Goal: Information Seeking & Learning: Compare options

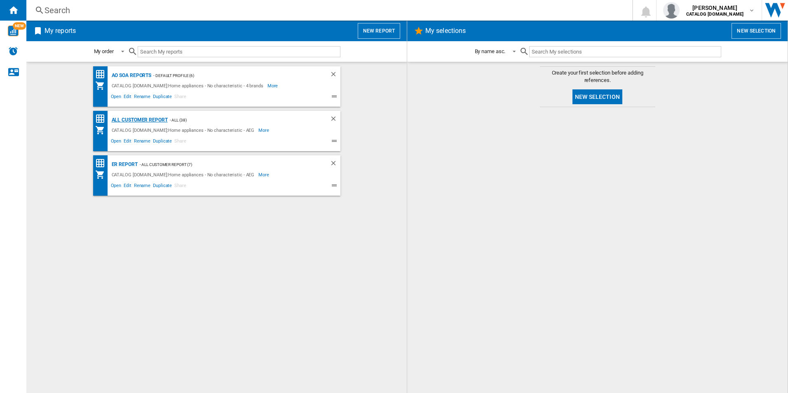
click at [141, 119] on div "All Customer Report" at bounding box center [139, 120] width 58 height 10
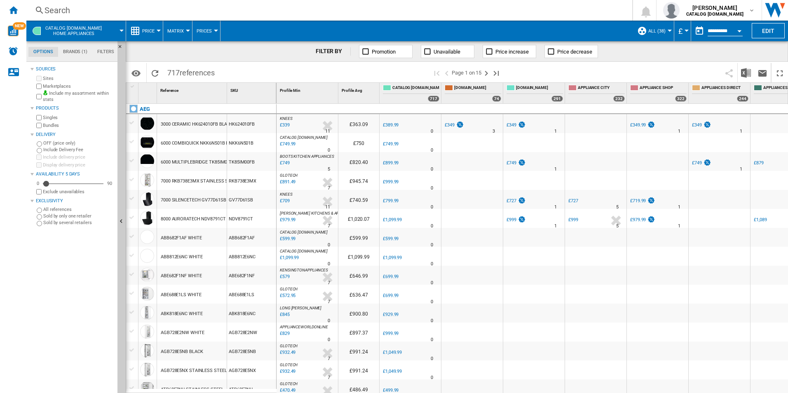
click at [737, 28] on button "Open calendar" at bounding box center [739, 29] width 15 height 15
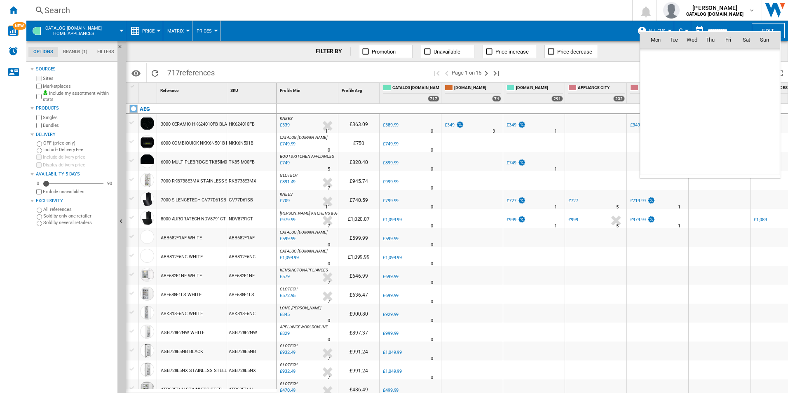
scroll to position [3932, 0]
click at [726, 95] on span "10" at bounding box center [728, 94] width 16 height 16
type input "**********"
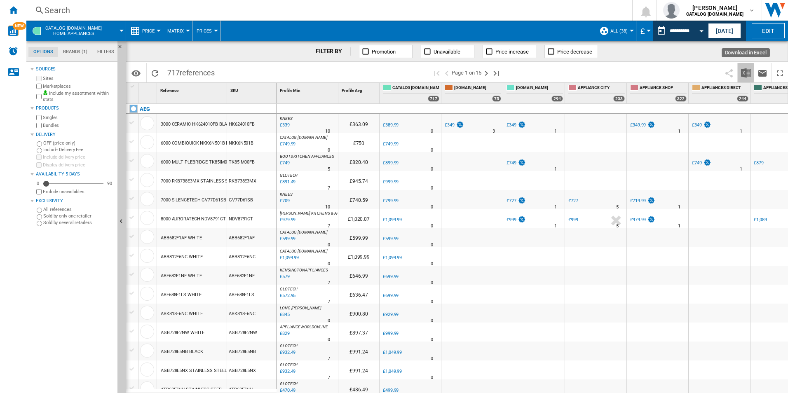
click at [745, 72] on img "Download in Excel" at bounding box center [746, 73] width 10 height 10
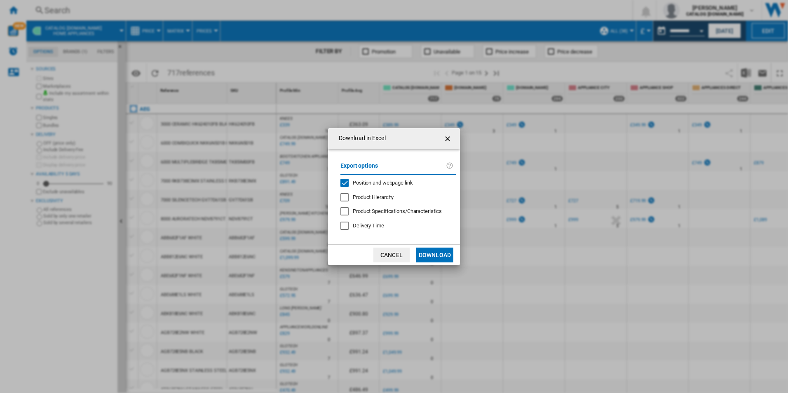
click at [372, 181] on span "Position and webpage link" at bounding box center [383, 183] width 60 height 6
click at [440, 255] on button "Download" at bounding box center [434, 255] width 37 height 15
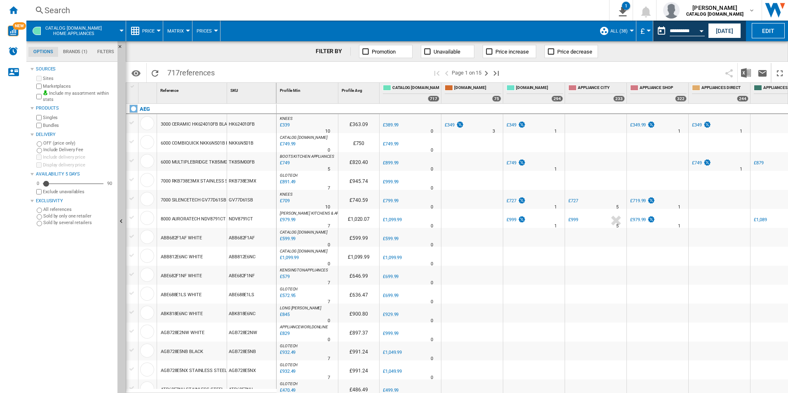
drag, startPoint x: 531, startPoint y: 34, endPoint x: 597, endPoint y: 39, distance: 66.1
click at [531, 34] on span at bounding box center [407, 31] width 375 height 21
click at [702, 30] on div "Open calendar" at bounding box center [701, 31] width 4 height 2
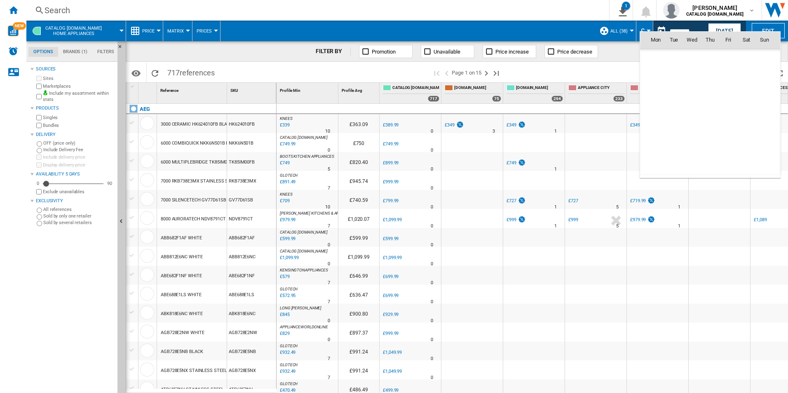
scroll to position [3932, 0]
click at [746, 94] on span "11" at bounding box center [746, 94] width 16 height 16
type input "**********"
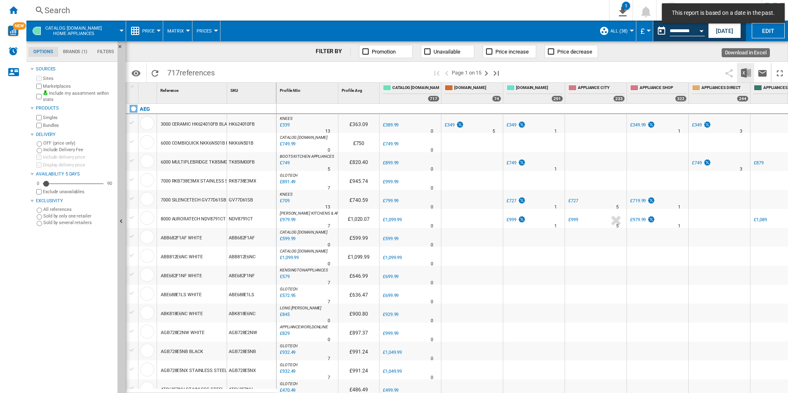
click at [741, 73] on img "Download in Excel" at bounding box center [746, 73] width 10 height 10
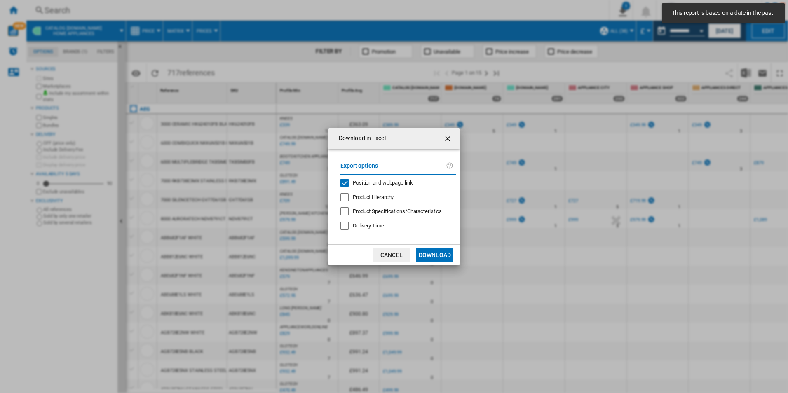
click at [401, 179] on div "Position and webpage link" at bounding box center [383, 182] width 60 height 7
click at [446, 261] on button "Download" at bounding box center [434, 255] width 37 height 15
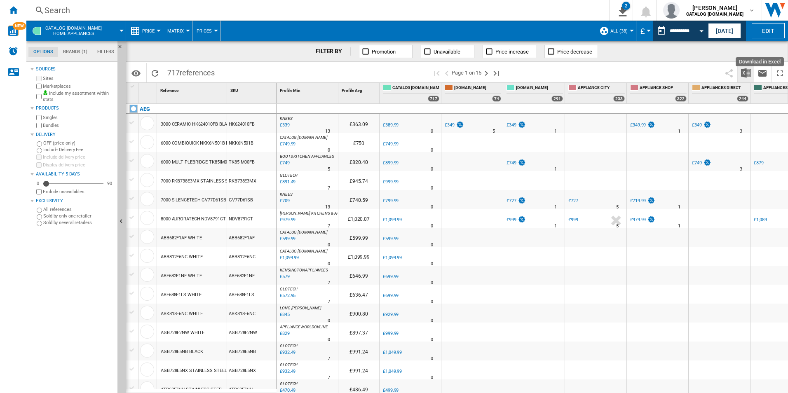
click at [750, 75] on img "Download in Excel" at bounding box center [746, 73] width 10 height 10
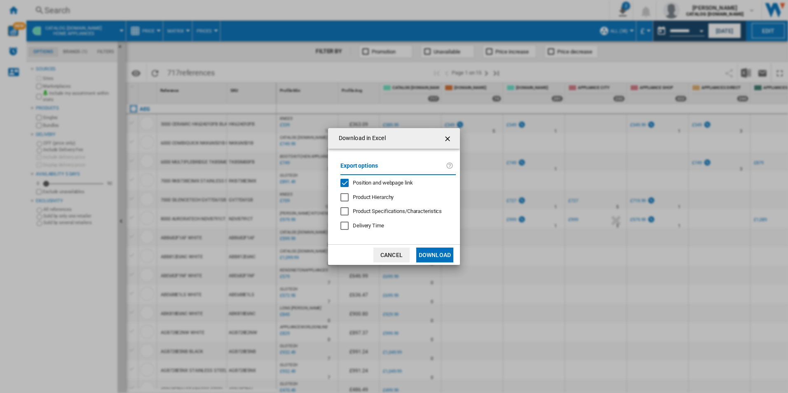
click at [383, 180] on span "Position and webpage link" at bounding box center [383, 183] width 60 height 6
click at [429, 251] on button "Download" at bounding box center [434, 255] width 37 height 15
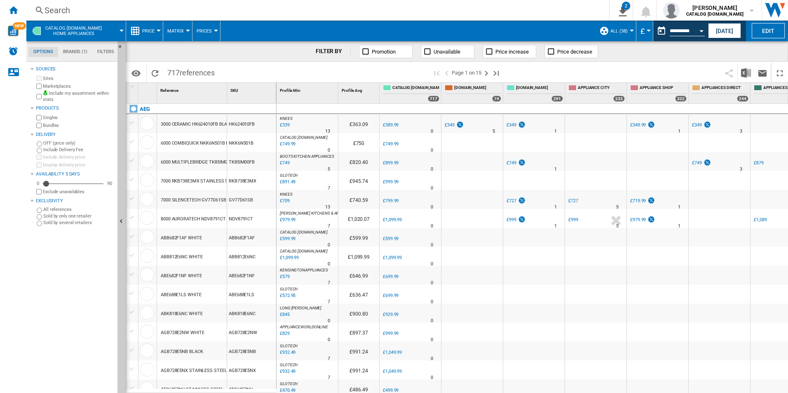
click at [455, 23] on span at bounding box center [407, 31] width 375 height 21
click at [704, 30] on button "Open calendar" at bounding box center [701, 29] width 15 height 15
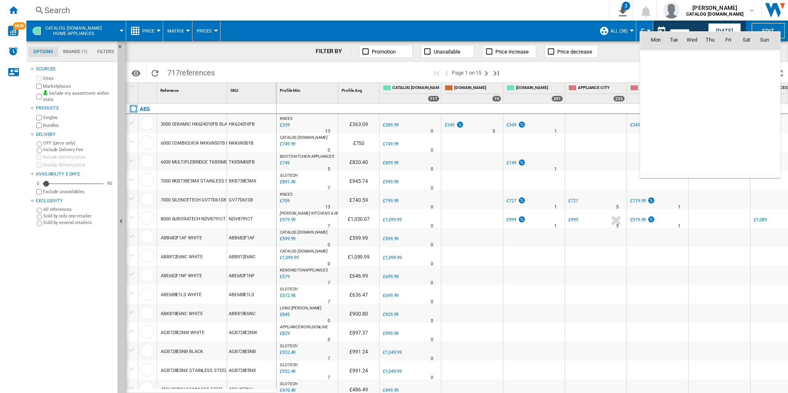
scroll to position [3932, 0]
click at [768, 92] on span "12" at bounding box center [764, 94] width 16 height 16
type input "**********"
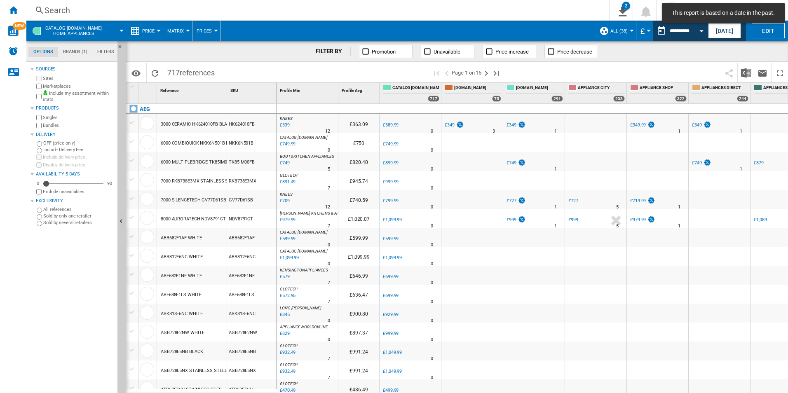
click at [554, 30] on span at bounding box center [407, 31] width 375 height 21
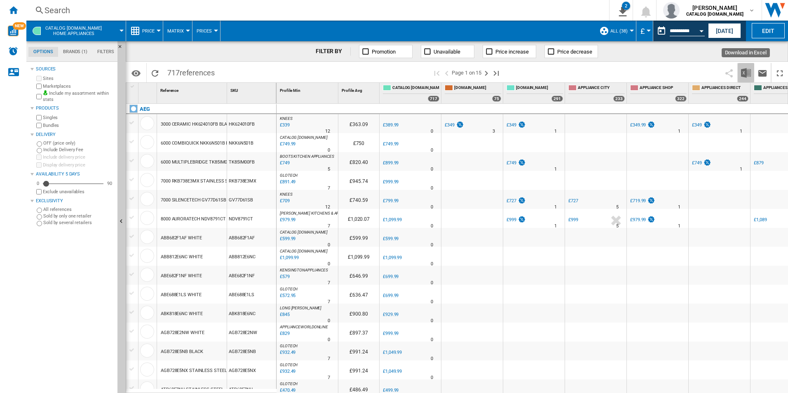
click at [746, 73] on img "Download in Excel" at bounding box center [746, 73] width 10 height 10
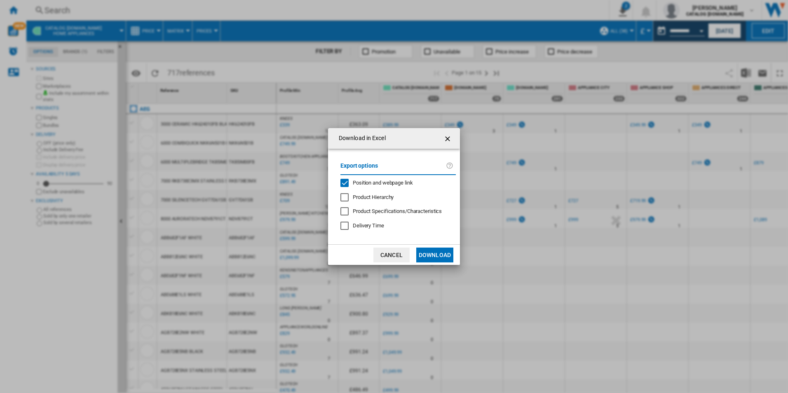
click at [364, 178] on div "Export options Position and webpage link Product Hierarchy Product Specificatio…" at bounding box center [398, 197] width 124 height 80
click at [365, 183] on span "Position and webpage link" at bounding box center [383, 183] width 60 height 6
click at [441, 255] on button "Download" at bounding box center [434, 255] width 37 height 15
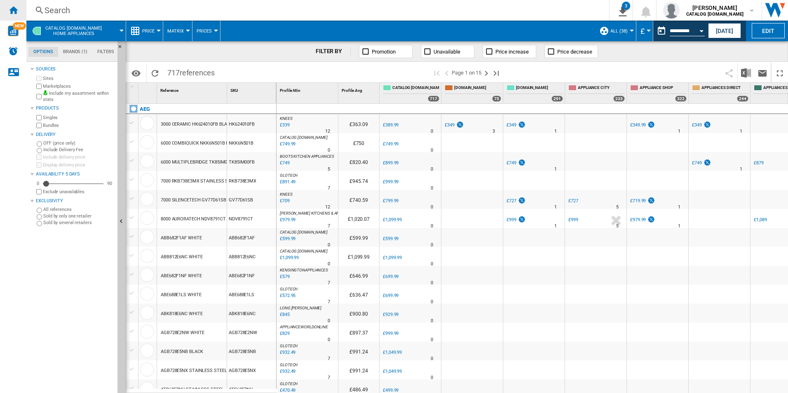
click at [21, 7] on div "Home" at bounding box center [13, 10] width 26 height 21
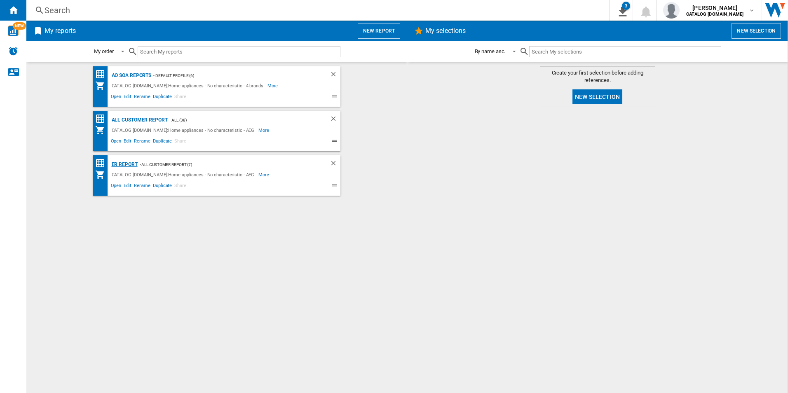
click at [115, 164] on div "ER Report" at bounding box center [124, 164] width 28 height 10
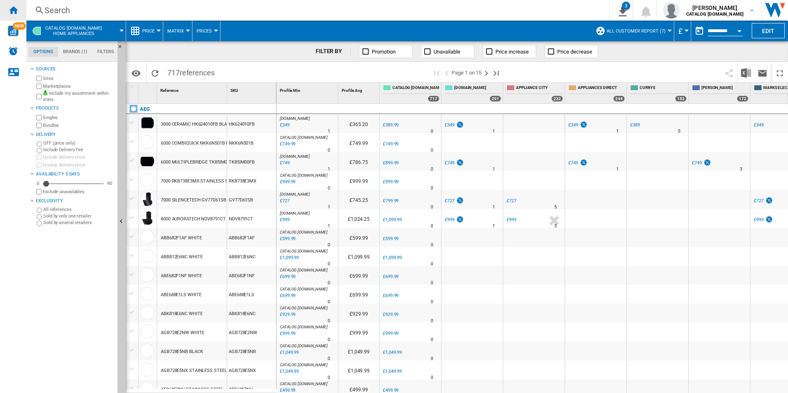
click at [16, 11] on ng-md-icon "Home" at bounding box center [13, 10] width 10 height 10
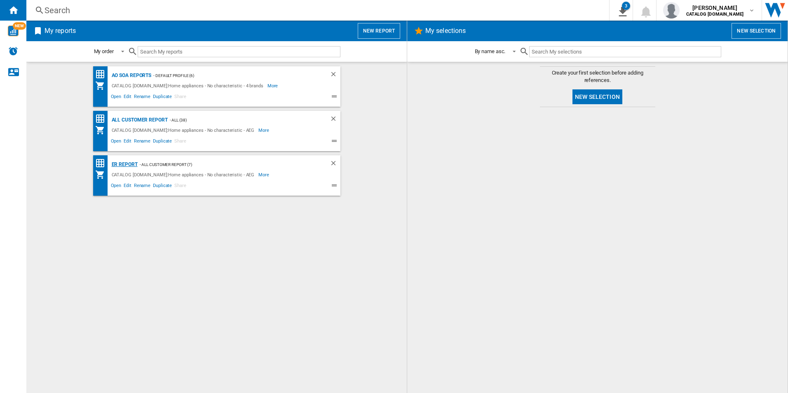
click at [125, 162] on div "ER Report" at bounding box center [124, 164] width 28 height 10
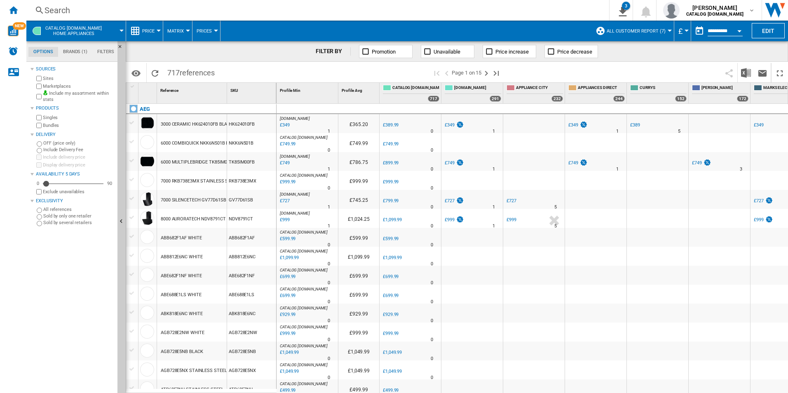
click at [738, 28] on button "Open calendar" at bounding box center [739, 29] width 15 height 15
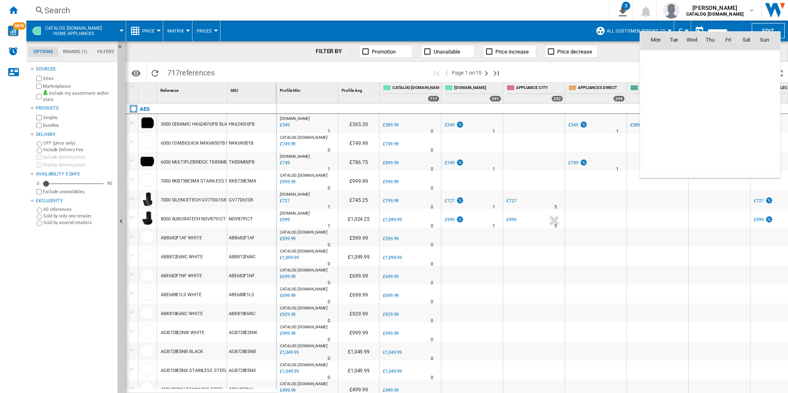
scroll to position [3932, 0]
click at [726, 95] on span "10" at bounding box center [728, 94] width 16 height 16
type input "**********"
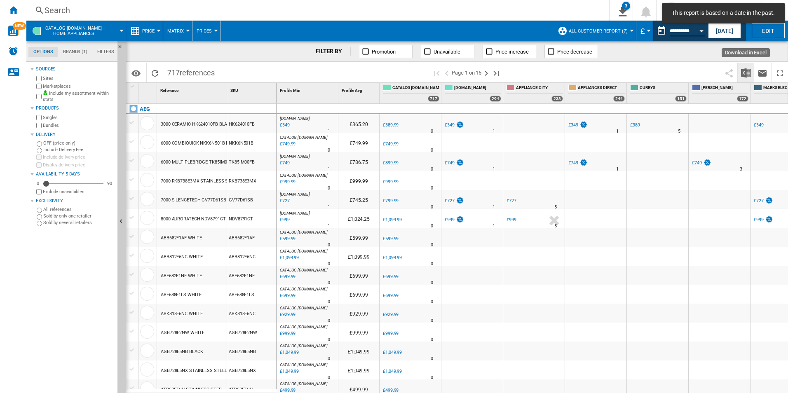
click at [742, 73] on img "Download in Excel" at bounding box center [746, 73] width 10 height 10
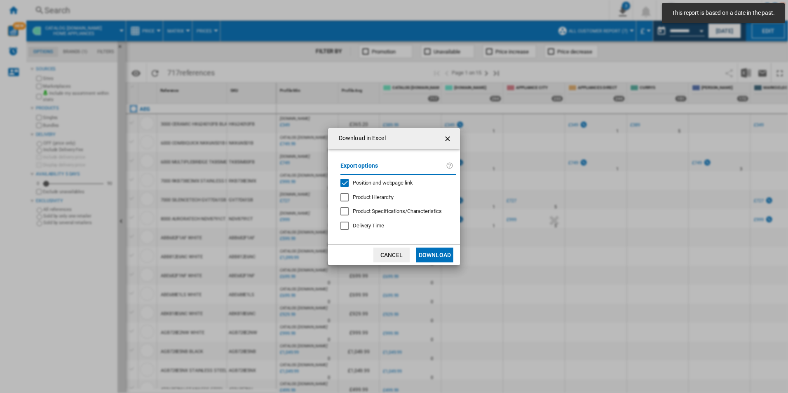
click at [375, 182] on span "Position and webpage link" at bounding box center [383, 183] width 60 height 6
click at [442, 260] on button "Download" at bounding box center [434, 255] width 37 height 15
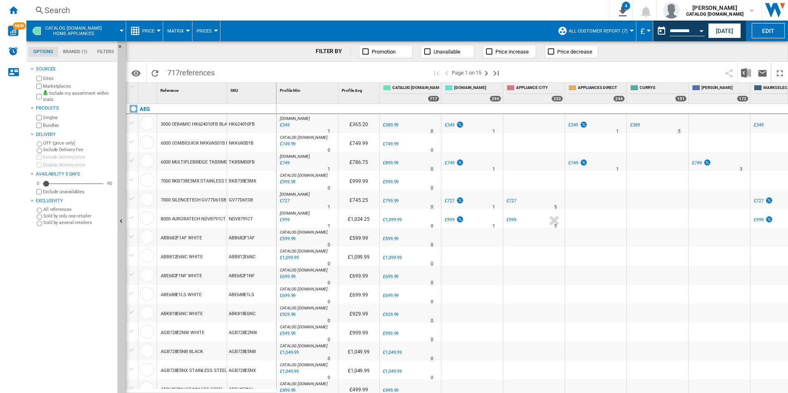
click at [387, 31] on span at bounding box center [386, 31] width 333 height 21
click at [701, 32] on button "Open calendar" at bounding box center [701, 29] width 15 height 15
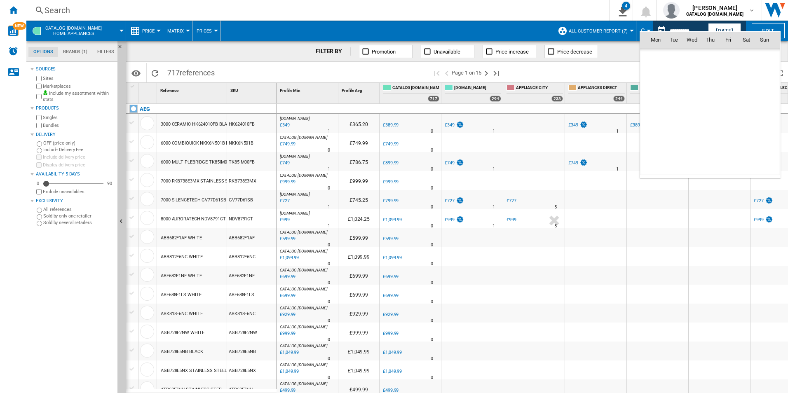
scroll to position [3932, 0]
click at [747, 95] on span "11" at bounding box center [746, 94] width 16 height 16
type input "**********"
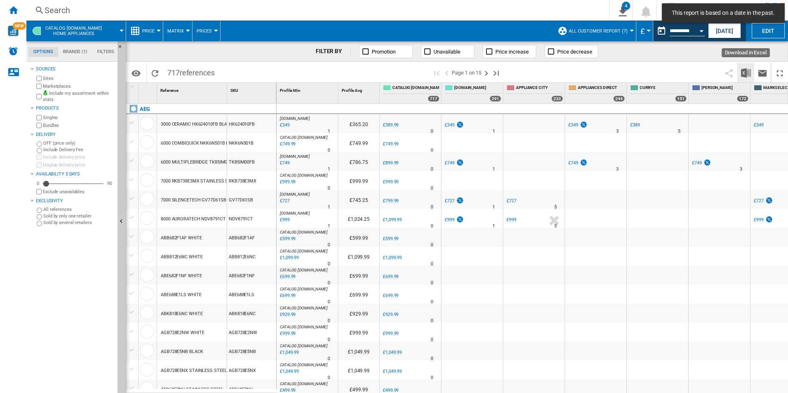
click at [744, 73] on img "Download in Excel" at bounding box center [746, 73] width 10 height 10
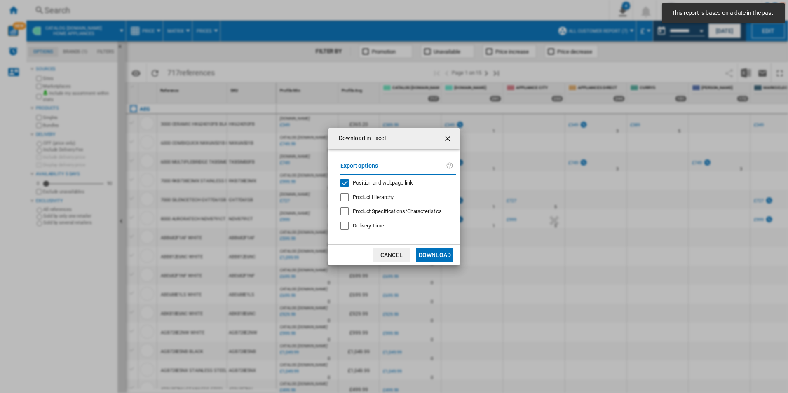
click at [407, 185] on span "Position and webpage link" at bounding box center [383, 183] width 60 height 6
click at [430, 256] on button "Download" at bounding box center [434, 255] width 37 height 15
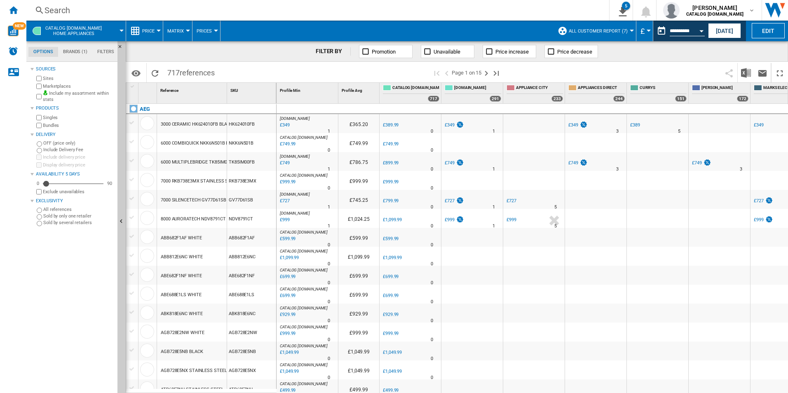
click at [438, 28] on span at bounding box center [386, 31] width 333 height 21
click at [704, 30] on button "Open calendar" at bounding box center [701, 29] width 15 height 15
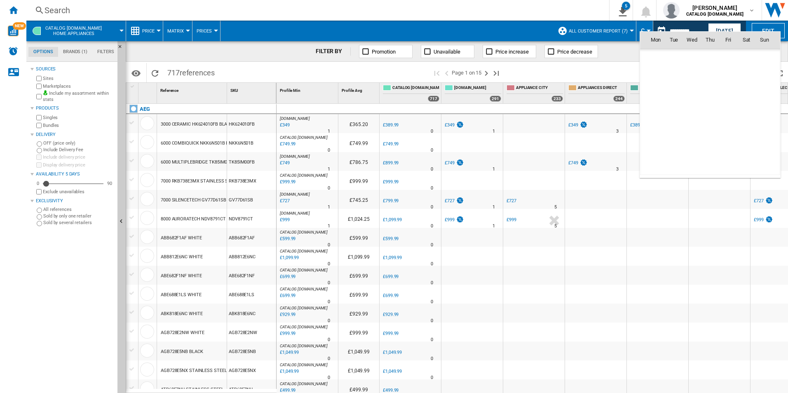
scroll to position [3932, 0]
click at [767, 92] on span "12" at bounding box center [764, 94] width 16 height 16
type input "**********"
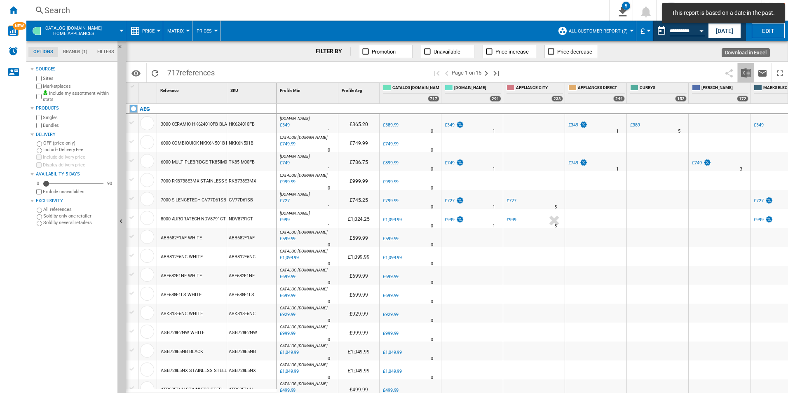
click at [751, 69] on button "Download in Excel" at bounding box center [746, 72] width 16 height 19
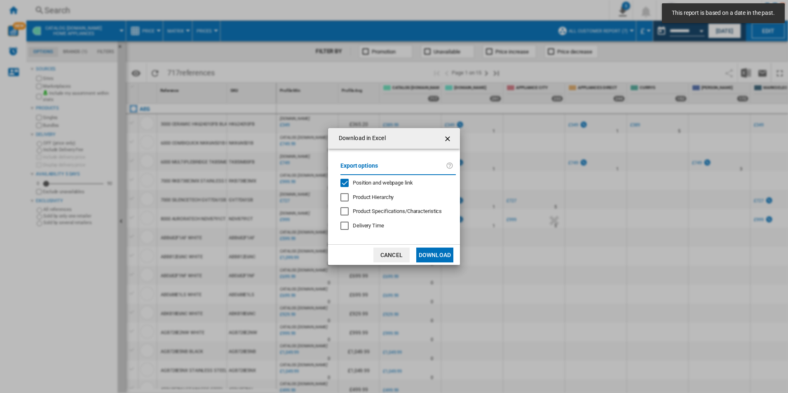
click at [392, 187] on div "Export options Position and webpage link Product Hierarchy Product Specificatio…" at bounding box center [398, 197] width 124 height 80
click at [395, 181] on span "Position and webpage link" at bounding box center [383, 183] width 60 height 6
click at [441, 253] on button "Download" at bounding box center [434, 255] width 37 height 15
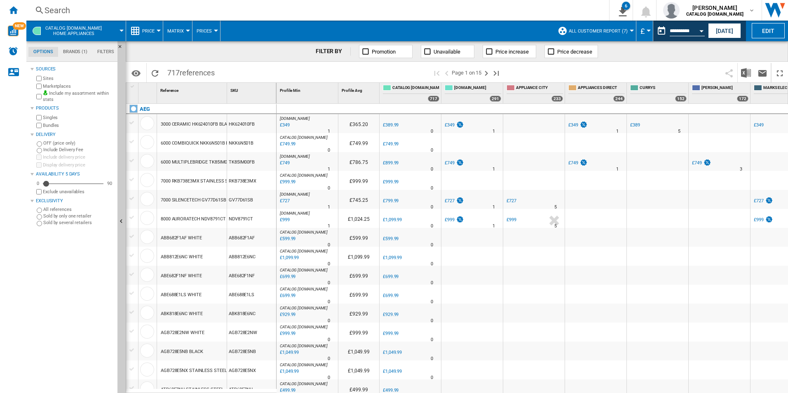
drag, startPoint x: 456, startPoint y: 32, endPoint x: 198, endPoint y: 28, distance: 257.6
click at [456, 32] on span at bounding box center [386, 31] width 333 height 21
click at [21, 9] on div "Home" at bounding box center [13, 10] width 26 height 21
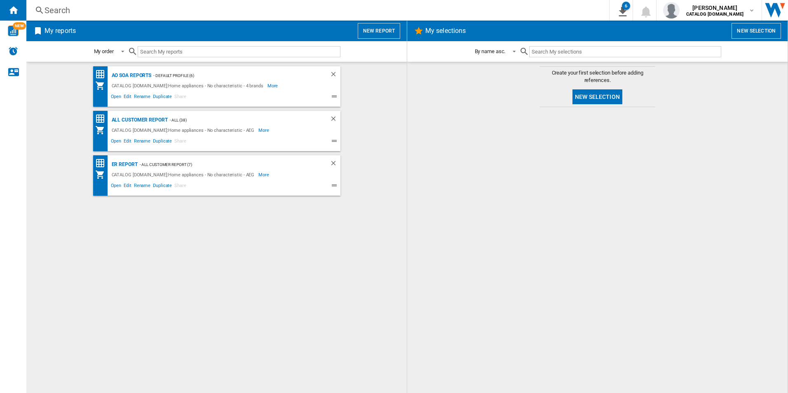
click at [522, 205] on div at bounding box center [597, 250] width 364 height 278
click at [139, 70] on div "AO SOA Reports" at bounding box center [131, 75] width 42 height 10
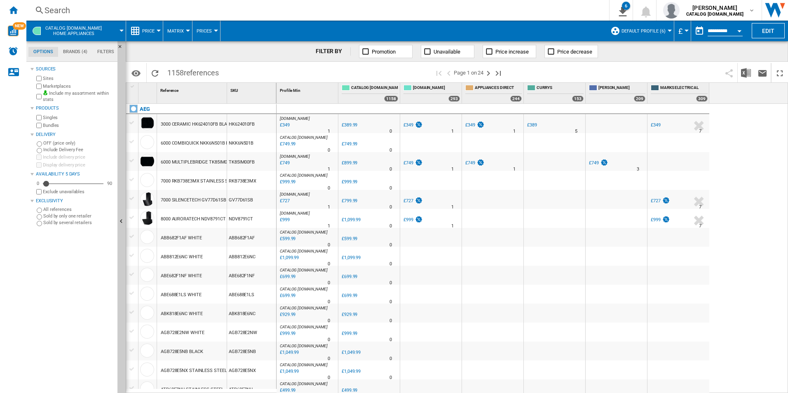
click at [285, 13] on div "Search" at bounding box center [316, 11] width 543 height 12
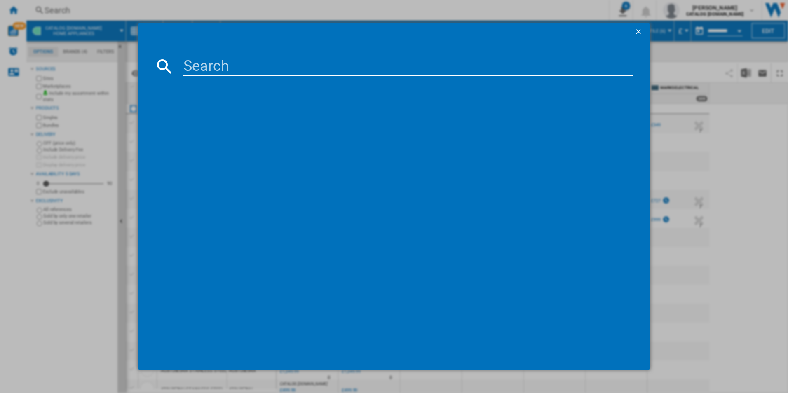
click at [267, 71] on input at bounding box center [408, 66] width 451 height 20
paste input "DEB331010M"
type input "DEB331010M"
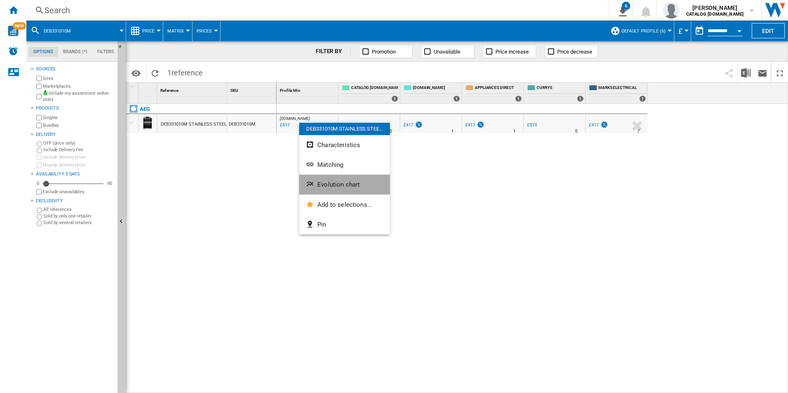
click at [317, 182] on button "Evolution chart" at bounding box center [344, 185] width 91 height 20
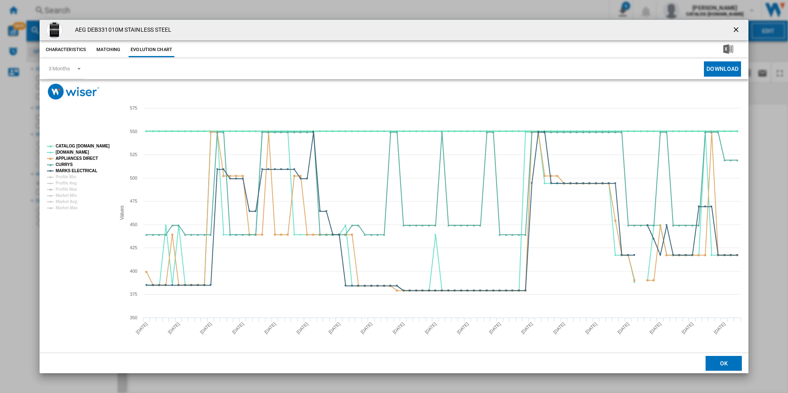
click at [99, 144] on tspan "CATALOG [DOMAIN_NAME]" at bounding box center [83, 146] width 54 height 5
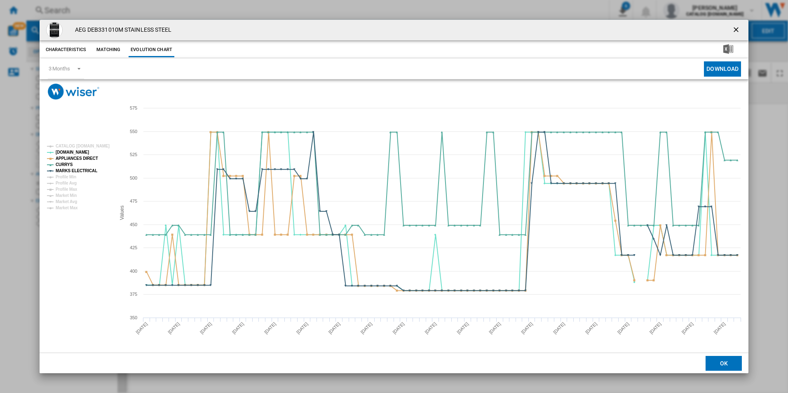
click at [93, 154] on rect "Product popup" at bounding box center [78, 177] width 68 height 73
click at [92, 156] on tspan "APPLIANCES DIRECT" at bounding box center [77, 158] width 42 height 5
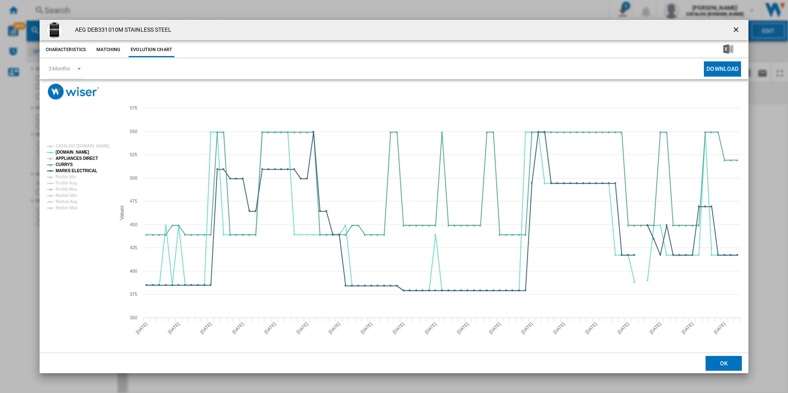
click at [87, 160] on tspan "APPLIANCES DIRECT" at bounding box center [77, 158] width 42 height 5
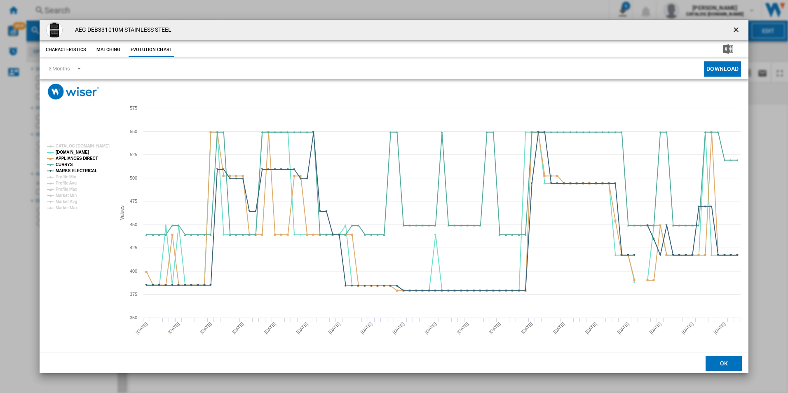
drag, startPoint x: 739, startPoint y: 27, endPoint x: 574, endPoint y: 12, distance: 165.1
click at [737, 26] on ng-md-icon "getI18NText('BUTTONS.CLOSE_DIALOG')" at bounding box center [737, 31] width 10 height 10
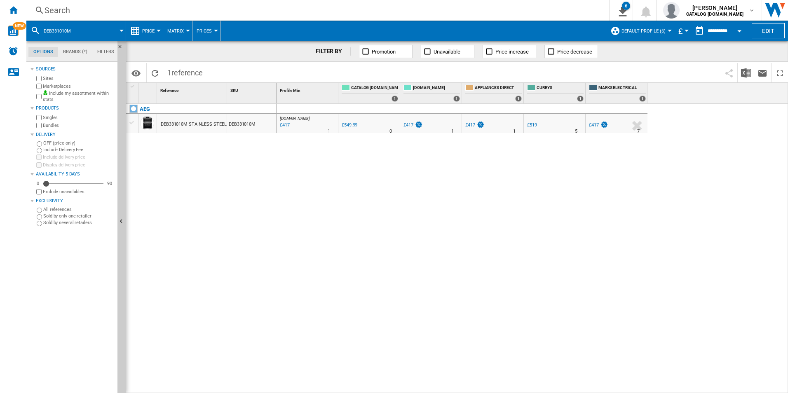
click at [534, 8] on div "Search" at bounding box center [316, 11] width 543 height 12
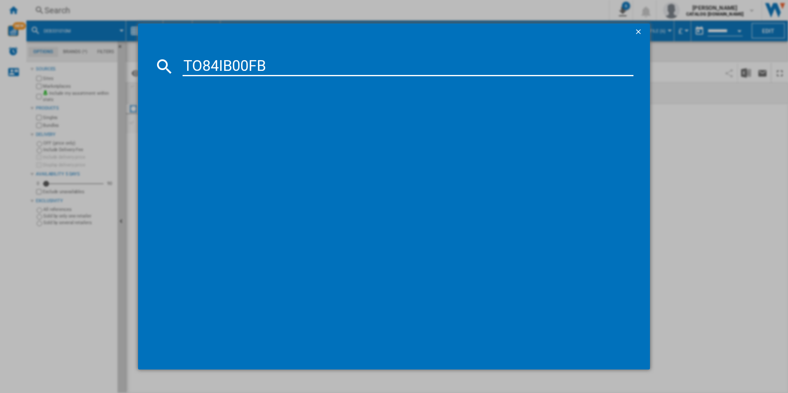
type input "TO84IB00FB"
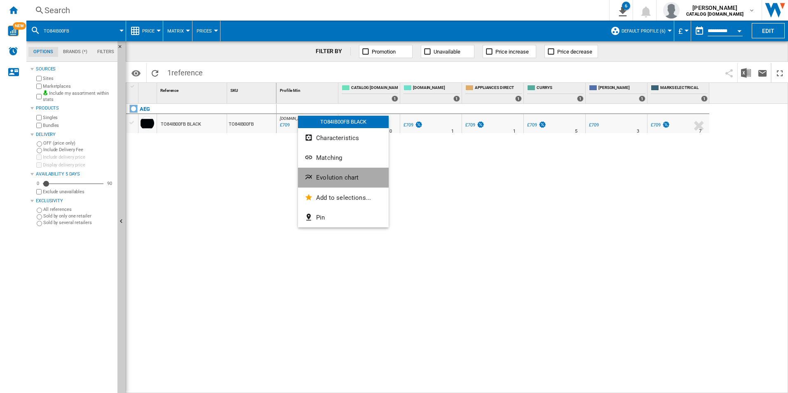
click at [320, 180] on span "Evolution chart" at bounding box center [337, 177] width 42 height 7
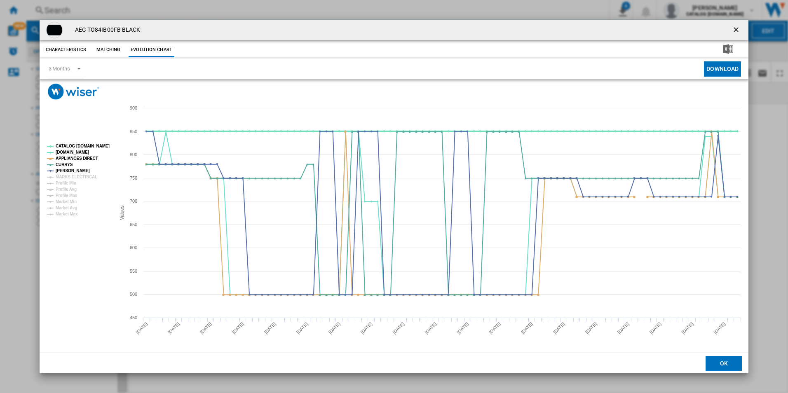
click at [102, 147] on tspan "CATALOG [DOMAIN_NAME]" at bounding box center [83, 146] width 54 height 5
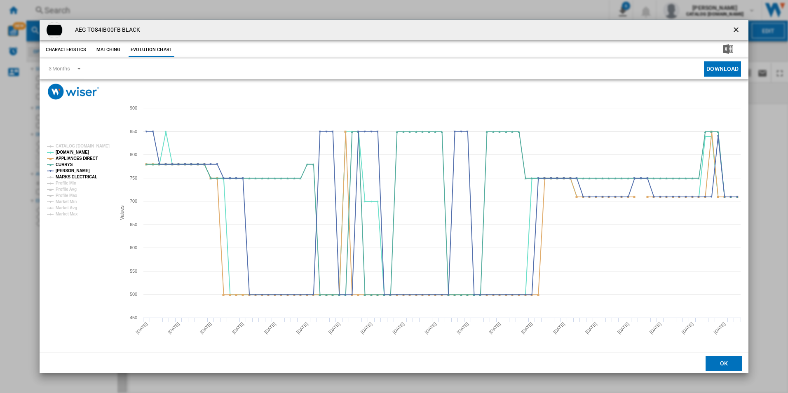
click at [85, 176] on tspan "MARKS ELECTRICAL" at bounding box center [77, 177] width 42 height 5
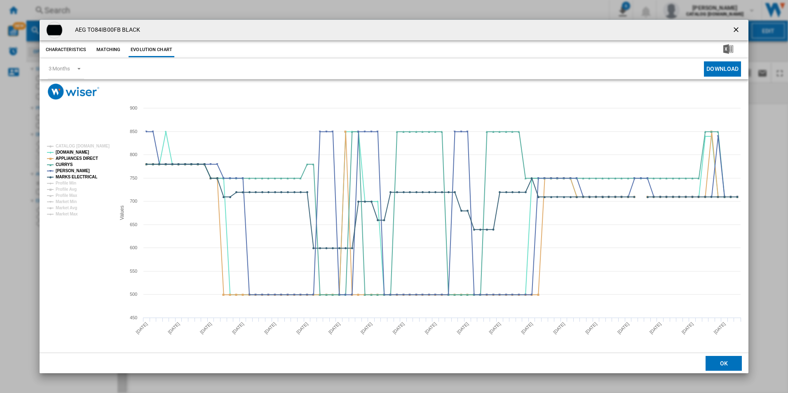
drag, startPoint x: 737, startPoint y: 29, endPoint x: 555, endPoint y: 26, distance: 181.8
click at [737, 29] on ng-md-icon "getI18NText('BUTTONS.CLOSE_DIALOG')" at bounding box center [737, 31] width 10 height 10
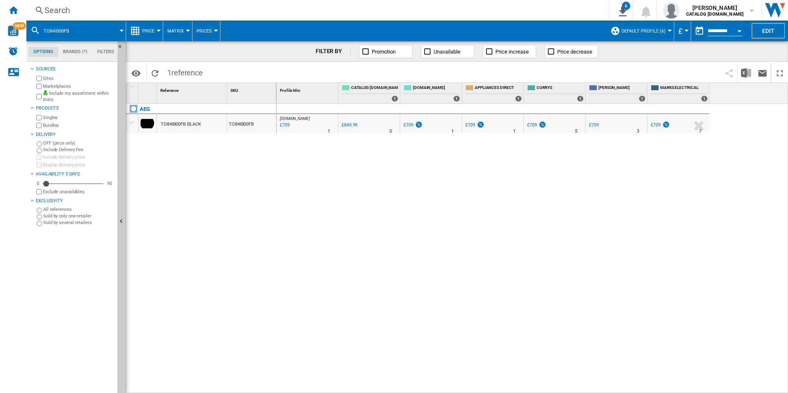
click at [508, 14] on div "Search" at bounding box center [316, 11] width 543 height 12
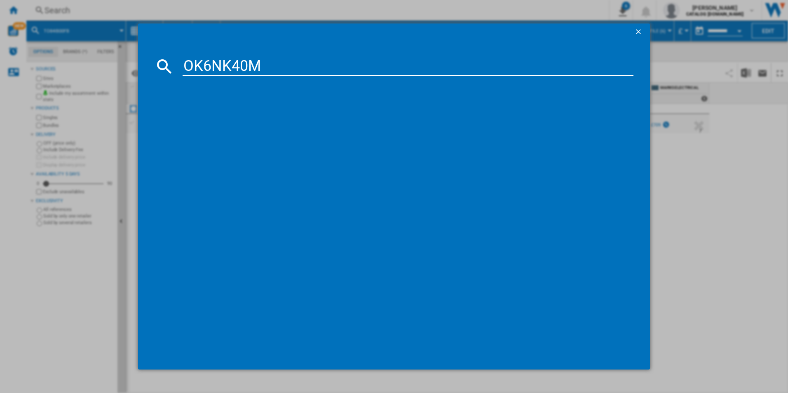
type input "OK6NK40M"
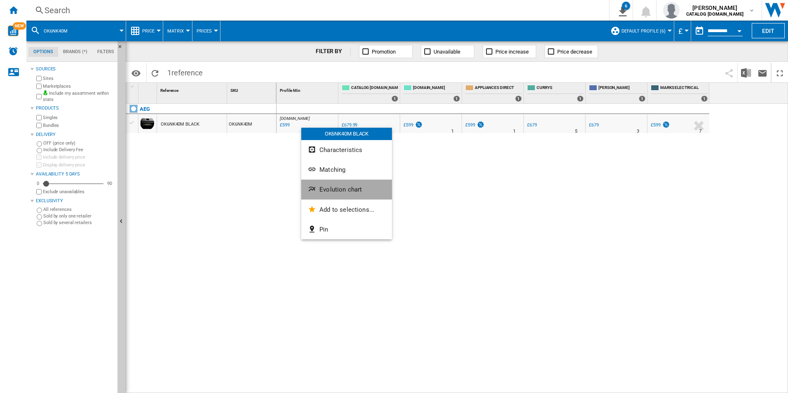
click at [322, 185] on button "Evolution chart" at bounding box center [346, 190] width 91 height 20
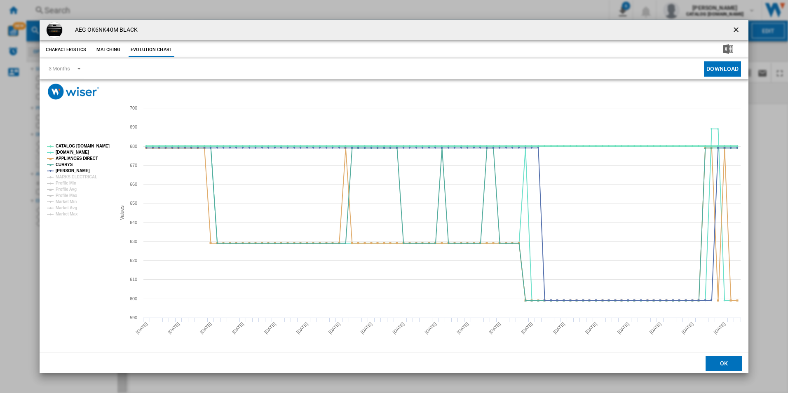
click at [101, 147] on tspan "CATALOG [DOMAIN_NAME]" at bounding box center [83, 146] width 54 height 5
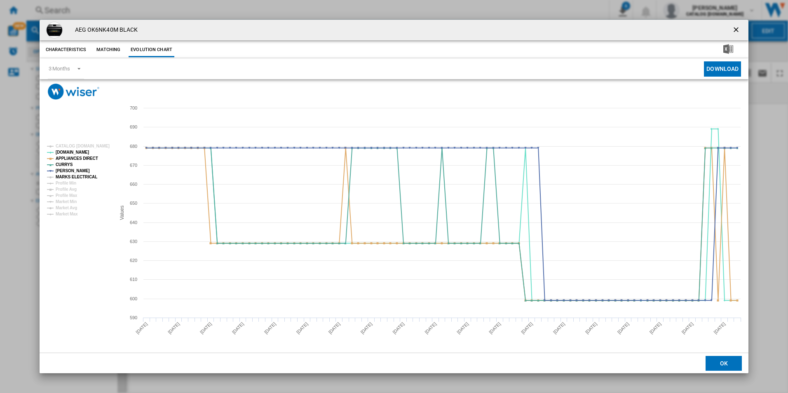
click at [90, 178] on tspan "MARKS ELECTRICAL" at bounding box center [77, 177] width 42 height 5
drag, startPoint x: 736, startPoint y: 30, endPoint x: 705, endPoint y: 29, distance: 31.3
click at [736, 30] on ng-md-icon "getI18NText('BUTTONS.CLOSE_DIALOG')" at bounding box center [737, 31] width 10 height 10
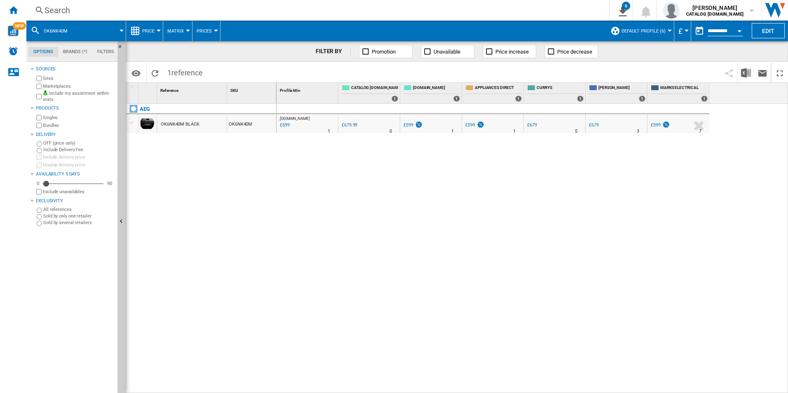
click at [535, 11] on div "Search" at bounding box center [316, 11] width 543 height 12
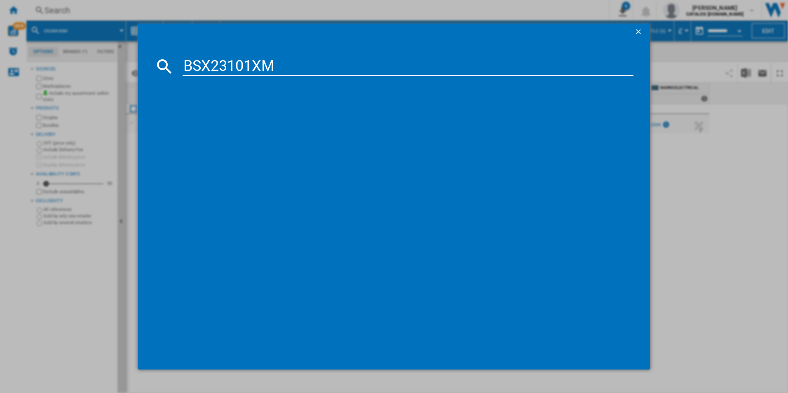
type input "BSX23101XM"
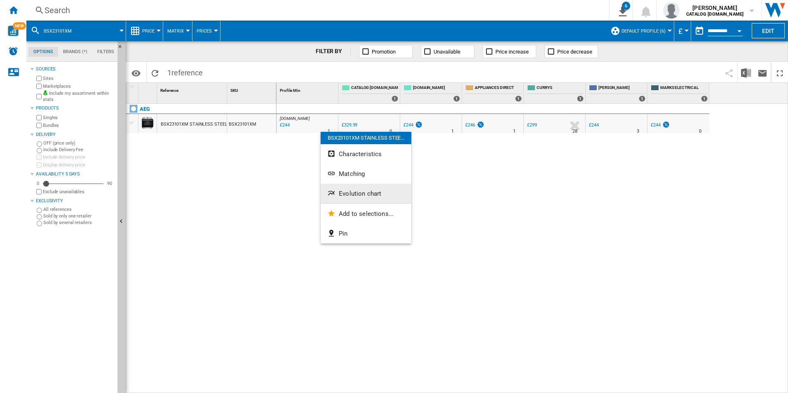
click at [349, 189] on button "Evolution chart" at bounding box center [366, 194] width 91 height 20
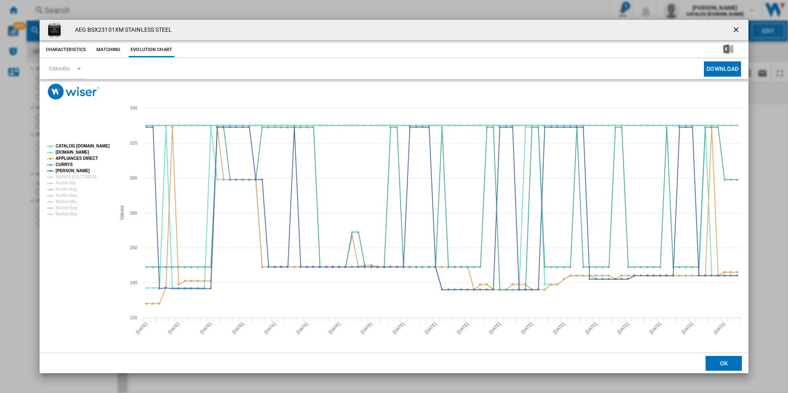
click at [105, 144] on tspan "CATALOG [DOMAIN_NAME]" at bounding box center [83, 146] width 54 height 5
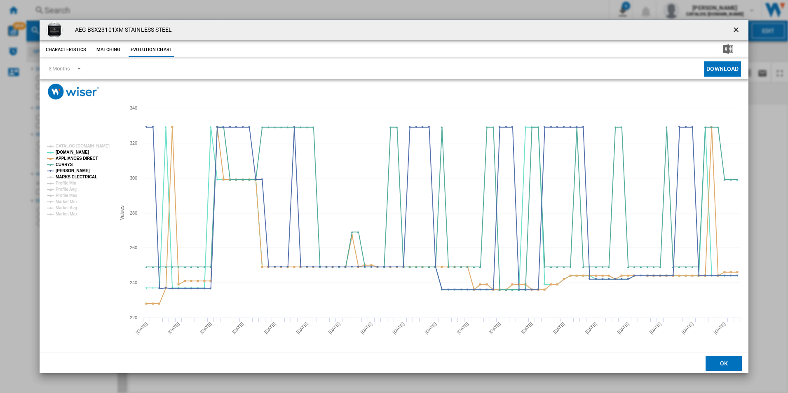
click at [87, 179] on tspan "MARKS ELECTRICAL" at bounding box center [77, 177] width 42 height 5
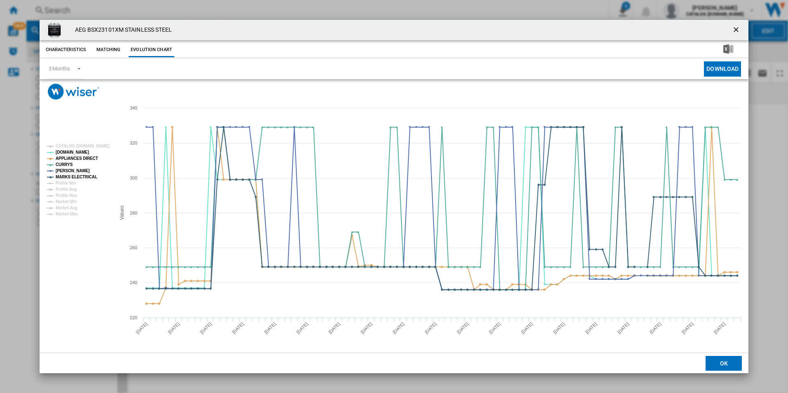
drag, startPoint x: 738, startPoint y: 26, endPoint x: 710, endPoint y: 23, distance: 27.8
click at [738, 26] on ng-md-icon "getI18NText('BUTTONS.CLOSE_DIALOG')" at bounding box center [737, 31] width 10 height 10
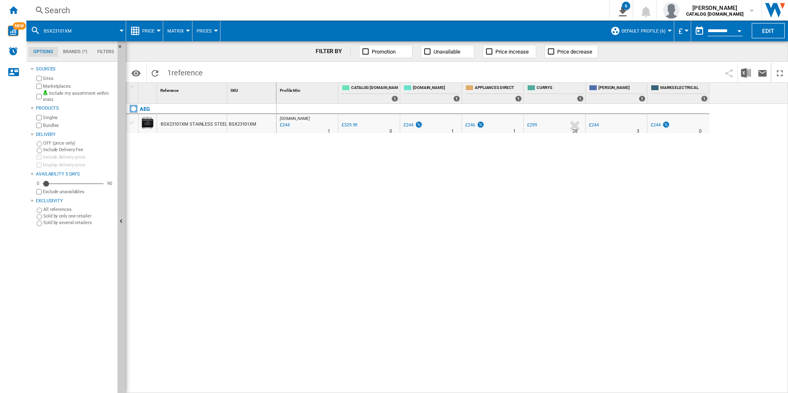
click at [509, 11] on div "Search" at bounding box center [316, 11] width 543 height 12
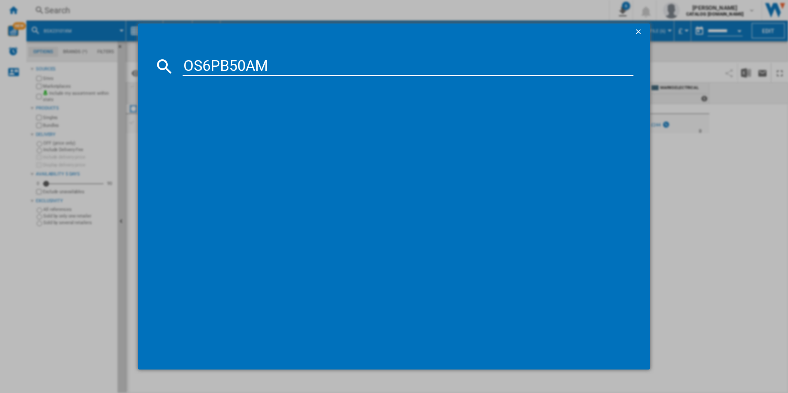
type input "OS6PB50AM"
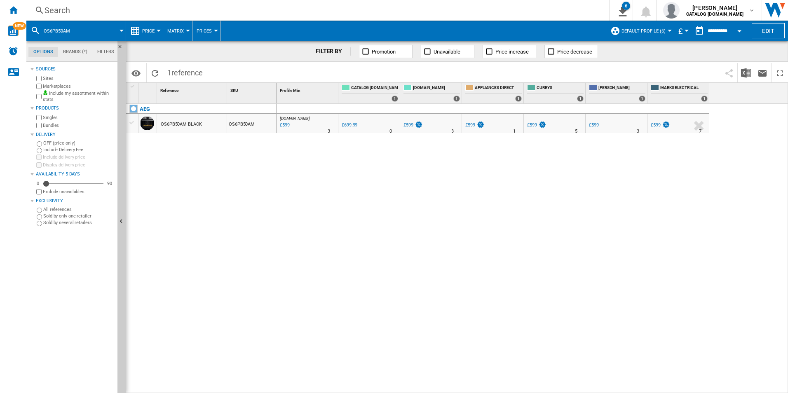
drag, startPoint x: 307, startPoint y: 123, endPoint x: 288, endPoint y: 145, distance: 29.8
click at [288, 145] on div at bounding box center [394, 196] width 788 height 393
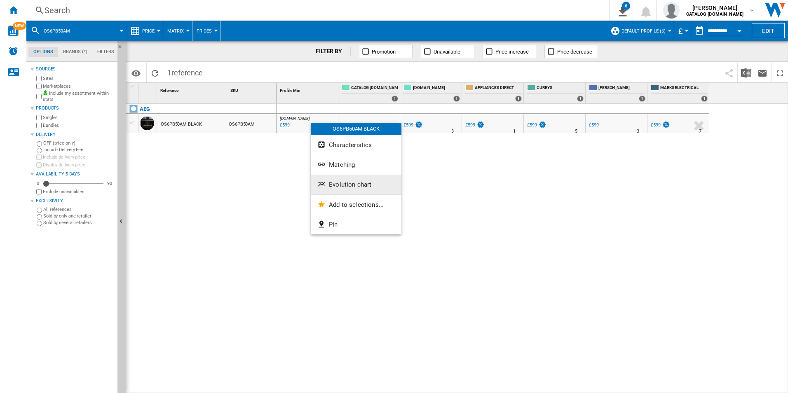
click at [348, 183] on span "Evolution chart" at bounding box center [350, 184] width 42 height 7
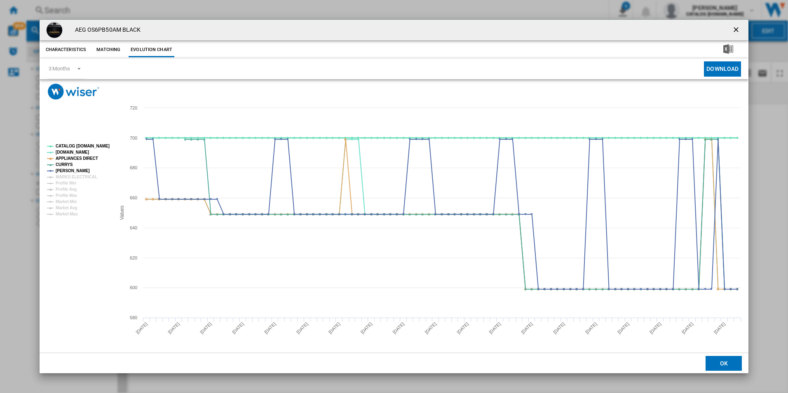
click at [101, 145] on tspan "CATALOG [DOMAIN_NAME]" at bounding box center [83, 146] width 54 height 5
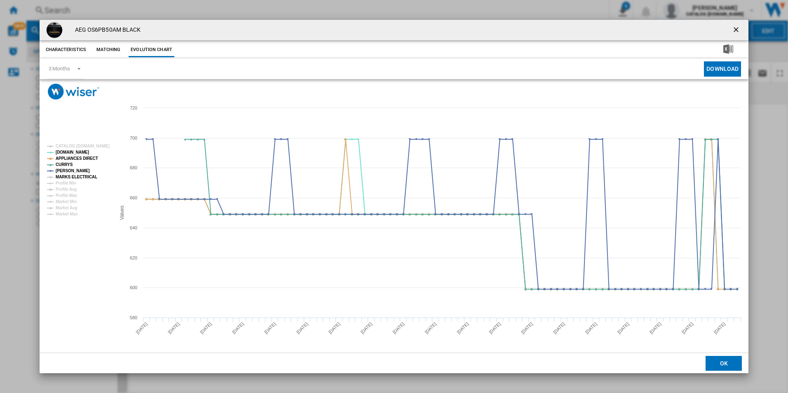
click at [89, 175] on tspan "MARKS ELECTRICAL" at bounding box center [77, 177] width 42 height 5
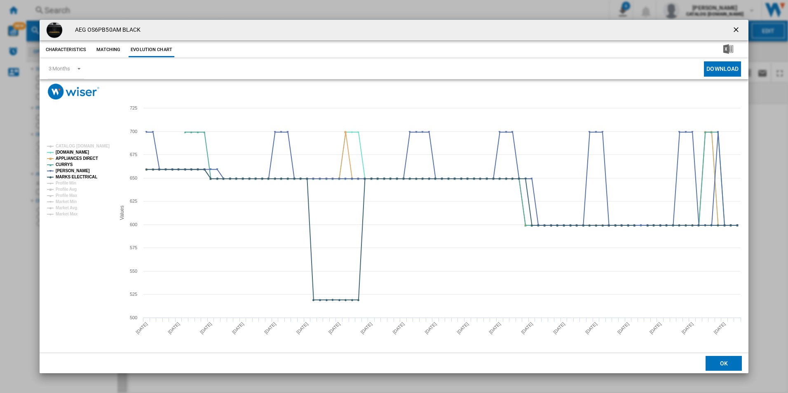
drag, startPoint x: 736, startPoint y: 29, endPoint x: 705, endPoint y: 30, distance: 31.3
click at [737, 29] on ng-md-icon "getI18NText('BUTTONS.CLOSE_DIALOG')" at bounding box center [737, 31] width 10 height 10
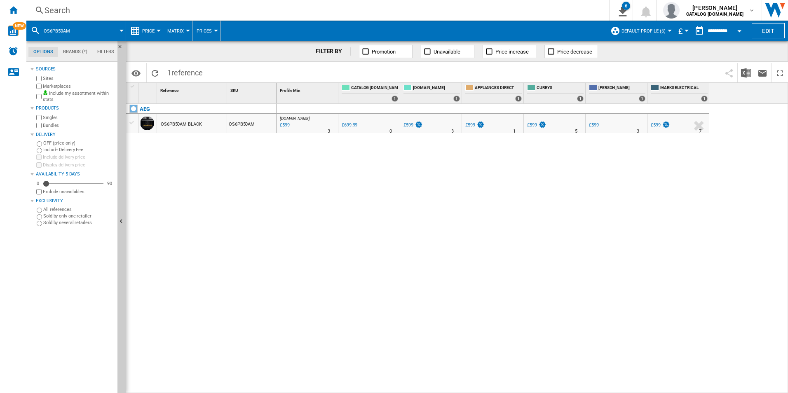
click at [569, 9] on div "Search" at bounding box center [316, 11] width 543 height 12
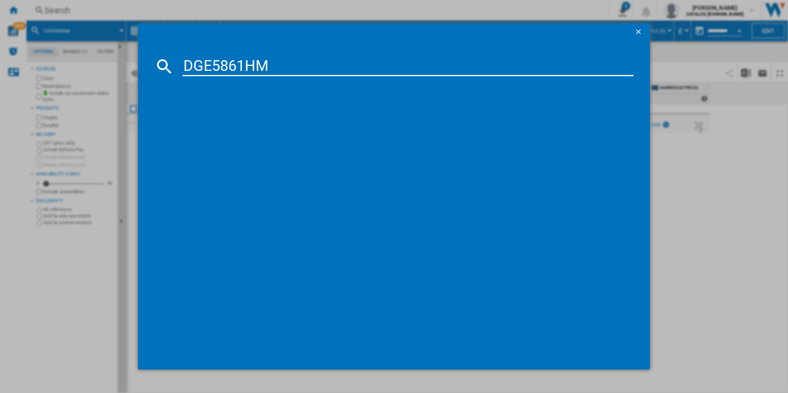
type input "DGE5861HM"
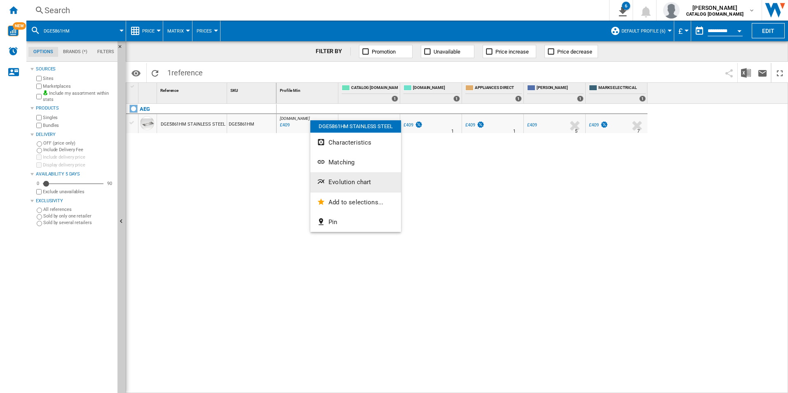
click at [335, 182] on span "Evolution chart" at bounding box center [349, 181] width 42 height 7
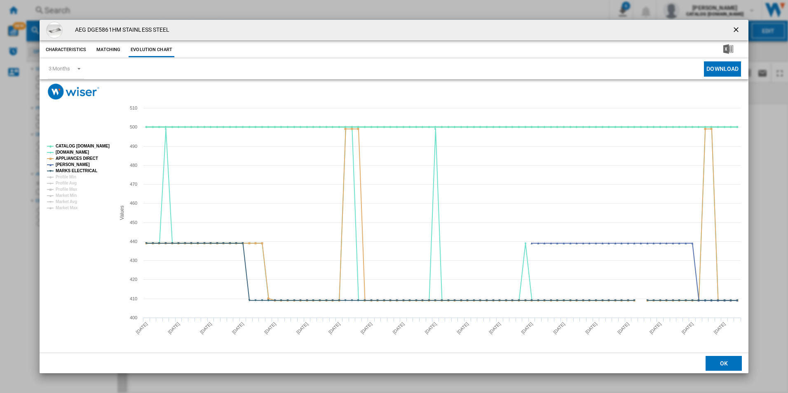
click at [92, 145] on tspan "CATALOG [DOMAIN_NAME]" at bounding box center [83, 146] width 54 height 5
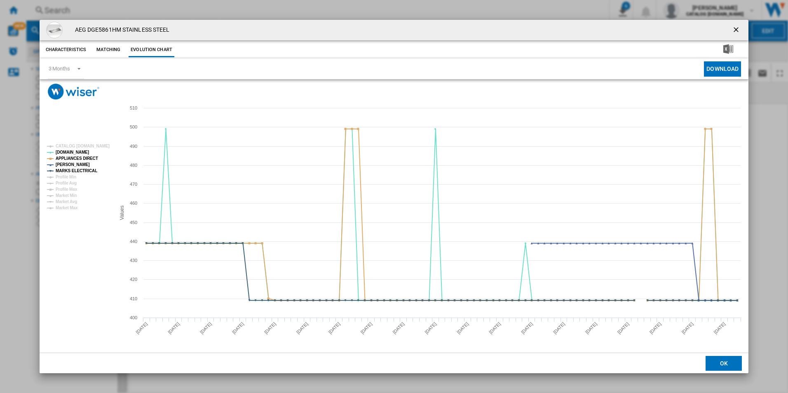
drag, startPoint x: 736, startPoint y: 29, endPoint x: 474, endPoint y: 13, distance: 262.2
click at [736, 29] on ng-md-icon "getI18NText('BUTTONS.CLOSE_DIALOG')" at bounding box center [737, 31] width 10 height 10
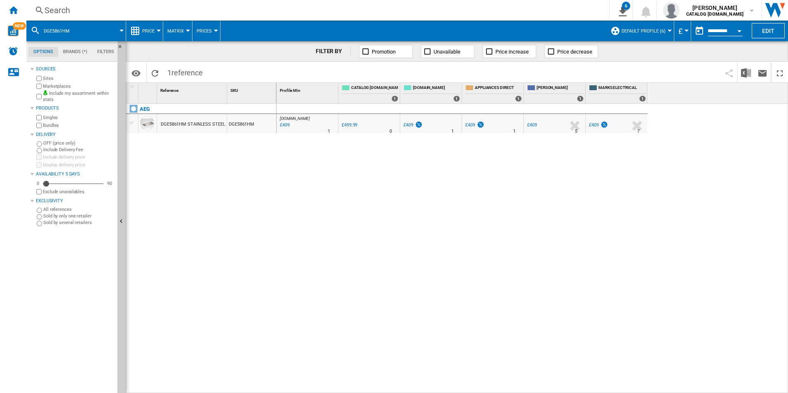
click at [466, 11] on div "Search" at bounding box center [316, 11] width 543 height 12
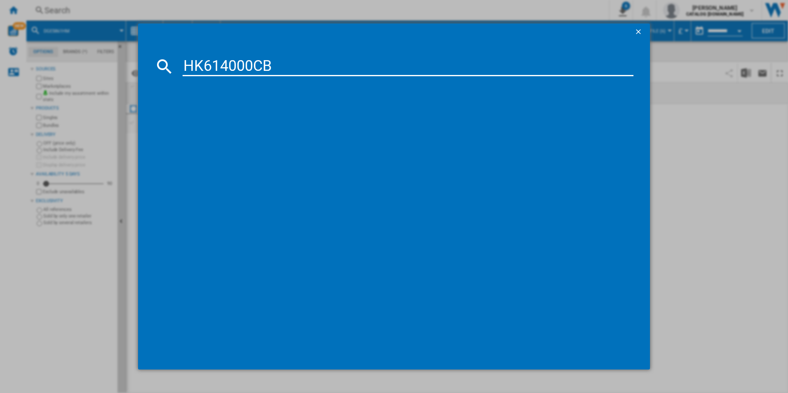
type input "HK614000CB"
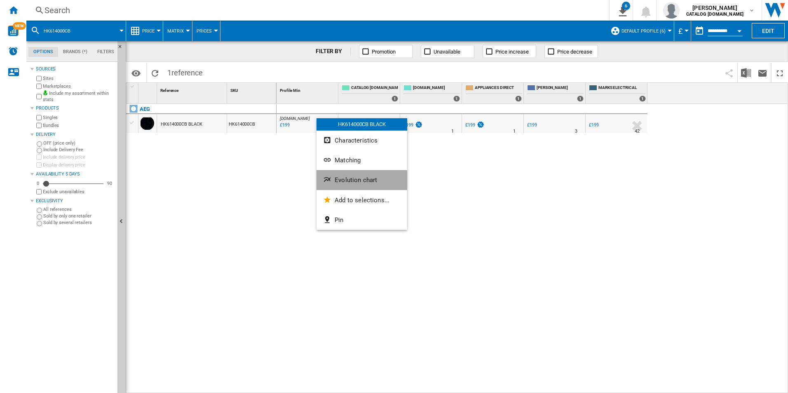
click at [372, 176] on button "Evolution chart" at bounding box center [362, 180] width 91 height 20
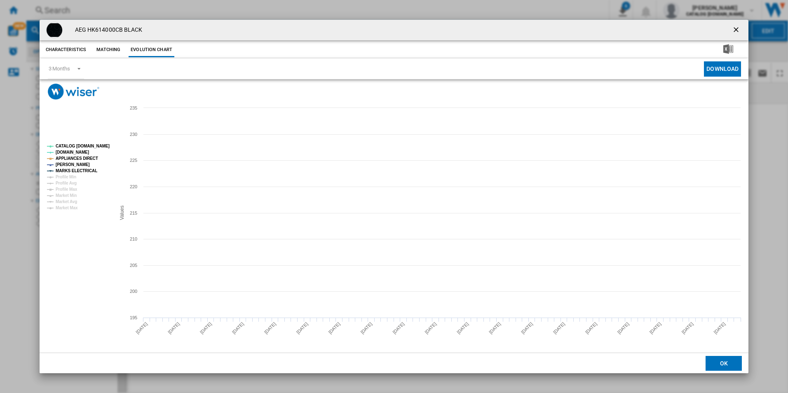
click at [105, 145] on tspan "CATALOG [DOMAIN_NAME]" at bounding box center [83, 146] width 54 height 5
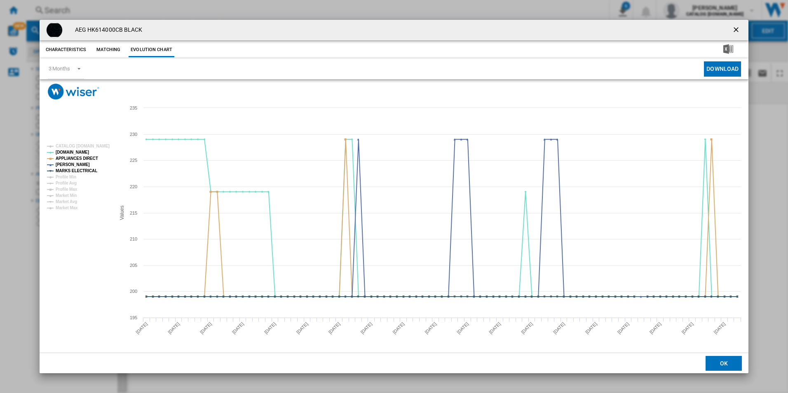
drag, startPoint x: 739, startPoint y: 28, endPoint x: 716, endPoint y: 26, distance: 22.8
click at [739, 28] on ng-md-icon "getI18NText('BUTTONS.CLOSE_DIALOG')" at bounding box center [737, 31] width 10 height 10
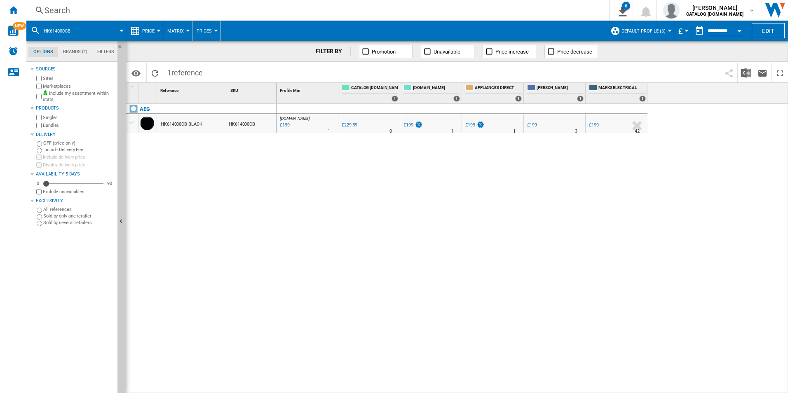
click at [484, 8] on div "Search" at bounding box center [316, 11] width 543 height 12
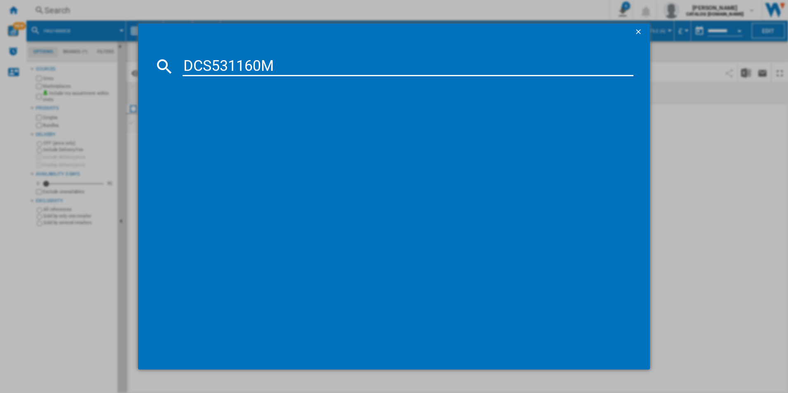
type input "DCS531160M"
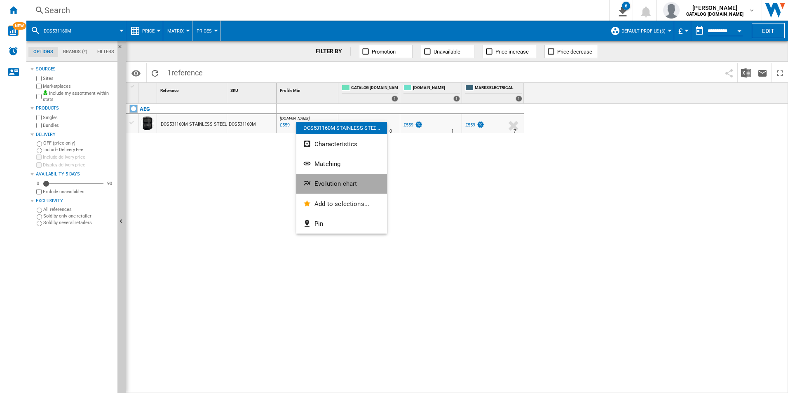
click at [321, 180] on span "Evolution chart" at bounding box center [335, 183] width 42 height 7
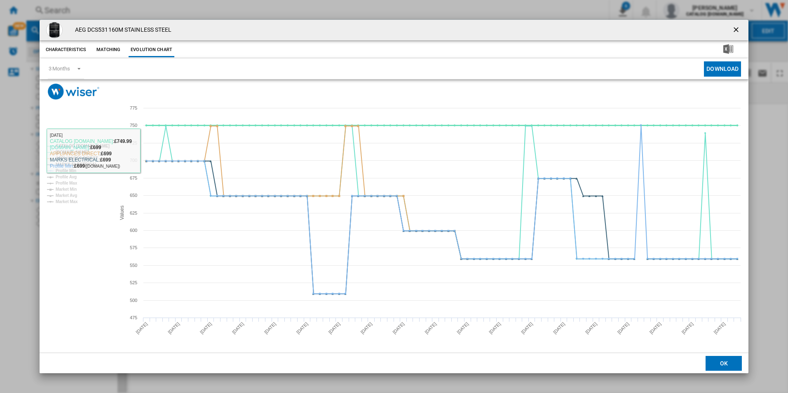
click at [103, 148] on tspan "CATALOG [DOMAIN_NAME]" at bounding box center [83, 146] width 54 height 5
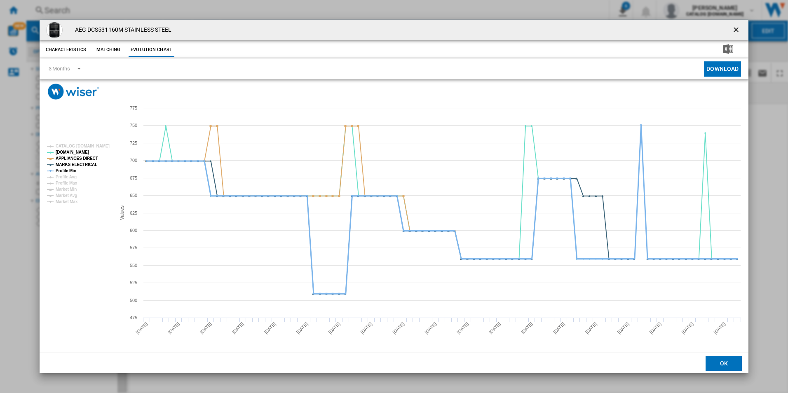
click at [69, 170] on tspan "Profile Min" at bounding box center [66, 171] width 21 height 5
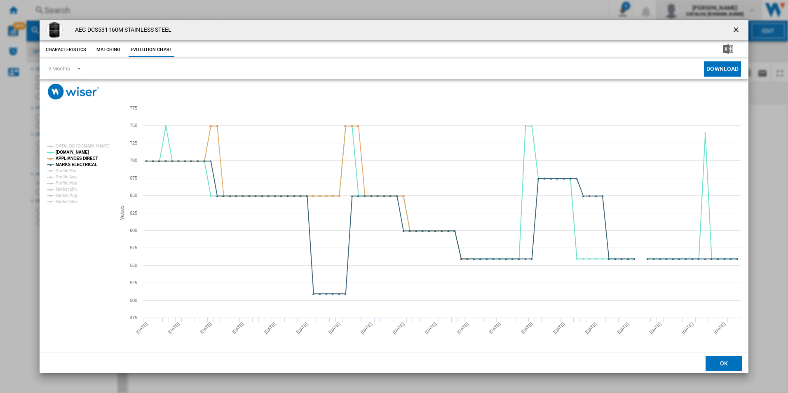
drag, startPoint x: 734, startPoint y: 28, endPoint x: 685, endPoint y: 3, distance: 55.3
click at [734, 28] on ng-md-icon "getI18NText('BUTTONS.CLOSE_DIALOG')" at bounding box center [737, 31] width 10 height 10
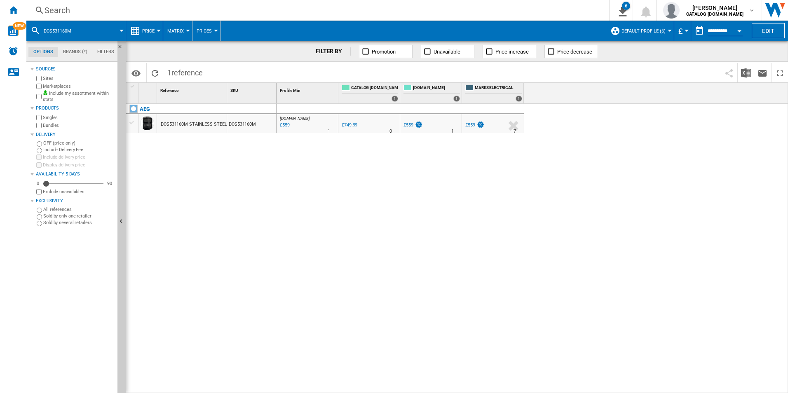
click at [519, 12] on div "Search" at bounding box center [316, 11] width 543 height 12
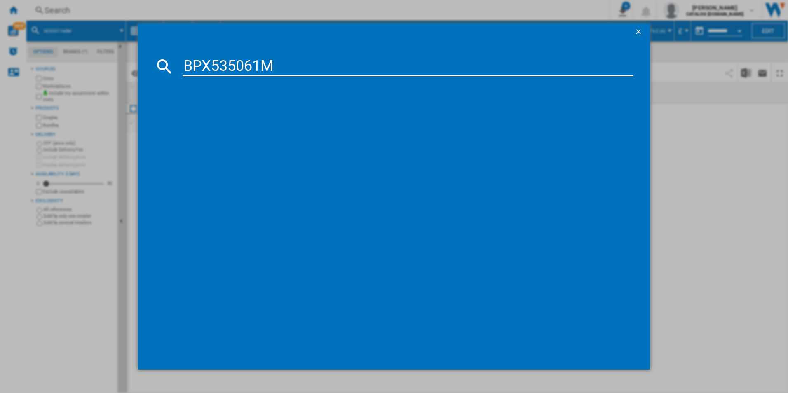
type input "BPX535061M"
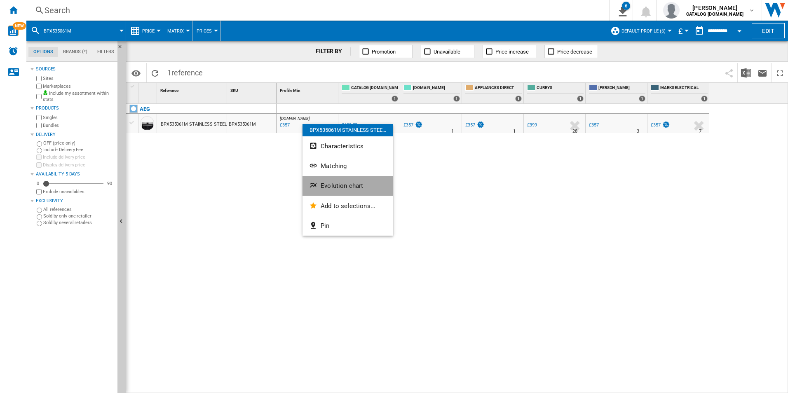
click at [326, 190] on button "Evolution chart" at bounding box center [348, 186] width 91 height 20
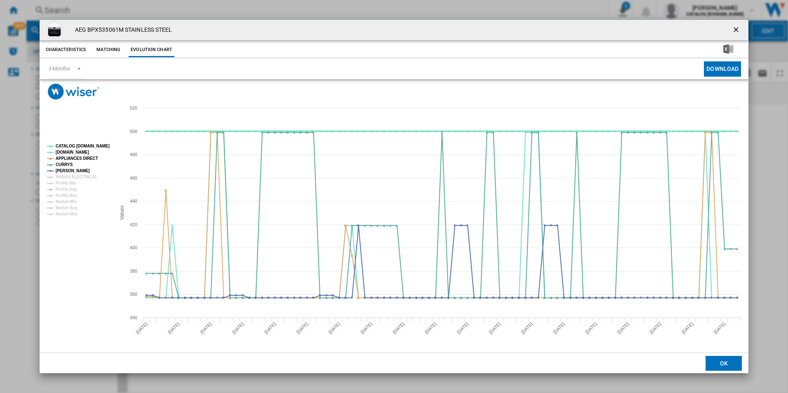
click at [97, 145] on tspan "CATALOG [DOMAIN_NAME]" at bounding box center [83, 146] width 54 height 5
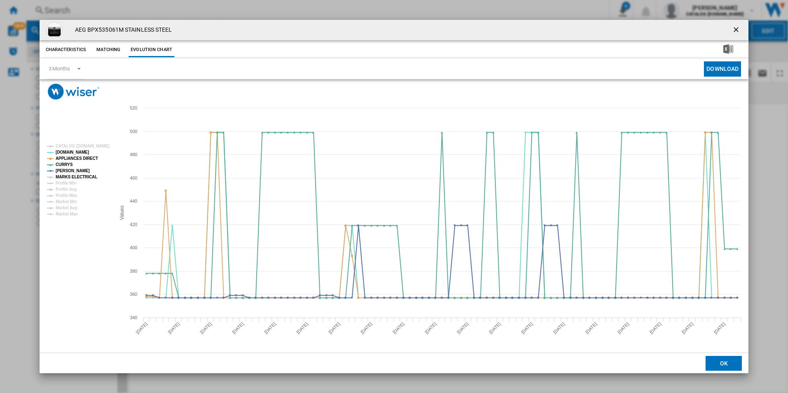
click at [89, 175] on tspan "MARKS ELECTRICAL" at bounding box center [77, 177] width 42 height 5
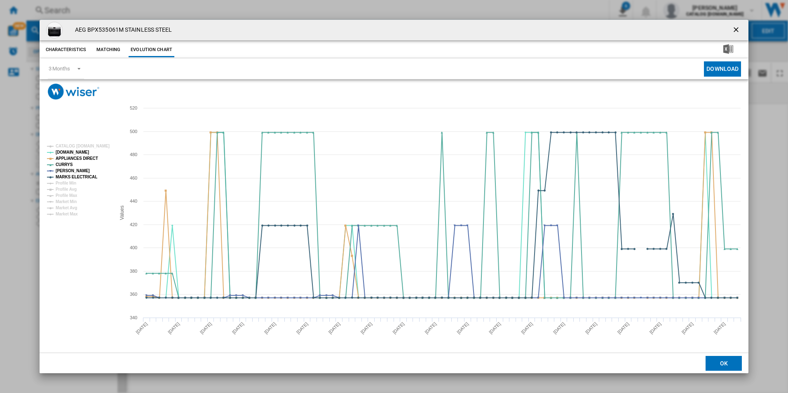
click at [737, 30] on ng-md-icon "getI18NText('BUTTONS.CLOSE_DIALOG')" at bounding box center [737, 31] width 10 height 10
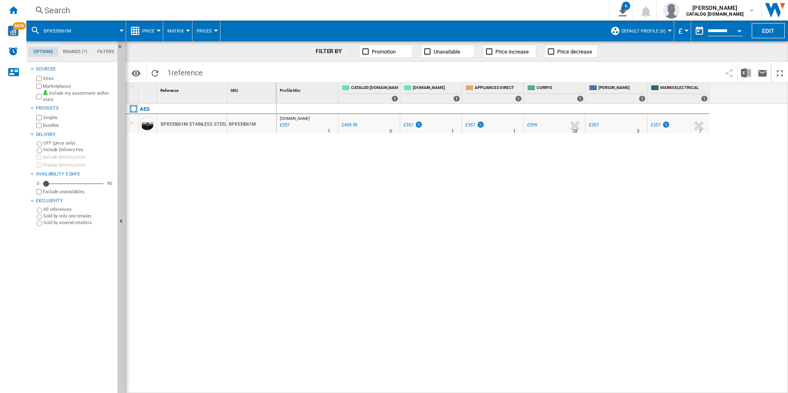
click at [501, 9] on div "Search" at bounding box center [316, 11] width 543 height 12
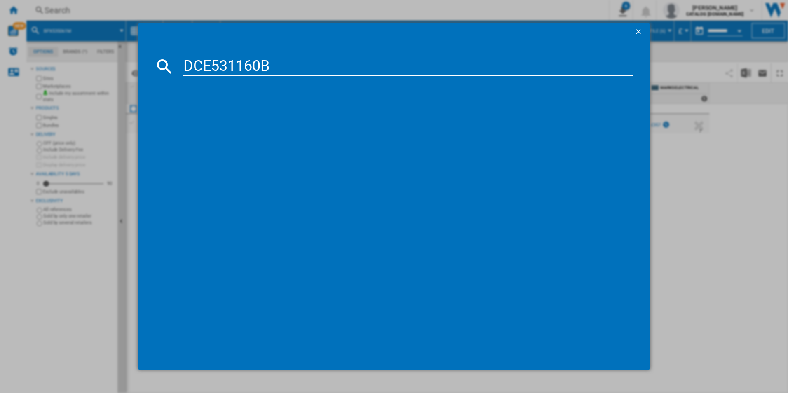
type input "DCE531160B"
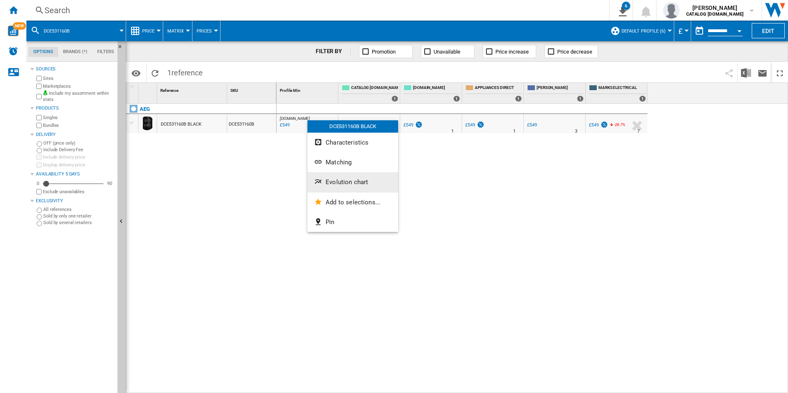
click at [334, 183] on span "Evolution chart" at bounding box center [347, 181] width 42 height 7
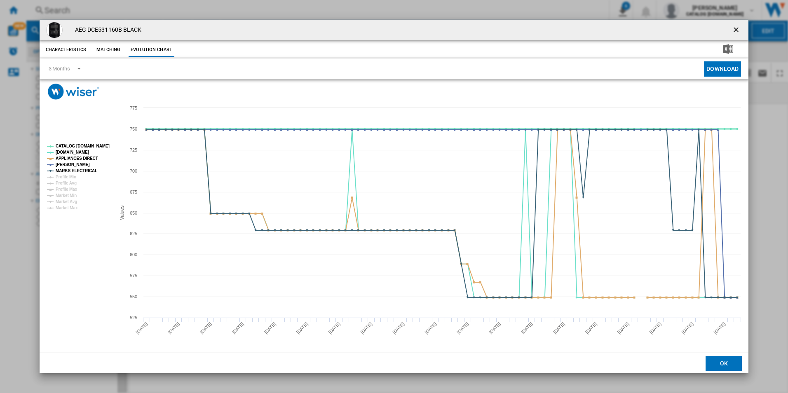
click at [83, 144] on tspan "CATALOG [DOMAIN_NAME]" at bounding box center [83, 146] width 54 height 5
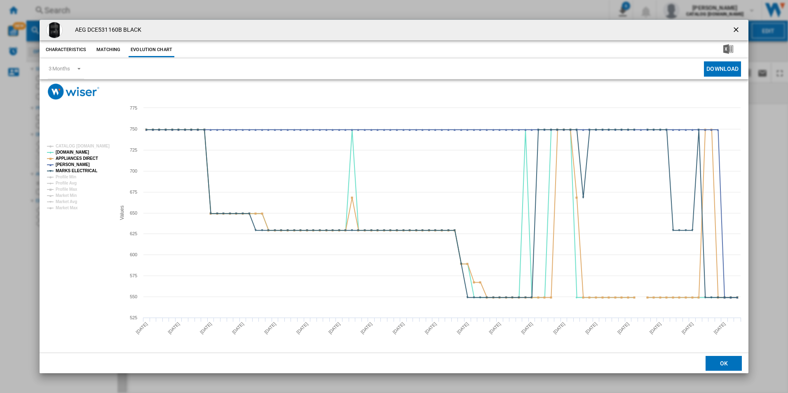
drag, startPoint x: 737, startPoint y: 30, endPoint x: 631, endPoint y: 10, distance: 108.1
click at [737, 30] on ng-md-icon "getI18NText('BUTTONS.CLOSE_DIALOG')" at bounding box center [737, 31] width 10 height 10
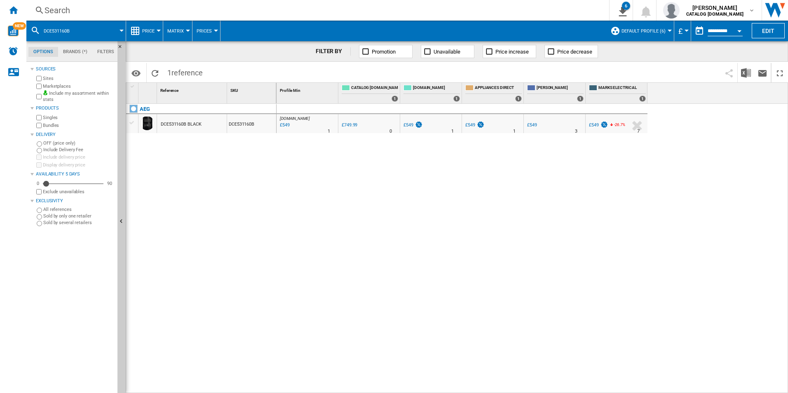
click at [571, 7] on div "Search" at bounding box center [316, 11] width 543 height 12
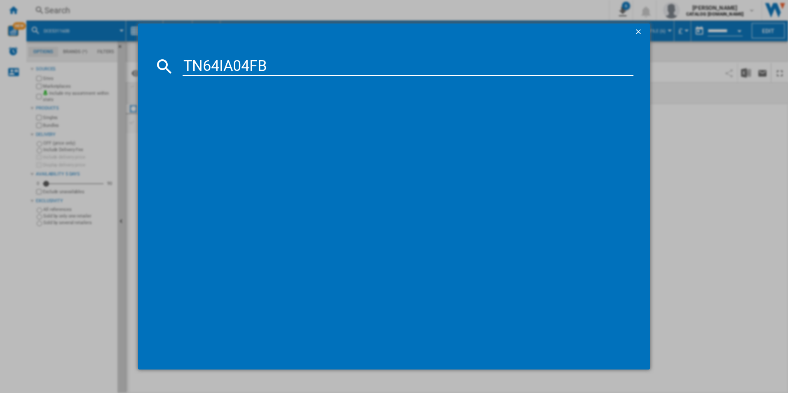
type input "TN64IA04FB"
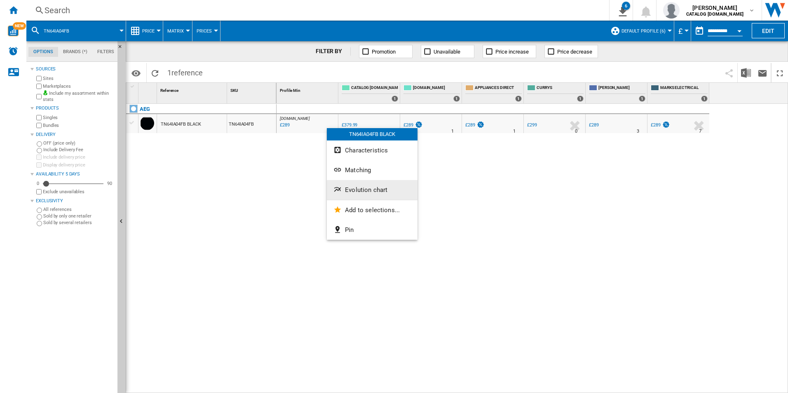
click at [349, 188] on span "Evolution chart" at bounding box center [366, 189] width 42 height 7
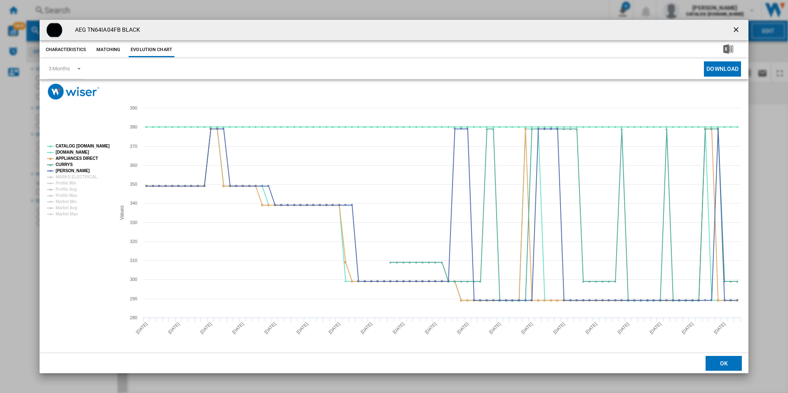
click at [103, 145] on tspan "CATALOG [DOMAIN_NAME]" at bounding box center [83, 146] width 54 height 5
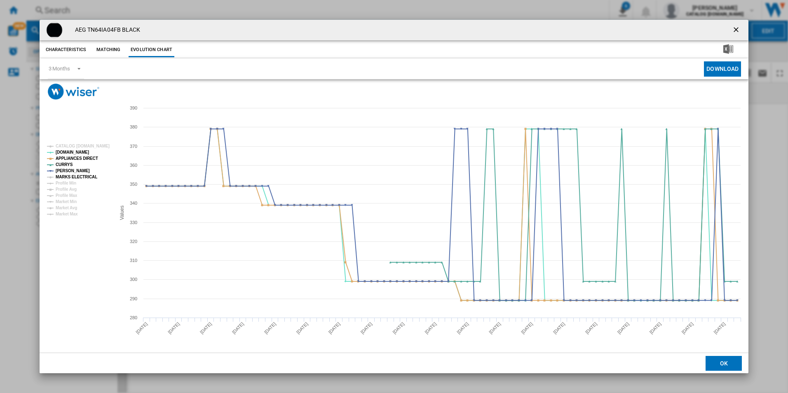
click at [89, 176] on tspan "MARKS ELECTRICAL" at bounding box center [77, 177] width 42 height 5
drag, startPoint x: 737, startPoint y: 30, endPoint x: 697, endPoint y: 29, distance: 40.0
click at [737, 30] on ng-md-icon "getI18NText('BUTTONS.CLOSE_DIALOG')" at bounding box center [737, 31] width 10 height 10
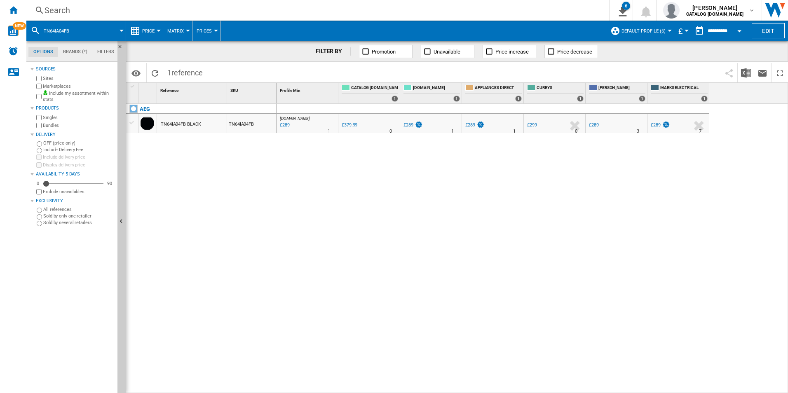
click at [553, 8] on div "Search" at bounding box center [316, 11] width 543 height 12
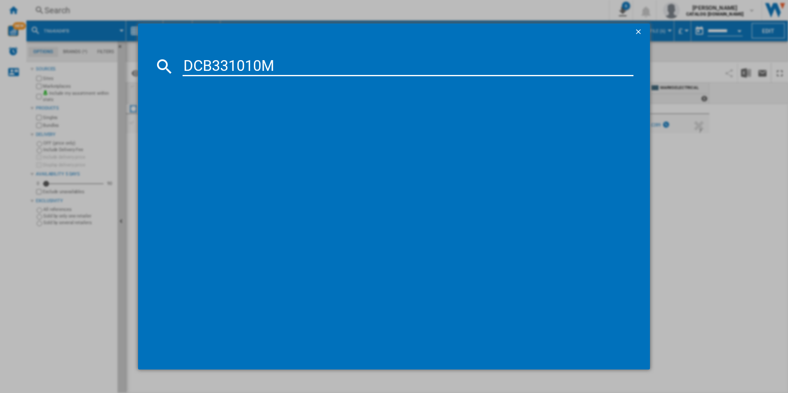
type input "DCB331010M"
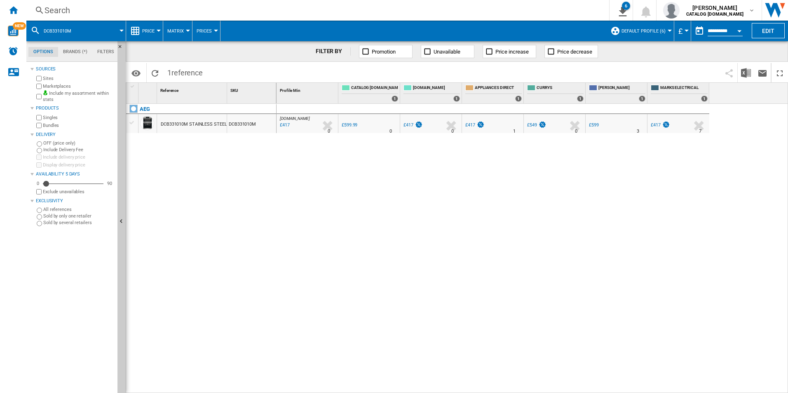
click at [256, 12] on div "Search" at bounding box center [316, 11] width 543 height 12
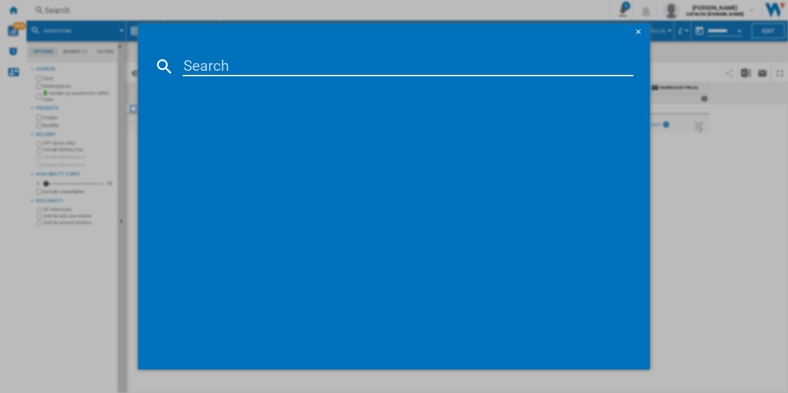
click at [275, 73] on input at bounding box center [408, 66] width 451 height 20
type input "DCB331010M"
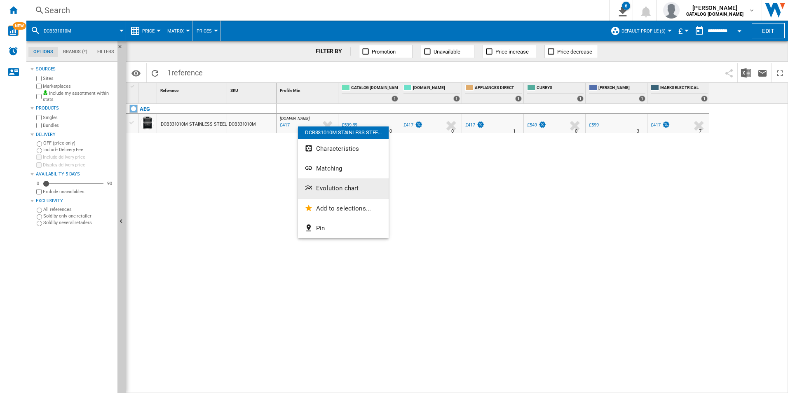
click at [320, 194] on button "Evolution chart" at bounding box center [343, 188] width 91 height 20
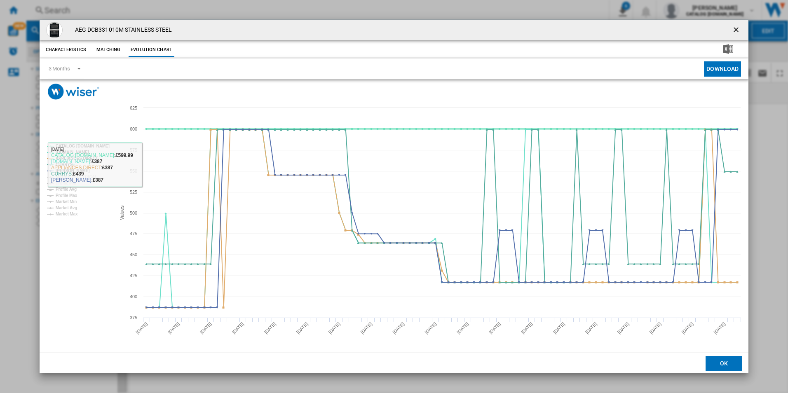
click at [95, 145] on tspan "CATALOG [DOMAIN_NAME]" at bounding box center [83, 146] width 54 height 5
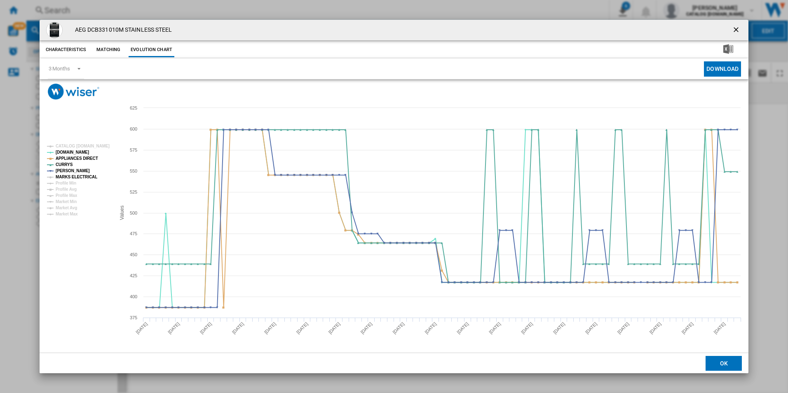
click at [87, 175] on tspan "MARKS ELECTRICAL" at bounding box center [77, 177] width 42 height 5
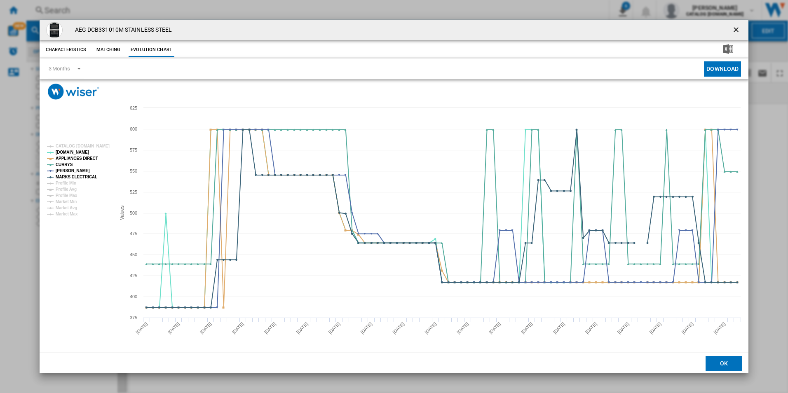
drag, startPoint x: 736, startPoint y: 28, endPoint x: 711, endPoint y: 26, distance: 24.4
click at [735, 27] on ng-md-icon "getI18NText('BUTTONS.CLOSE_DIALOG')" at bounding box center [737, 31] width 10 height 10
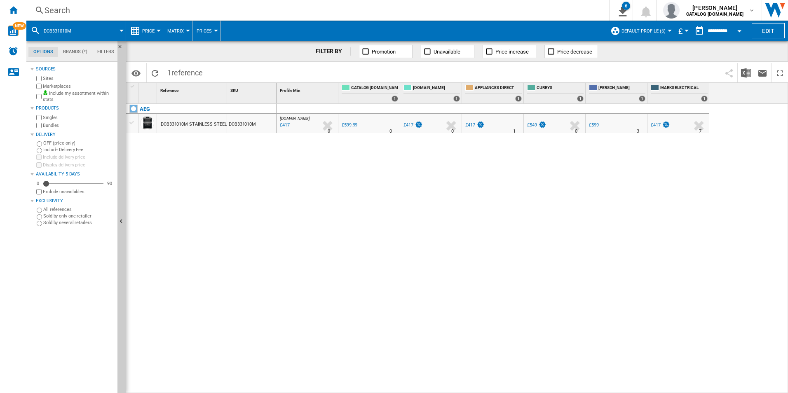
click at [562, 9] on div "Search" at bounding box center [316, 11] width 543 height 12
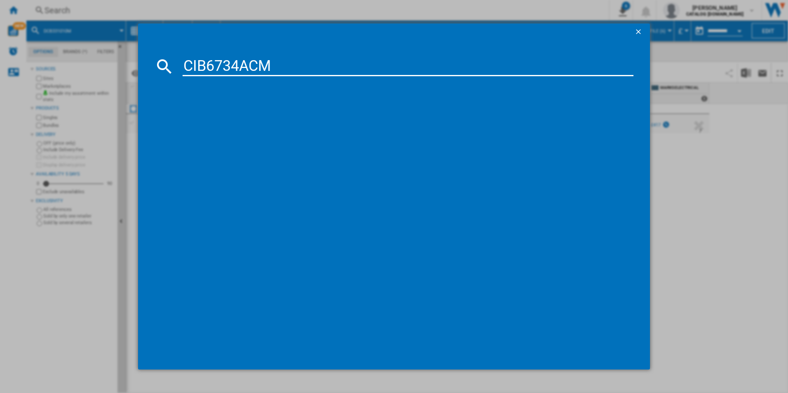
type input "CIB6734ACM"
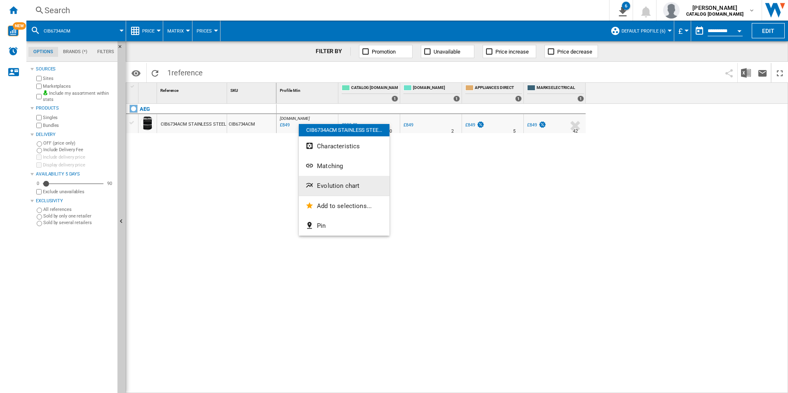
click at [332, 184] on span "Evolution chart" at bounding box center [338, 185] width 42 height 7
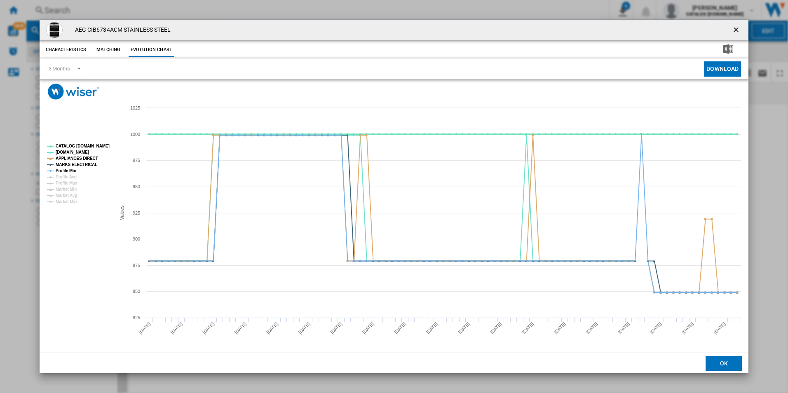
click at [100, 145] on tspan "CATALOG [DOMAIN_NAME]" at bounding box center [83, 146] width 54 height 5
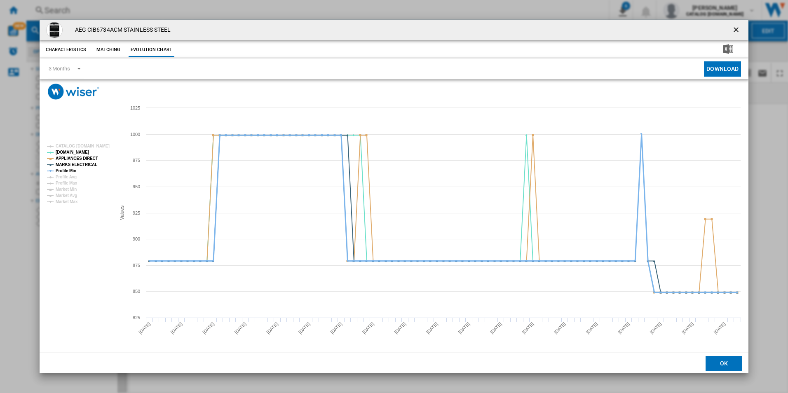
click at [71, 169] on tspan "Profile Min" at bounding box center [66, 171] width 21 height 5
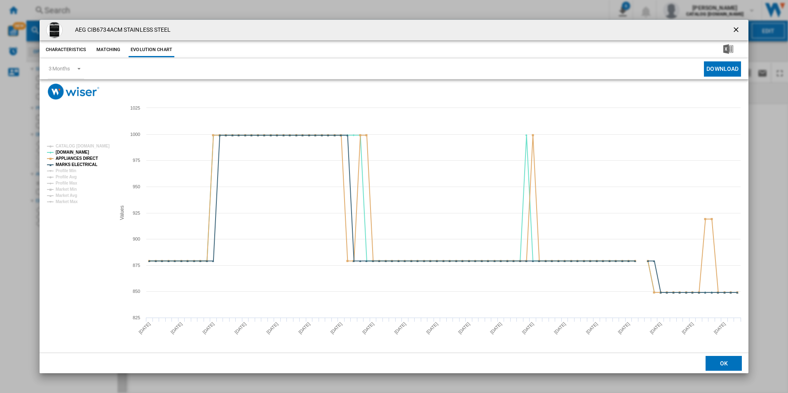
drag, startPoint x: 733, startPoint y: 29, endPoint x: 632, endPoint y: 29, distance: 101.0
click at [733, 29] on ng-md-icon "getI18NText('BUTTONS.CLOSE_DIALOG')" at bounding box center [737, 31] width 10 height 10
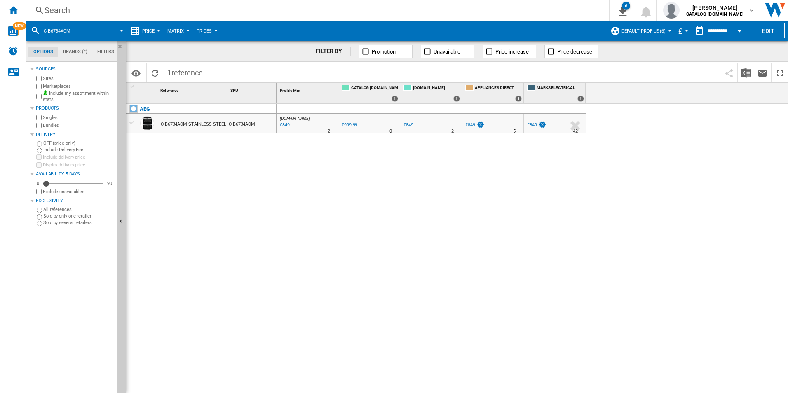
click at [450, 4] on div "Search Search 0 6 ER Report [Price Matrix] ER Report [Price Matrix] ER Report […" at bounding box center [407, 10] width 762 height 21
click at [452, 15] on div "Search" at bounding box center [316, 11] width 543 height 12
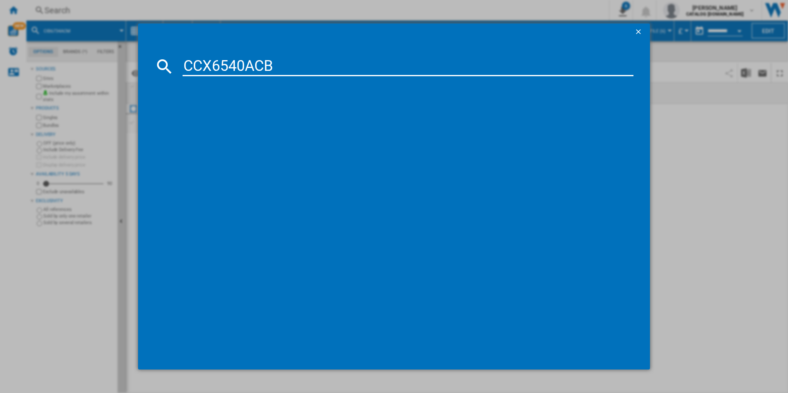
type input "CCX6540ACB"
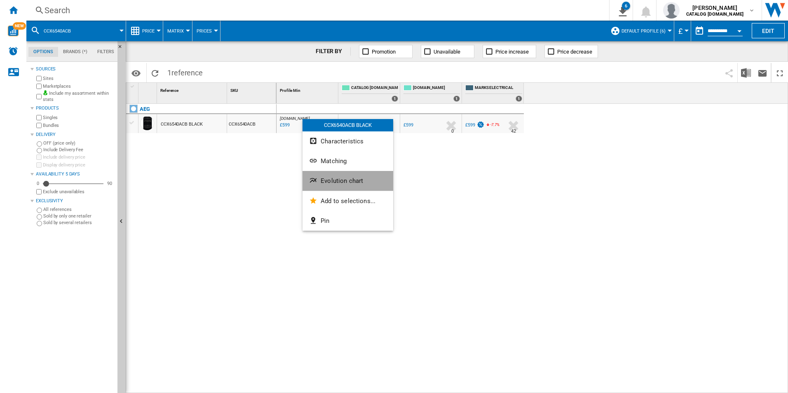
click at [318, 175] on button "Evolution chart" at bounding box center [348, 181] width 91 height 20
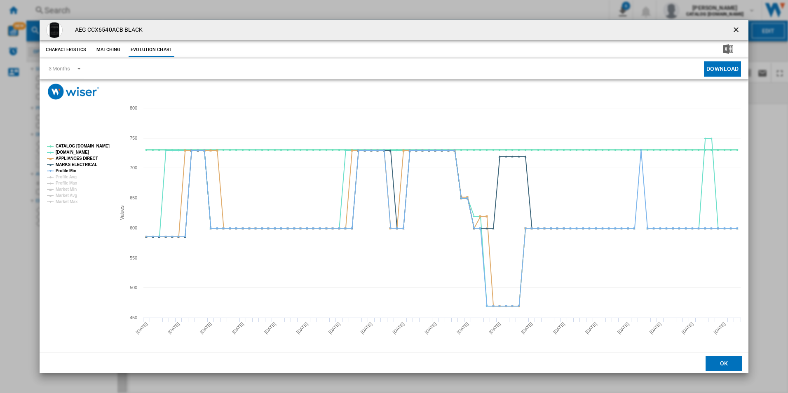
click at [76, 145] on tspan "CATALOG [DOMAIN_NAME]" at bounding box center [83, 146] width 54 height 5
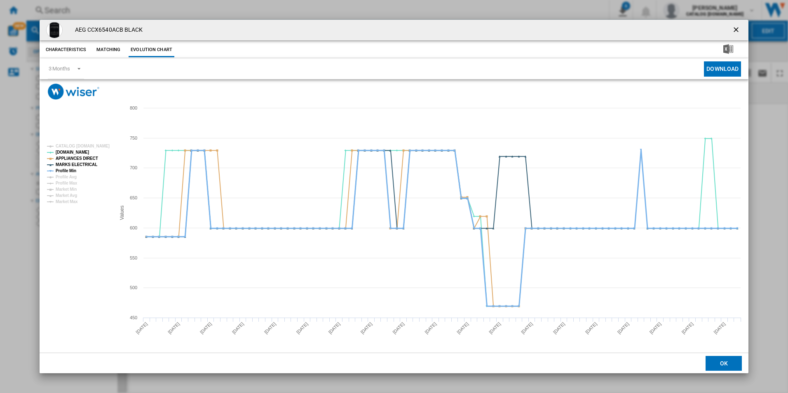
click at [73, 169] on tspan "Profile Min" at bounding box center [66, 171] width 21 height 5
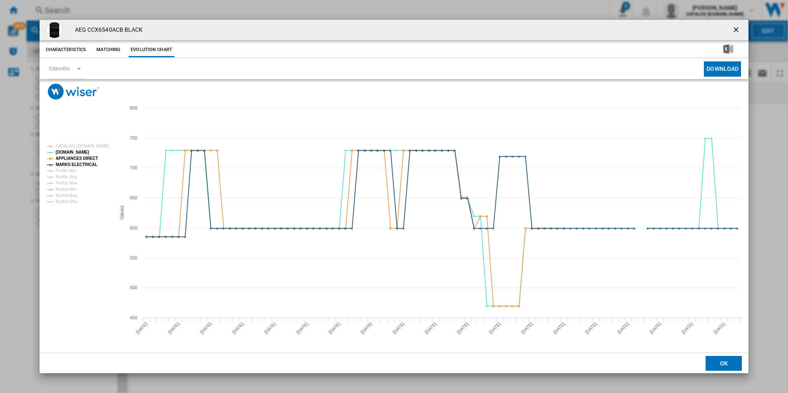
click at [734, 32] on ng-md-icon "getI18NText('BUTTONS.CLOSE_DIALOG')" at bounding box center [737, 31] width 10 height 10
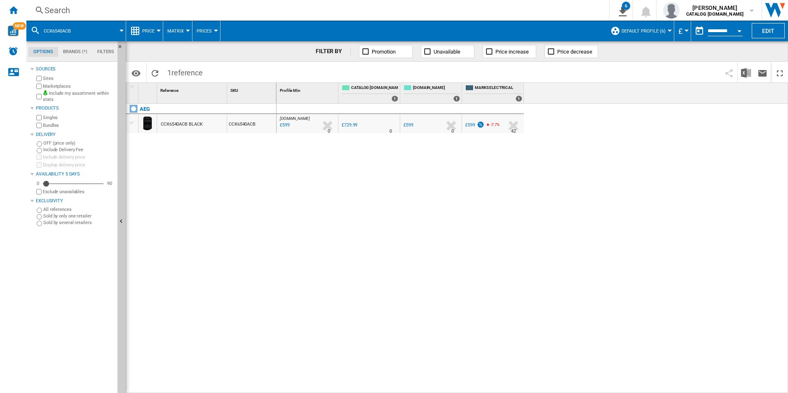
click at [492, 13] on div "Search" at bounding box center [316, 11] width 543 height 12
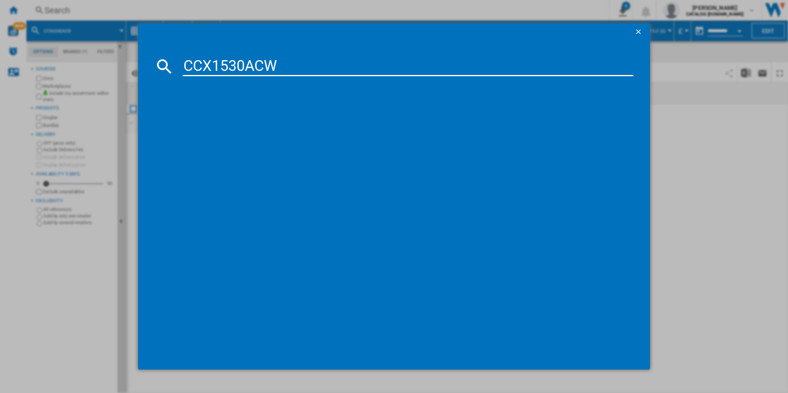
type input "CCX1530ACW"
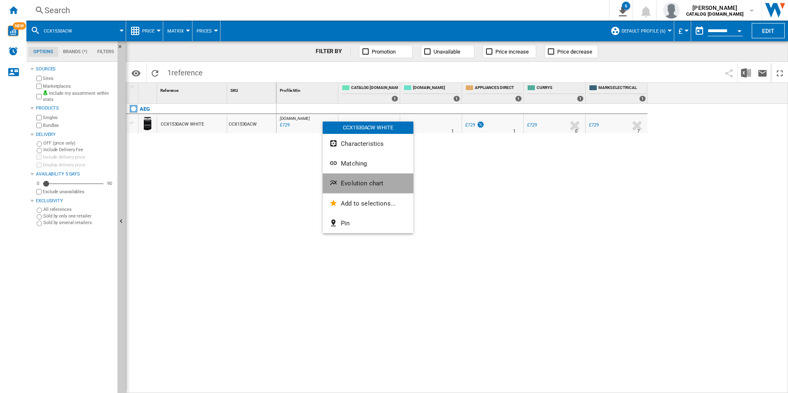
click at [340, 179] on button "Evolution chart" at bounding box center [368, 184] width 91 height 20
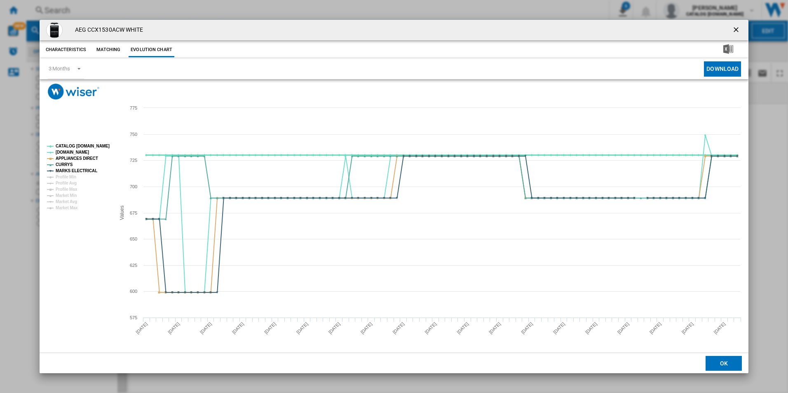
click at [94, 146] on tspan "CATALOG [DOMAIN_NAME]" at bounding box center [83, 146] width 54 height 5
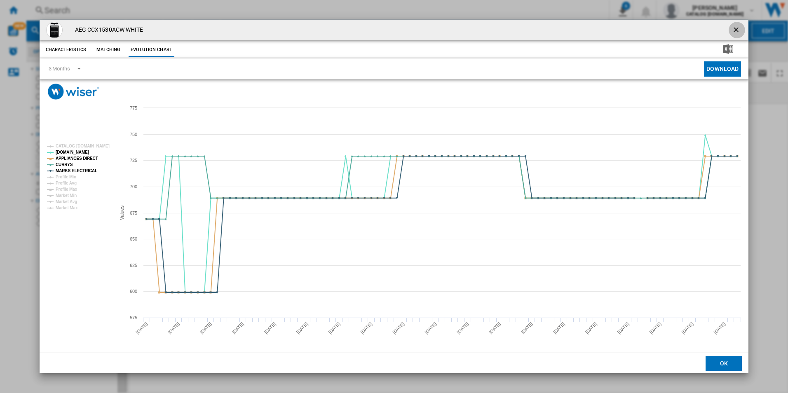
click at [741, 28] on ng-md-icon "getI18NText('BUTTONS.CLOSE_DIALOG')" at bounding box center [737, 31] width 10 height 10
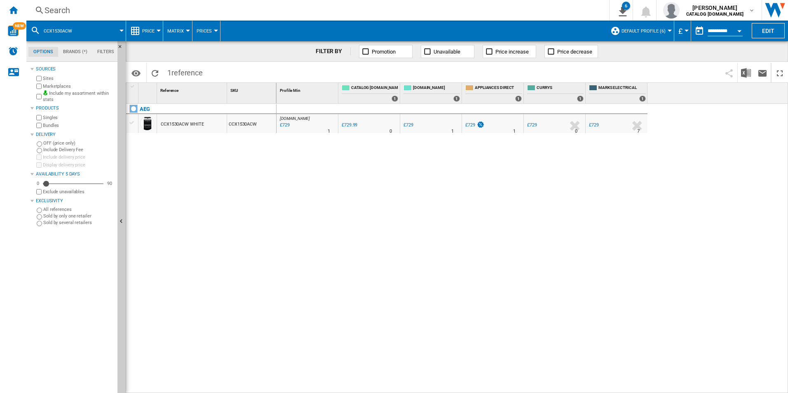
click at [506, 10] on div "Search" at bounding box center [316, 11] width 543 height 12
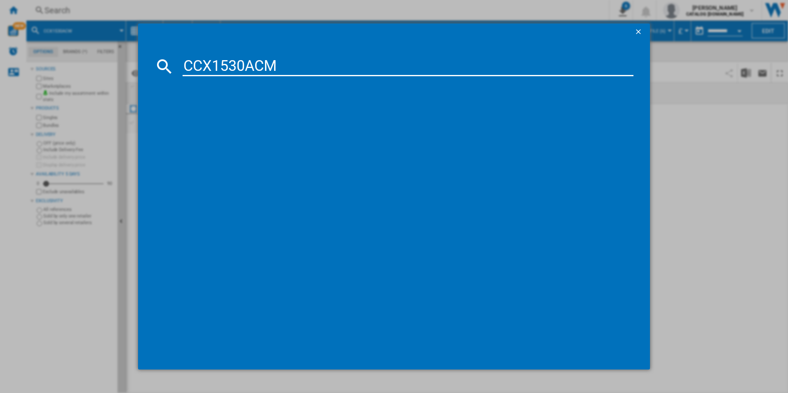
type input "CCX1530ACM"
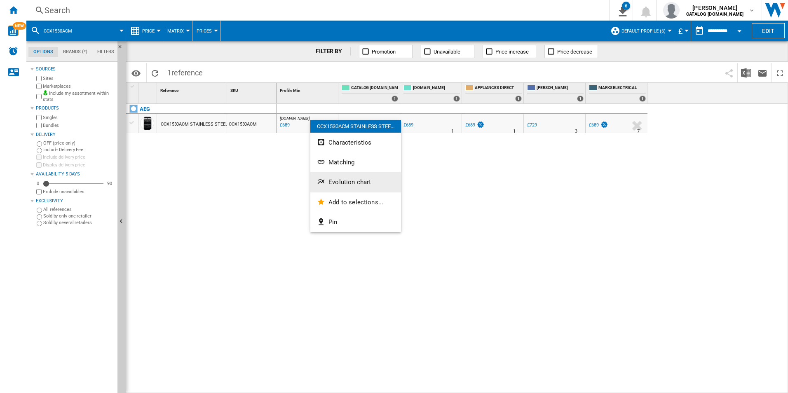
click at [342, 188] on button "Evolution chart" at bounding box center [355, 182] width 91 height 20
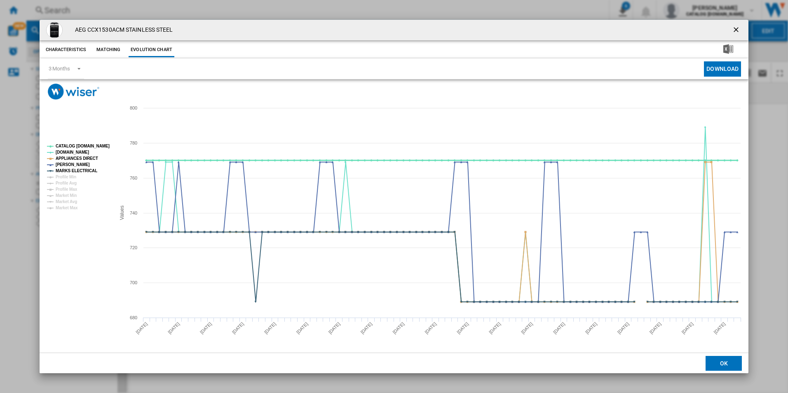
click at [85, 147] on tspan "CATALOG [DOMAIN_NAME]" at bounding box center [83, 146] width 54 height 5
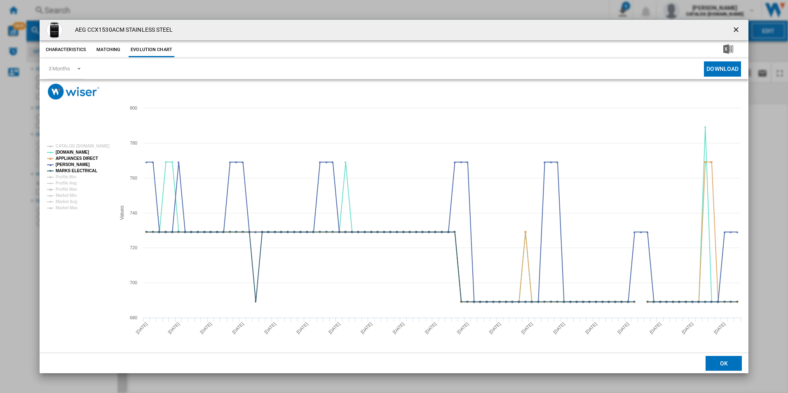
drag, startPoint x: 739, startPoint y: 28, endPoint x: 548, endPoint y: 22, distance: 191.7
click at [738, 28] on ng-md-icon "getI18NText('BUTTONS.CLOSE_DIALOG')" at bounding box center [737, 31] width 10 height 10
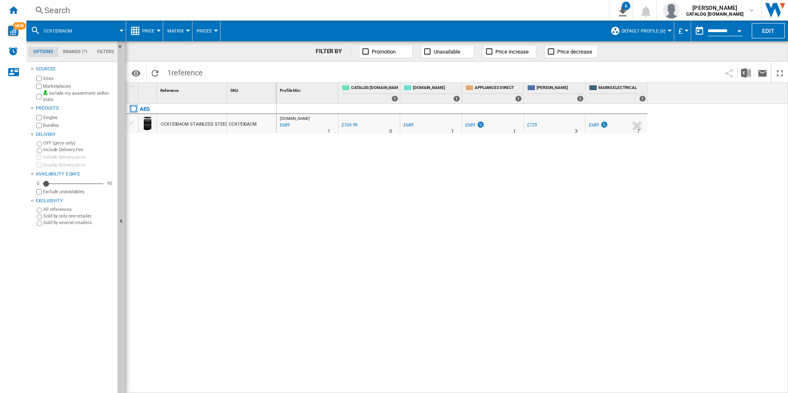
click at [513, 14] on div "Search" at bounding box center [316, 11] width 543 height 12
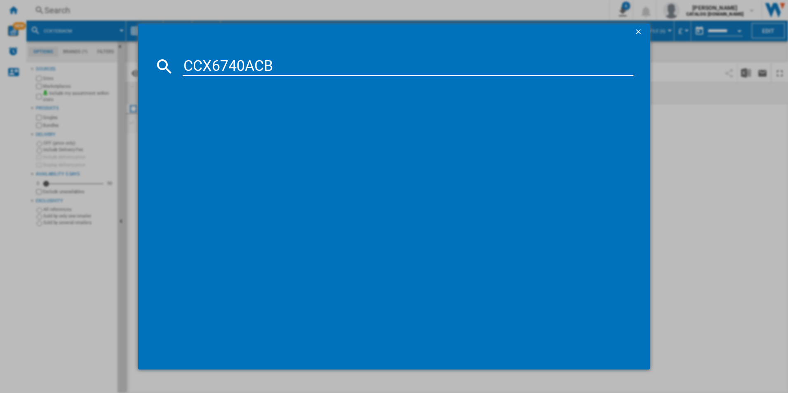
type input "CCX6740ACB"
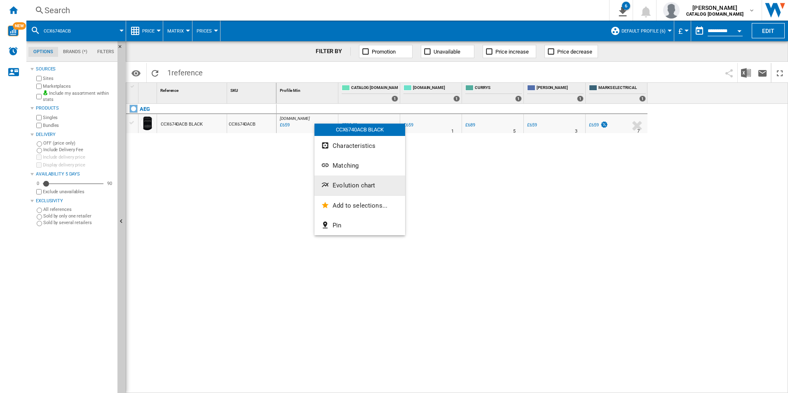
click at [338, 188] on span "Evolution chart" at bounding box center [354, 185] width 42 height 7
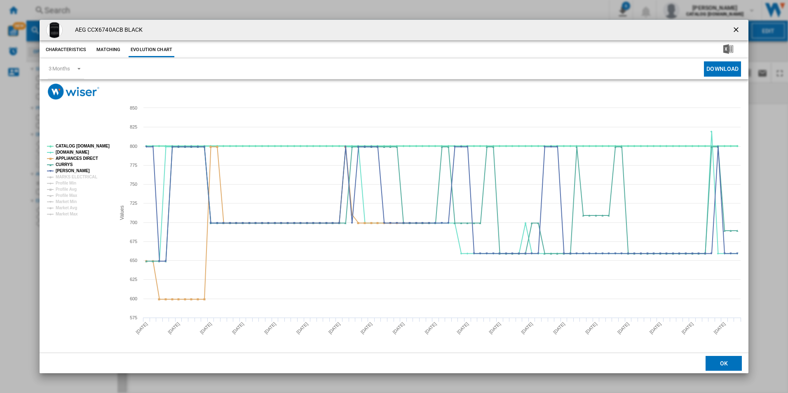
click at [101, 148] on tspan "CATALOG [DOMAIN_NAME]" at bounding box center [83, 146] width 54 height 5
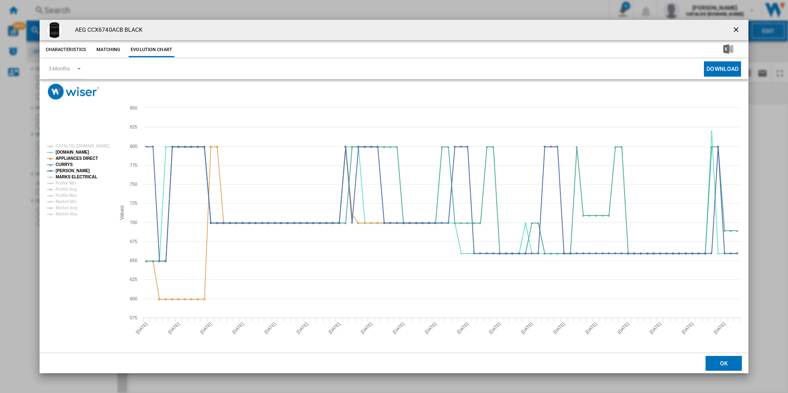
click at [88, 177] on tspan "MARKS ELECTRICAL" at bounding box center [77, 177] width 42 height 5
drag, startPoint x: 741, startPoint y: 30, endPoint x: 682, endPoint y: 28, distance: 59.4
click at [741, 29] on ng-md-icon "getI18NText('BUTTONS.CLOSE_DIALOG')" at bounding box center [737, 31] width 10 height 10
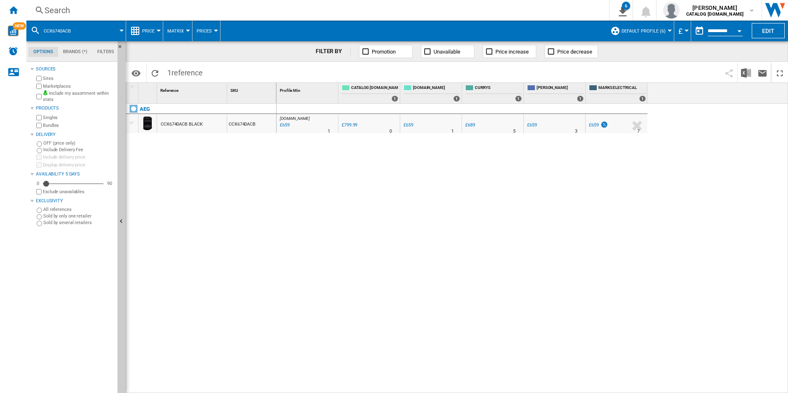
click at [517, 15] on div "Search" at bounding box center [316, 11] width 543 height 12
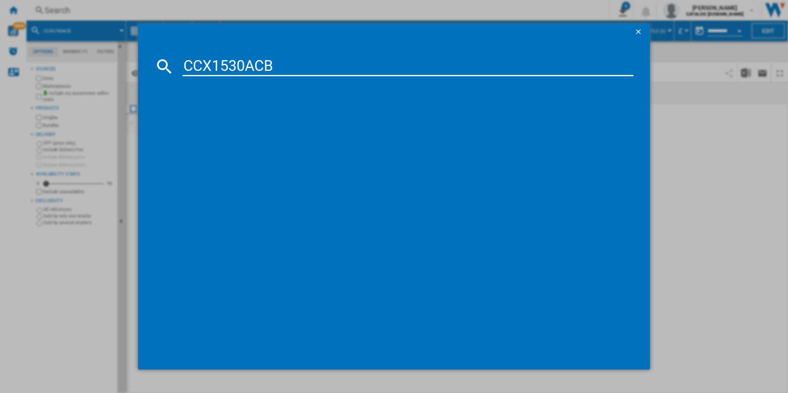
type input "CCX1530ACB"
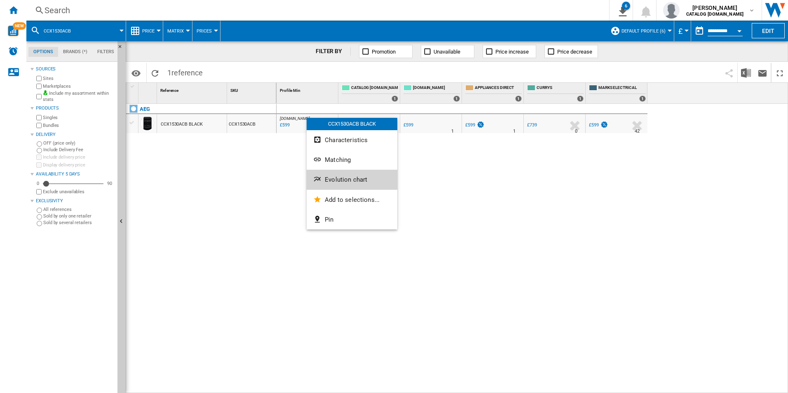
click at [335, 176] on button "Evolution chart" at bounding box center [352, 180] width 91 height 20
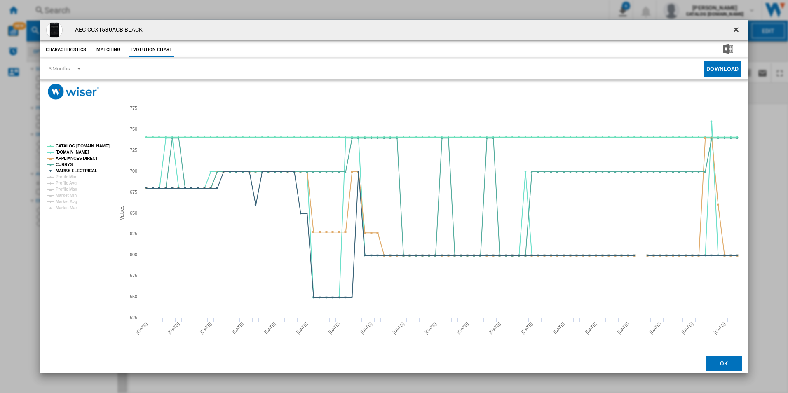
click at [102, 146] on tspan "CATALOG [DOMAIN_NAME]" at bounding box center [83, 146] width 54 height 5
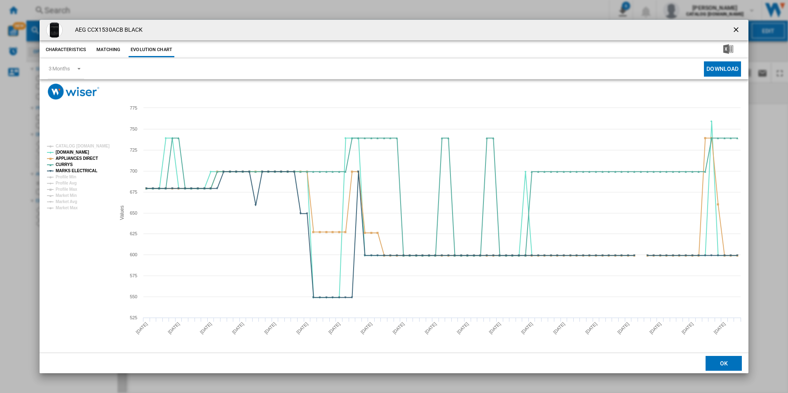
drag, startPoint x: 735, startPoint y: 32, endPoint x: 661, endPoint y: 28, distance: 74.3
click at [735, 32] on ng-md-icon "getI18NText('BUTTONS.CLOSE_DIALOG')" at bounding box center [737, 31] width 10 height 10
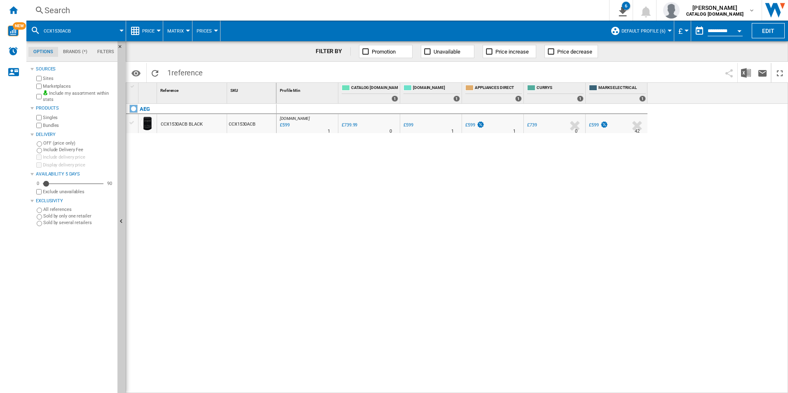
click at [525, 14] on div "Search" at bounding box center [316, 11] width 543 height 12
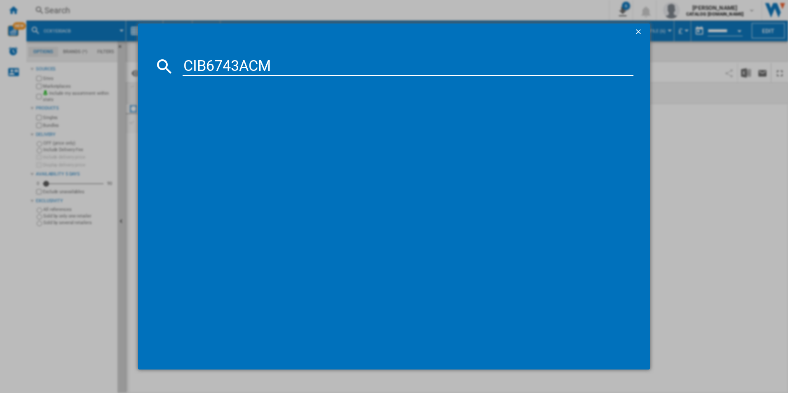
type input "CIB6743ACM"
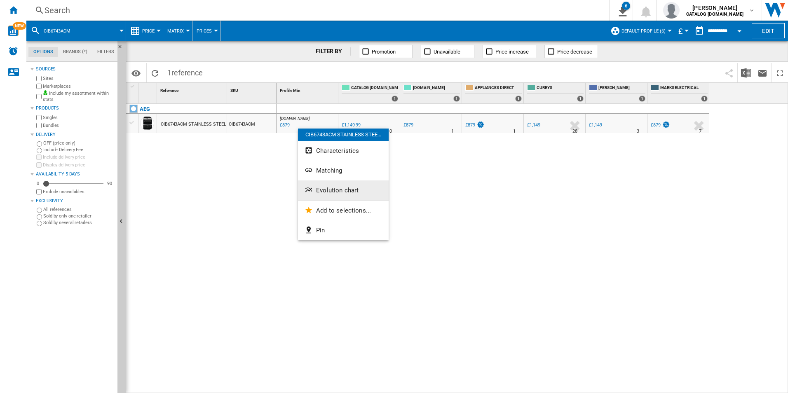
click at [326, 185] on button "Evolution chart" at bounding box center [343, 191] width 91 height 20
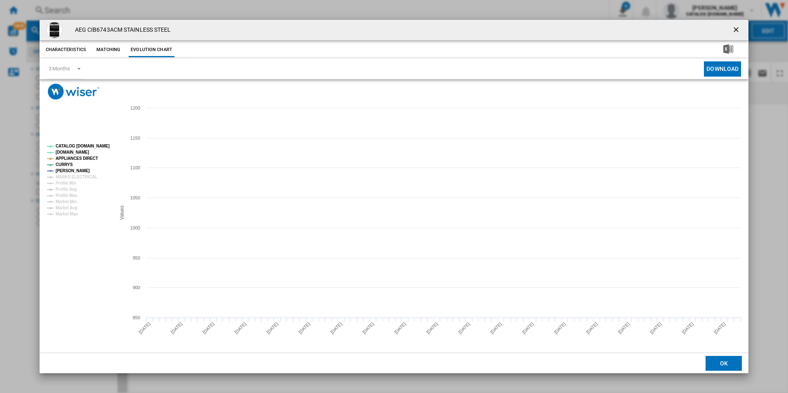
click at [91, 145] on tspan "CATALOG [DOMAIN_NAME]" at bounding box center [83, 146] width 54 height 5
click at [91, 178] on tspan "MARKS ELECTRICAL" at bounding box center [77, 177] width 42 height 5
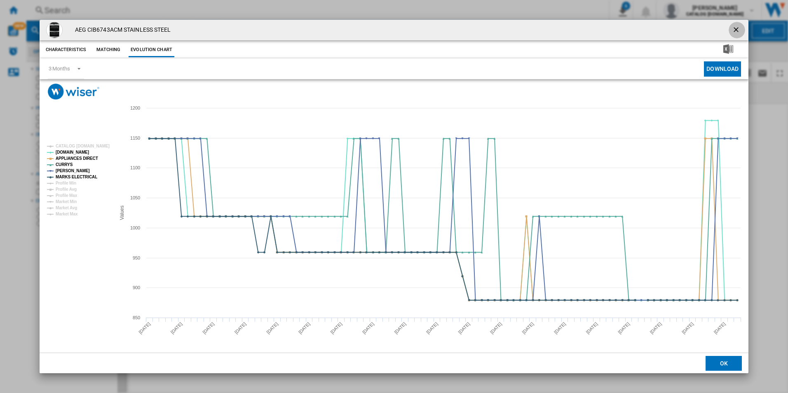
click at [735, 22] on button "Product popup" at bounding box center [737, 30] width 16 height 16
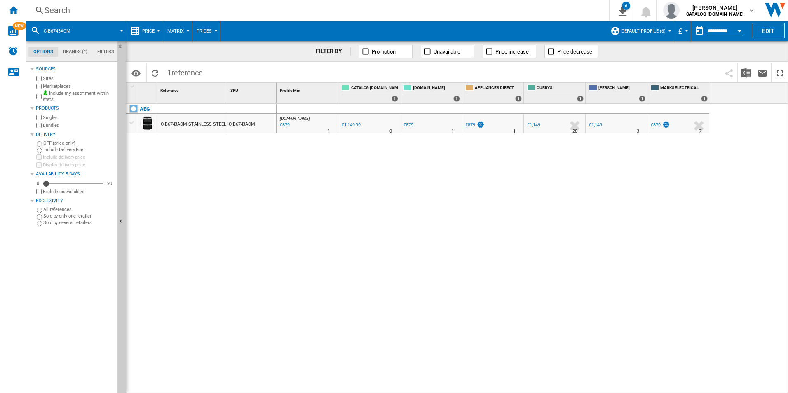
click at [511, 10] on div "Search" at bounding box center [316, 11] width 543 height 12
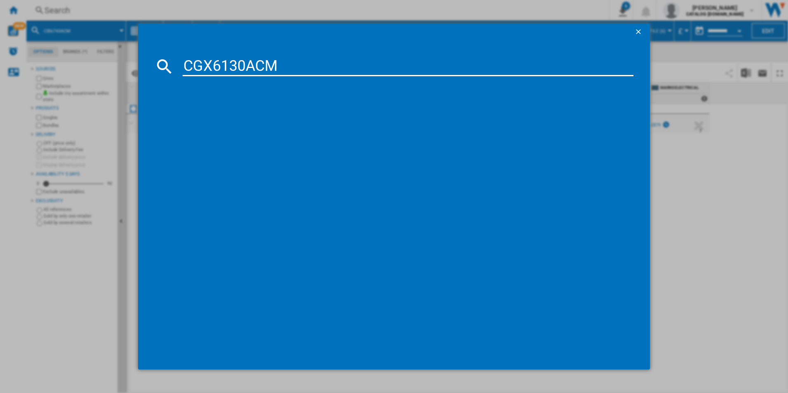
type input "CGX6130ACM"
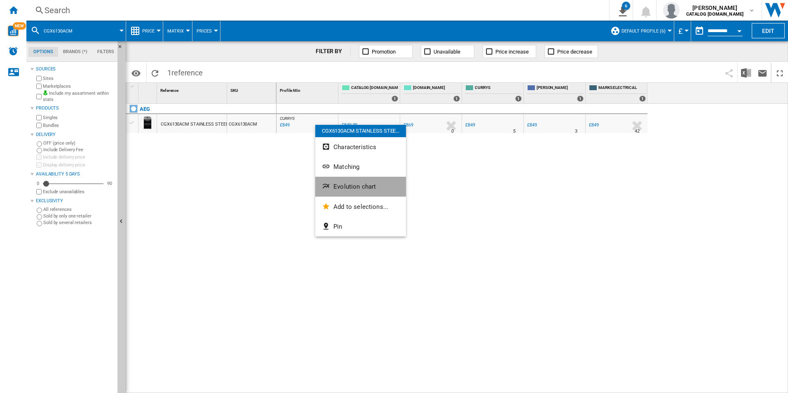
click at [344, 184] on span "Evolution chart" at bounding box center [354, 186] width 42 height 7
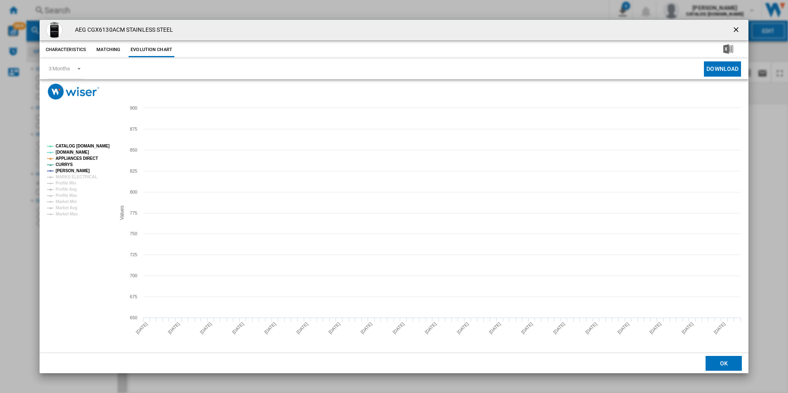
click at [95, 146] on tspan "CATALOG [DOMAIN_NAME]" at bounding box center [83, 146] width 54 height 5
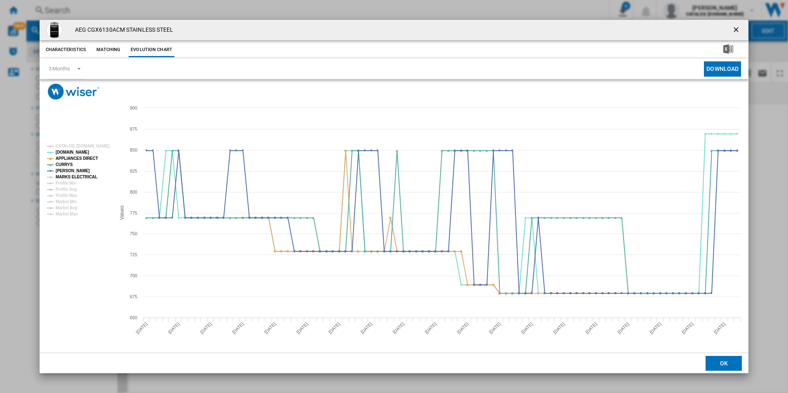
click at [88, 177] on tspan "MARKS ELECTRICAL" at bounding box center [77, 177] width 42 height 5
drag, startPoint x: 734, startPoint y: 30, endPoint x: 682, endPoint y: 28, distance: 52.4
click at [734, 30] on ng-md-icon "getI18NText('BUTTONS.CLOSE_DIALOG')" at bounding box center [737, 31] width 10 height 10
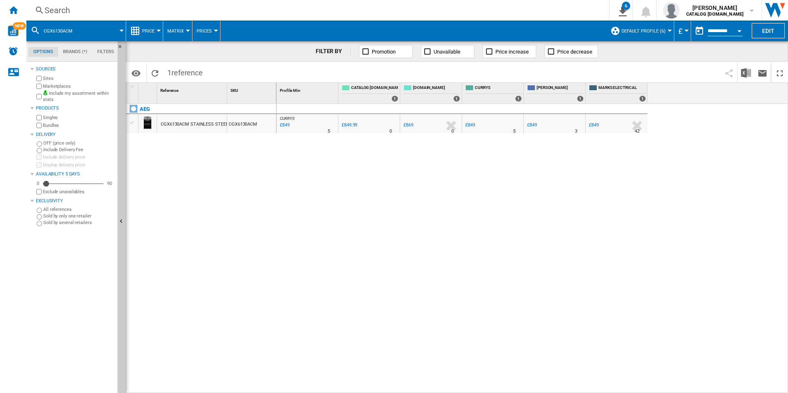
click at [493, 14] on div "Search" at bounding box center [316, 11] width 543 height 12
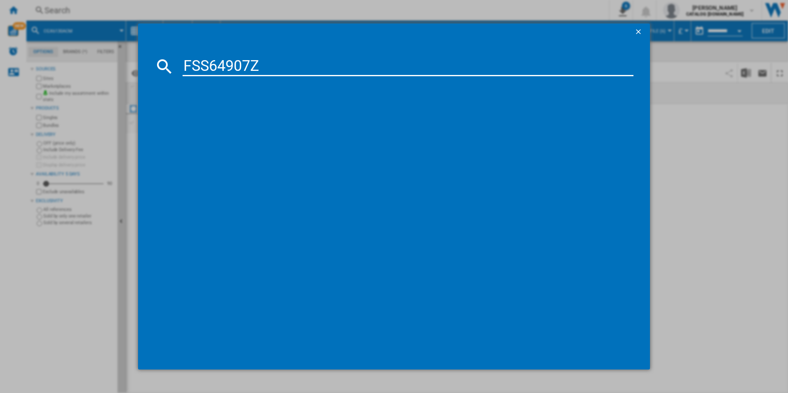
type input "FSS64907Z"
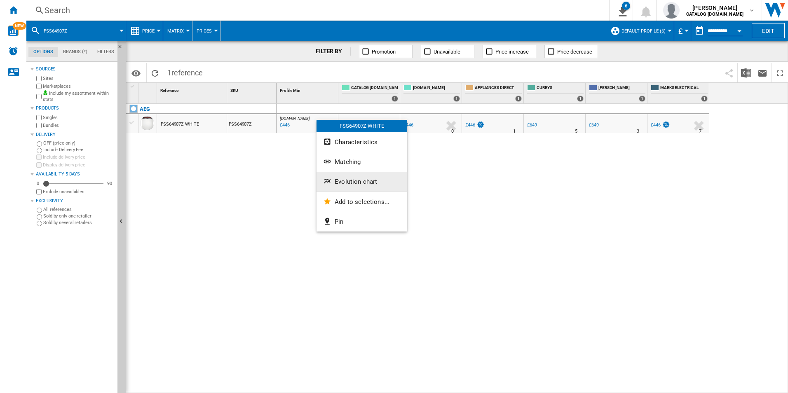
click at [337, 187] on button "Evolution chart" at bounding box center [362, 182] width 91 height 20
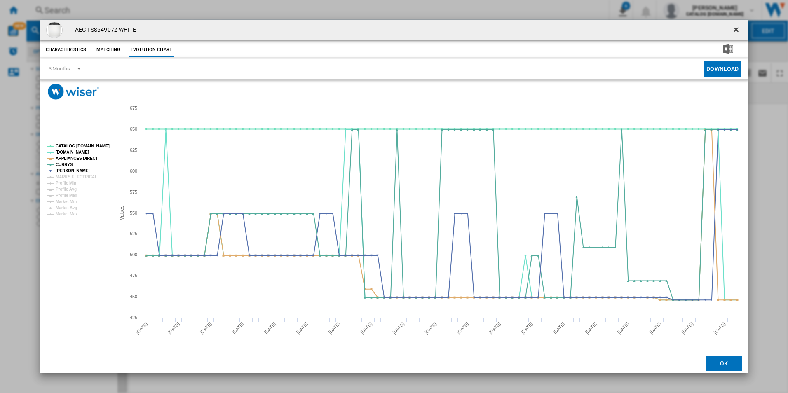
click at [95, 147] on tspan "CATALOG [DOMAIN_NAME]" at bounding box center [83, 146] width 54 height 5
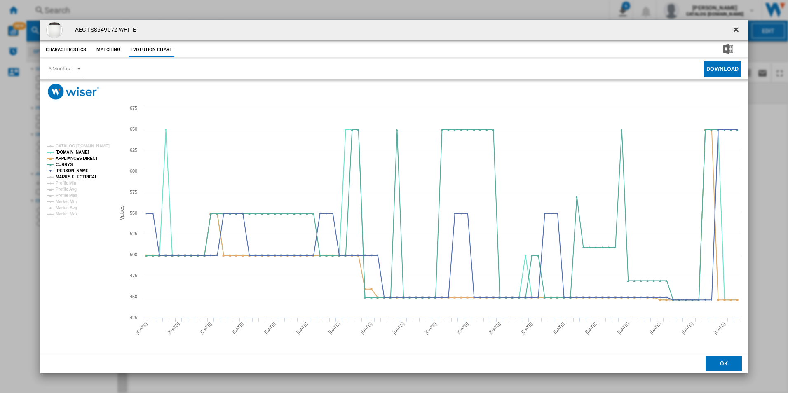
click at [84, 179] on tspan "MARKS ELECTRICAL" at bounding box center [77, 177] width 42 height 5
drag, startPoint x: 739, startPoint y: 30, endPoint x: 724, endPoint y: 27, distance: 16.1
click at [739, 30] on ng-md-icon "getI18NText('BUTTONS.CLOSE_DIALOG')" at bounding box center [737, 31] width 10 height 10
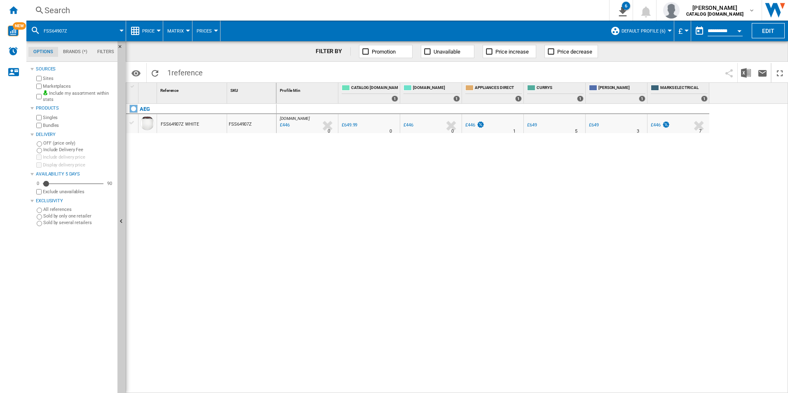
click at [526, 17] on div "Search Search 0 6 ER Report [Price Matrix] ER Report [Price Matrix] ER Report […" at bounding box center [407, 10] width 762 height 21
click at [521, 13] on div "Search" at bounding box center [316, 11] width 543 height 12
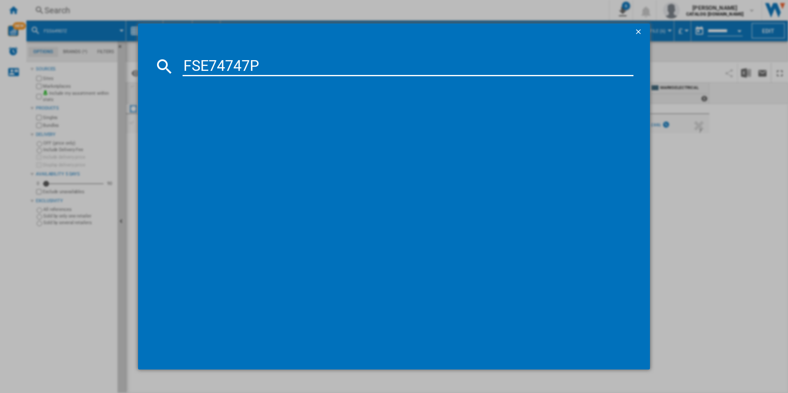
type input "FSE74747P"
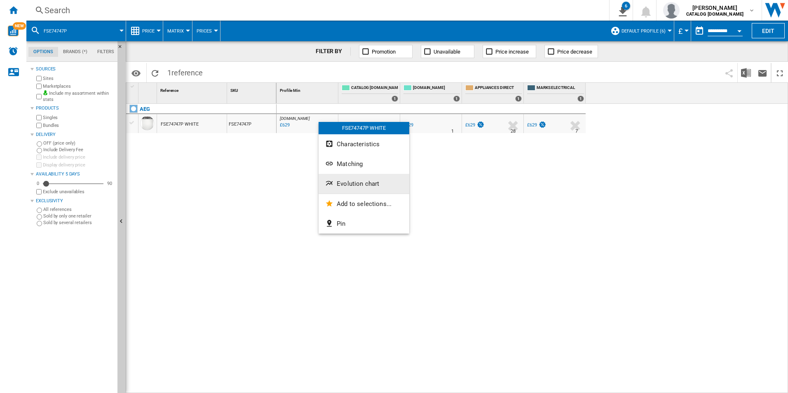
click at [347, 180] on span "Evolution chart" at bounding box center [358, 183] width 42 height 7
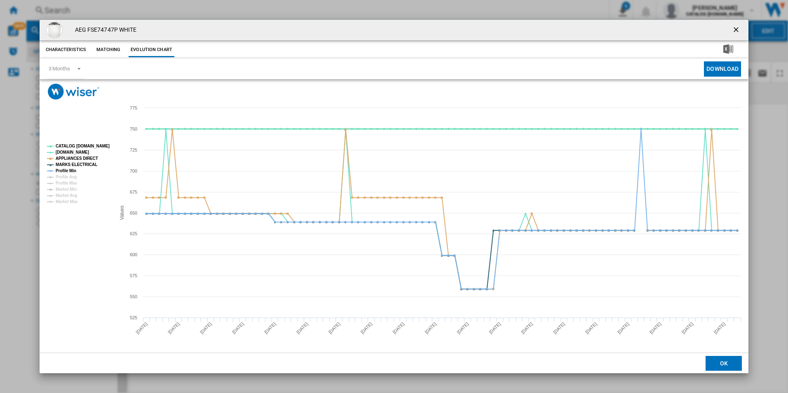
click at [102, 144] on tspan "CATALOG [DOMAIN_NAME]" at bounding box center [83, 146] width 54 height 5
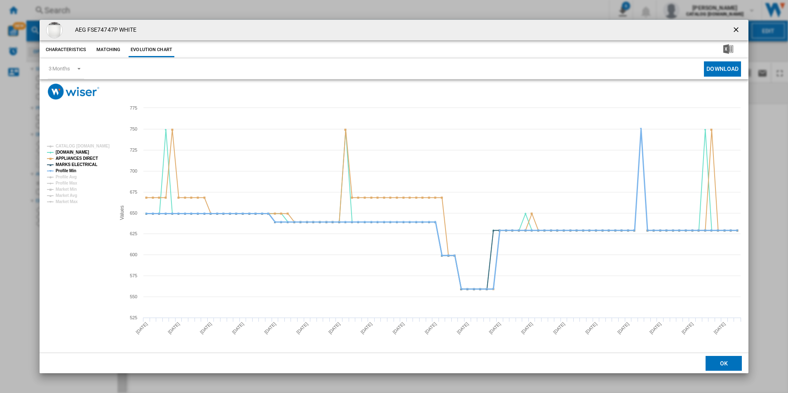
click at [63, 169] on tspan "Profile Min" at bounding box center [66, 171] width 21 height 5
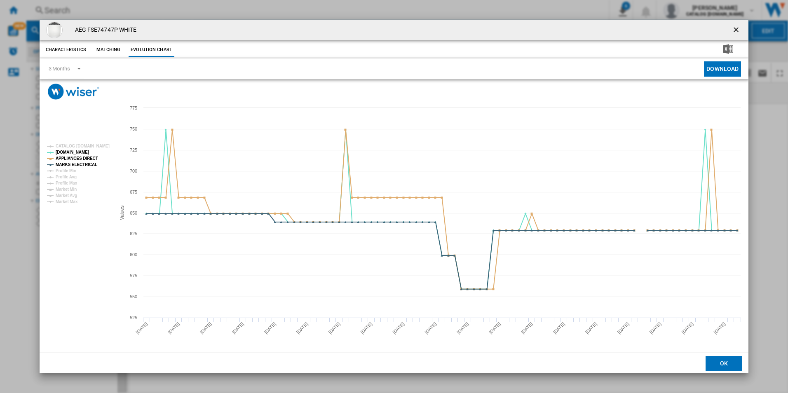
drag, startPoint x: 739, startPoint y: 29, endPoint x: 681, endPoint y: 27, distance: 58.1
click at [739, 30] on ng-md-icon "getI18NText('BUTTONS.CLOSE_DIALOG')" at bounding box center [737, 31] width 10 height 10
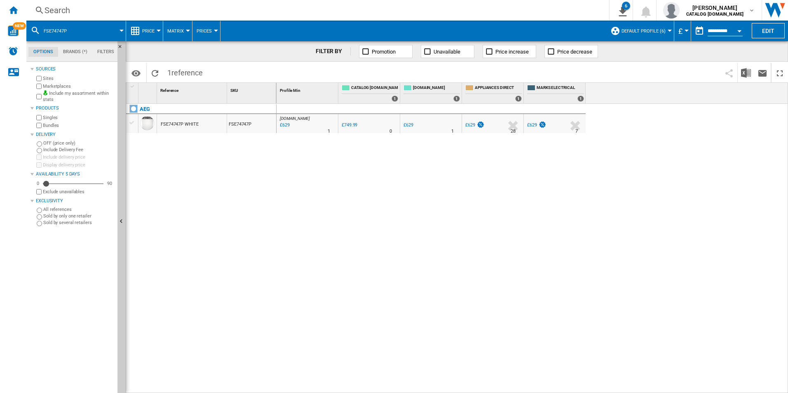
click at [555, 11] on div "Search" at bounding box center [316, 11] width 543 height 12
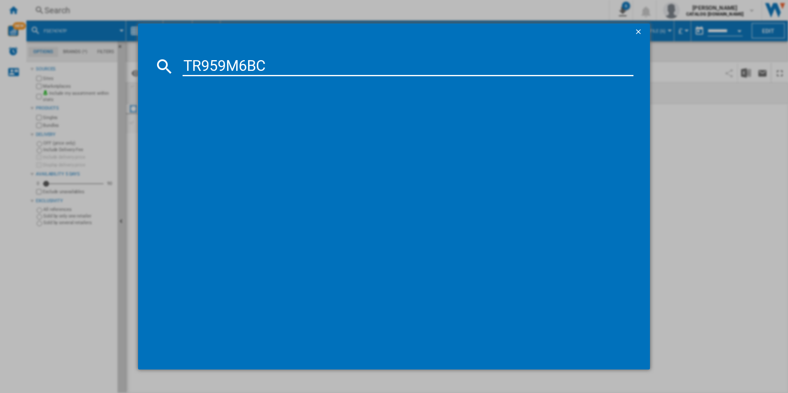
type input "TR959M6BC"
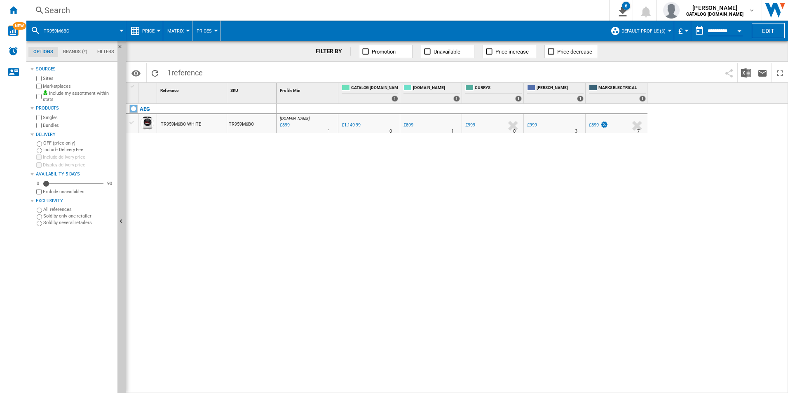
click at [294, 145] on div "AO.COM : AO -21.8 % £899 % N/A 1 AO.COM : AO 0.0 % £1,149.99 % N/A" at bounding box center [533, 249] width 512 height 290
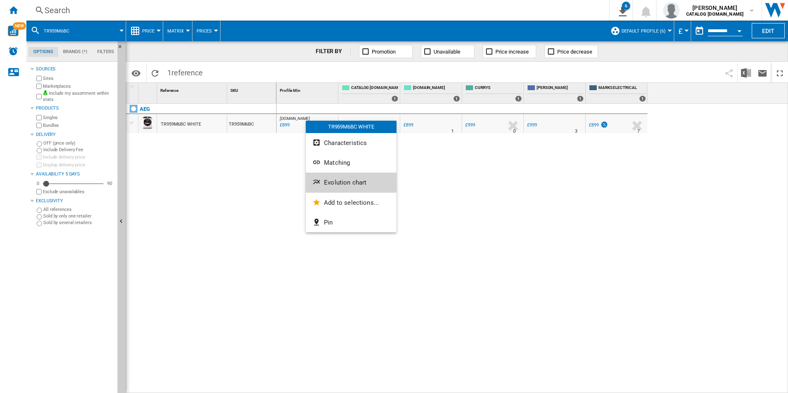
click at [325, 179] on span "Evolution chart" at bounding box center [345, 182] width 42 height 7
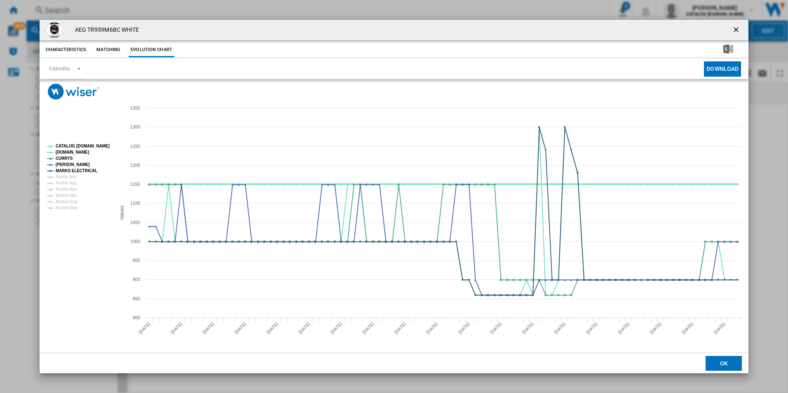
click at [95, 146] on tspan "CATALOG [DOMAIN_NAME]" at bounding box center [83, 146] width 54 height 5
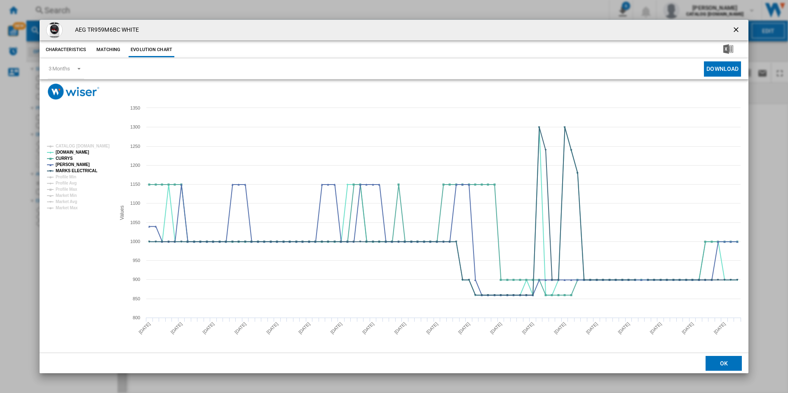
drag, startPoint x: 734, startPoint y: 26, endPoint x: 676, endPoint y: 23, distance: 58.6
click at [734, 26] on ng-md-icon "getI18NText('BUTTONS.CLOSE_DIALOG')" at bounding box center [737, 31] width 10 height 10
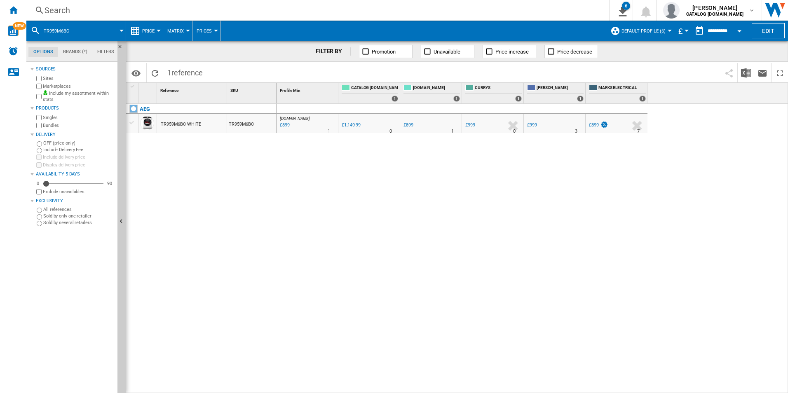
click at [520, 10] on div "Search" at bounding box center [316, 11] width 543 height 12
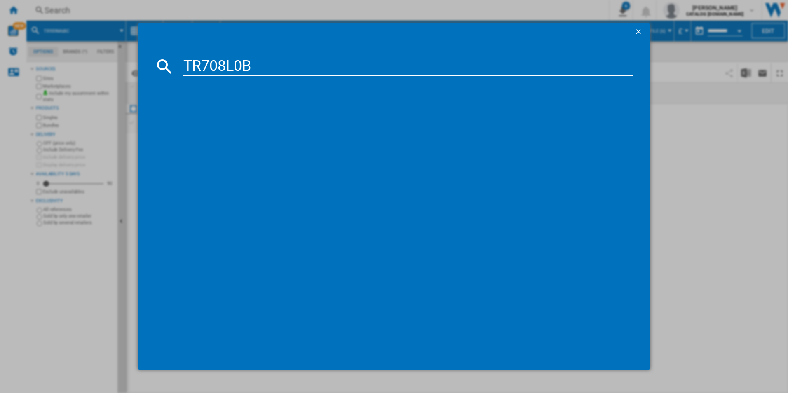
type input "TR708L0B"
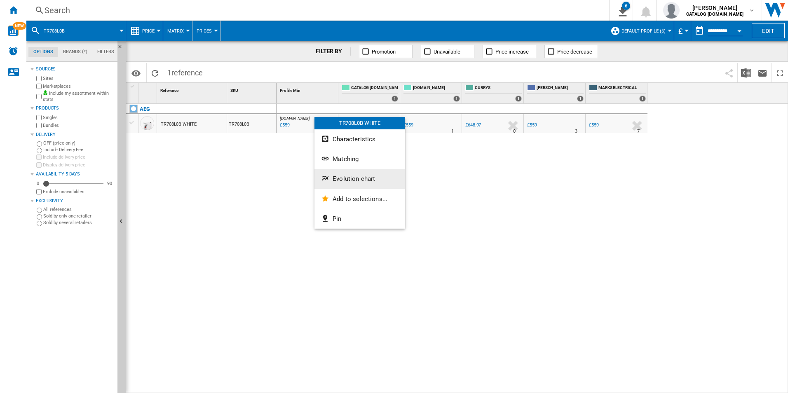
click at [340, 174] on button "Evolution chart" at bounding box center [359, 179] width 91 height 20
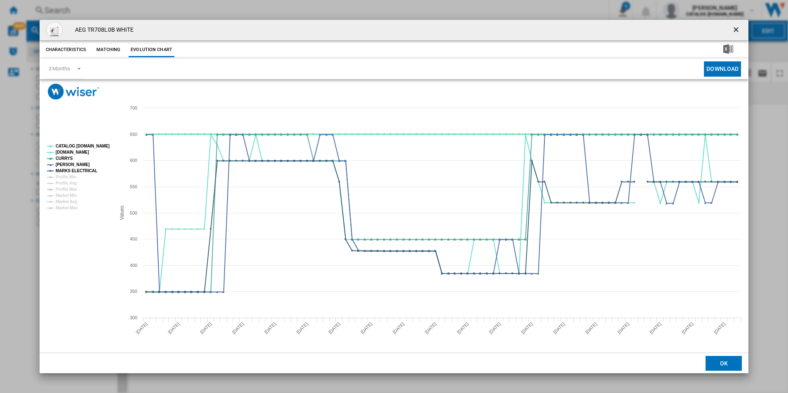
click at [89, 145] on tspan "CATALOG [DOMAIN_NAME]" at bounding box center [83, 146] width 54 height 5
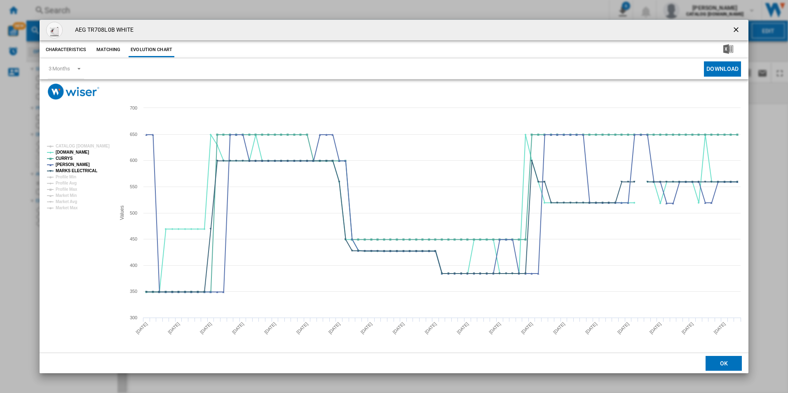
drag, startPoint x: 732, startPoint y: 28, endPoint x: 724, endPoint y: 31, distance: 8.7
click at [732, 28] on ng-md-icon "getI18NText('BUTTONS.CLOSE_DIALOG')" at bounding box center [737, 31] width 10 height 10
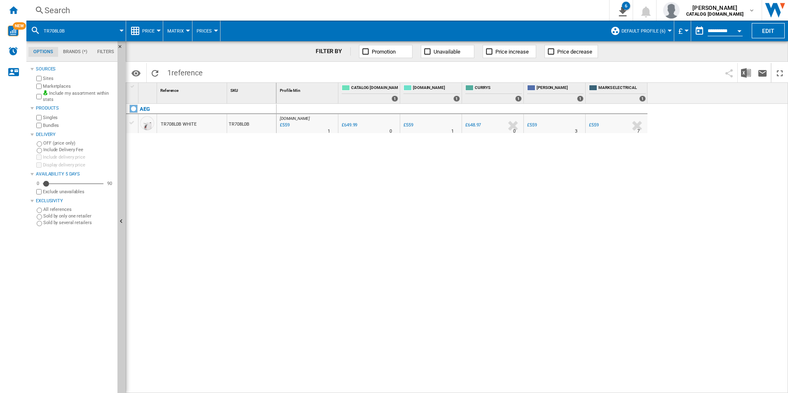
click at [469, 14] on div "Search" at bounding box center [316, 11] width 543 height 12
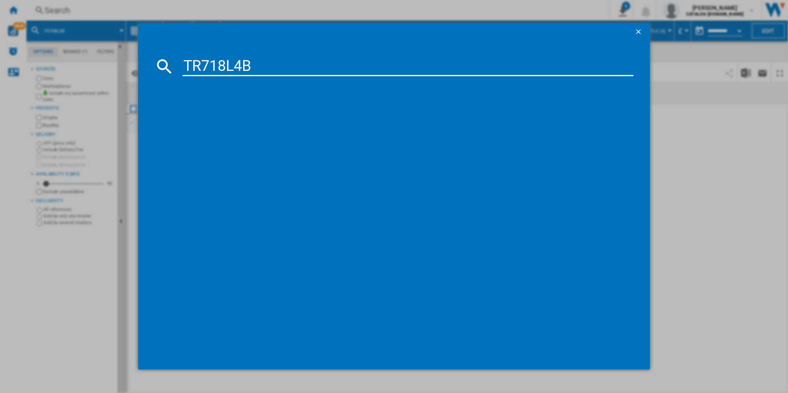
type input "TR718L4B"
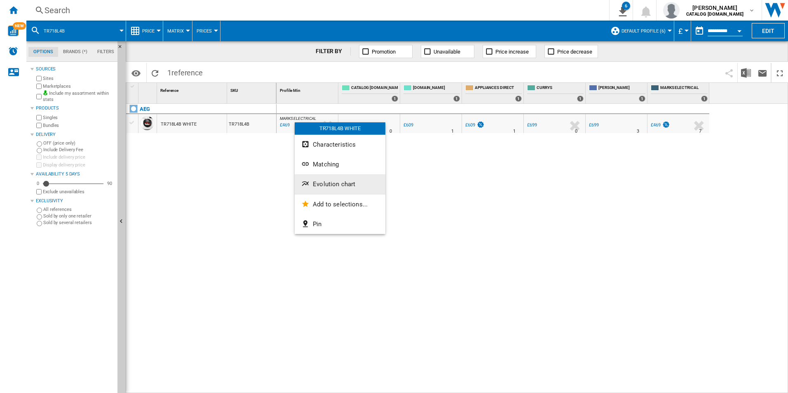
click at [323, 184] on span "Evolution chart" at bounding box center [334, 184] width 42 height 7
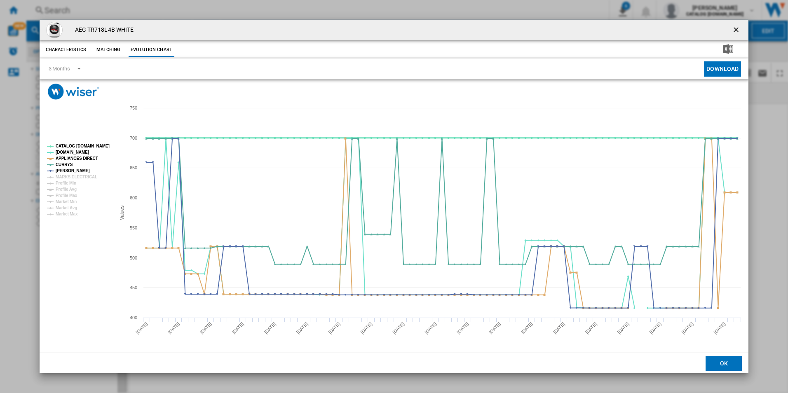
click at [100, 144] on tspan "CATALOG [DOMAIN_NAME]" at bounding box center [83, 146] width 54 height 5
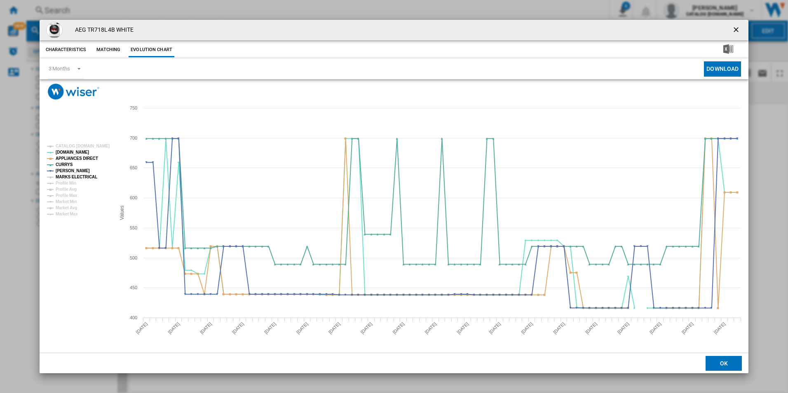
click at [83, 176] on tspan "MARKS ELECTRICAL" at bounding box center [77, 177] width 42 height 5
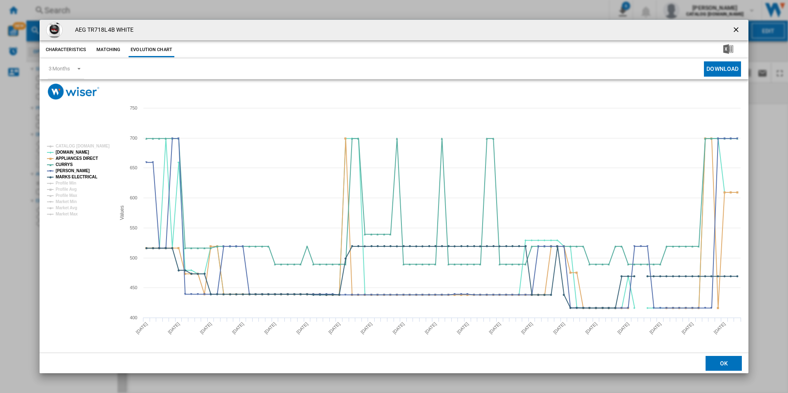
drag, startPoint x: 735, startPoint y: 28, endPoint x: 628, endPoint y: 21, distance: 107.4
click at [735, 28] on ng-md-icon "getI18NText('BUTTONS.CLOSE_DIALOG')" at bounding box center [737, 31] width 10 height 10
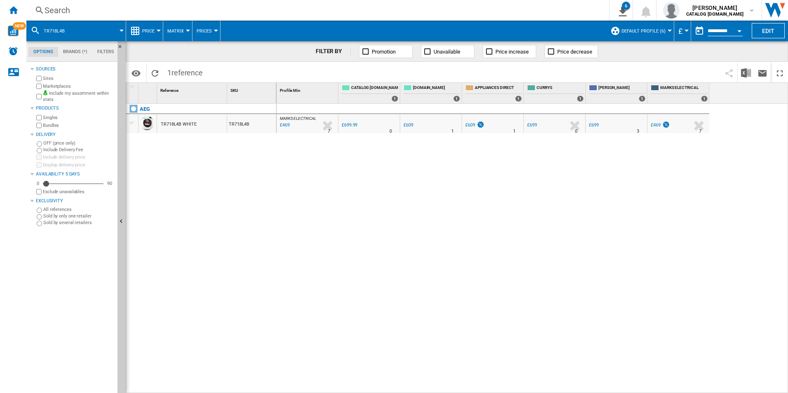
click at [553, 9] on div "Search" at bounding box center [316, 11] width 543 height 12
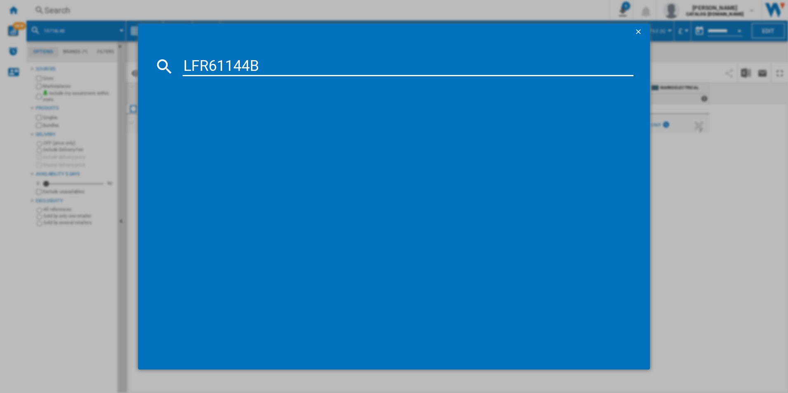
type input "LFR61144B"
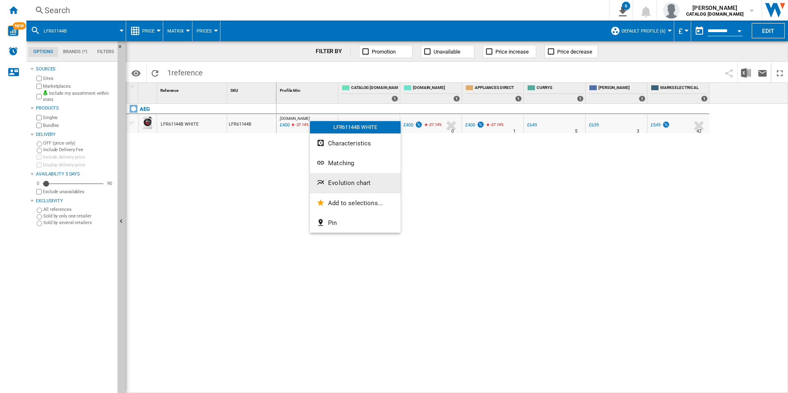
click at [350, 187] on button "Evolution chart" at bounding box center [355, 183] width 91 height 20
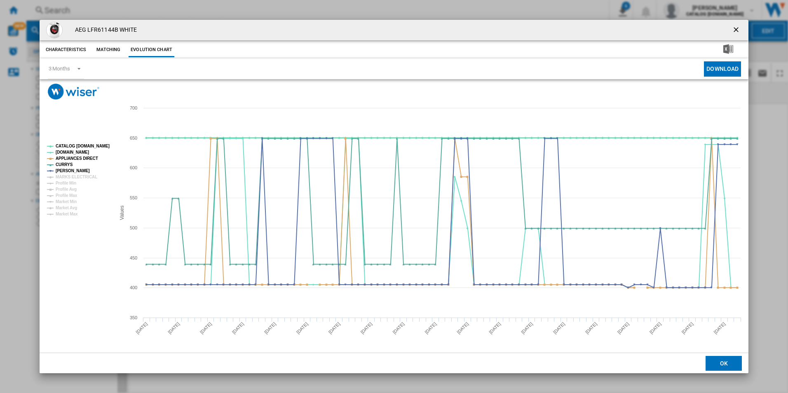
click at [69, 146] on tspan "CATALOG [DOMAIN_NAME]" at bounding box center [83, 146] width 54 height 5
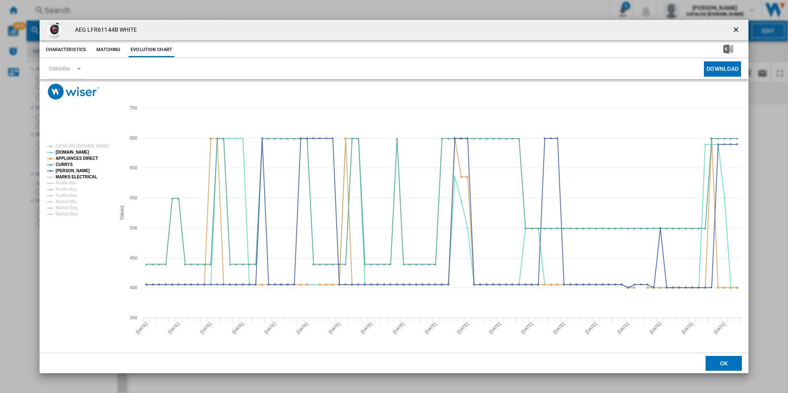
click at [82, 176] on tspan "MARKS ELECTRICAL" at bounding box center [77, 177] width 42 height 5
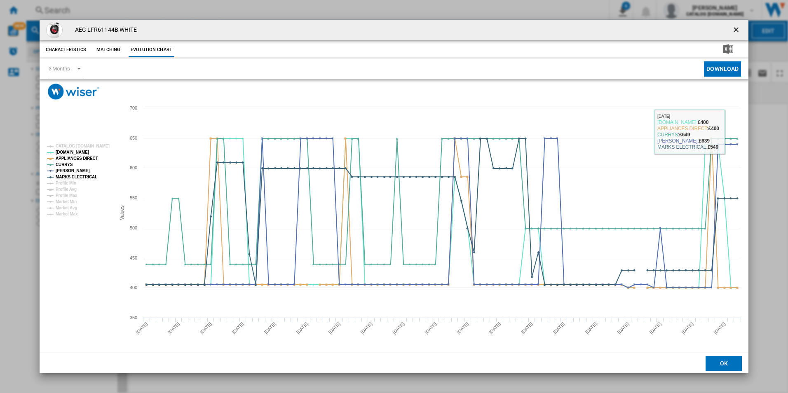
drag, startPoint x: 735, startPoint y: 32, endPoint x: 641, endPoint y: 29, distance: 93.6
click at [735, 32] on ng-md-icon "getI18NText('BUTTONS.CLOSE_DIALOG')" at bounding box center [737, 31] width 10 height 10
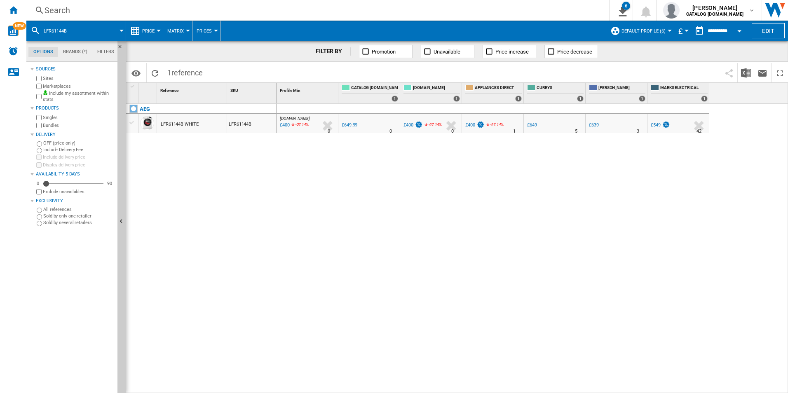
click at [529, 7] on div "Search" at bounding box center [316, 11] width 543 height 12
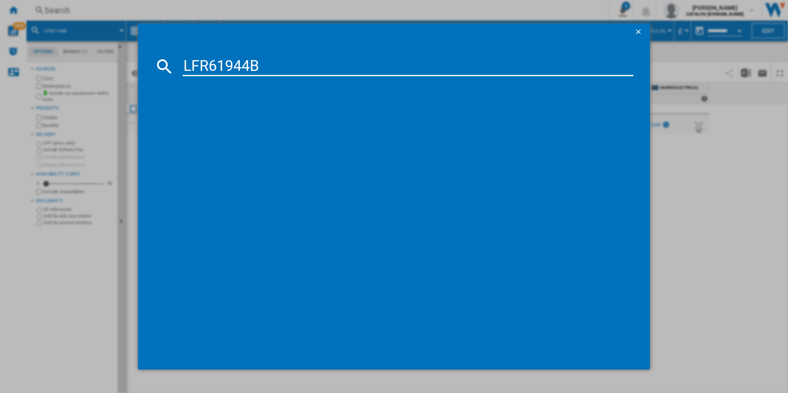
type input "LFR61944B"
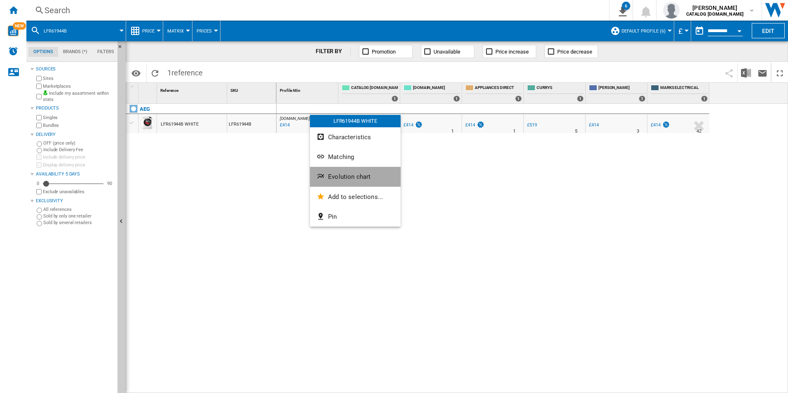
click at [365, 179] on span "Evolution chart" at bounding box center [349, 176] width 42 height 7
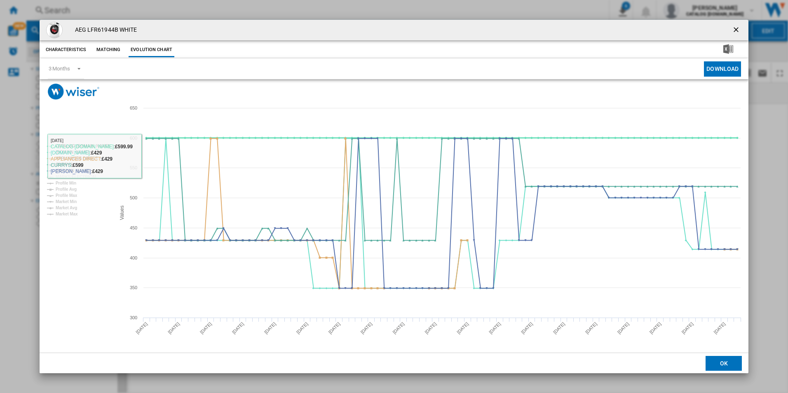
click at [97, 148] on tspan "CATALOG [DOMAIN_NAME]" at bounding box center [83, 146] width 54 height 5
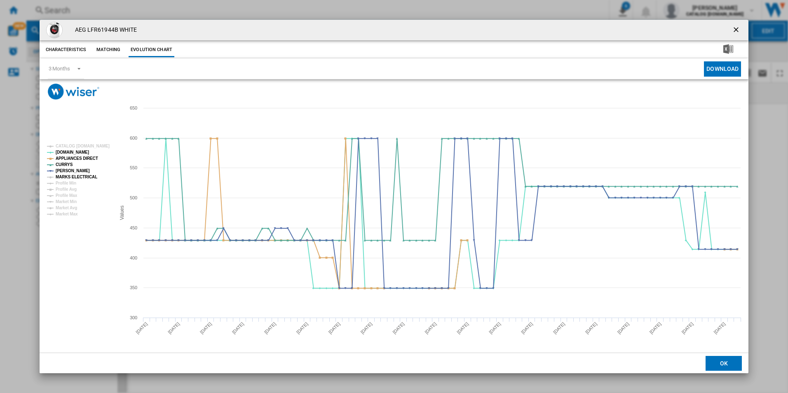
click at [80, 175] on tspan "MARKS ELECTRICAL" at bounding box center [77, 177] width 42 height 5
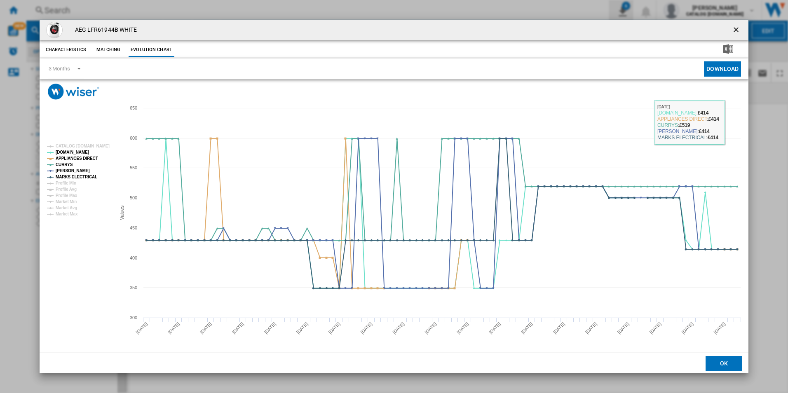
drag, startPoint x: 738, startPoint y: 30, endPoint x: 617, endPoint y: 19, distance: 121.7
click at [738, 29] on ng-md-icon "getI18NText('BUTTONS.CLOSE_DIALOG')" at bounding box center [737, 31] width 10 height 10
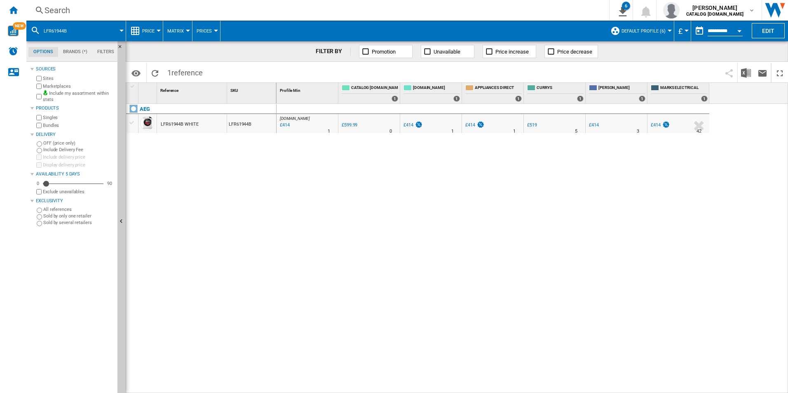
click at [528, 5] on div "Search" at bounding box center [316, 11] width 543 height 12
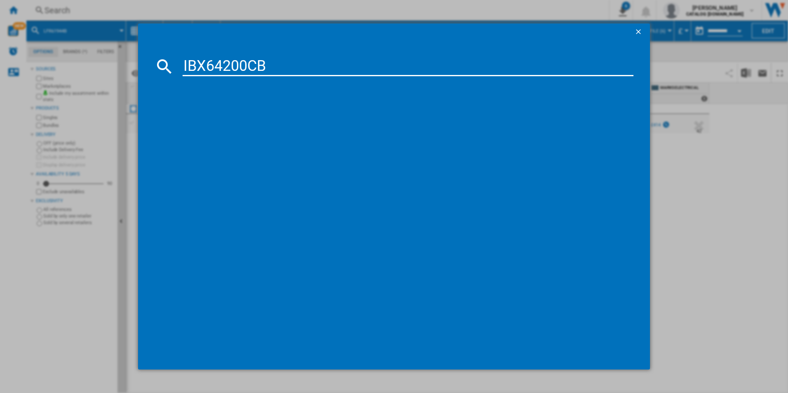
type input "IBX64200CB"
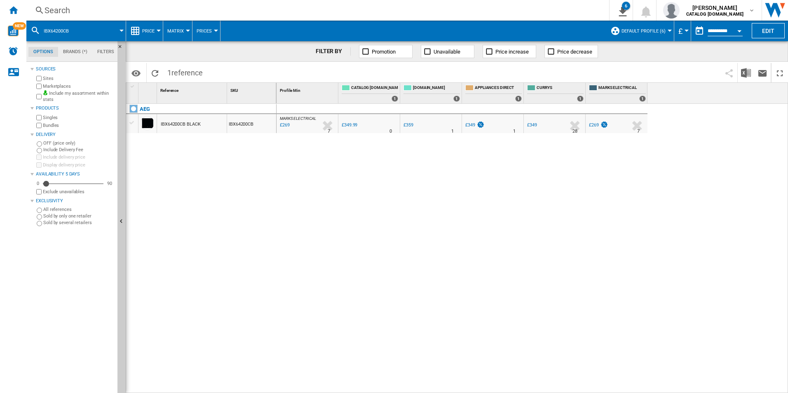
click at [306, 9] on div "Search" at bounding box center [316, 11] width 543 height 12
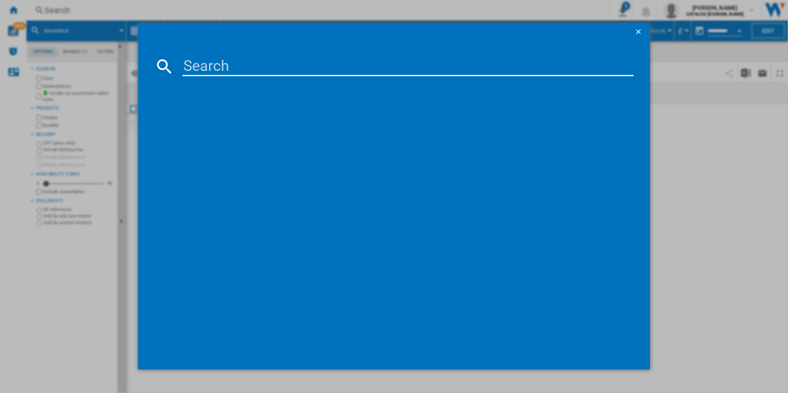
type input "IBX64200CB"
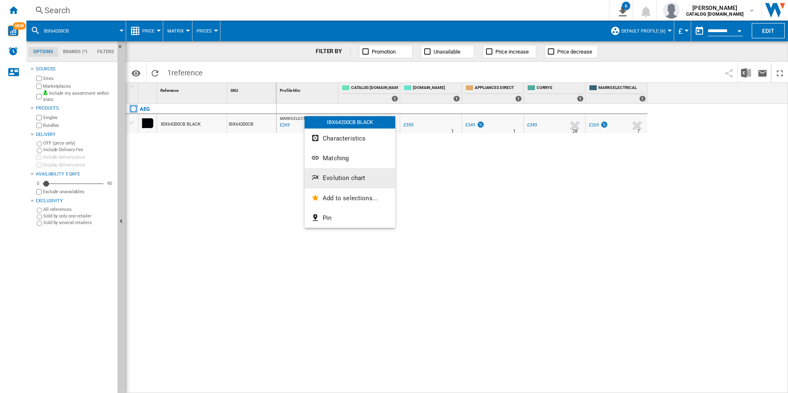
click at [324, 173] on button "Evolution chart" at bounding box center [350, 178] width 91 height 20
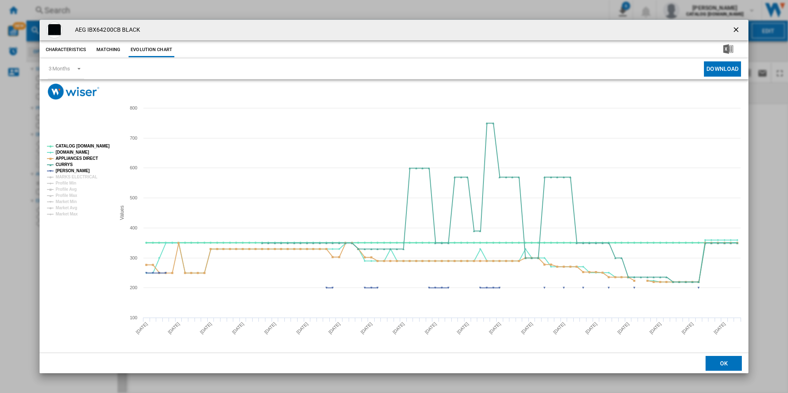
click at [89, 147] on tspan "CATALOG [DOMAIN_NAME]" at bounding box center [83, 146] width 54 height 5
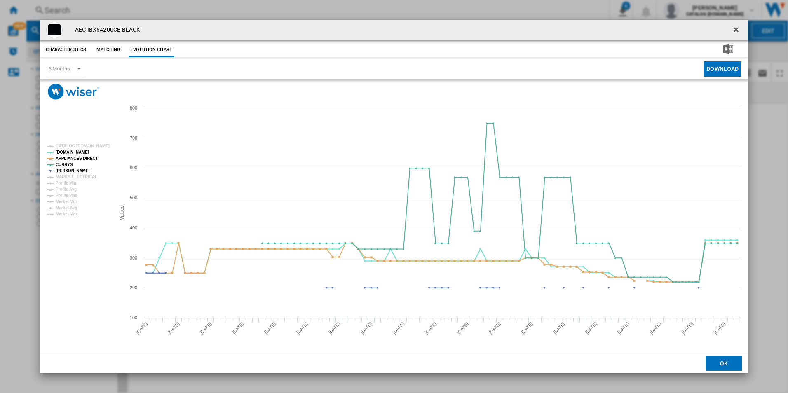
click at [87, 161] on tspan "APPLIANCES DIRECT" at bounding box center [77, 158] width 42 height 5
drag, startPoint x: 737, startPoint y: 28, endPoint x: 730, endPoint y: 30, distance: 6.8
click at [737, 28] on ng-md-icon "getI18NText('BUTTONS.CLOSE_DIALOG')" at bounding box center [737, 31] width 10 height 10
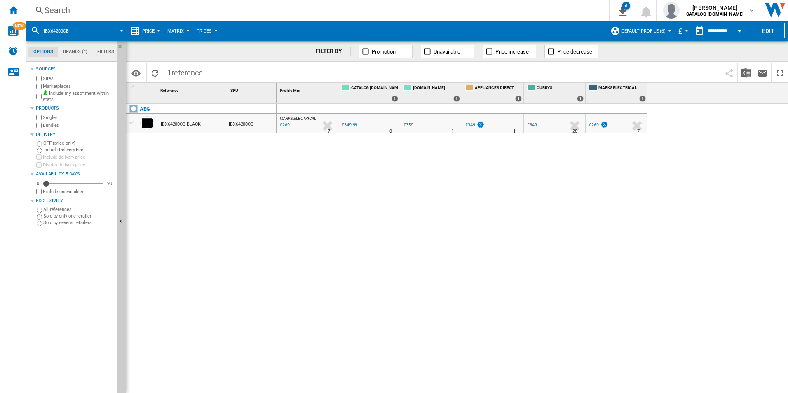
click at [397, 9] on div "Search" at bounding box center [316, 11] width 543 height 12
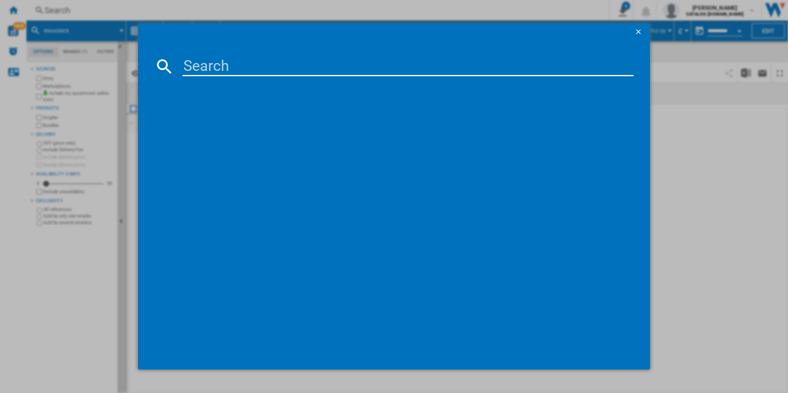
paste input "HGB75420YM"
type input "HGB75420YM"
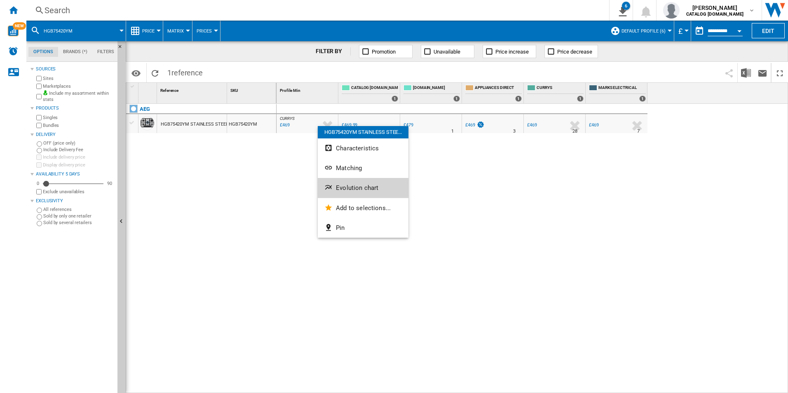
click at [334, 185] on ng-md-icon "Evolution chart" at bounding box center [329, 188] width 10 height 10
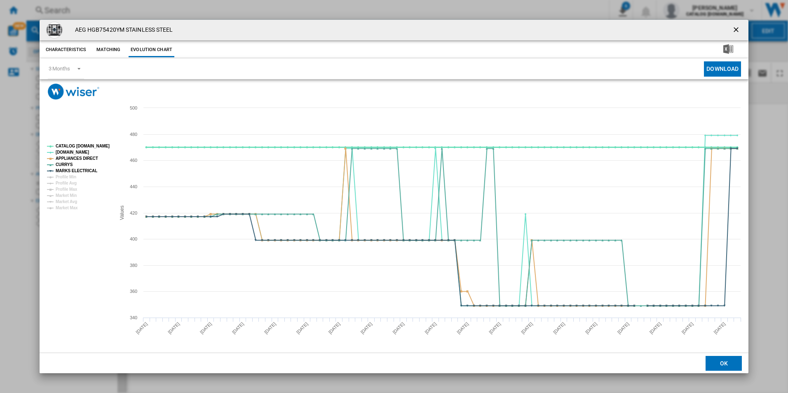
click at [96, 148] on tspan "CATALOG [DOMAIN_NAME]" at bounding box center [83, 146] width 54 height 5
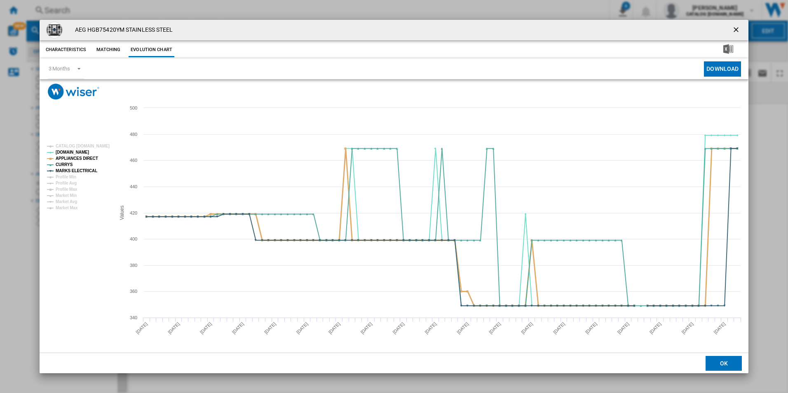
click at [90, 161] on tspan "APPLIANCES DIRECT" at bounding box center [77, 158] width 42 height 5
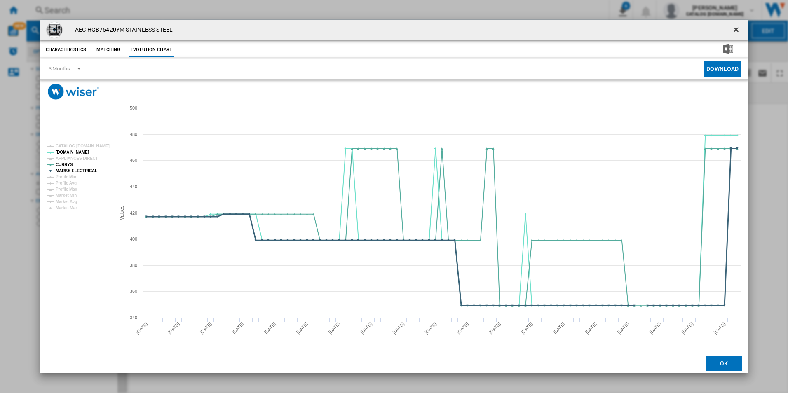
click at [90, 171] on tspan "MARKS ELECTRICAL" at bounding box center [77, 171] width 42 height 5
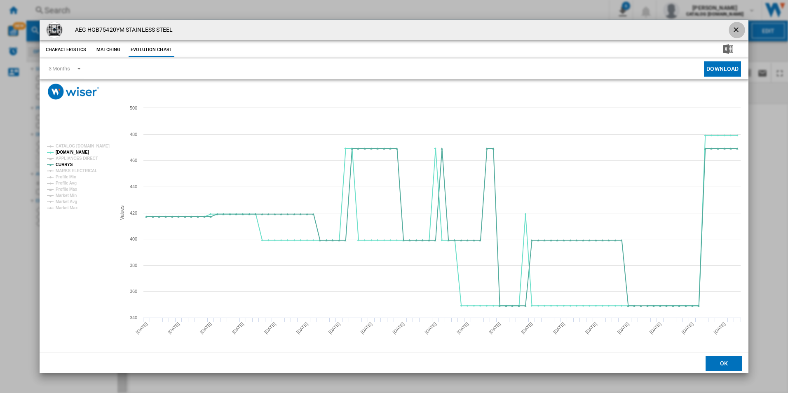
drag, startPoint x: 735, startPoint y: 29, endPoint x: 630, endPoint y: 21, distance: 105.4
click at [735, 29] on ng-md-icon "getI18NText('BUTTONS.CLOSE_DIALOG')" at bounding box center [737, 31] width 10 height 10
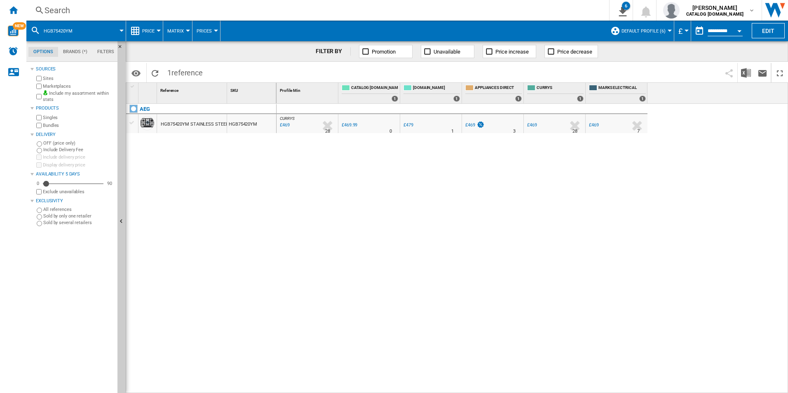
click at [482, 7] on div "Search" at bounding box center [316, 11] width 543 height 12
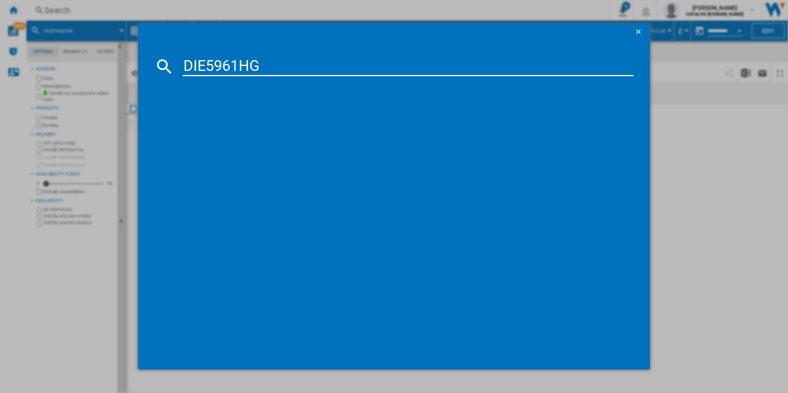
type input "DIE5961HG"
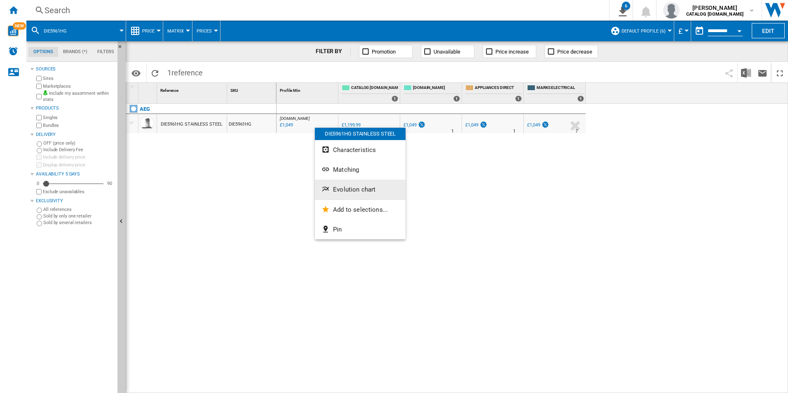
click at [347, 197] on button "Evolution chart" at bounding box center [360, 190] width 91 height 20
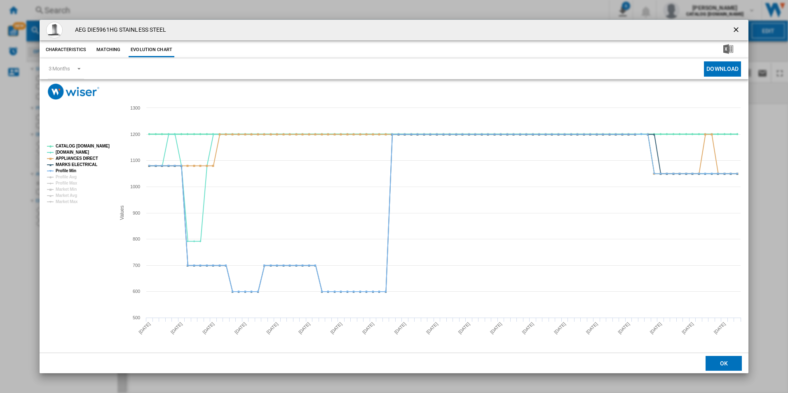
click at [97, 145] on tspan "CATALOG [DOMAIN_NAME]" at bounding box center [83, 146] width 54 height 5
click at [73, 169] on tspan "Profile Min" at bounding box center [66, 171] width 21 height 5
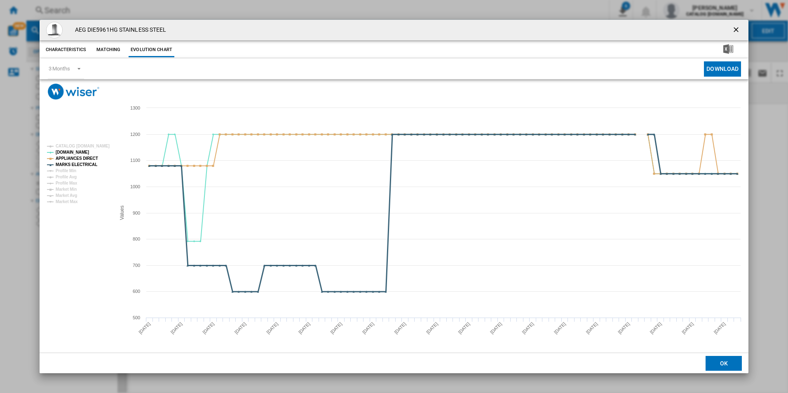
click at [84, 162] on tspan "MARKS ELECTRICAL" at bounding box center [77, 164] width 42 height 5
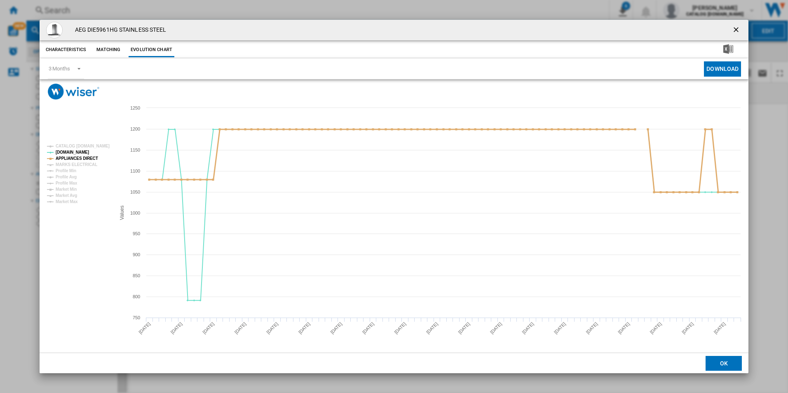
click at [87, 156] on tspan "APPLIANCES DIRECT" at bounding box center [77, 158] width 42 height 5
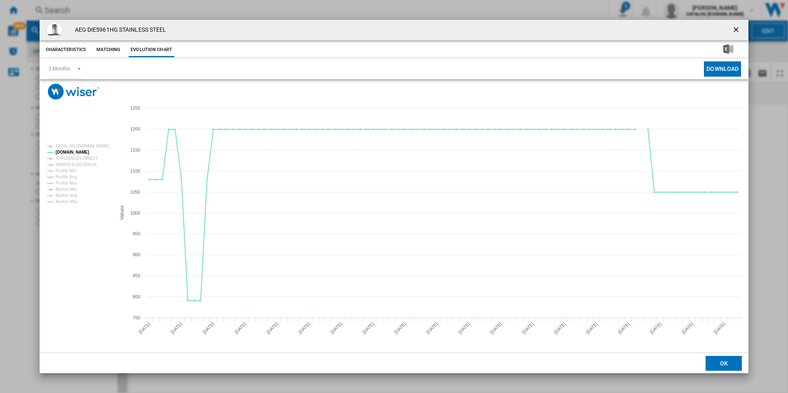
drag, startPoint x: 737, startPoint y: 33, endPoint x: 716, endPoint y: 30, distance: 21.2
click at [737, 33] on ng-md-icon "getI18NText('BUTTONS.CLOSE_DIALOG')" at bounding box center [737, 31] width 10 height 10
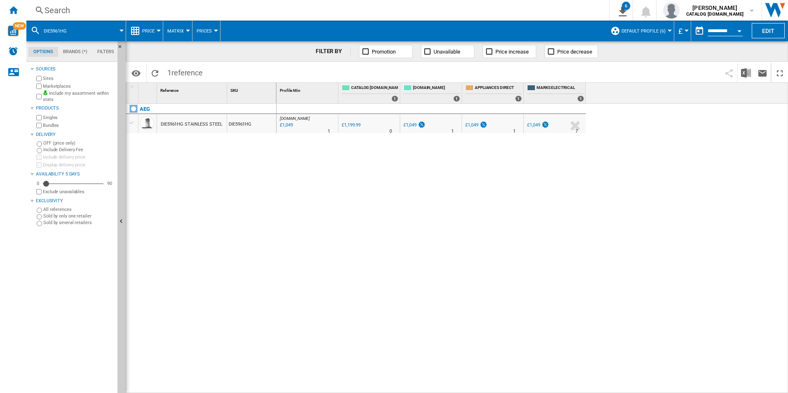
click at [519, 12] on div "Search" at bounding box center [316, 11] width 543 height 12
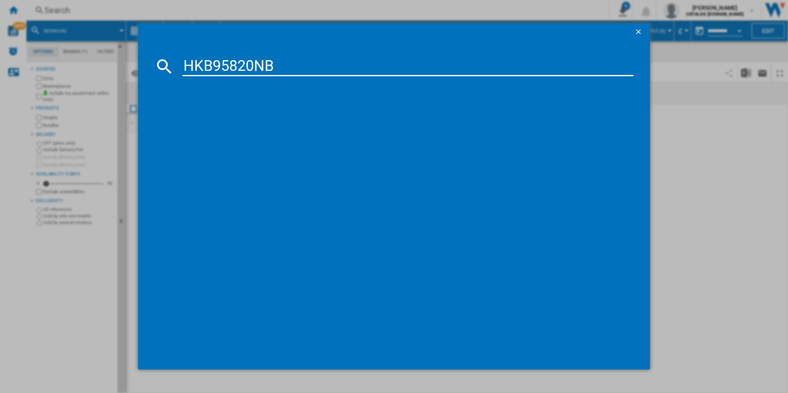
type input "HKB95820NB"
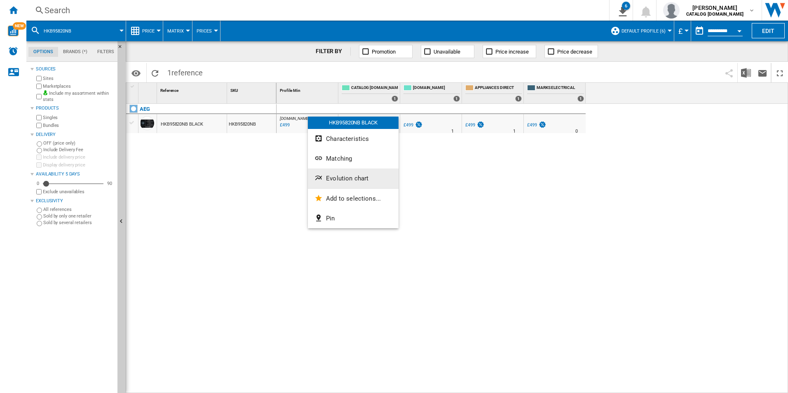
click at [333, 179] on span "Evolution chart" at bounding box center [347, 178] width 42 height 7
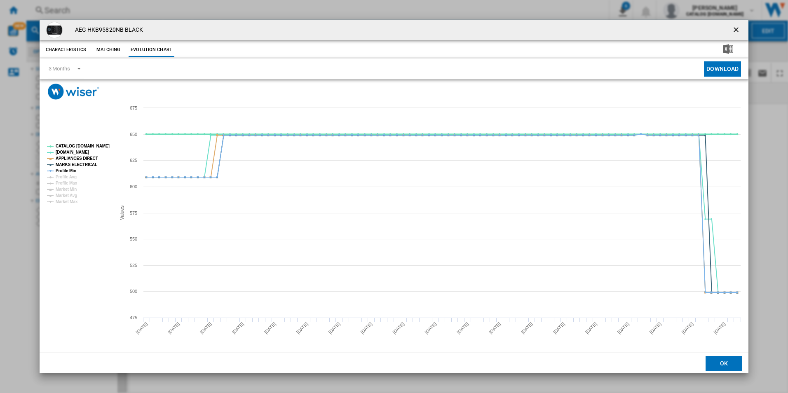
click at [95, 148] on tspan "CATALOG [DOMAIN_NAME]" at bounding box center [83, 146] width 54 height 5
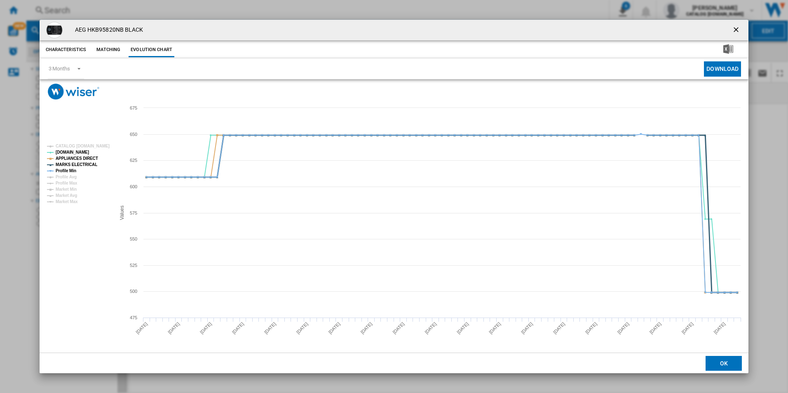
click at [81, 166] on tspan "MARKS ELECTRICAL" at bounding box center [77, 164] width 42 height 5
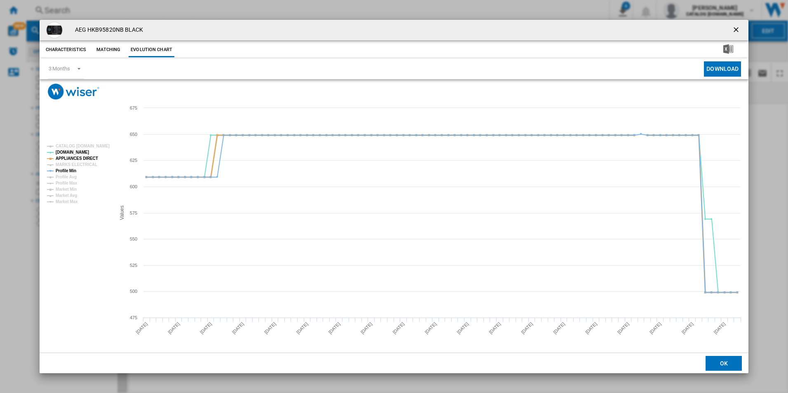
click at [86, 158] on tspan "APPLIANCES DIRECT" at bounding box center [77, 158] width 42 height 5
click at [73, 169] on tspan "Profile Min" at bounding box center [66, 171] width 21 height 5
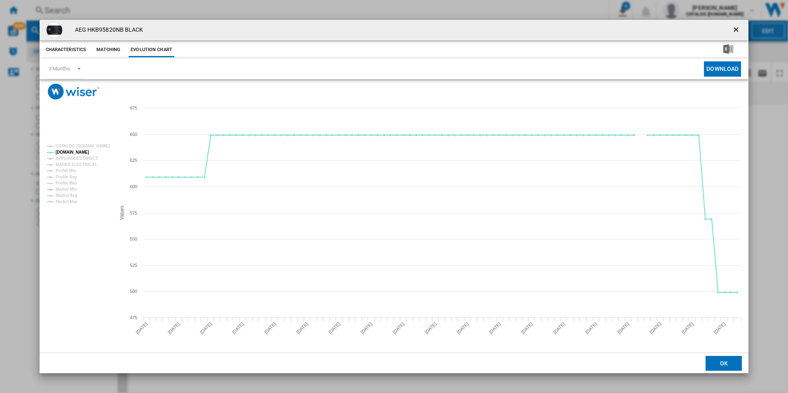
drag, startPoint x: 737, startPoint y: 31, endPoint x: 505, endPoint y: 30, distance: 232.0
click at [737, 31] on ng-md-icon "getI18NText('BUTTONS.CLOSE_DIALOG')" at bounding box center [737, 31] width 10 height 10
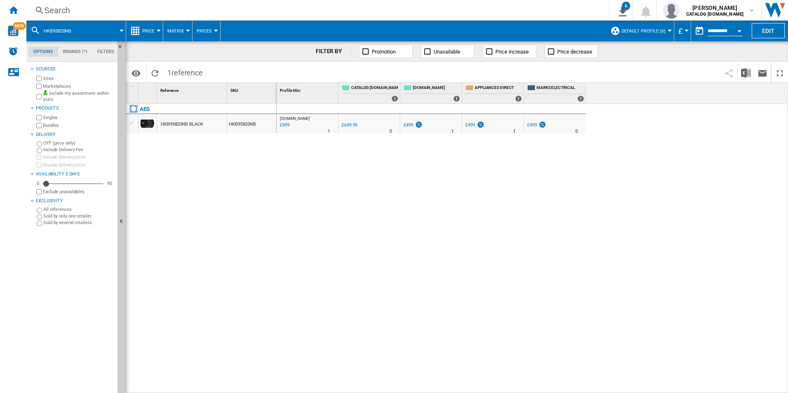
click at [443, 9] on div "Search" at bounding box center [316, 11] width 543 height 12
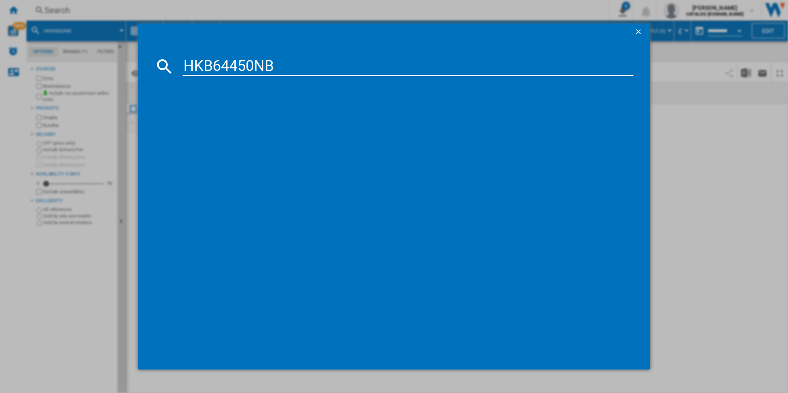
type input "HKB64450NB"
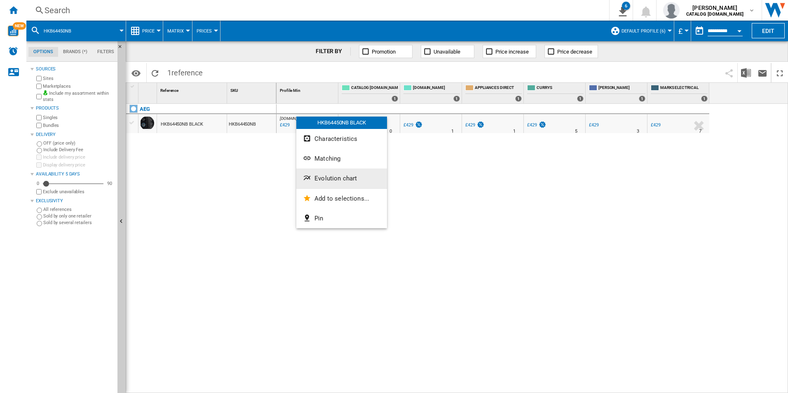
click at [320, 177] on span "Evolution chart" at bounding box center [335, 178] width 42 height 7
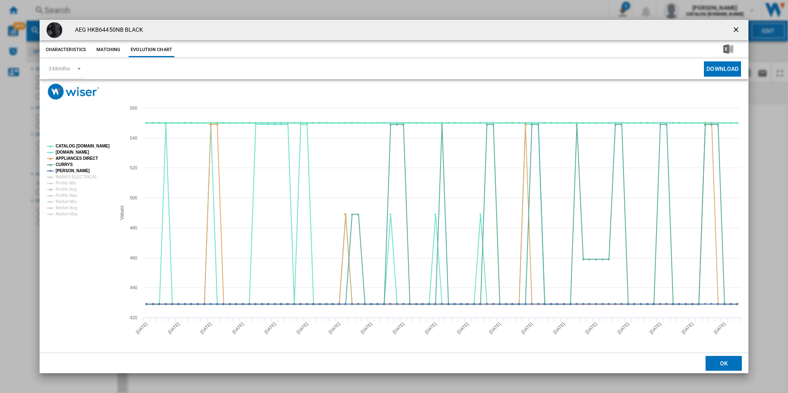
click at [97, 144] on tspan "CATALOG [DOMAIN_NAME]" at bounding box center [83, 146] width 54 height 5
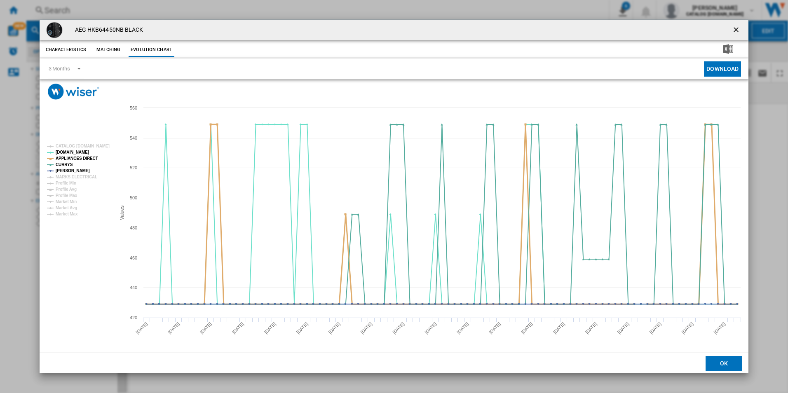
click at [89, 160] on tspan "APPLIANCES DIRECT" at bounding box center [77, 158] width 42 height 5
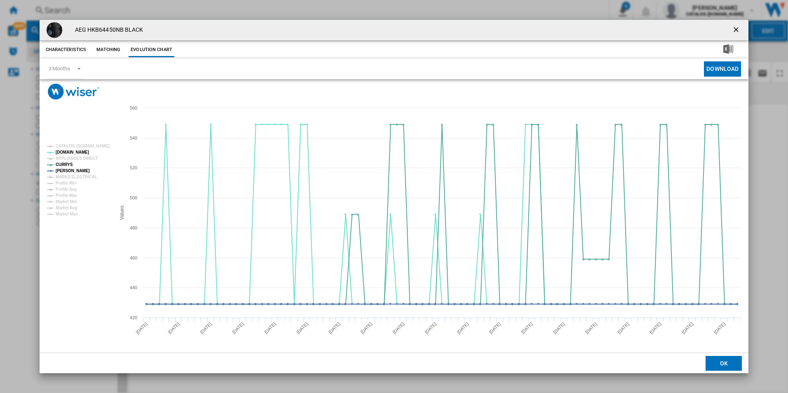
click at [734, 31] on ng-md-icon "getI18NText('BUTTONS.CLOSE_DIALOG')" at bounding box center [737, 31] width 10 height 10
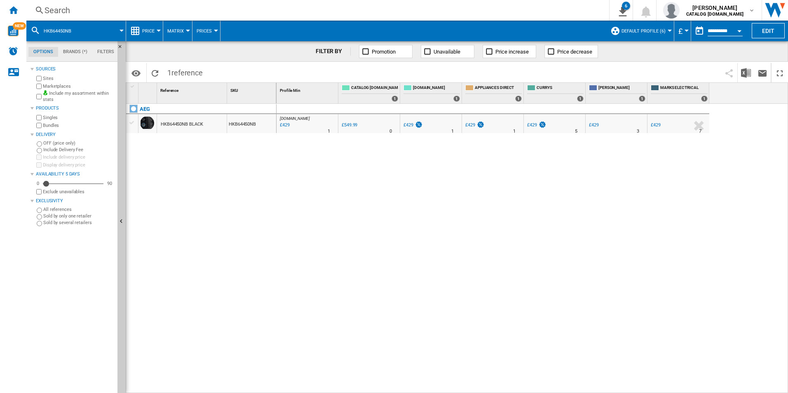
click at [507, 12] on div "Search" at bounding box center [316, 11] width 543 height 12
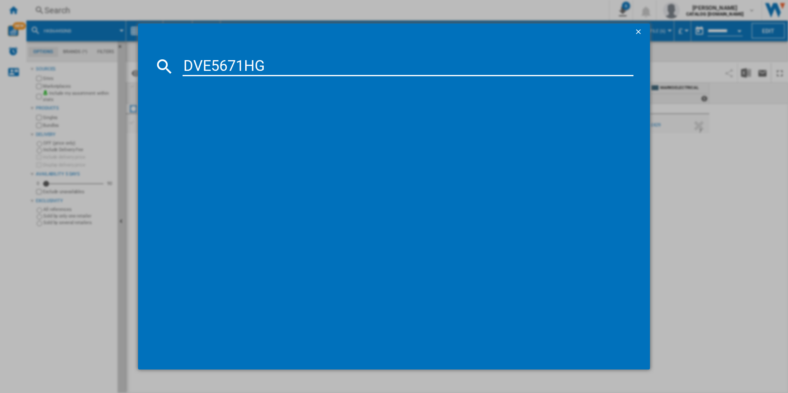
type input "DVE5671HG"
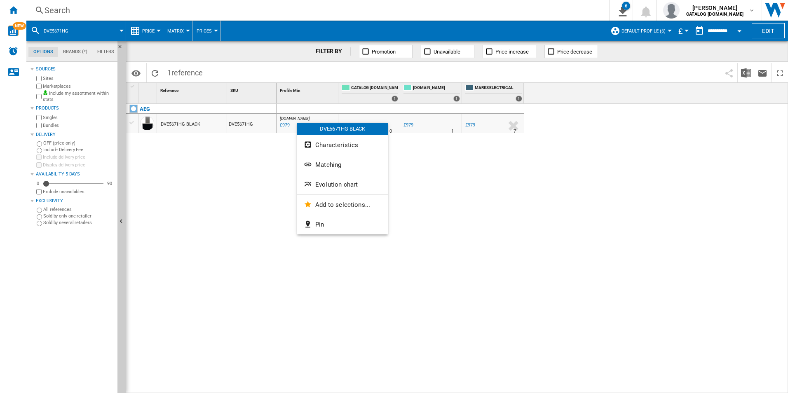
click at [317, 185] on span "Evolution chart" at bounding box center [336, 184] width 42 height 7
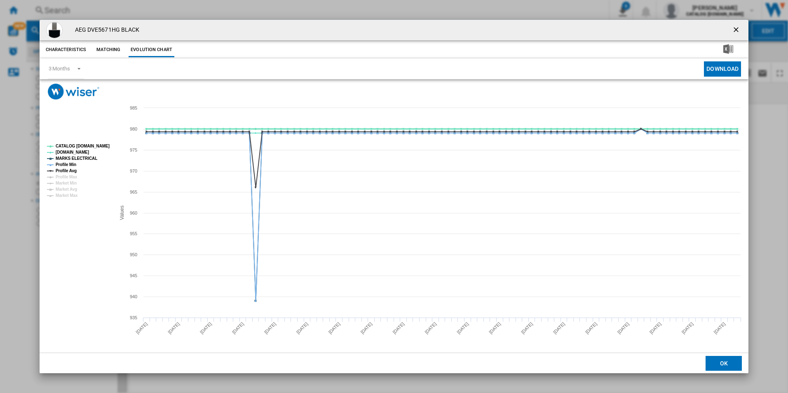
click at [93, 144] on tspan "CATALOG [DOMAIN_NAME]" at bounding box center [83, 146] width 54 height 5
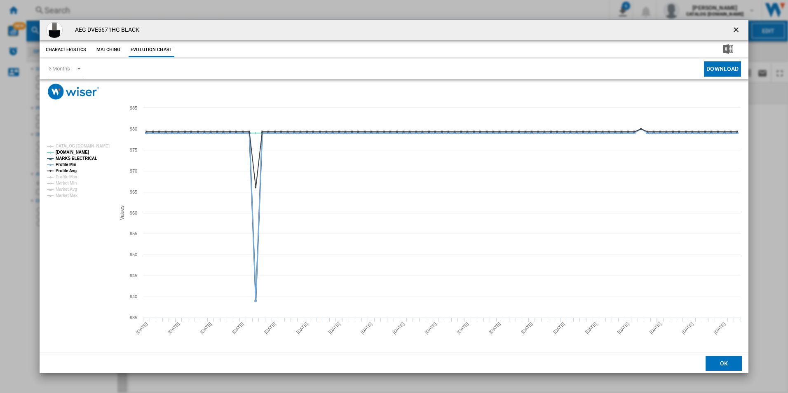
click at [80, 159] on tspan "MARKS ELECTRICAL" at bounding box center [77, 158] width 42 height 5
click at [72, 163] on tspan "Profile Min" at bounding box center [66, 164] width 21 height 5
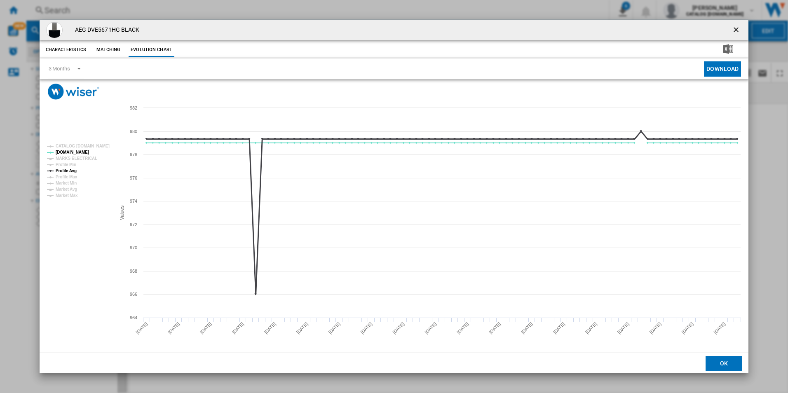
click at [72, 170] on tspan "Profile Avg" at bounding box center [66, 171] width 21 height 5
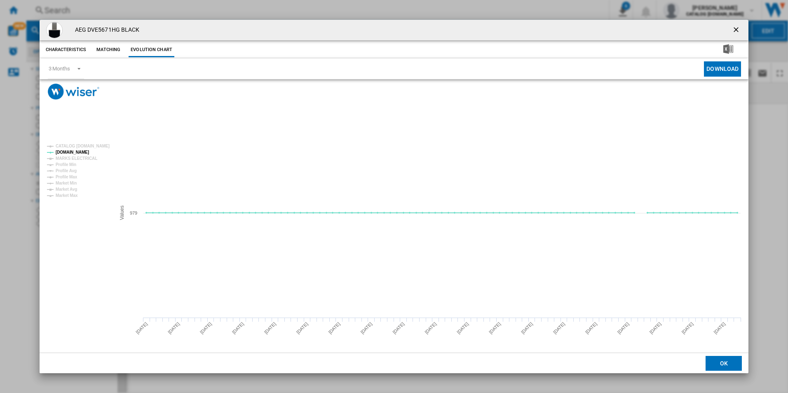
drag, startPoint x: 733, startPoint y: 27, endPoint x: 634, endPoint y: 33, distance: 99.1
click at [733, 27] on ng-md-icon "getI18NText('BUTTONS.CLOSE_DIALOG')" at bounding box center [737, 31] width 10 height 10
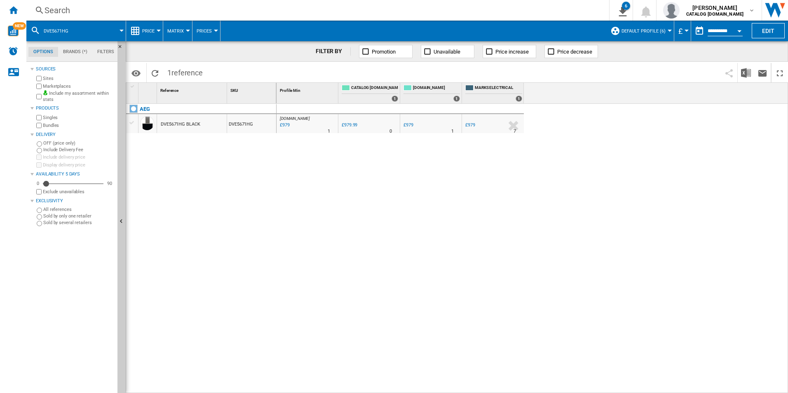
click at [512, 3] on div "Search Search 0 6 ER Report [Price Matrix] ER Report [Price Matrix] ER Report […" at bounding box center [407, 10] width 762 height 21
click at [509, 9] on div "Search" at bounding box center [316, 11] width 543 height 12
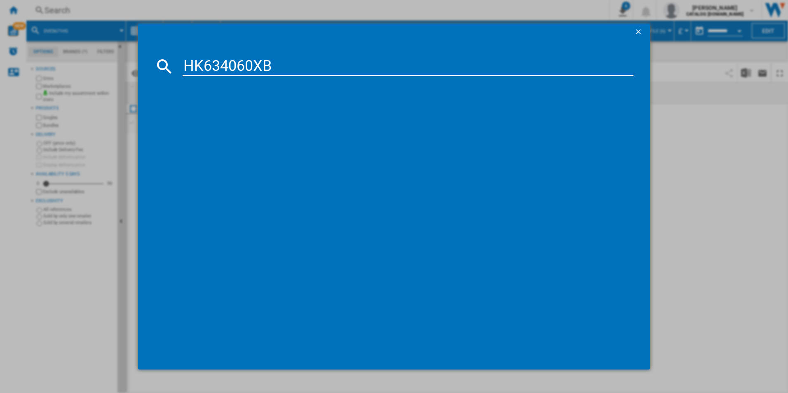
type input "HK634060XB"
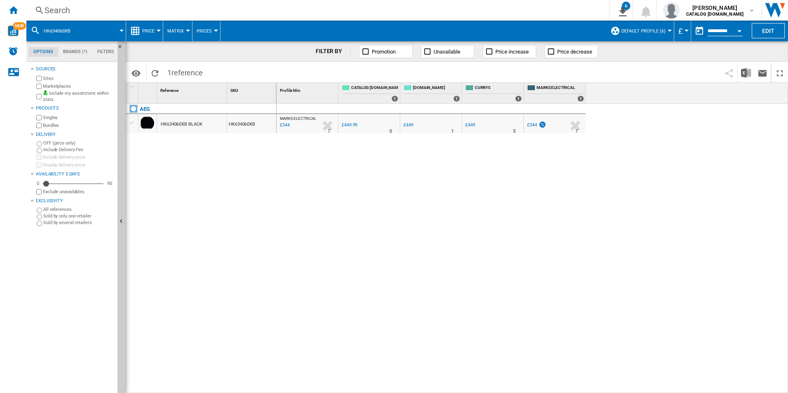
click at [572, 200] on div "MARKS ELECTRICAL : MARKS ELECTRICAL -23.6 % £344 % N/A 7 MARKS ELECTRICAL : MAR…" at bounding box center [533, 249] width 512 height 290
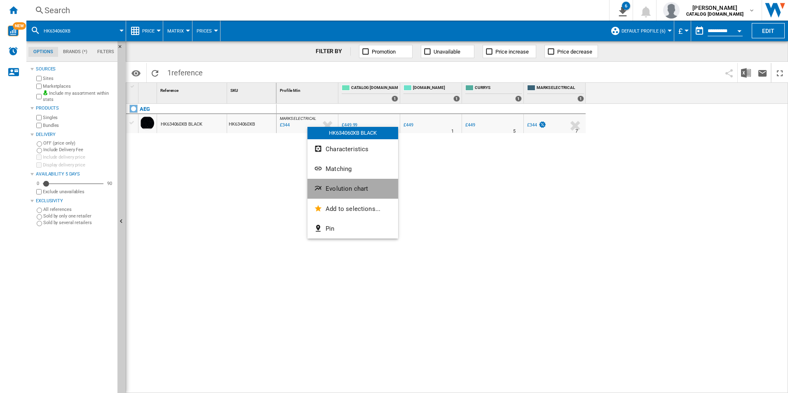
click at [342, 186] on span "Evolution chart" at bounding box center [347, 188] width 42 height 7
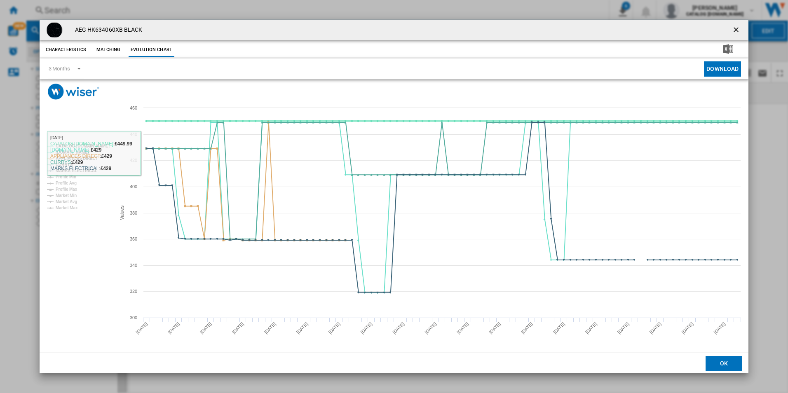
click at [103, 146] on tspan "CATALOG [DOMAIN_NAME]" at bounding box center [83, 146] width 54 height 5
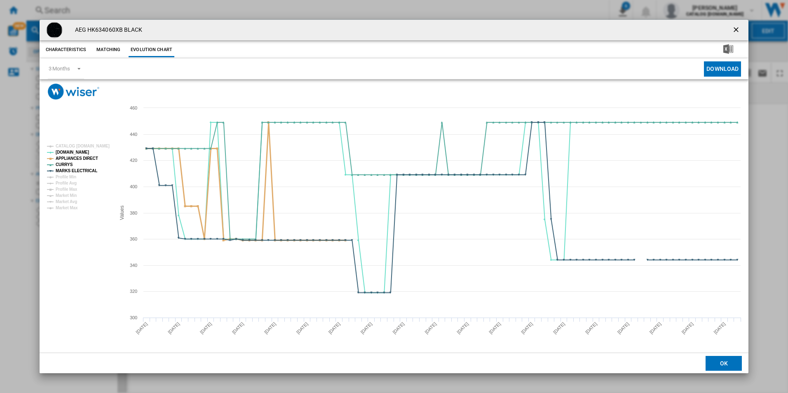
click at [86, 159] on tspan "APPLIANCES DIRECT" at bounding box center [77, 158] width 42 height 5
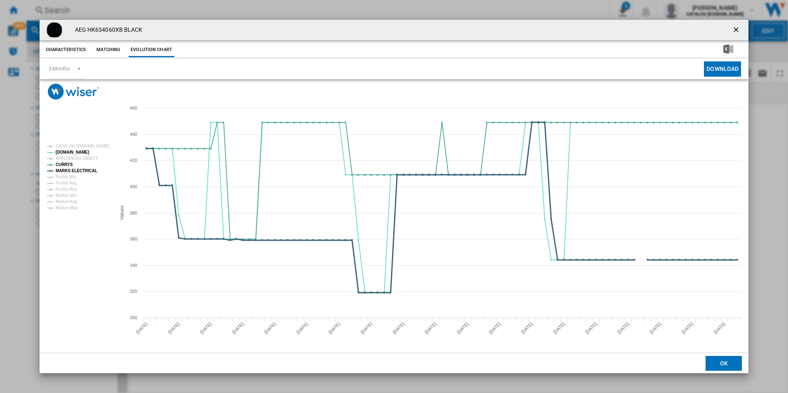
click at [84, 173] on tspan "MARKS ELECTRICAL" at bounding box center [77, 171] width 42 height 5
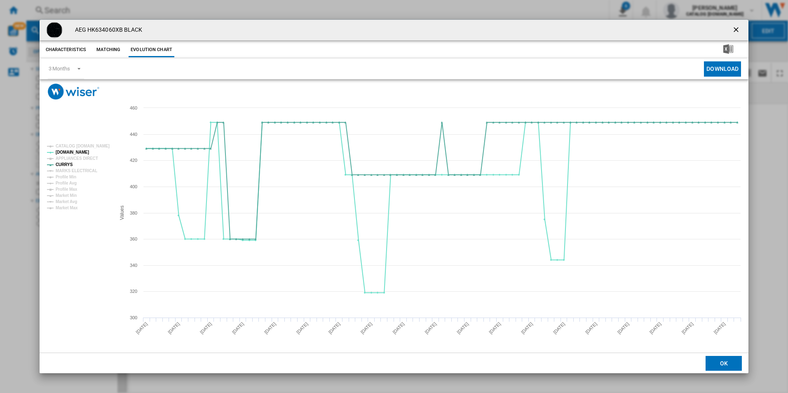
drag, startPoint x: 737, startPoint y: 31, endPoint x: 732, endPoint y: 28, distance: 6.6
click at [737, 31] on ng-md-icon "getI18NText('BUTTONS.CLOSE_DIALOG')" at bounding box center [737, 31] width 10 height 10
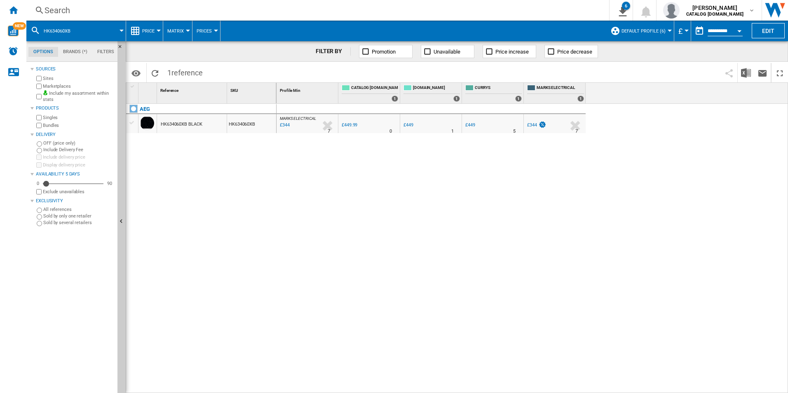
click at [514, 9] on div "Search" at bounding box center [316, 11] width 543 height 12
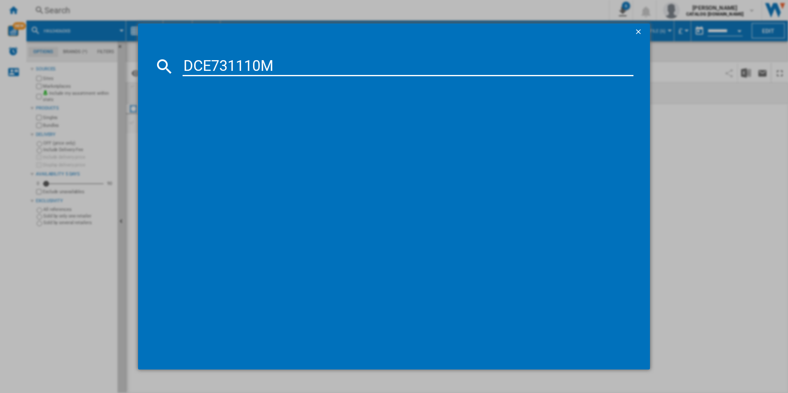
type input "DCE731110M"
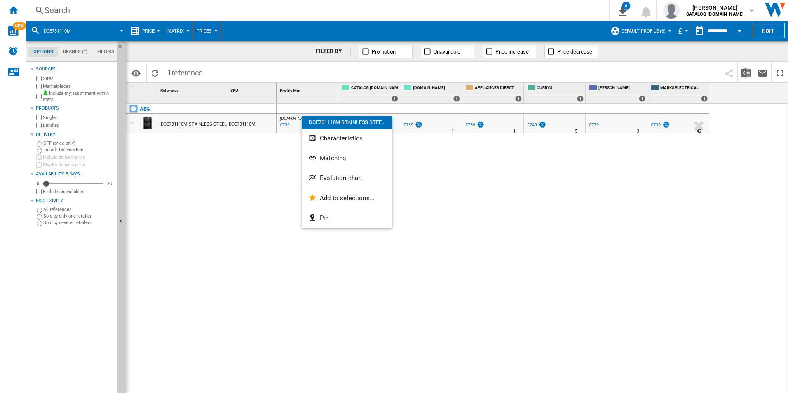
click at [337, 175] on span "Evolution chart" at bounding box center [341, 177] width 42 height 7
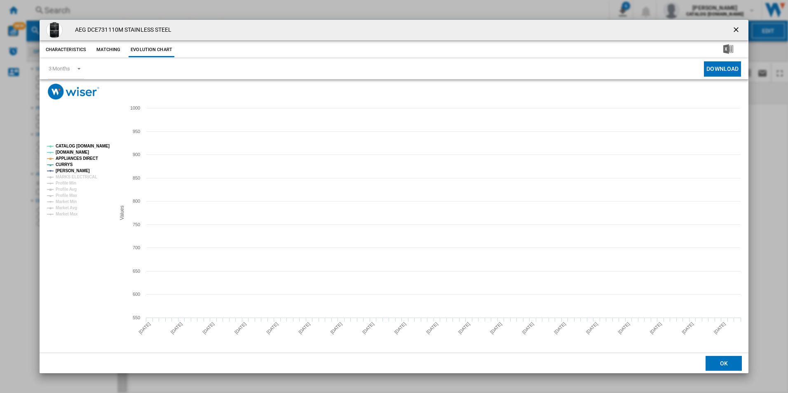
click at [100, 146] on tspan "CATALOG [DOMAIN_NAME]" at bounding box center [83, 146] width 54 height 5
click at [84, 159] on tspan "APPLIANCES DIRECT" at bounding box center [77, 158] width 42 height 5
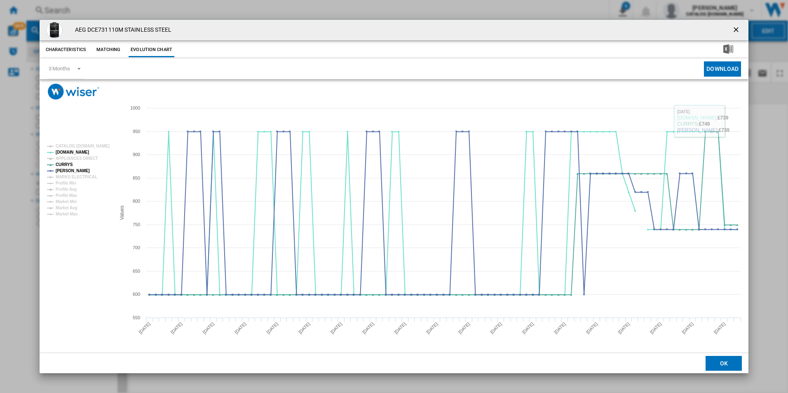
click at [737, 29] on ng-md-icon "getI18NText('BUTTONS.CLOSE_DIALOG')" at bounding box center [737, 31] width 10 height 10
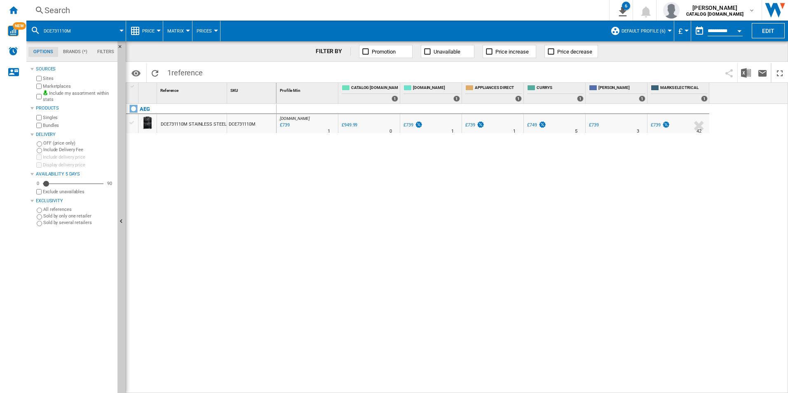
click at [486, 12] on div "Search" at bounding box center [316, 11] width 543 height 12
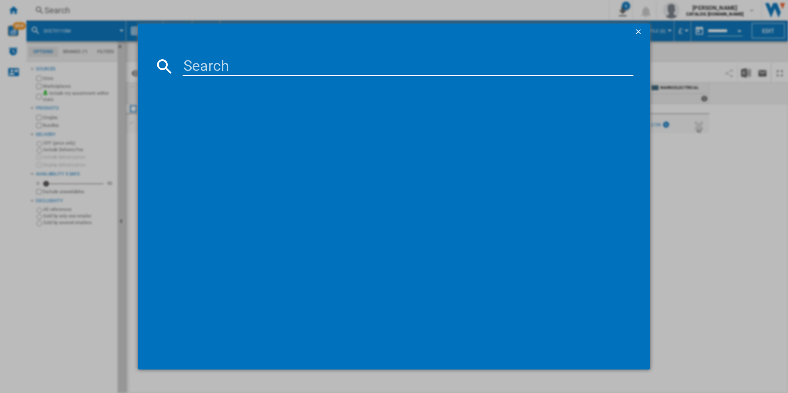
type input "OAB7N82EF"
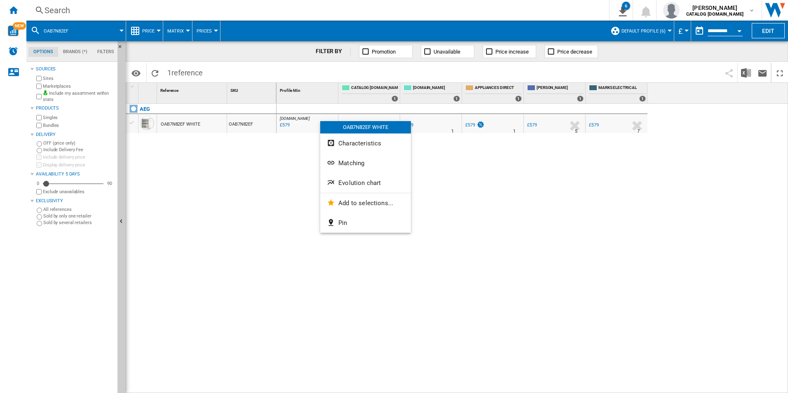
click at [295, 175] on div at bounding box center [394, 196] width 788 height 393
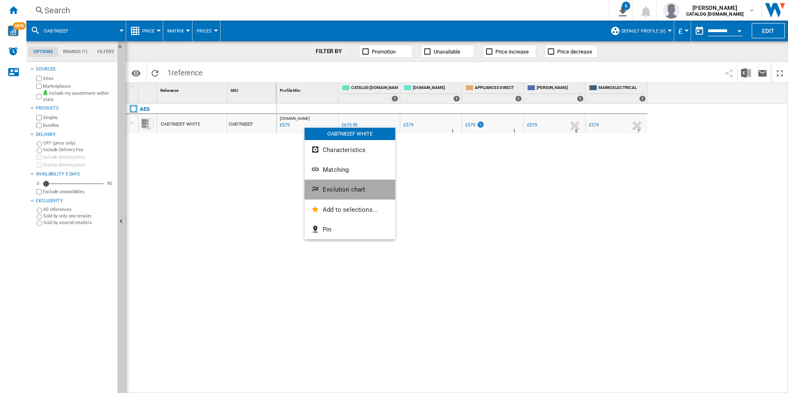
click at [333, 195] on button "Evolution chart" at bounding box center [350, 190] width 91 height 20
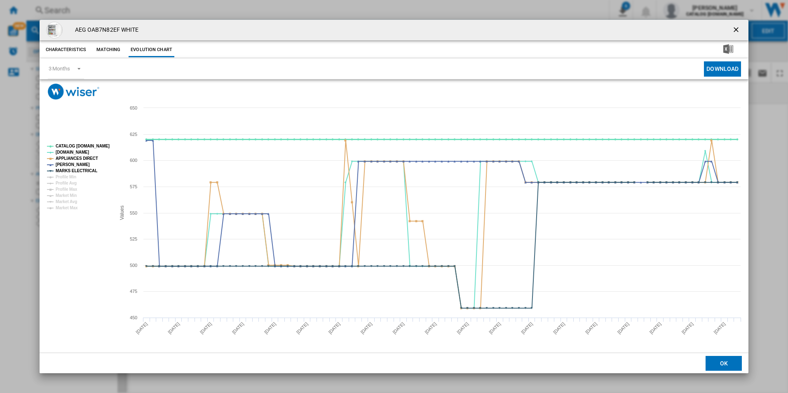
click at [95, 148] on tspan "CATALOG [DOMAIN_NAME]" at bounding box center [83, 146] width 54 height 5
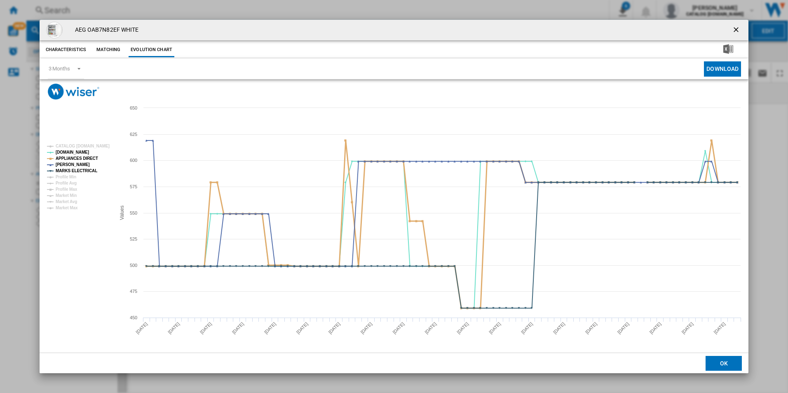
click at [89, 157] on tspan "APPLIANCES DIRECT" at bounding box center [77, 158] width 42 height 5
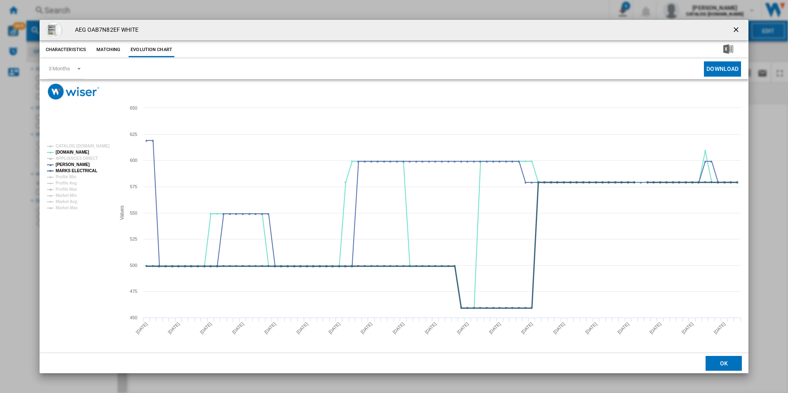
click at [90, 170] on tspan "MARKS ELECTRICAL" at bounding box center [77, 171] width 42 height 5
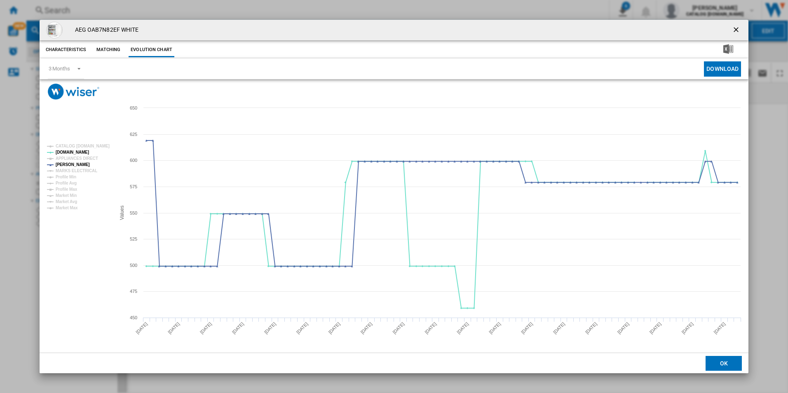
drag, startPoint x: 736, startPoint y: 29, endPoint x: 600, endPoint y: 24, distance: 135.3
click at [736, 29] on ng-md-icon "getI18NText('BUTTONS.CLOSE_DIALOG')" at bounding box center [737, 31] width 10 height 10
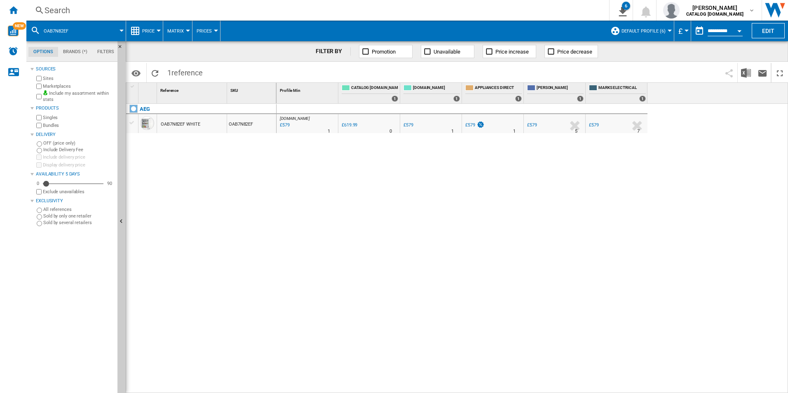
click at [518, 7] on div "Search" at bounding box center [316, 11] width 543 height 12
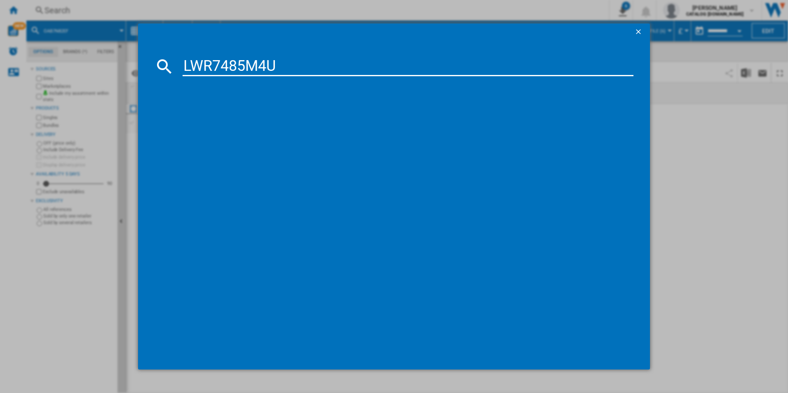
type input "LWR7485M4U"
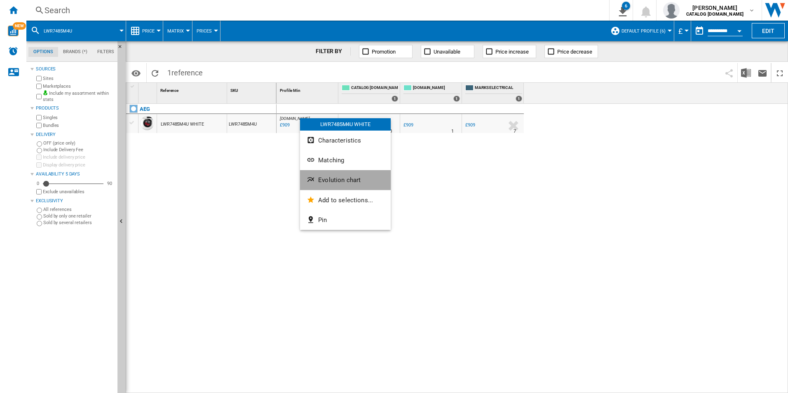
click at [324, 176] on button "Evolution chart" at bounding box center [345, 180] width 91 height 20
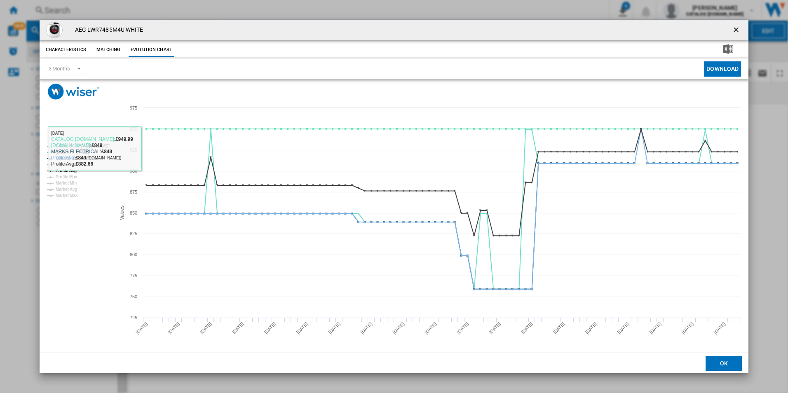
click at [108, 146] on rect "Product popup" at bounding box center [78, 171] width 68 height 60
click at [98, 145] on tspan "CATALOG [DOMAIN_NAME]" at bounding box center [83, 146] width 54 height 5
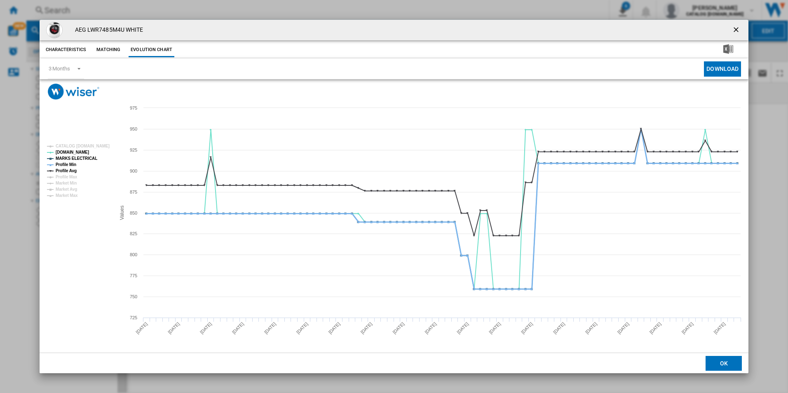
click at [74, 167] on tspan "Profile Min" at bounding box center [66, 164] width 21 height 5
click at [75, 169] on tspan "Profile Avg" at bounding box center [66, 171] width 21 height 5
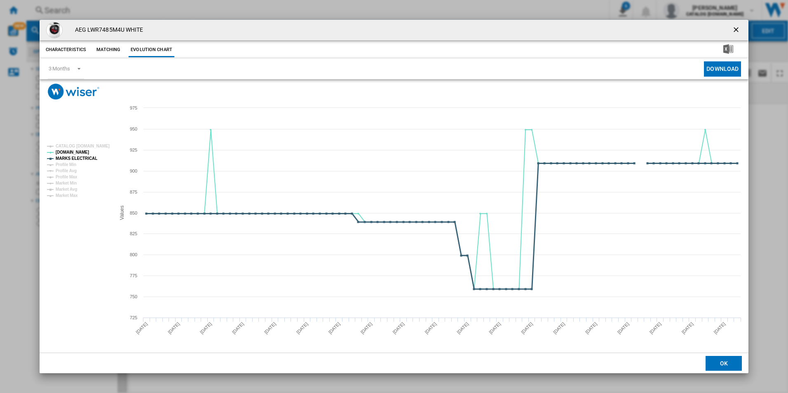
click at [80, 161] on tspan "MARKS ELECTRICAL" at bounding box center [77, 158] width 42 height 5
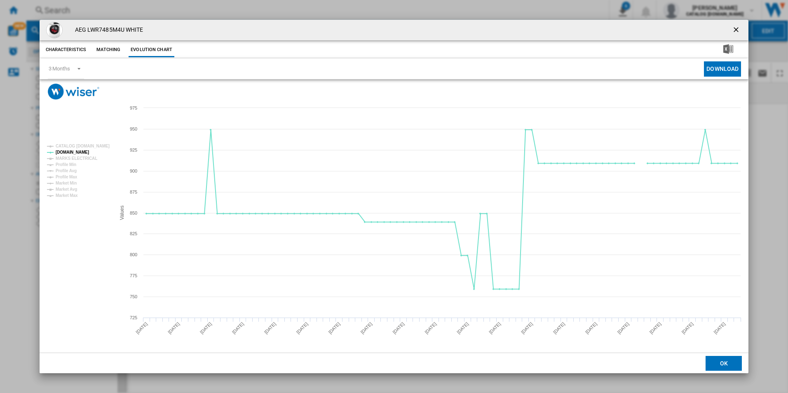
click at [734, 27] on ng-md-icon "getI18NText('BUTTONS.CLOSE_DIALOG')" at bounding box center [737, 31] width 10 height 10
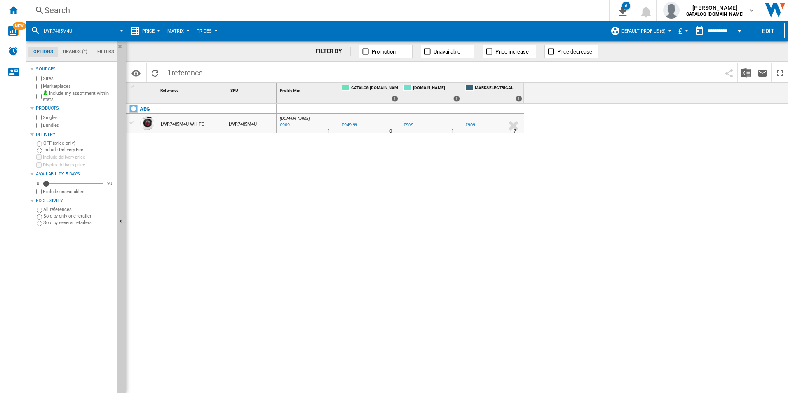
click at [499, 15] on div "Search" at bounding box center [316, 11] width 543 height 12
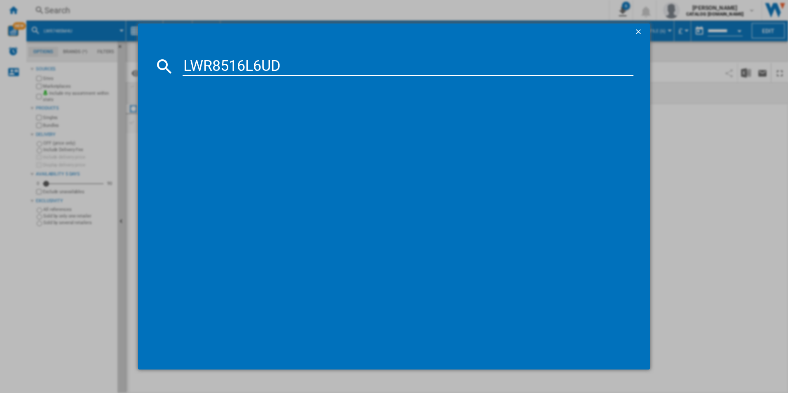
type input "LWR8516L6UD"
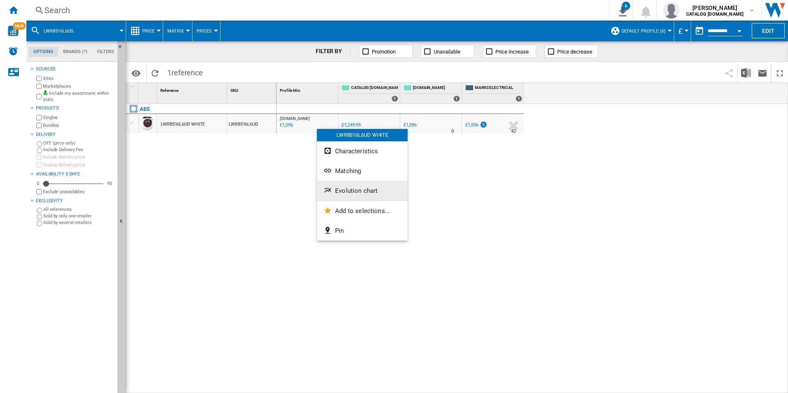
click at [356, 188] on span "Evolution chart" at bounding box center [356, 190] width 42 height 7
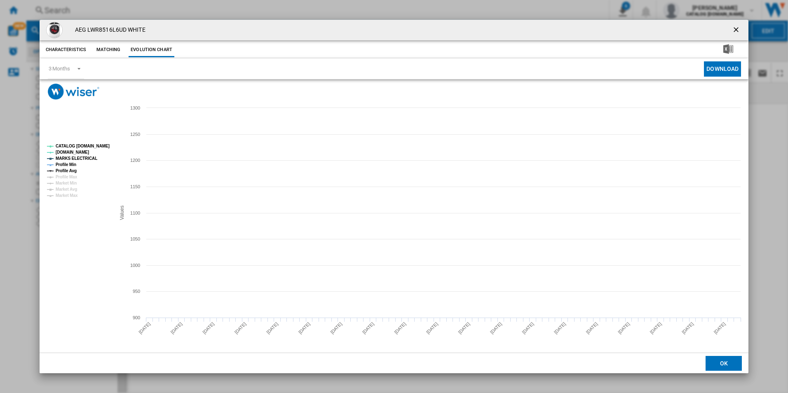
click at [103, 148] on tspan "CATALOG [DOMAIN_NAME]" at bounding box center [83, 146] width 54 height 5
click at [82, 159] on tspan "MARKS ELECTRICAL" at bounding box center [77, 158] width 42 height 5
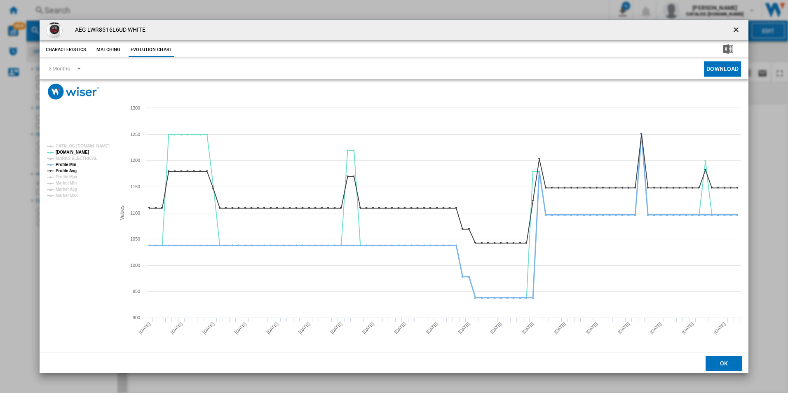
click at [75, 163] on tspan "Profile Min" at bounding box center [66, 164] width 21 height 5
click at [75, 169] on tspan "Profile Avg" at bounding box center [66, 171] width 21 height 5
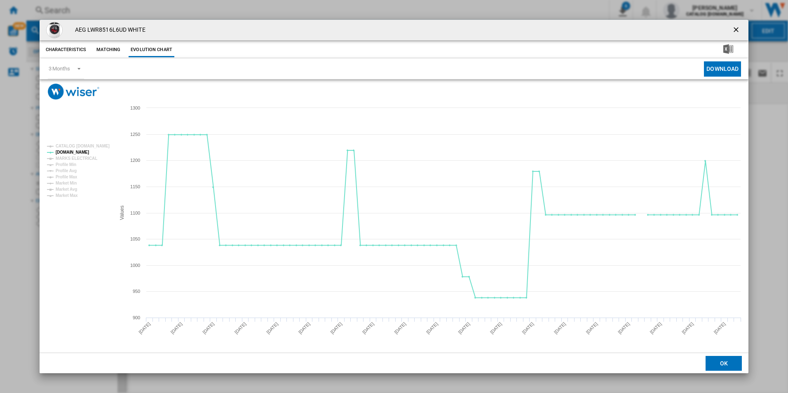
drag, startPoint x: 739, startPoint y: 30, endPoint x: 726, endPoint y: 35, distance: 13.0
click at [739, 30] on ng-md-icon "getI18NText('BUTTONS.CLOSE_DIALOG')" at bounding box center [737, 31] width 10 height 10
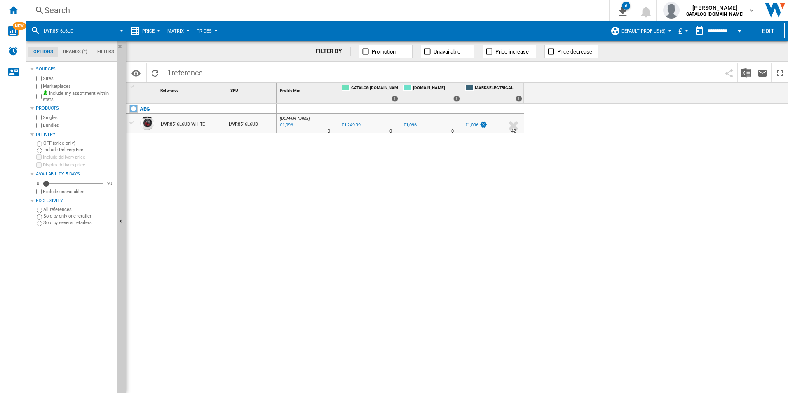
click at [504, 226] on div "AO.COM : AO -12.3 % £1,096 % N/A 0 AO.COM : AO 0.0 % £1,249.99 % N/A 0" at bounding box center [533, 249] width 512 height 290
click at [300, 16] on div "Search" at bounding box center [316, 11] width 543 height 12
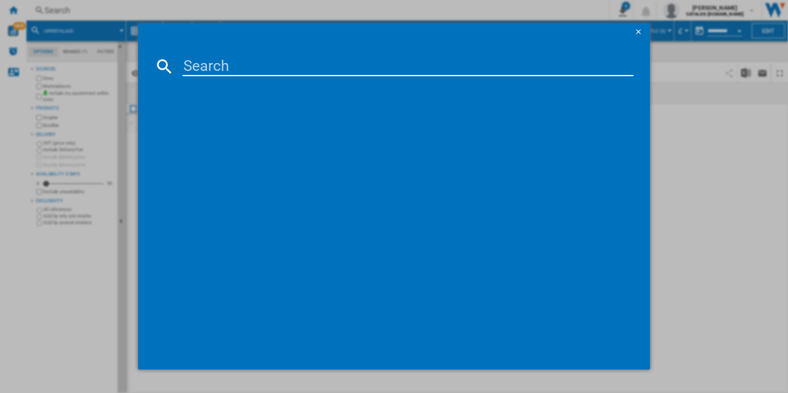
type input "LWR7416U6UD"
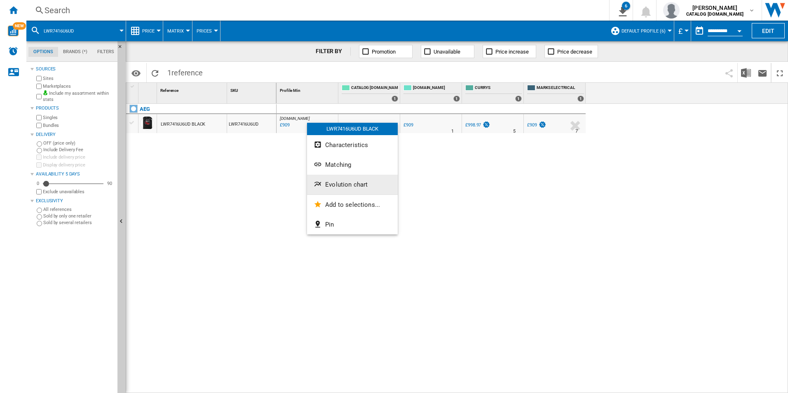
click at [330, 181] on span "Evolution chart" at bounding box center [346, 184] width 42 height 7
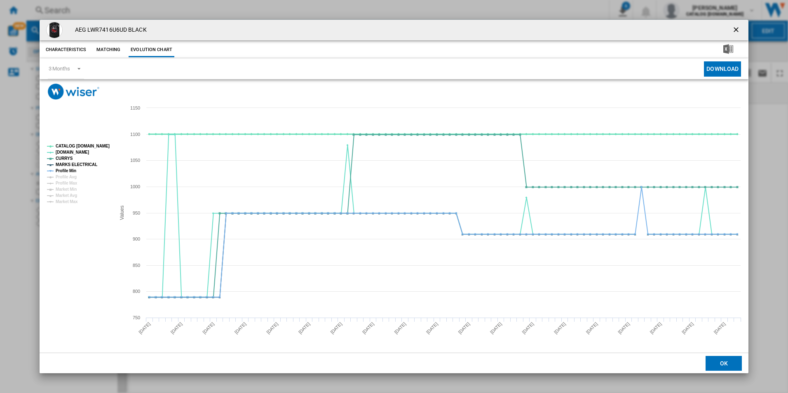
click at [107, 146] on tspan "CATALOG [DOMAIN_NAME]" at bounding box center [83, 146] width 54 height 5
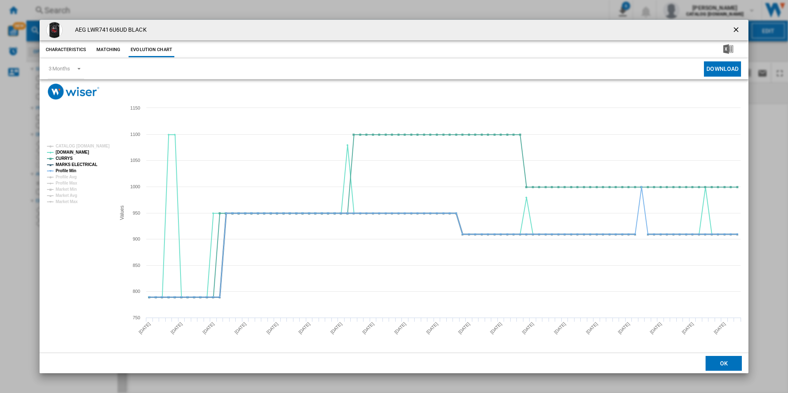
click at [76, 166] on tspan "MARKS ELECTRICAL" at bounding box center [77, 164] width 42 height 5
click at [75, 169] on tspan "Profile Min" at bounding box center [66, 171] width 21 height 5
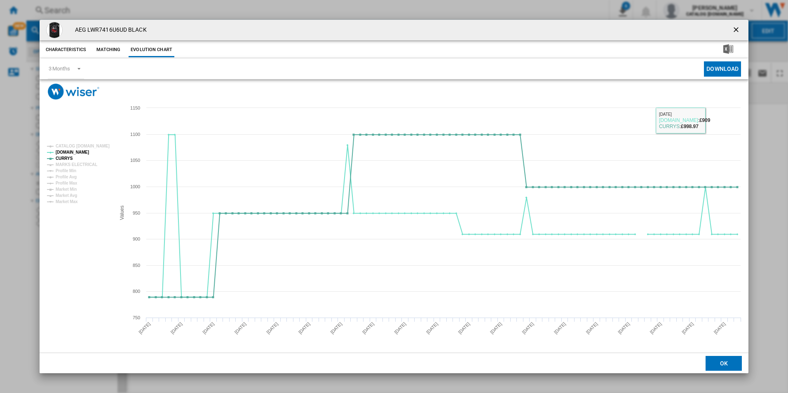
drag, startPoint x: 736, startPoint y: 32, endPoint x: 692, endPoint y: 31, distance: 44.1
click at [736, 32] on ng-md-icon "getI18NText('BUTTONS.CLOSE_DIALOG')" at bounding box center [737, 31] width 10 height 10
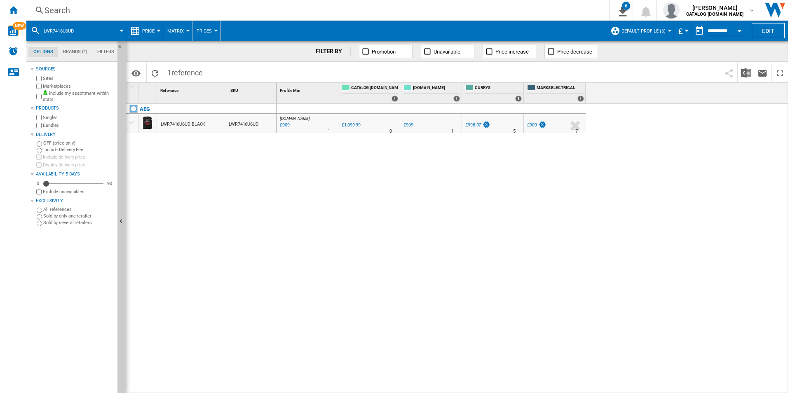
click at [490, 12] on div "Search" at bounding box center [316, 11] width 543 height 12
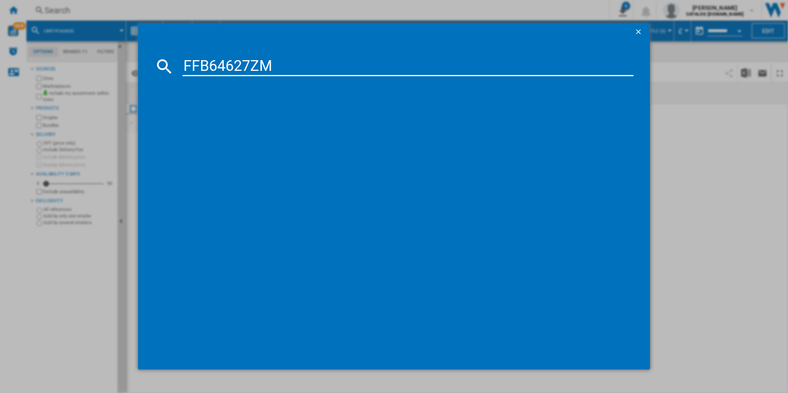
type input "FFB64627ZM"
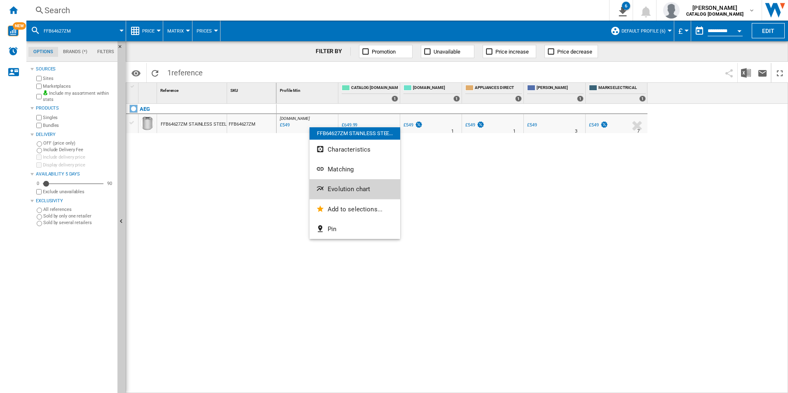
click at [331, 183] on button "Evolution chart" at bounding box center [355, 189] width 91 height 20
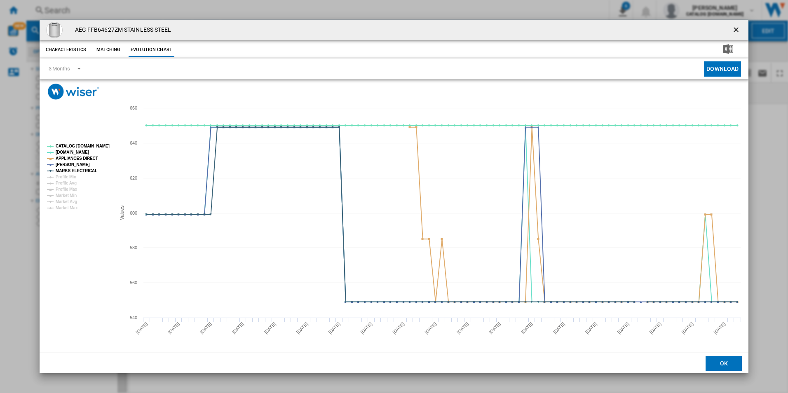
click at [101, 145] on tspan "CATALOG [DOMAIN_NAME]" at bounding box center [83, 146] width 54 height 5
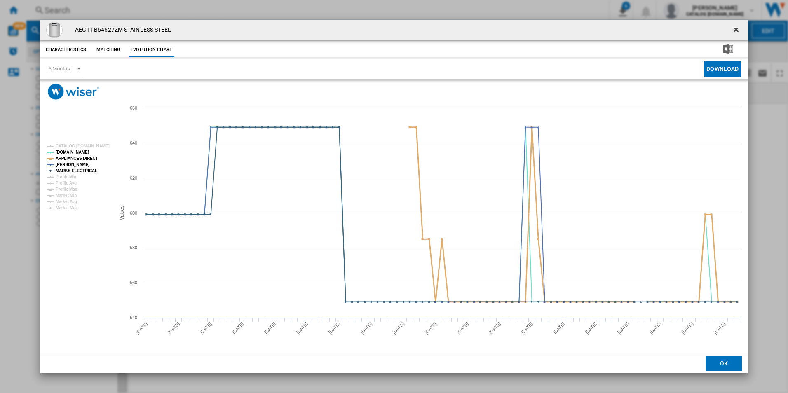
click at [88, 161] on tspan "APPLIANCES DIRECT" at bounding box center [77, 158] width 42 height 5
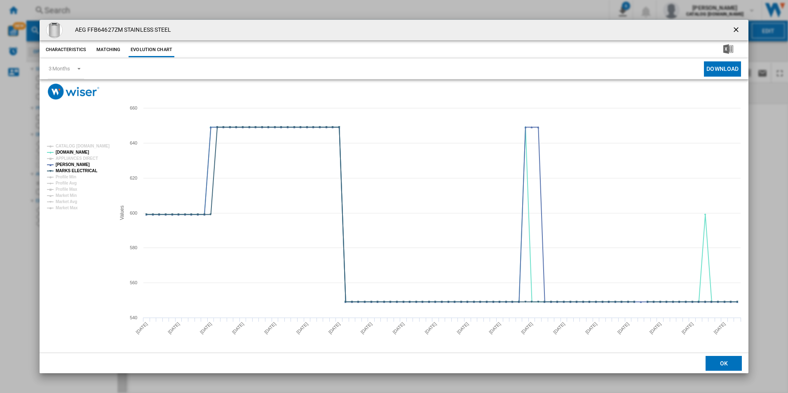
click at [91, 167] on rect "Product popup" at bounding box center [78, 177] width 68 height 73
click at [92, 169] on tspan "MARKS ELECTRICAL" at bounding box center [77, 171] width 42 height 5
click at [739, 28] on ng-md-icon "getI18NText('BUTTONS.CLOSE_DIALOG')" at bounding box center [737, 31] width 10 height 10
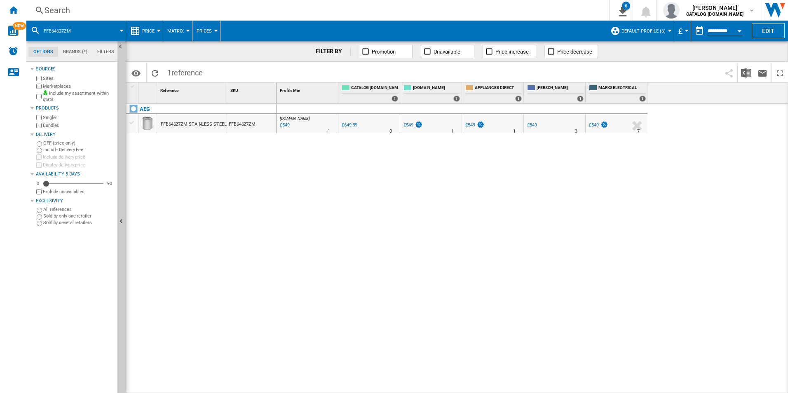
click at [503, 8] on div "Search" at bounding box center [316, 11] width 543 height 12
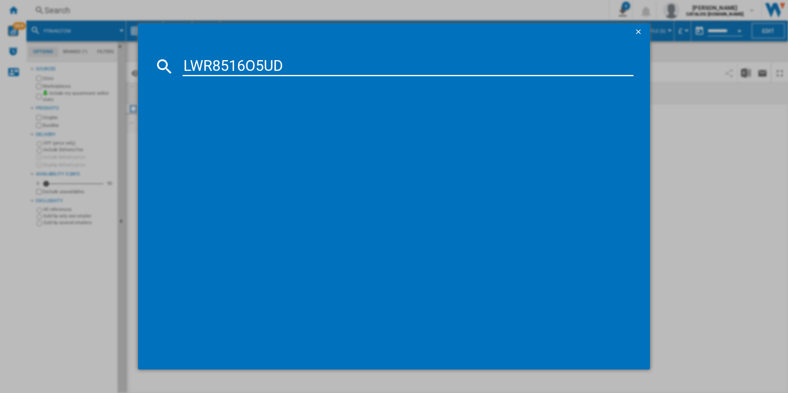
type input "LWR8516O5UD"
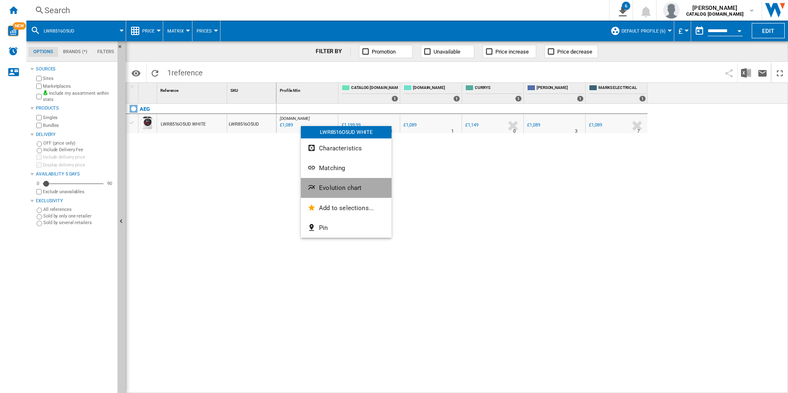
click at [326, 181] on button "Evolution chart" at bounding box center [346, 188] width 91 height 20
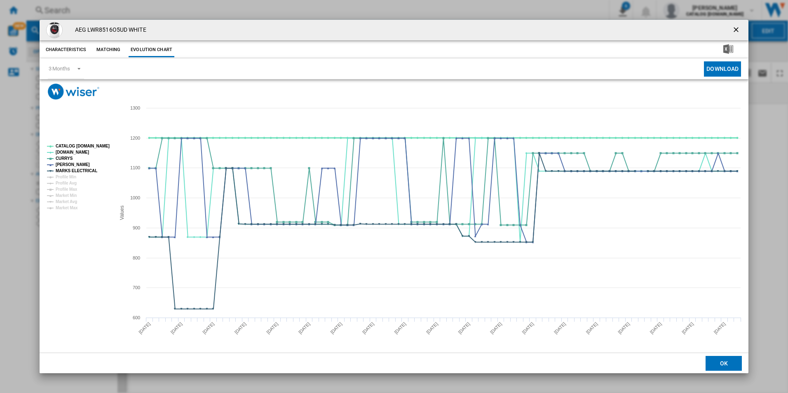
click at [98, 147] on tspan "CATALOG [DOMAIN_NAME]" at bounding box center [83, 146] width 54 height 5
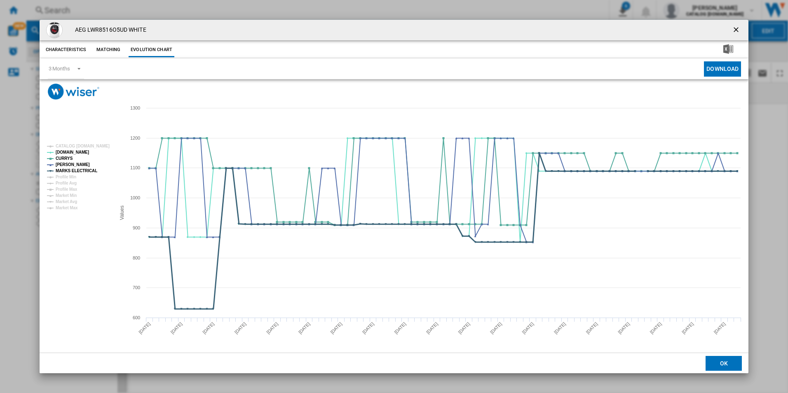
click at [85, 169] on tspan "MARKS ELECTRICAL" at bounding box center [77, 171] width 42 height 5
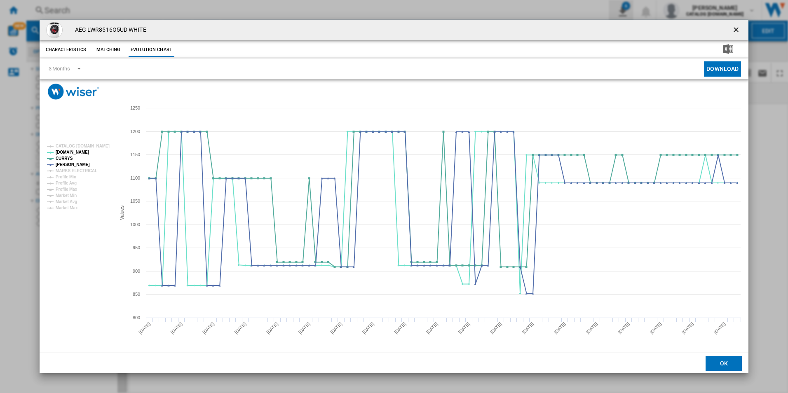
drag, startPoint x: 734, startPoint y: 30, endPoint x: 624, endPoint y: 19, distance: 110.6
click at [734, 30] on ng-md-icon "getI18NText('BUTTONS.CLOSE_DIALOG')" at bounding box center [737, 31] width 10 height 10
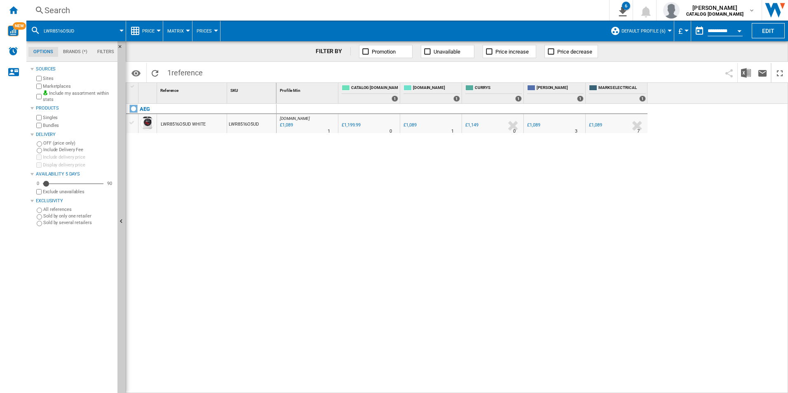
click at [562, 11] on div "Search" at bounding box center [316, 11] width 543 height 12
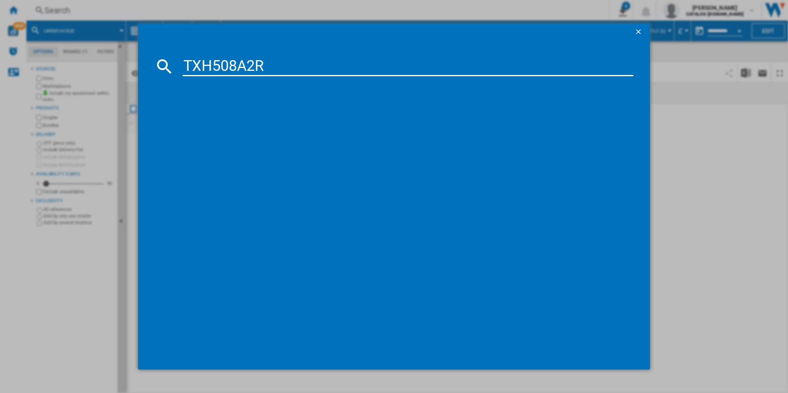
type input "TXH508A2R"
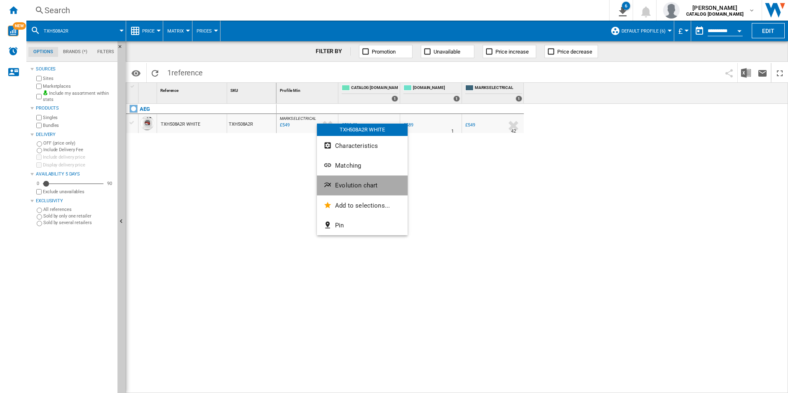
click at [354, 193] on button "Evolution chart" at bounding box center [362, 186] width 91 height 20
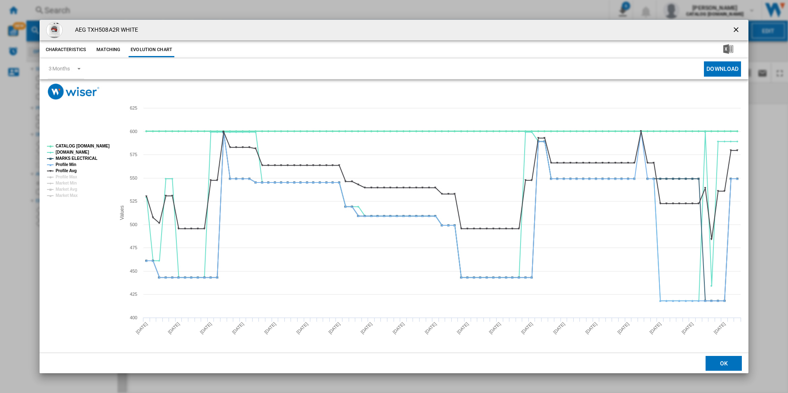
click at [101, 145] on tspan "CATALOG [DOMAIN_NAME]" at bounding box center [83, 146] width 54 height 5
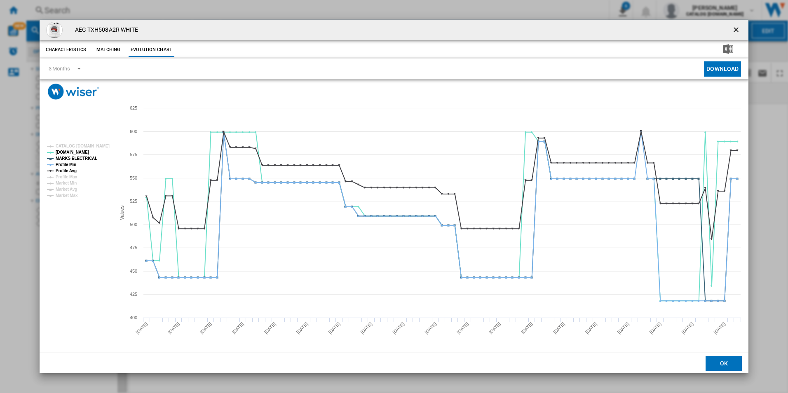
click at [86, 157] on tspan "MARKS ELECTRICAL" at bounding box center [77, 158] width 42 height 5
click at [76, 163] on tspan "Profile Min" at bounding box center [66, 164] width 21 height 5
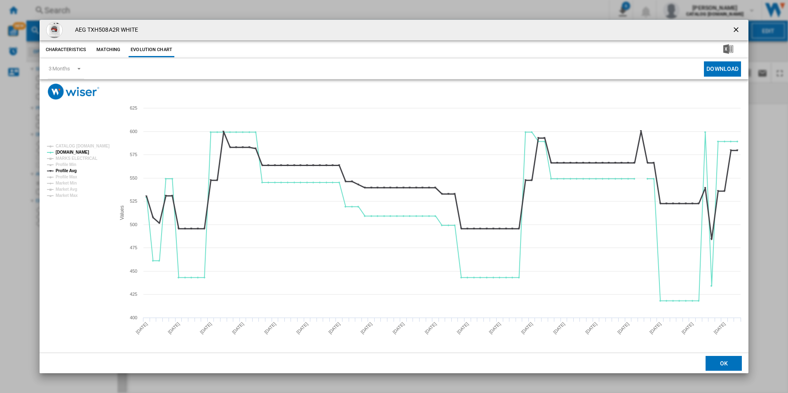
click at [74, 170] on tspan "Profile Avg" at bounding box center [66, 171] width 21 height 5
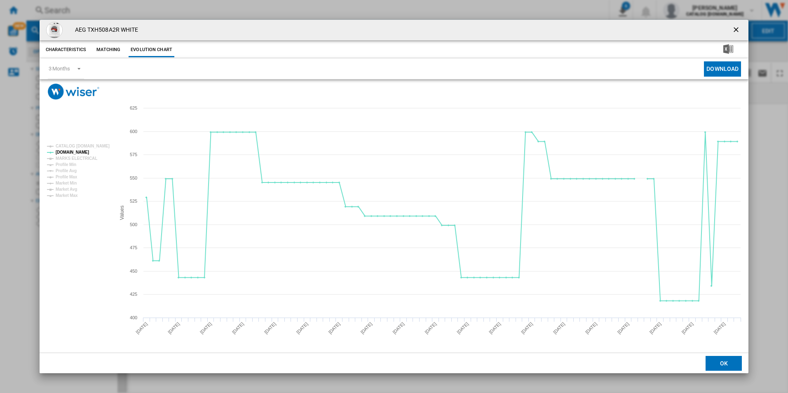
click at [734, 33] on ng-md-icon "getI18NText('BUTTONS.CLOSE_DIALOG')" at bounding box center [737, 31] width 10 height 10
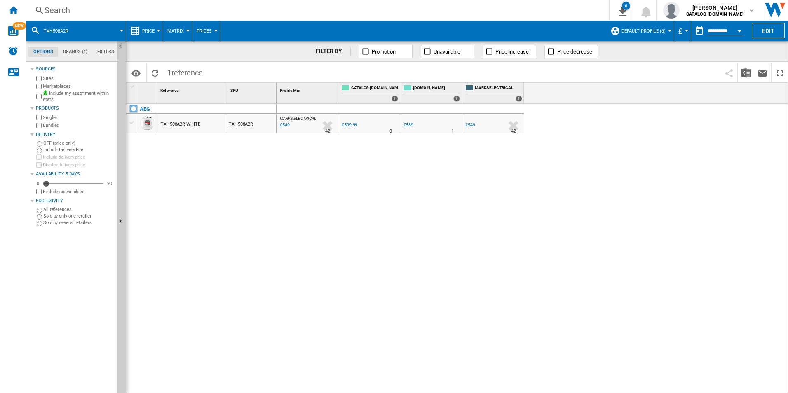
click at [523, 6] on div "Search" at bounding box center [316, 11] width 543 height 12
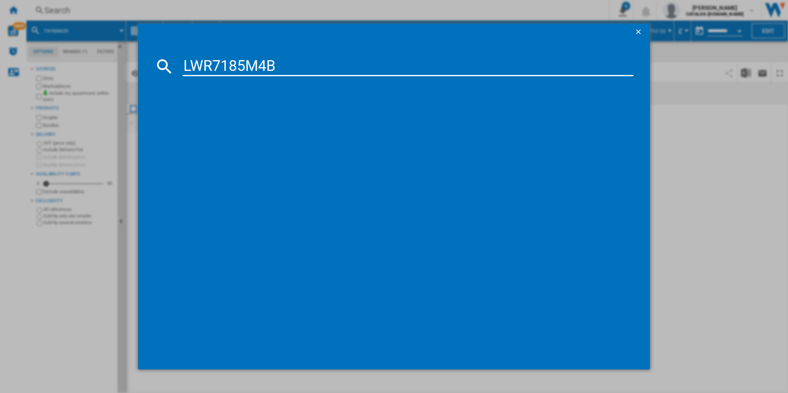
type input "LWR7185M4B"
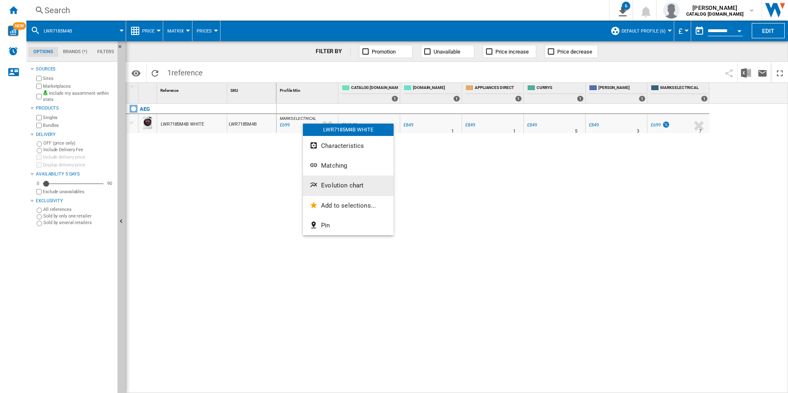
click at [351, 189] on span "Evolution chart" at bounding box center [342, 185] width 42 height 7
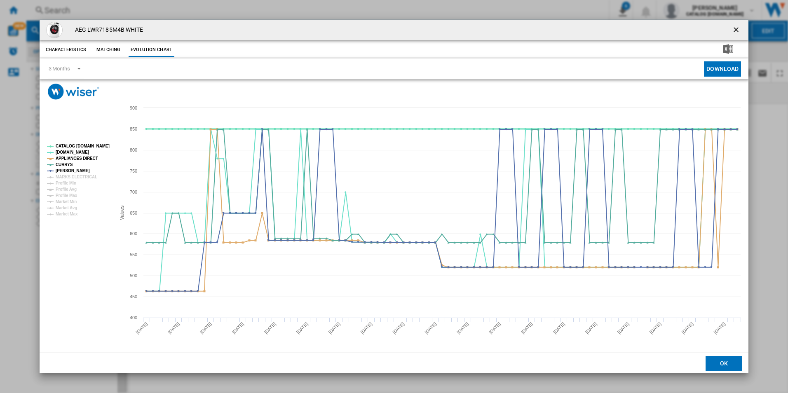
click at [96, 148] on tspan "CATALOG [DOMAIN_NAME]" at bounding box center [83, 146] width 54 height 5
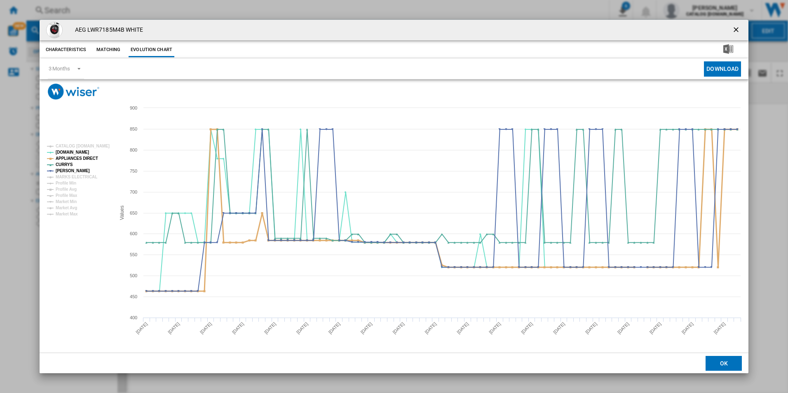
click at [88, 158] on tspan "APPLIANCES DIRECT" at bounding box center [77, 158] width 42 height 5
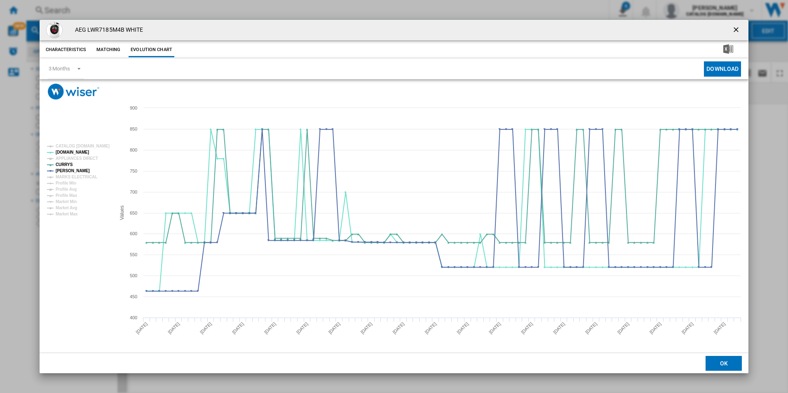
drag, startPoint x: 732, startPoint y: 26, endPoint x: 553, endPoint y: 29, distance: 179.7
click at [732, 26] on ng-md-icon "getI18NText('BUTTONS.CLOSE_DIALOG')" at bounding box center [737, 31] width 10 height 10
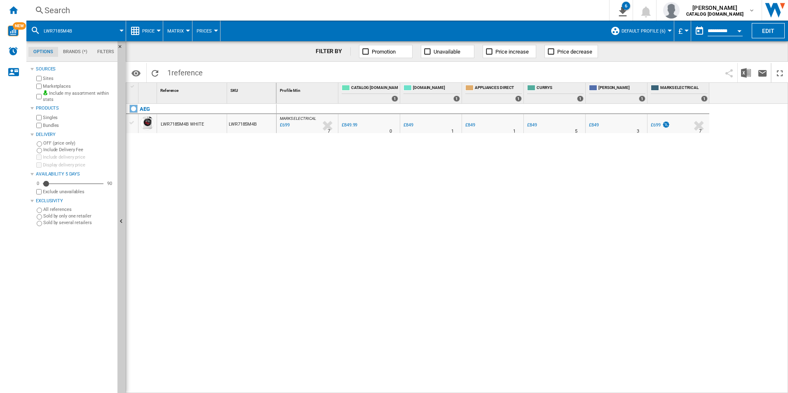
click at [456, 11] on div "Search" at bounding box center [316, 11] width 543 height 12
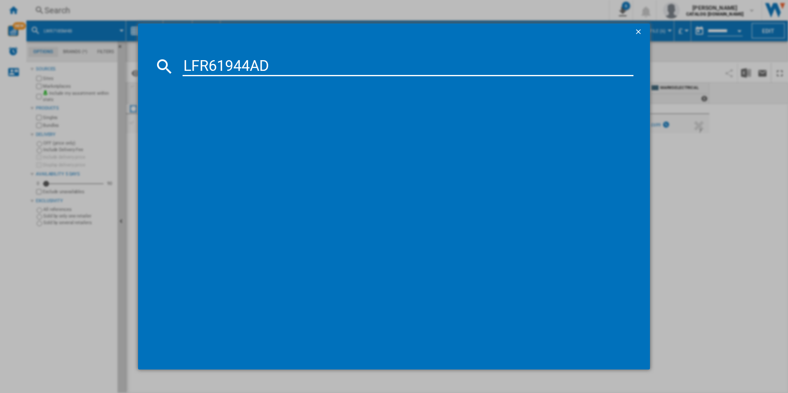
type input "LFR61944AD"
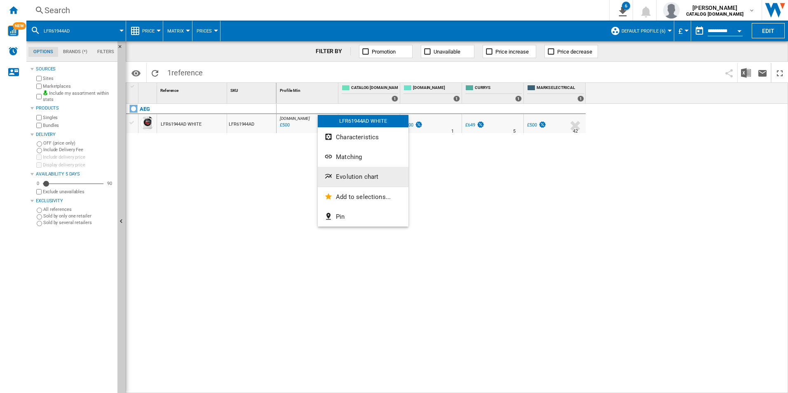
click at [332, 174] on ng-md-icon "Evolution chart" at bounding box center [329, 177] width 10 height 10
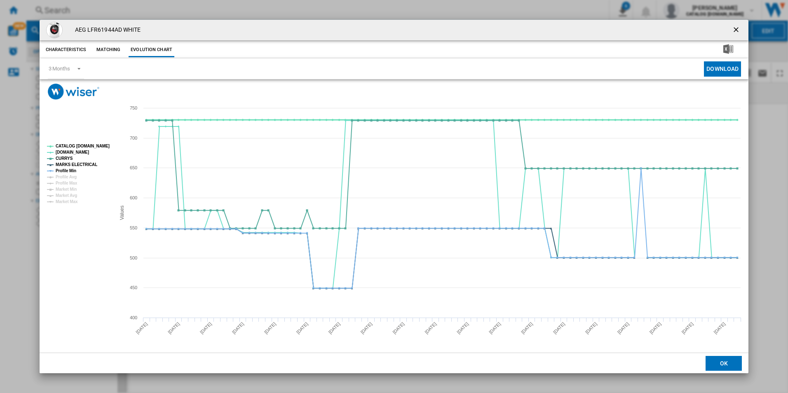
click at [97, 144] on tspan "CATALOG [DOMAIN_NAME]" at bounding box center [83, 146] width 54 height 5
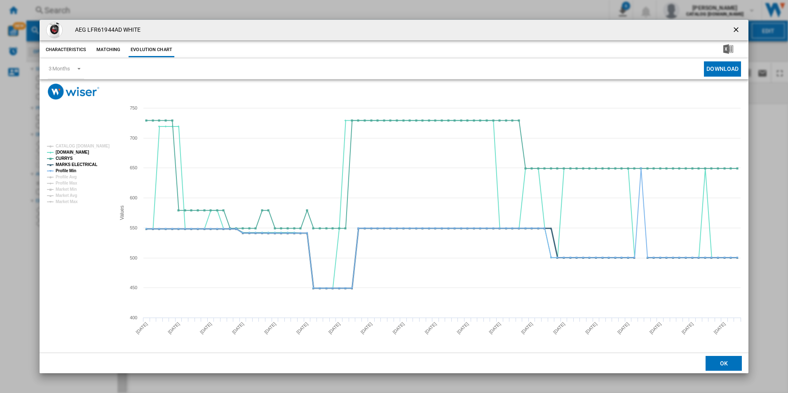
click at [87, 165] on tspan "MARKS ELECTRICAL" at bounding box center [77, 164] width 42 height 5
click at [73, 169] on tspan "Profile Min" at bounding box center [66, 171] width 21 height 5
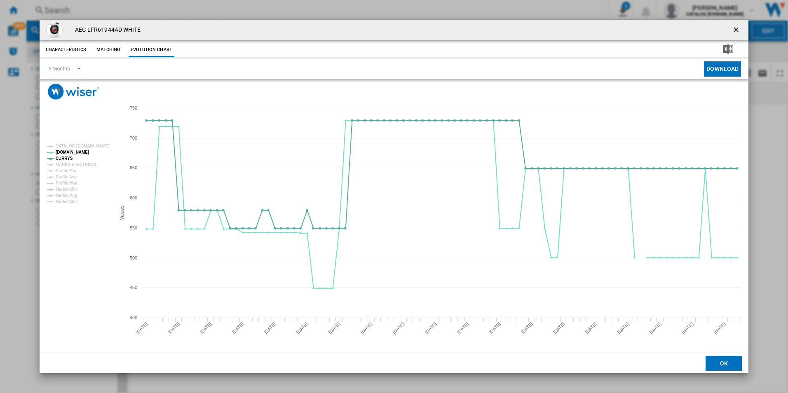
click at [736, 30] on ng-md-icon "getI18NText('BUTTONS.CLOSE_DIALOG')" at bounding box center [737, 31] width 10 height 10
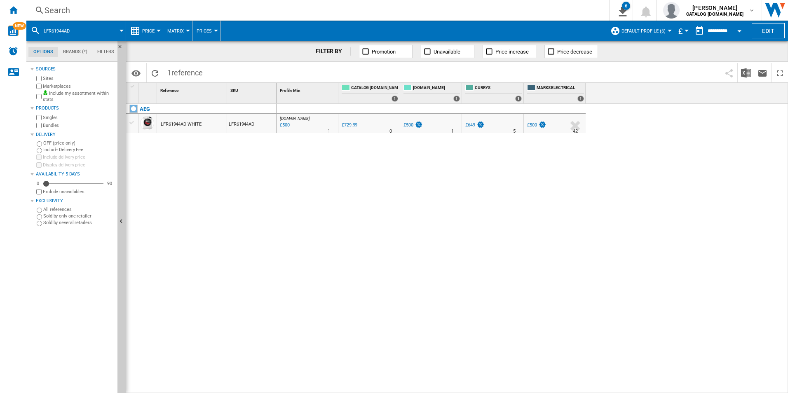
click at [448, 12] on div "Search" at bounding box center [316, 11] width 543 height 12
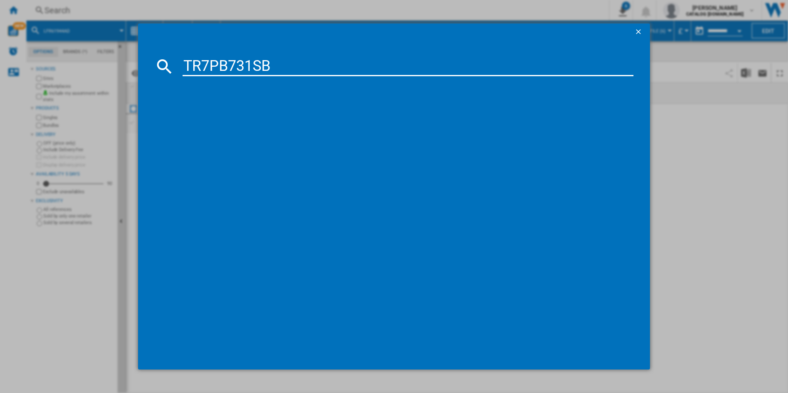
type input "TR7PB731SB"
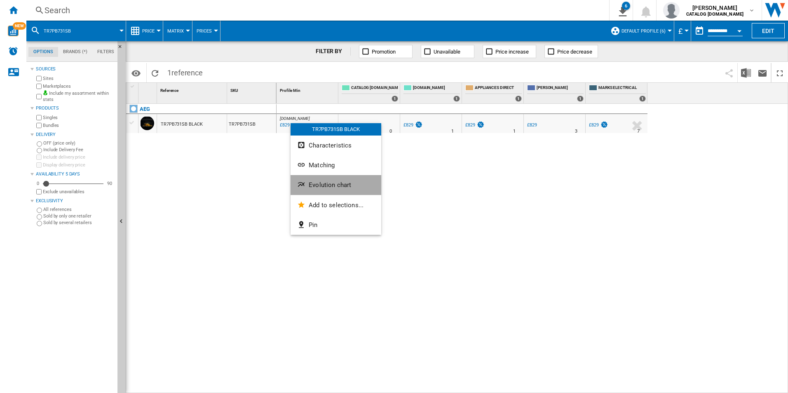
click at [320, 185] on span "Evolution chart" at bounding box center [330, 184] width 42 height 7
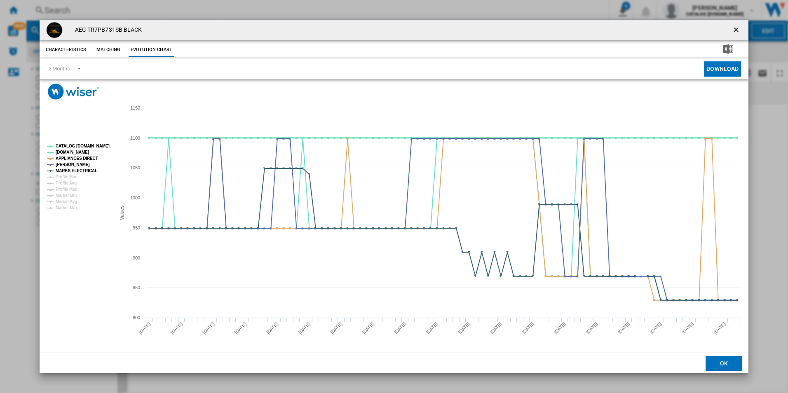
click at [93, 144] on tspan "CATALOG [DOMAIN_NAME]" at bounding box center [83, 146] width 54 height 5
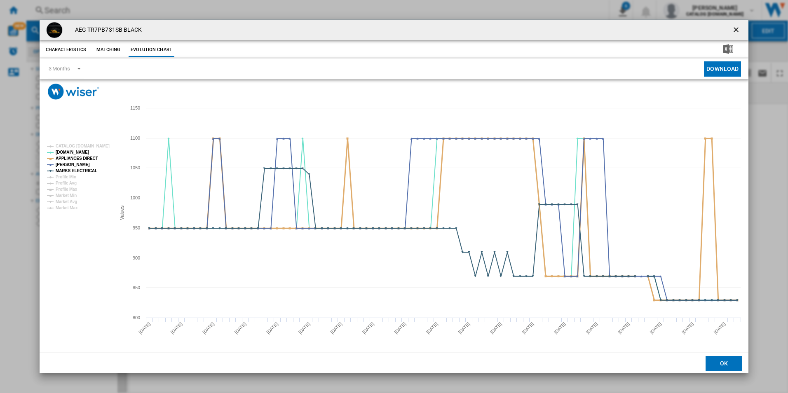
click at [87, 159] on tspan "APPLIANCES DIRECT" at bounding box center [77, 158] width 42 height 5
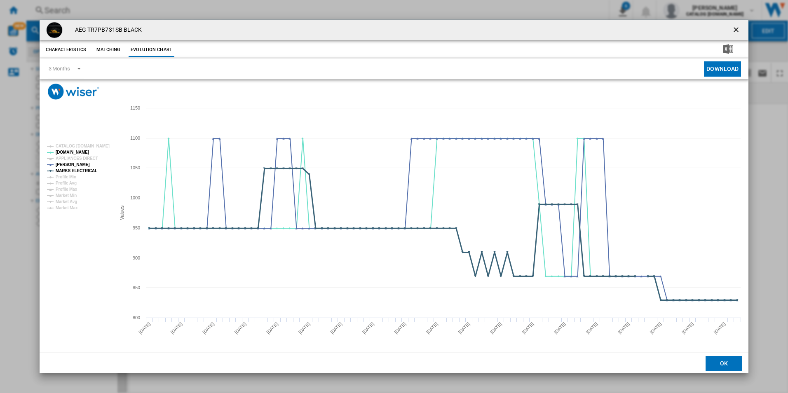
click at [90, 169] on tspan "MARKS ELECTRICAL" at bounding box center [77, 171] width 42 height 5
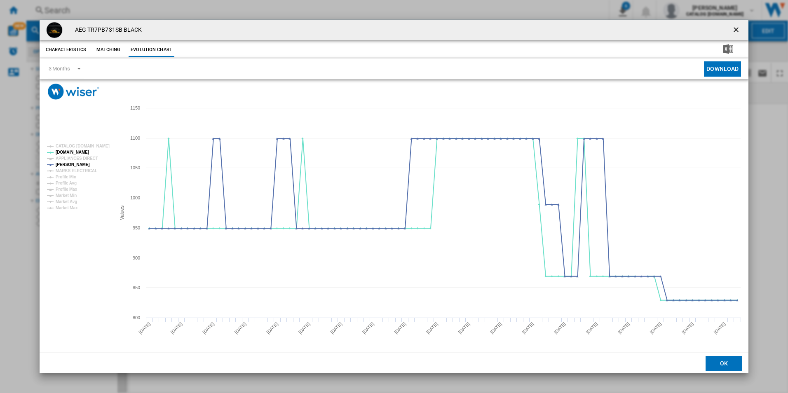
click at [729, 31] on button "Product popup" at bounding box center [737, 30] width 16 height 16
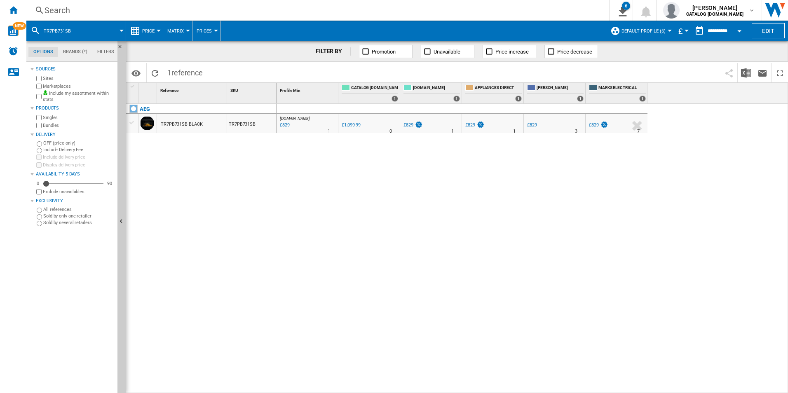
click at [557, 7] on div "Search" at bounding box center [316, 11] width 543 height 12
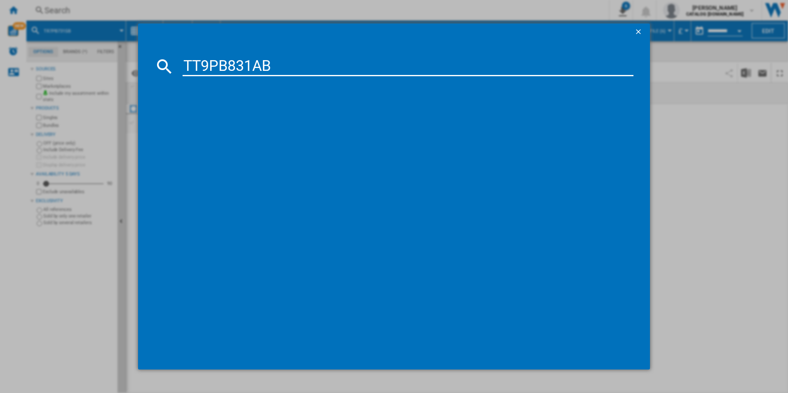
type input "TT9PB831AB"
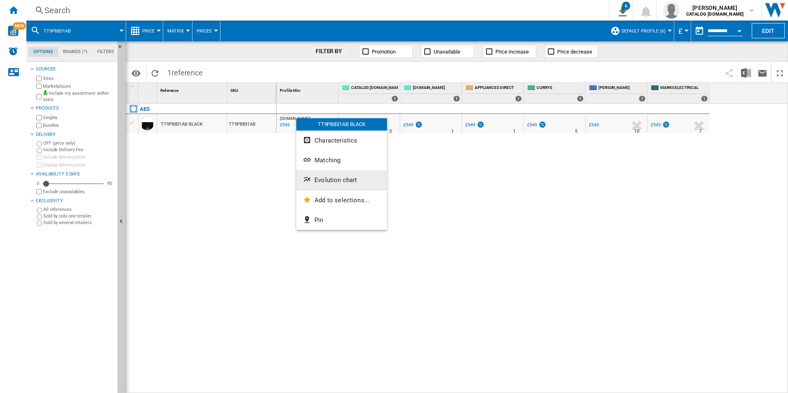
click at [329, 178] on span "Evolution chart" at bounding box center [335, 179] width 42 height 7
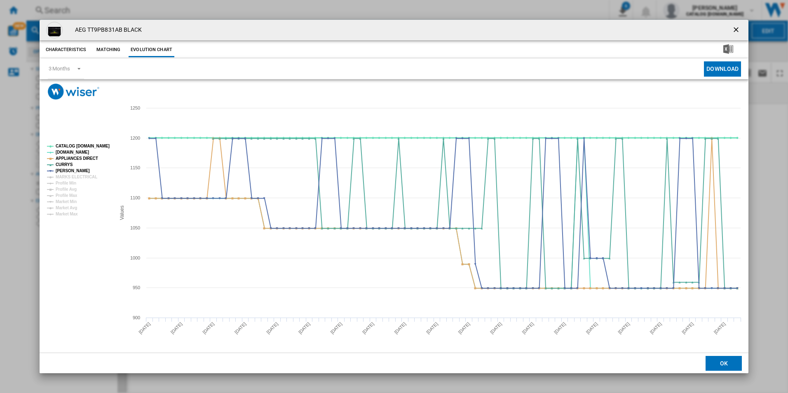
click at [100, 147] on tspan "CATALOG [DOMAIN_NAME]" at bounding box center [83, 146] width 54 height 5
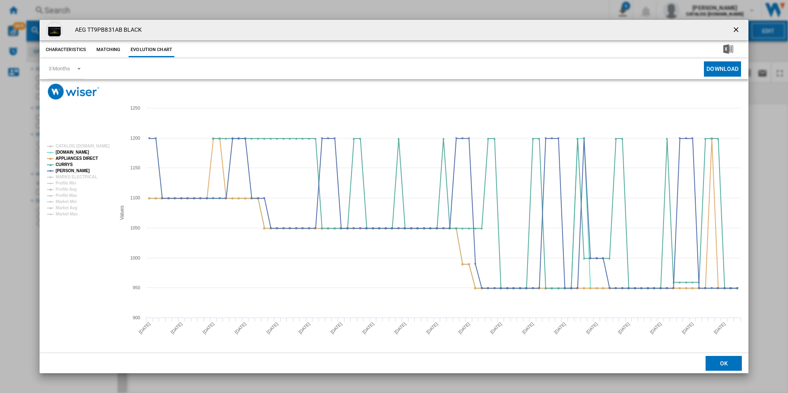
click at [91, 154] on rect "Product popup" at bounding box center [78, 180] width 68 height 79
click at [91, 159] on tspan "APPLIANCES DIRECT" at bounding box center [77, 158] width 42 height 5
drag, startPoint x: 734, startPoint y: 29, endPoint x: 638, endPoint y: 28, distance: 96.4
click at [734, 29] on ng-md-icon "getI18NText('BUTTONS.CLOSE_DIALOG')" at bounding box center [737, 31] width 10 height 10
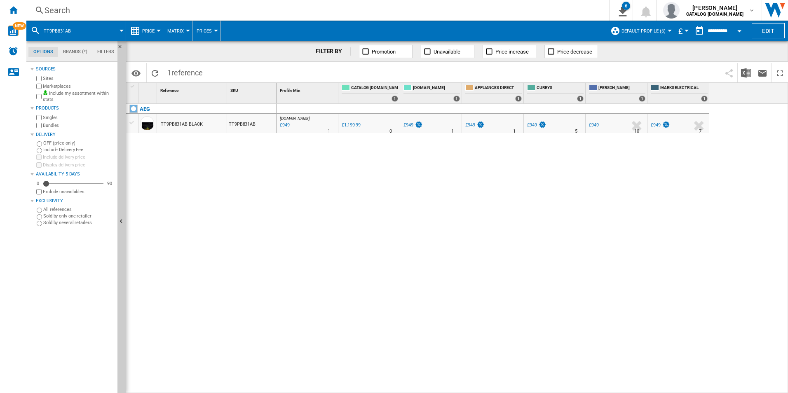
click at [524, 9] on div "Search" at bounding box center [316, 11] width 543 height 12
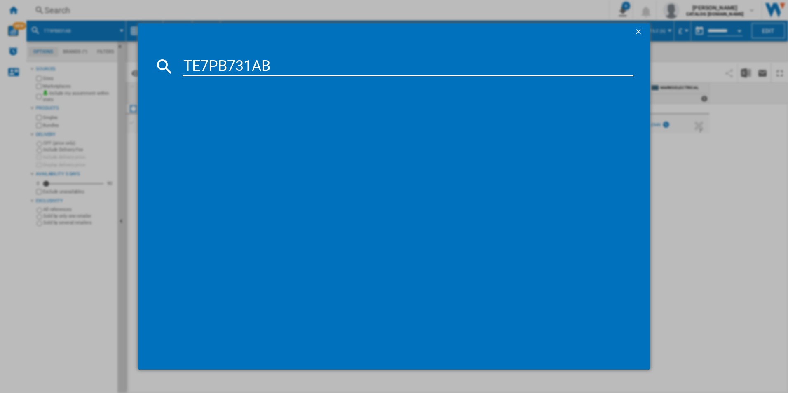
type input "TE7PB731AB"
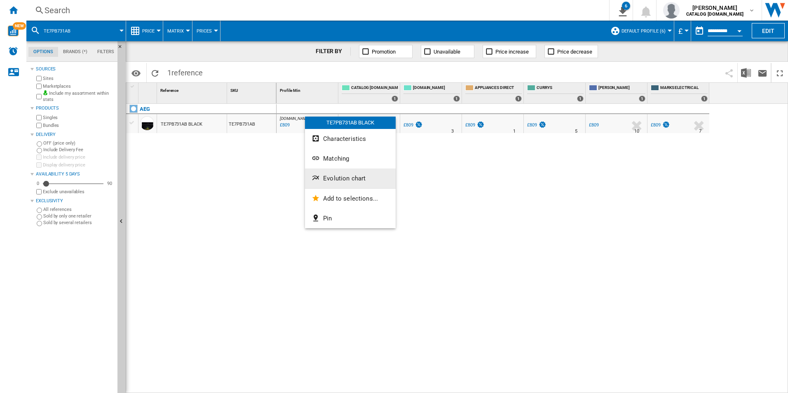
drag, startPoint x: 327, startPoint y: 190, endPoint x: 333, endPoint y: 178, distance: 13.5
click at [333, 178] on div "TE7PB731AB BLACK Characteristics Matching Evolution chart Add to selections... …" at bounding box center [350, 173] width 91 height 112
click at [333, 178] on div "AO.COM : AO -19.1 % £809 % N/A 3 AO.COM : AO 0.0 % £999.99 % N/A" at bounding box center [533, 249] width 512 height 290
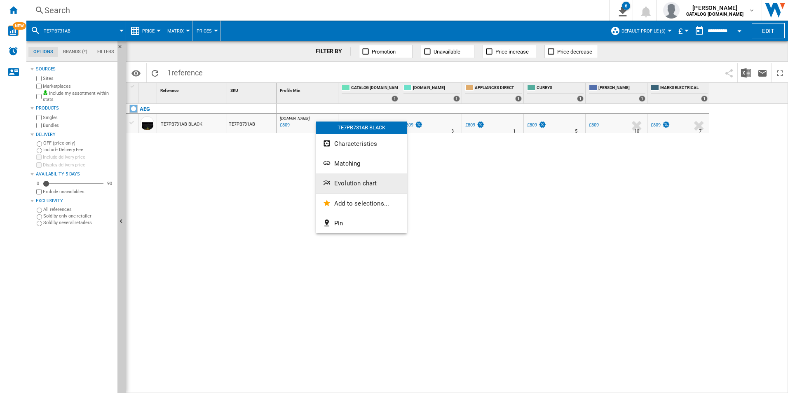
click at [347, 184] on span "Evolution chart" at bounding box center [355, 183] width 42 height 7
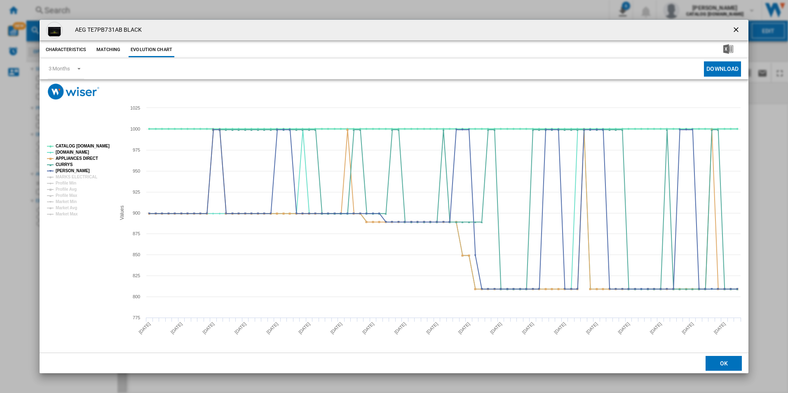
click at [91, 144] on tspan "CATALOG [DOMAIN_NAME]" at bounding box center [83, 146] width 54 height 5
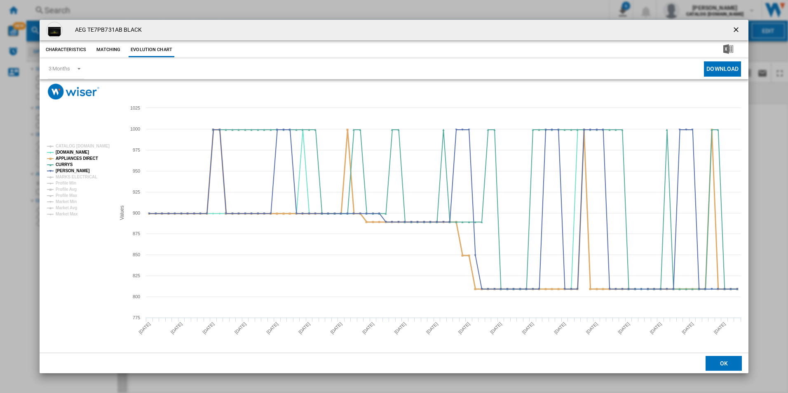
click at [88, 157] on tspan "APPLIANCES DIRECT" at bounding box center [77, 158] width 42 height 5
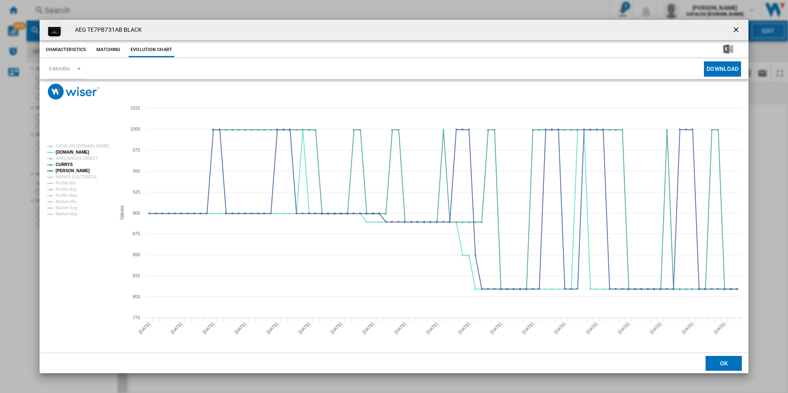
drag, startPoint x: 739, startPoint y: 28, endPoint x: 714, endPoint y: 27, distance: 25.2
click at [739, 28] on ng-md-icon "getI18NText('BUTTONS.CLOSE_DIALOG')" at bounding box center [737, 31] width 10 height 10
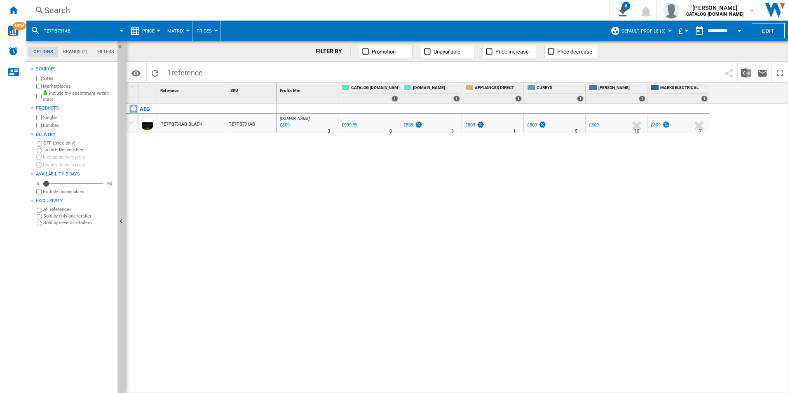
click at [526, 5] on div "Search" at bounding box center [316, 11] width 543 height 12
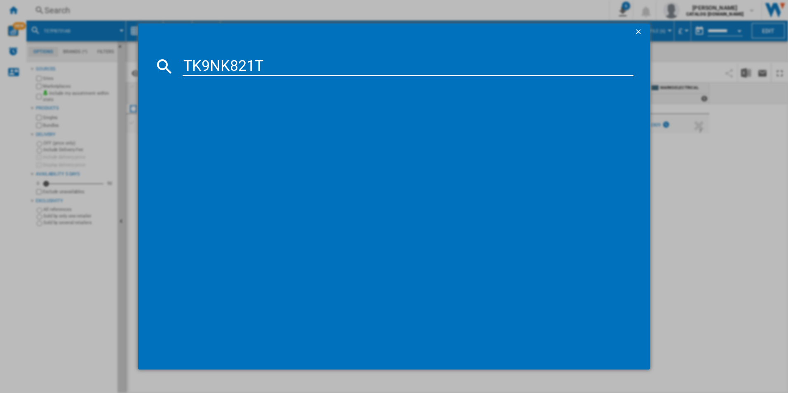
type input "TK9NK821T"
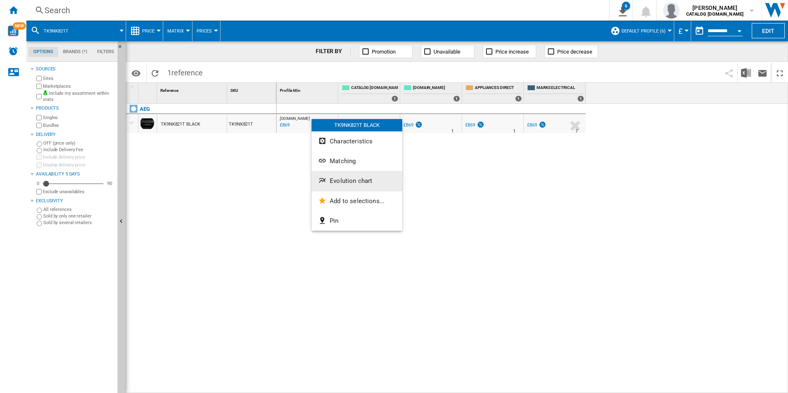
click at [338, 180] on span "Evolution chart" at bounding box center [351, 180] width 42 height 7
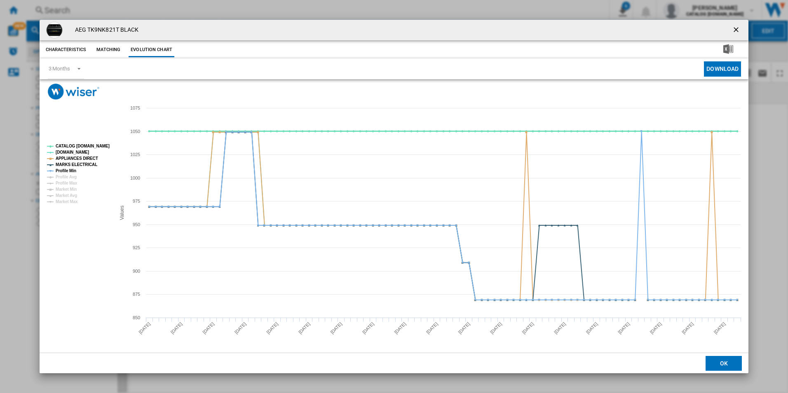
click at [101, 146] on tspan "CATALOG [DOMAIN_NAME]" at bounding box center [83, 146] width 54 height 5
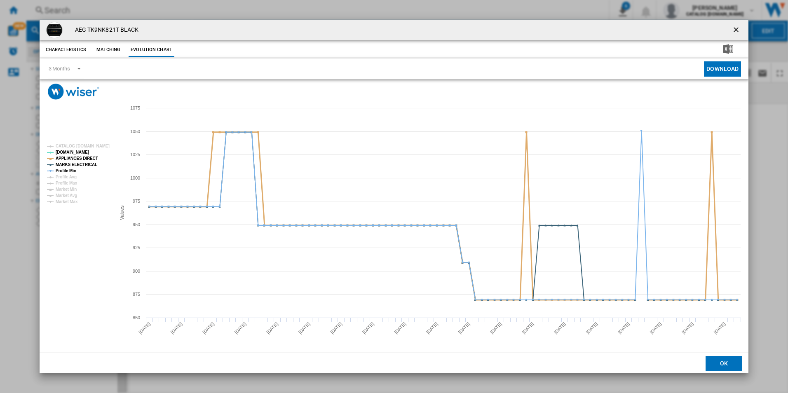
click at [89, 156] on tspan "APPLIANCES DIRECT" at bounding box center [77, 158] width 42 height 5
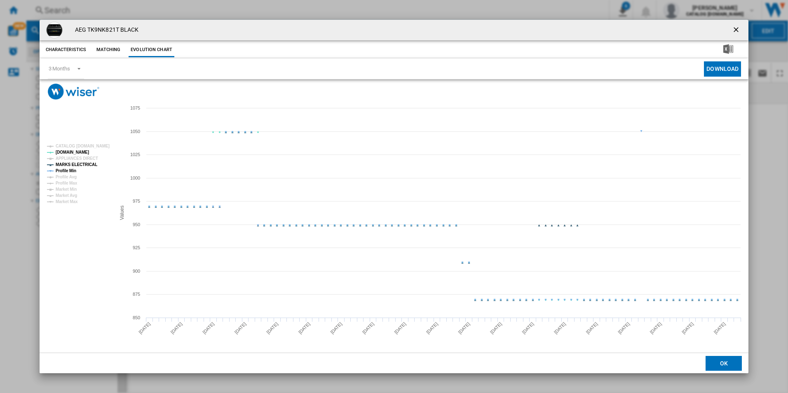
click at [87, 160] on tspan "APPLIANCES DIRECT" at bounding box center [77, 158] width 42 height 5
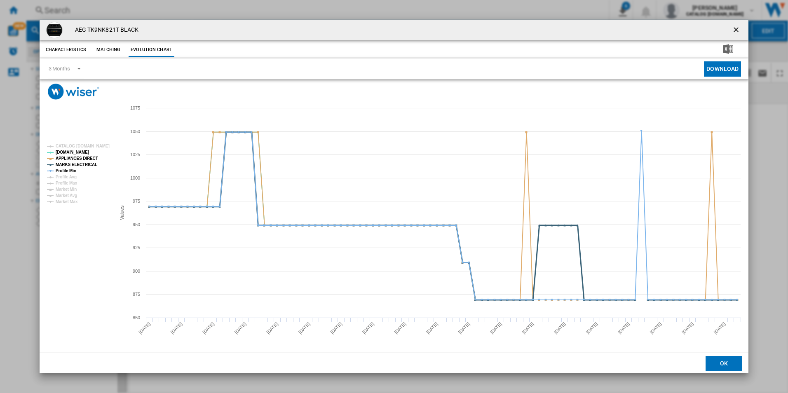
click at [87, 163] on tspan "MARKS ELECTRICAL" at bounding box center [77, 164] width 42 height 5
click at [88, 159] on tspan "APPLIANCES DIRECT" at bounding box center [77, 158] width 42 height 5
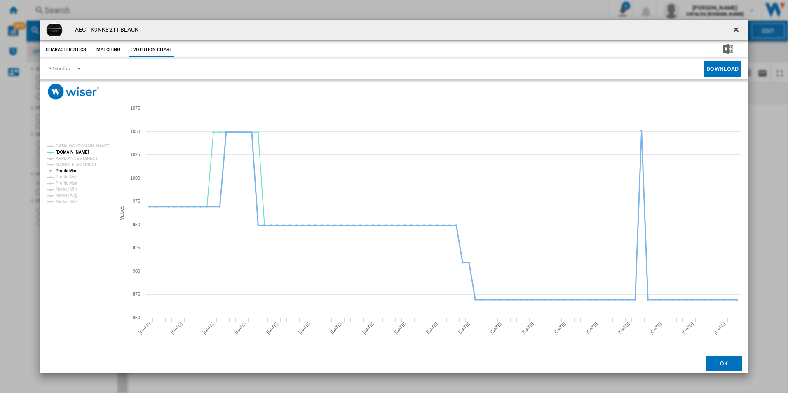
click at [64, 169] on tspan "Profile Min" at bounding box center [66, 171] width 21 height 5
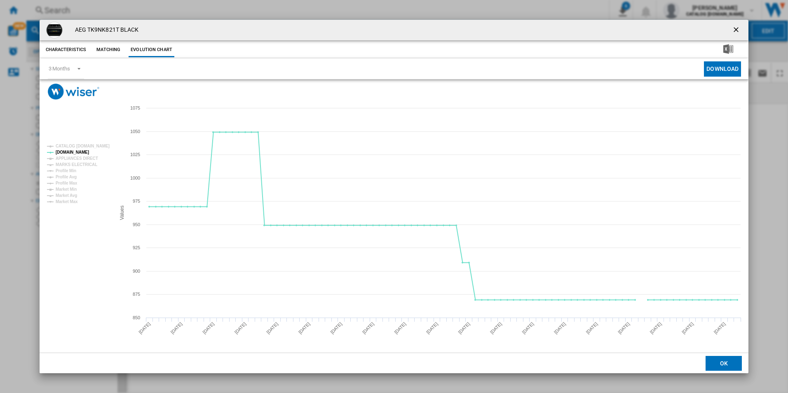
click at [736, 31] on ng-md-icon "getI18NText('BUTTONS.CLOSE_DIALOG')" at bounding box center [737, 31] width 10 height 10
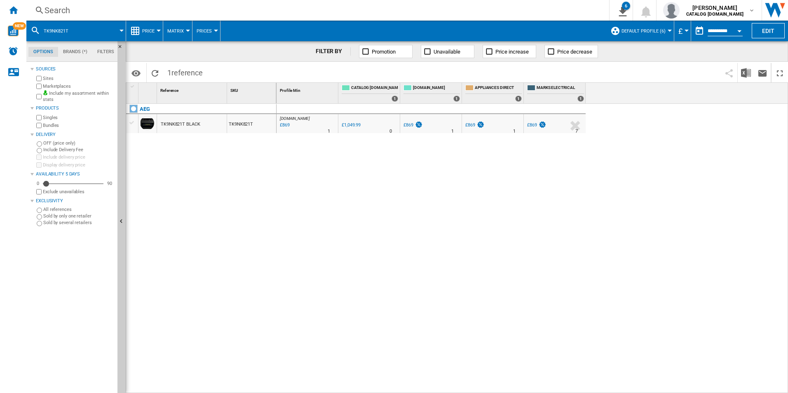
click at [442, 11] on div "Search" at bounding box center [316, 11] width 543 height 12
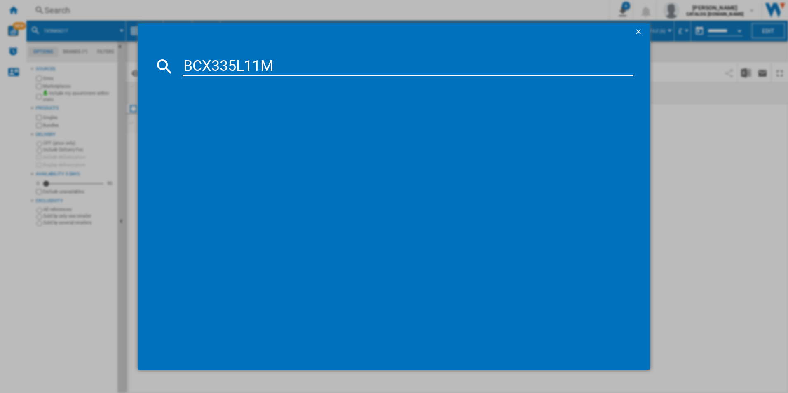
type input "BCX335L11M"
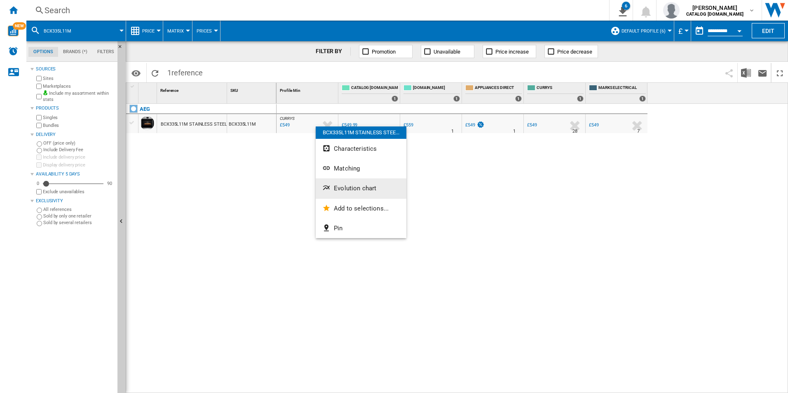
click at [350, 189] on span "Evolution chart" at bounding box center [355, 188] width 42 height 7
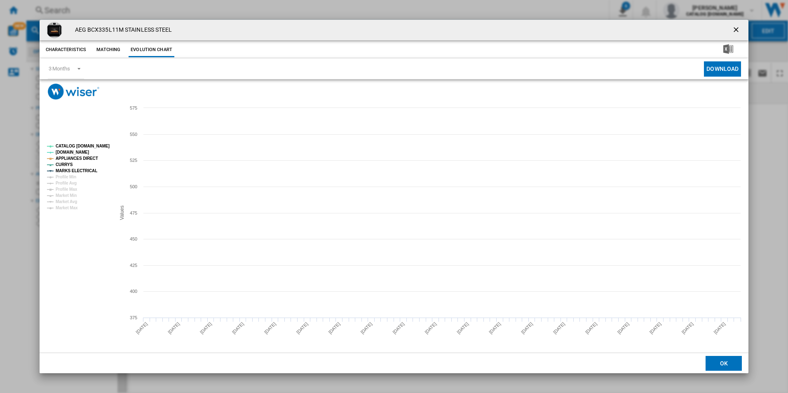
click at [98, 144] on tspan "CATALOG [DOMAIN_NAME]" at bounding box center [83, 146] width 54 height 5
click at [88, 156] on tspan "APPLIANCES DIRECT" at bounding box center [77, 158] width 42 height 5
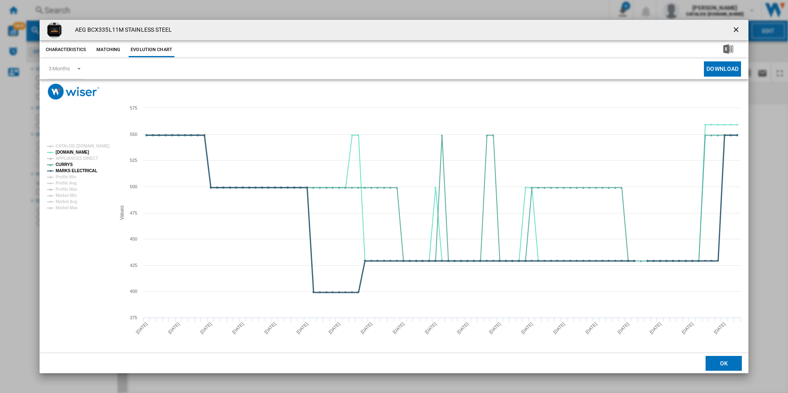
click at [89, 171] on tspan "MARKS ELECTRICAL" at bounding box center [77, 171] width 42 height 5
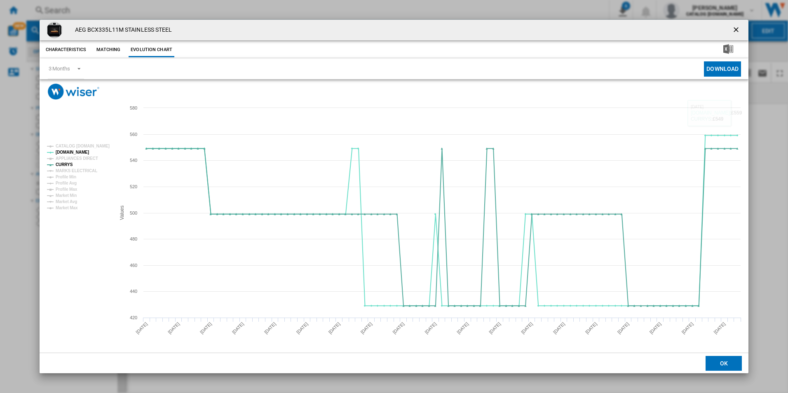
drag, startPoint x: 736, startPoint y: 30, endPoint x: 537, endPoint y: 17, distance: 199.5
click at [736, 30] on ng-md-icon "getI18NText('BUTTONS.CLOSE_DIALOG')" at bounding box center [737, 31] width 10 height 10
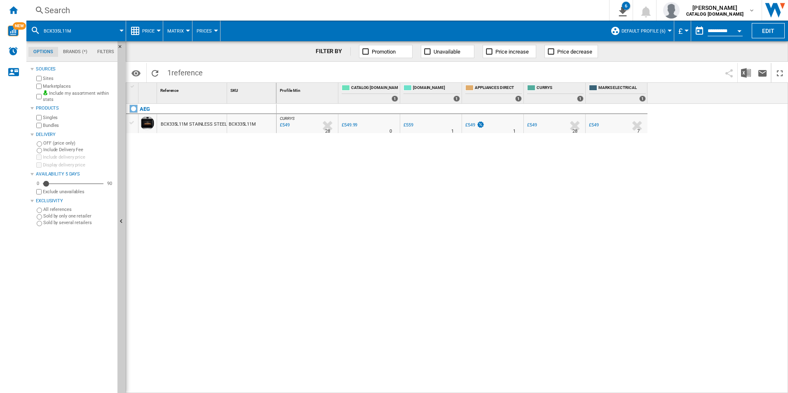
click at [453, 10] on div "Search" at bounding box center [316, 11] width 543 height 12
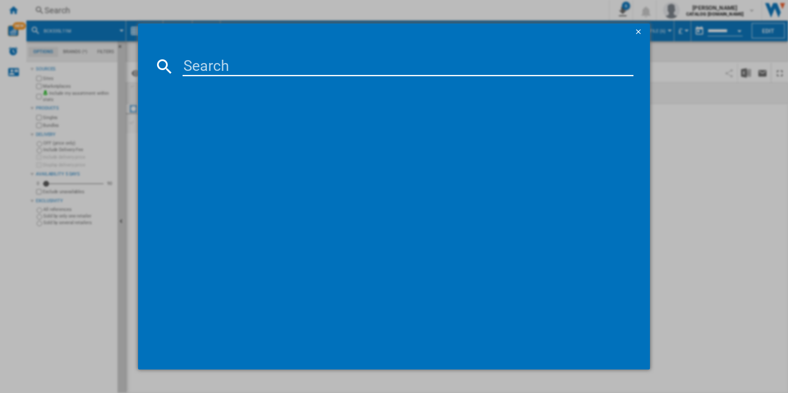
type input "GI87D91CB"
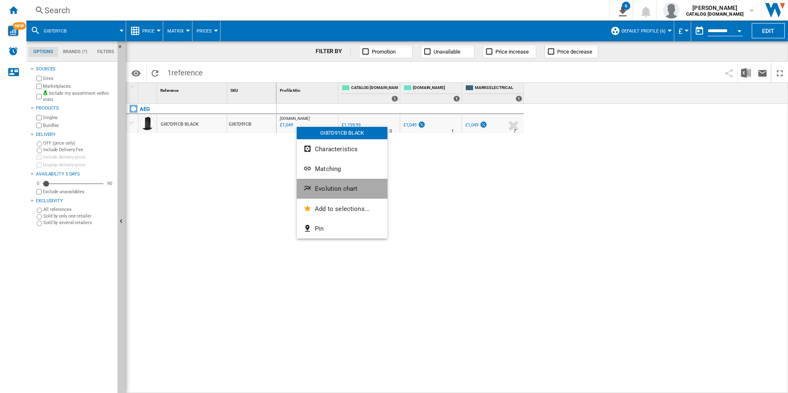
click at [331, 187] on span "Evolution chart" at bounding box center [336, 188] width 42 height 7
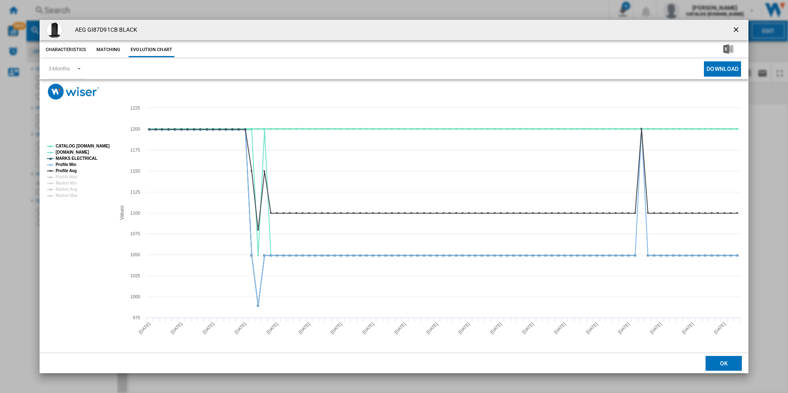
click at [103, 144] on tspan "CATALOG [DOMAIN_NAME]" at bounding box center [83, 146] width 54 height 5
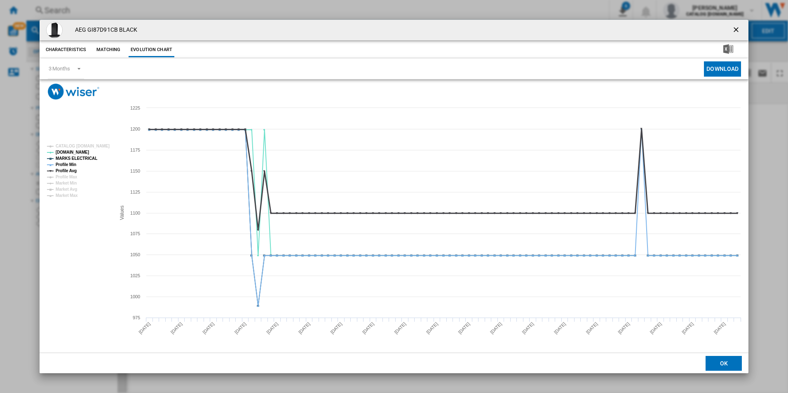
click at [59, 169] on tspan "Profile Avg" at bounding box center [66, 171] width 21 height 5
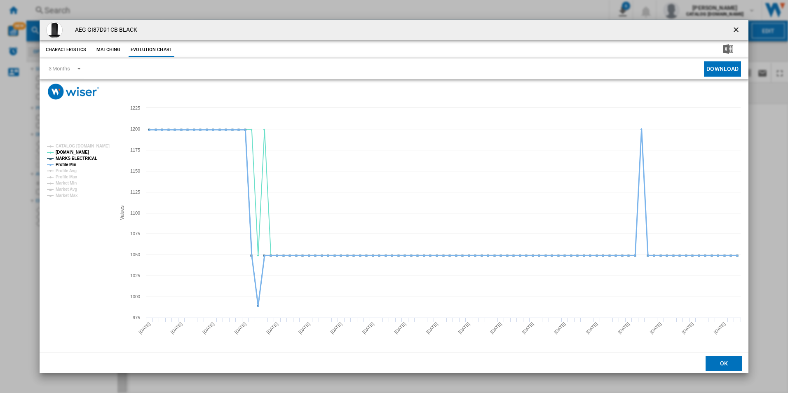
click at [63, 165] on tspan "Profile Min" at bounding box center [66, 164] width 21 height 5
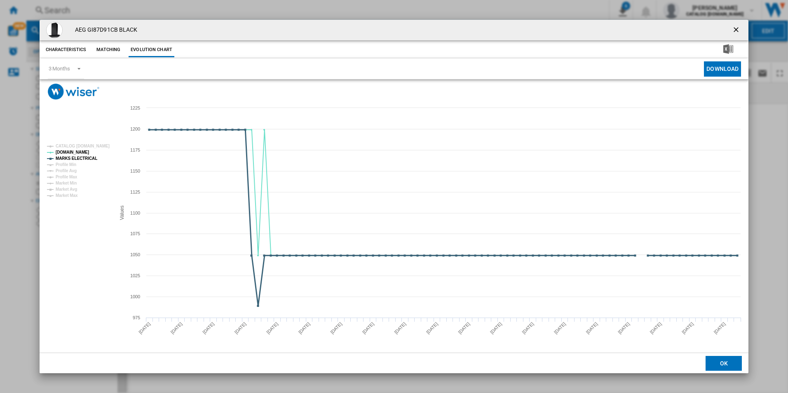
click at [75, 156] on tspan "MARKS ELECTRICAL" at bounding box center [77, 158] width 42 height 5
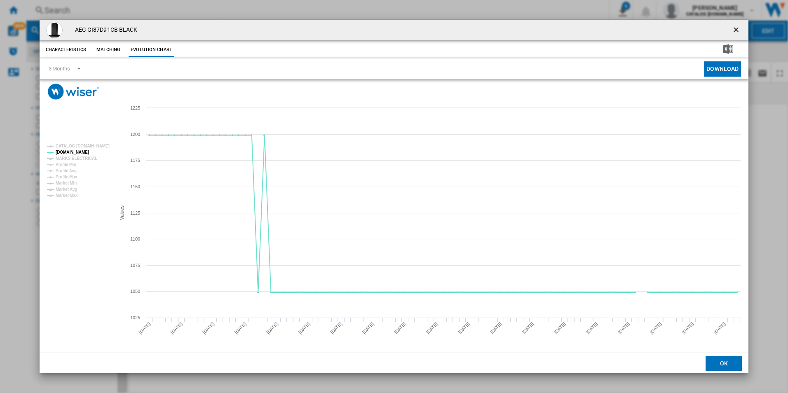
click at [738, 30] on ng-md-icon "getI18NText('BUTTONS.CLOSE_DIALOG')" at bounding box center [737, 31] width 10 height 10
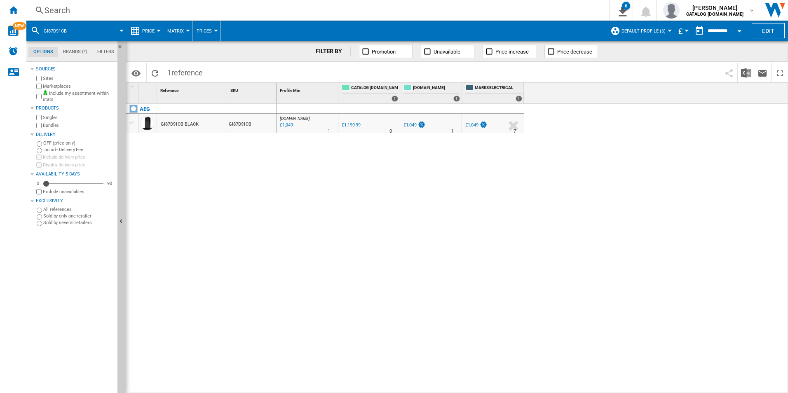
click at [385, 9] on div "Search" at bounding box center [316, 11] width 543 height 12
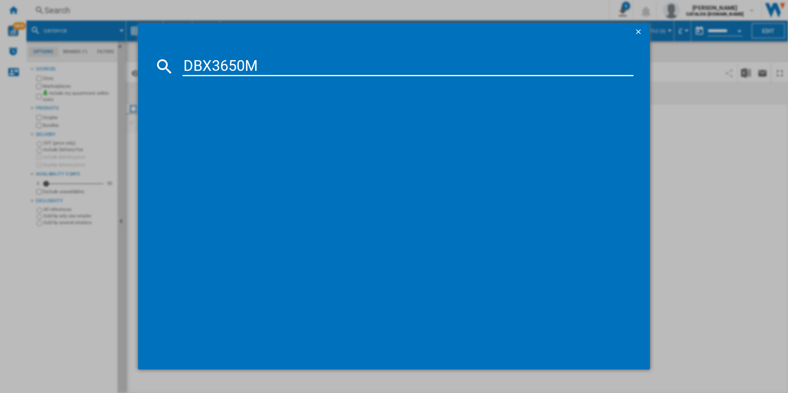
type input "DBX3650M"
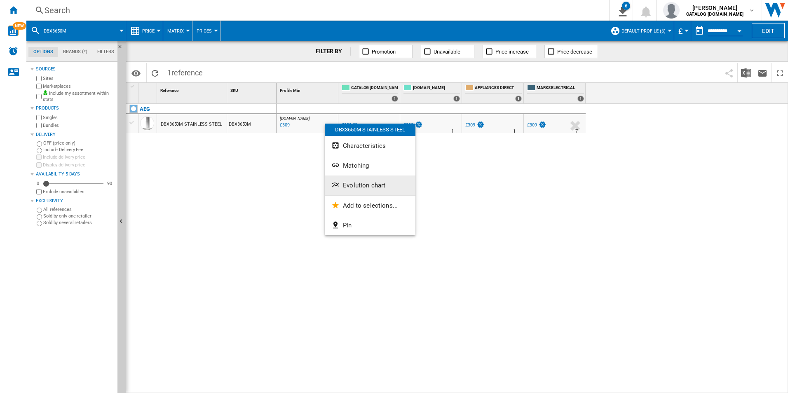
click at [362, 191] on button "Evolution chart" at bounding box center [370, 186] width 91 height 20
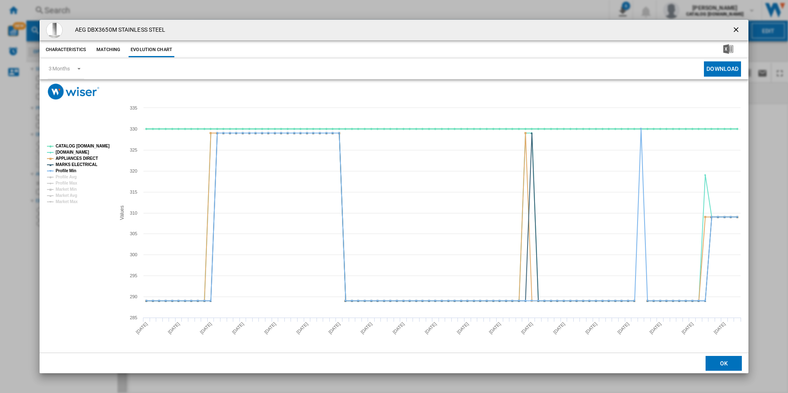
click at [92, 145] on tspan "CATALOG [DOMAIN_NAME]" at bounding box center [83, 146] width 54 height 5
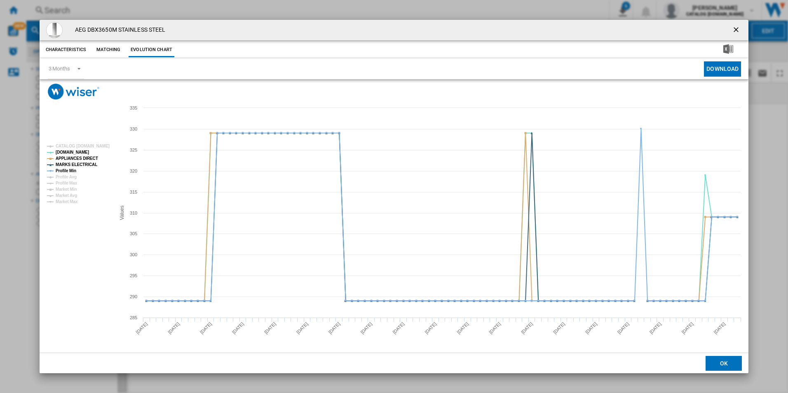
click at [88, 156] on tspan "APPLIANCES DIRECT" at bounding box center [77, 158] width 42 height 5
click at [87, 166] on tspan "MARKS ELECTRICAL" at bounding box center [77, 164] width 42 height 5
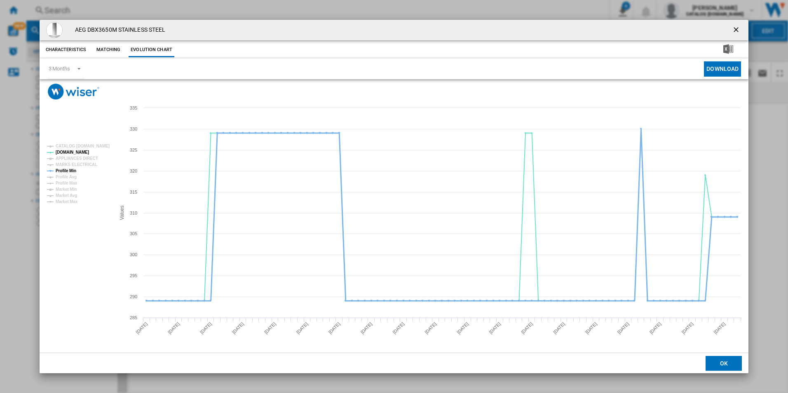
click at [70, 169] on tspan "Profile Min" at bounding box center [66, 171] width 21 height 5
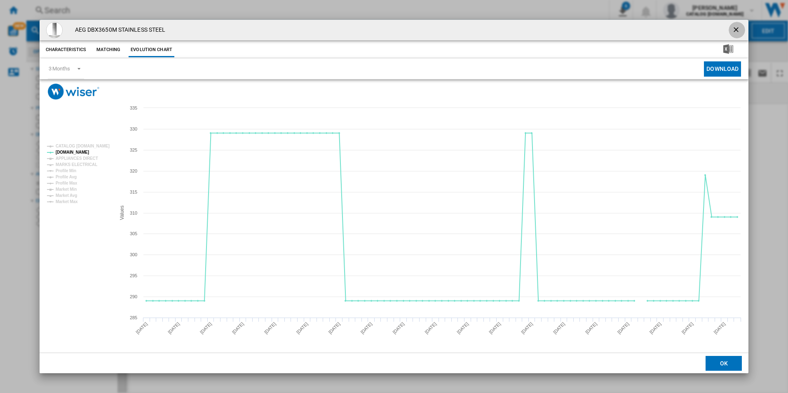
click at [739, 30] on ng-md-icon "getI18NText('BUTTONS.CLOSE_DIALOG')" at bounding box center [737, 31] width 10 height 10
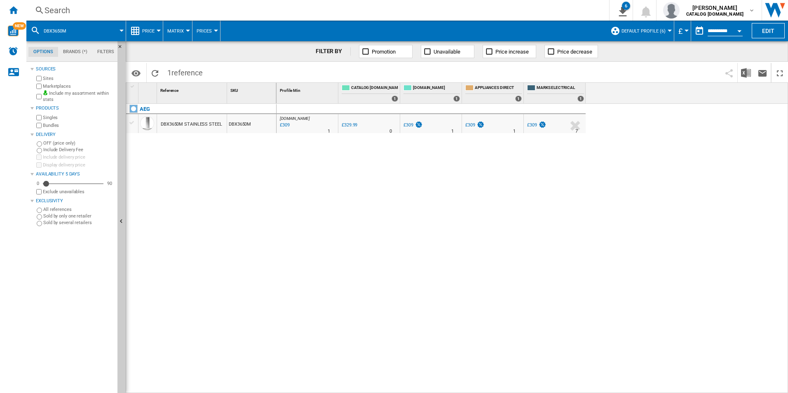
click at [493, 8] on div "Search" at bounding box center [316, 11] width 543 height 12
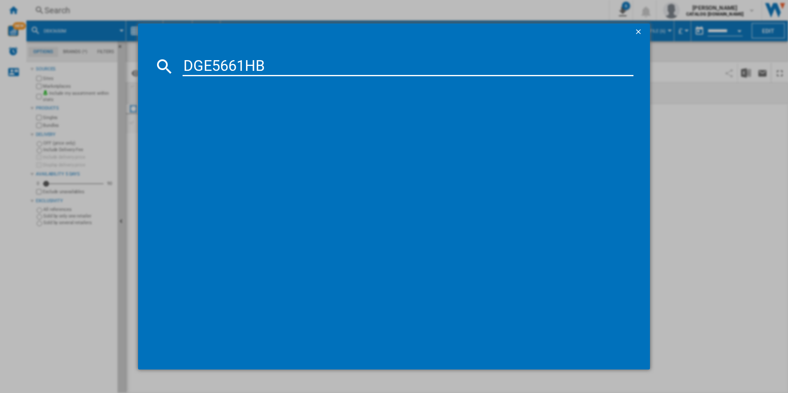
type input "DGE5661HB"
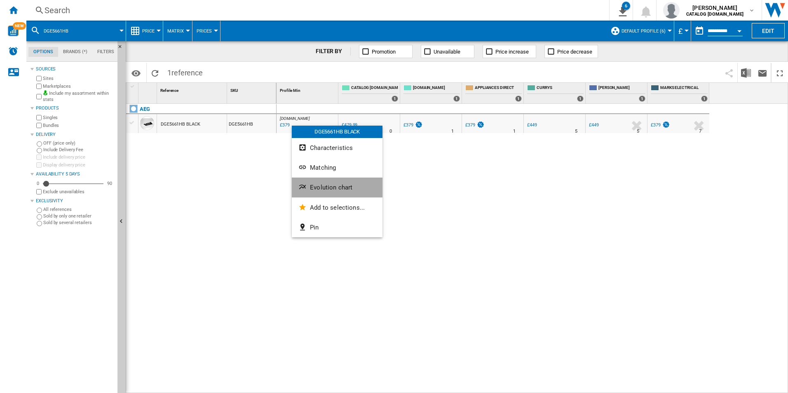
click at [322, 185] on span "Evolution chart" at bounding box center [331, 187] width 42 height 7
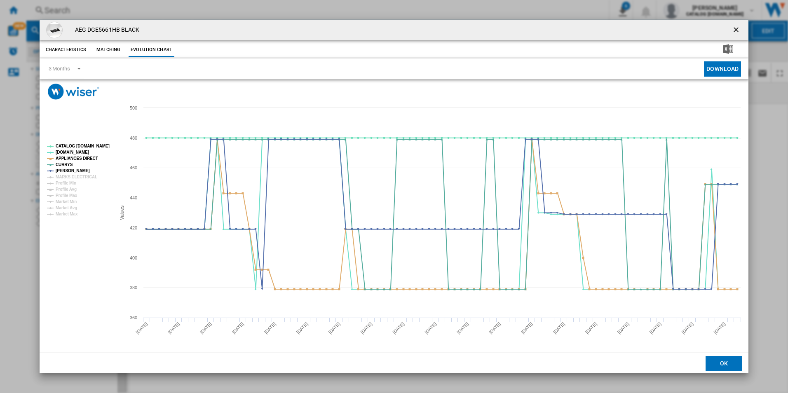
click at [96, 140] on rect "Product popup" at bounding box center [394, 226] width 709 height 253
click at [98, 150] on rect "Product popup" at bounding box center [78, 180] width 68 height 79
click at [100, 148] on tspan "CATALOG [DOMAIN_NAME]" at bounding box center [83, 146] width 54 height 5
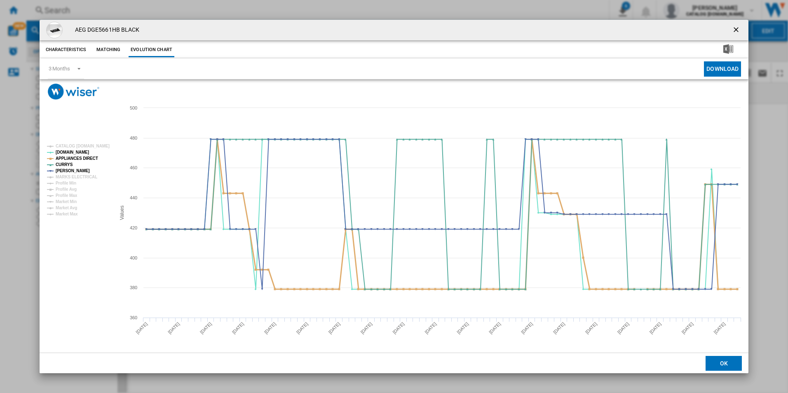
click at [88, 157] on tspan "APPLIANCES DIRECT" at bounding box center [77, 158] width 42 height 5
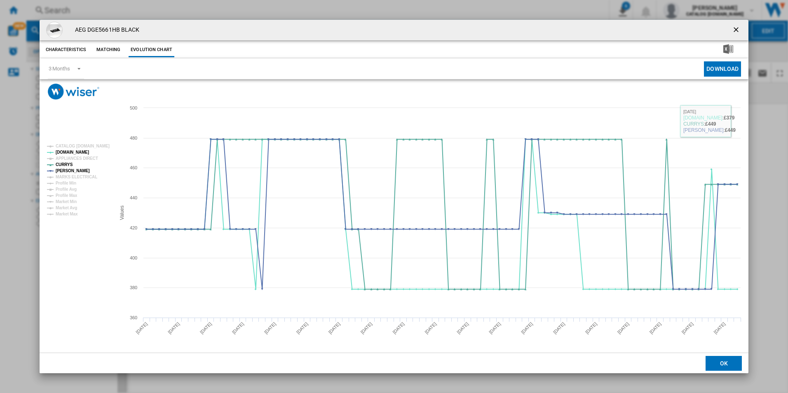
click at [733, 26] on ng-md-icon "getI18NText('BUTTONS.CLOSE_DIALOG')" at bounding box center [737, 31] width 10 height 10
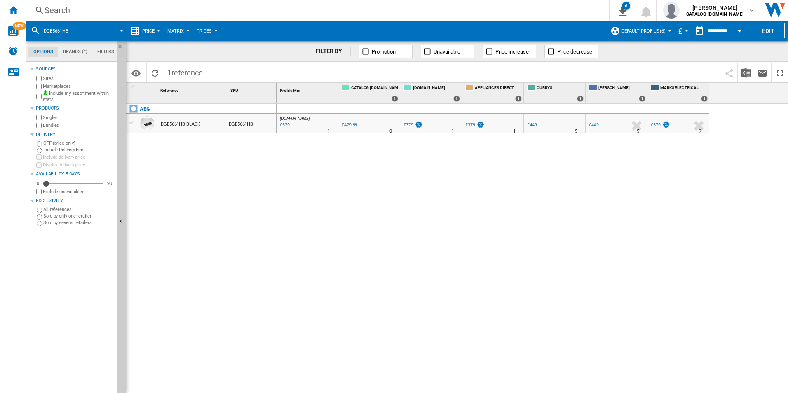
click at [392, 197] on div "AO.COM : AO -21.0 % £379 % N/A 1 AO.COM : AO 0.0 % £479.99 % N/A" at bounding box center [533, 249] width 512 height 290
click at [391, 10] on div "Search" at bounding box center [316, 11] width 543 height 12
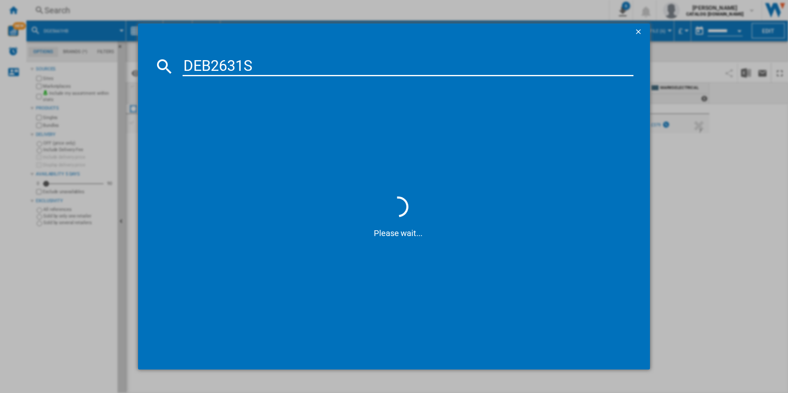
type input "DEB2631S"
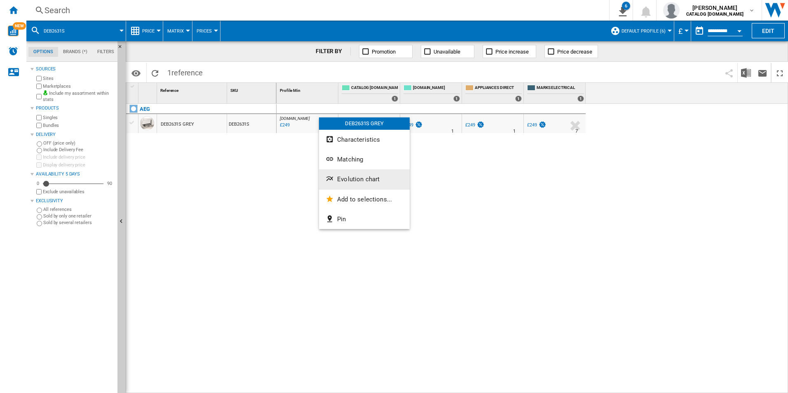
click at [359, 178] on span "Evolution chart" at bounding box center [358, 179] width 42 height 7
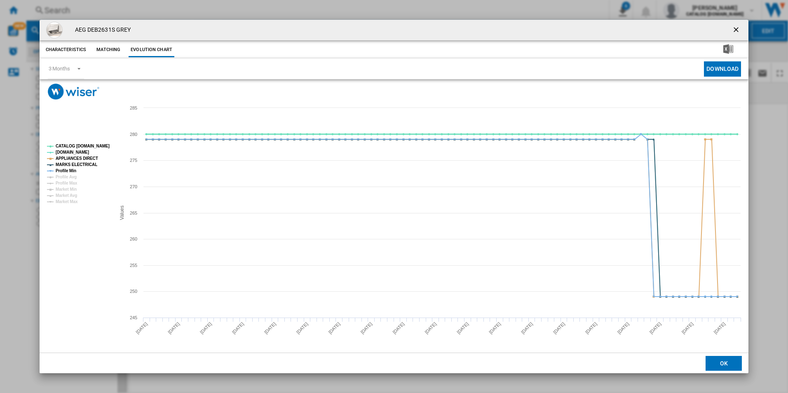
click at [86, 148] on tspan "CATALOG [DOMAIN_NAME]" at bounding box center [83, 146] width 54 height 5
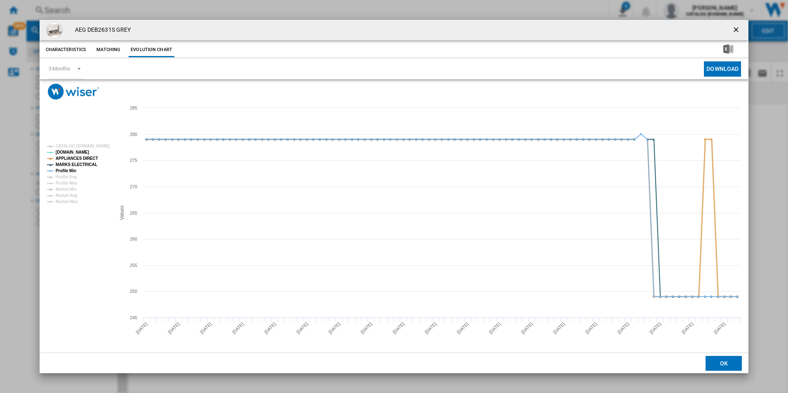
click at [88, 161] on tspan "APPLIANCES DIRECT" at bounding box center [77, 158] width 42 height 5
click at [88, 166] on tspan "MARKS ELECTRICAL" at bounding box center [77, 164] width 42 height 5
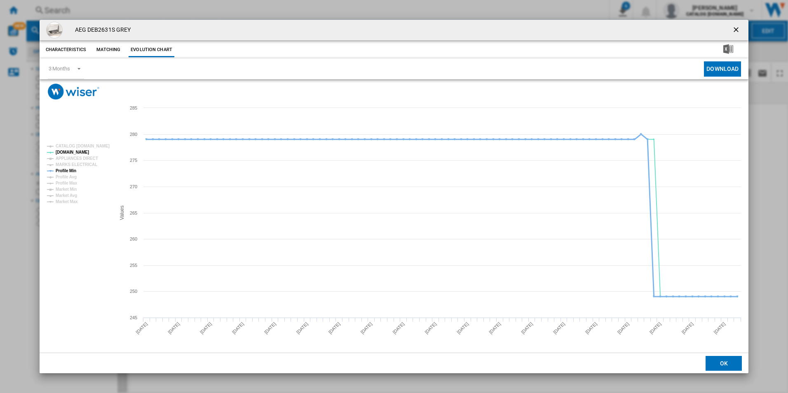
click at [70, 169] on tspan "Profile Min" at bounding box center [66, 171] width 21 height 5
drag, startPoint x: 735, startPoint y: 27, endPoint x: 648, endPoint y: 47, distance: 89.7
click at [735, 27] on ng-md-icon "getI18NText('BUTTONS.CLOSE_DIALOG')" at bounding box center [737, 31] width 10 height 10
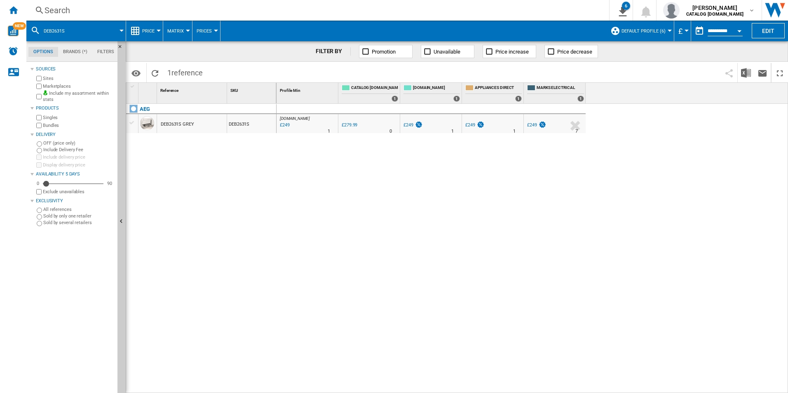
click at [511, 10] on div "Search" at bounding box center [316, 11] width 543 height 12
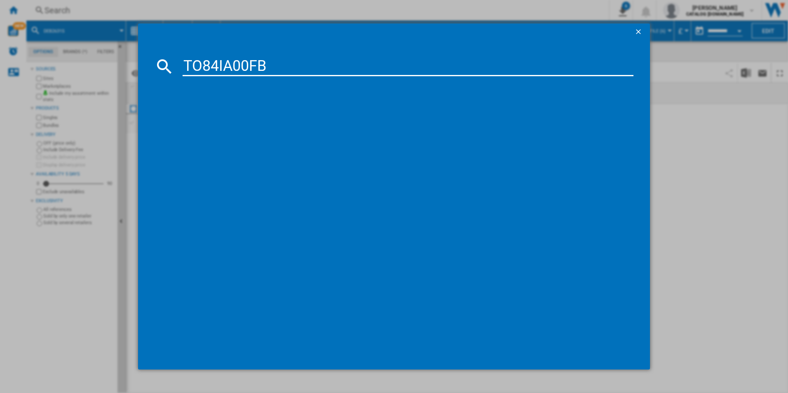
type input "TO84IA00FB"
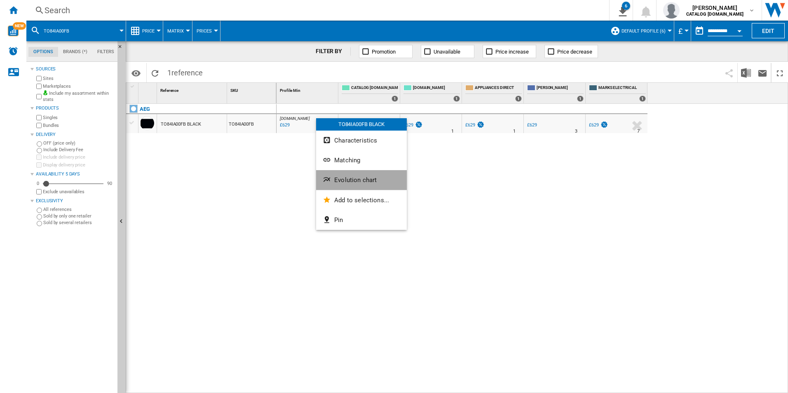
click at [343, 186] on button "Evolution chart" at bounding box center [361, 180] width 91 height 20
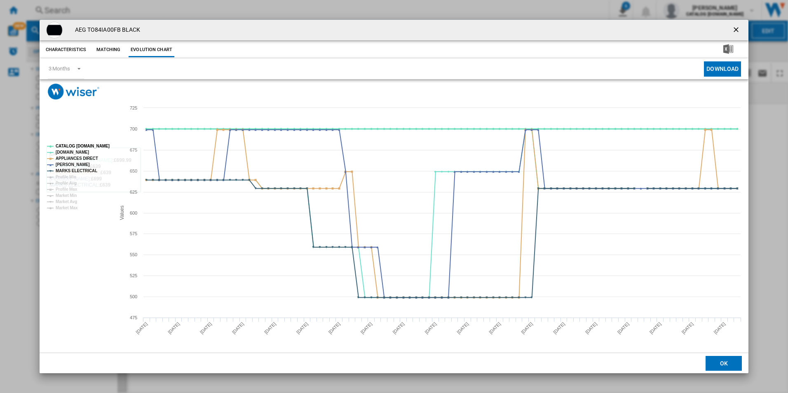
click at [101, 144] on tspan "CATALOG [DOMAIN_NAME]" at bounding box center [83, 146] width 54 height 5
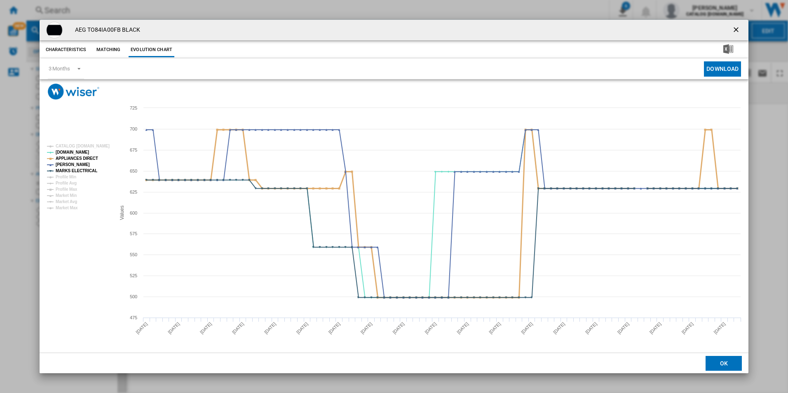
click at [90, 159] on tspan "APPLIANCES DIRECT" at bounding box center [77, 158] width 42 height 5
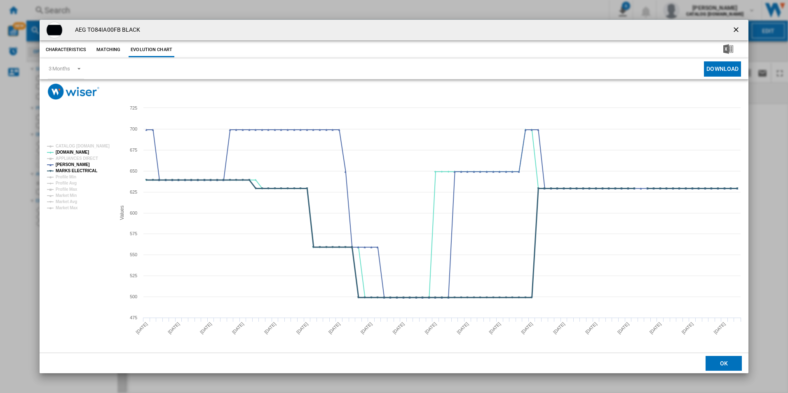
click at [91, 169] on tspan "MARKS ELECTRICAL" at bounding box center [77, 171] width 42 height 5
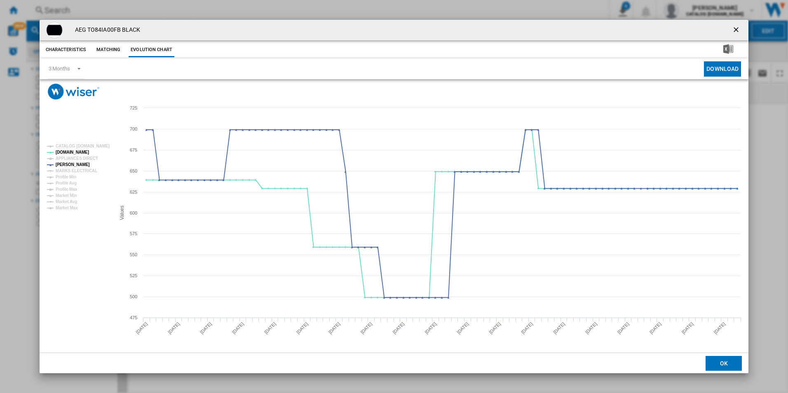
click at [738, 28] on ng-md-icon "getI18NText('BUTTONS.CLOSE_DIALOG')" at bounding box center [737, 31] width 10 height 10
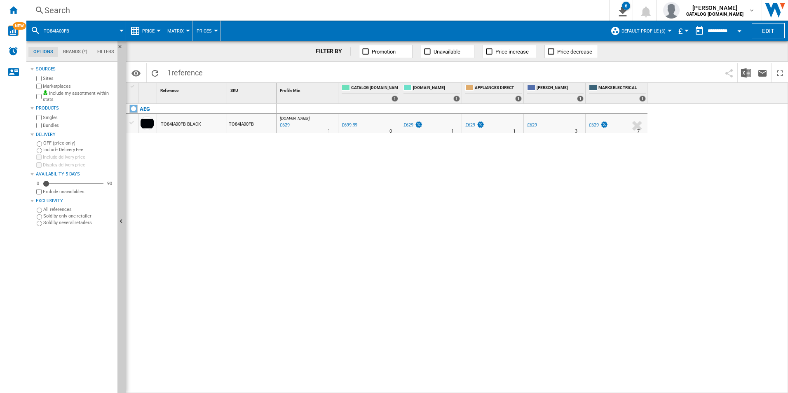
click at [513, 12] on div "Search" at bounding box center [316, 11] width 543 height 12
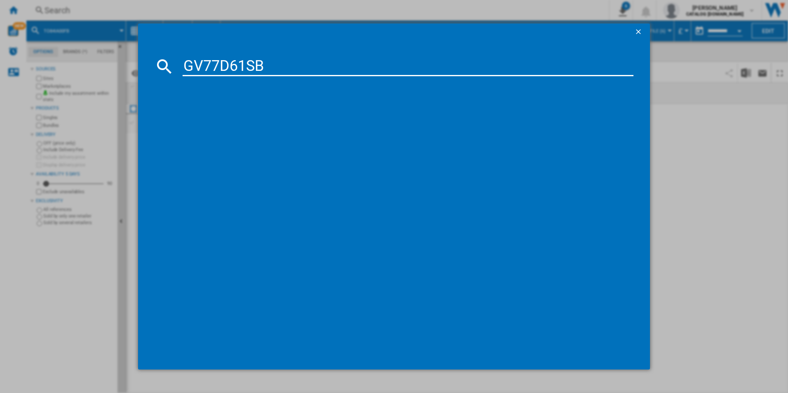
type input "GV77D61SB"
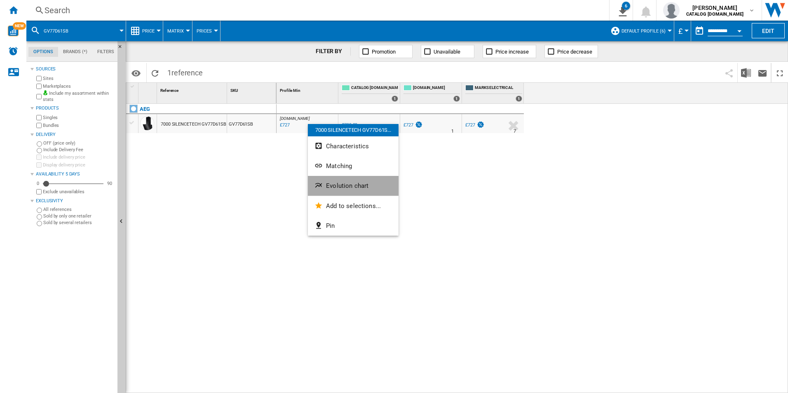
click at [336, 184] on span "Evolution chart" at bounding box center [347, 185] width 42 height 7
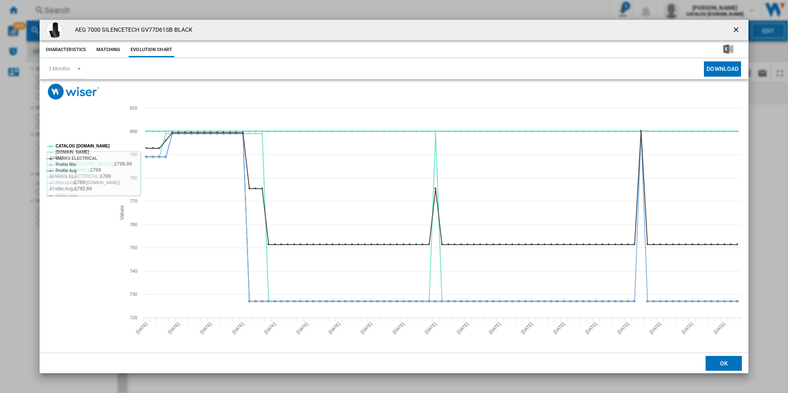
click at [91, 144] on tspan "CATALOG [DOMAIN_NAME]" at bounding box center [83, 146] width 54 height 5
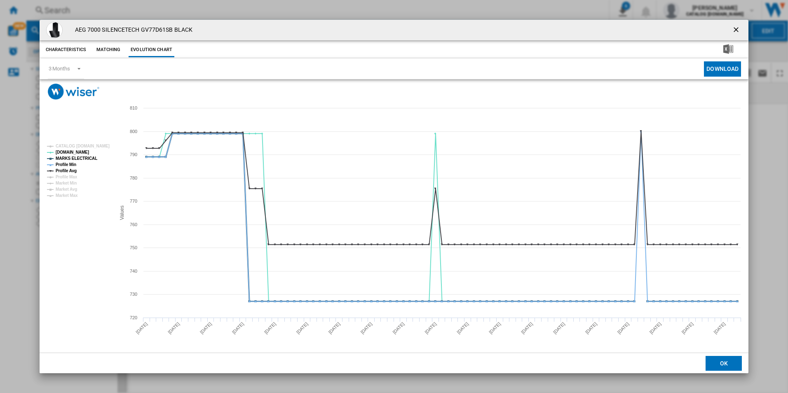
drag, startPoint x: 88, startPoint y: 155, endPoint x: 84, endPoint y: 157, distance: 4.8
click at [87, 156] on tspan "MARKS ELECTRICAL" at bounding box center [77, 158] width 42 height 5
click at [73, 162] on tspan "Profile Min" at bounding box center [66, 164] width 21 height 5
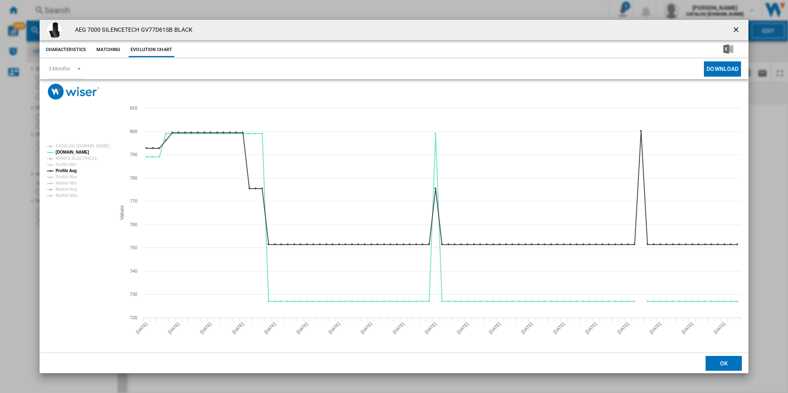
click at [73, 169] on tspan "Profile Avg" at bounding box center [66, 171] width 21 height 5
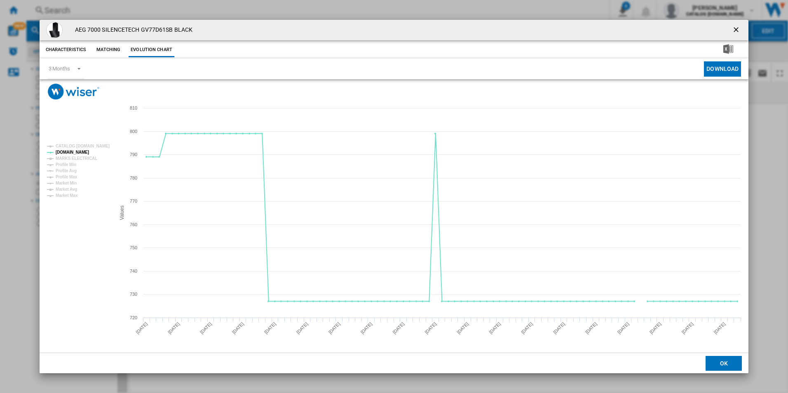
click at [737, 27] on ng-md-icon "getI18NText('BUTTONS.CLOSE_DIALOG')" at bounding box center [737, 31] width 10 height 10
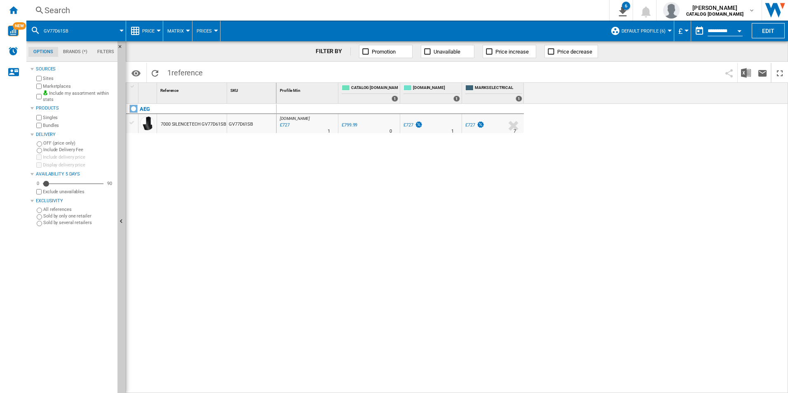
click at [453, 10] on div "Search" at bounding box center [316, 11] width 543 height 12
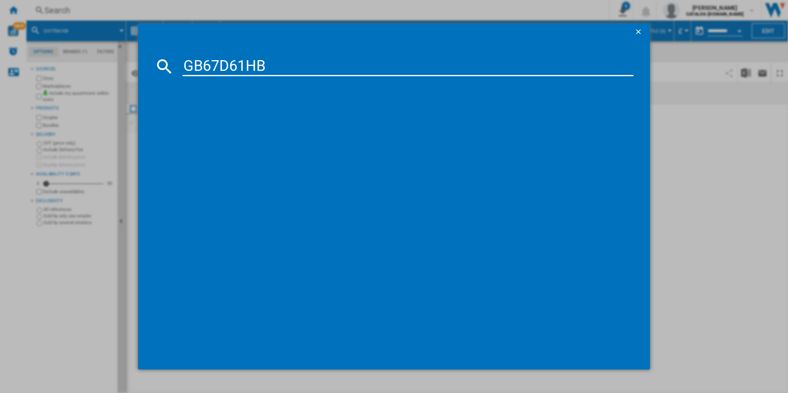
type input "GB67D61HB"
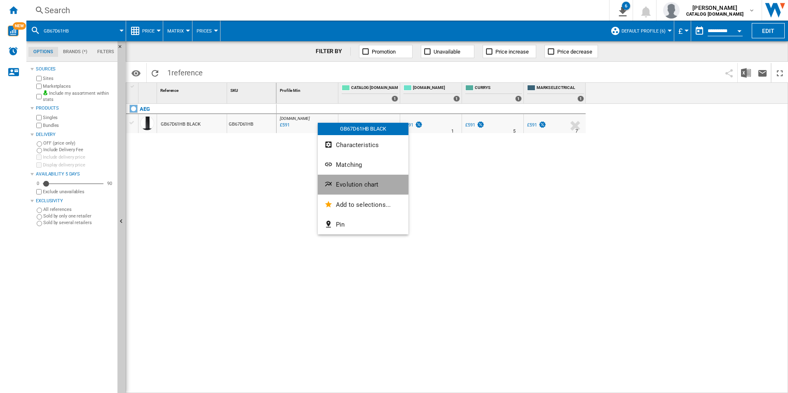
click at [355, 179] on button "Evolution chart" at bounding box center [363, 185] width 91 height 20
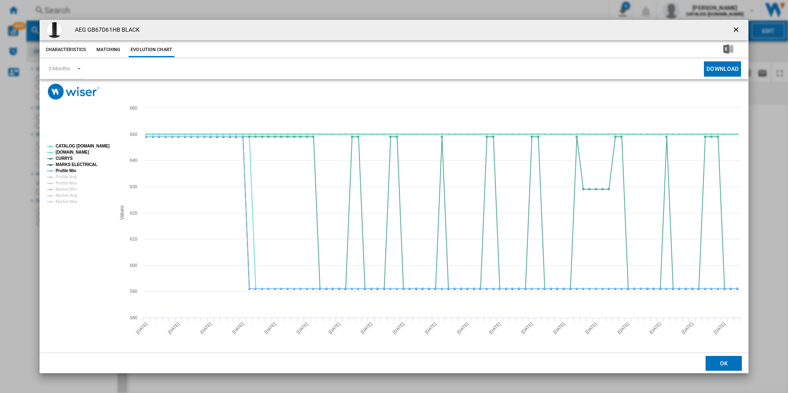
click at [98, 146] on tspan "CATALOG [DOMAIN_NAME]" at bounding box center [83, 146] width 54 height 5
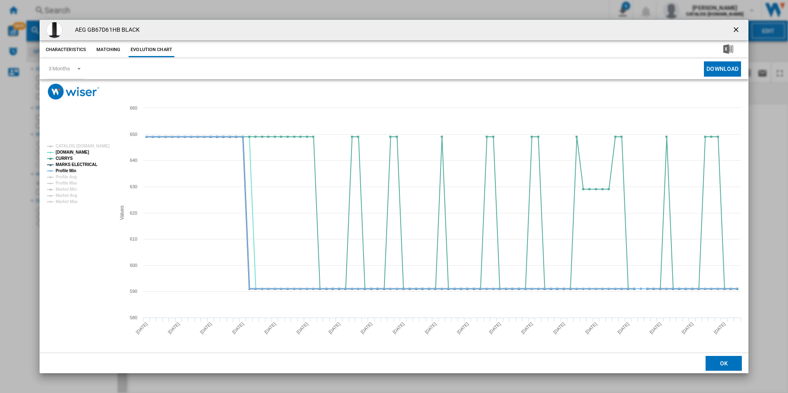
click at [85, 164] on tspan "MARKS ELECTRICAL" at bounding box center [77, 164] width 42 height 5
click at [72, 171] on tspan "Profile Min" at bounding box center [66, 171] width 21 height 5
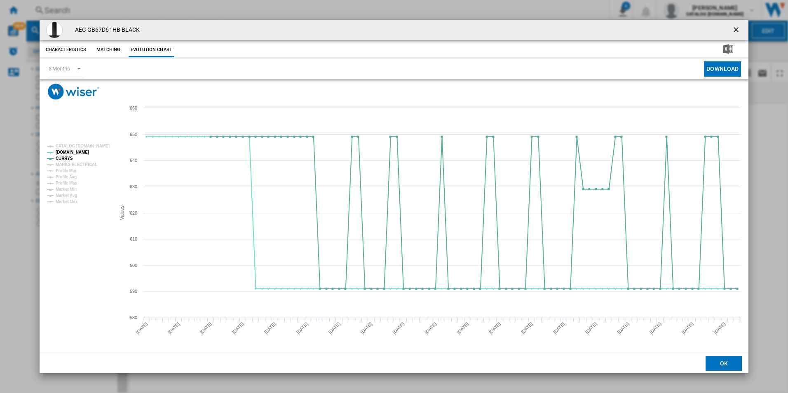
drag, startPoint x: 736, startPoint y: 25, endPoint x: 640, endPoint y: 42, distance: 98.2
click at [736, 26] on ng-md-icon "getI18NText('BUTTONS.CLOSE_DIALOG')" at bounding box center [737, 31] width 10 height 10
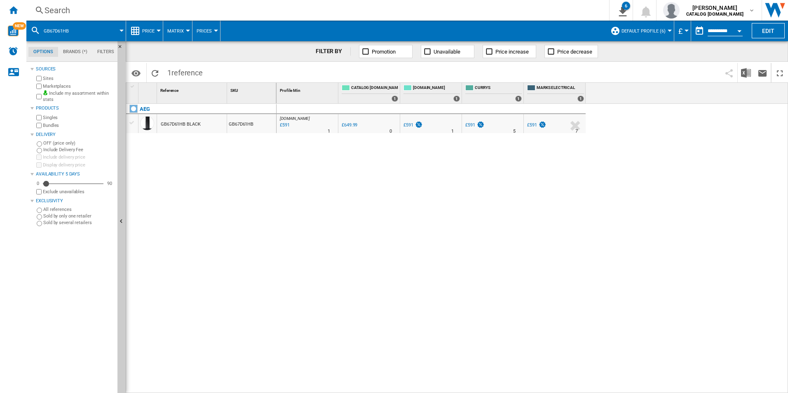
click at [435, 9] on div "Search" at bounding box center [316, 11] width 543 height 12
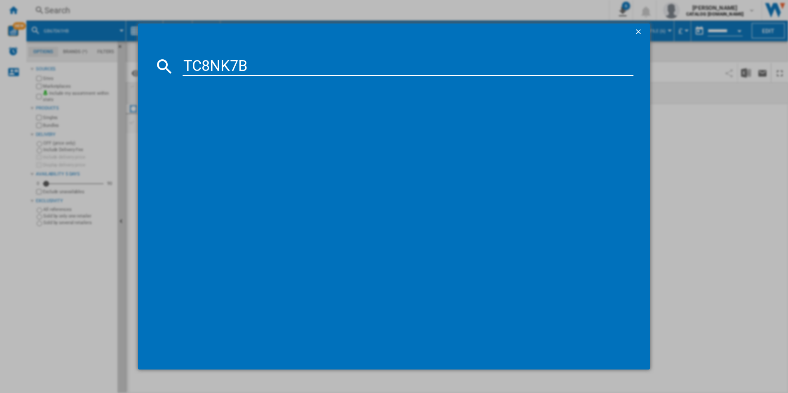
type input "TC8NK7B"
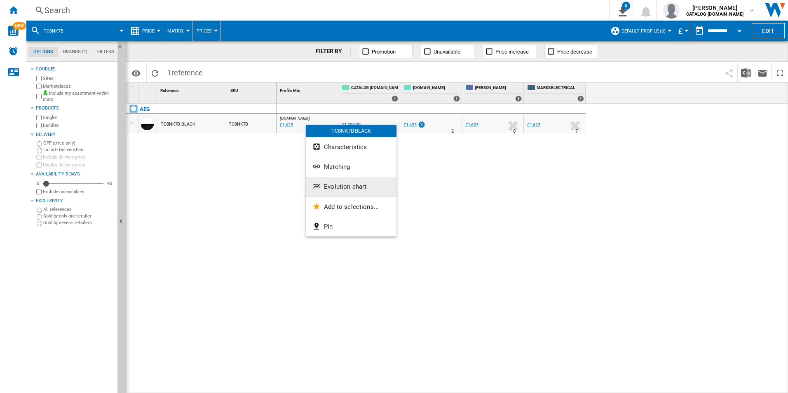
click at [335, 182] on button "Evolution chart" at bounding box center [351, 187] width 91 height 20
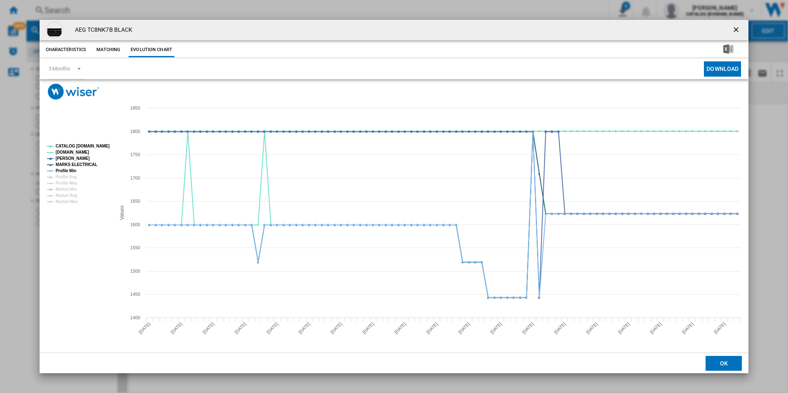
click at [94, 142] on rect "Product popup" at bounding box center [78, 174] width 68 height 66
click at [97, 145] on tspan "CATALOG [DOMAIN_NAME]" at bounding box center [83, 146] width 54 height 5
click at [86, 162] on tspan "MARKS ELECTRICAL" at bounding box center [77, 164] width 42 height 5
drag, startPoint x: 70, startPoint y: 170, endPoint x: 103, endPoint y: 177, distance: 33.4
click at [70, 170] on tspan "Profile Min" at bounding box center [66, 171] width 21 height 5
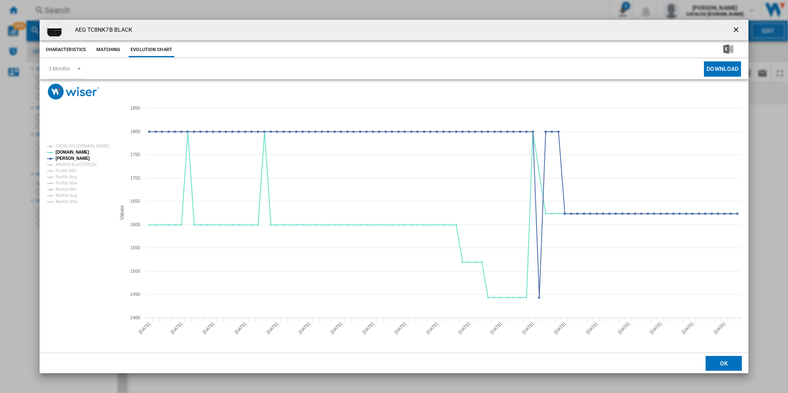
click at [735, 31] on ng-md-icon "getI18NText('BUTTONS.CLOSE_DIALOG')" at bounding box center [737, 31] width 10 height 10
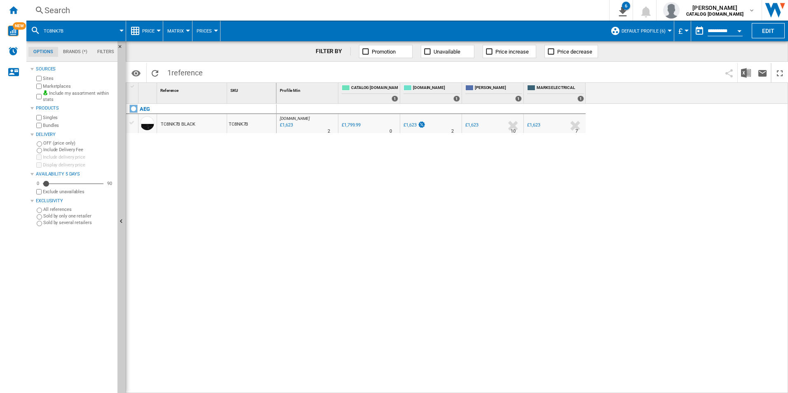
click at [398, 11] on div "Search" at bounding box center [316, 11] width 543 height 12
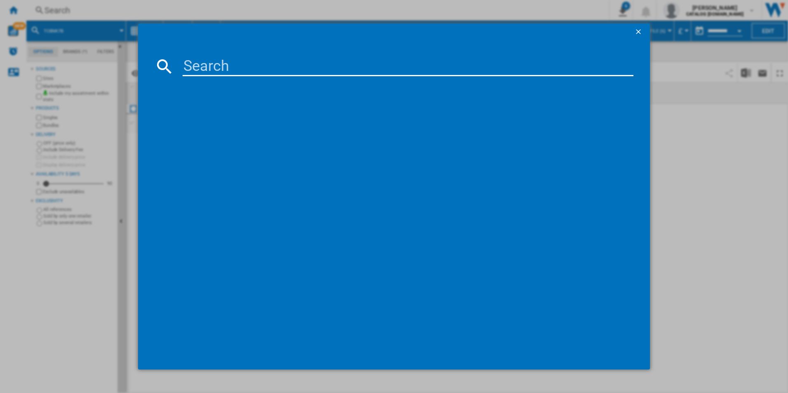
type input "TT9PB831AT"
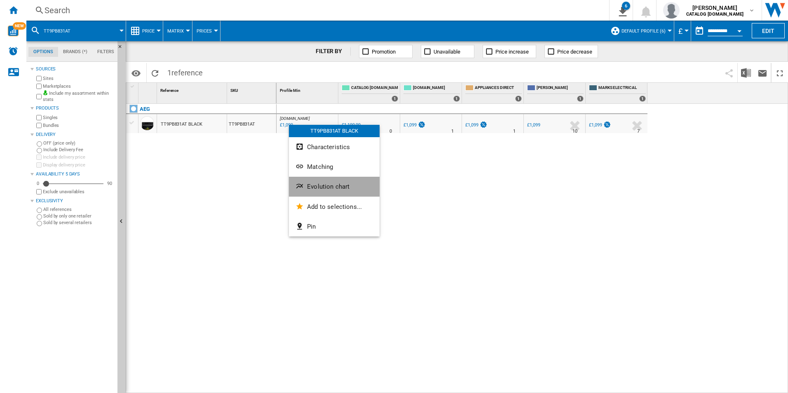
click at [331, 182] on button "Evolution chart" at bounding box center [334, 187] width 91 height 20
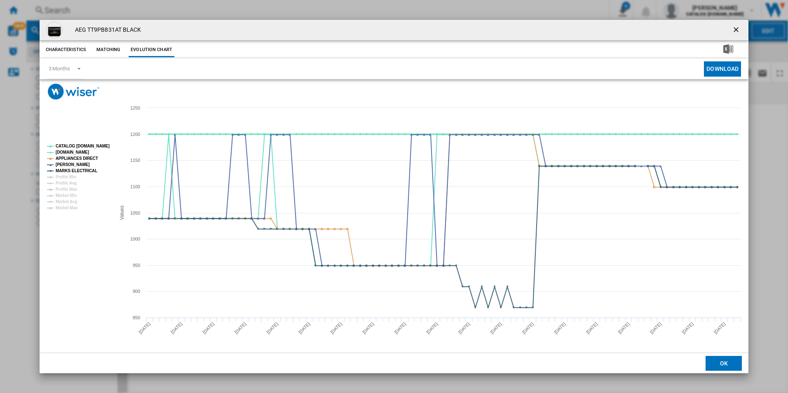
click at [94, 147] on tspan "CATALOG [DOMAIN_NAME]" at bounding box center [83, 146] width 54 height 5
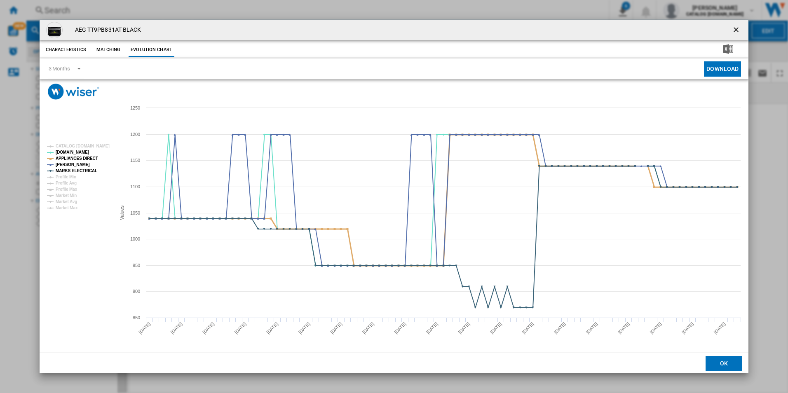
click at [86, 158] on tspan "APPLIANCES DIRECT" at bounding box center [77, 158] width 42 height 5
click at [89, 172] on tspan "MARKS ELECTRICAL" at bounding box center [77, 171] width 42 height 5
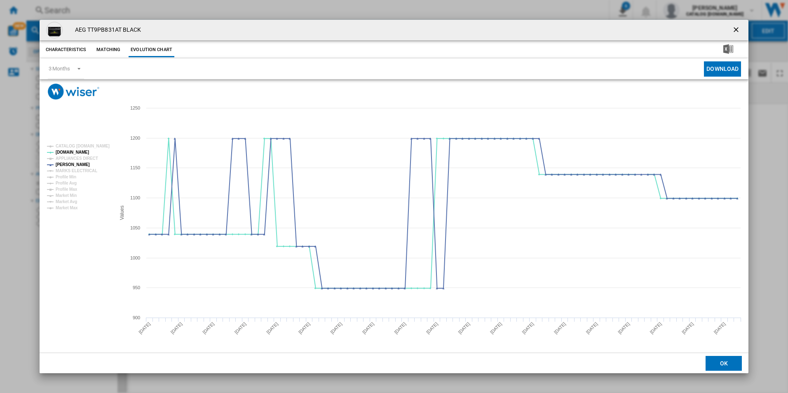
drag, startPoint x: 734, startPoint y: 29, endPoint x: 550, endPoint y: 30, distance: 183.4
click at [734, 29] on ng-md-icon "getI18NText('BUTTONS.CLOSE_DIALOG')" at bounding box center [737, 31] width 10 height 10
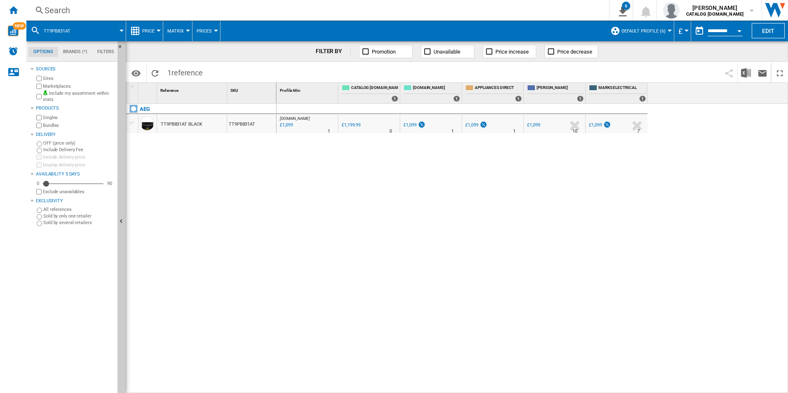
click at [439, 11] on div "Search" at bounding box center [316, 11] width 543 height 12
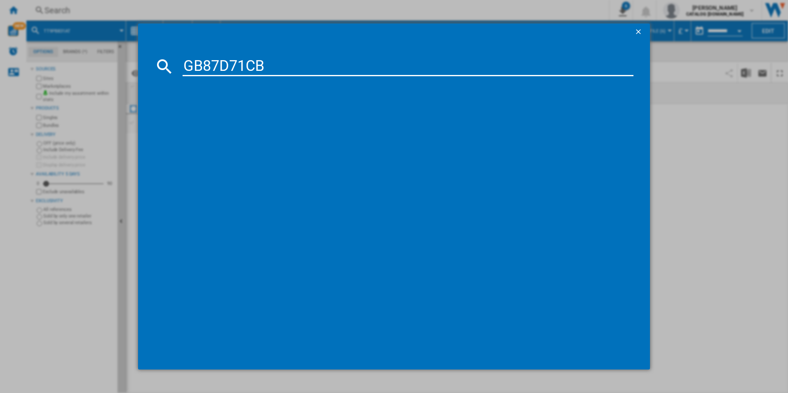
type input "GB87D71CB"
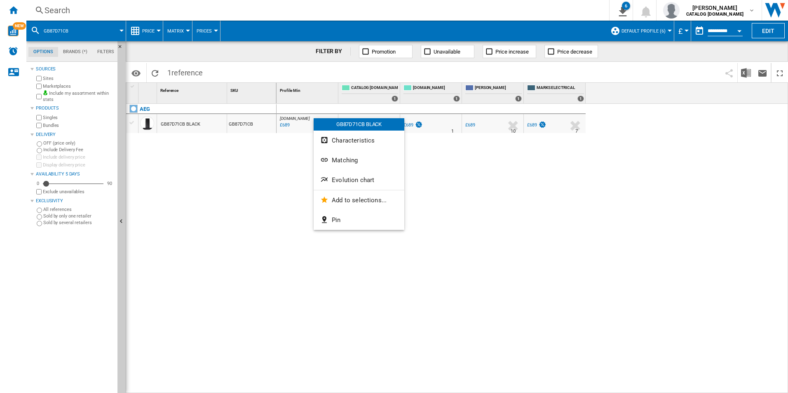
click at [328, 181] on ng-md-icon "Evolution chart" at bounding box center [325, 181] width 10 height 10
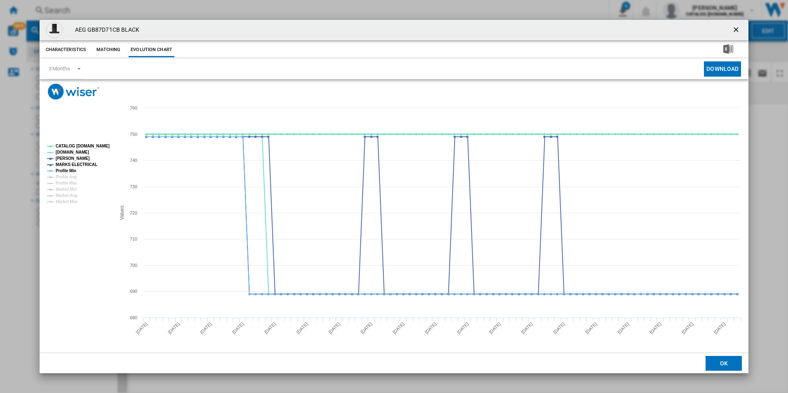
click at [85, 146] on tspan "CATALOG [DOMAIN_NAME]" at bounding box center [83, 146] width 54 height 5
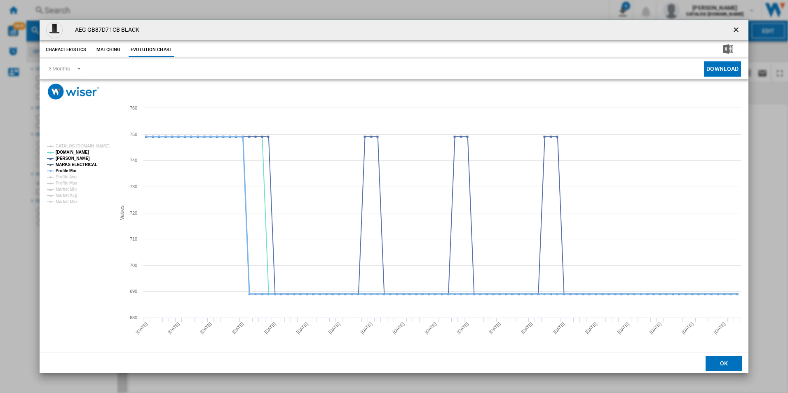
click at [70, 170] on tspan "Profile Min" at bounding box center [66, 171] width 21 height 5
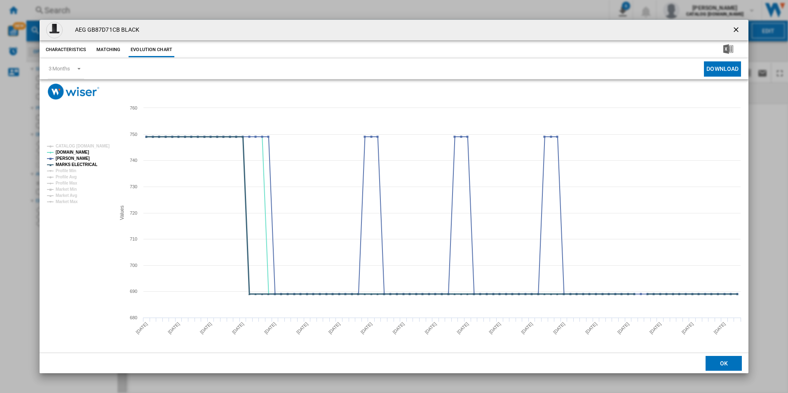
click at [74, 164] on tspan "MARKS ELECTRICAL" at bounding box center [77, 164] width 42 height 5
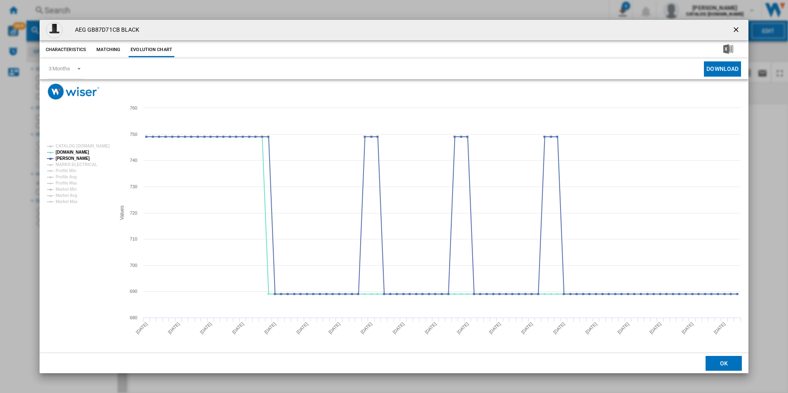
drag, startPoint x: 739, startPoint y: 30, endPoint x: 732, endPoint y: 30, distance: 6.6
click at [739, 30] on ng-md-icon "getI18NText('BUTTONS.CLOSE_DIALOG')" at bounding box center [737, 31] width 10 height 10
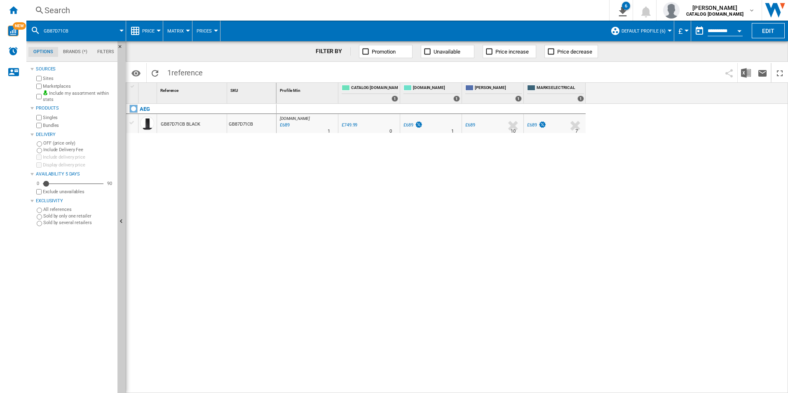
click at [474, 8] on div "Search" at bounding box center [316, 11] width 543 height 12
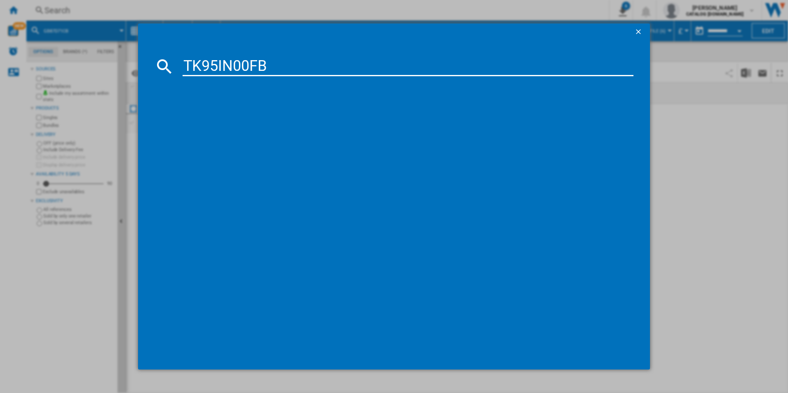
type input "TK95IN00FB"
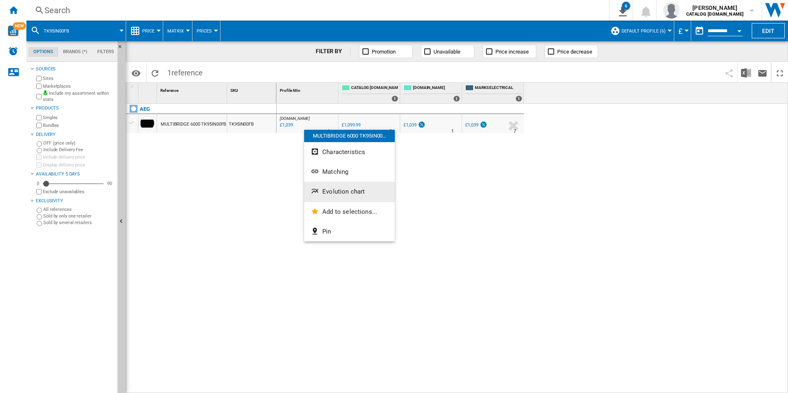
click at [326, 190] on span "Evolution chart" at bounding box center [343, 191] width 42 height 7
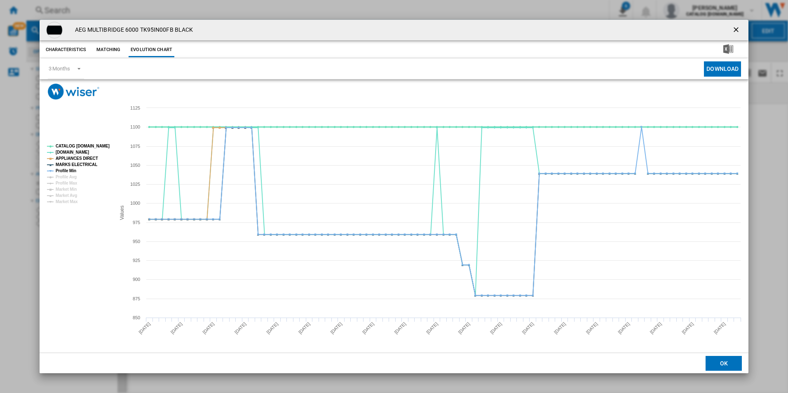
click at [89, 144] on tspan "CATALOG [DOMAIN_NAME]" at bounding box center [83, 146] width 54 height 5
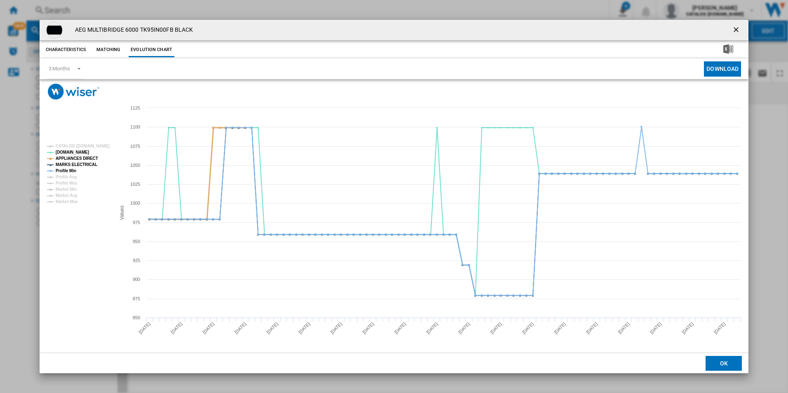
click at [85, 157] on tspan "APPLIANCES DIRECT" at bounding box center [77, 158] width 42 height 5
click at [83, 166] on tspan "MARKS ELECTRICAL" at bounding box center [77, 164] width 42 height 5
click at [72, 169] on tspan "Profile Min" at bounding box center [66, 171] width 21 height 5
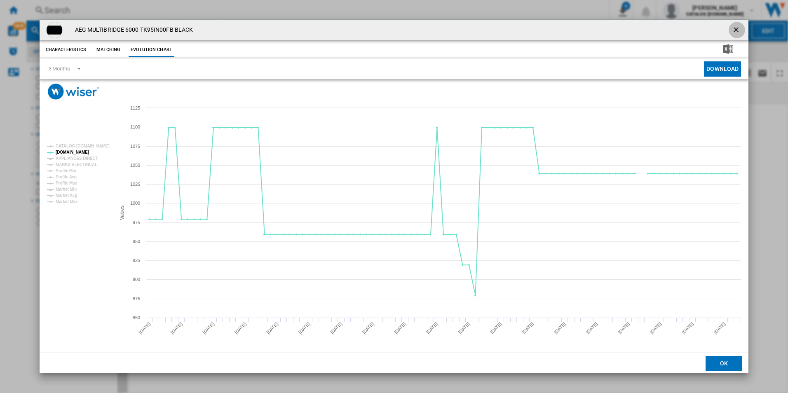
click at [734, 32] on ng-md-icon "getI18NText('BUTTONS.CLOSE_DIALOG')" at bounding box center [737, 31] width 10 height 10
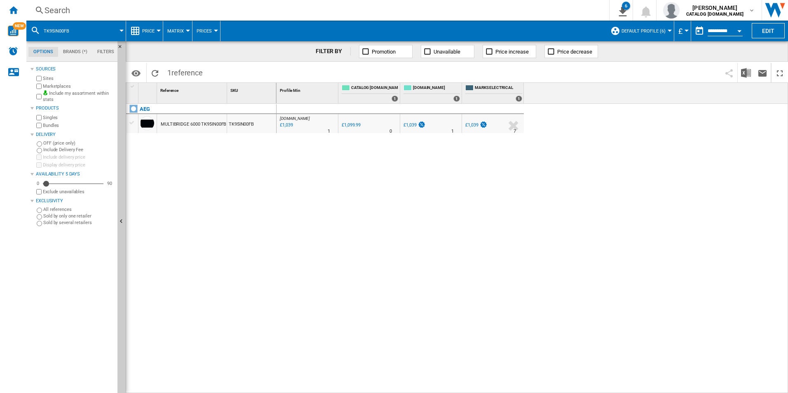
click at [439, 13] on div "Search" at bounding box center [316, 11] width 543 height 12
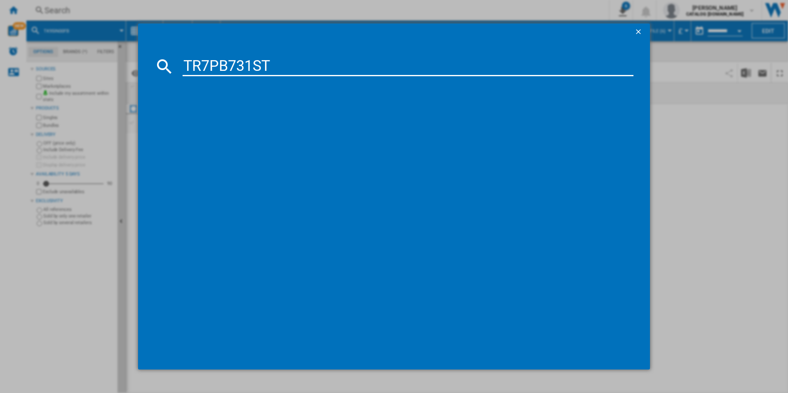
type input "TR7PB731ST"
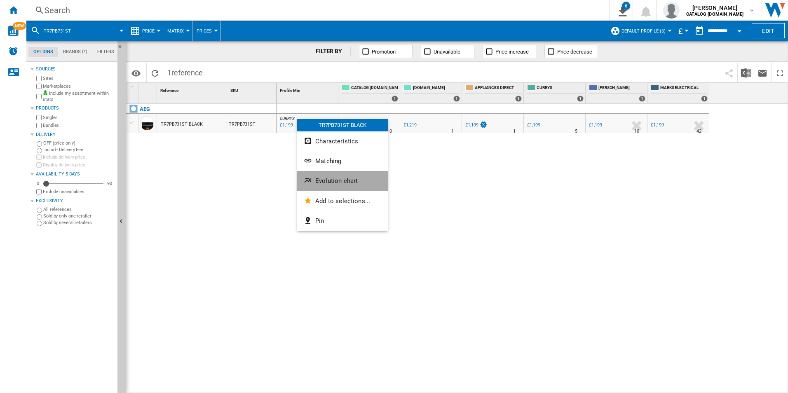
click at [331, 175] on button "Evolution chart" at bounding box center [342, 181] width 91 height 20
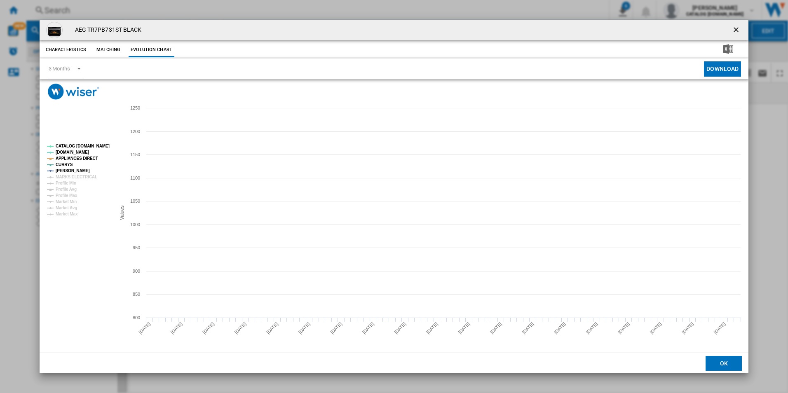
click at [93, 147] on tspan "CATALOG [DOMAIN_NAME]" at bounding box center [83, 146] width 54 height 5
click at [86, 157] on tspan "APPLIANCES DIRECT" at bounding box center [77, 158] width 42 height 5
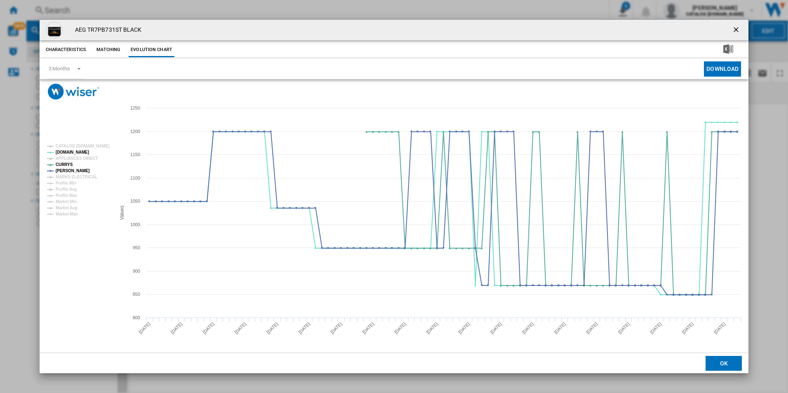
click at [735, 28] on ng-md-icon "getI18NText('BUTTONS.CLOSE_DIALOG')" at bounding box center [737, 31] width 10 height 10
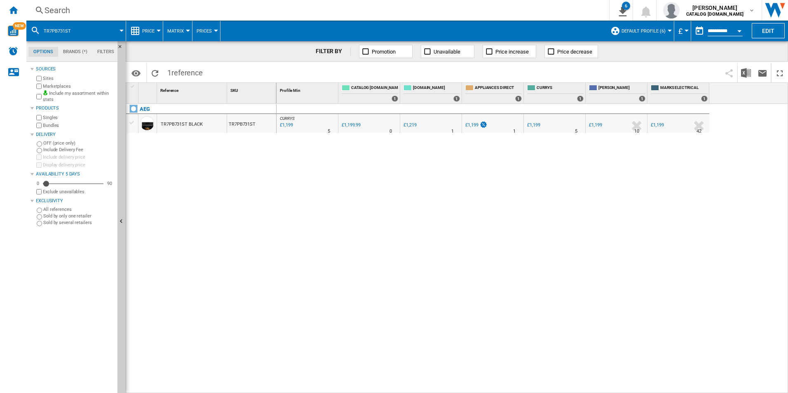
click at [373, 13] on div "Search" at bounding box center [316, 11] width 543 height 12
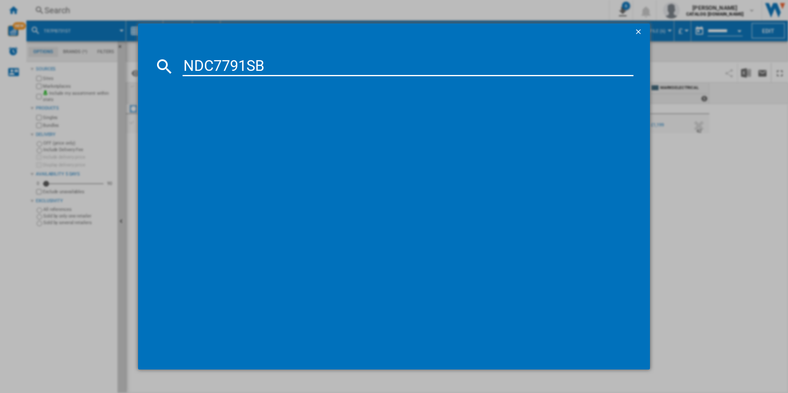
type input "NDC7791SB"
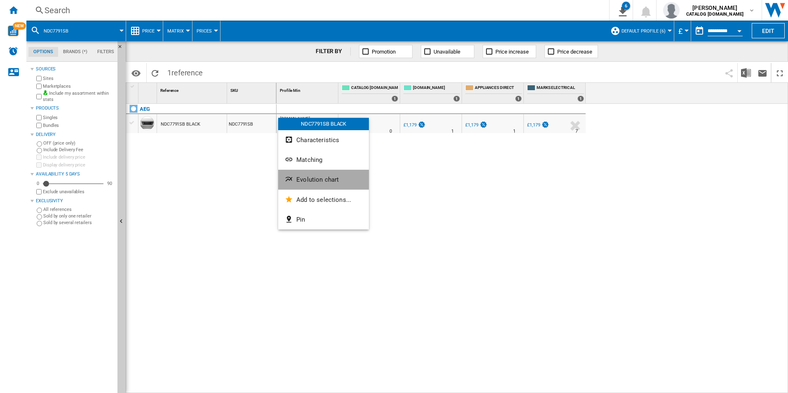
click at [300, 183] on span "Evolution chart" at bounding box center [317, 179] width 42 height 7
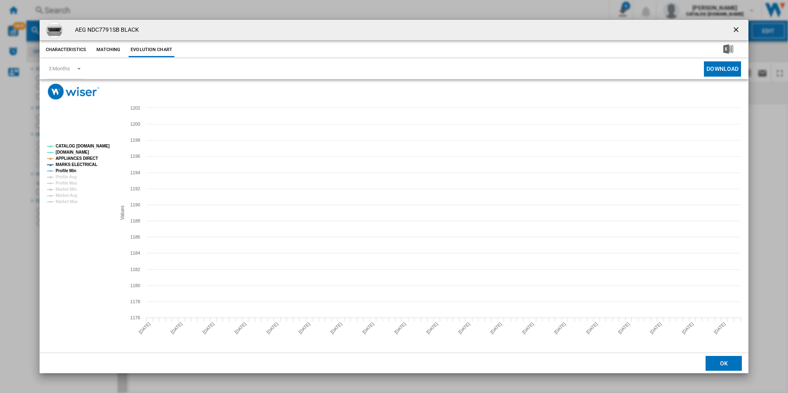
click at [96, 145] on tspan "CATALOG [DOMAIN_NAME]" at bounding box center [83, 146] width 54 height 5
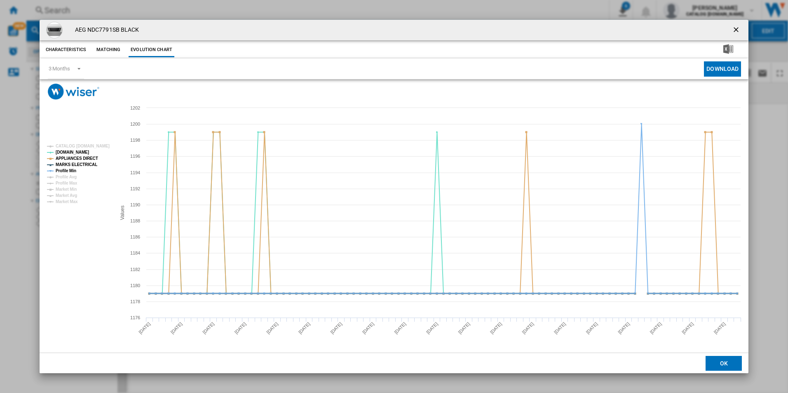
click at [87, 162] on tspan "MARKS ELECTRICAL" at bounding box center [77, 164] width 42 height 5
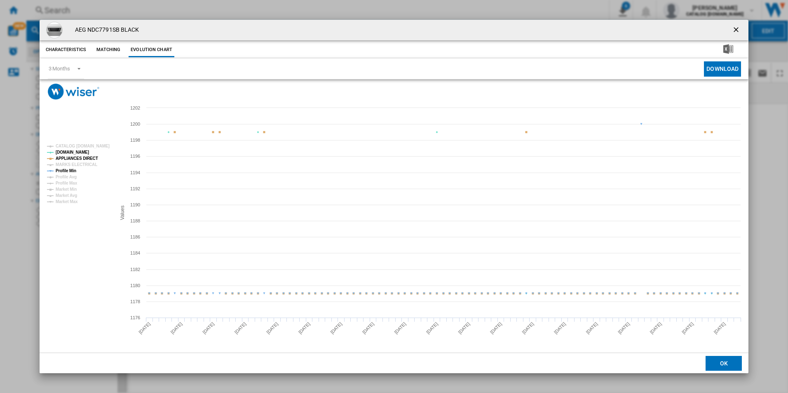
click at [88, 157] on tspan "APPLIANCES DIRECT" at bounding box center [77, 158] width 42 height 5
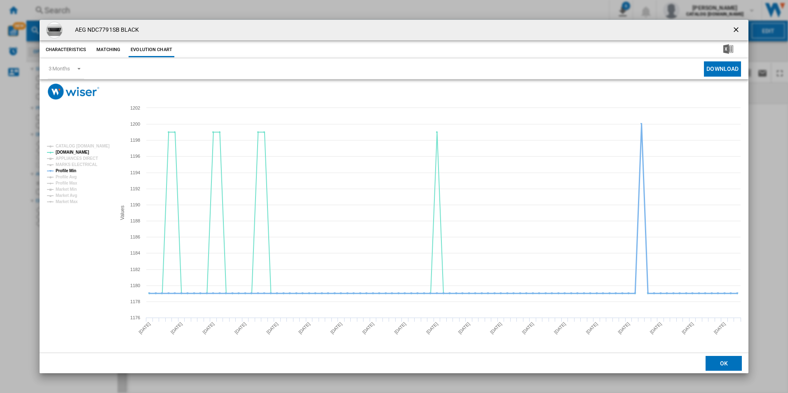
click at [70, 171] on tspan "Profile Min" at bounding box center [66, 171] width 21 height 5
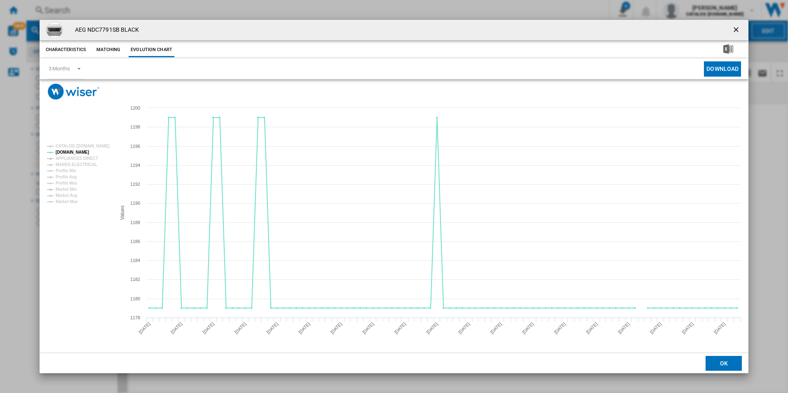
drag, startPoint x: 733, startPoint y: 30, endPoint x: 632, endPoint y: 24, distance: 101.2
click at [733, 30] on ng-md-icon "getI18NText('BUTTONS.CLOSE_DIALOG')" at bounding box center [737, 31] width 10 height 10
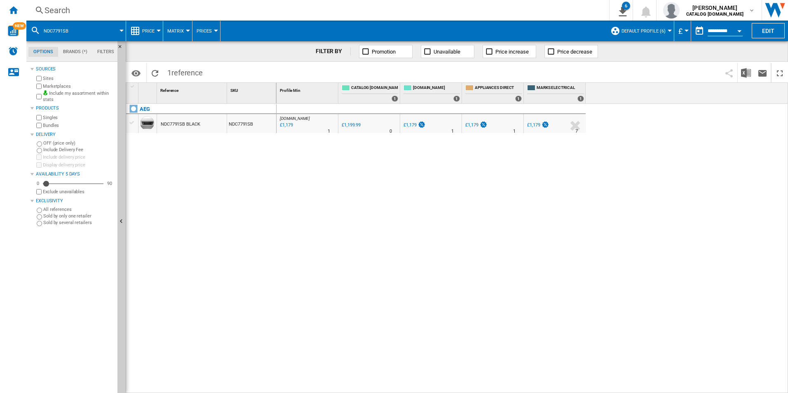
click at [503, 12] on div "Search" at bounding box center [316, 11] width 543 height 12
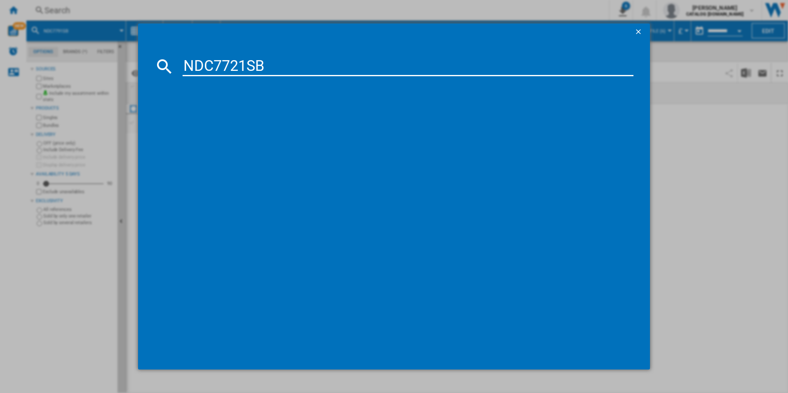
type input "NDC7721SB"
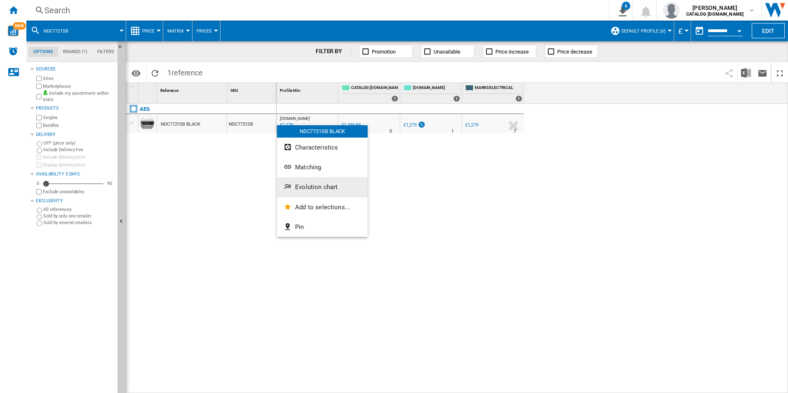
click at [298, 183] on span "Evolution chart" at bounding box center [316, 186] width 42 height 7
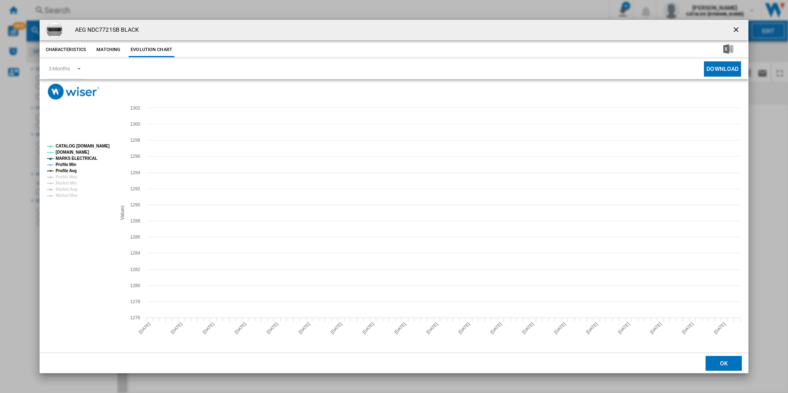
click at [99, 145] on tspan "CATALOG [DOMAIN_NAME]" at bounding box center [83, 146] width 54 height 5
click at [81, 159] on tspan "MARKS ELECTRICAL" at bounding box center [77, 158] width 42 height 5
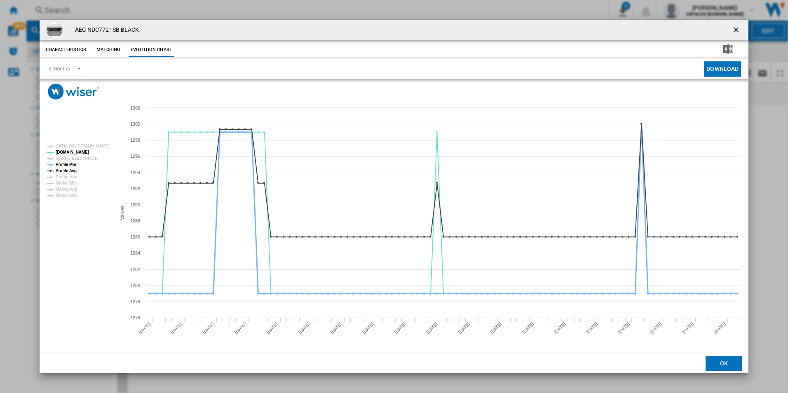
click at [73, 166] on tspan "Profile Min" at bounding box center [66, 164] width 21 height 5
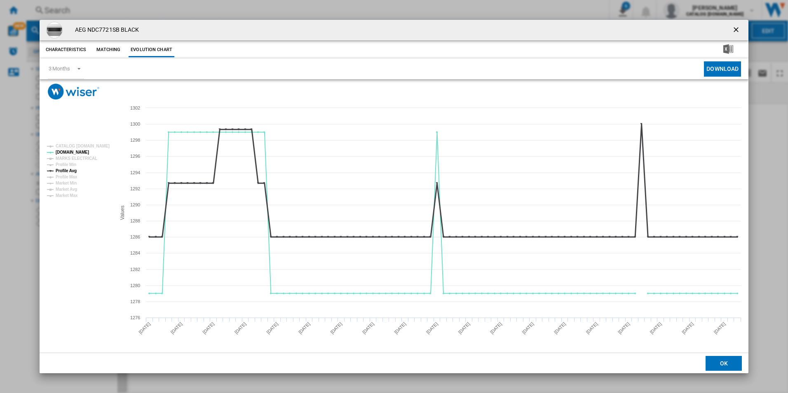
click at [72, 170] on tspan "Profile Avg" at bounding box center [66, 171] width 21 height 5
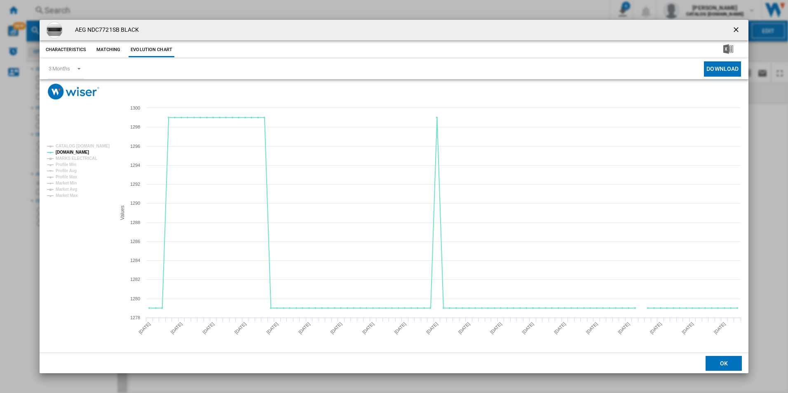
drag, startPoint x: 736, startPoint y: 26, endPoint x: 595, endPoint y: 25, distance: 140.5
click at [736, 26] on ng-md-icon "getI18NText('BUTTONS.CLOSE_DIALOG')" at bounding box center [737, 31] width 10 height 10
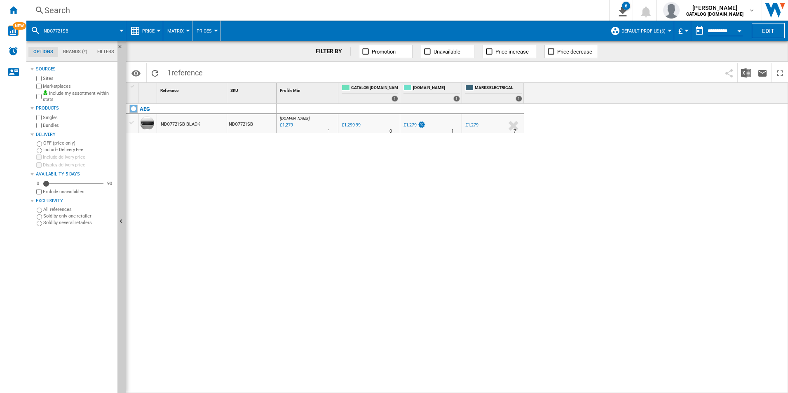
click at [490, 6] on div "Search" at bounding box center [316, 11] width 543 height 12
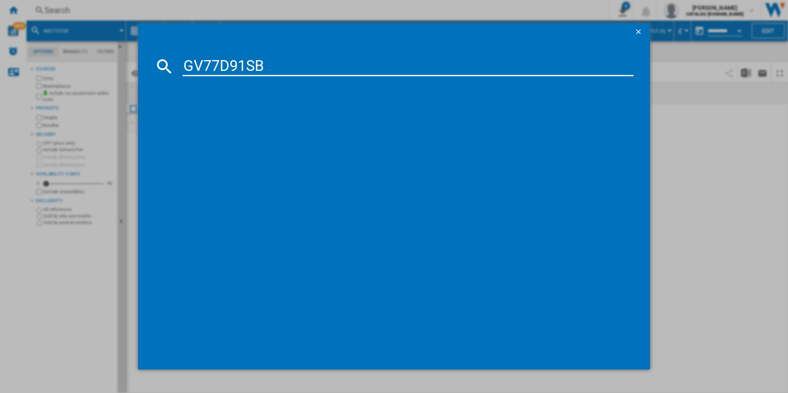
type input "GV77D91SB"
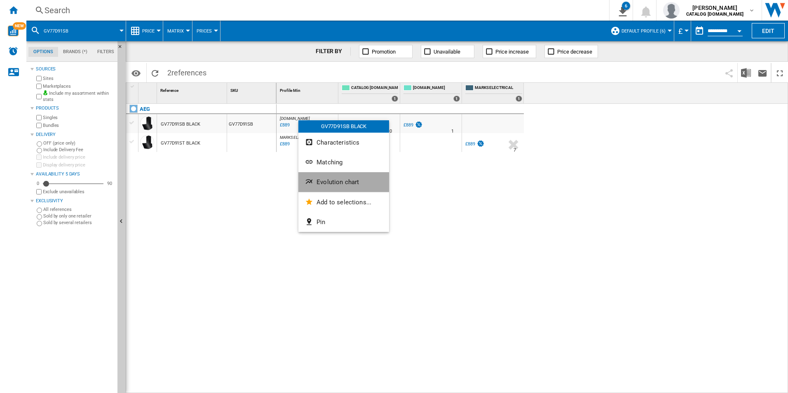
click at [340, 178] on button "Evolution chart" at bounding box center [343, 182] width 91 height 20
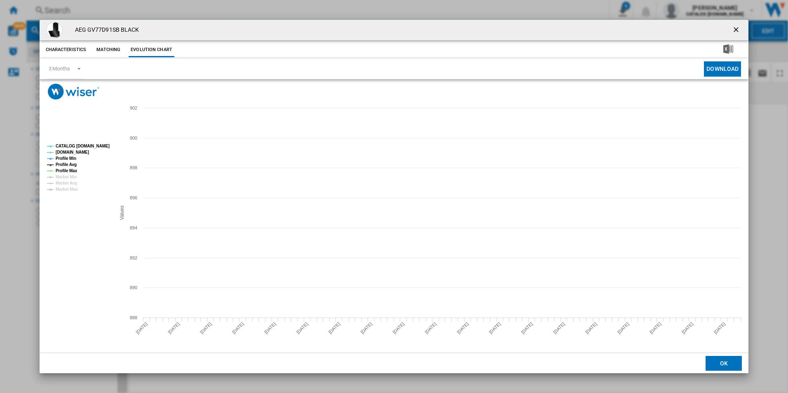
click at [93, 144] on tspan "CATALOG [DOMAIN_NAME]" at bounding box center [83, 146] width 54 height 5
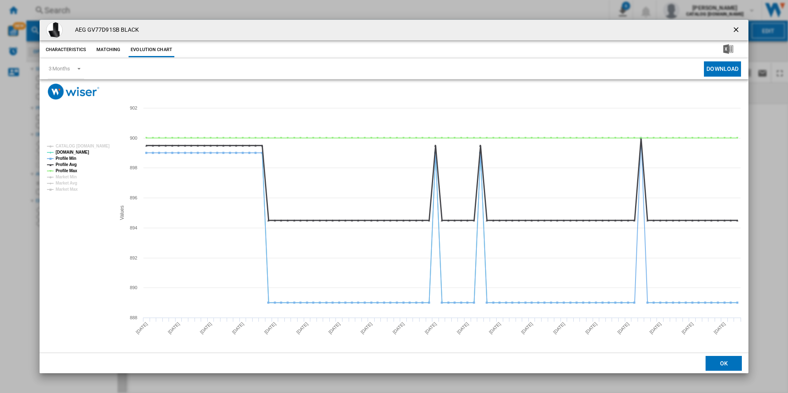
click at [71, 164] on tspan "Profile Avg" at bounding box center [66, 164] width 21 height 5
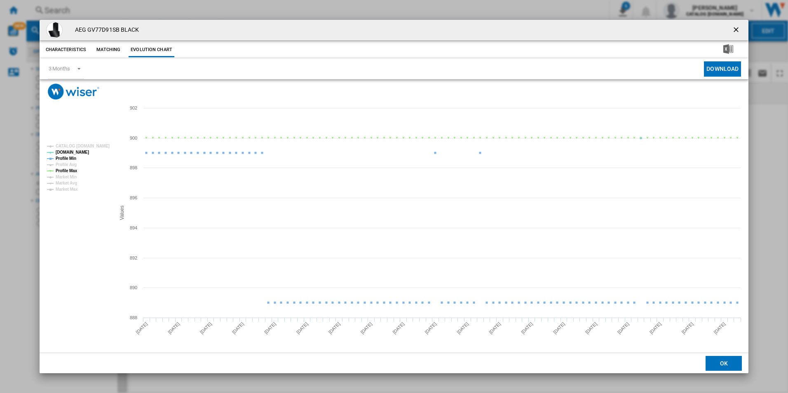
click at [72, 156] on tspan "Profile Min" at bounding box center [66, 158] width 21 height 5
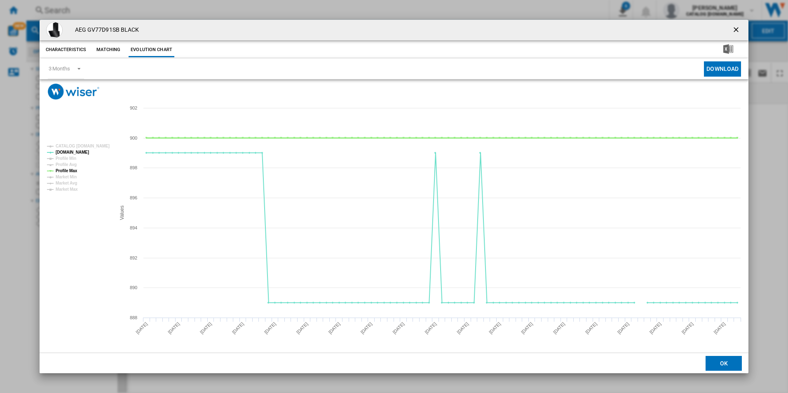
click at [73, 171] on tspan "Profile Max" at bounding box center [67, 171] width 22 height 5
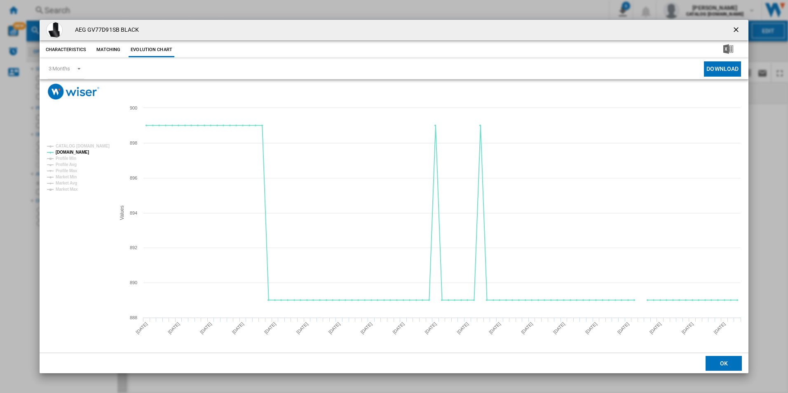
drag, startPoint x: 737, startPoint y: 27, endPoint x: 480, endPoint y: 0, distance: 258.5
click at [737, 27] on ng-md-icon "getI18NText('BUTTONS.CLOSE_DIALOG')" at bounding box center [737, 31] width 10 height 10
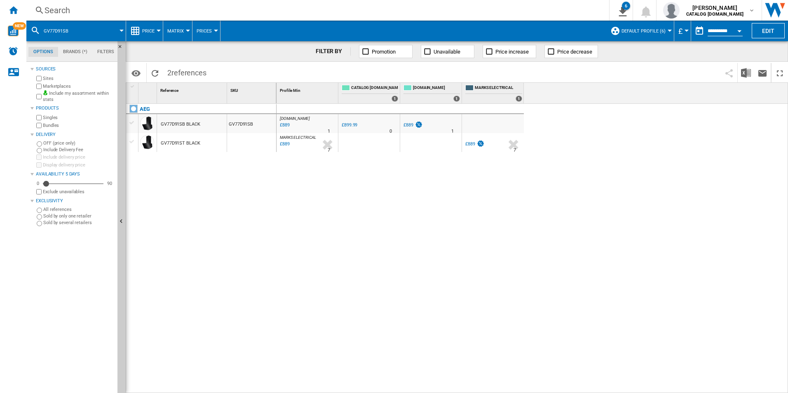
click at [462, 15] on div "Search" at bounding box center [316, 11] width 543 height 12
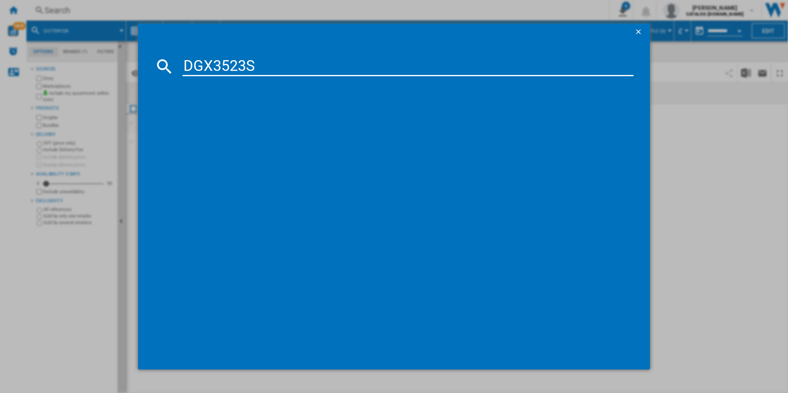
type input "DGX3523S"
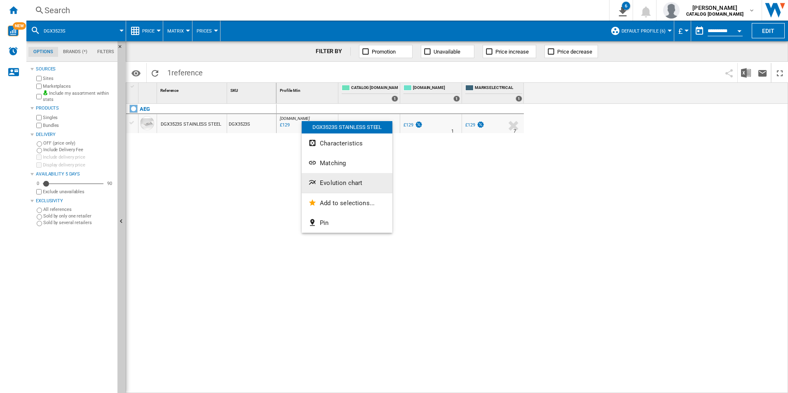
click at [327, 185] on span "Evolution chart" at bounding box center [341, 182] width 42 height 7
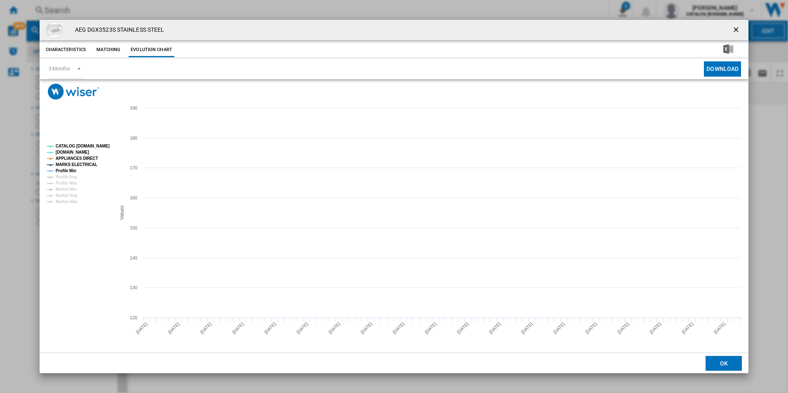
click at [93, 146] on tspan "CATALOG [DOMAIN_NAME]" at bounding box center [83, 146] width 54 height 5
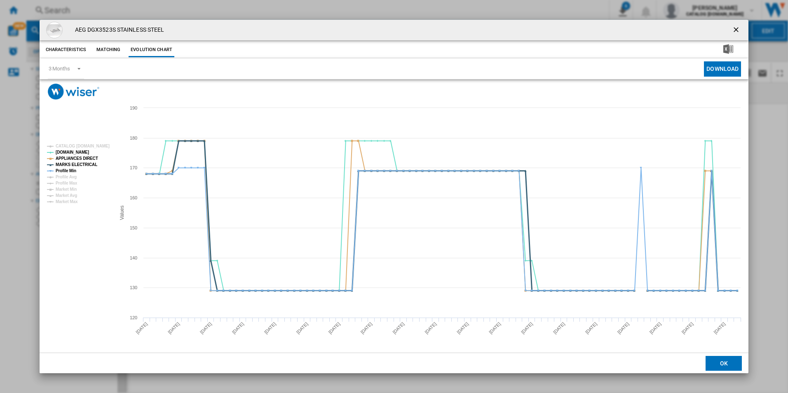
click at [82, 164] on tspan "MARKS ELECTRICAL" at bounding box center [77, 164] width 42 height 5
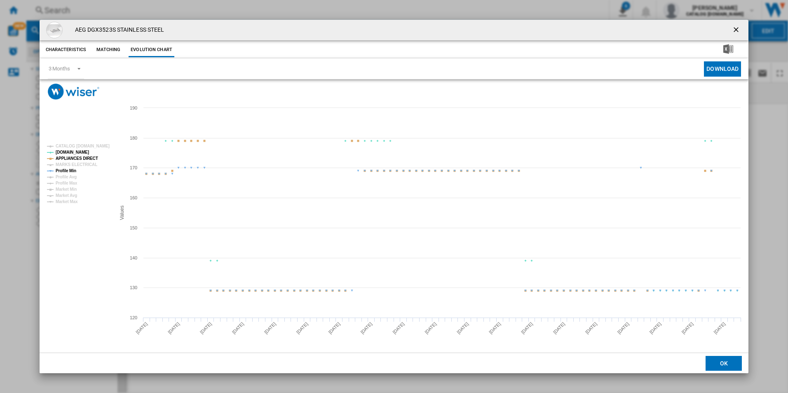
click at [86, 158] on tspan "APPLIANCES DIRECT" at bounding box center [77, 158] width 42 height 5
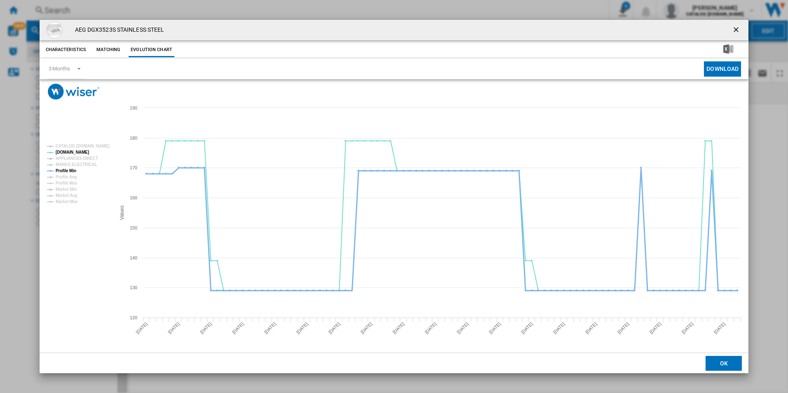
click at [69, 171] on tspan "Profile Min" at bounding box center [66, 171] width 21 height 5
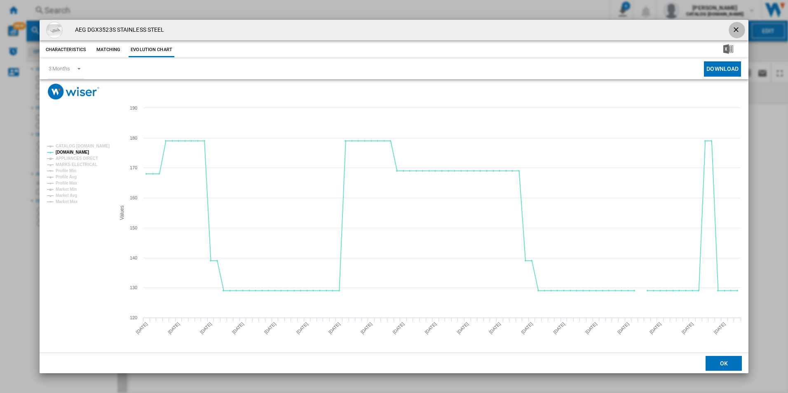
click at [734, 28] on ng-md-icon "getI18NText('BUTTONS.CLOSE_DIALOG')" at bounding box center [737, 31] width 10 height 10
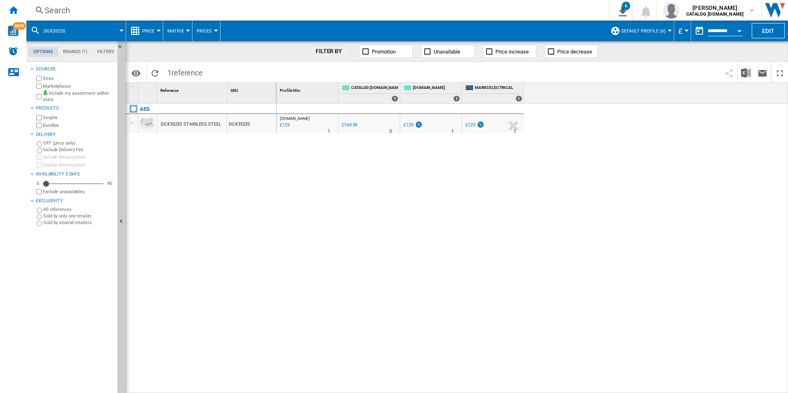
click at [481, 16] on div "Search Search 0 6 ER Report [Price Matrix] ER Report [Price Matrix] ER Report […" at bounding box center [407, 10] width 762 height 21
click at [472, 9] on div "Search" at bounding box center [316, 11] width 543 height 12
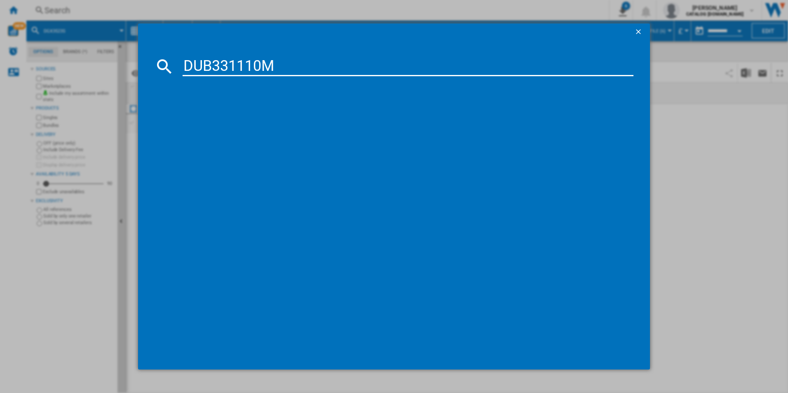
type input "DUB331110M"
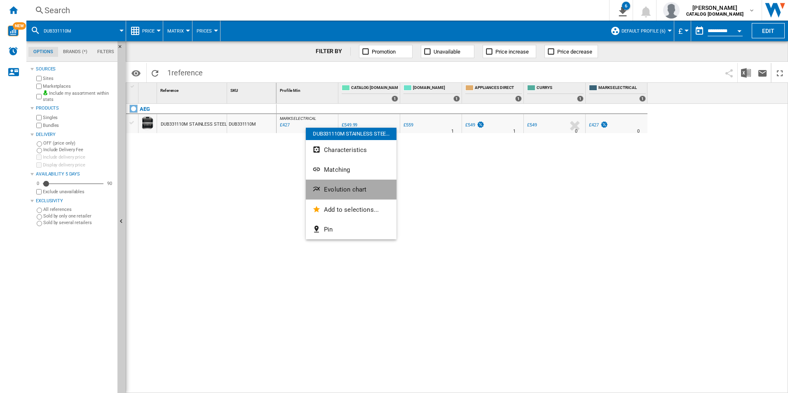
drag, startPoint x: 343, startPoint y: 186, endPoint x: 339, endPoint y: 185, distance: 4.1
click at [343, 186] on span "Evolution chart" at bounding box center [345, 189] width 42 height 7
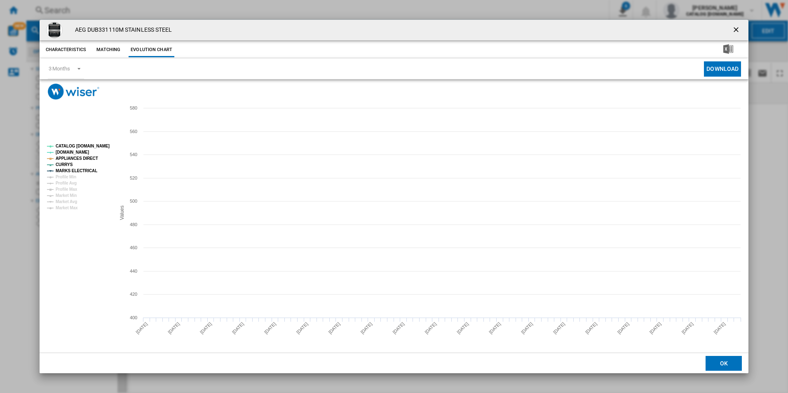
click at [100, 145] on tspan "CATALOG [DOMAIN_NAME]" at bounding box center [83, 146] width 54 height 5
click at [86, 160] on tspan "APPLIANCES DIRECT" at bounding box center [77, 158] width 42 height 5
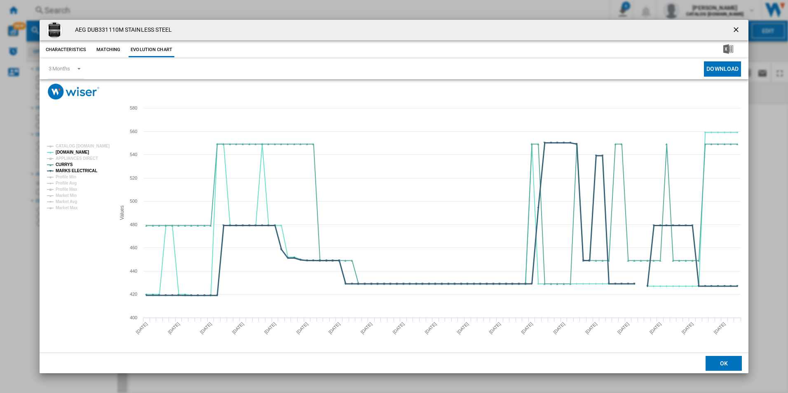
click at [82, 173] on tspan "MARKS ELECTRICAL" at bounding box center [77, 171] width 42 height 5
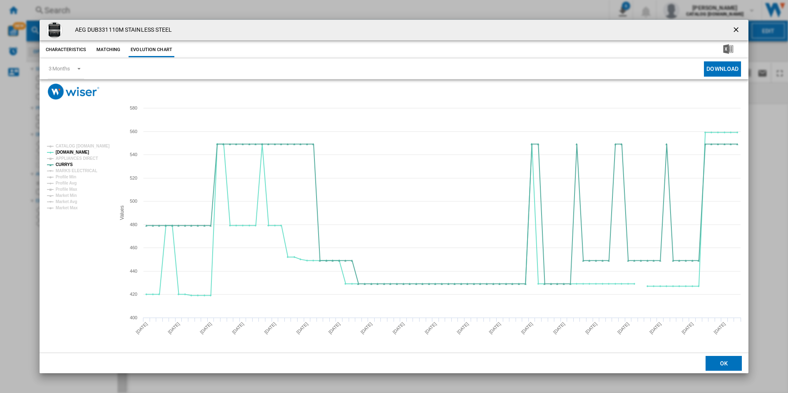
click at [733, 31] on ng-md-icon "getI18NText('BUTTONS.CLOSE_DIALOG')" at bounding box center [737, 31] width 10 height 10
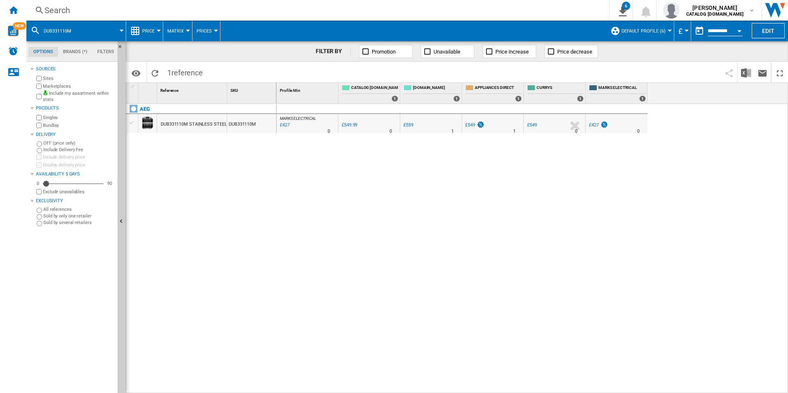
click at [352, 6] on div "Search" at bounding box center [316, 11] width 543 height 12
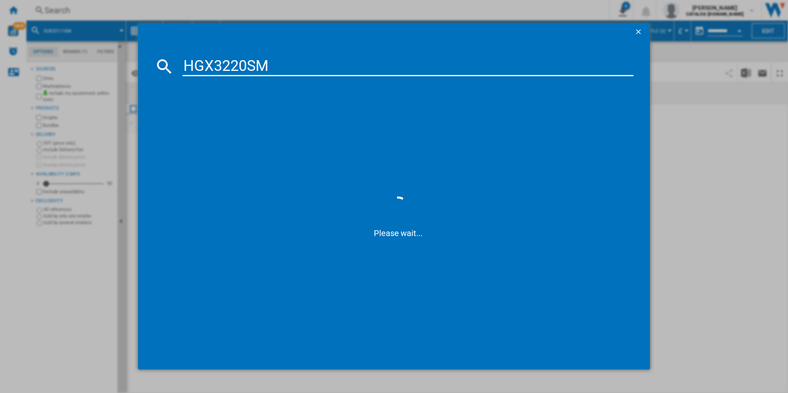
type input "HGX3220SM"
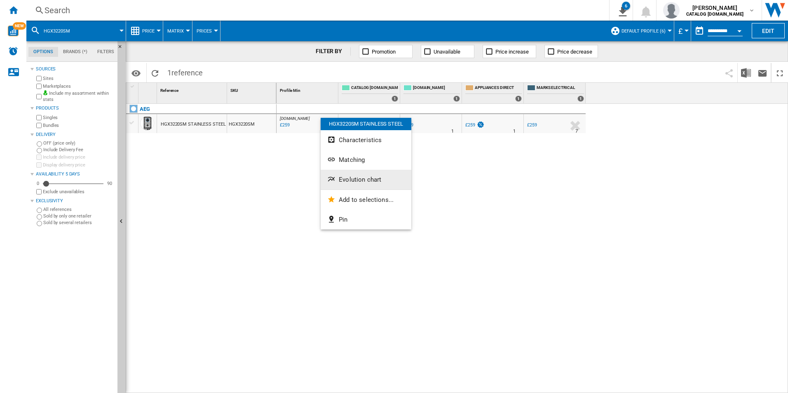
click at [355, 174] on button "Evolution chart" at bounding box center [366, 180] width 91 height 20
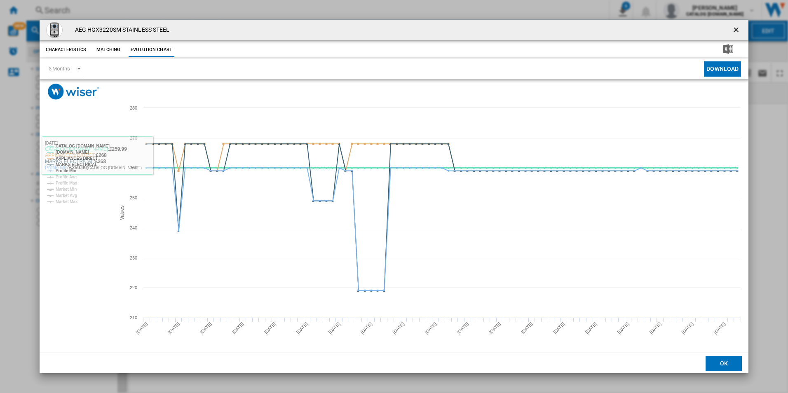
click at [89, 151] on rect "Product popup" at bounding box center [78, 174] width 68 height 66
click at [92, 147] on tspan "CATALOG [DOMAIN_NAME]" at bounding box center [83, 146] width 54 height 5
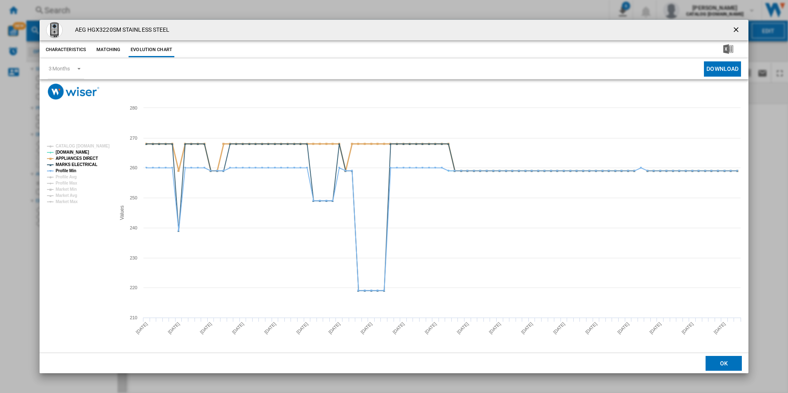
click at [90, 159] on tspan "APPLIANCES DIRECT" at bounding box center [77, 158] width 42 height 5
click at [87, 167] on tspan "MARKS ELECTRICAL" at bounding box center [77, 164] width 42 height 5
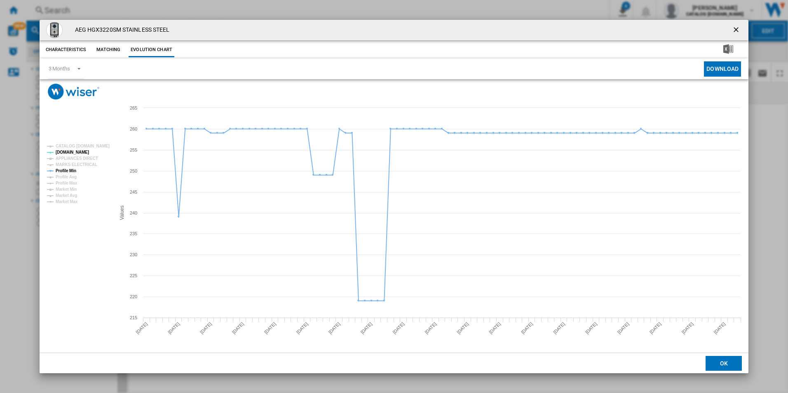
click at [73, 166] on tspan "MARKS ELECTRICAL" at bounding box center [77, 164] width 42 height 5
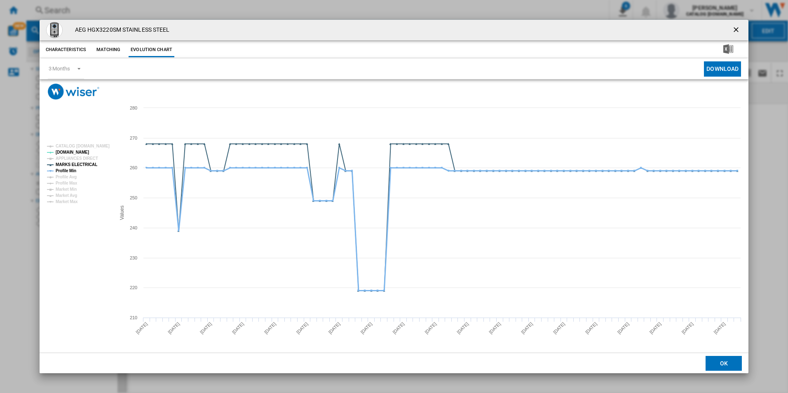
click at [73, 170] on tspan "Profile Min" at bounding box center [66, 171] width 21 height 5
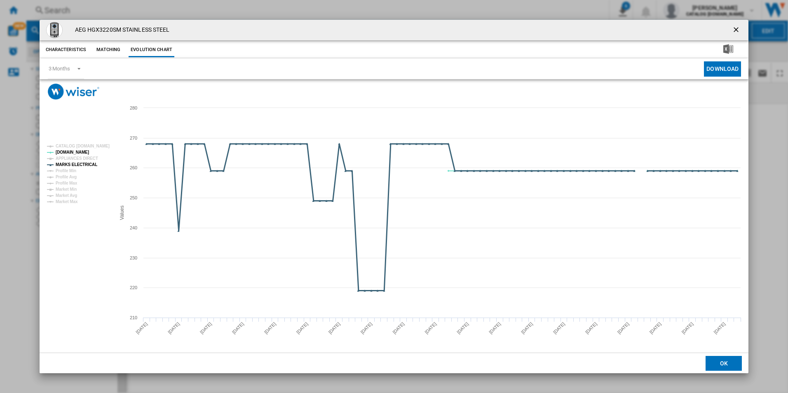
click at [80, 165] on tspan "MARKS ELECTRICAL" at bounding box center [77, 164] width 42 height 5
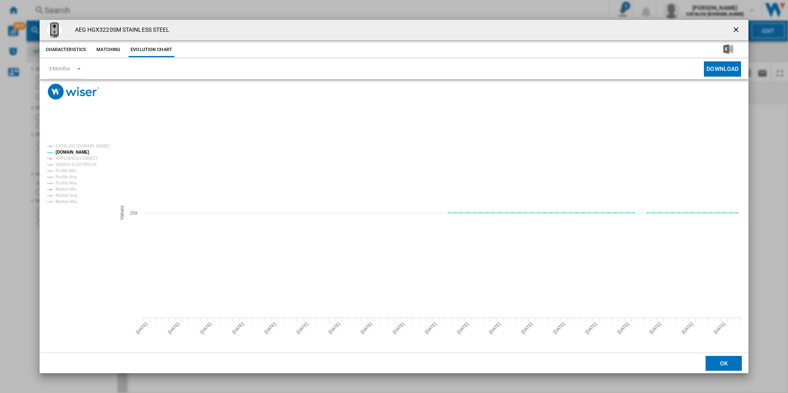
click at [734, 28] on ng-md-icon "getI18NText('BUTTONS.CLOSE_DIALOG')" at bounding box center [737, 31] width 10 height 10
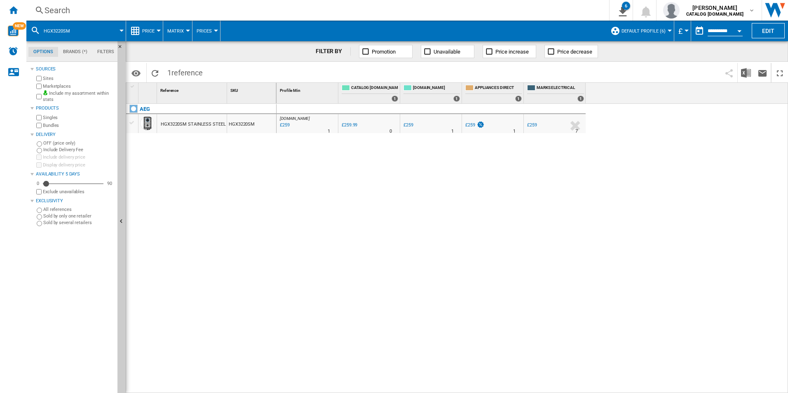
click at [485, 11] on div "Search" at bounding box center [316, 11] width 543 height 12
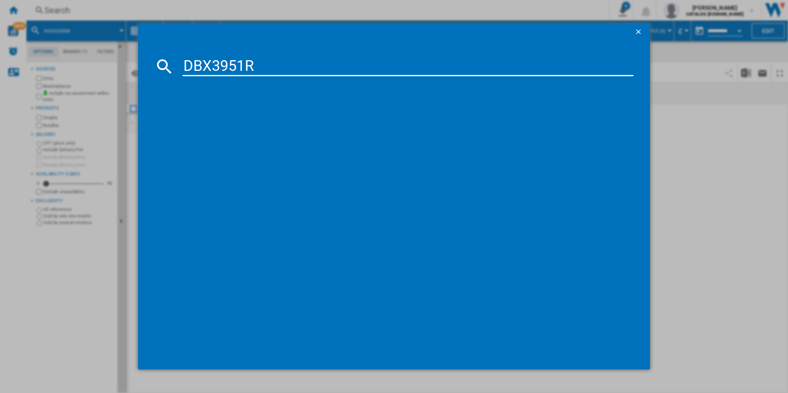
type input "DBX3951R"
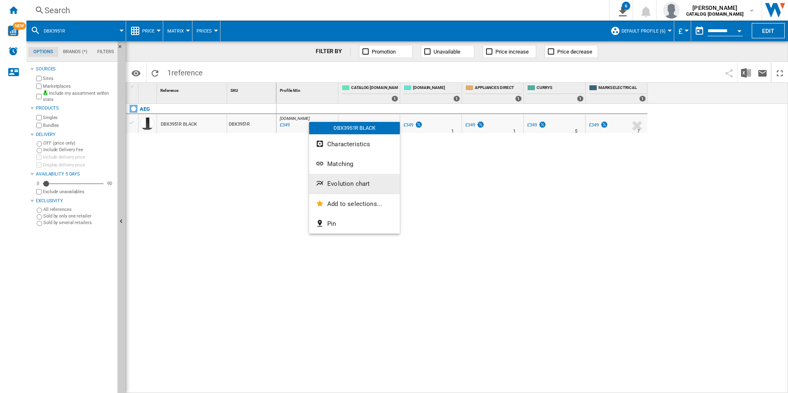
click at [338, 188] on button "Evolution chart" at bounding box center [354, 184] width 91 height 20
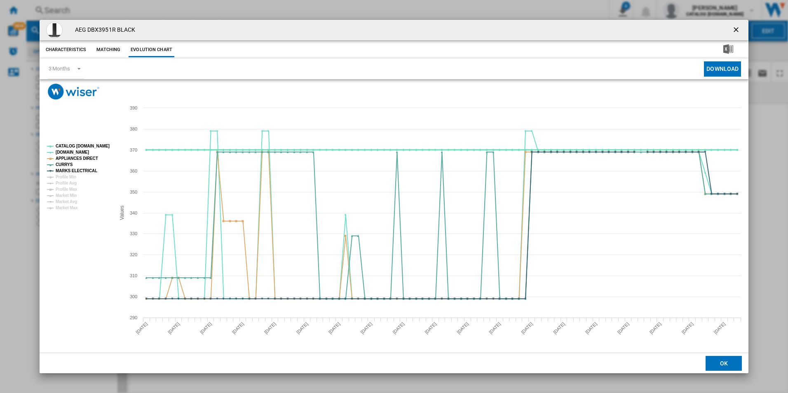
click at [91, 148] on tspan "CATALOG [DOMAIN_NAME]" at bounding box center [83, 146] width 54 height 5
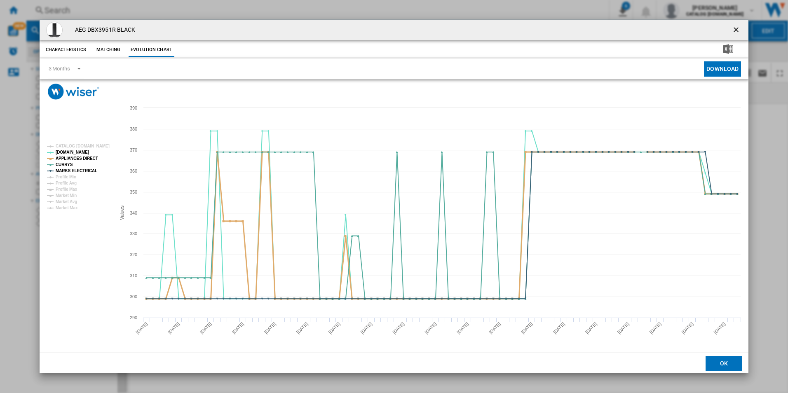
click at [89, 159] on tspan "APPLIANCES DIRECT" at bounding box center [77, 158] width 42 height 5
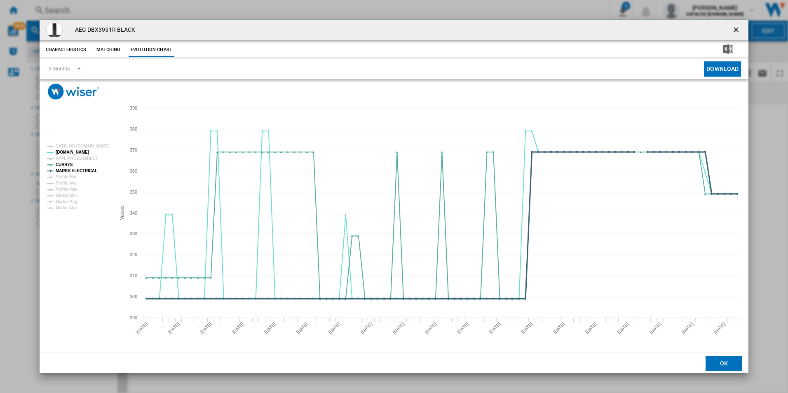
click at [89, 169] on tspan "MARKS ELECTRICAL" at bounding box center [77, 171] width 42 height 5
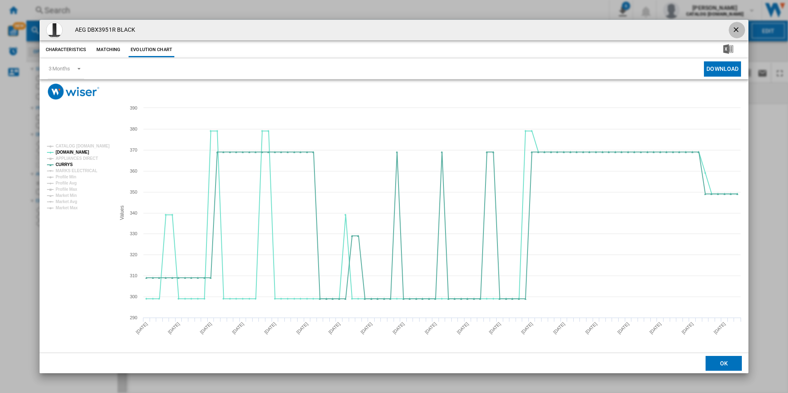
click at [733, 30] on ng-md-icon "getI18NText('BUTTONS.CLOSE_DIALOG')" at bounding box center [737, 31] width 10 height 10
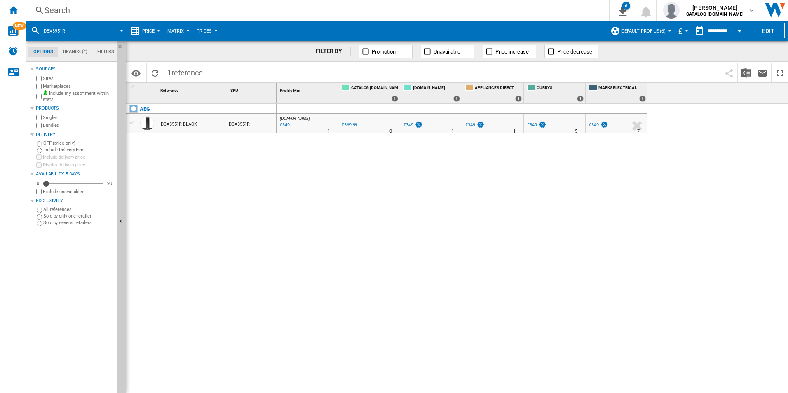
click at [264, 12] on div "Search" at bounding box center [316, 11] width 543 height 12
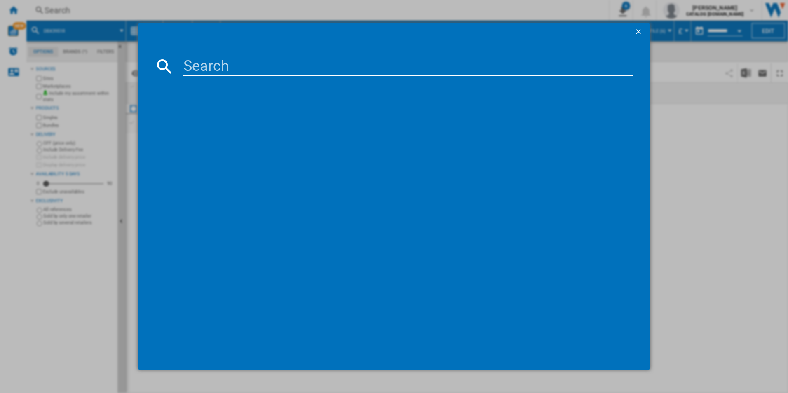
type input "HK834060XB"
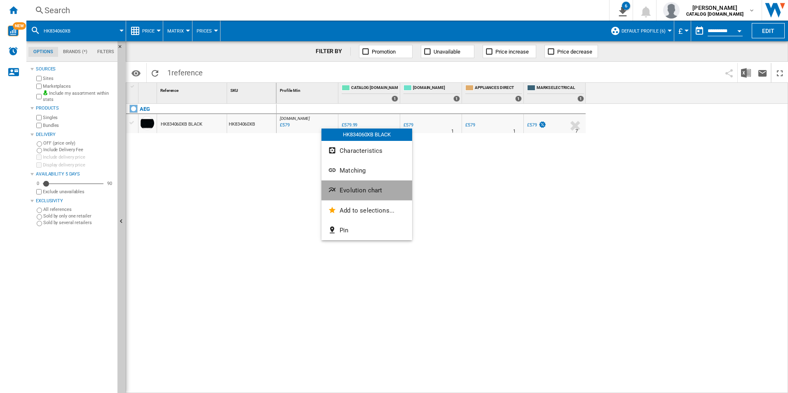
click at [361, 188] on span "Evolution chart" at bounding box center [361, 190] width 42 height 7
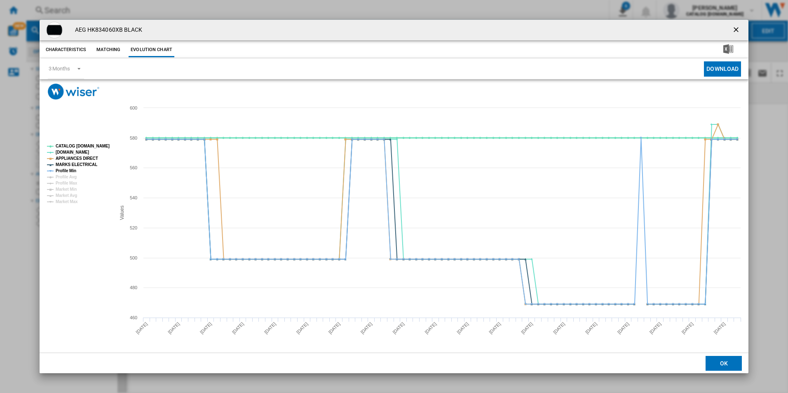
click at [101, 146] on tspan "CATALOG [DOMAIN_NAME]" at bounding box center [83, 146] width 54 height 5
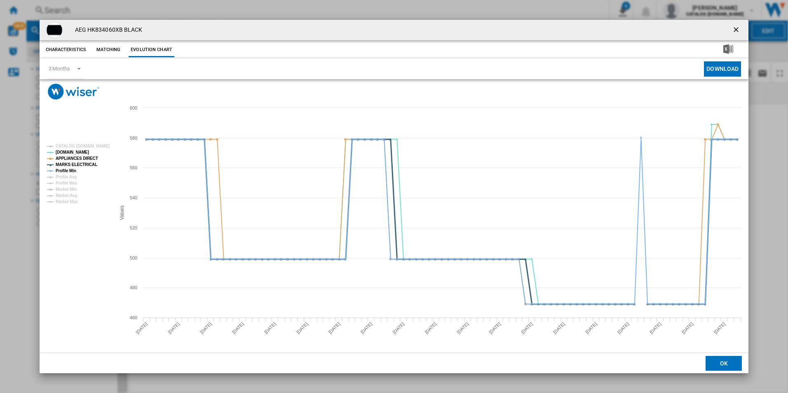
click at [89, 162] on tspan "MARKS ELECTRICAL" at bounding box center [77, 164] width 42 height 5
click at [90, 157] on tspan "APPLIANCES DIRECT" at bounding box center [77, 158] width 42 height 5
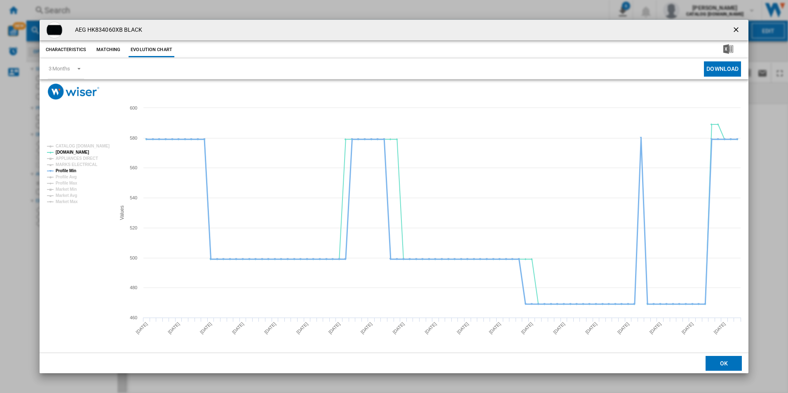
click at [71, 171] on tspan "Profile Min" at bounding box center [66, 171] width 21 height 5
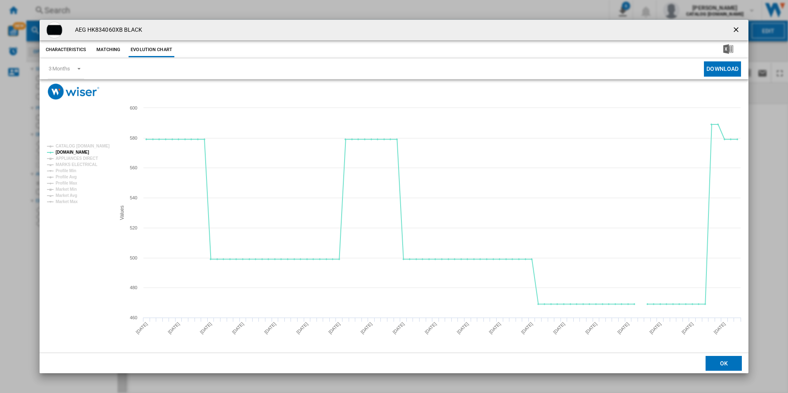
drag, startPoint x: 736, startPoint y: 27, endPoint x: 654, endPoint y: 30, distance: 81.7
click at [736, 27] on ng-md-icon "getI18NText('BUTTONS.CLOSE_DIALOG')" at bounding box center [737, 31] width 10 height 10
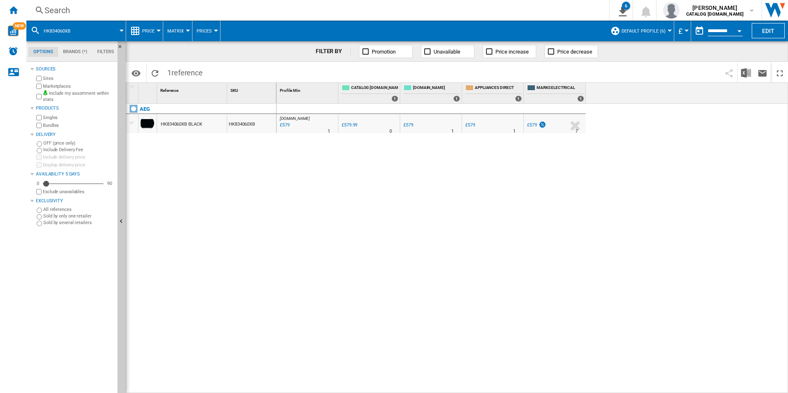
click at [481, 13] on div "Search" at bounding box center [316, 11] width 543 height 12
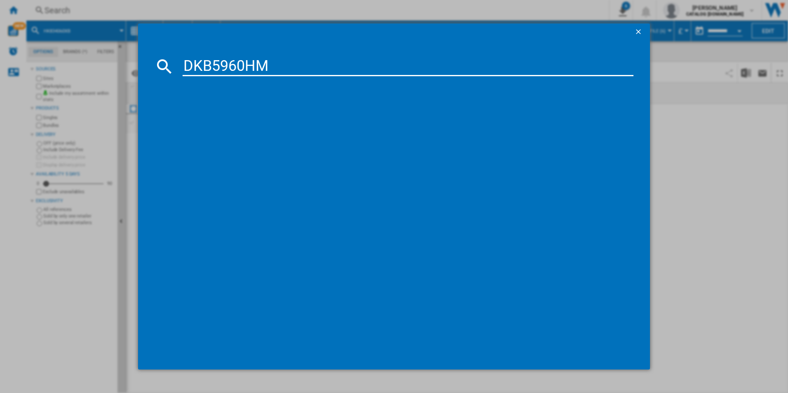
type input "DKB5960HM"
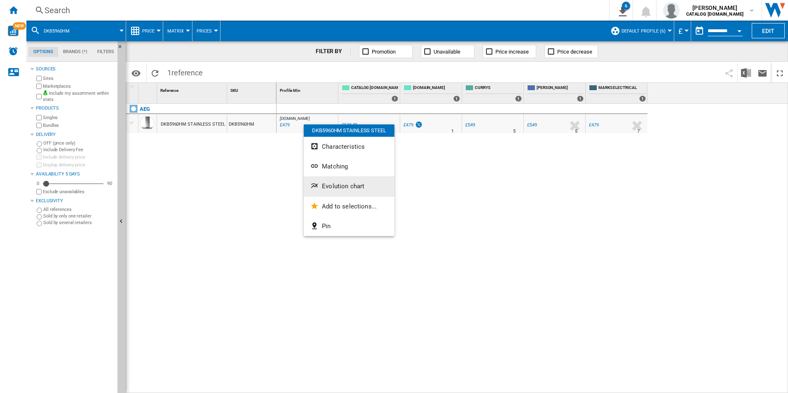
click at [359, 180] on button "Evolution chart" at bounding box center [349, 186] width 91 height 20
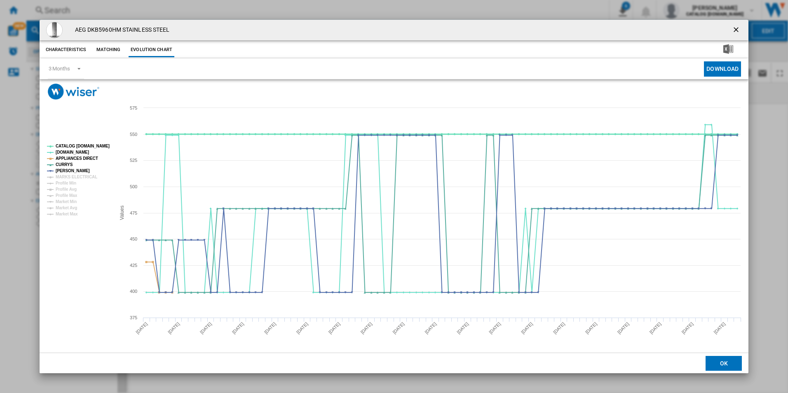
click at [83, 145] on tspan "CATALOG [DOMAIN_NAME]" at bounding box center [83, 146] width 54 height 5
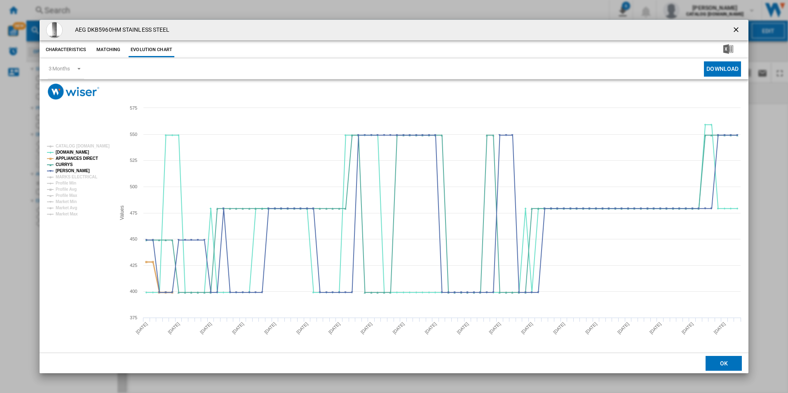
click at [88, 161] on tspan "APPLIANCES DIRECT" at bounding box center [77, 158] width 42 height 5
click at [738, 26] on ng-md-icon "getI18NText('BUTTONS.CLOSE_DIALOG')" at bounding box center [737, 31] width 10 height 10
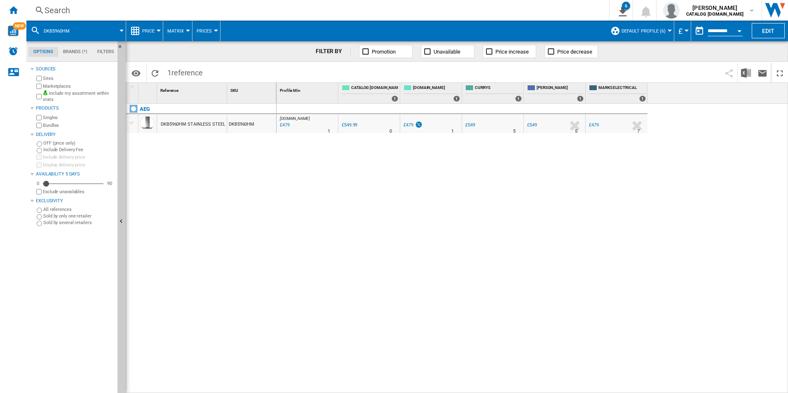
click at [495, 10] on div "Search" at bounding box center [316, 11] width 543 height 12
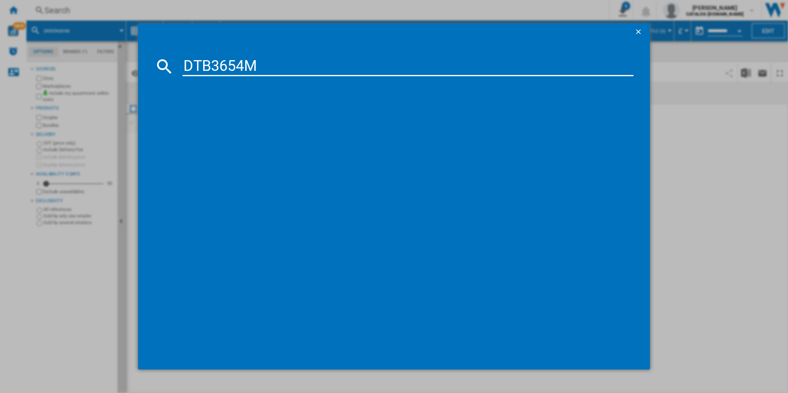
type input "DTB3654M"
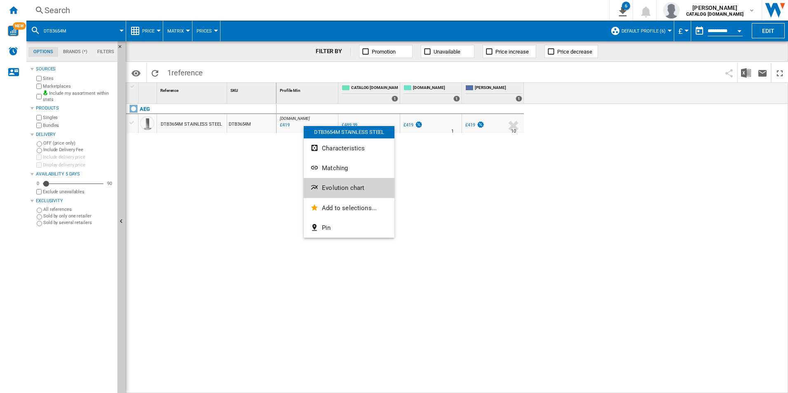
click at [322, 184] on button "Evolution chart" at bounding box center [349, 188] width 91 height 20
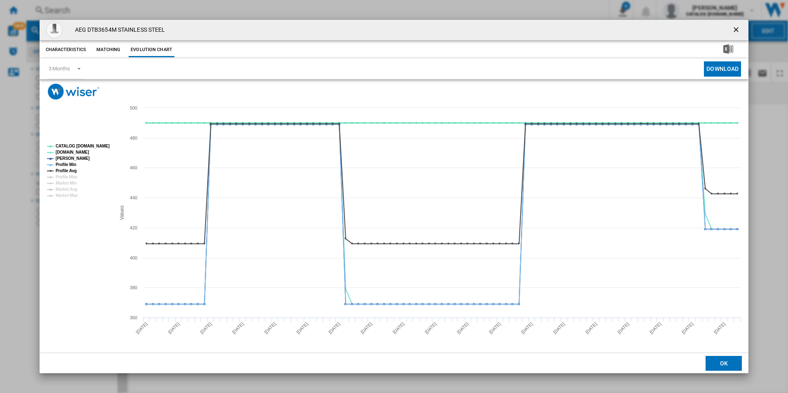
click at [95, 146] on tspan "CATALOG [DOMAIN_NAME]" at bounding box center [83, 146] width 54 height 5
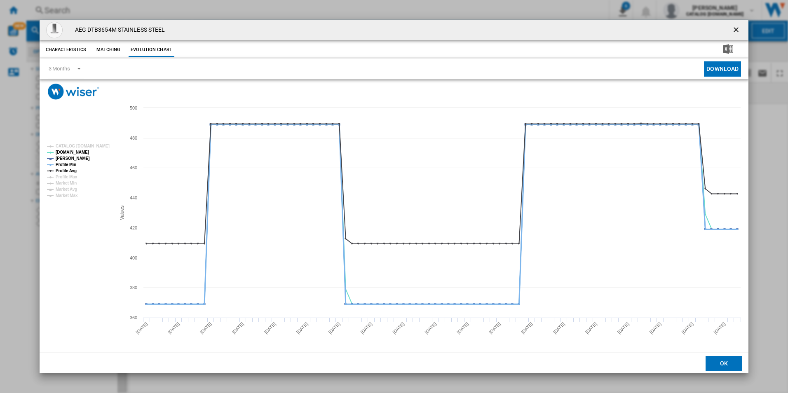
click at [62, 164] on tspan "Profile Min" at bounding box center [66, 164] width 21 height 5
click at [65, 169] on tspan "Profile Avg" at bounding box center [66, 171] width 21 height 5
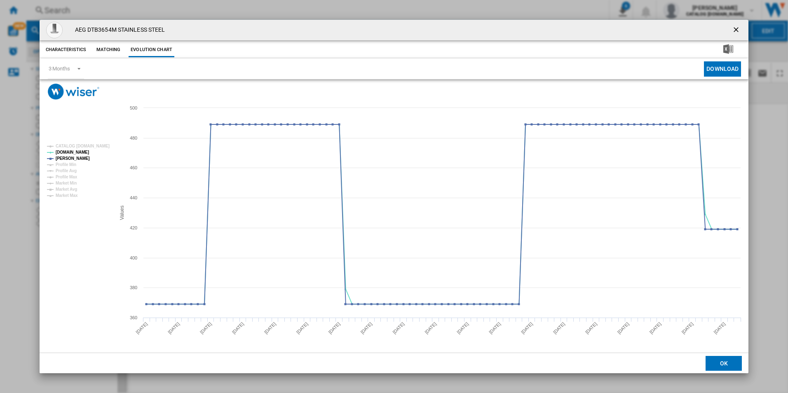
click at [736, 30] on ng-md-icon "getI18NText('BUTTONS.CLOSE_DIALOG')" at bounding box center [737, 31] width 10 height 10
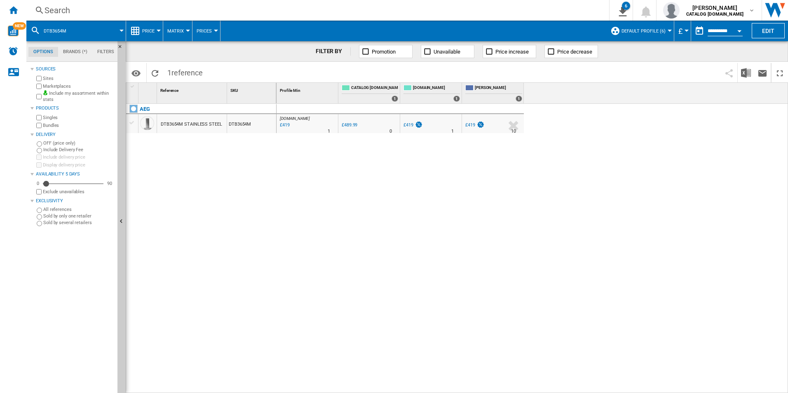
click at [377, 9] on div "Search" at bounding box center [316, 11] width 543 height 12
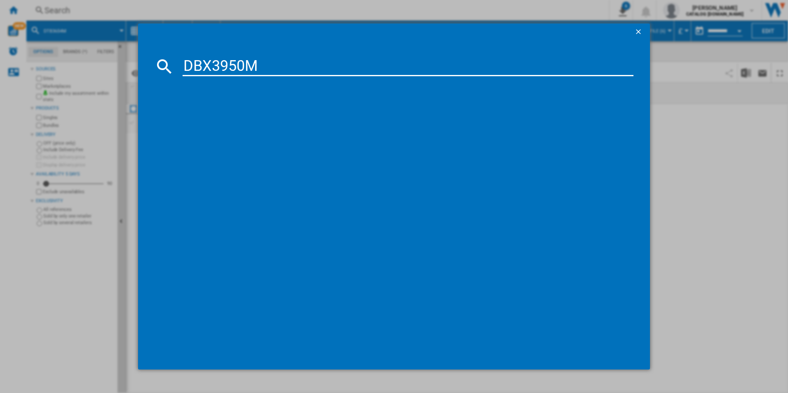
type input "DBX3950M"
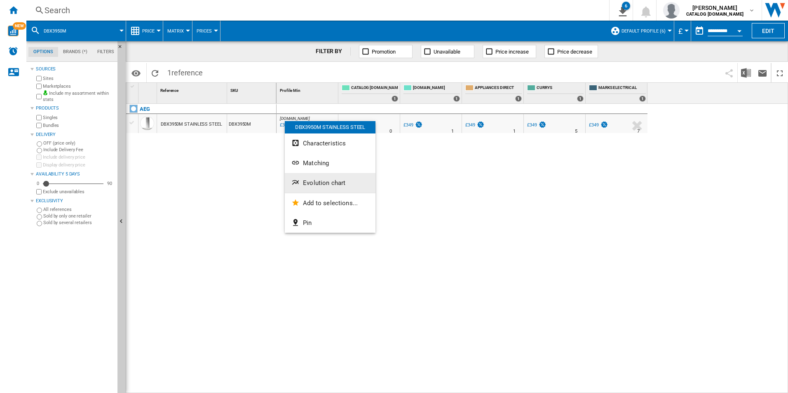
click at [300, 181] on ng-md-icon "Evolution chart" at bounding box center [296, 183] width 10 height 10
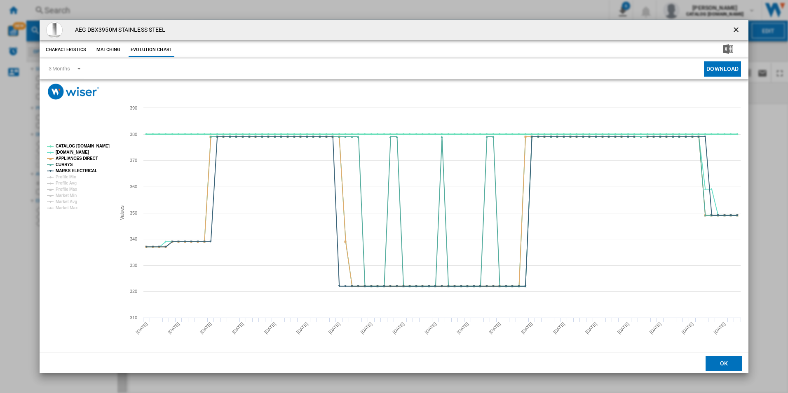
click at [94, 144] on tspan "CATALOG [DOMAIN_NAME]" at bounding box center [83, 146] width 54 height 5
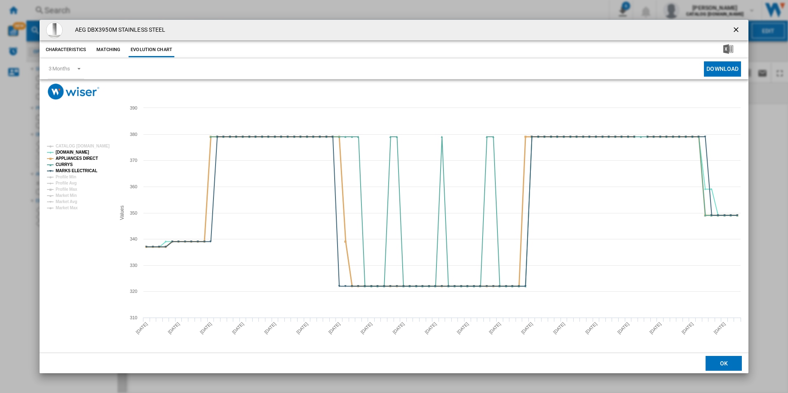
click at [92, 159] on tspan "APPLIANCES DIRECT" at bounding box center [77, 158] width 42 height 5
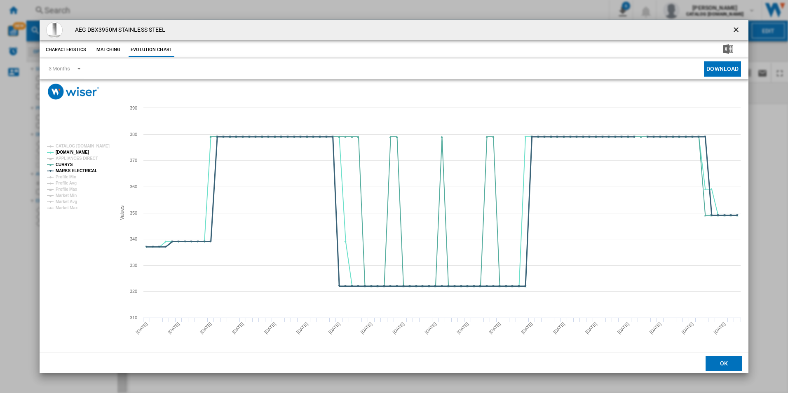
click at [90, 169] on tspan "MARKS ELECTRICAL" at bounding box center [77, 171] width 42 height 5
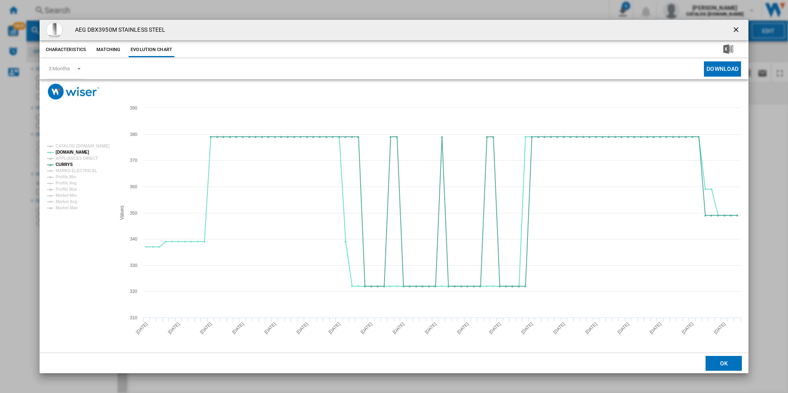
click at [732, 27] on button "Product popup" at bounding box center [737, 30] width 16 height 16
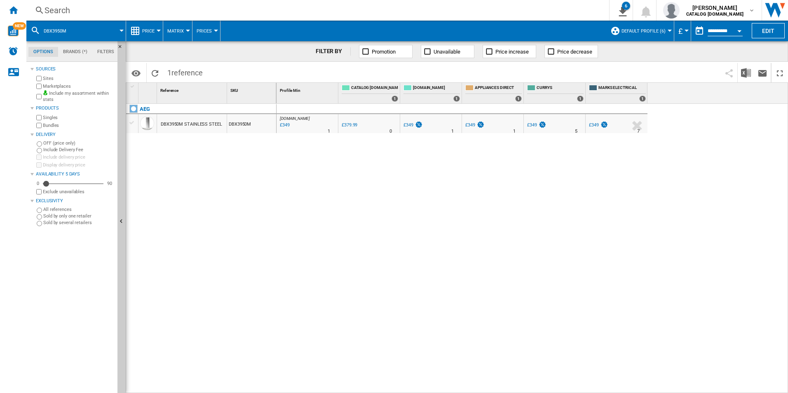
click at [469, 14] on div "Search" at bounding box center [316, 11] width 543 height 12
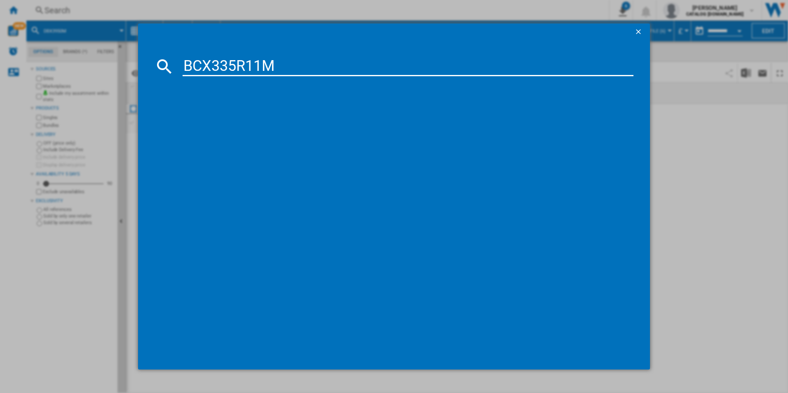
type input "BCX335R11M"
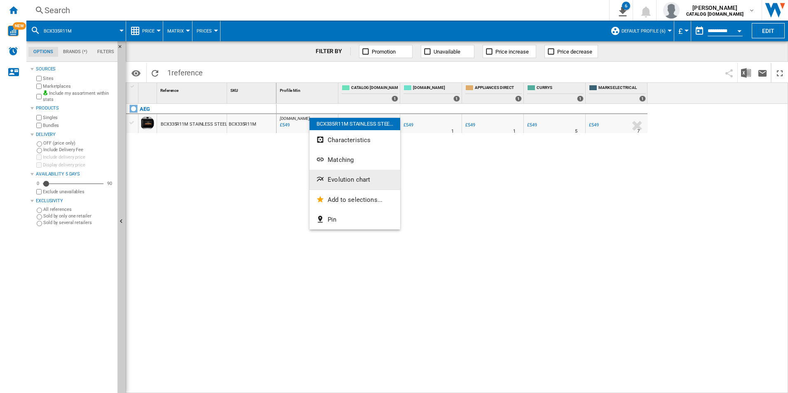
click at [338, 180] on span "Evolution chart" at bounding box center [349, 179] width 42 height 7
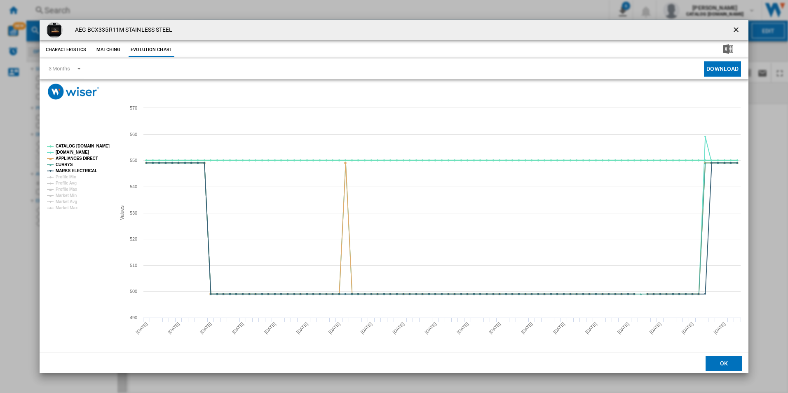
click at [96, 148] on tspan "CATALOG [DOMAIN_NAME]" at bounding box center [83, 146] width 54 height 5
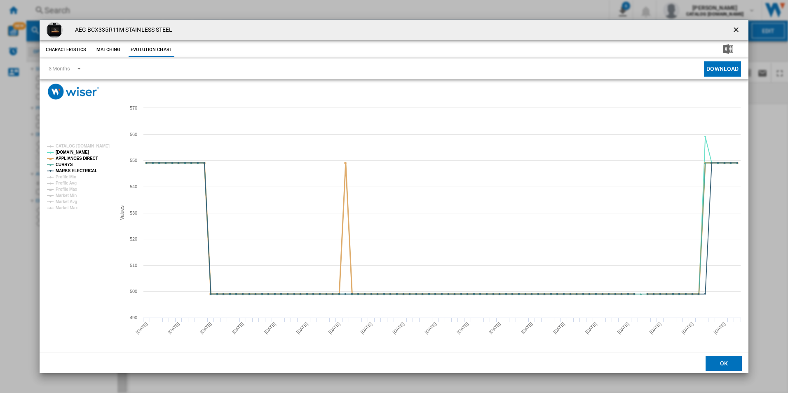
click at [85, 160] on tspan "APPLIANCES DIRECT" at bounding box center [77, 158] width 42 height 5
click at [88, 171] on tspan "MARKS ELECTRICAL" at bounding box center [77, 171] width 42 height 5
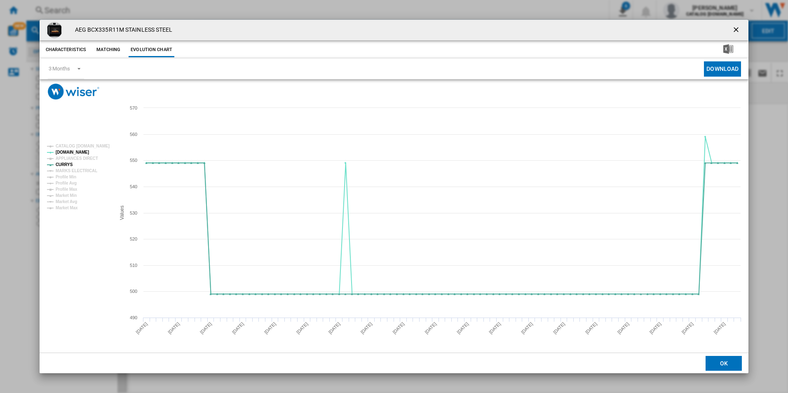
click at [734, 30] on ng-md-icon "getI18NText('BUTTONS.CLOSE_DIALOG')" at bounding box center [737, 31] width 10 height 10
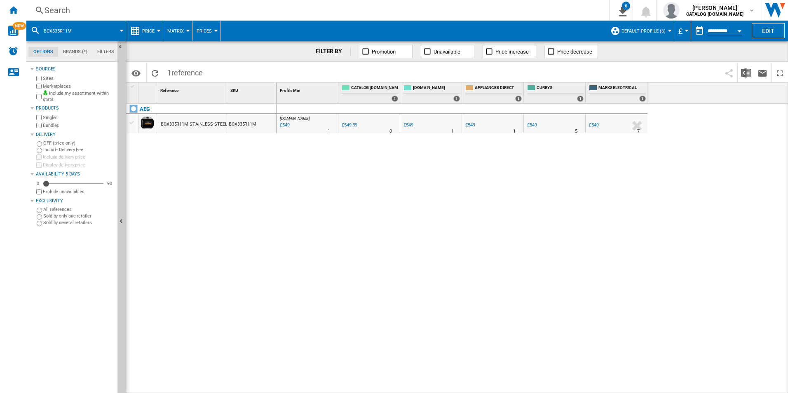
click at [504, 9] on div "Search" at bounding box center [316, 11] width 543 height 12
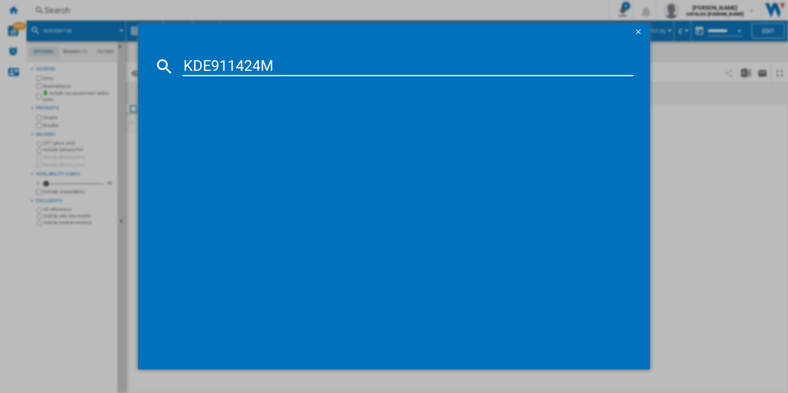
type input "KDE911424M"
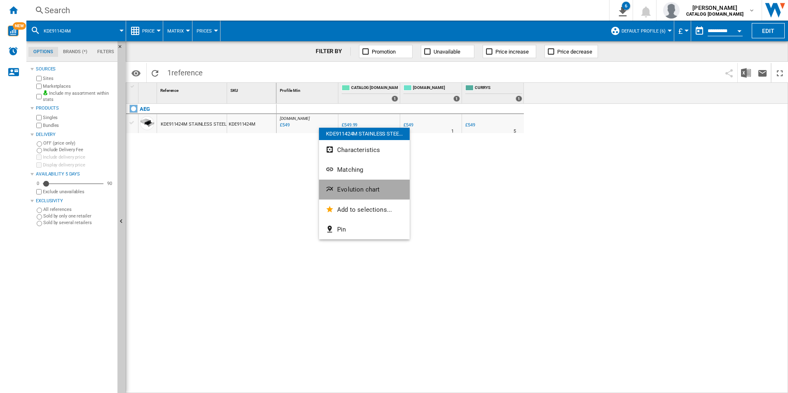
click at [352, 182] on button "Evolution chart" at bounding box center [364, 190] width 91 height 20
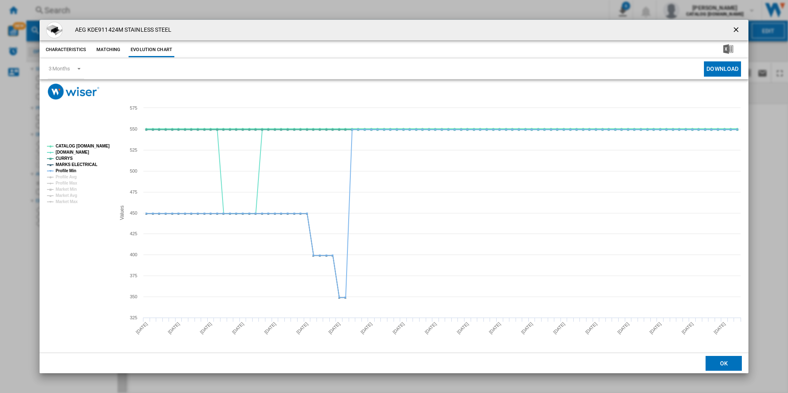
click at [102, 147] on tspan "CATALOG [DOMAIN_NAME]" at bounding box center [83, 146] width 54 height 5
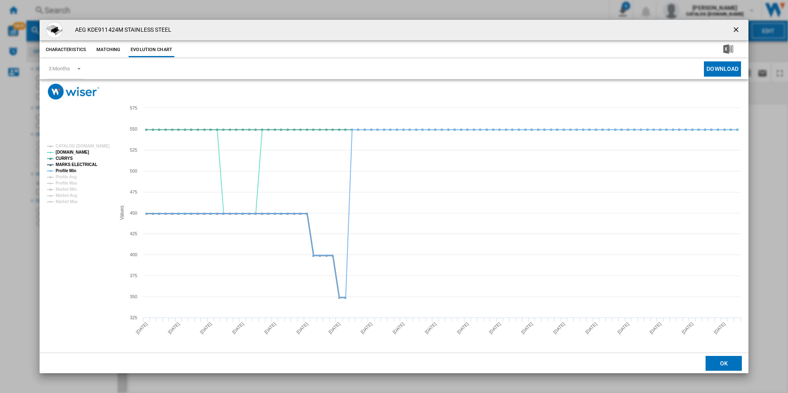
click at [82, 165] on tspan "MARKS ELECTRICAL" at bounding box center [77, 164] width 42 height 5
click at [69, 170] on tspan "Profile Min" at bounding box center [66, 171] width 21 height 5
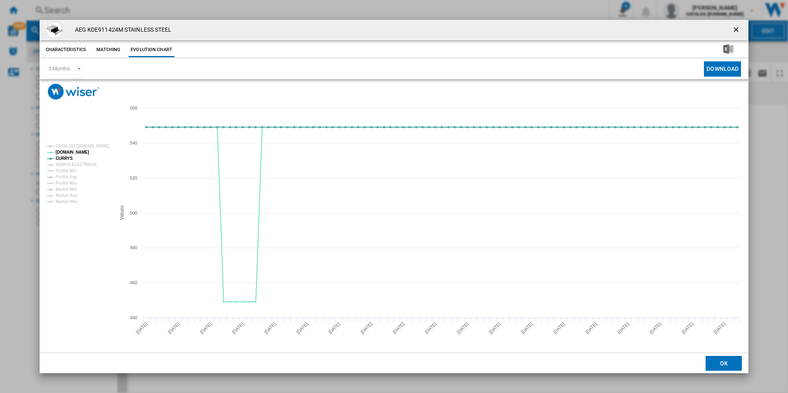
drag, startPoint x: 736, startPoint y: 28, endPoint x: 696, endPoint y: 31, distance: 39.6
click at [736, 28] on ng-md-icon "getI18NText('BUTTONS.CLOSE_DIALOG')" at bounding box center [737, 31] width 10 height 10
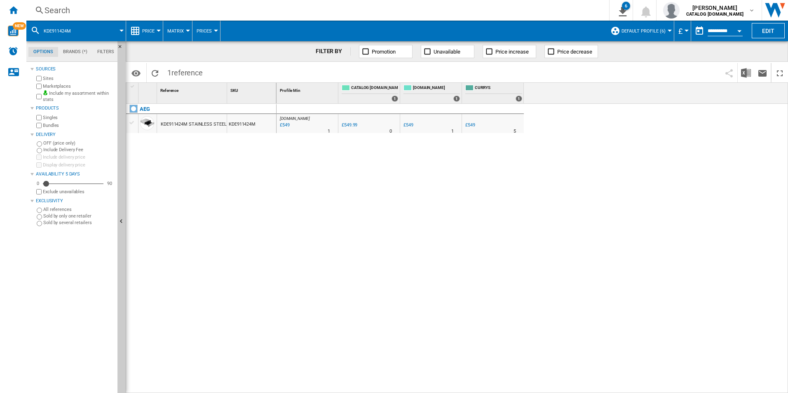
click at [385, 7] on div "Search" at bounding box center [316, 11] width 543 height 12
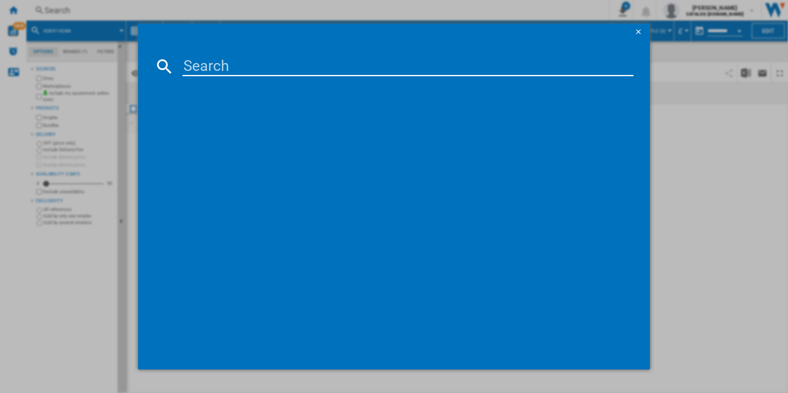
type input "DKB4650M"
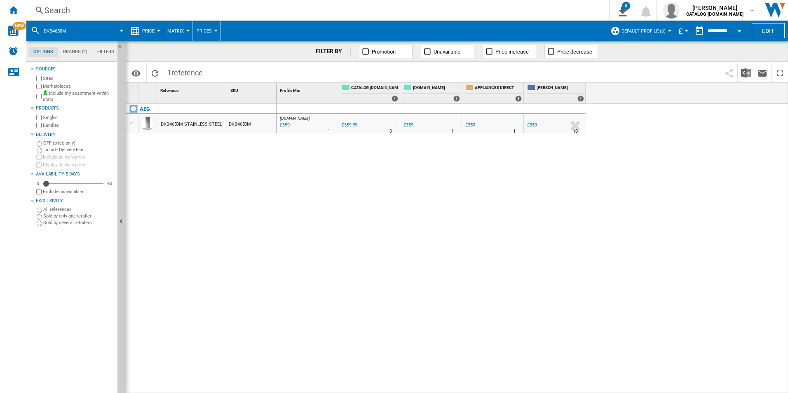
click at [202, 208] on div "AEG DKB4650M STAINLESS STEEL DKB4650M" at bounding box center [201, 246] width 150 height 285
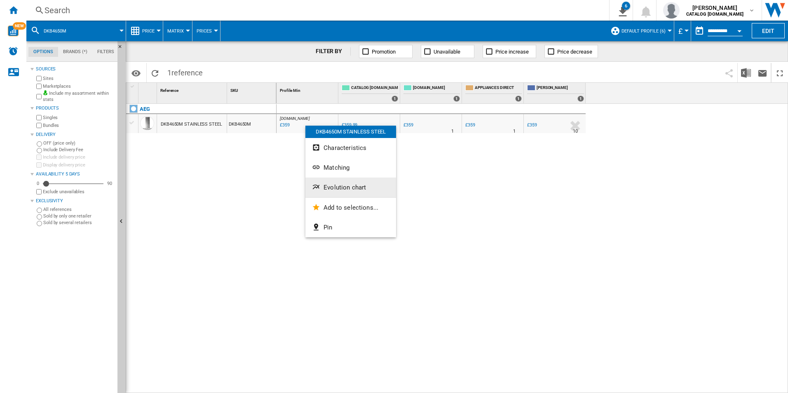
click at [342, 189] on span "Evolution chart" at bounding box center [345, 187] width 42 height 7
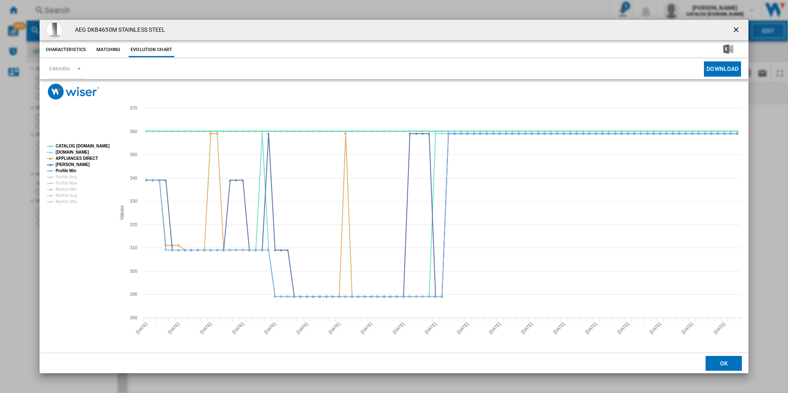
click at [97, 147] on tspan "CATALOG [DOMAIN_NAME]" at bounding box center [83, 146] width 54 height 5
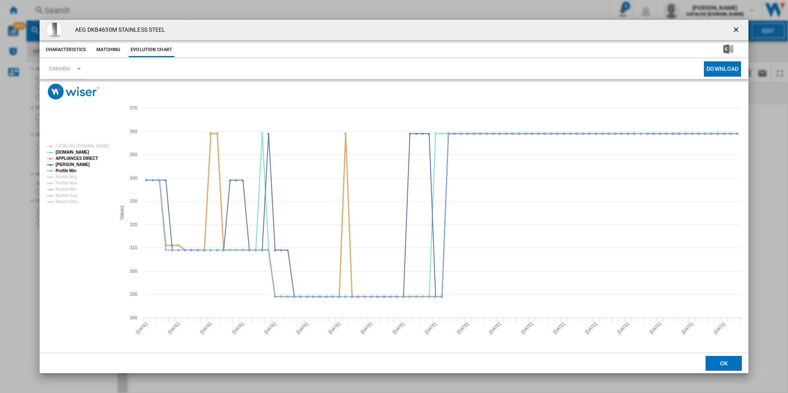
click at [91, 157] on tspan "APPLIANCES DIRECT" at bounding box center [77, 158] width 42 height 5
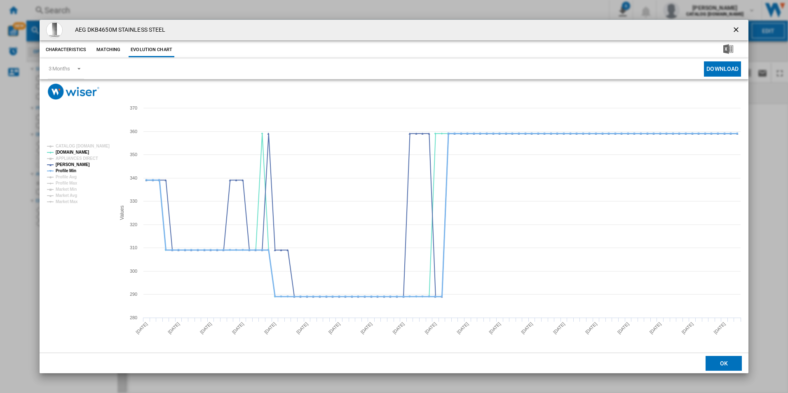
click at [74, 169] on tspan "Profile Min" at bounding box center [66, 171] width 21 height 5
drag, startPoint x: 735, startPoint y: 31, endPoint x: 524, endPoint y: 42, distance: 211.7
click at [735, 31] on ng-md-icon "getI18NText('BUTTONS.CLOSE_DIALOG')" at bounding box center [737, 31] width 10 height 10
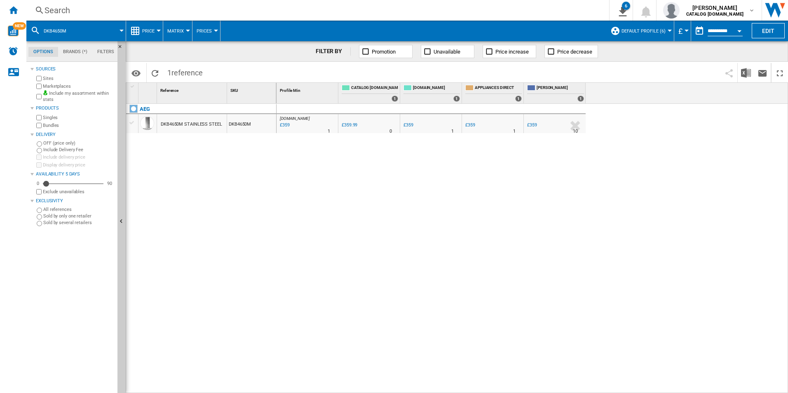
click at [382, 3] on div "Search Search 0 6 ER Report [Price Matrix] ER Report [Price Matrix] ER Report […" at bounding box center [407, 10] width 762 height 21
click at [372, 5] on div "Search" at bounding box center [316, 11] width 543 height 12
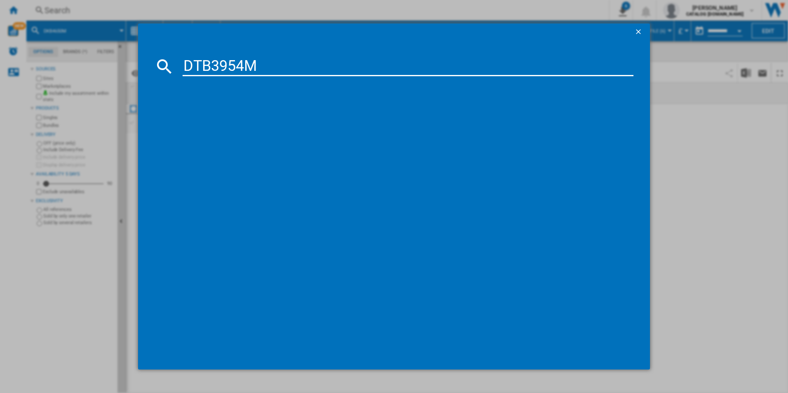
type input "DTB3954M"
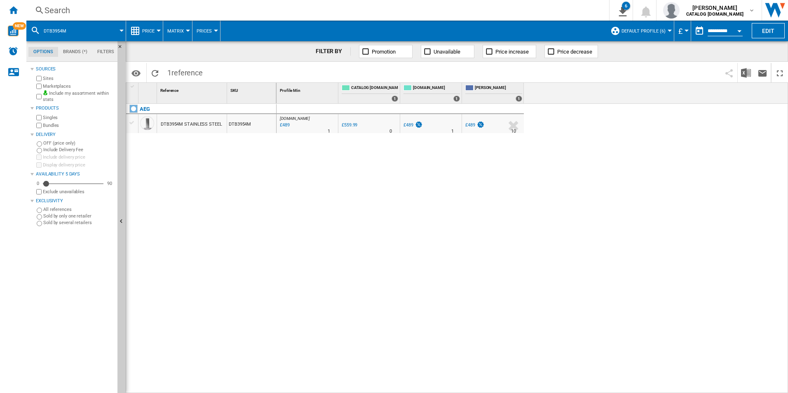
drag, startPoint x: 303, startPoint y: 120, endPoint x: 282, endPoint y: 110, distance: 23.4
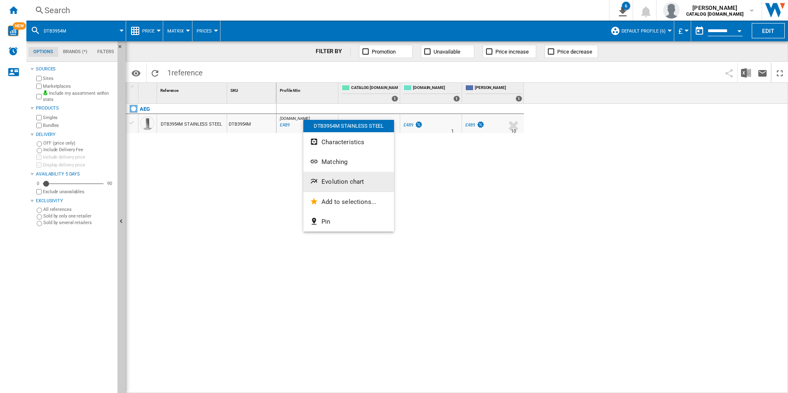
click at [328, 183] on span "Evolution chart" at bounding box center [342, 181] width 42 height 7
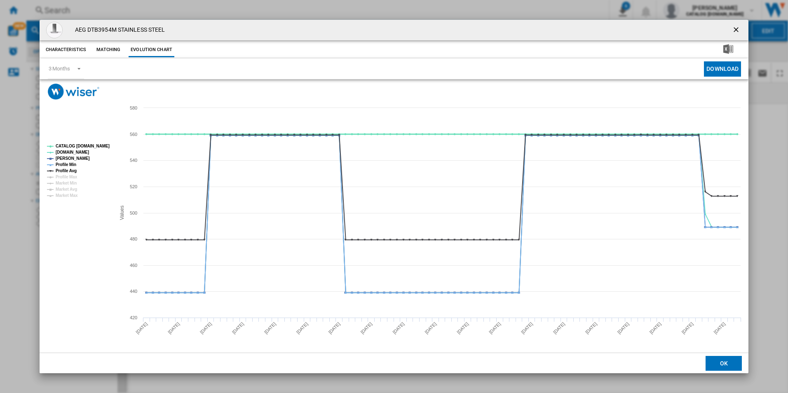
click at [99, 146] on tspan "CATALOG [DOMAIN_NAME]" at bounding box center [83, 146] width 54 height 5
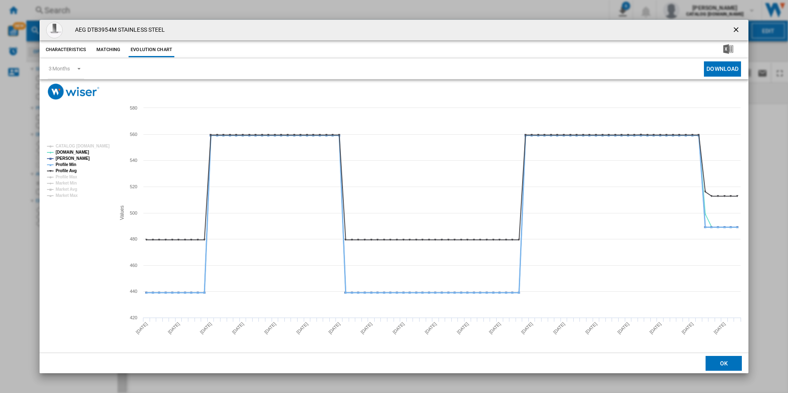
click at [69, 164] on tspan "Profile Min" at bounding box center [66, 164] width 21 height 5
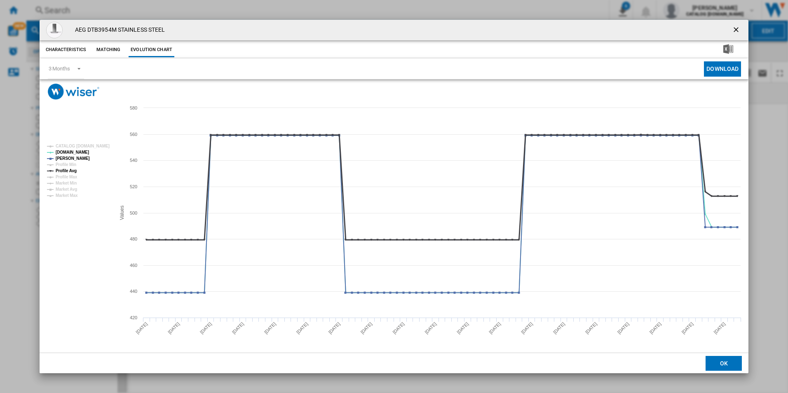
click at [71, 169] on tspan "Profile Avg" at bounding box center [66, 171] width 21 height 5
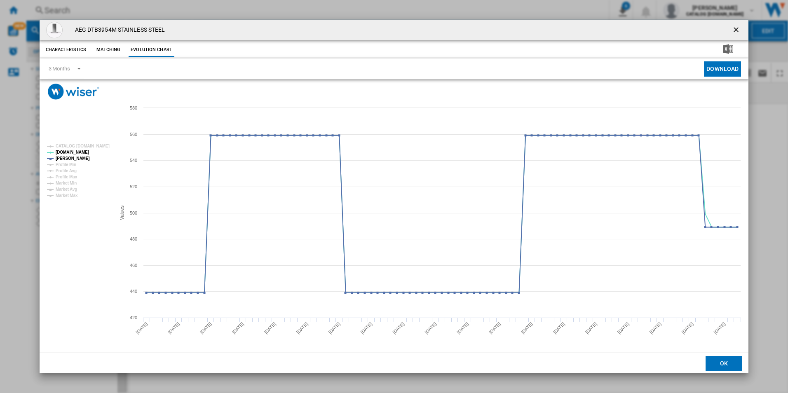
drag, startPoint x: 736, startPoint y: 27, endPoint x: 646, endPoint y: 19, distance: 91.1
click at [736, 27] on ng-md-icon "getI18NText('BUTTONS.CLOSE_DIALOG')" at bounding box center [737, 31] width 10 height 10
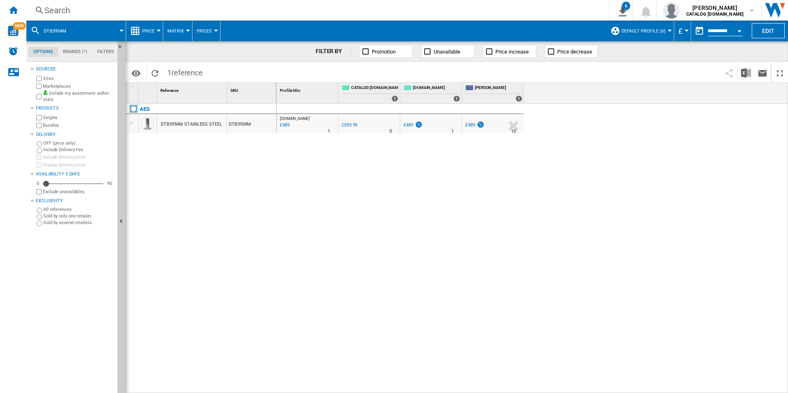
click at [428, 16] on div "Search" at bounding box center [316, 11] width 543 height 12
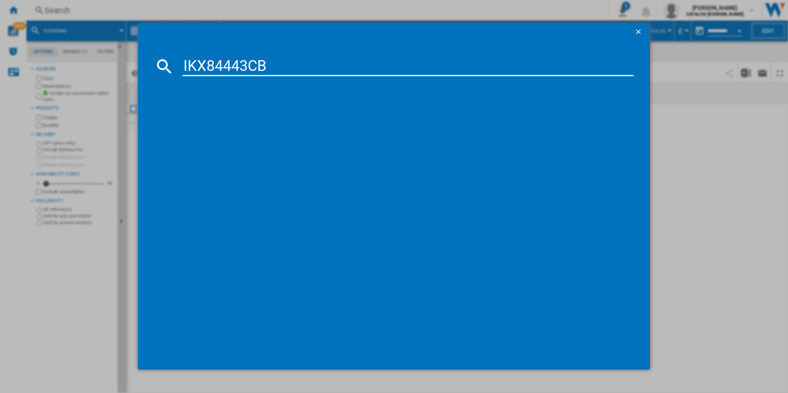
type input "IKX84443CB"
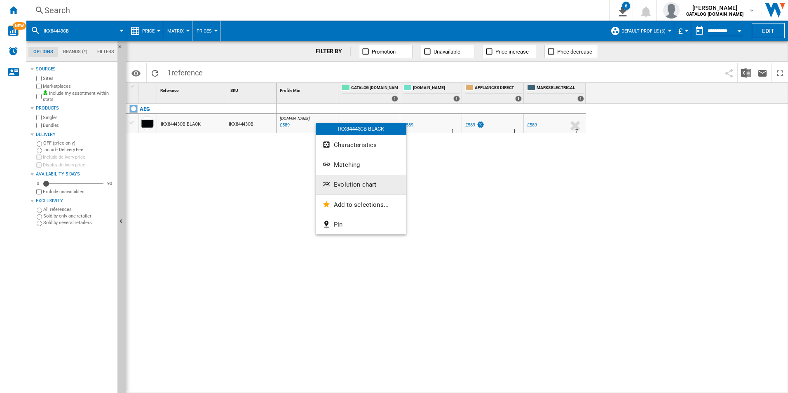
click at [357, 184] on span "Evolution chart" at bounding box center [355, 184] width 42 height 7
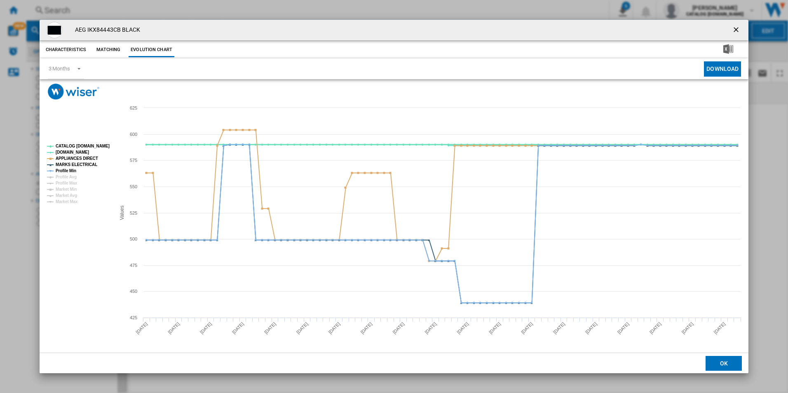
click at [92, 148] on tspan "CATALOG [DOMAIN_NAME]" at bounding box center [83, 146] width 54 height 5
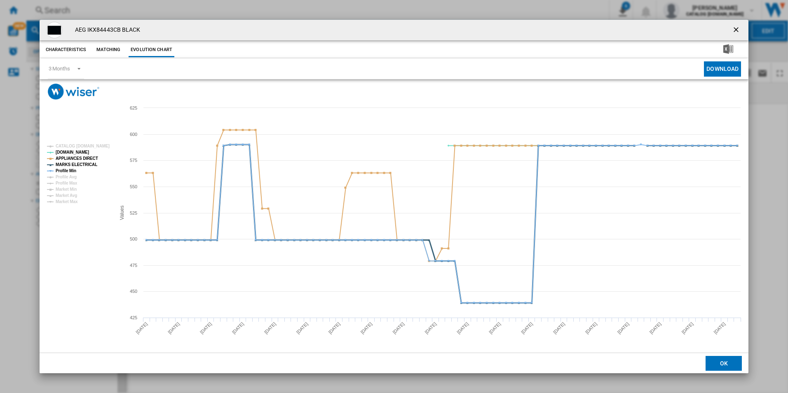
drag, startPoint x: 91, startPoint y: 163, endPoint x: 87, endPoint y: 158, distance: 6.8
click at [91, 163] on tspan "MARKS ELECTRICAL" at bounding box center [77, 164] width 42 height 5
click at [87, 158] on tspan "APPLIANCES DIRECT" at bounding box center [77, 158] width 42 height 5
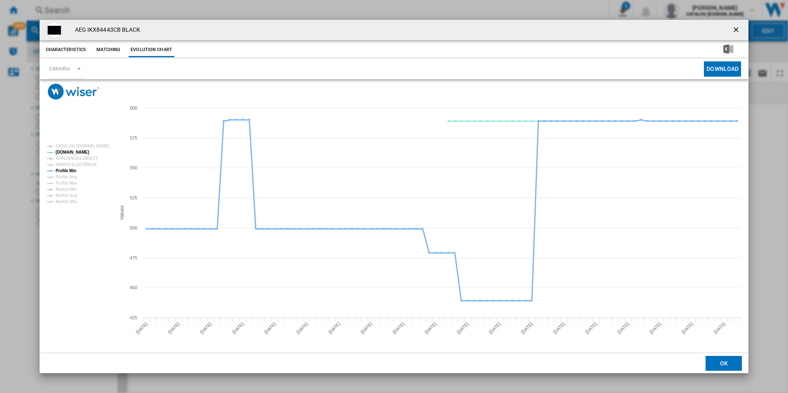
click at [73, 170] on tspan "Profile Min" at bounding box center [66, 171] width 21 height 5
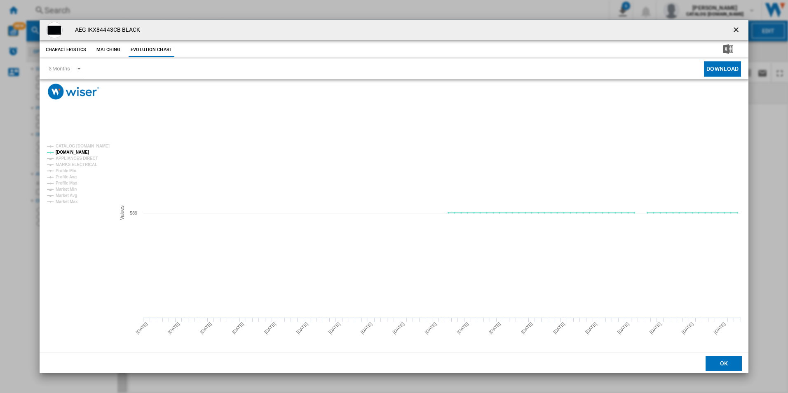
drag, startPoint x: 739, startPoint y: 26, endPoint x: 717, endPoint y: 47, distance: 30.6
click at [739, 26] on ng-md-icon "getI18NText('BUTTONS.CLOSE_DIALOG')" at bounding box center [737, 31] width 10 height 10
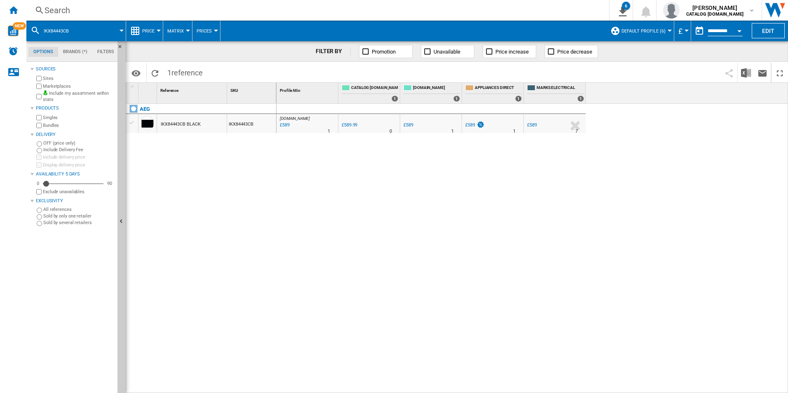
click at [399, 14] on div "Search" at bounding box center [316, 11] width 543 height 12
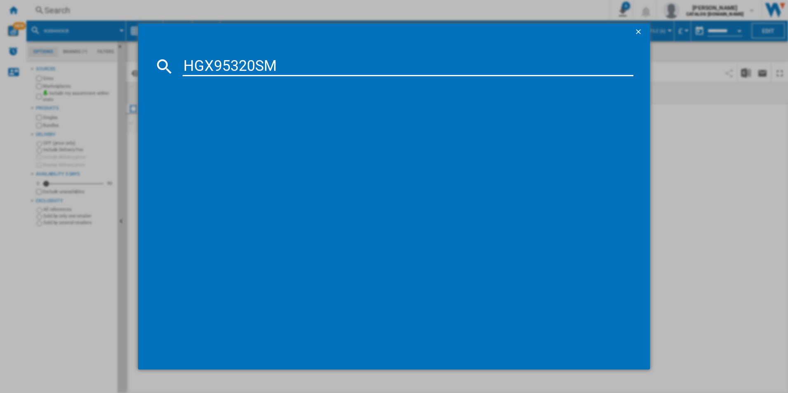
type input "HGX95320SM"
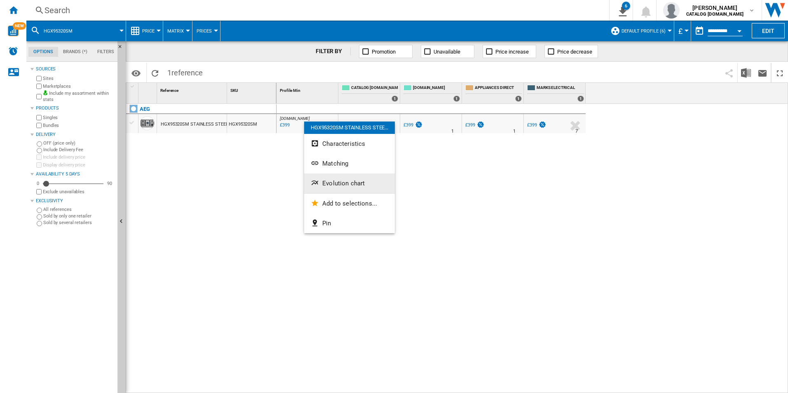
click at [321, 182] on button "Evolution chart" at bounding box center [349, 184] width 91 height 20
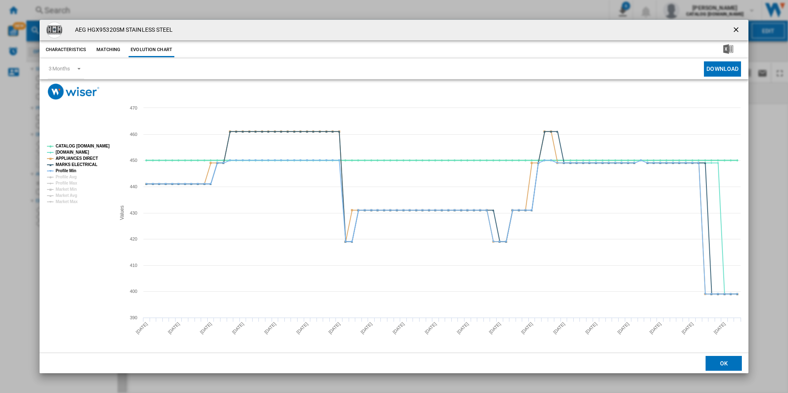
click at [93, 144] on tspan "CATALOG [DOMAIN_NAME]" at bounding box center [83, 146] width 54 height 5
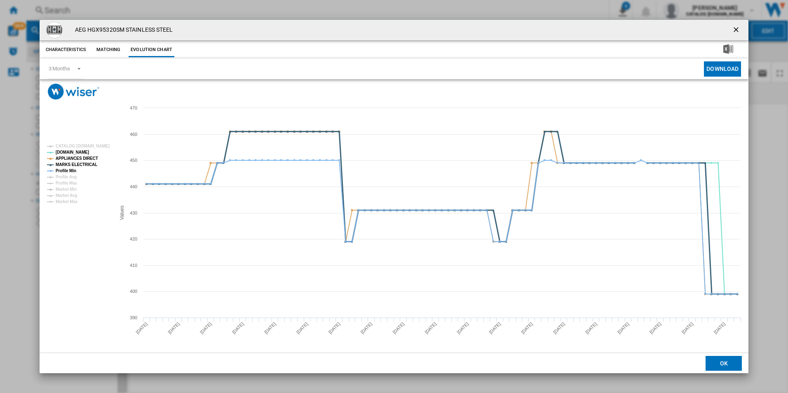
click at [88, 163] on tspan "MARKS ELECTRICAL" at bounding box center [77, 164] width 42 height 5
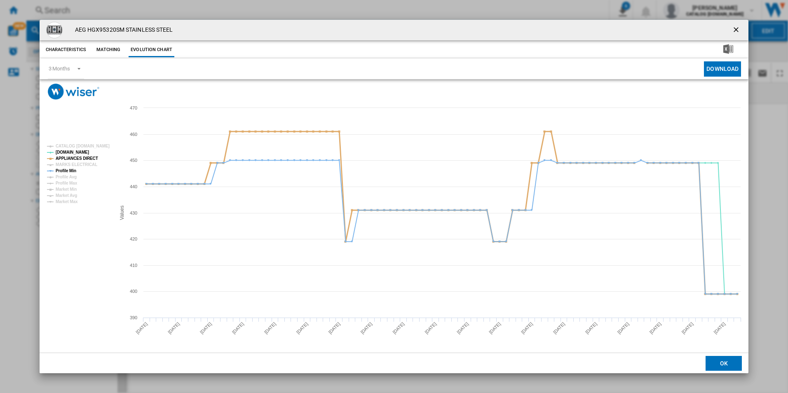
click at [92, 156] on tspan "APPLIANCES DIRECT" at bounding box center [77, 158] width 42 height 5
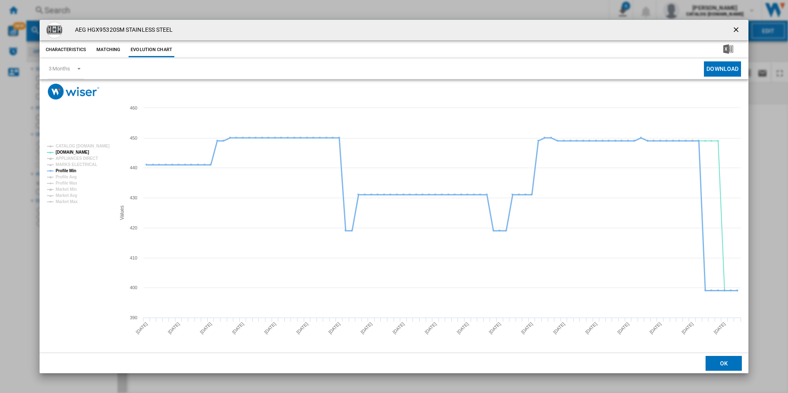
click at [73, 169] on tspan "Profile Min" at bounding box center [66, 171] width 21 height 5
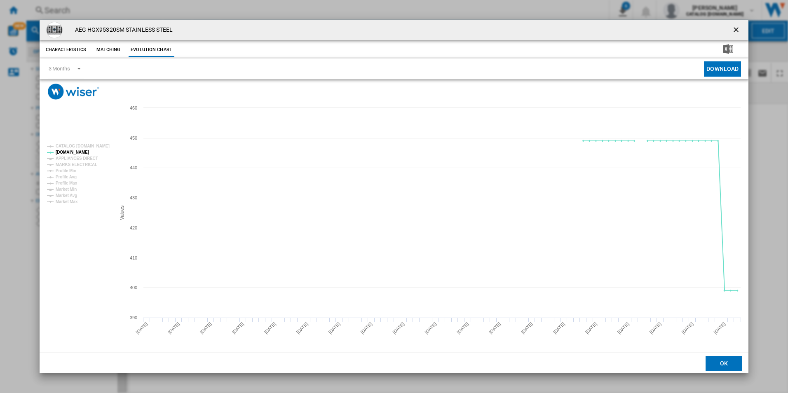
drag, startPoint x: 736, startPoint y: 26, endPoint x: 568, endPoint y: 20, distance: 168.3
click at [736, 26] on ng-md-icon "getI18NText('BUTTONS.CLOSE_DIALOG')" at bounding box center [737, 31] width 10 height 10
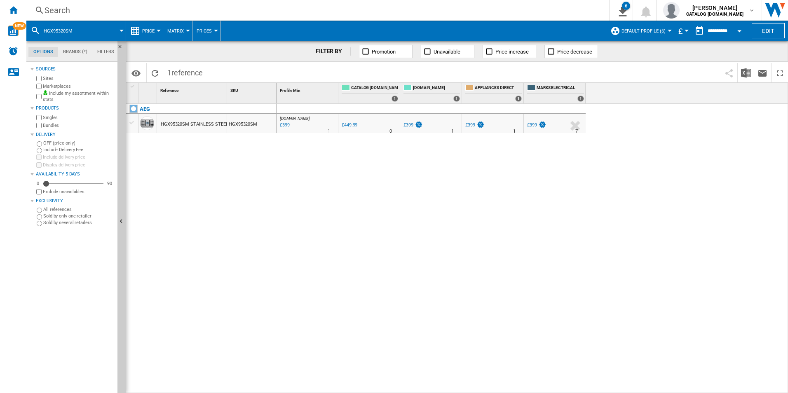
click at [436, 10] on div "Search" at bounding box center [316, 11] width 543 height 12
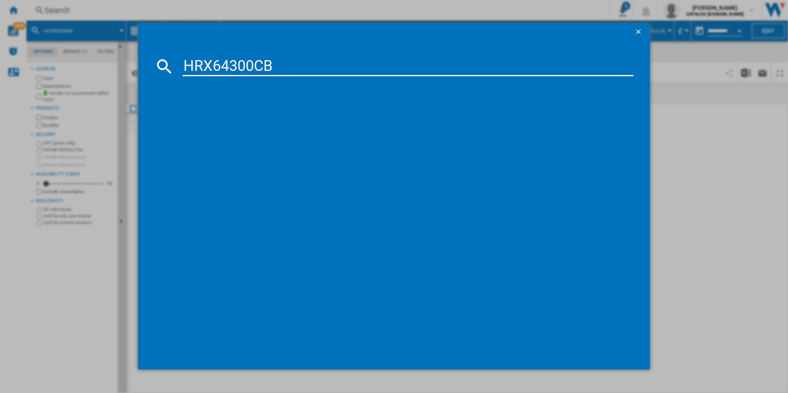
type input "HRX64300CB"
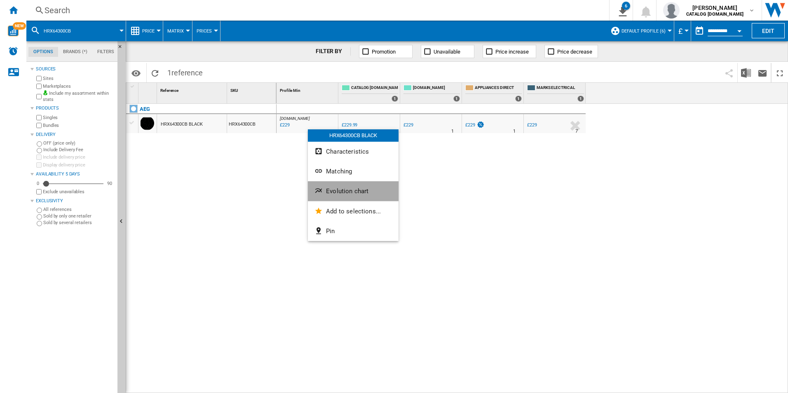
click at [331, 188] on span "Evolution chart" at bounding box center [347, 191] width 42 height 7
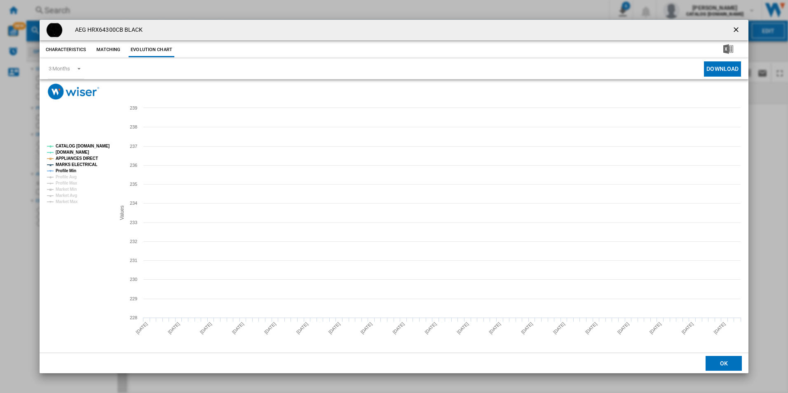
click at [104, 144] on tspan "CATALOG [DOMAIN_NAME]" at bounding box center [83, 146] width 54 height 5
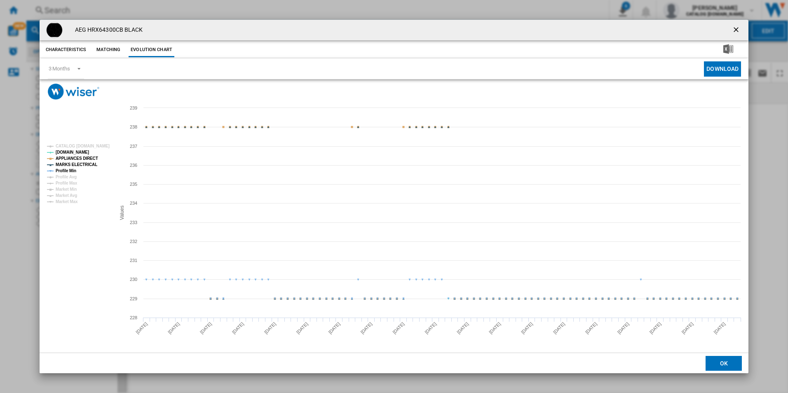
click at [84, 161] on tspan "APPLIANCES DIRECT" at bounding box center [77, 158] width 42 height 5
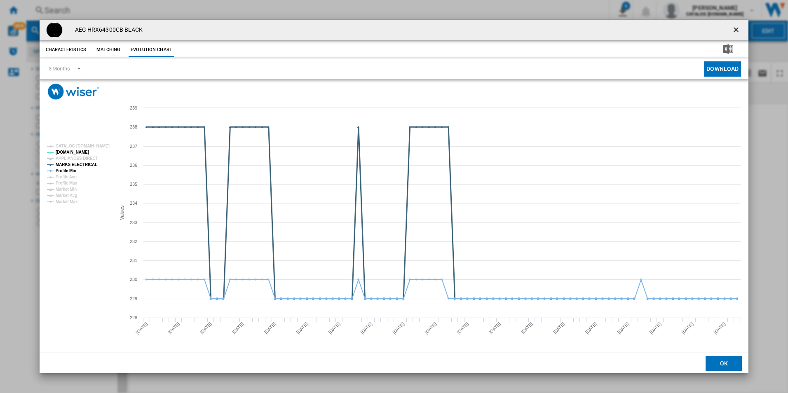
click at [84, 162] on tspan "MARKS ELECTRICAL" at bounding box center [77, 164] width 42 height 5
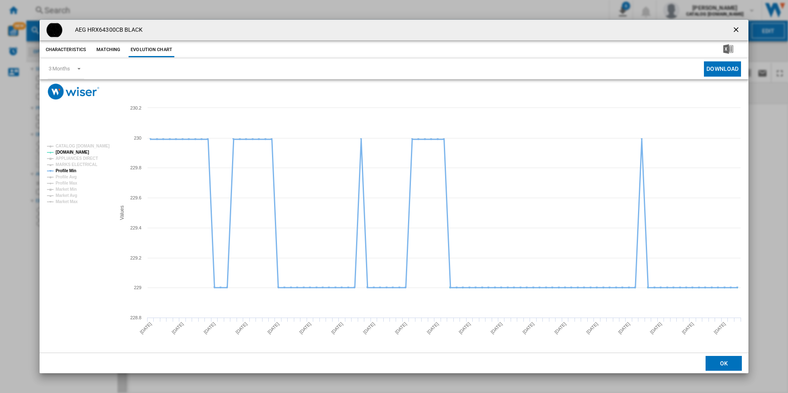
click at [68, 171] on tspan "Profile Min" at bounding box center [66, 171] width 21 height 5
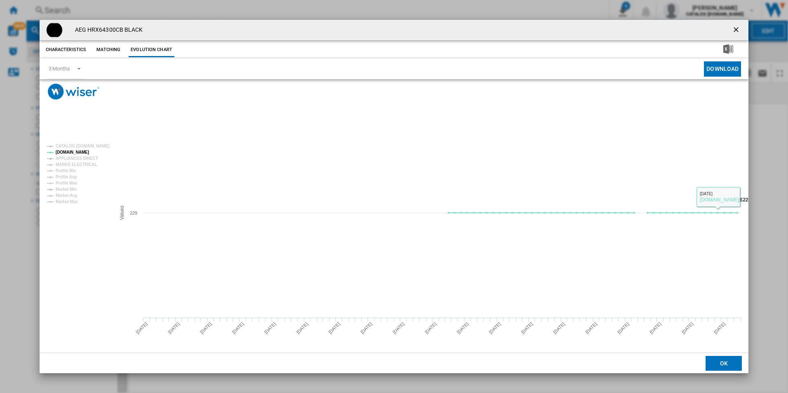
drag, startPoint x: 734, startPoint y: 29, endPoint x: 683, endPoint y: 30, distance: 51.1
click at [734, 29] on ng-md-icon "getI18NText('BUTTONS.CLOSE_DIALOG')" at bounding box center [737, 31] width 10 height 10
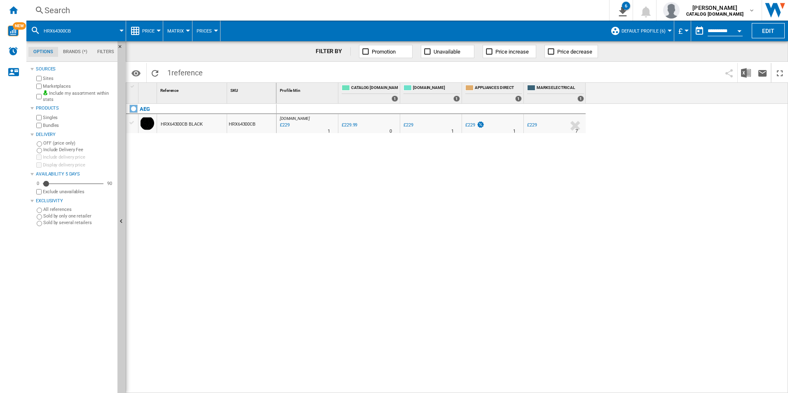
click at [512, 13] on div "Search" at bounding box center [316, 11] width 543 height 12
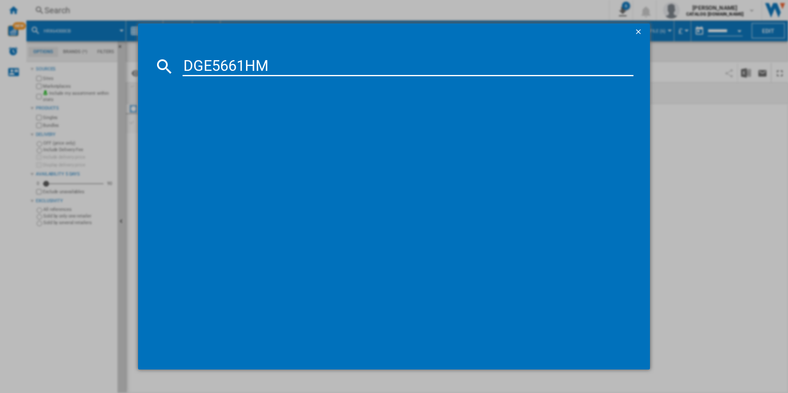
type input "DGE5661HM"
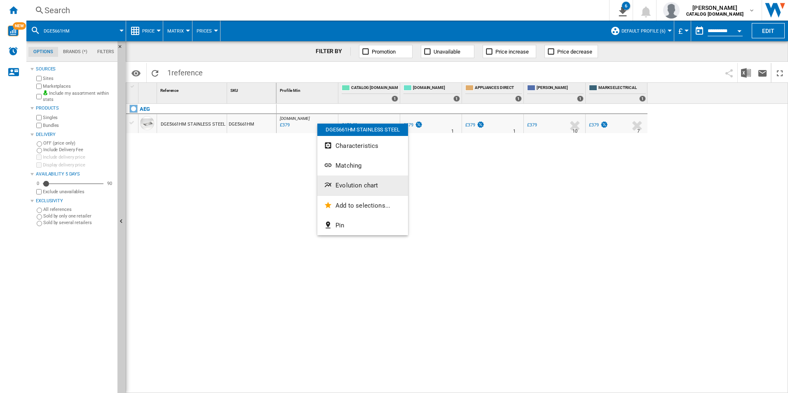
click at [347, 185] on span "Evolution chart" at bounding box center [356, 185] width 42 height 7
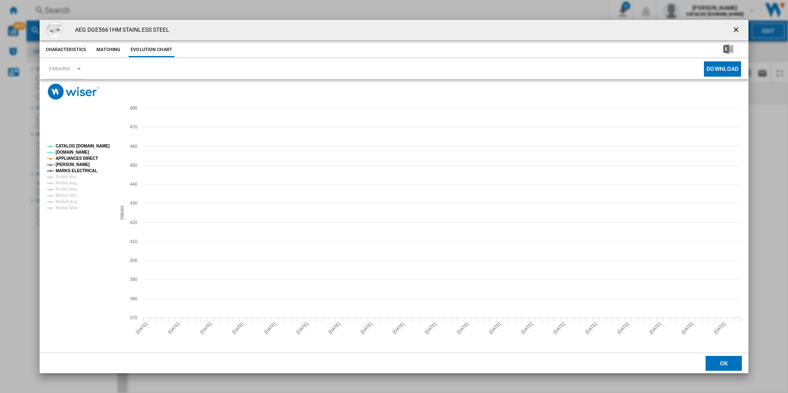
click at [94, 148] on tspan "CATALOG [DOMAIN_NAME]" at bounding box center [83, 146] width 54 height 5
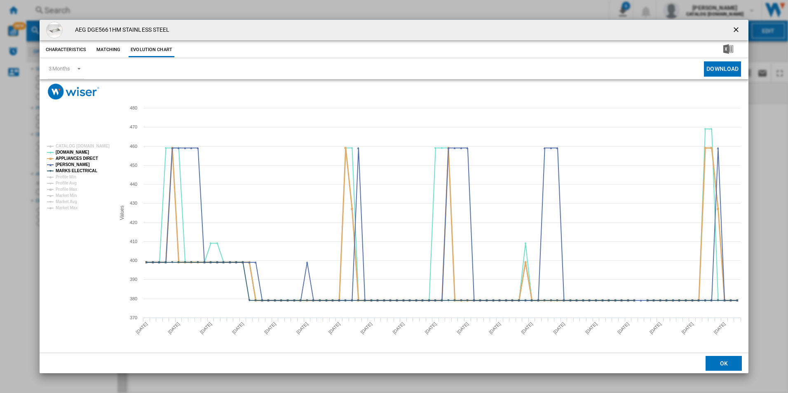
click at [91, 156] on tspan "APPLIANCES DIRECT" at bounding box center [77, 158] width 42 height 5
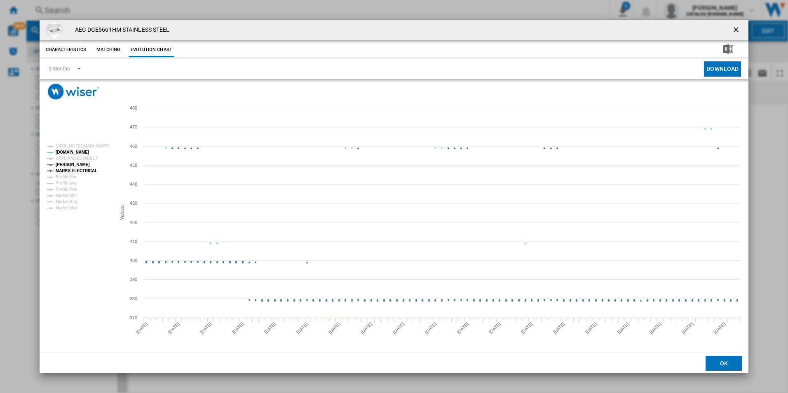
click at [92, 169] on tspan "MARKS ELECTRICAL" at bounding box center [77, 171] width 42 height 5
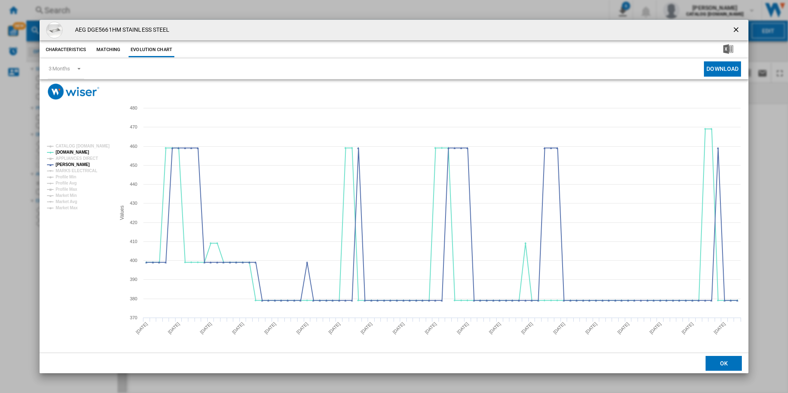
click at [737, 30] on ng-md-icon "getI18NText('BUTTONS.CLOSE_DIALOG')" at bounding box center [737, 31] width 10 height 10
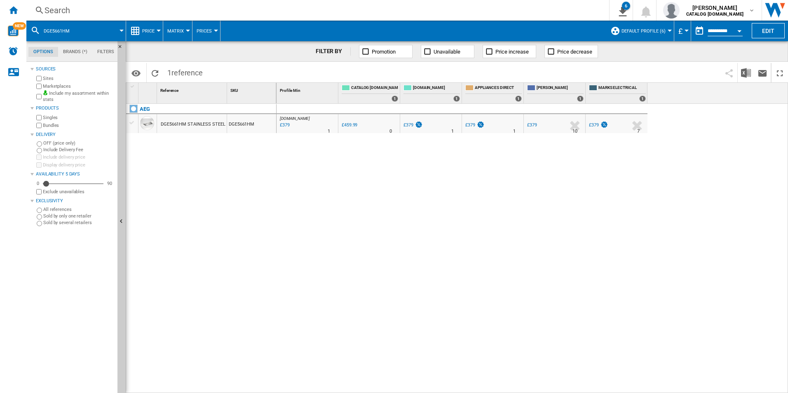
click at [502, 7] on div "Search" at bounding box center [316, 11] width 543 height 12
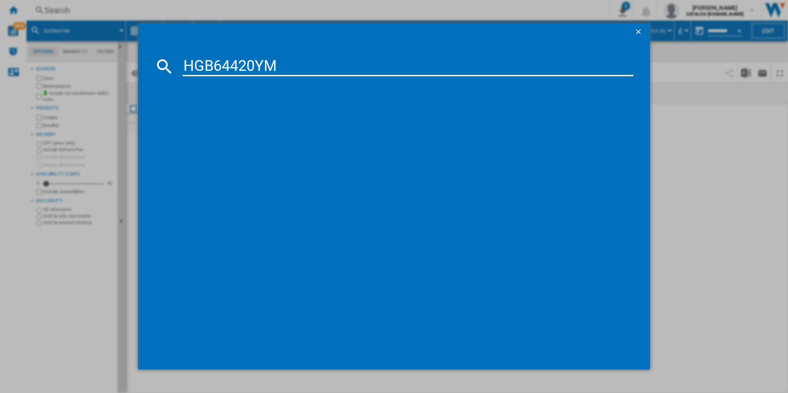
type input "HGB64420YM"
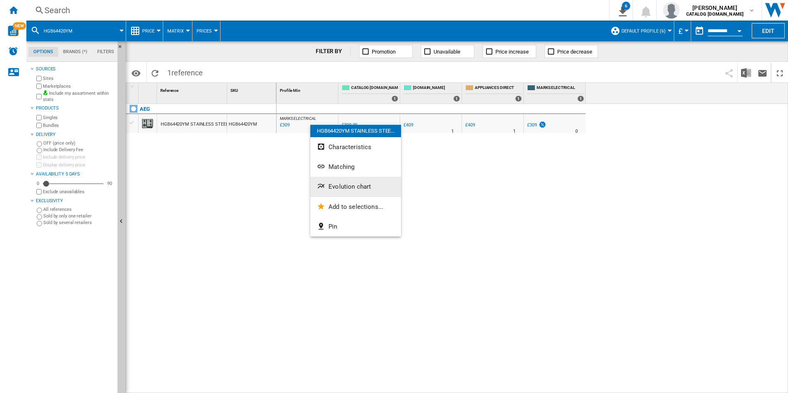
click at [329, 188] on span "Evolution chart" at bounding box center [349, 186] width 42 height 7
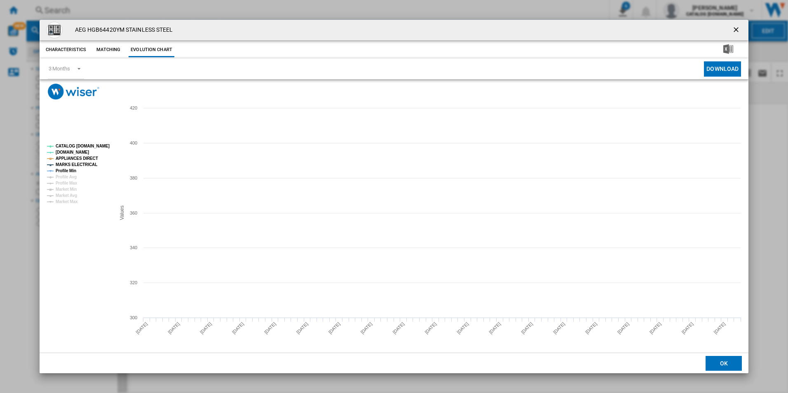
click at [96, 145] on tspan "CATALOG [DOMAIN_NAME]" at bounding box center [83, 146] width 54 height 5
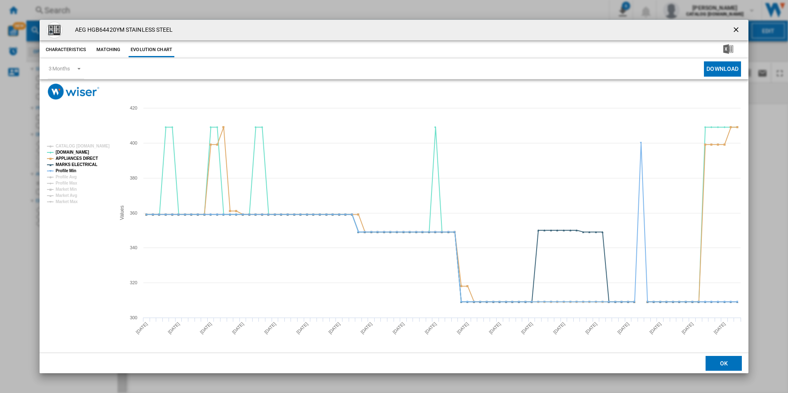
click at [93, 154] on rect "Product popup" at bounding box center [78, 174] width 68 height 66
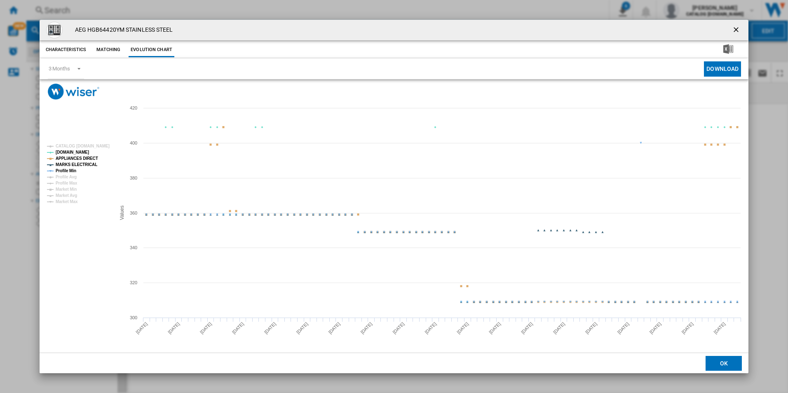
click at [88, 160] on tspan "APPLIANCES DIRECT" at bounding box center [77, 158] width 42 height 5
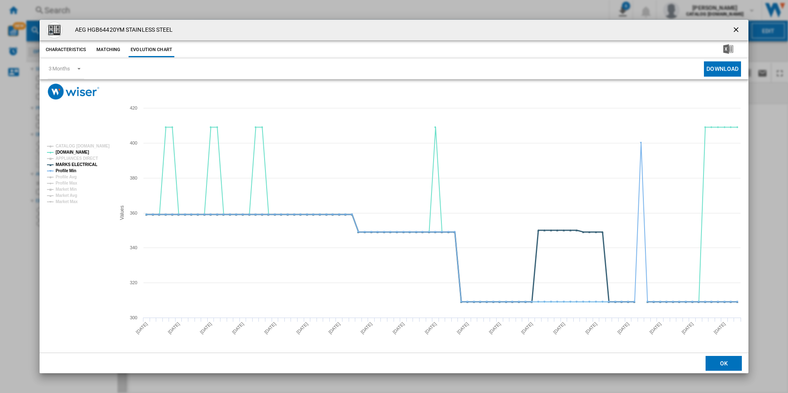
click at [87, 167] on tspan "MARKS ELECTRICAL" at bounding box center [77, 164] width 42 height 5
click at [73, 169] on tspan "Profile Min" at bounding box center [66, 171] width 21 height 5
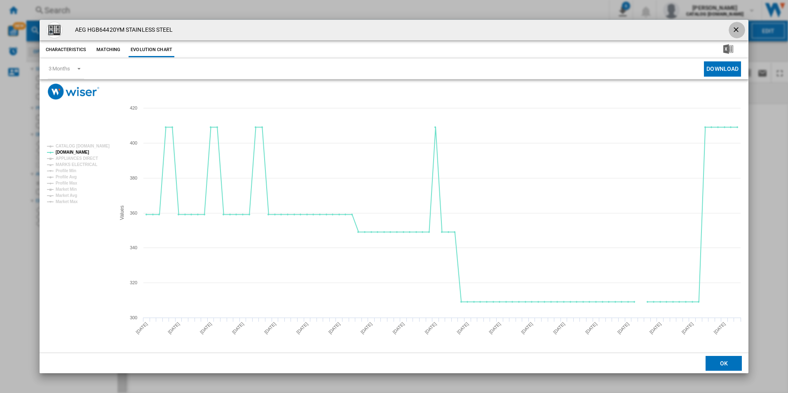
drag, startPoint x: 738, startPoint y: 26, endPoint x: 564, endPoint y: 18, distance: 174.5
click at [738, 26] on ng-md-icon "getI18NText('BUTTONS.CLOSE_DIALOG')" at bounding box center [737, 31] width 10 height 10
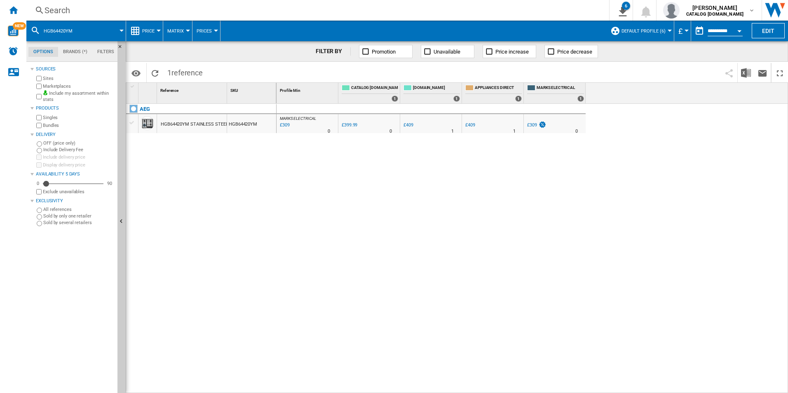
click at [513, 10] on div "Search" at bounding box center [316, 11] width 543 height 12
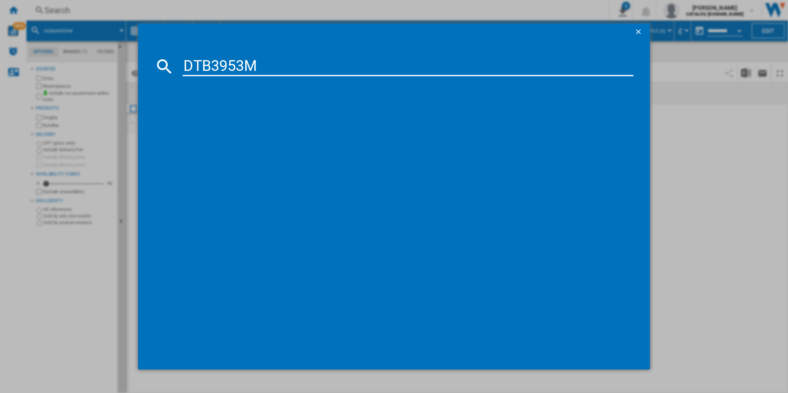
type input "DTB3953M"
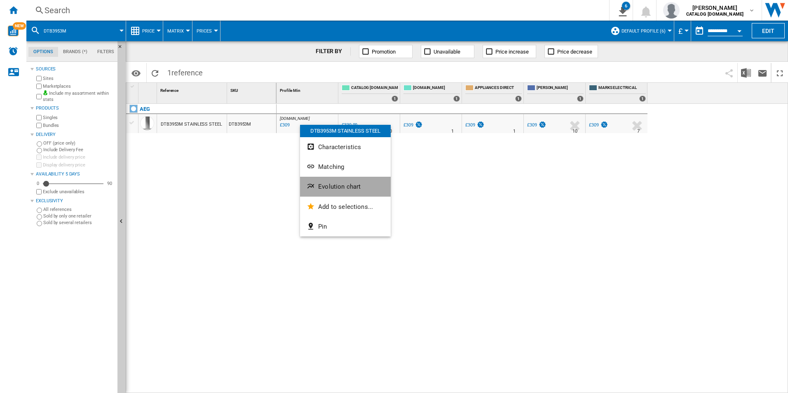
click at [326, 178] on button "Evolution chart" at bounding box center [345, 187] width 91 height 20
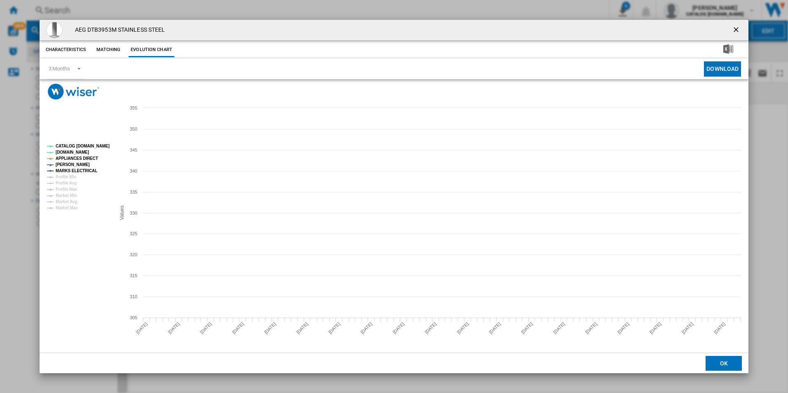
click at [88, 144] on tspan "CATALOG [DOMAIN_NAME]" at bounding box center [83, 146] width 54 height 5
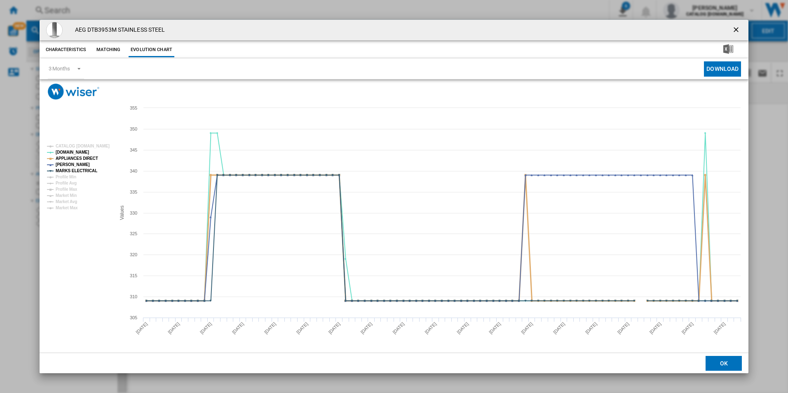
click at [89, 156] on tspan "APPLIANCES DIRECT" at bounding box center [77, 158] width 42 height 5
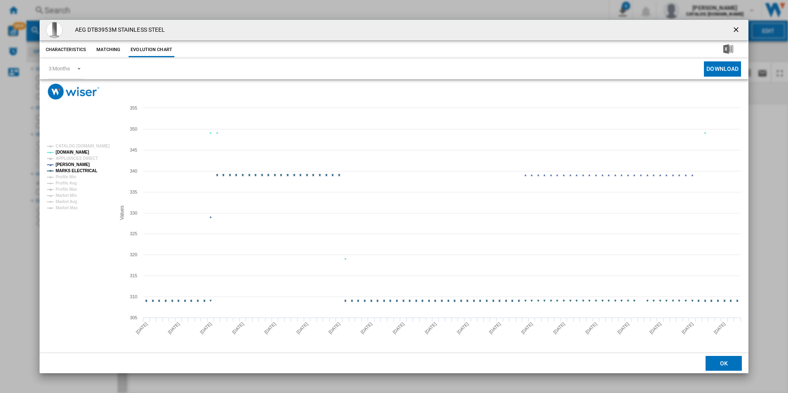
click at [90, 169] on tspan "MARKS ELECTRICAL" at bounding box center [77, 171] width 42 height 5
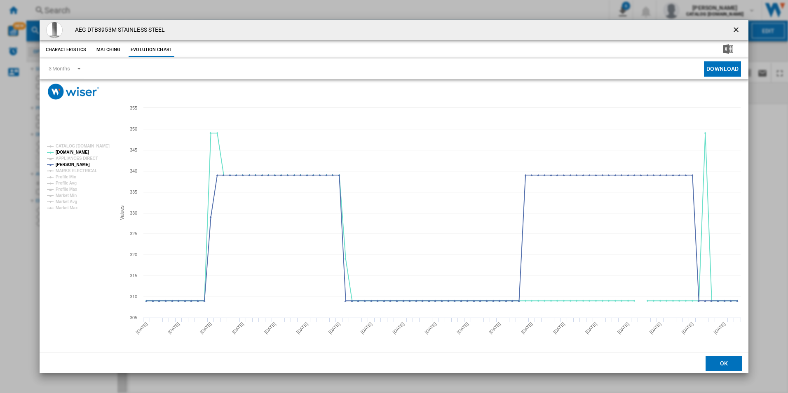
drag, startPoint x: 738, startPoint y: 27, endPoint x: 556, endPoint y: 37, distance: 181.6
click at [738, 27] on ng-md-icon "getI18NText('BUTTONS.CLOSE_DIALOG')" at bounding box center [737, 31] width 10 height 10
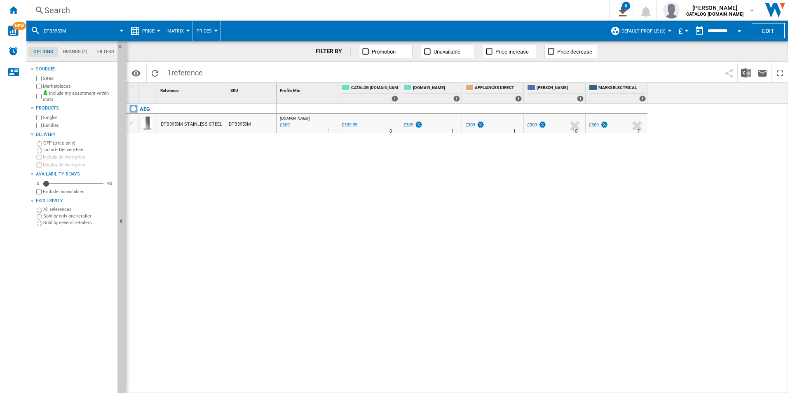
click at [479, 9] on div "Search" at bounding box center [316, 11] width 543 height 12
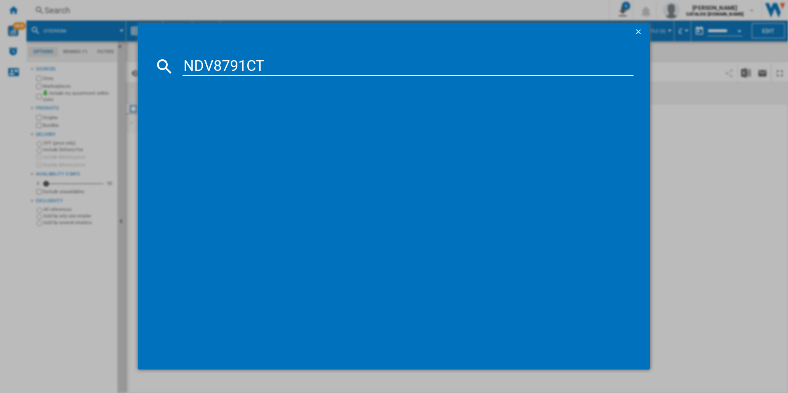
type input "NDV8791CT"
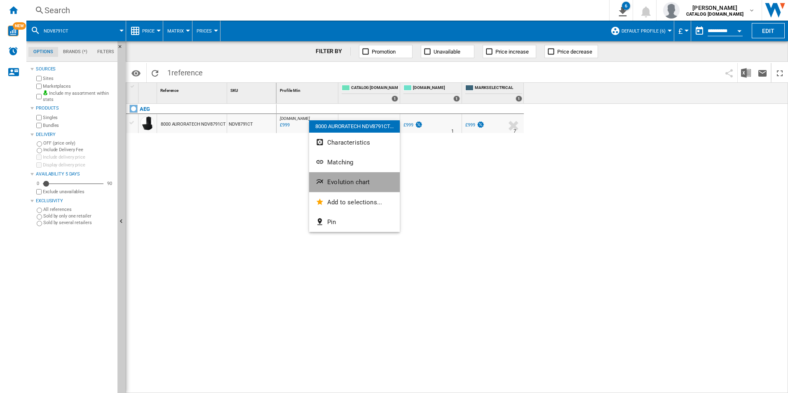
click at [328, 175] on button "Evolution chart" at bounding box center [354, 182] width 91 height 20
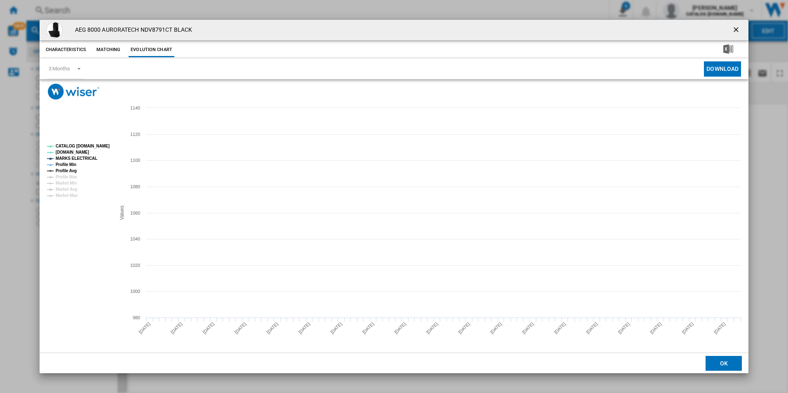
click at [98, 146] on tspan "CATALOG [DOMAIN_NAME]" at bounding box center [83, 146] width 54 height 5
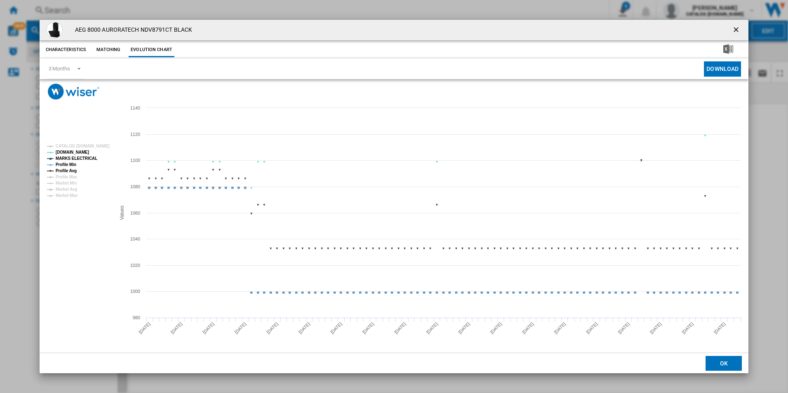
click at [80, 158] on tspan "MARKS ELECTRICAL" at bounding box center [77, 158] width 42 height 5
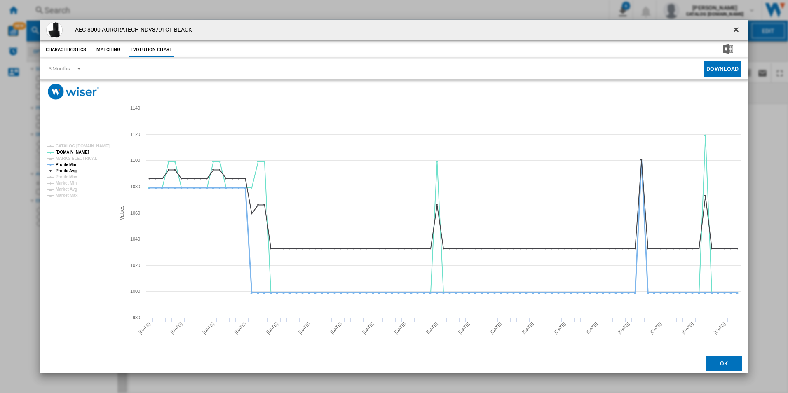
click at [70, 167] on tspan "Profile Min" at bounding box center [66, 164] width 21 height 5
click at [70, 171] on tspan "Profile Avg" at bounding box center [66, 171] width 21 height 5
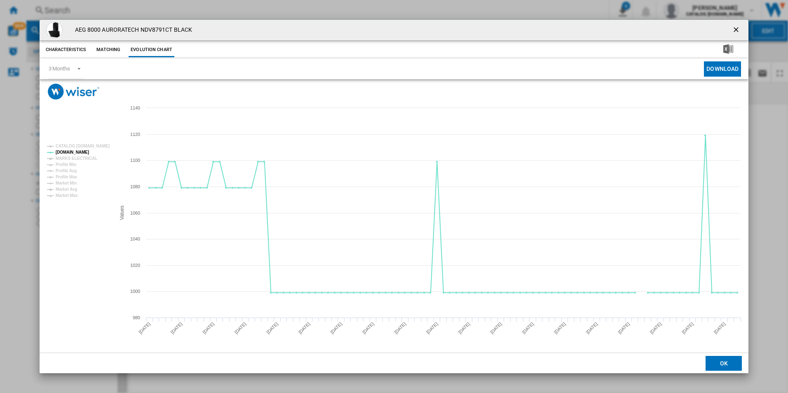
drag, startPoint x: 737, startPoint y: 31, endPoint x: 529, endPoint y: 16, distance: 208.2
click at [737, 31] on ng-md-icon "getI18NText('BUTTONS.CLOSE_DIALOG')" at bounding box center [737, 31] width 10 height 10
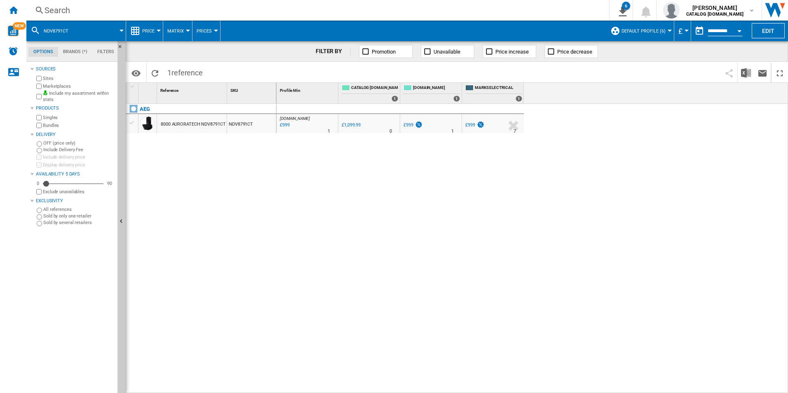
click at [502, 7] on div "Search" at bounding box center [316, 11] width 543 height 12
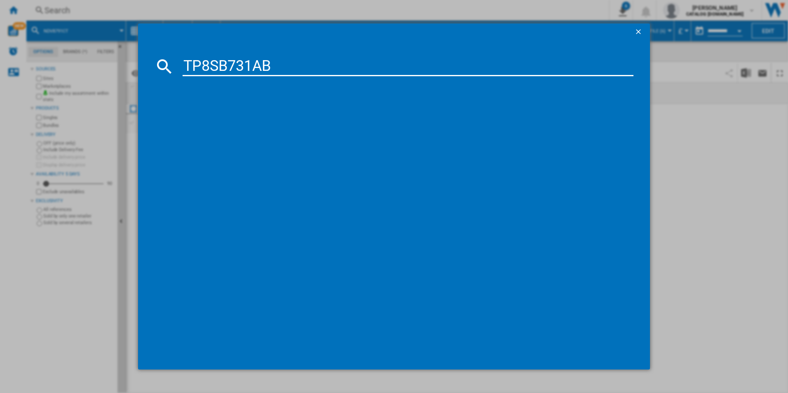
type input "TP8SB731AB"
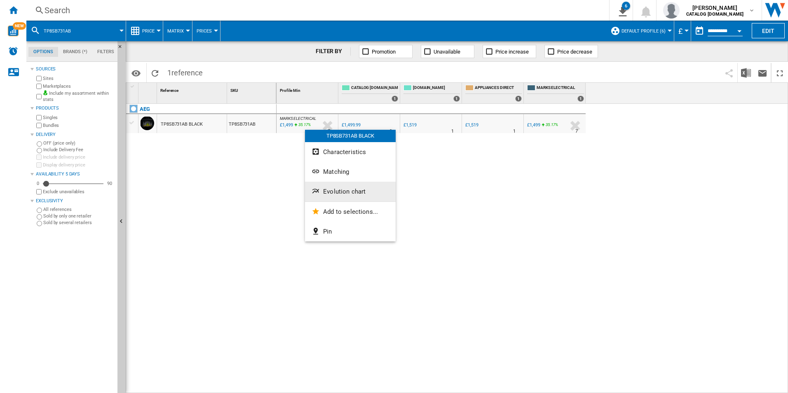
click at [328, 189] on span "Evolution chart" at bounding box center [344, 191] width 42 height 7
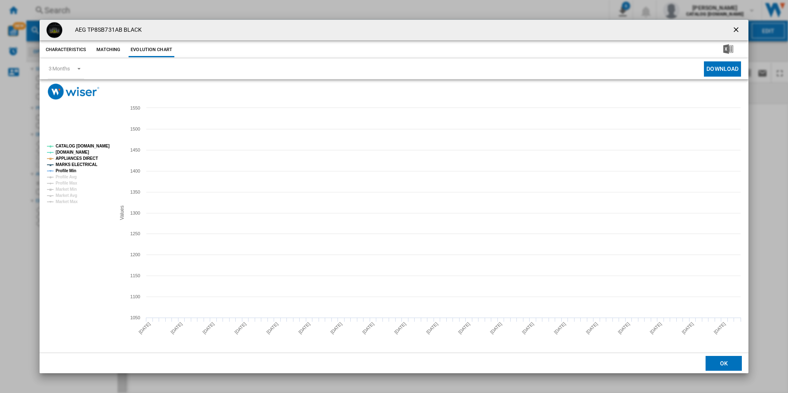
click at [86, 146] on tspan "CATALOG [DOMAIN_NAME]" at bounding box center [83, 146] width 54 height 5
click at [87, 160] on tspan "APPLIANCES DIRECT" at bounding box center [77, 158] width 42 height 5
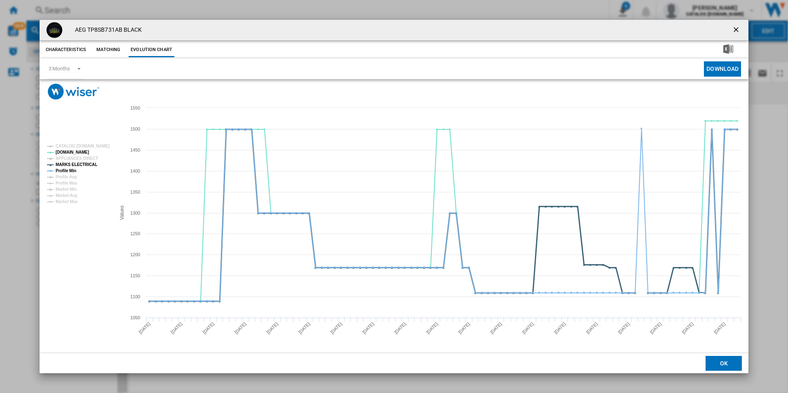
click at [83, 165] on tspan "MARKS ELECTRICAL" at bounding box center [77, 164] width 42 height 5
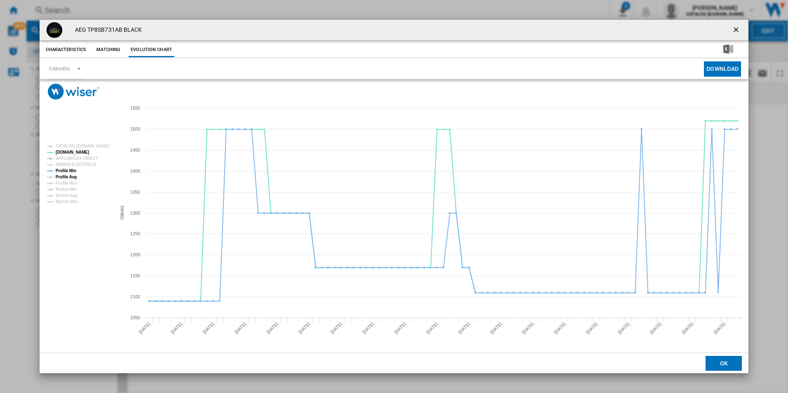
click at [68, 178] on tspan "Profile Avg" at bounding box center [66, 177] width 21 height 5
click at [71, 175] on tspan "Profile Avg" at bounding box center [66, 177] width 21 height 5
click at [72, 171] on tspan "Profile Min" at bounding box center [66, 171] width 21 height 5
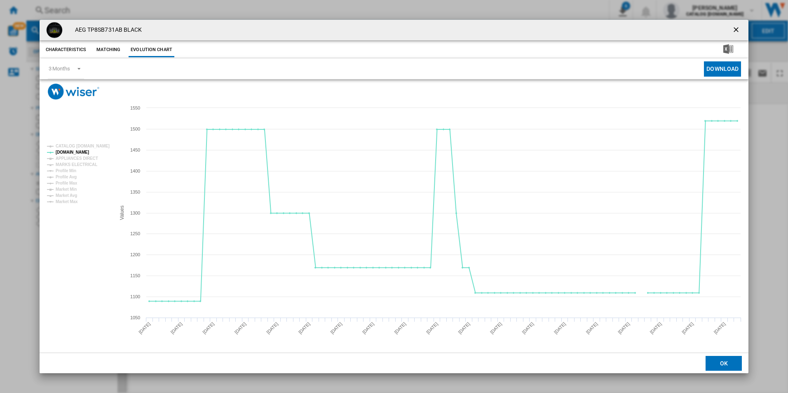
drag, startPoint x: 737, startPoint y: 23, endPoint x: 715, endPoint y: 28, distance: 22.6
click at [737, 23] on button "Product popup" at bounding box center [737, 30] width 16 height 16
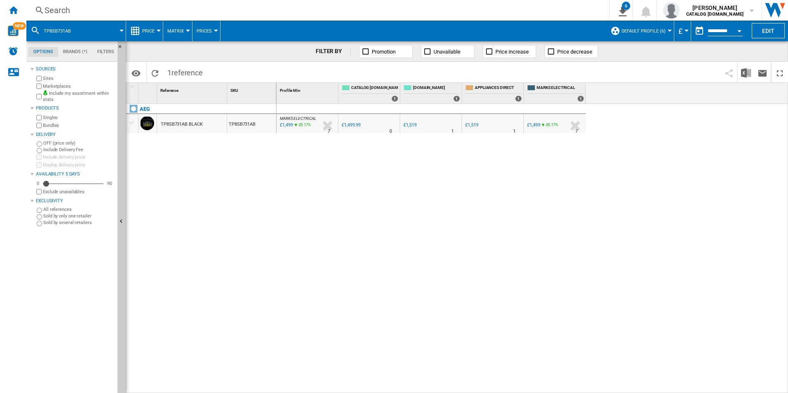
click at [429, 10] on div "Search" at bounding box center [316, 11] width 543 height 12
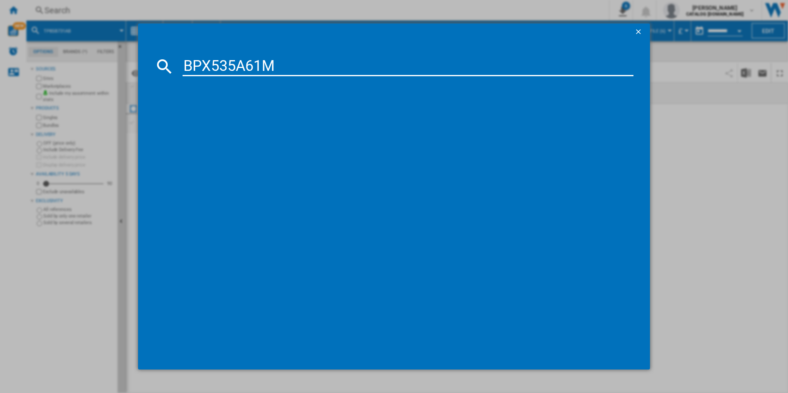
type input "BPX535A61M"
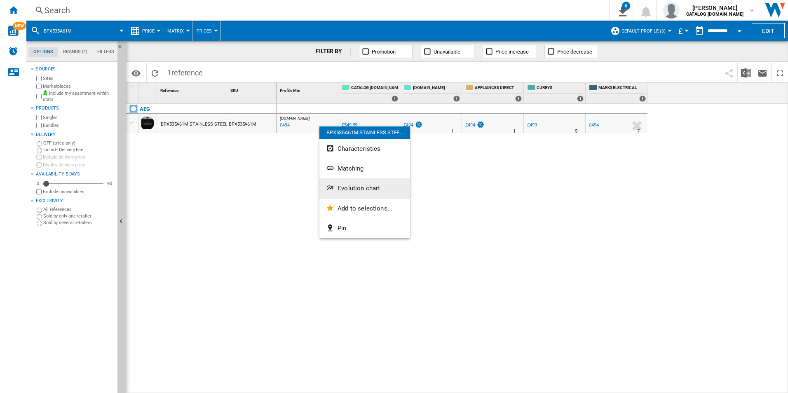
click at [349, 187] on span "Evolution chart" at bounding box center [359, 188] width 42 height 7
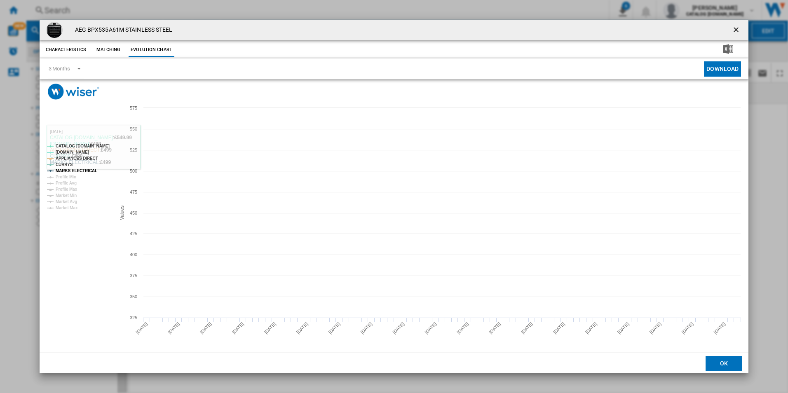
click at [89, 144] on tspan "CATALOG [DOMAIN_NAME]" at bounding box center [83, 146] width 54 height 5
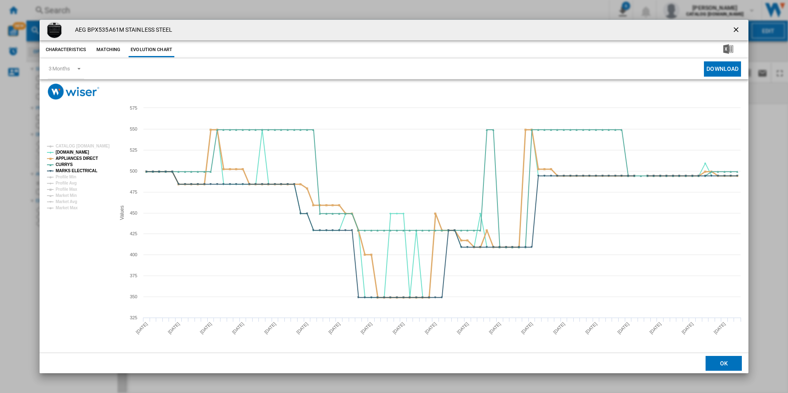
click at [87, 160] on tspan "APPLIANCES DIRECT" at bounding box center [77, 158] width 42 height 5
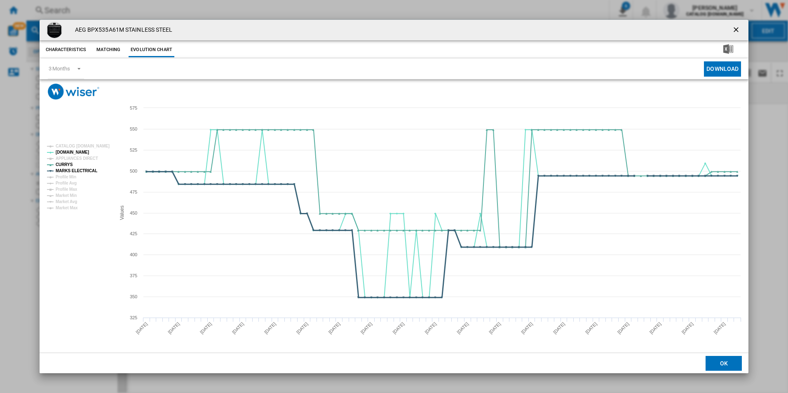
click at [88, 171] on tspan "MARKS ELECTRICAL" at bounding box center [77, 171] width 42 height 5
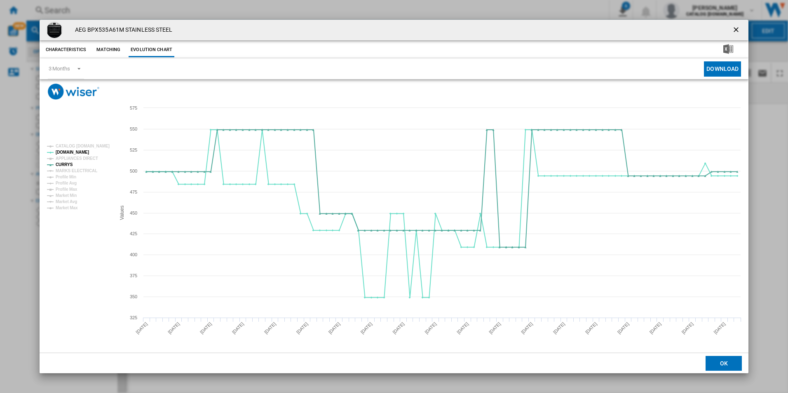
drag, startPoint x: 735, startPoint y: 25, endPoint x: 641, endPoint y: 28, distance: 94.0
click at [735, 26] on ng-md-icon "getI18NText('BUTTONS.CLOSE_DIALOG')" at bounding box center [737, 31] width 10 height 10
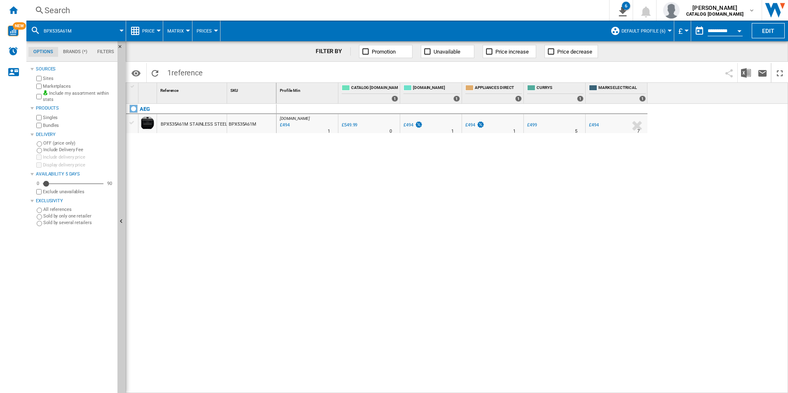
click at [454, 4] on div "Search Search 0 6 ER Report [Price Matrix] ER Report [Price Matrix] ER Report […" at bounding box center [407, 10] width 762 height 21
click at [445, 17] on div "Search Search 0 6 ER Report [Price Matrix] ER Report [Price Matrix] ER Report […" at bounding box center [407, 10] width 762 height 21
click at [441, 13] on div "Search" at bounding box center [316, 11] width 543 height 12
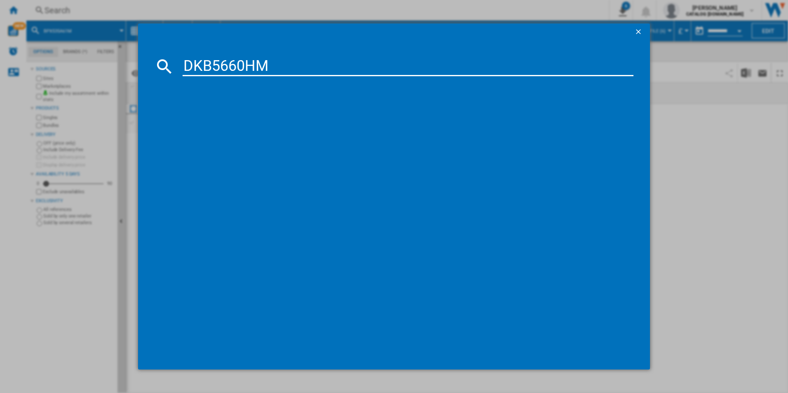
type input "DKB5660HM"
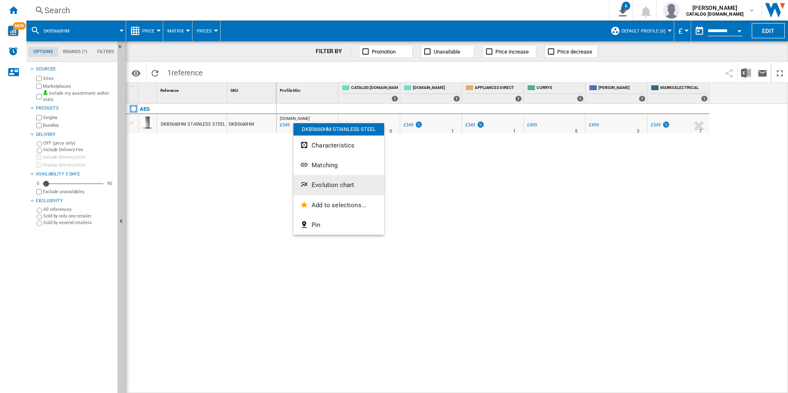
click at [310, 185] on ng-md-icon "Evolution chart" at bounding box center [305, 186] width 10 height 10
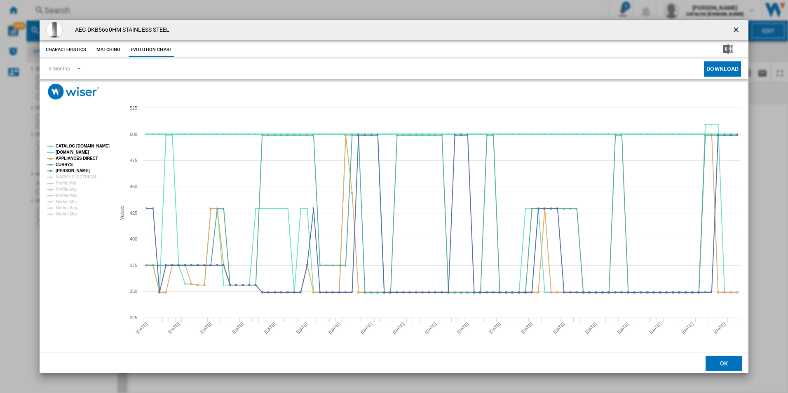
click at [89, 146] on tspan "CATALOG [DOMAIN_NAME]" at bounding box center [83, 146] width 54 height 5
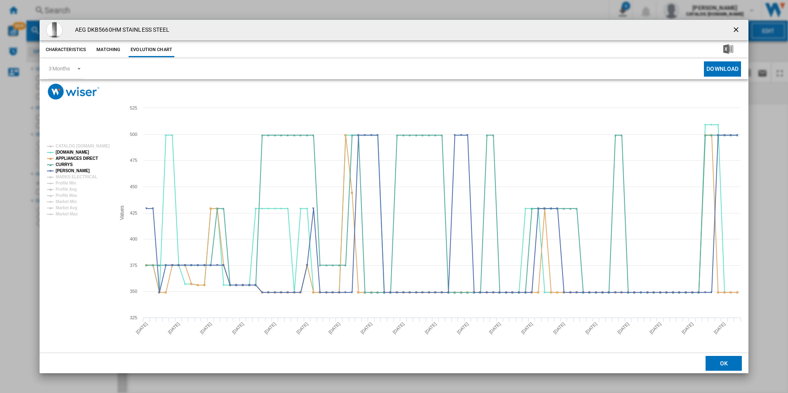
click at [89, 155] on rect "Product popup" at bounding box center [78, 180] width 68 height 79
click at [94, 160] on tspan "APPLIANCES DIRECT" at bounding box center [77, 158] width 42 height 5
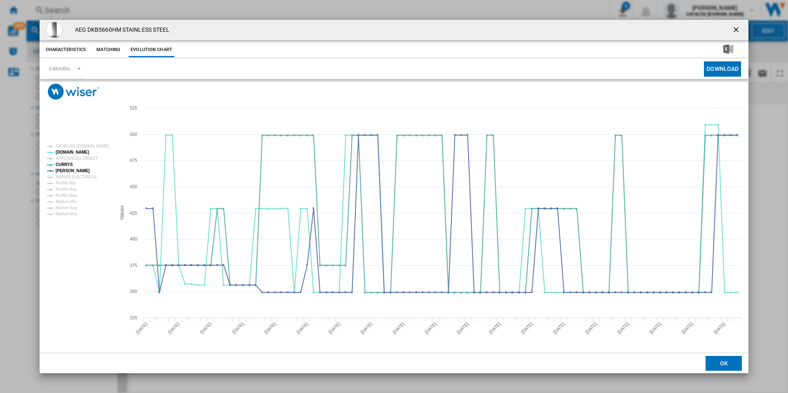
click at [733, 32] on ng-md-icon "getI18NText('BUTTONS.CLOSE_DIALOG')" at bounding box center [737, 31] width 10 height 10
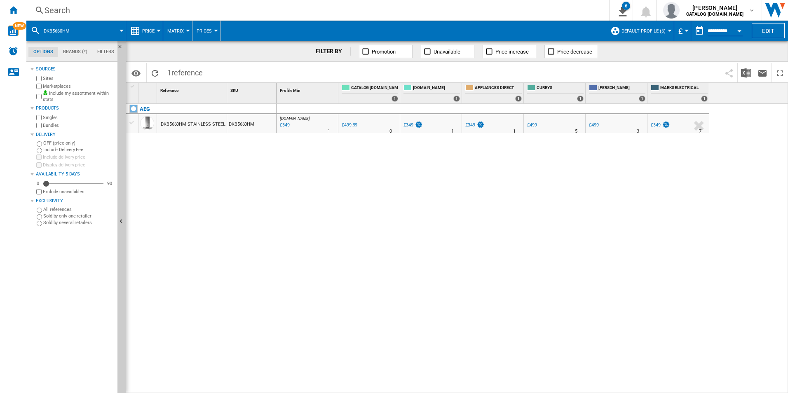
click at [440, 17] on div "Search Search 0 6 ER Report [Price Matrix] ER Report [Price Matrix] ER Report […" at bounding box center [407, 10] width 762 height 21
click at [428, 14] on div "Search" at bounding box center [316, 11] width 543 height 12
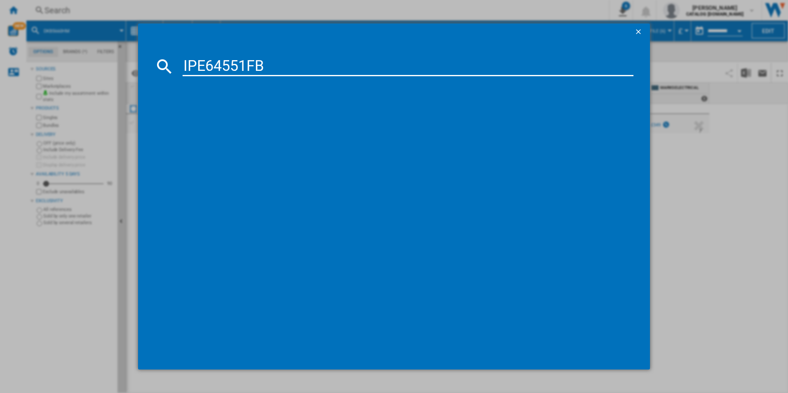
type input "IPE64551FB"
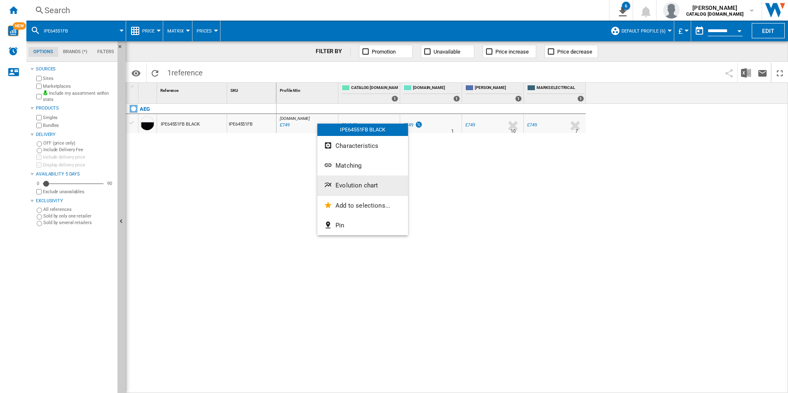
click at [338, 192] on button "Evolution chart" at bounding box center [362, 186] width 91 height 20
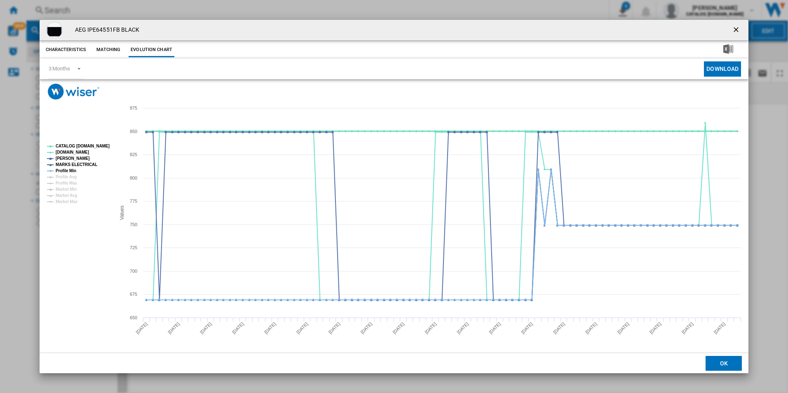
click at [98, 146] on tspan "CATALOG [DOMAIN_NAME]" at bounding box center [83, 146] width 54 height 5
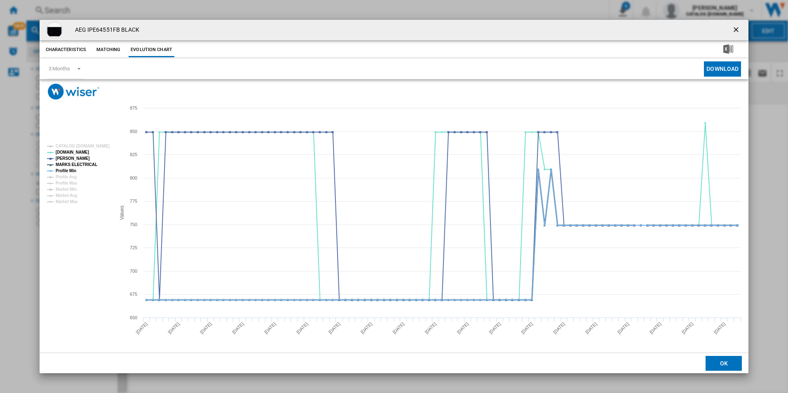
click at [84, 165] on tspan "MARKS ELECTRICAL" at bounding box center [77, 164] width 42 height 5
click at [66, 169] on tspan "Profile Min" at bounding box center [66, 171] width 21 height 5
drag, startPoint x: 735, startPoint y: 28, endPoint x: 712, endPoint y: 25, distance: 23.2
click at [735, 28] on ng-md-icon "getI18NText('BUTTONS.CLOSE_DIALOG')" at bounding box center [737, 31] width 10 height 10
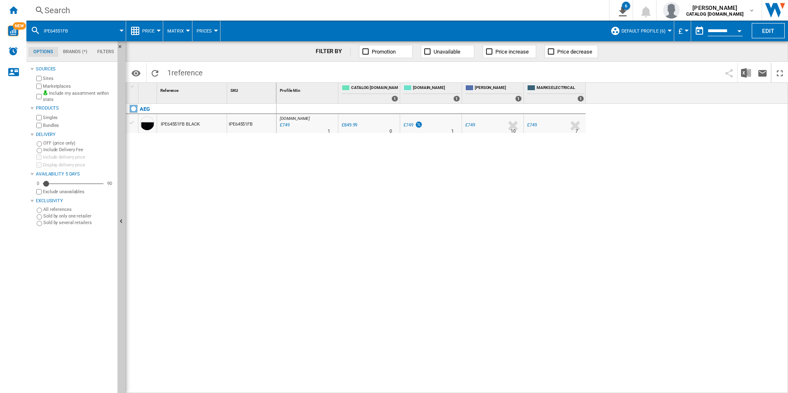
click at [442, 16] on div "Search Search 0 6 ER Report [Price Matrix] ER Report [Price Matrix] ER Report […" at bounding box center [407, 10] width 762 height 21
click at [464, 12] on div "Search" at bounding box center [316, 11] width 543 height 12
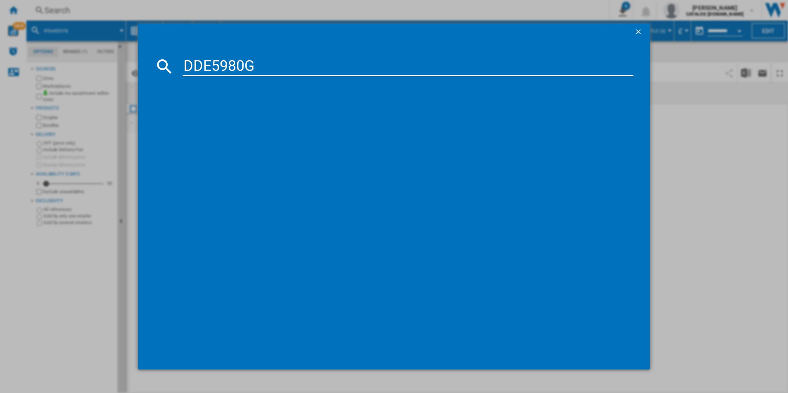
type input "DDE5980G"
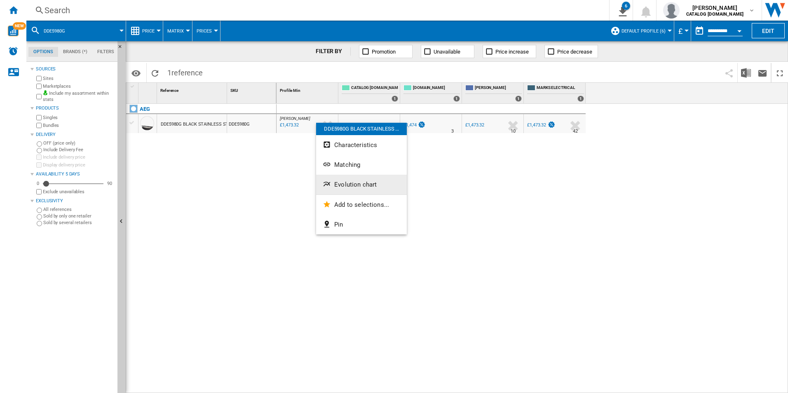
click at [337, 182] on span "Evolution chart" at bounding box center [355, 184] width 42 height 7
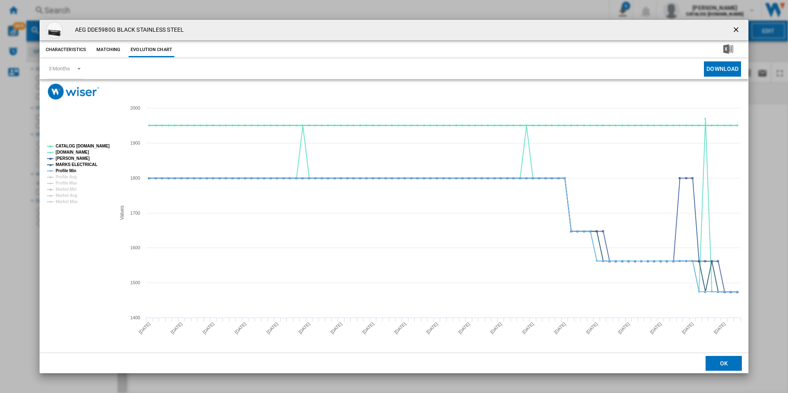
click at [103, 147] on tspan "CATALOG [DOMAIN_NAME]" at bounding box center [83, 146] width 54 height 5
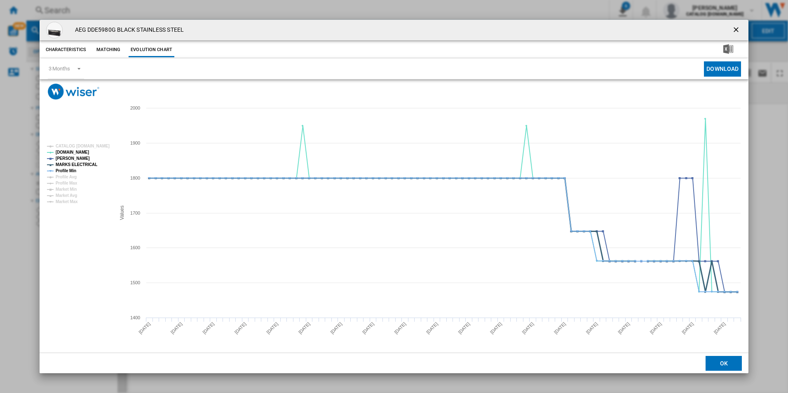
click at [80, 166] on tspan "MARKS ELECTRICAL" at bounding box center [77, 164] width 42 height 5
click at [74, 169] on tspan "Profile Min" at bounding box center [66, 171] width 21 height 5
drag, startPoint x: 737, startPoint y: 28, endPoint x: 520, endPoint y: 30, distance: 217.6
click at [737, 28] on ng-md-icon "getI18NText('BUTTONS.CLOSE_DIALOG')" at bounding box center [737, 31] width 10 height 10
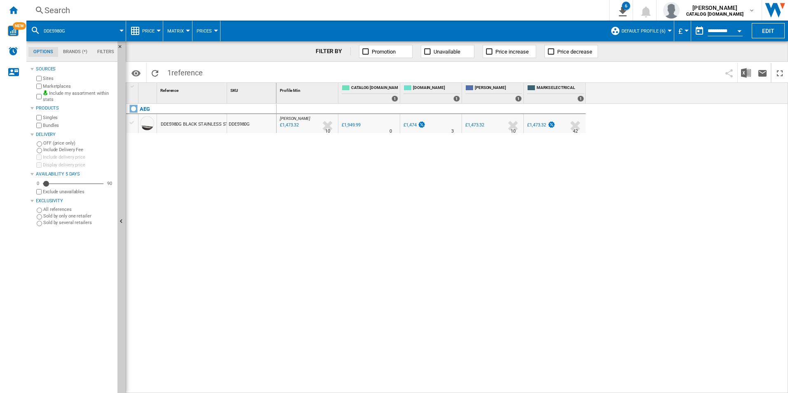
click at [478, 12] on div "Search" at bounding box center [316, 11] width 543 height 12
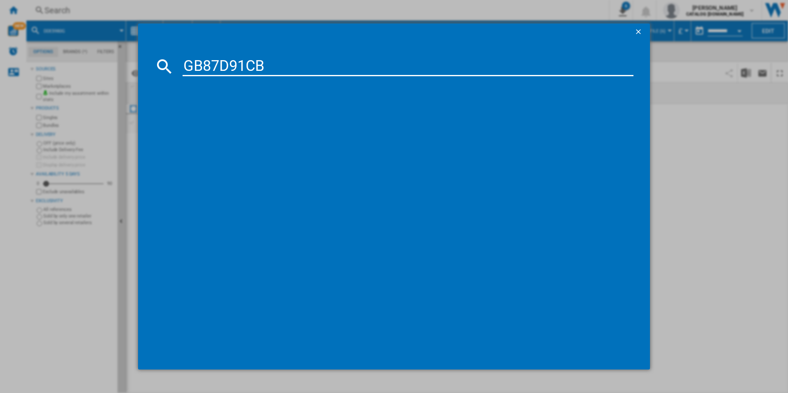
type input "GB87D91CB"
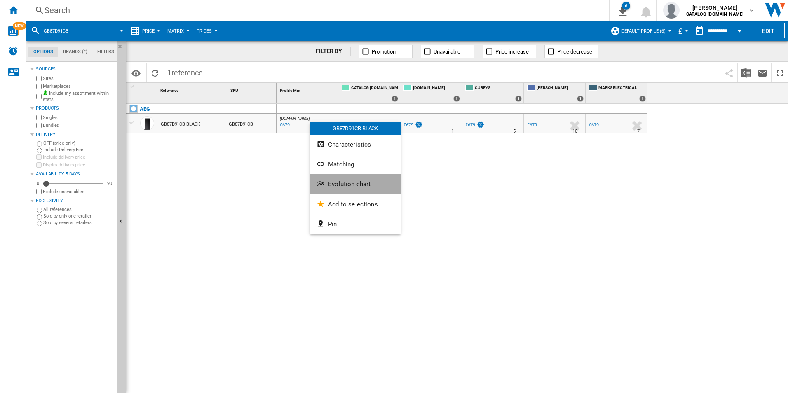
click at [329, 178] on button "Evolution chart" at bounding box center [355, 184] width 91 height 20
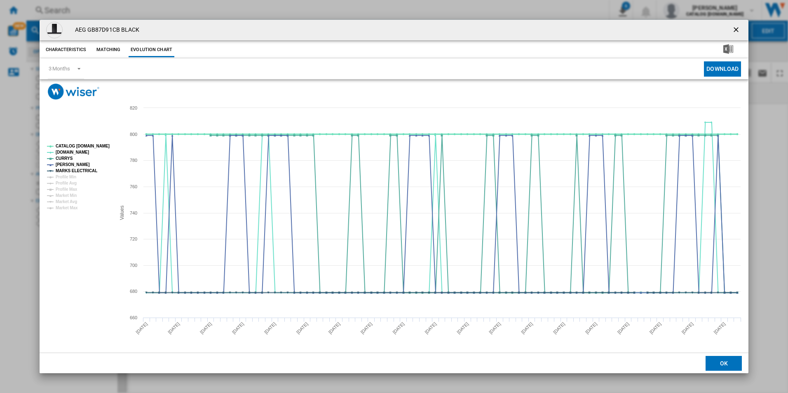
click at [89, 145] on tspan "CATALOG [DOMAIN_NAME]" at bounding box center [83, 146] width 54 height 5
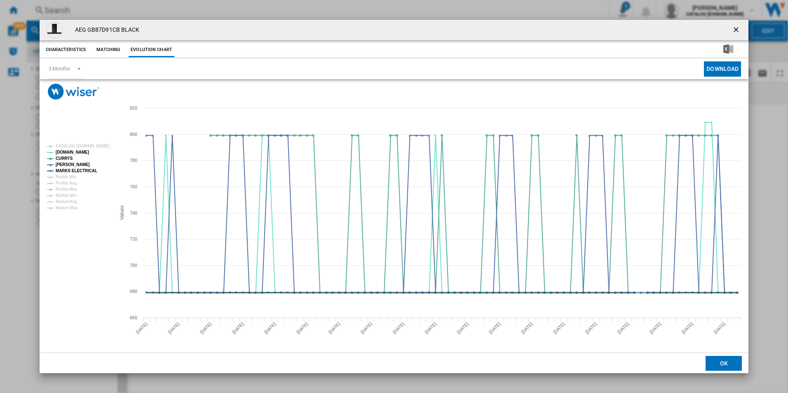
click at [86, 171] on tspan "MARKS ELECTRICAL" at bounding box center [77, 171] width 42 height 5
click at [737, 27] on ng-md-icon "getI18NText('BUTTONS.CLOSE_DIALOG')" at bounding box center [737, 31] width 10 height 10
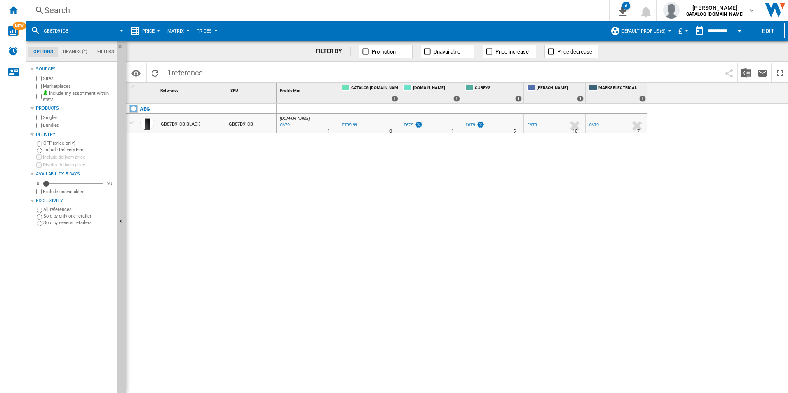
click at [477, 9] on div "Search" at bounding box center [316, 11] width 543 height 12
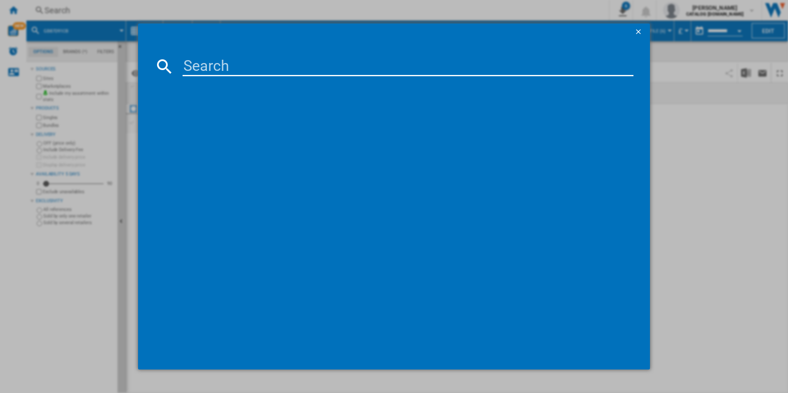
paste input "NDV8761CT"
type input "NDV8761CT"
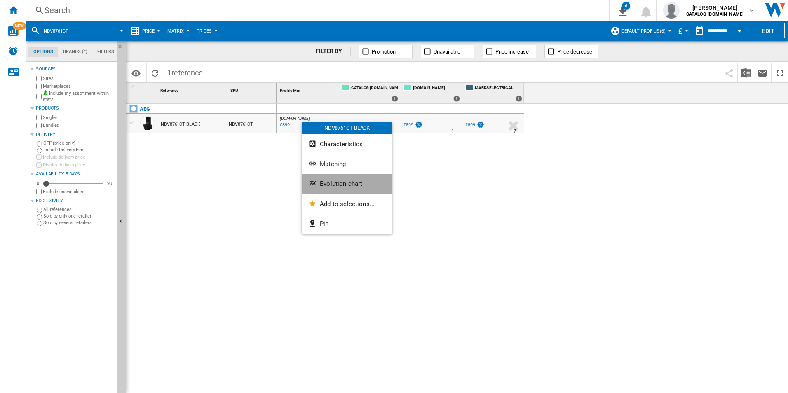
click at [324, 187] on span "Evolution chart" at bounding box center [341, 183] width 42 height 7
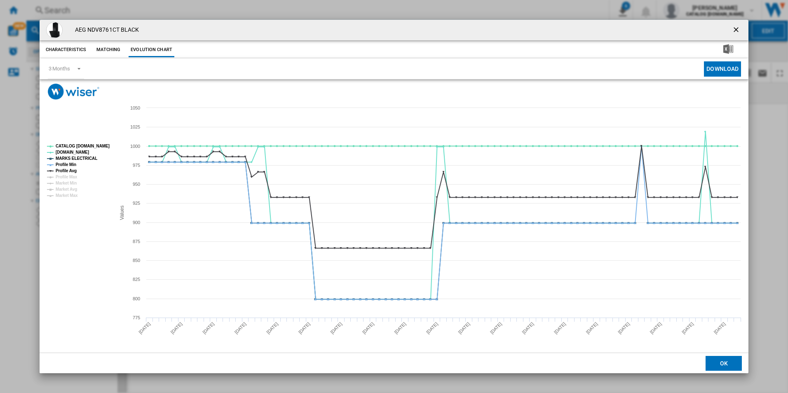
click at [110, 147] on rect "Product popup" at bounding box center [78, 171] width 68 height 60
click at [93, 145] on tspan "CATALOG [DOMAIN_NAME]" at bounding box center [83, 146] width 54 height 5
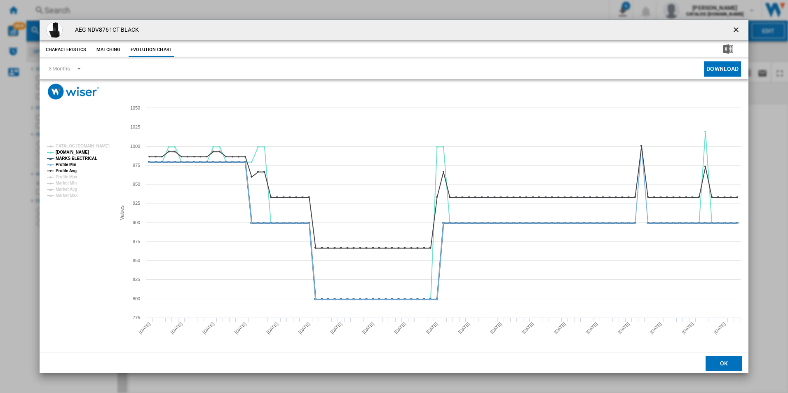
click at [83, 157] on tspan "MARKS ELECTRICAL" at bounding box center [77, 158] width 42 height 5
click at [74, 158] on tspan "MARKS ELECTRICAL" at bounding box center [77, 158] width 42 height 5
click at [68, 164] on tspan "Profile Min" at bounding box center [66, 164] width 21 height 5
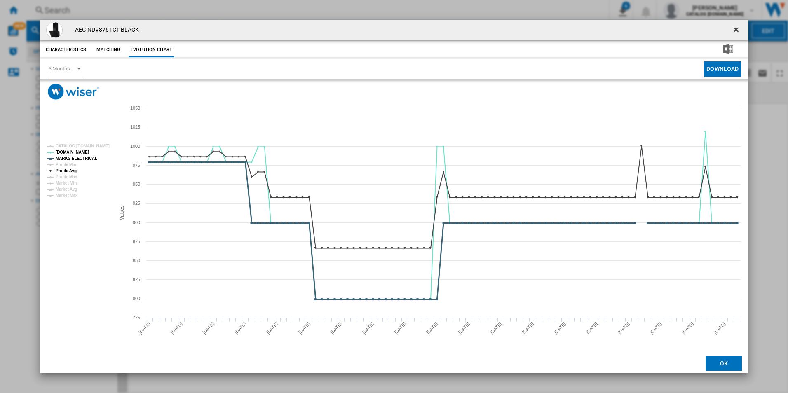
click at [77, 156] on tspan "MARKS ELECTRICAL" at bounding box center [77, 158] width 42 height 5
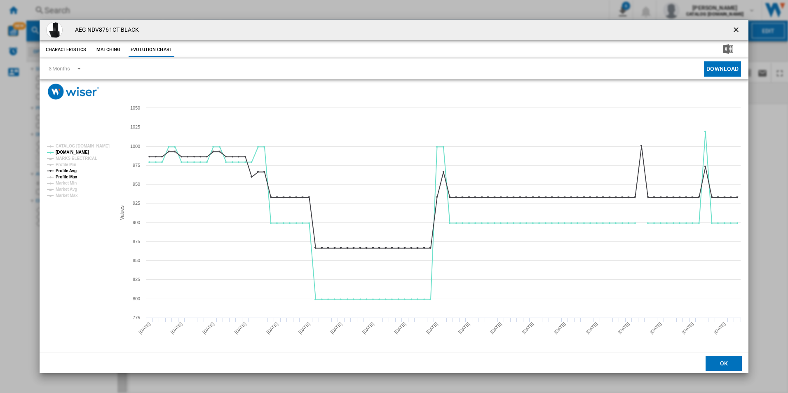
click at [71, 175] on tspan "Profile Max" at bounding box center [67, 177] width 22 height 5
click at [69, 170] on tspan "Profile Avg" at bounding box center [66, 171] width 21 height 5
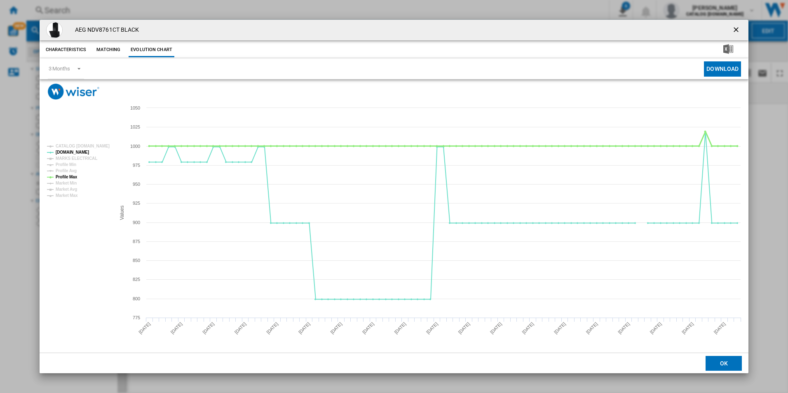
click at [71, 175] on tspan "Profile Max" at bounding box center [67, 177] width 22 height 5
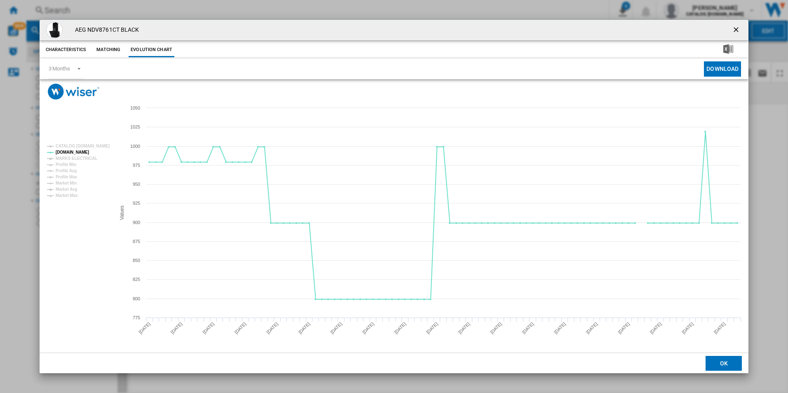
drag, startPoint x: 739, startPoint y: 27, endPoint x: 493, endPoint y: 34, distance: 246.1
click at [739, 27] on ng-md-icon "getI18NText('BUTTONS.CLOSE_DIALOG')" at bounding box center [737, 31] width 10 height 10
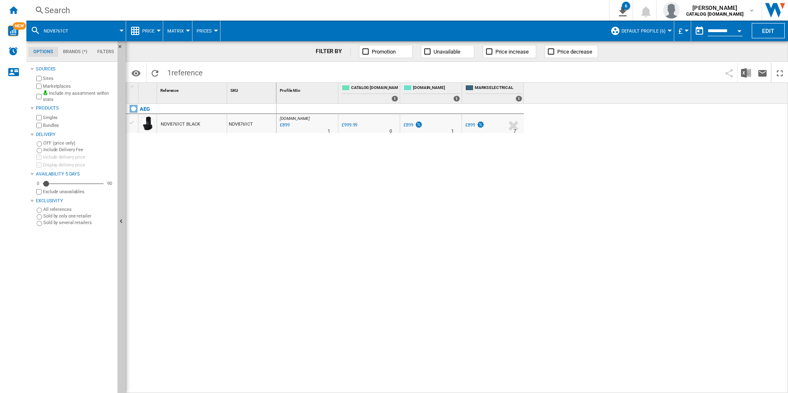
click at [451, 13] on div "Search" at bounding box center [316, 11] width 543 height 12
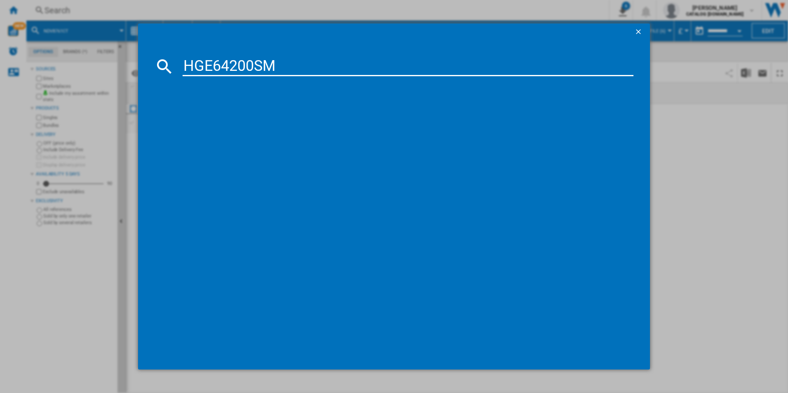
type input "HGE64200SM"
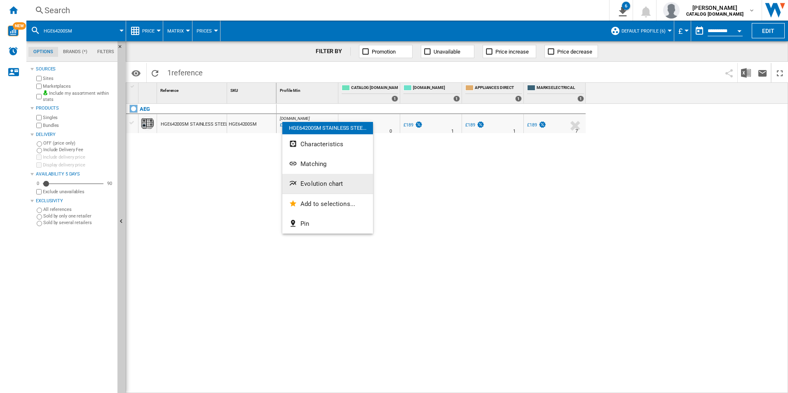
click at [301, 187] on span "Evolution chart" at bounding box center [321, 183] width 42 height 7
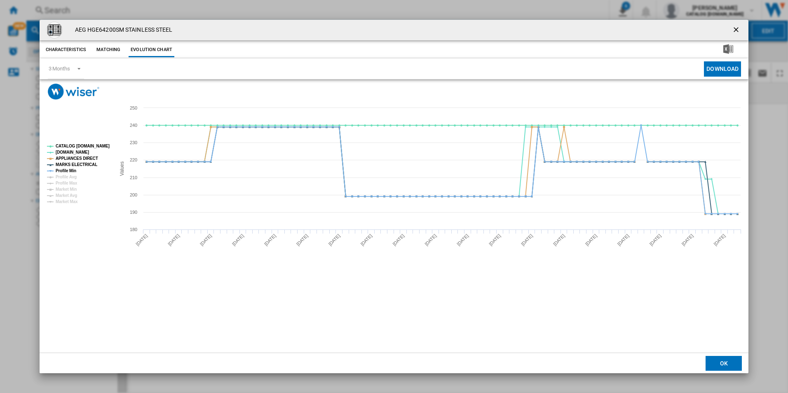
click at [93, 142] on rect "Product popup" at bounding box center [78, 174] width 68 height 66
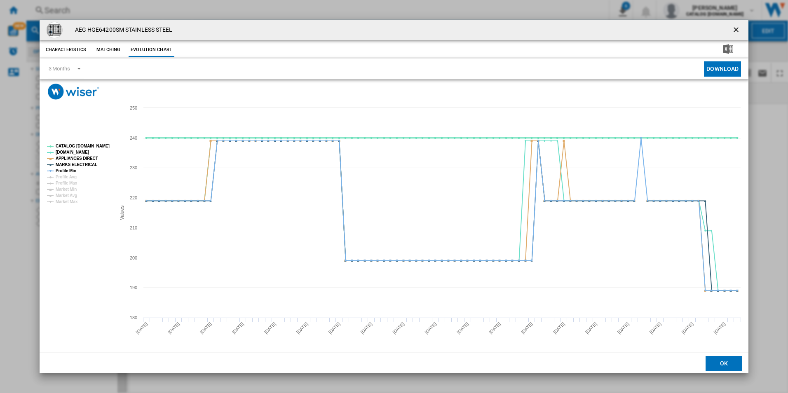
click at [94, 145] on tspan "CATALOG [DOMAIN_NAME]" at bounding box center [83, 146] width 54 height 5
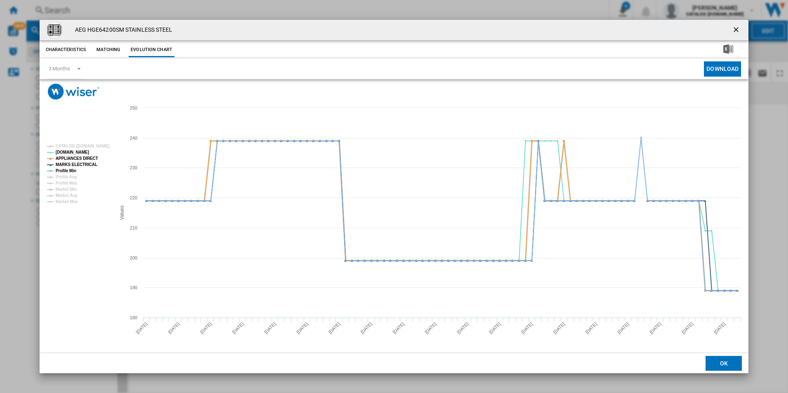
click at [89, 156] on tspan "APPLIANCES DIRECT" at bounding box center [77, 158] width 42 height 5
click at [86, 165] on tspan "MARKS ELECTRICAL" at bounding box center [77, 164] width 42 height 5
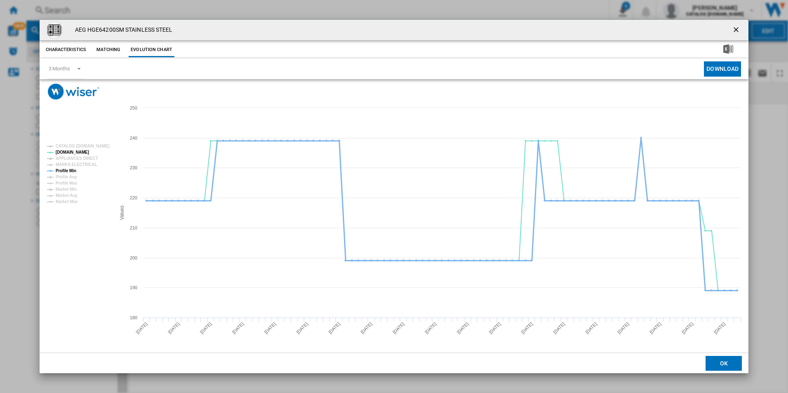
click at [72, 170] on tspan "Profile Min" at bounding box center [66, 171] width 21 height 5
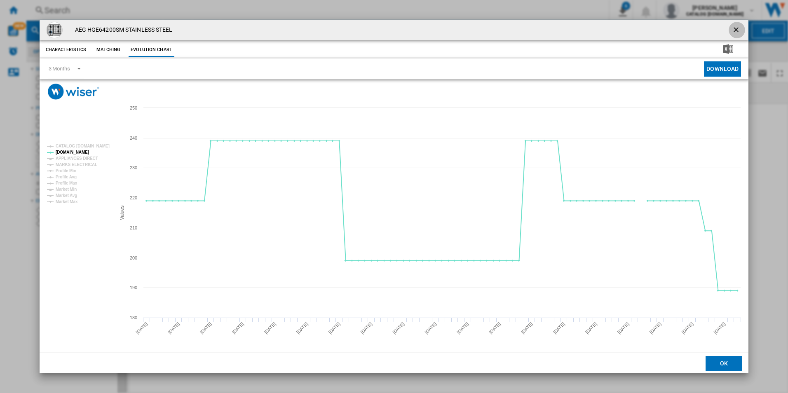
click at [736, 28] on ng-md-icon "getI18NText('BUTTONS.CLOSE_DIALOG')" at bounding box center [737, 31] width 10 height 10
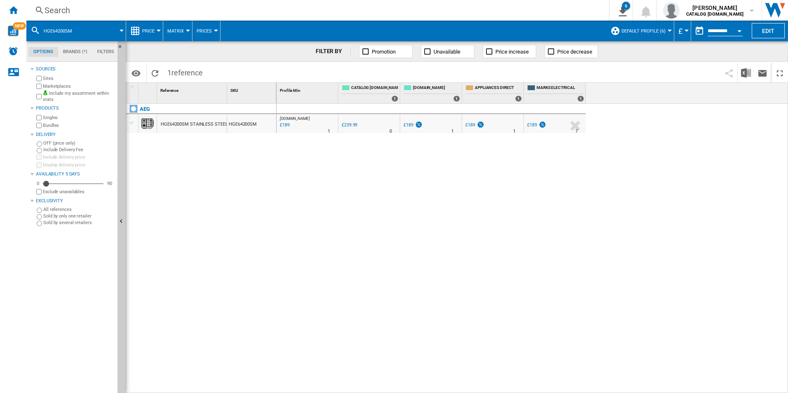
click at [477, 8] on div "Search" at bounding box center [316, 11] width 543 height 12
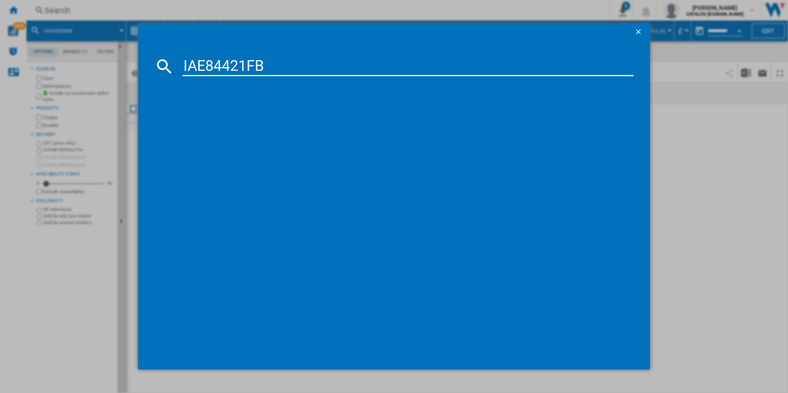
type input "IAE84421FB"
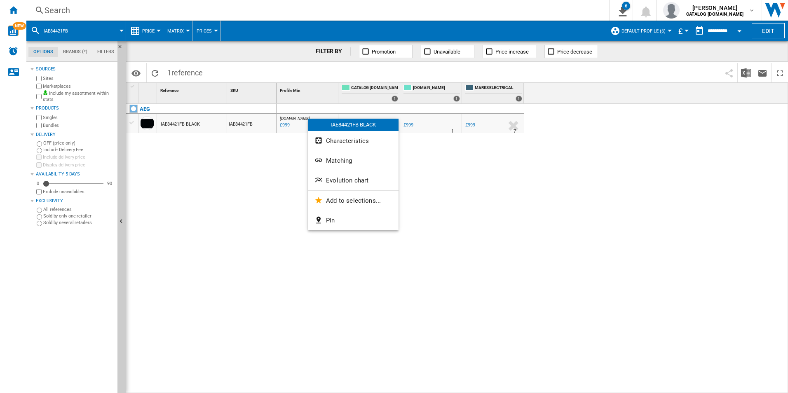
click at [342, 177] on span "Evolution chart" at bounding box center [347, 180] width 42 height 7
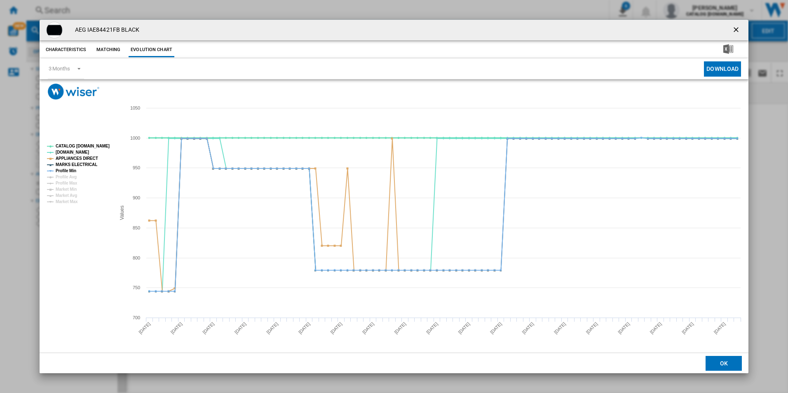
click at [94, 145] on tspan "CATALOG [DOMAIN_NAME]" at bounding box center [83, 146] width 54 height 5
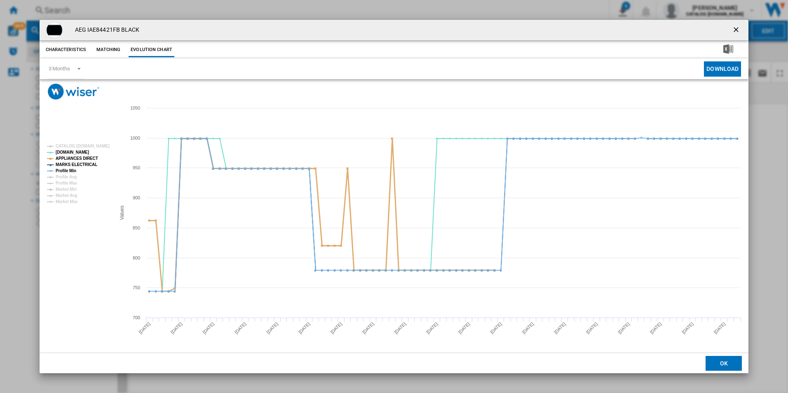
click at [87, 164] on tspan "MARKS ELECTRICAL" at bounding box center [77, 164] width 42 height 5
click at [84, 158] on tspan "APPLIANCES DIRECT" at bounding box center [77, 158] width 42 height 5
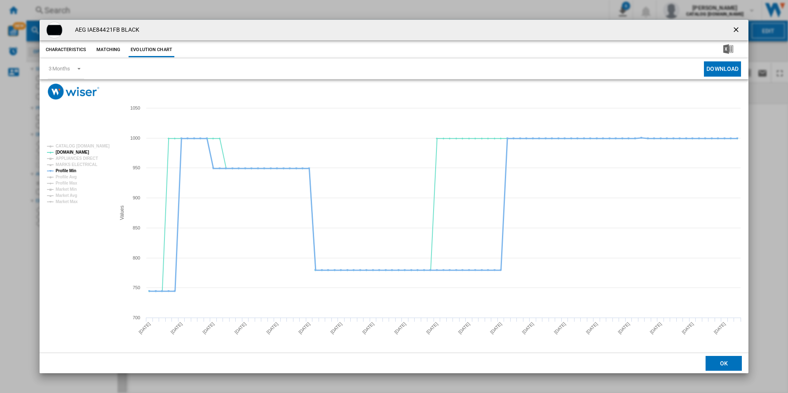
click at [66, 172] on tspan "Profile Min" at bounding box center [66, 171] width 21 height 5
drag, startPoint x: 736, startPoint y: 28, endPoint x: 717, endPoint y: 29, distance: 19.4
click at [736, 28] on ng-md-icon "getI18NText('BUTTONS.CLOSE_DIALOG')" at bounding box center [737, 31] width 10 height 10
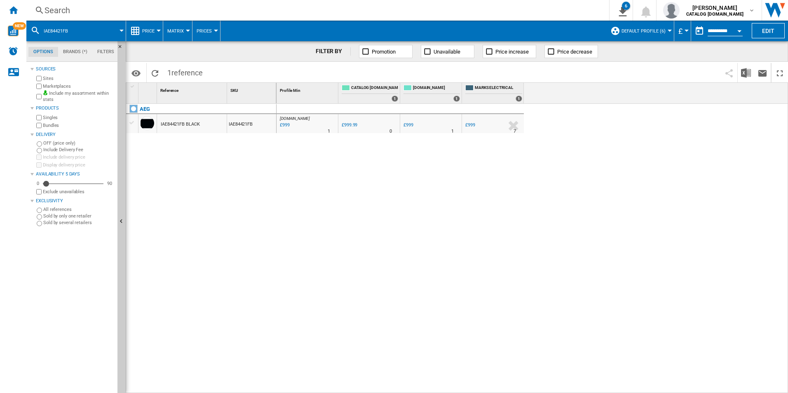
click at [467, 14] on div "Search" at bounding box center [316, 11] width 543 height 12
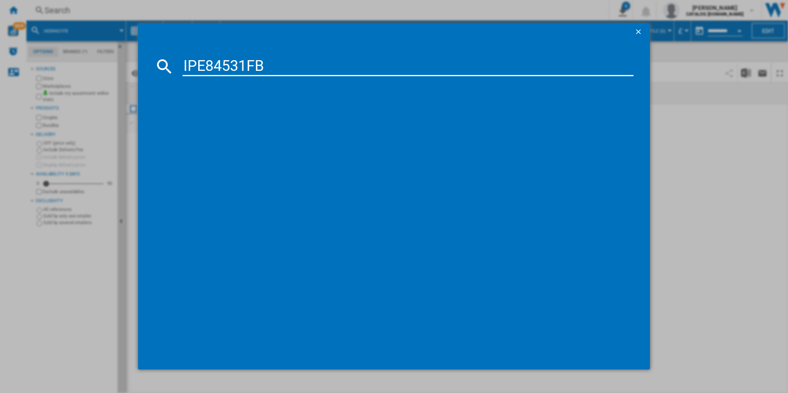
type input "IPE84531FB"
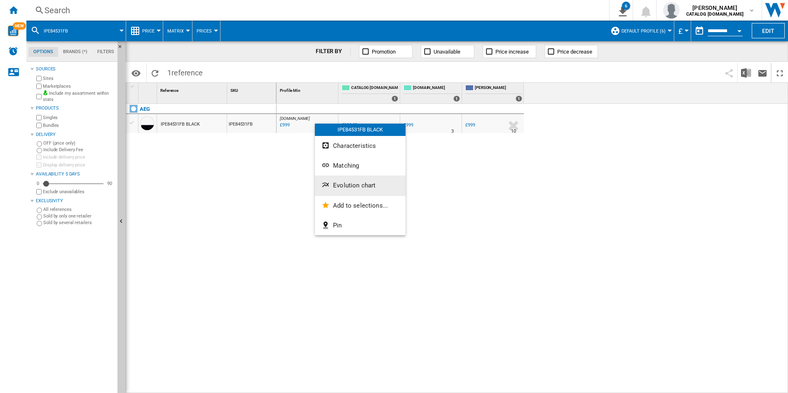
drag, startPoint x: 352, startPoint y: 180, endPoint x: 345, endPoint y: 181, distance: 7.0
click at [351, 181] on button "Evolution chart" at bounding box center [360, 186] width 91 height 20
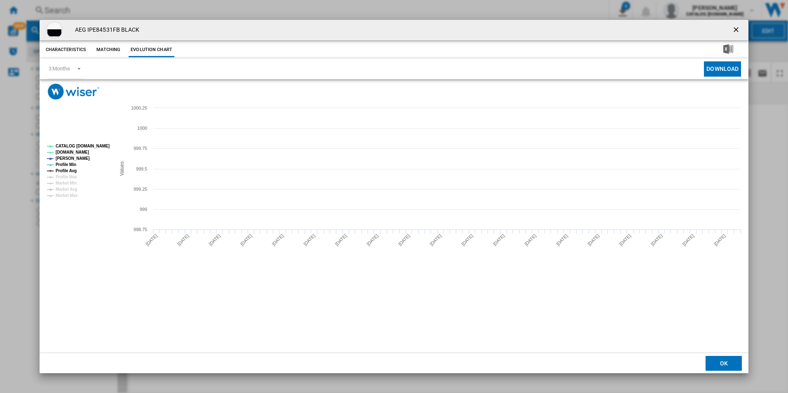
click at [97, 146] on tspan "CATALOG [DOMAIN_NAME]" at bounding box center [83, 146] width 54 height 5
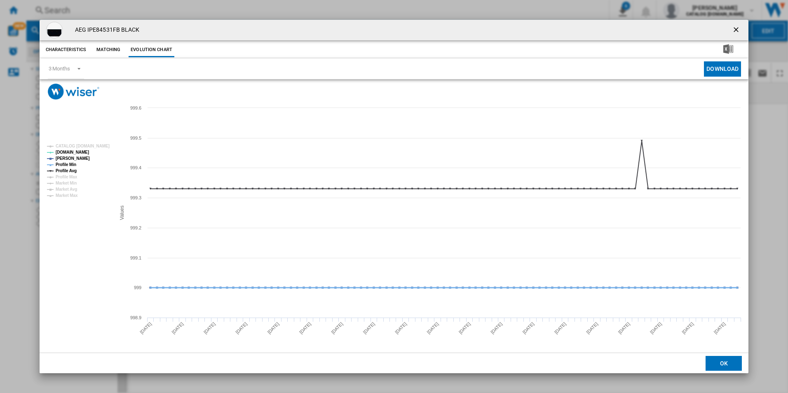
click at [71, 165] on tspan "Profile Min" at bounding box center [66, 164] width 21 height 5
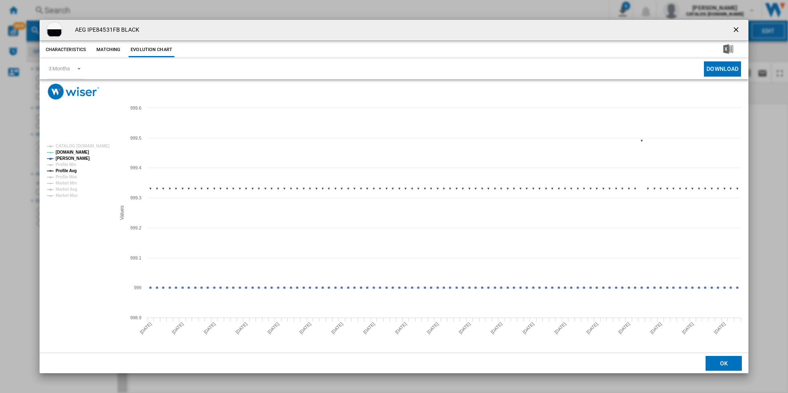
click at [70, 171] on tspan "Profile Avg" at bounding box center [66, 171] width 21 height 5
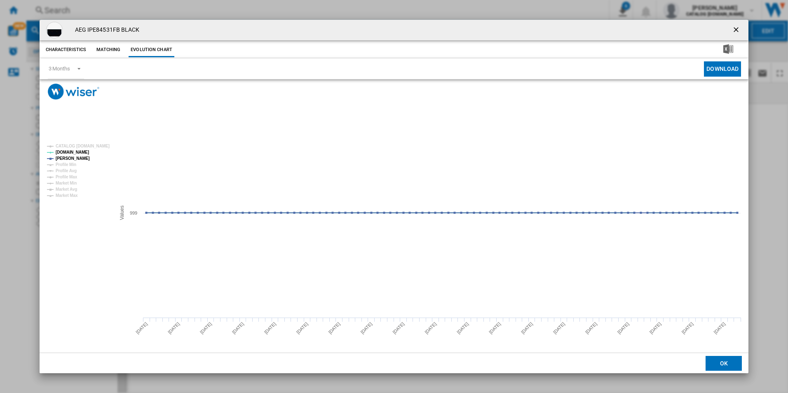
drag, startPoint x: 739, startPoint y: 29, endPoint x: 729, endPoint y: 29, distance: 9.9
click at [739, 29] on ng-md-icon "getI18NText('BUTTONS.CLOSE_DIALOG')" at bounding box center [737, 31] width 10 height 10
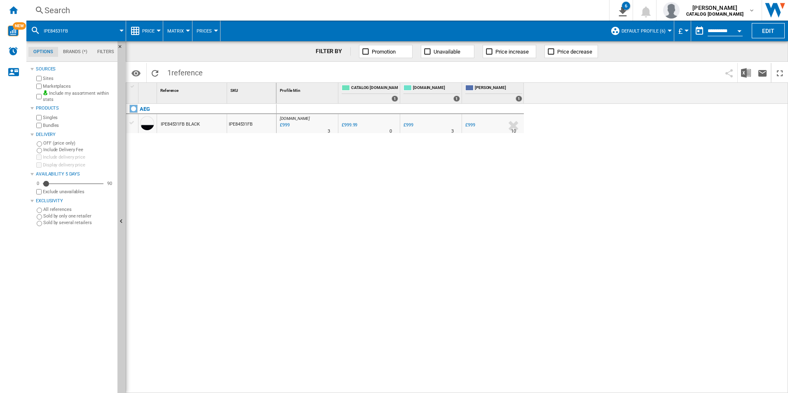
click at [467, 5] on div "Search" at bounding box center [316, 11] width 543 height 12
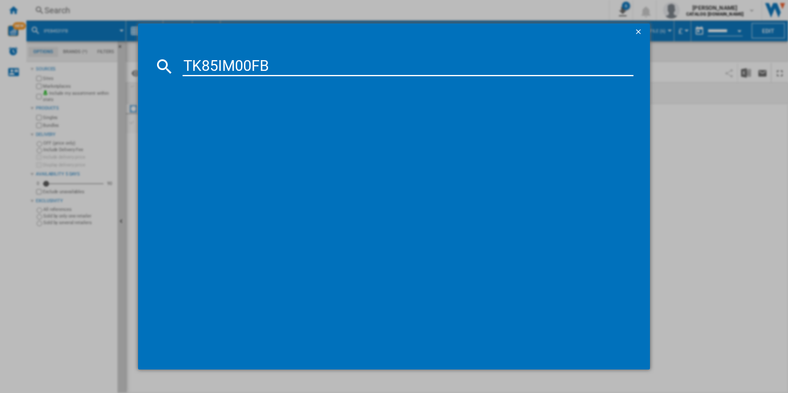
type input "TK85IM00FB"
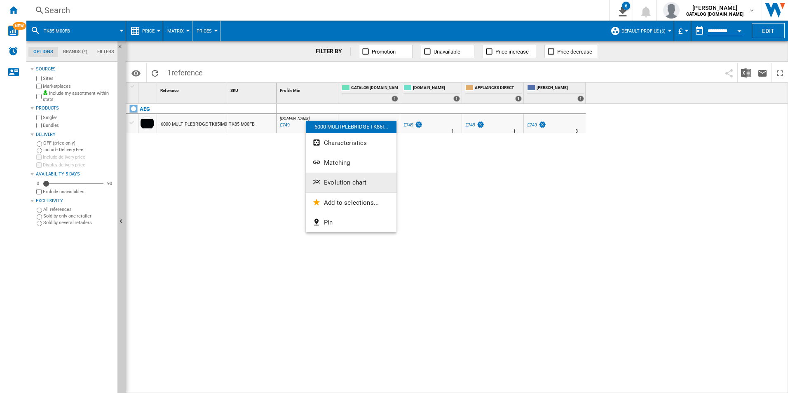
click at [328, 176] on button "Evolution chart" at bounding box center [351, 183] width 91 height 20
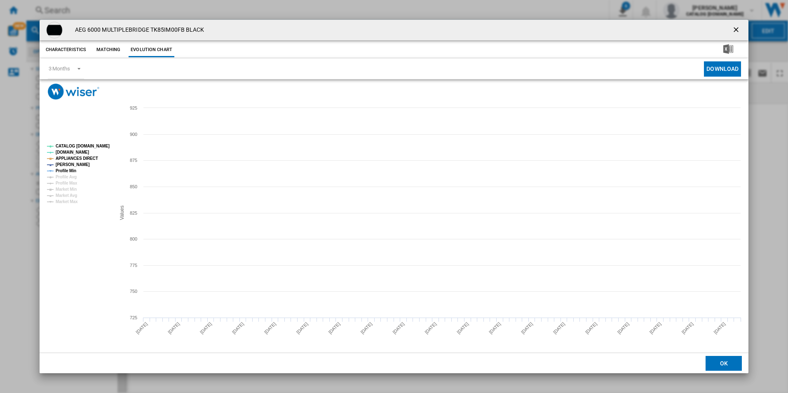
click at [96, 148] on tspan "CATALOG [DOMAIN_NAME]" at bounding box center [83, 146] width 54 height 5
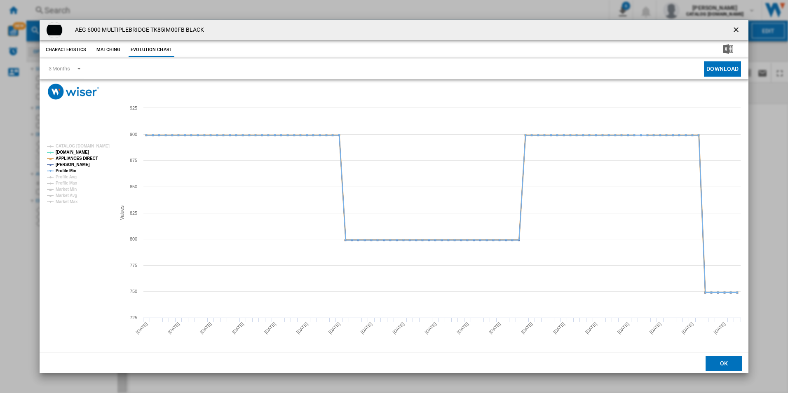
click at [85, 159] on tspan "APPLIANCES DIRECT" at bounding box center [77, 158] width 42 height 5
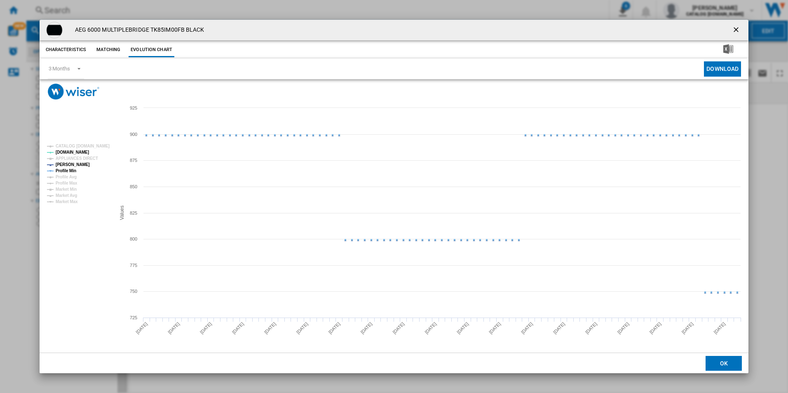
click at [72, 170] on tspan "Profile Min" at bounding box center [66, 171] width 21 height 5
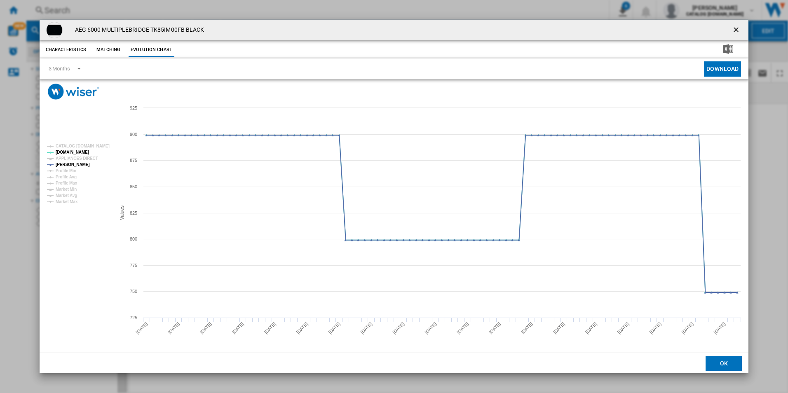
drag, startPoint x: 732, startPoint y: 32, endPoint x: 635, endPoint y: 25, distance: 96.7
click at [732, 32] on button "Product popup" at bounding box center [737, 30] width 16 height 16
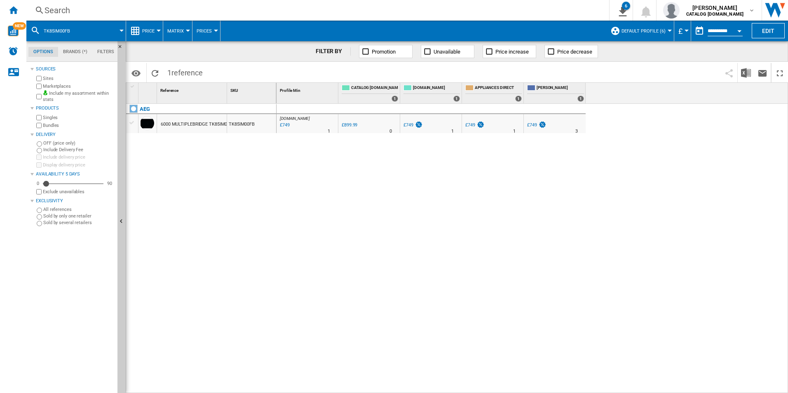
click at [539, 6] on div "Search" at bounding box center [316, 11] width 543 height 12
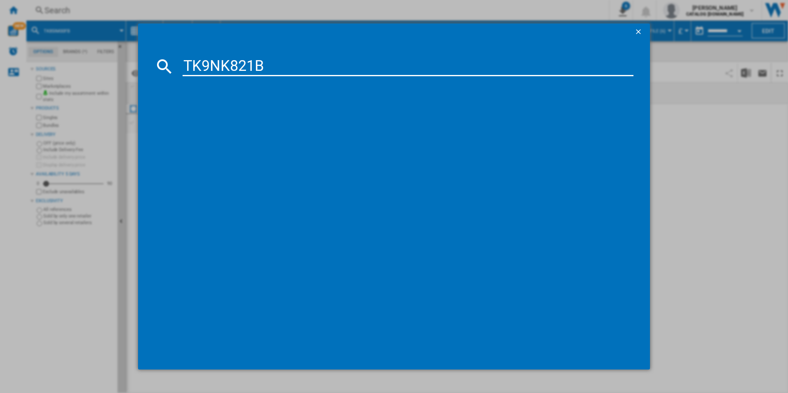
type input "TK9NK821B"
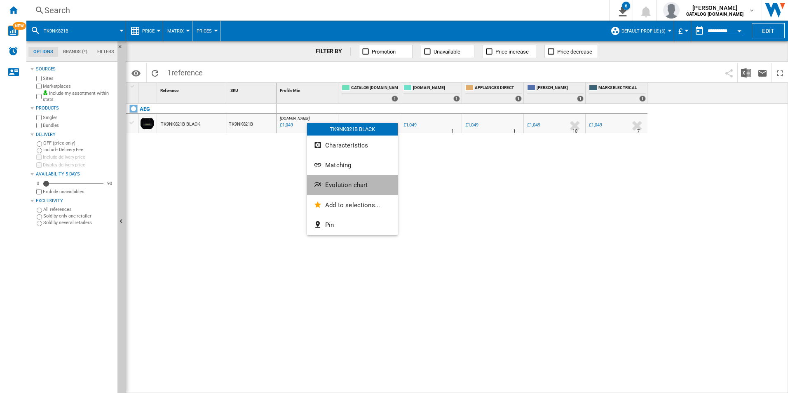
click at [335, 176] on button "Evolution chart" at bounding box center [352, 185] width 91 height 20
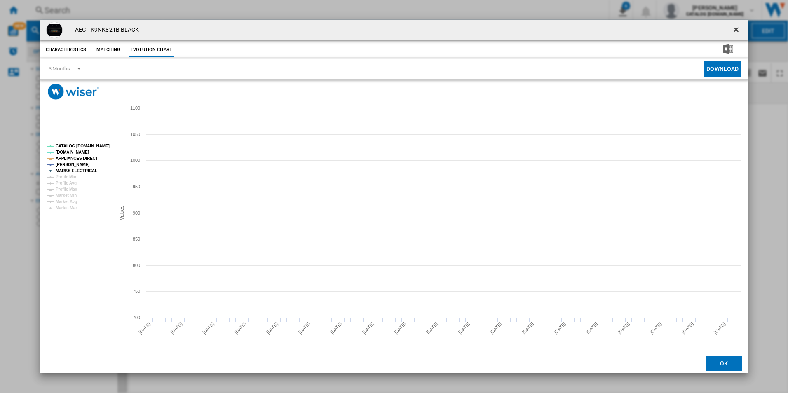
click at [97, 144] on tspan "CATALOG [DOMAIN_NAME]" at bounding box center [83, 146] width 54 height 5
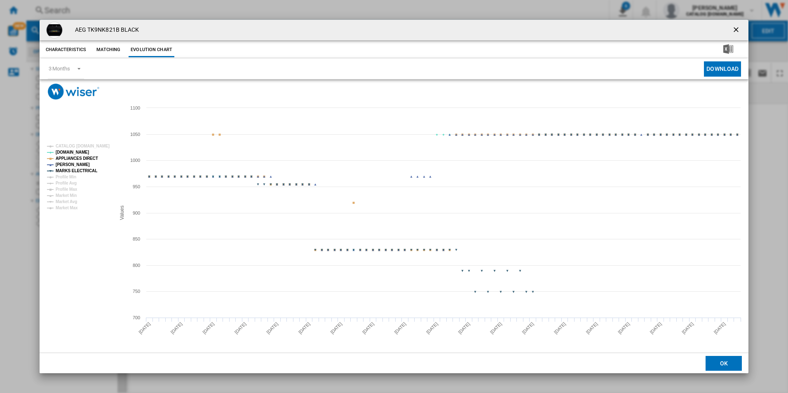
click at [88, 162] on rect "Product popup" at bounding box center [78, 177] width 68 height 73
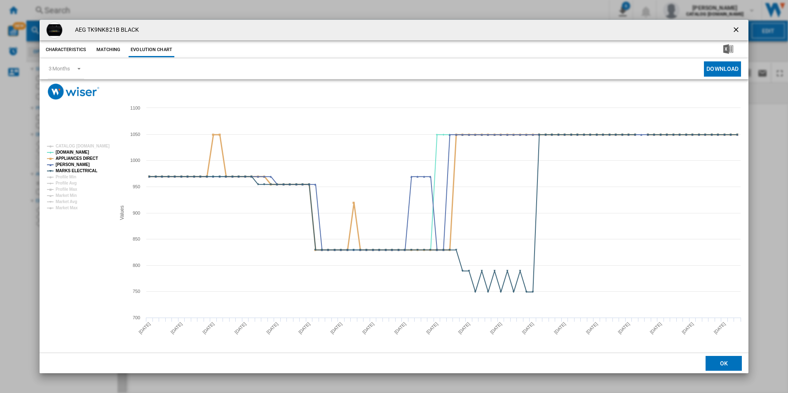
click at [91, 160] on tspan "APPLIANCES DIRECT" at bounding box center [77, 158] width 42 height 5
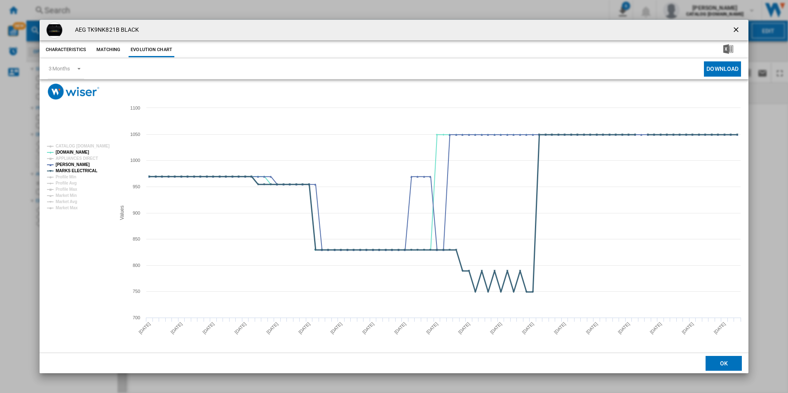
click at [89, 171] on tspan "MARKS ELECTRICAL" at bounding box center [77, 171] width 42 height 5
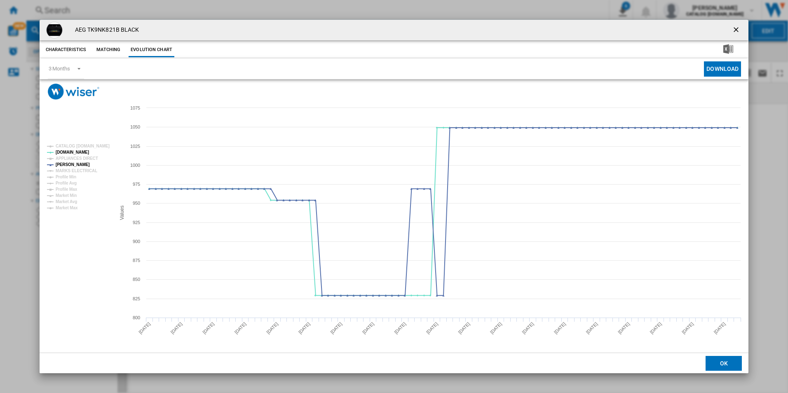
drag, startPoint x: 734, startPoint y: 30, endPoint x: 500, endPoint y: 16, distance: 234.9
click at [734, 30] on ng-md-icon "getI18NText('BUTTONS.CLOSE_DIALOG')" at bounding box center [737, 31] width 10 height 10
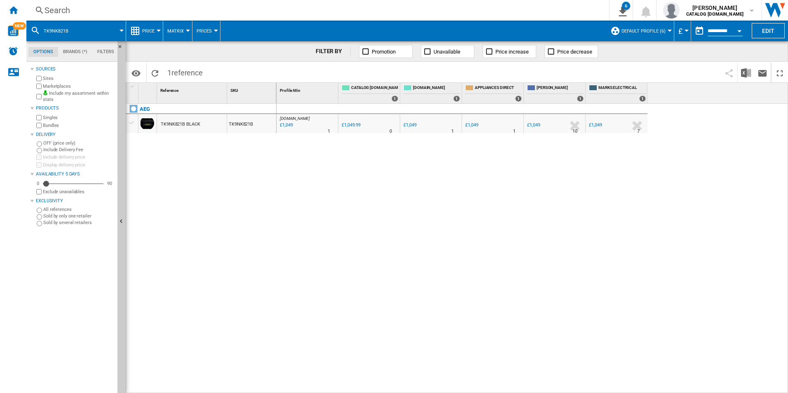
click at [485, 12] on div "Search" at bounding box center [316, 11] width 543 height 12
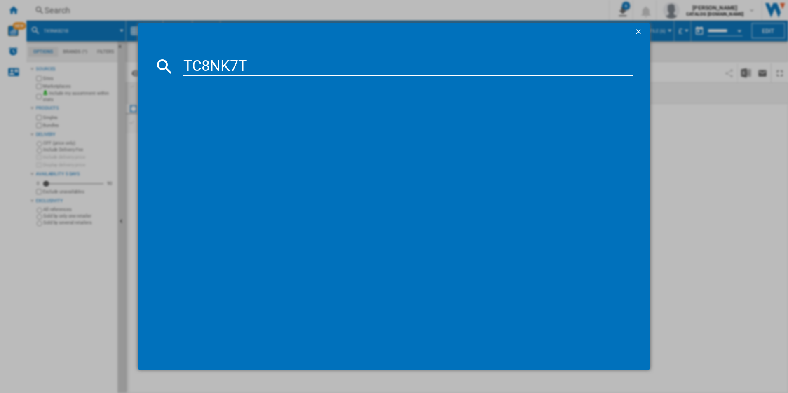
type input "TC8NK7T"
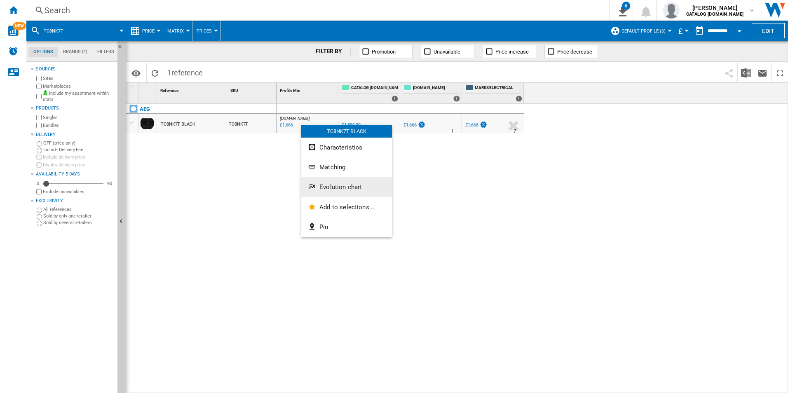
click at [340, 181] on button "Evolution chart" at bounding box center [346, 187] width 91 height 20
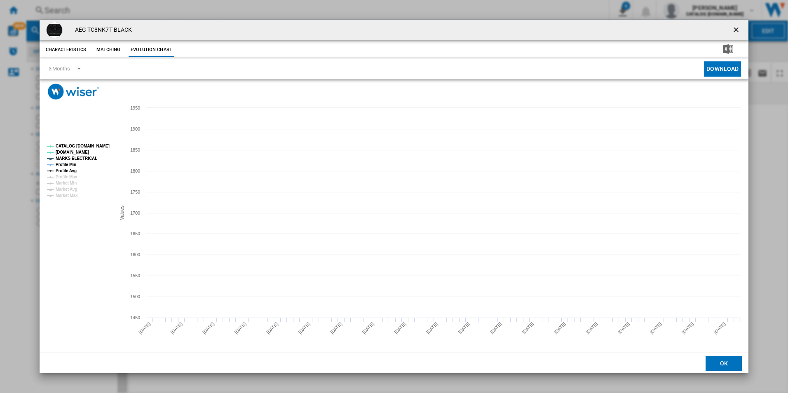
click at [98, 146] on tspan "CATALOG [DOMAIN_NAME]" at bounding box center [83, 146] width 54 height 5
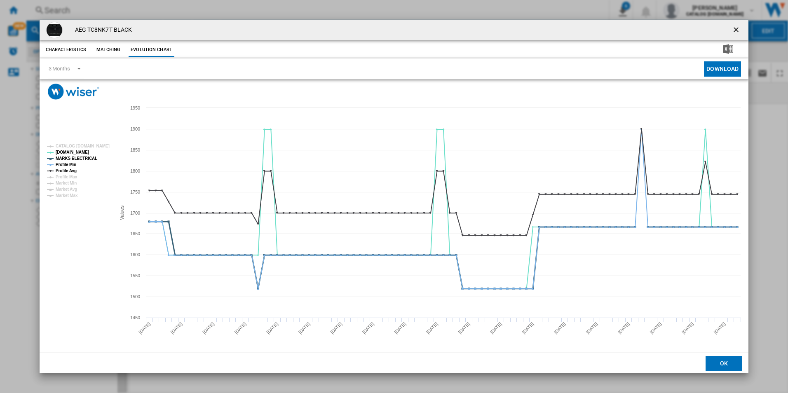
click at [81, 160] on tspan "MARKS ELECTRICAL" at bounding box center [77, 158] width 42 height 5
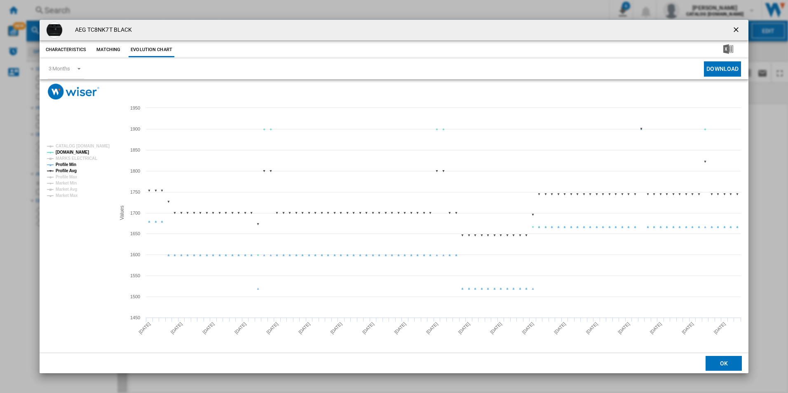
click at [74, 164] on tspan "Profile Min" at bounding box center [66, 164] width 21 height 5
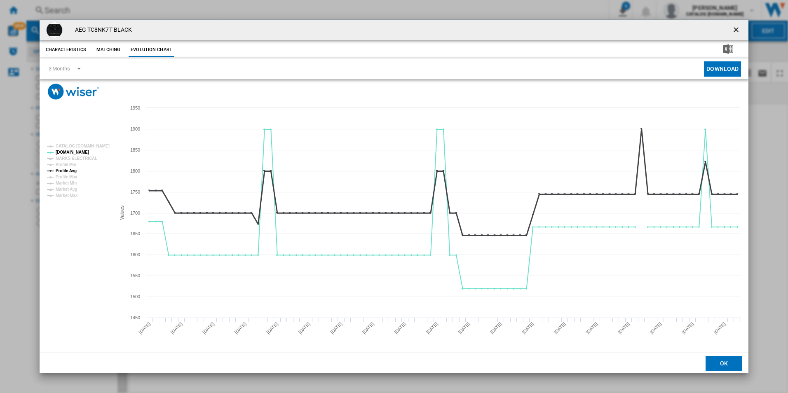
click at [73, 170] on tspan "Profile Avg" at bounding box center [66, 171] width 21 height 5
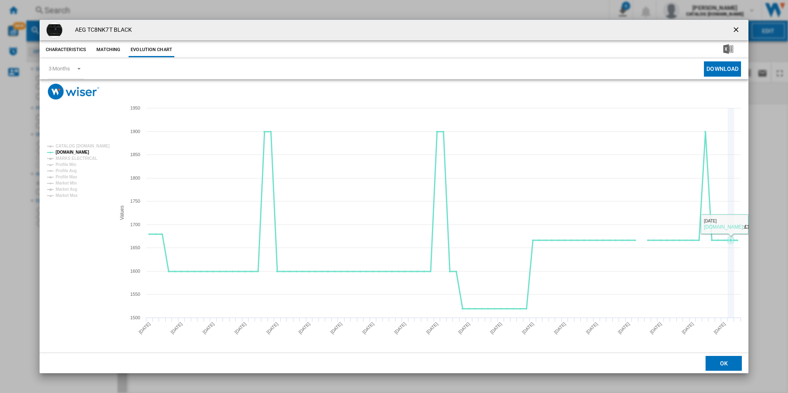
click at [748, 195] on rect "Product popup" at bounding box center [394, 226] width 709 height 253
drag, startPoint x: 737, startPoint y: 28, endPoint x: 607, endPoint y: 26, distance: 130.2
click at [737, 28] on ng-md-icon "getI18NText('BUTTONS.CLOSE_DIALOG')" at bounding box center [737, 31] width 10 height 10
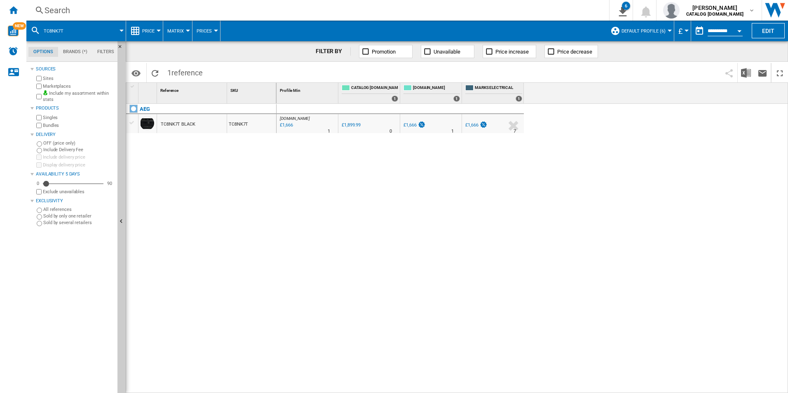
click at [527, 13] on div "Search" at bounding box center [316, 11] width 543 height 12
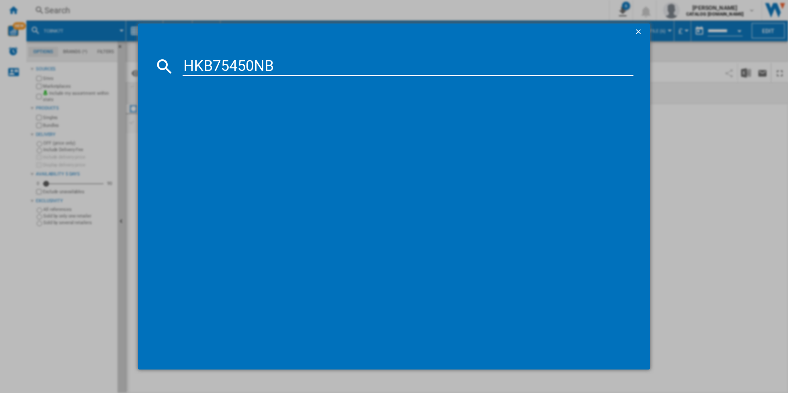
type input "HKB75450NB"
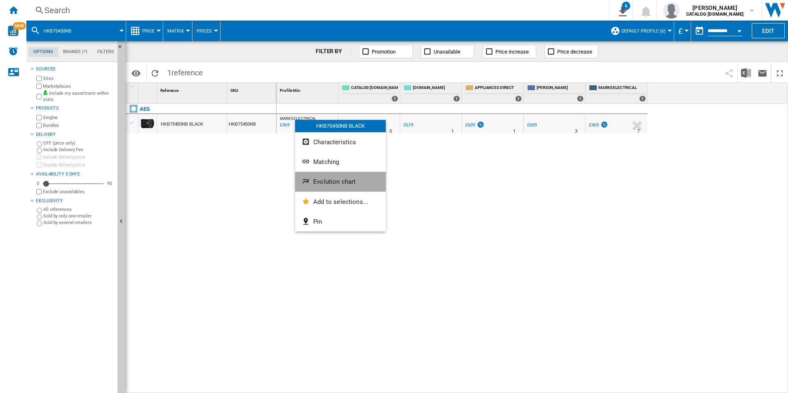
click at [324, 184] on span "Evolution chart" at bounding box center [334, 181] width 42 height 7
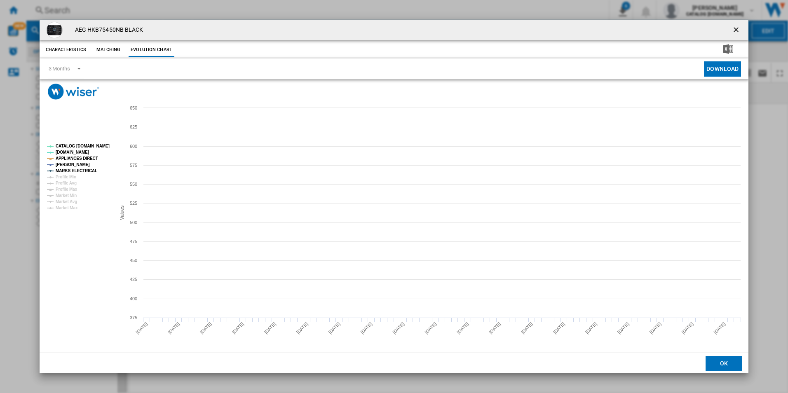
click at [96, 147] on tspan "CATALOG [DOMAIN_NAME]" at bounding box center [83, 146] width 54 height 5
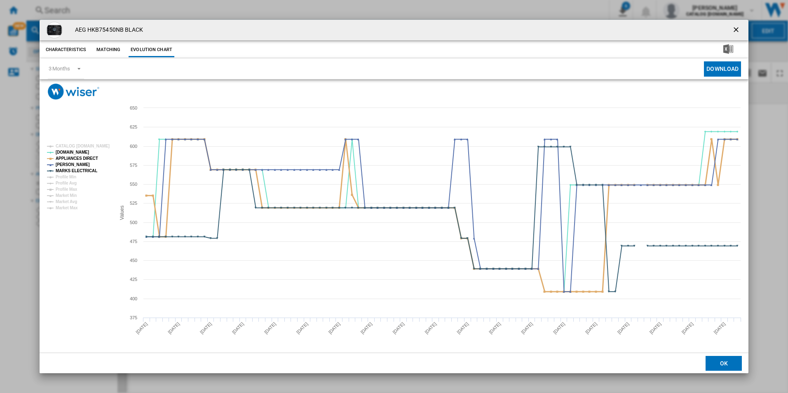
click at [91, 156] on tspan "APPLIANCES DIRECT" at bounding box center [77, 158] width 42 height 5
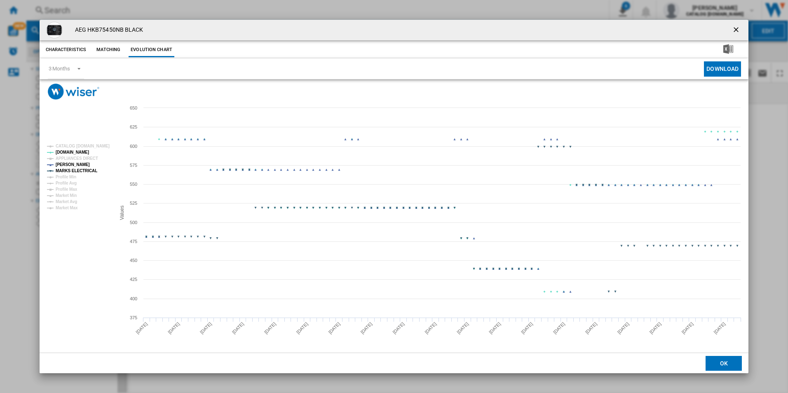
click at [88, 169] on tspan "MARKS ELECTRICAL" at bounding box center [77, 171] width 42 height 5
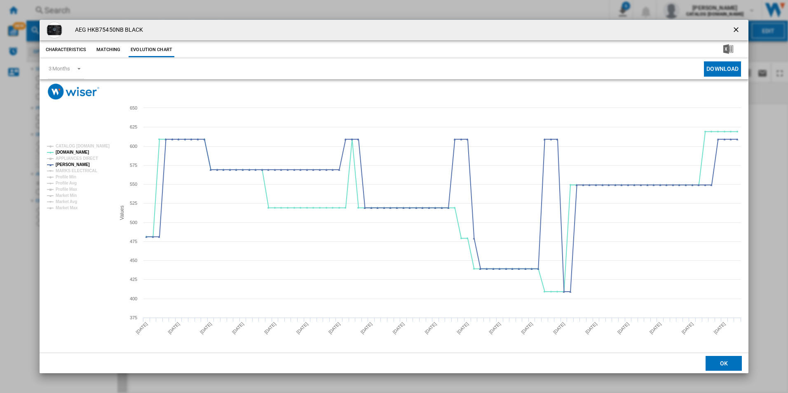
click at [736, 28] on ng-md-icon "getI18NText('BUTTONS.CLOSE_DIALOG')" at bounding box center [737, 31] width 10 height 10
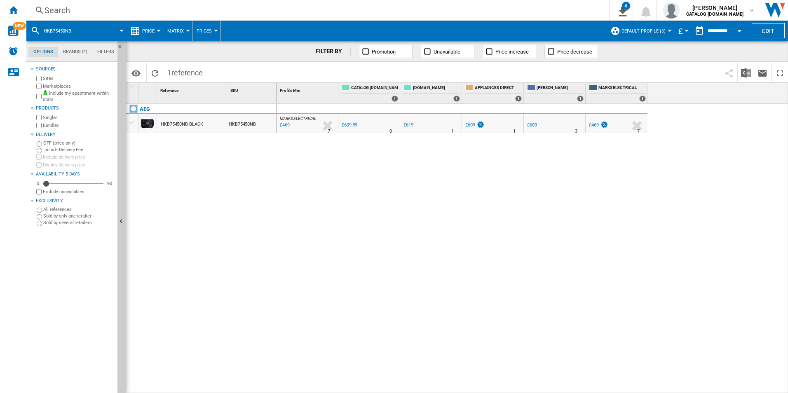
click at [454, 11] on div "Search" at bounding box center [316, 11] width 543 height 12
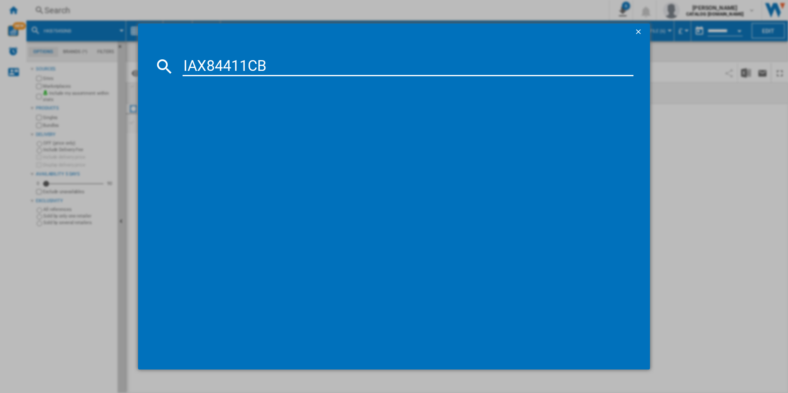
type input "IAX84411CB"
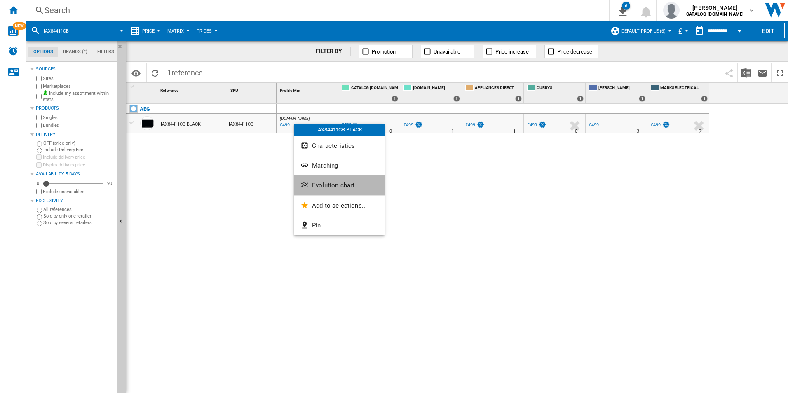
click at [323, 178] on button "Evolution chart" at bounding box center [339, 186] width 91 height 20
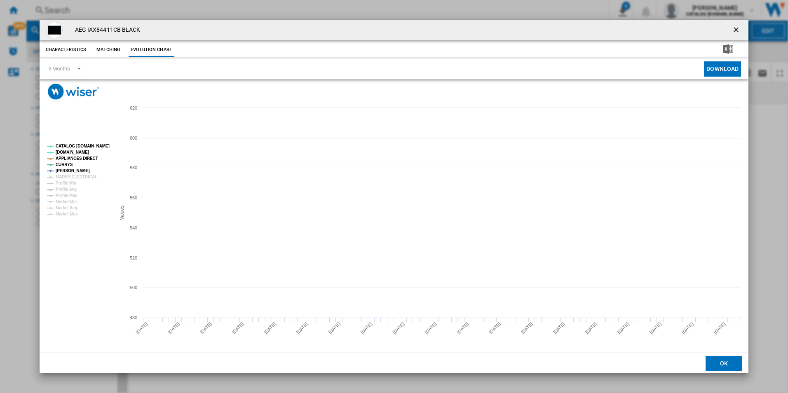
click at [101, 147] on tspan "CATALOG [DOMAIN_NAME]" at bounding box center [83, 146] width 54 height 5
click at [88, 156] on tspan "APPLIANCES DIRECT" at bounding box center [77, 158] width 42 height 5
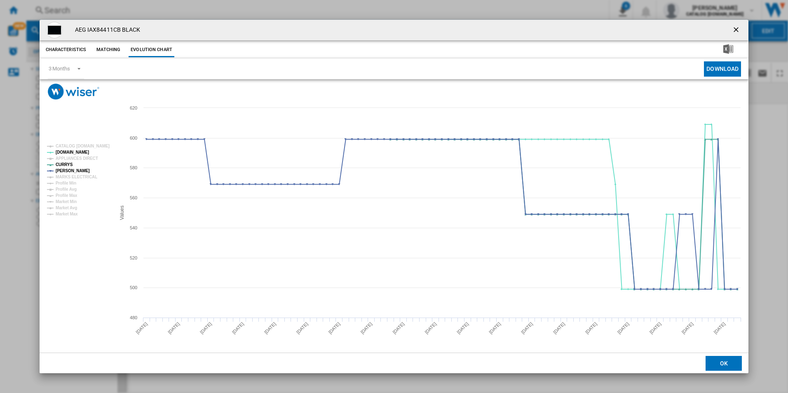
click at [736, 32] on ng-md-icon "getI18NText('BUTTONS.CLOSE_DIALOG')" at bounding box center [737, 31] width 10 height 10
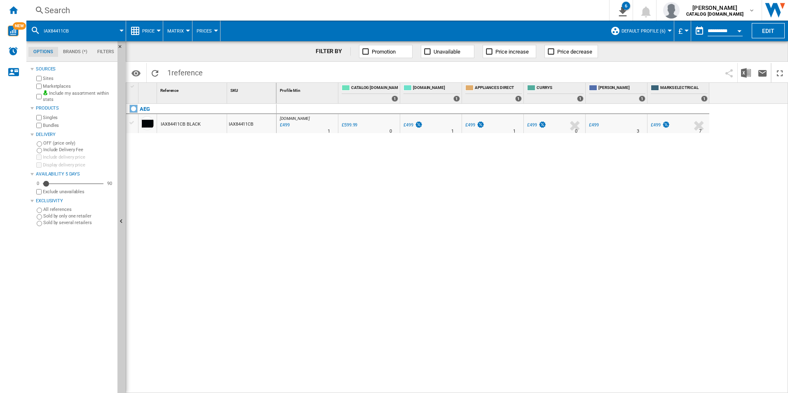
click at [497, 6] on div "Search" at bounding box center [316, 11] width 543 height 12
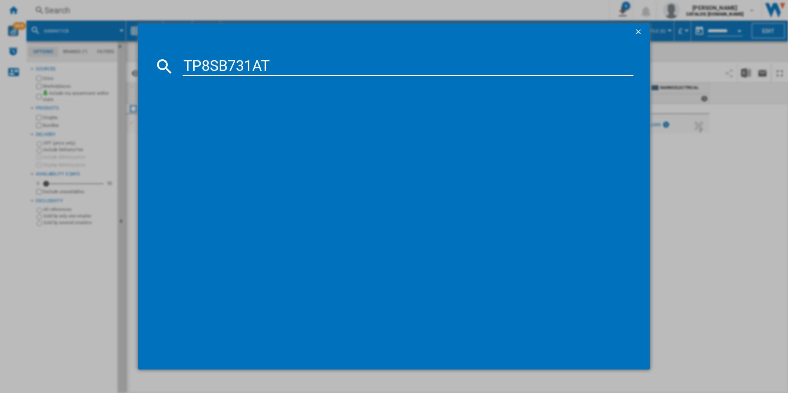
type input "TP8SB731AT"
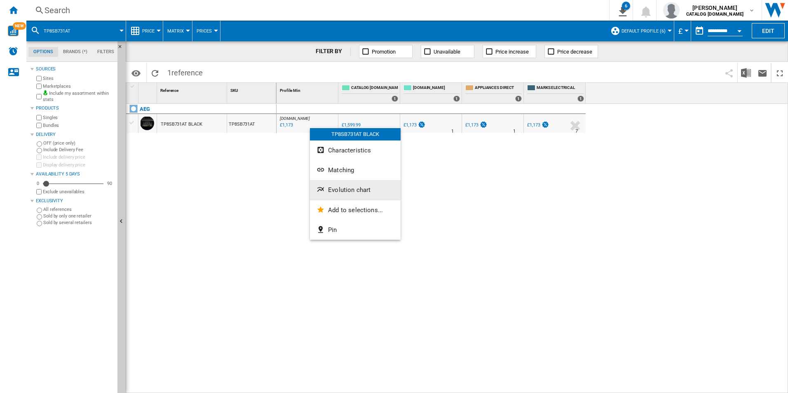
click at [335, 188] on span "Evolution chart" at bounding box center [349, 189] width 42 height 7
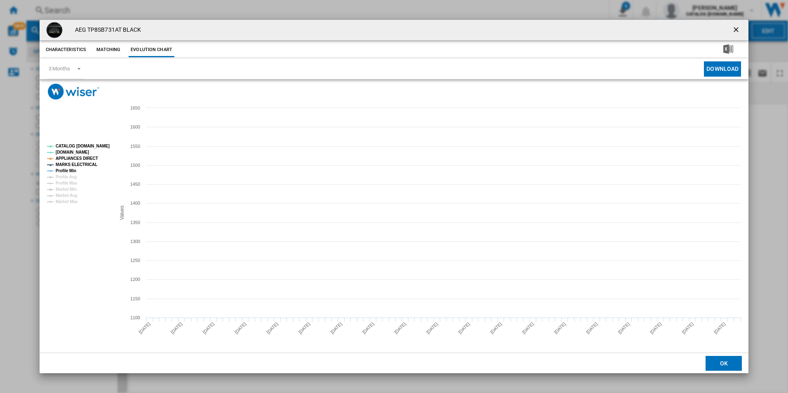
click at [92, 145] on tspan "CATALOG [DOMAIN_NAME]" at bounding box center [83, 146] width 54 height 5
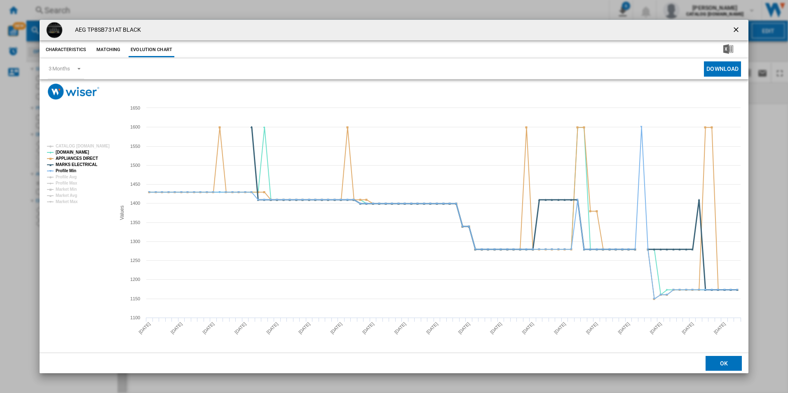
click at [81, 164] on tspan "MARKS ELECTRICAL" at bounding box center [77, 164] width 42 height 5
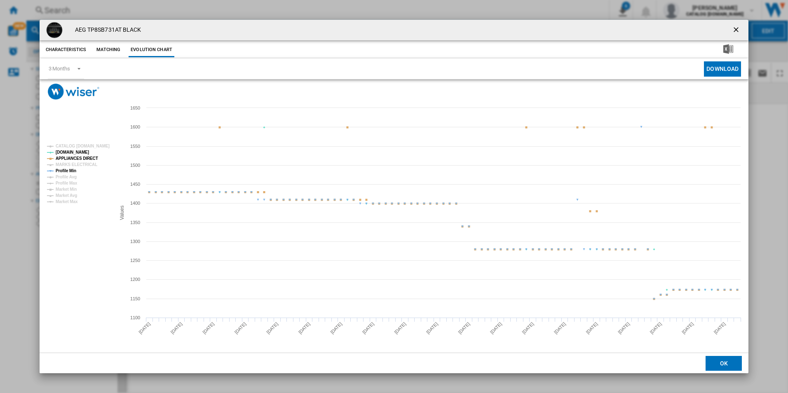
click at [83, 160] on tspan "APPLIANCES DIRECT" at bounding box center [77, 158] width 42 height 5
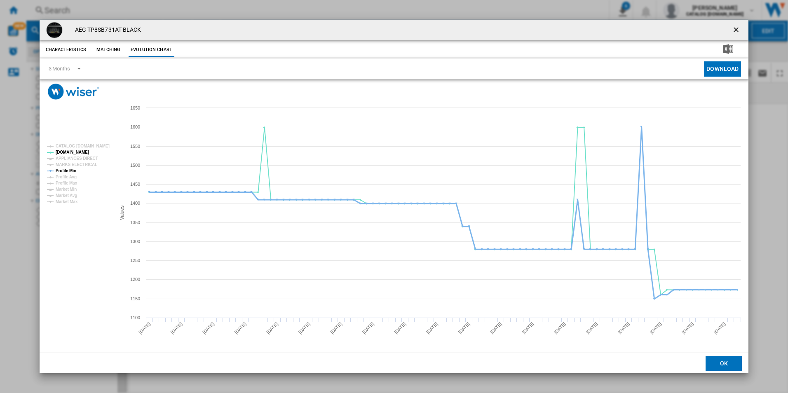
click at [73, 169] on tspan "Profile Min" at bounding box center [66, 171] width 21 height 5
drag, startPoint x: 739, startPoint y: 24, endPoint x: 637, endPoint y: 37, distance: 102.6
click at [739, 24] on button "Product popup" at bounding box center [737, 30] width 16 height 16
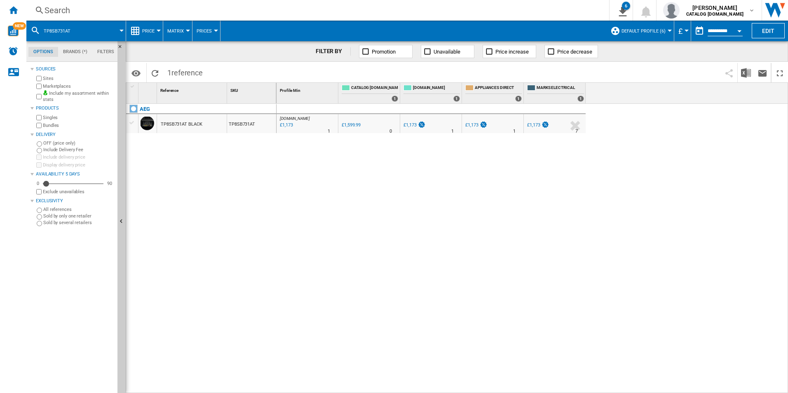
click at [507, 7] on div "Search" at bounding box center [316, 11] width 543 height 12
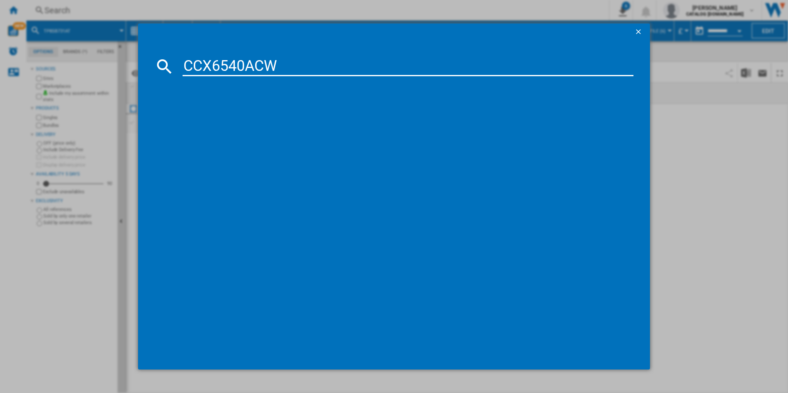
type input "CCX6540ACW"
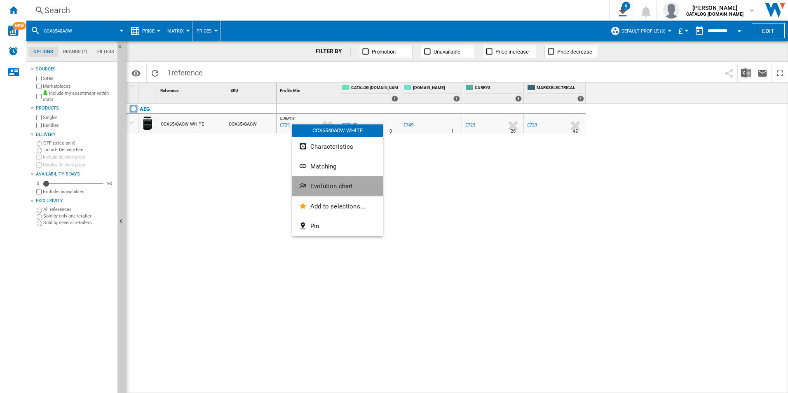
click at [327, 181] on button "Evolution chart" at bounding box center [337, 186] width 91 height 20
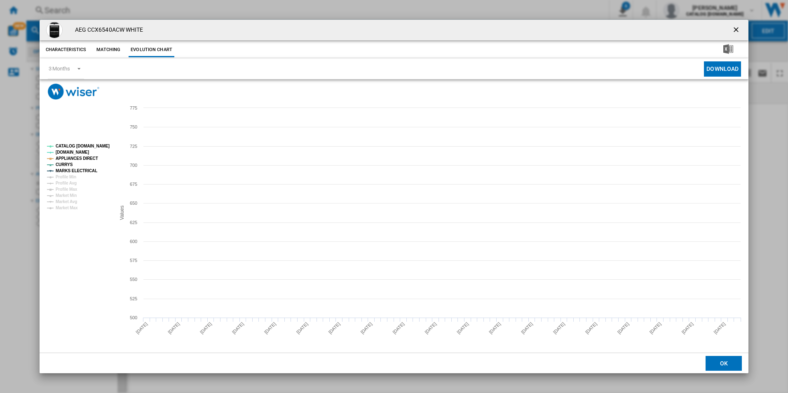
click at [103, 144] on tspan "CATALOG [DOMAIN_NAME]" at bounding box center [83, 146] width 54 height 5
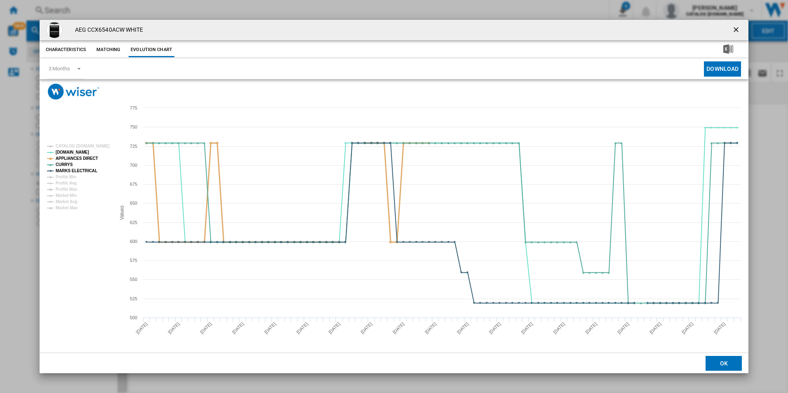
click at [84, 159] on tspan "APPLIANCES DIRECT" at bounding box center [77, 158] width 42 height 5
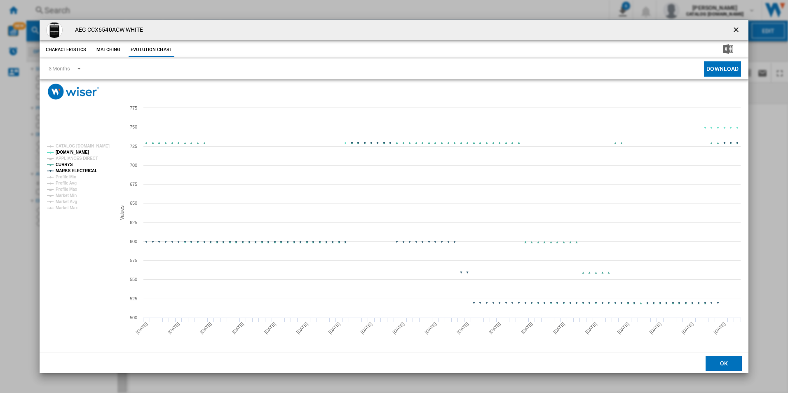
click at [87, 170] on tspan "MARKS ELECTRICAL" at bounding box center [77, 171] width 42 height 5
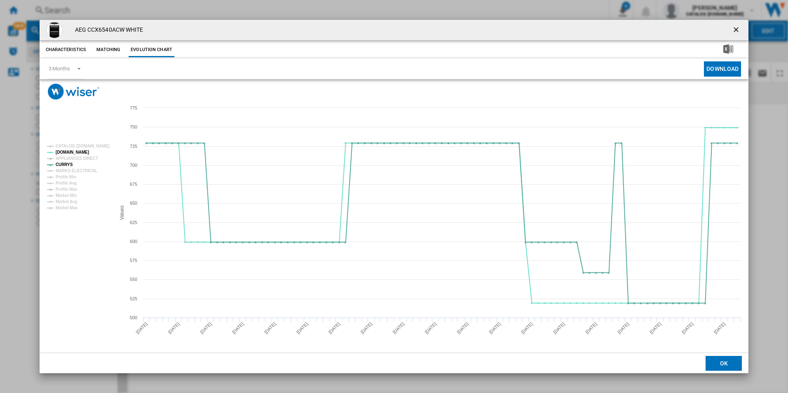
drag, startPoint x: 739, startPoint y: 26, endPoint x: 530, endPoint y: 16, distance: 209.2
click at [739, 26] on ng-md-icon "getI18NText('BUTTONS.CLOSE_DIALOG')" at bounding box center [737, 31] width 10 height 10
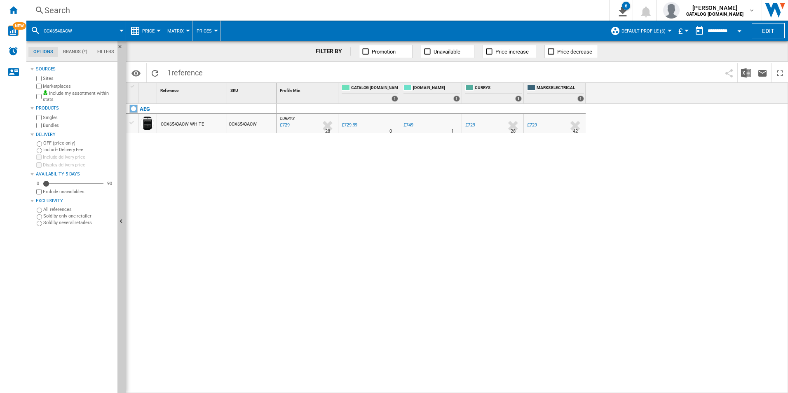
click at [500, 8] on div "Search" at bounding box center [316, 11] width 543 height 12
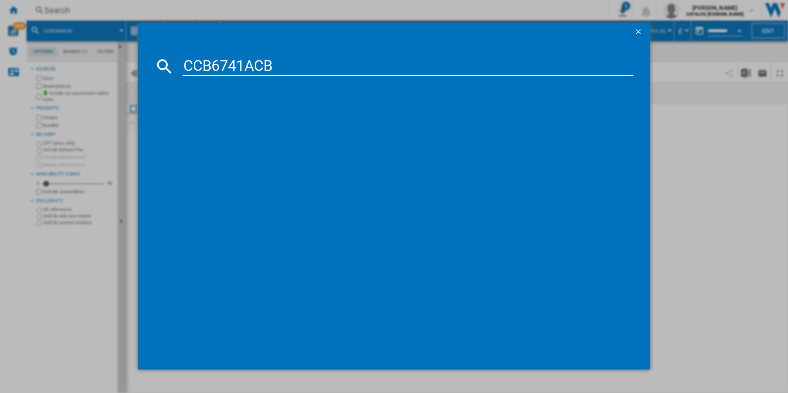
type input "CCB6741ACB"
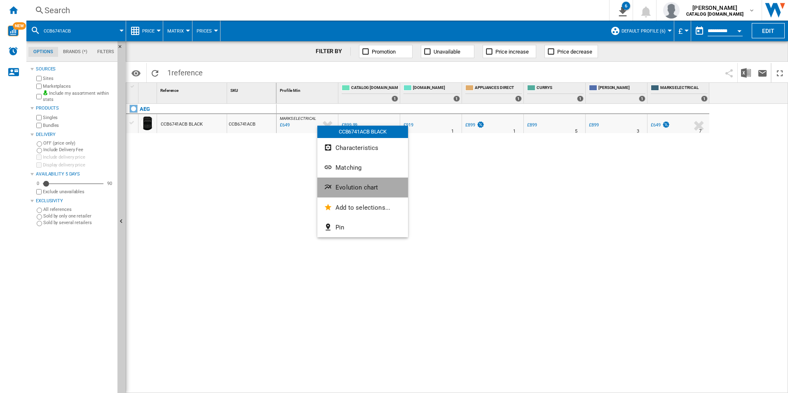
click at [365, 185] on span "Evolution chart" at bounding box center [356, 187] width 42 height 7
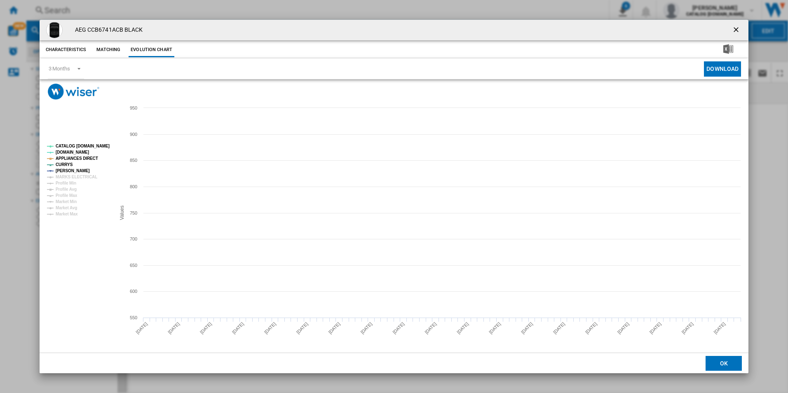
click at [98, 149] on rect "Product popup" at bounding box center [78, 180] width 68 height 79
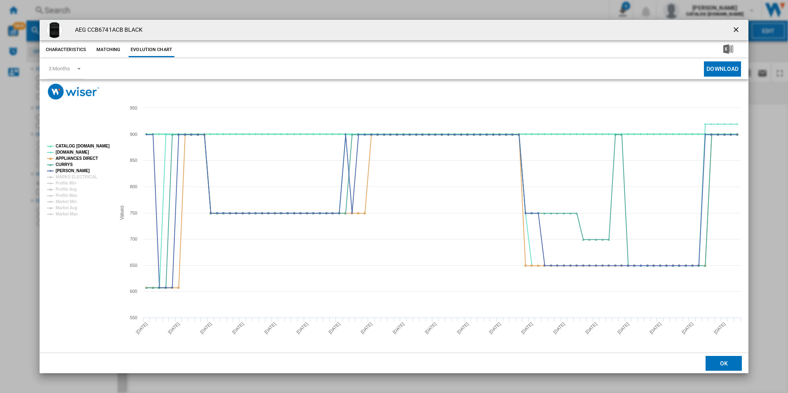
click at [98, 145] on tspan "CATALOG [DOMAIN_NAME]" at bounding box center [83, 146] width 54 height 5
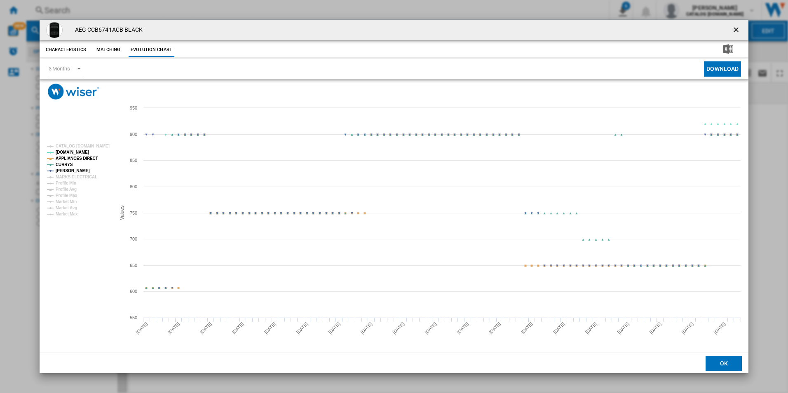
click at [91, 157] on tspan "APPLIANCES DIRECT" at bounding box center [77, 158] width 42 height 5
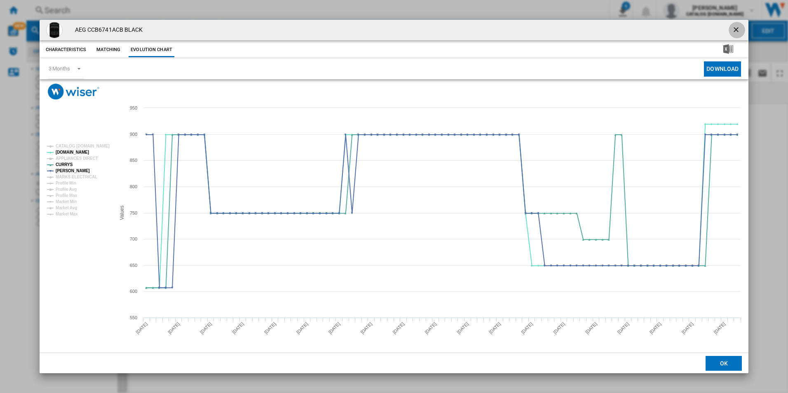
click at [735, 28] on ng-md-icon "getI18NText('BUTTONS.CLOSE_DIALOG')" at bounding box center [737, 31] width 10 height 10
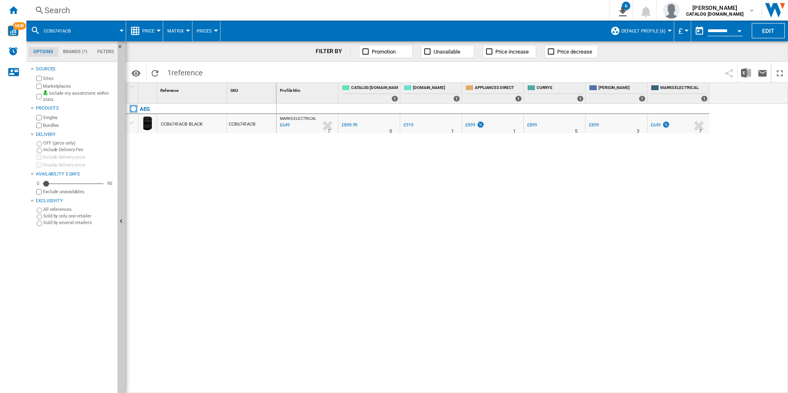
click at [511, 16] on div "Search Search 0 6 ER Report [Price Matrix] ER Report [Price Matrix] ER Report […" at bounding box center [407, 10] width 762 height 21
click at [493, 5] on div "Search" at bounding box center [316, 11] width 543 height 12
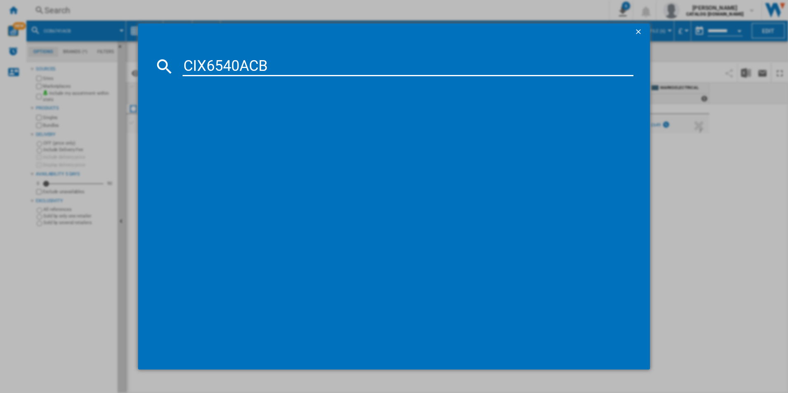
type input "CIX6540ACB"
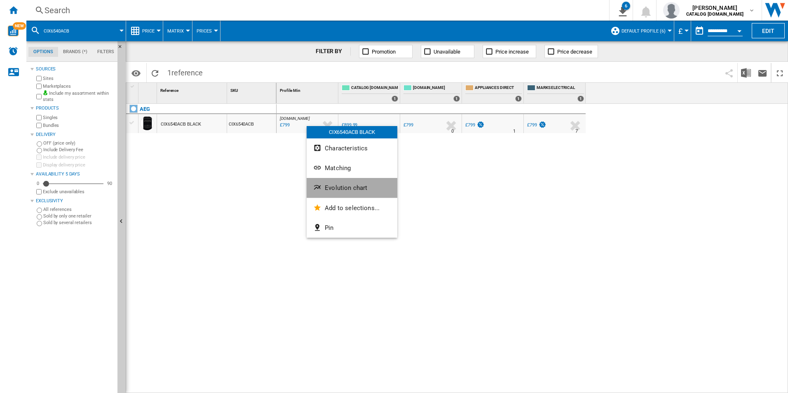
click at [335, 190] on span "Evolution chart" at bounding box center [346, 187] width 42 height 7
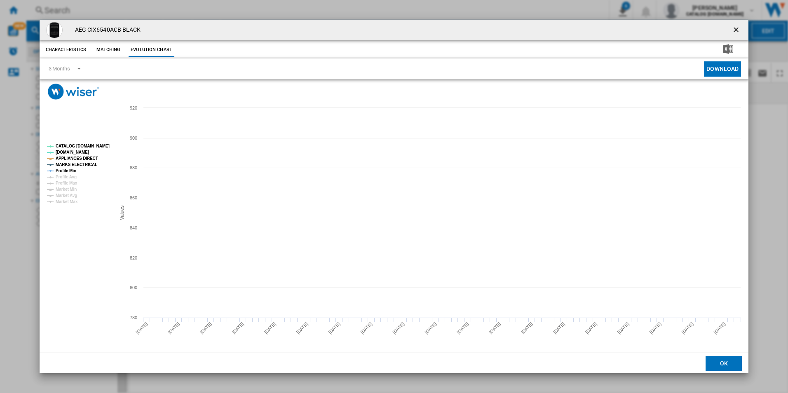
click at [101, 148] on tspan "CATALOG [DOMAIN_NAME]" at bounding box center [83, 146] width 54 height 5
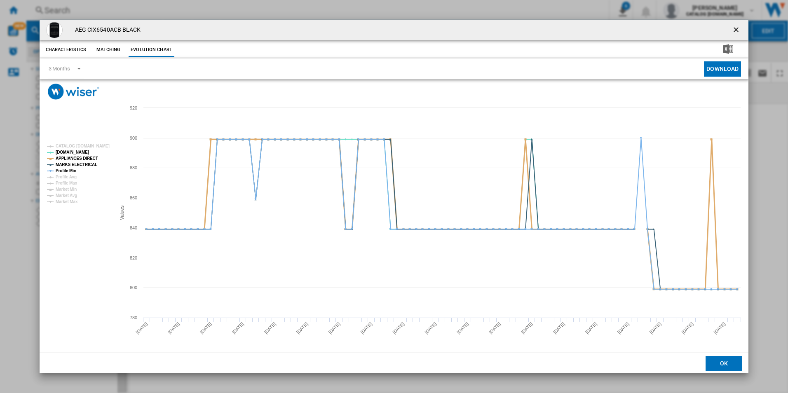
click at [83, 157] on tspan "APPLIANCES DIRECT" at bounding box center [77, 158] width 42 height 5
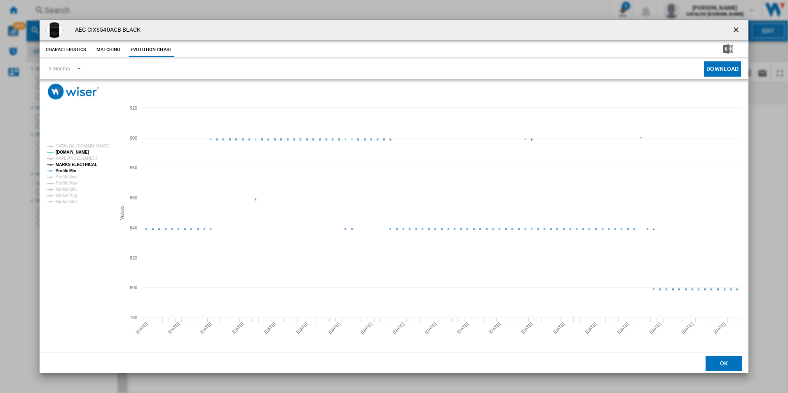
click at [81, 165] on tspan "MARKS ELECTRICAL" at bounding box center [77, 164] width 42 height 5
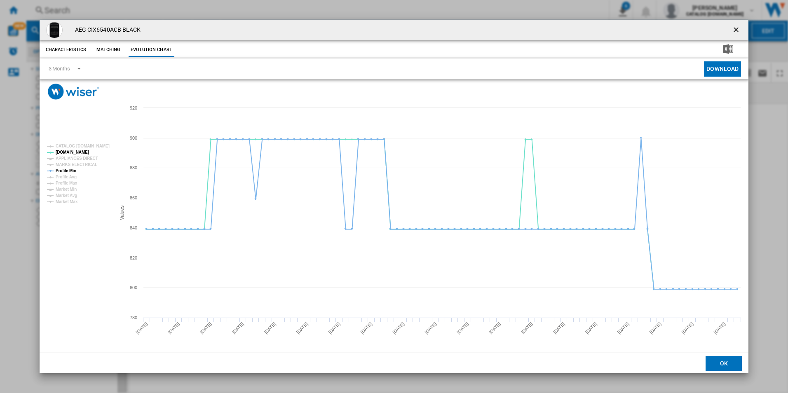
click at [73, 169] on tspan "Profile Min" at bounding box center [66, 171] width 21 height 5
drag, startPoint x: 737, startPoint y: 27, endPoint x: 500, endPoint y: 0, distance: 239.3
click at [737, 27] on ng-md-icon "getI18NText('BUTTONS.CLOSE_DIALOG')" at bounding box center [737, 31] width 10 height 10
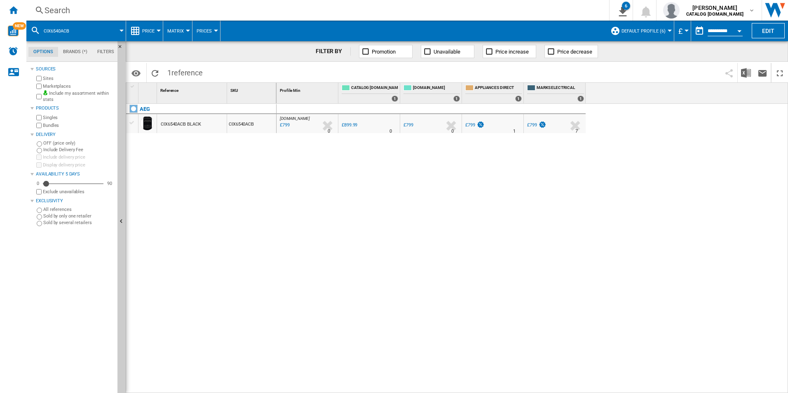
click at [457, 11] on div "Search" at bounding box center [316, 11] width 543 height 12
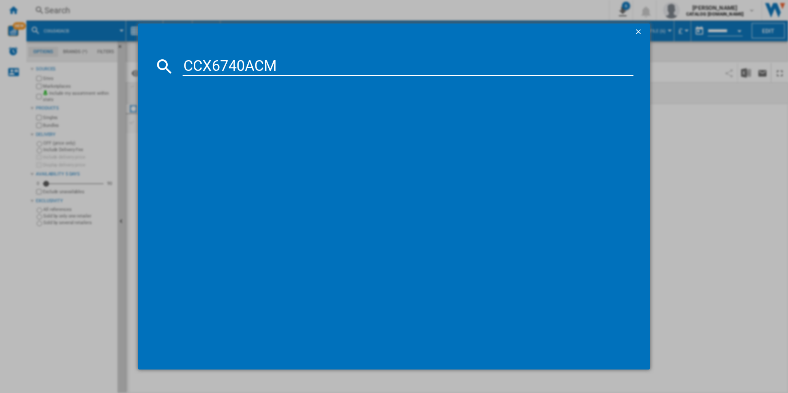
type input "CCX6740ACM"
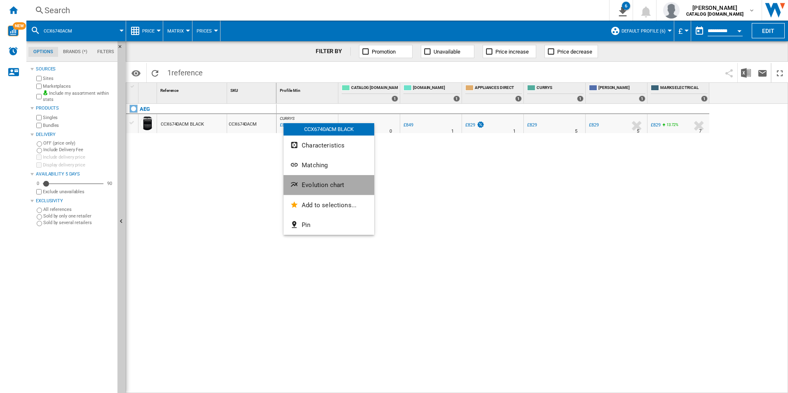
click at [310, 188] on span "Evolution chart" at bounding box center [323, 184] width 42 height 7
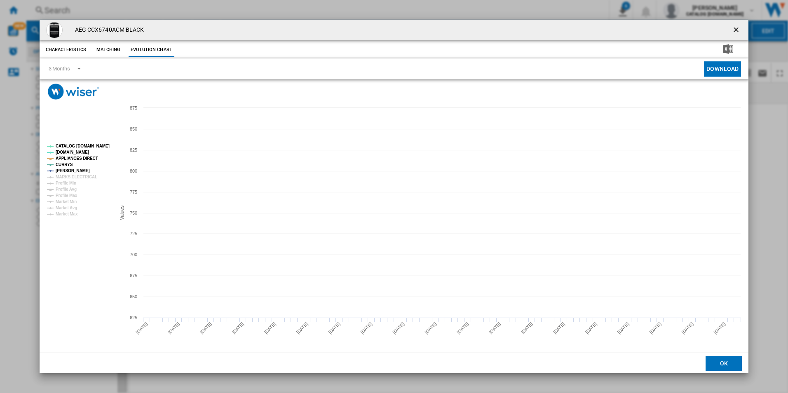
click at [104, 145] on tspan "CATALOG [DOMAIN_NAME]" at bounding box center [83, 146] width 54 height 5
click at [87, 158] on tspan "APPLIANCES DIRECT" at bounding box center [77, 158] width 42 height 5
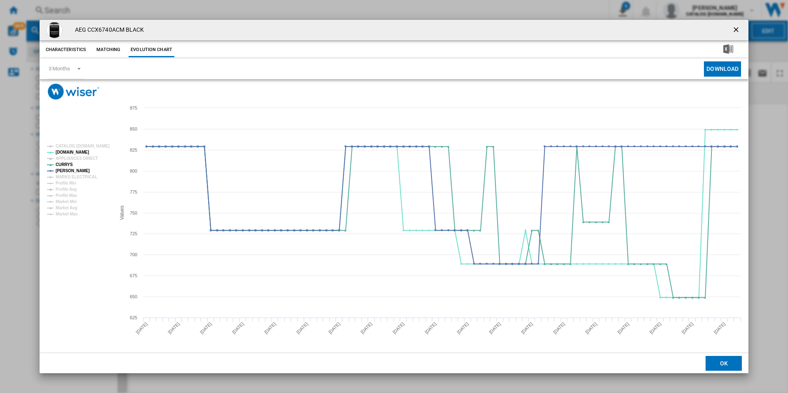
click at [731, 30] on button "Product popup" at bounding box center [737, 30] width 16 height 16
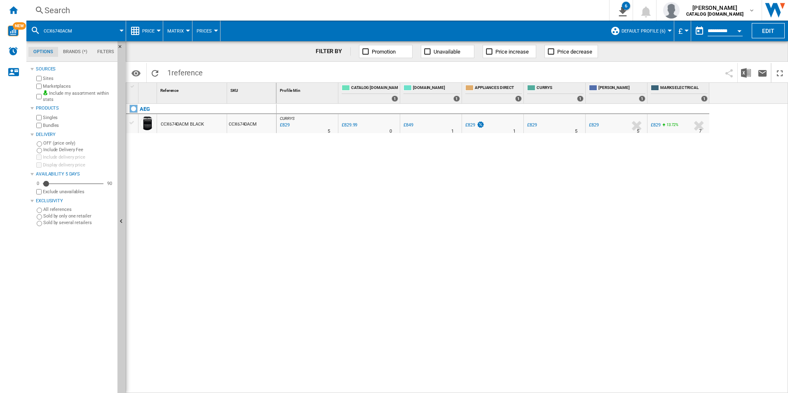
click at [437, 11] on div "Search" at bounding box center [316, 11] width 543 height 12
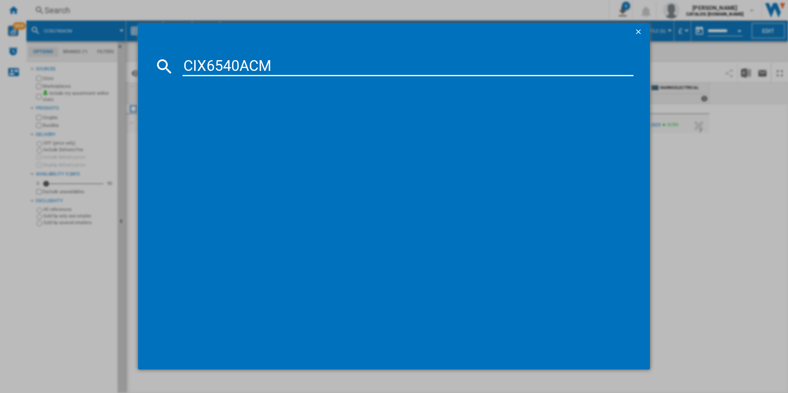
type input "CIX6540ACM"
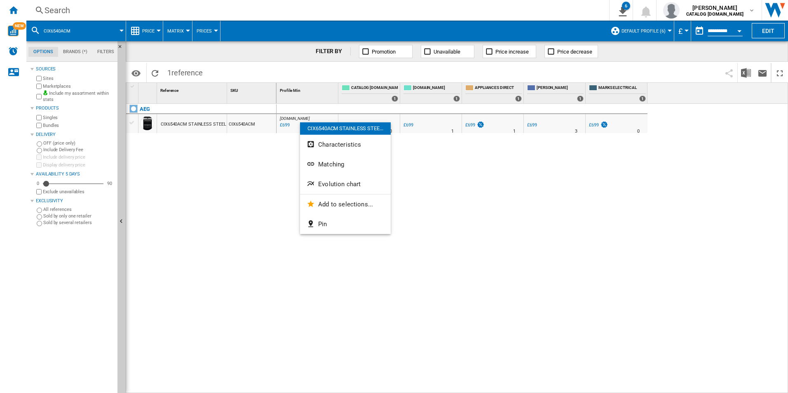
click at [320, 180] on button "Evolution chart" at bounding box center [345, 184] width 91 height 20
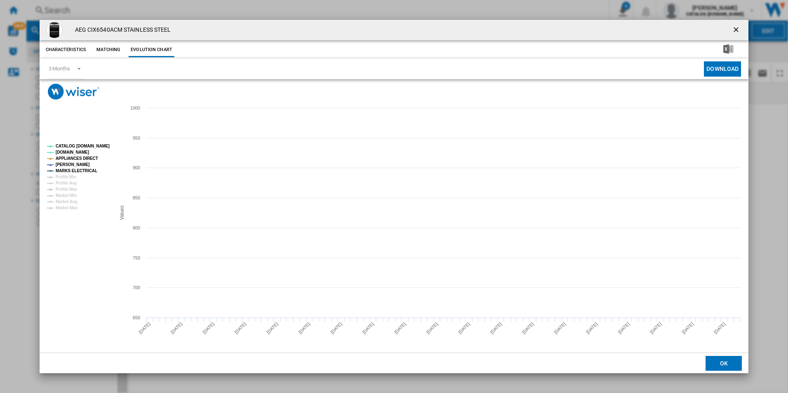
click at [97, 144] on tspan "CATALOG [DOMAIN_NAME]" at bounding box center [83, 146] width 54 height 5
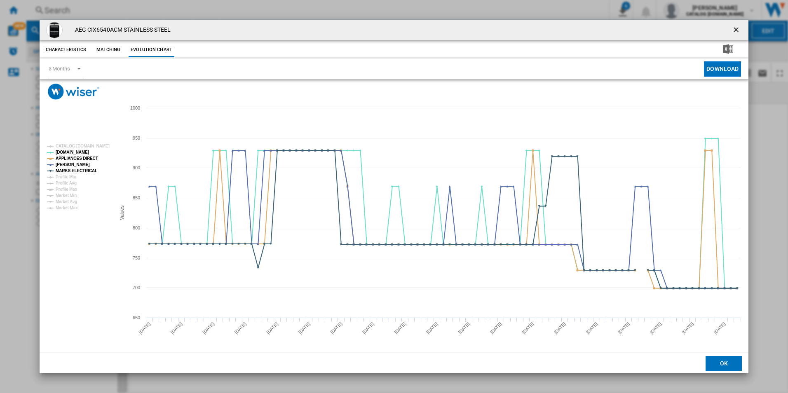
click at [87, 162] on rect "Product popup" at bounding box center [78, 177] width 68 height 73
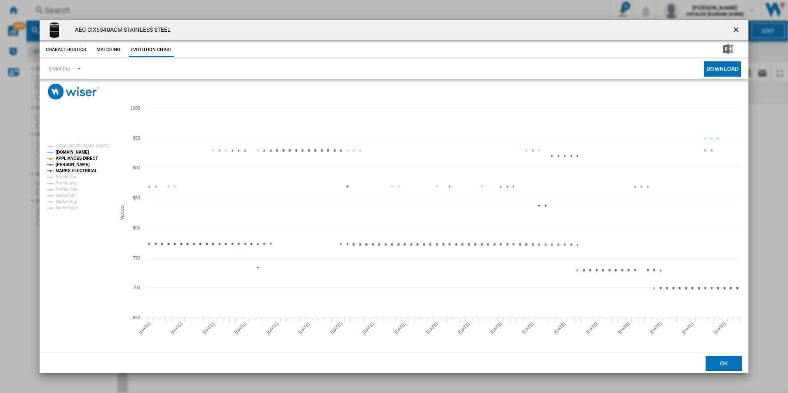
click at [88, 158] on tspan "APPLIANCES DIRECT" at bounding box center [77, 158] width 42 height 5
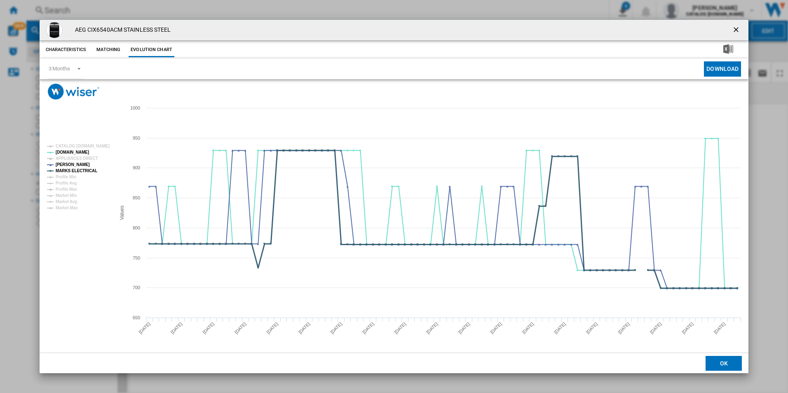
click at [84, 172] on tspan "MARKS ELECTRICAL" at bounding box center [77, 171] width 42 height 5
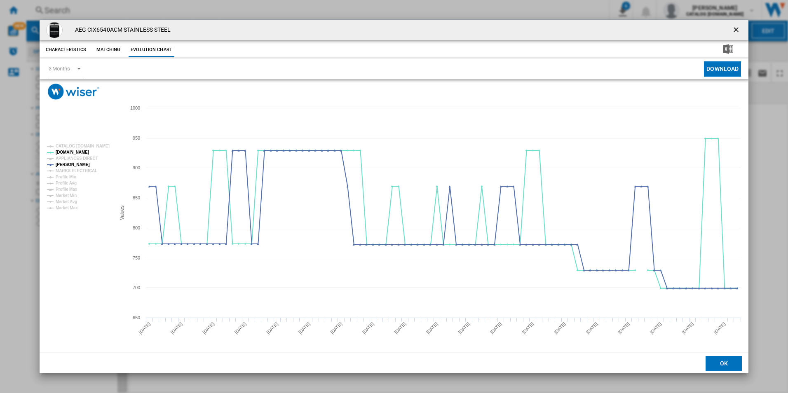
drag, startPoint x: 740, startPoint y: 30, endPoint x: 689, endPoint y: 34, distance: 50.8
click at [740, 30] on ng-md-icon "getI18NText('BUTTONS.CLOSE_DIALOG')" at bounding box center [737, 31] width 10 height 10
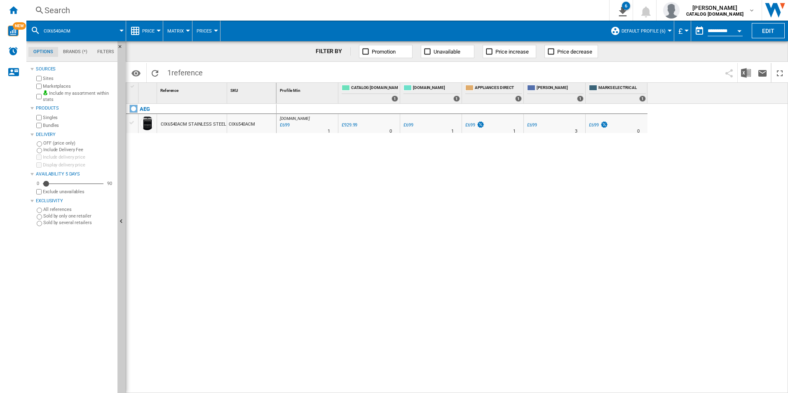
click at [503, 7] on div "Search" at bounding box center [316, 11] width 543 height 12
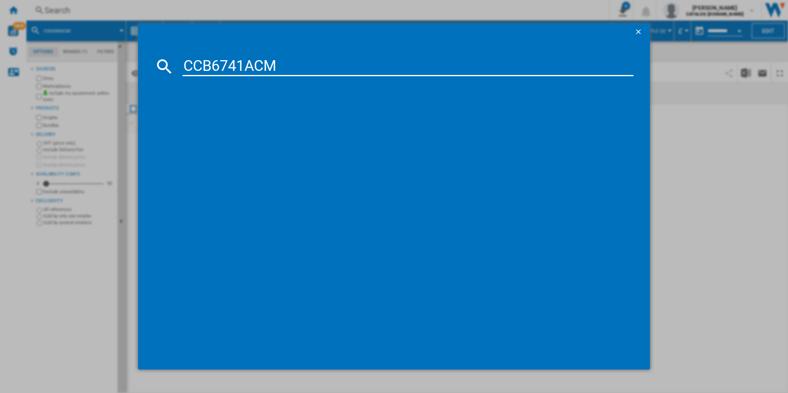
type input "CCB6741ACM"
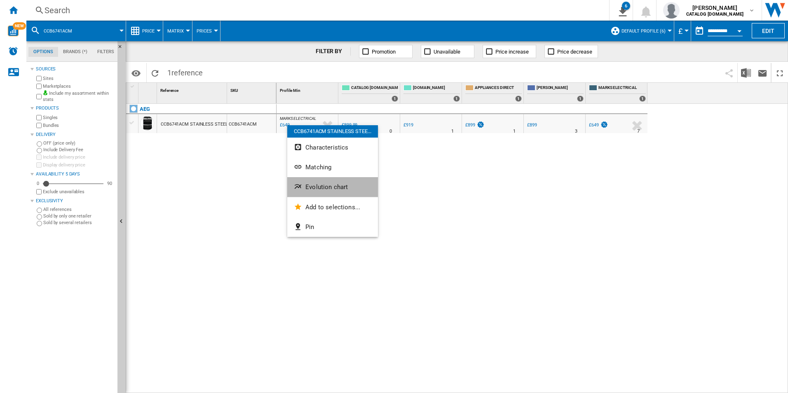
click at [330, 186] on span "Evolution chart" at bounding box center [326, 186] width 42 height 7
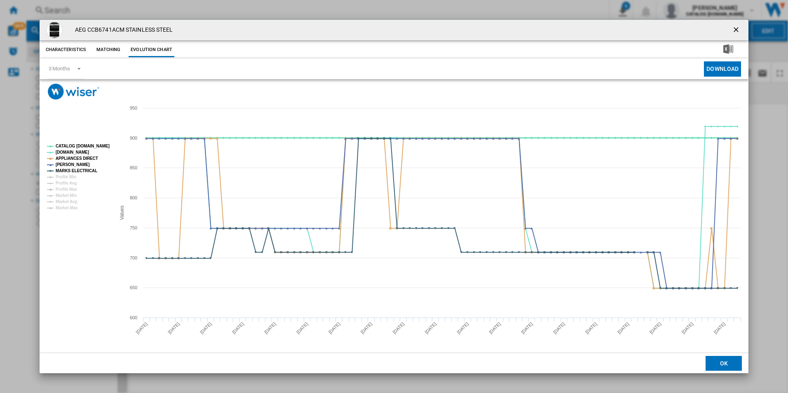
click at [104, 145] on tspan "CATALOG [DOMAIN_NAME]" at bounding box center [83, 146] width 54 height 5
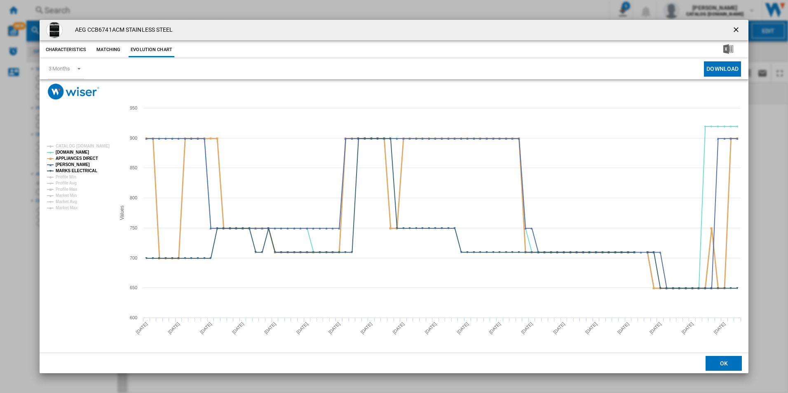
click at [86, 157] on tspan "APPLIANCES DIRECT" at bounding box center [77, 158] width 42 height 5
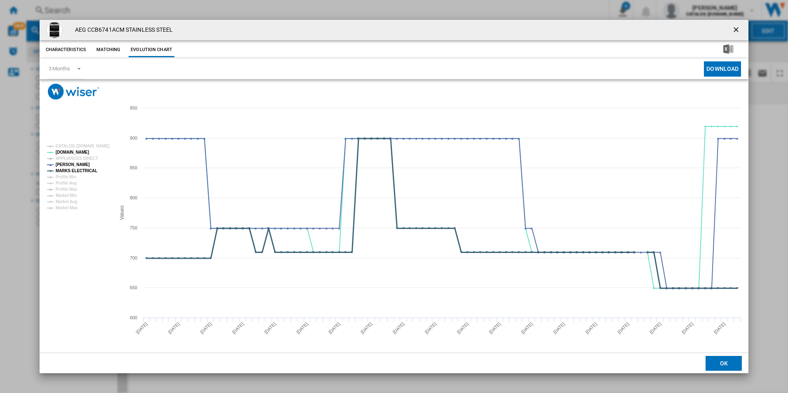
click at [89, 169] on tspan "MARKS ELECTRICAL" at bounding box center [77, 171] width 42 height 5
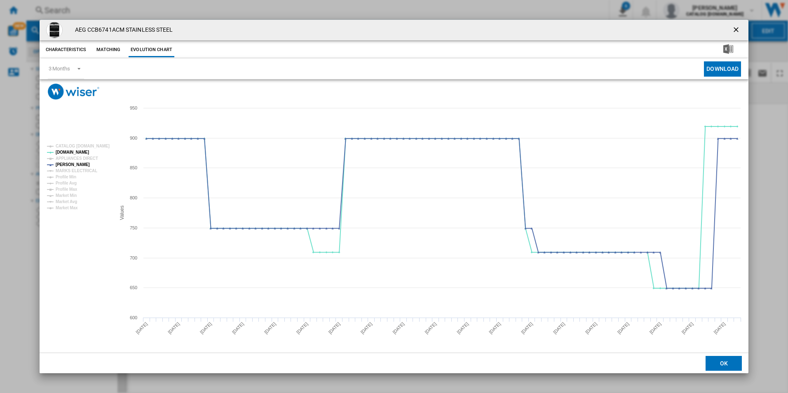
drag, startPoint x: 735, startPoint y: 31, endPoint x: 725, endPoint y: 30, distance: 10.0
click at [735, 31] on ng-md-icon "getI18NText('BUTTONS.CLOSE_DIALOG')" at bounding box center [737, 31] width 10 height 10
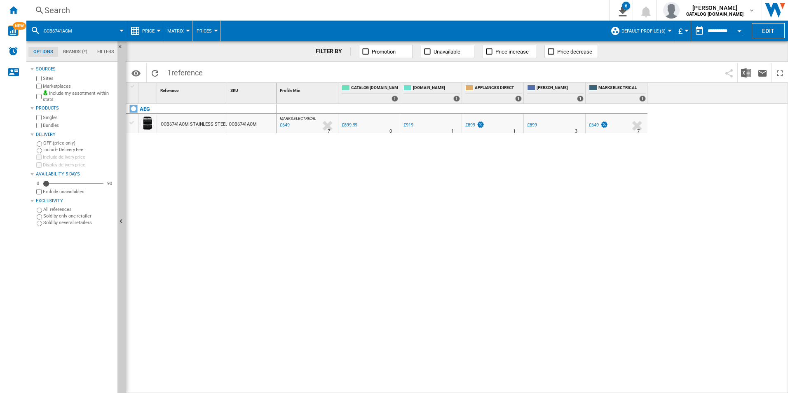
click at [521, 10] on div "Search" at bounding box center [316, 11] width 543 height 12
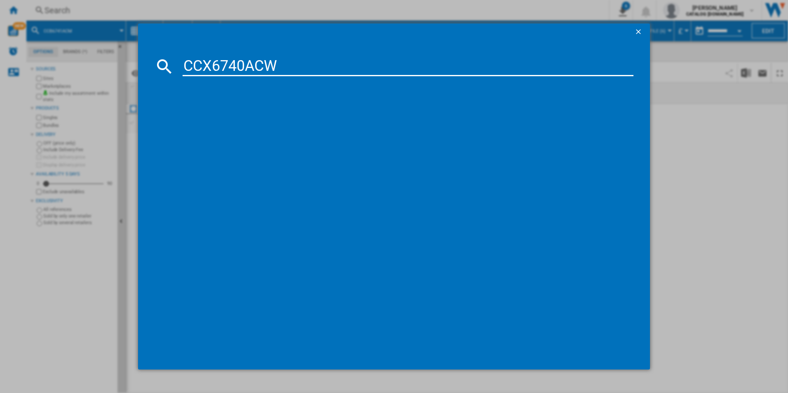
type input "CCX6740ACW"
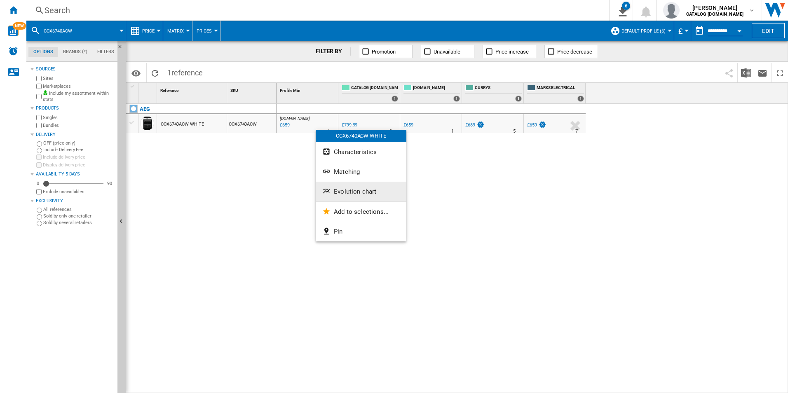
click at [370, 193] on span "Evolution chart" at bounding box center [355, 191] width 42 height 7
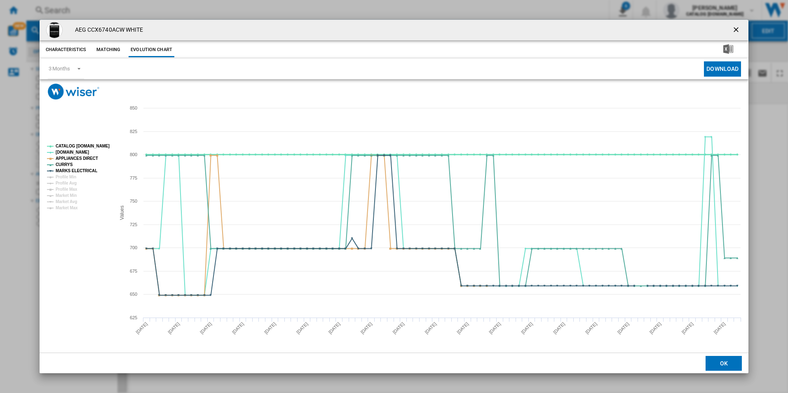
click at [101, 145] on tspan "CATALOG [DOMAIN_NAME]" at bounding box center [83, 146] width 54 height 5
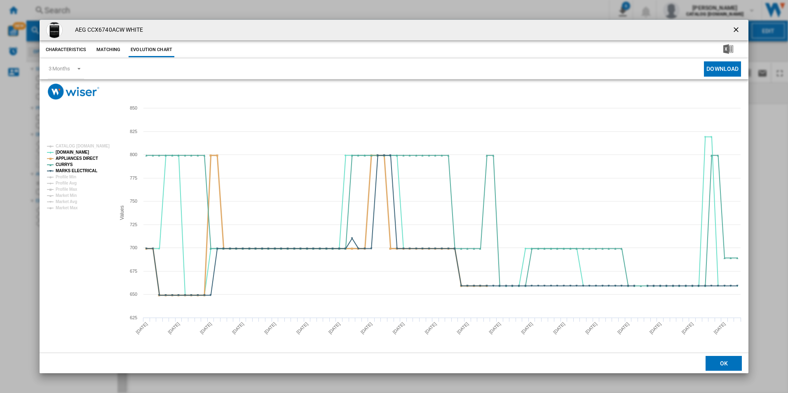
click at [93, 157] on tspan "APPLIANCES DIRECT" at bounding box center [77, 158] width 42 height 5
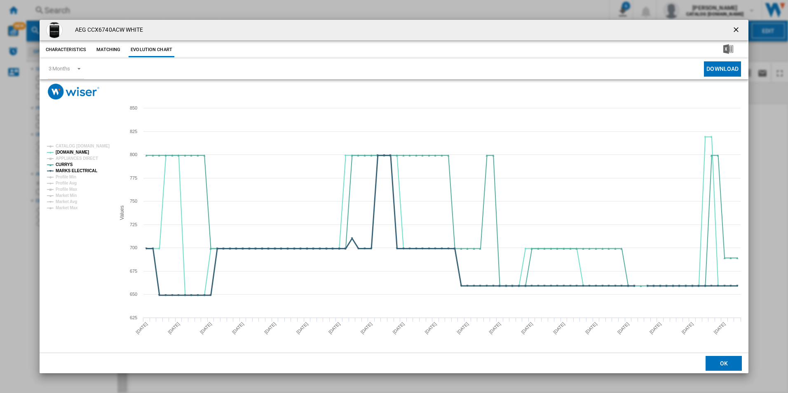
click at [89, 169] on tspan "MARKS ELECTRICAL" at bounding box center [77, 171] width 42 height 5
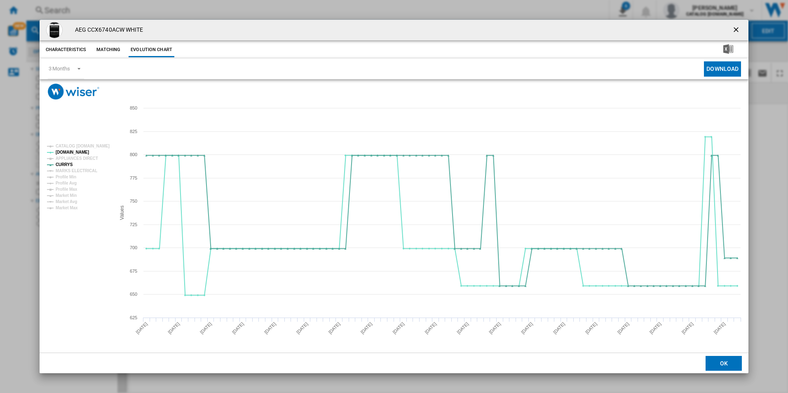
drag, startPoint x: 736, startPoint y: 30, endPoint x: 555, endPoint y: 19, distance: 181.7
click at [736, 30] on ng-md-icon "getI18NText('BUTTONS.CLOSE_DIALOG')" at bounding box center [737, 31] width 10 height 10
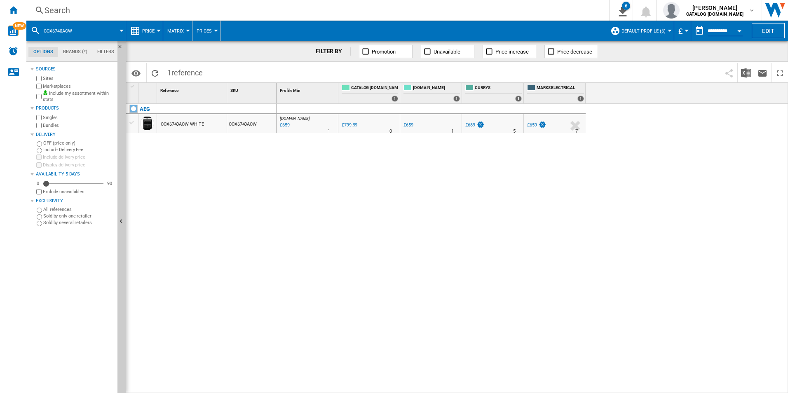
click at [500, 11] on div "Search" at bounding box center [316, 11] width 543 height 12
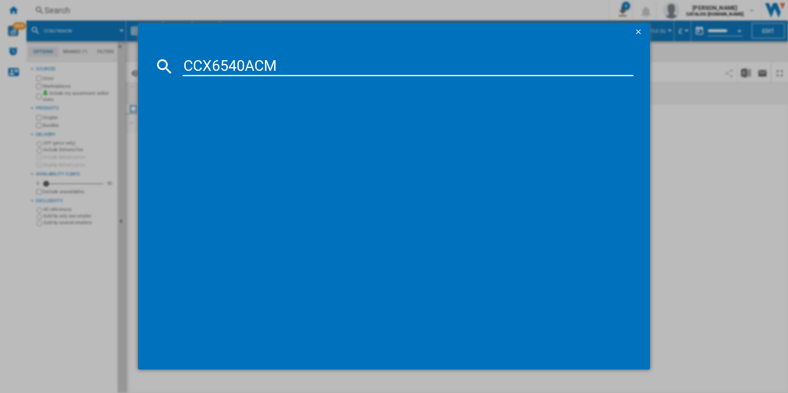
type input "CCX6540ACM"
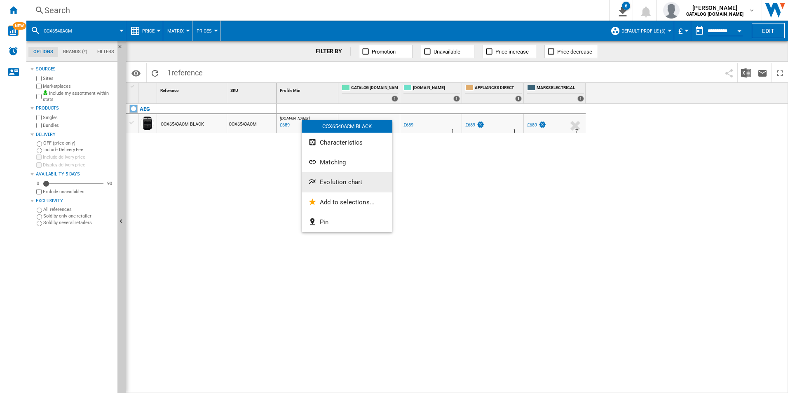
click at [329, 178] on button "Evolution chart" at bounding box center [347, 182] width 91 height 20
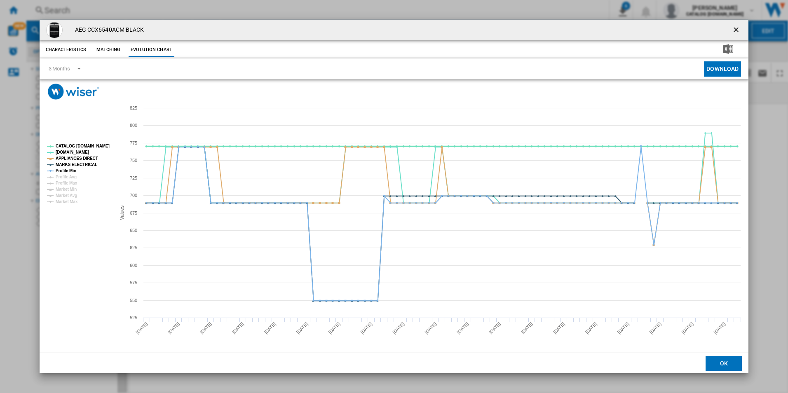
click at [98, 144] on tspan "CATALOG [DOMAIN_NAME]" at bounding box center [83, 146] width 54 height 5
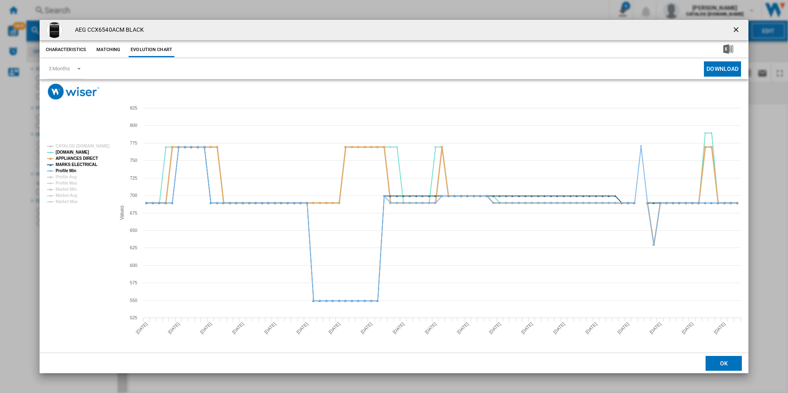
click at [94, 158] on tspan "APPLIANCES DIRECT" at bounding box center [77, 158] width 42 height 5
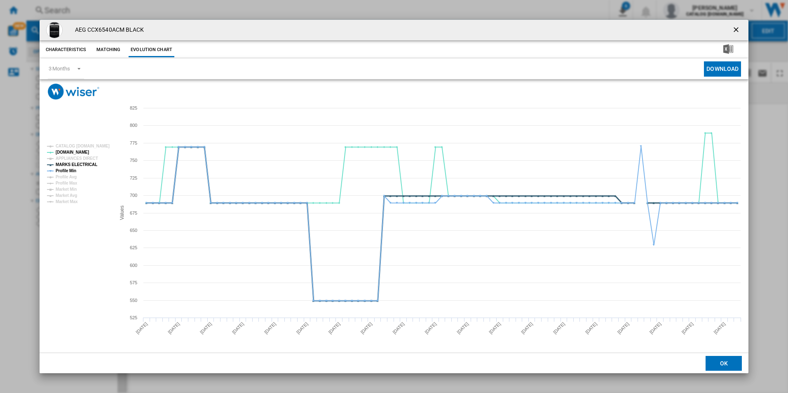
click at [87, 166] on tspan "MARKS ELECTRICAL" at bounding box center [77, 164] width 42 height 5
click at [75, 169] on tspan "Profile Min" at bounding box center [66, 171] width 21 height 5
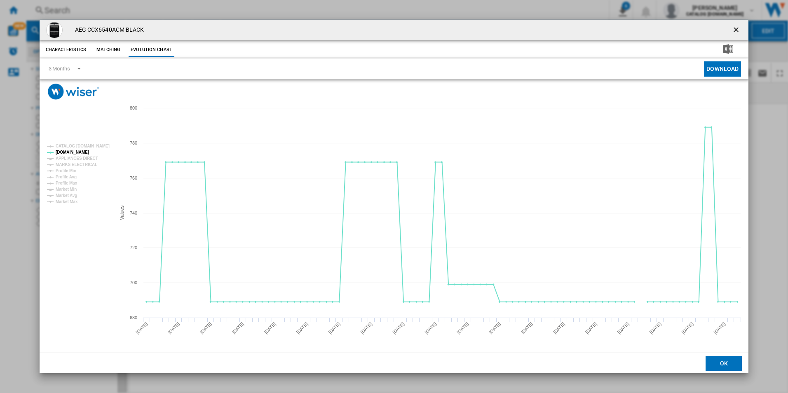
click at [736, 26] on ng-md-icon "getI18NText('BUTTONS.CLOSE_DIALOG')" at bounding box center [737, 31] width 10 height 10
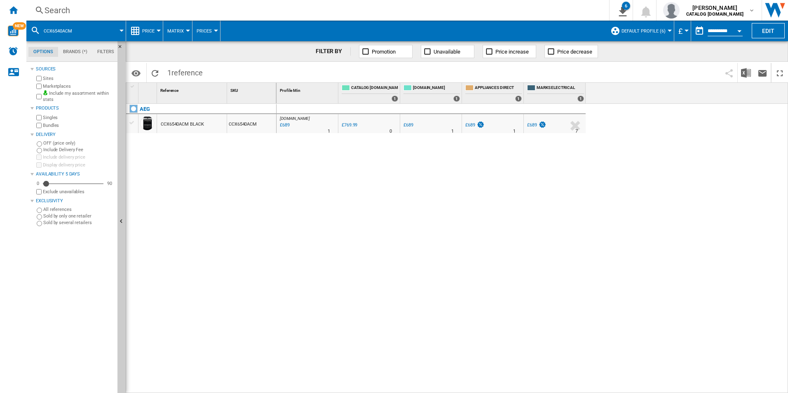
click at [544, 9] on div "Search" at bounding box center [316, 11] width 543 height 12
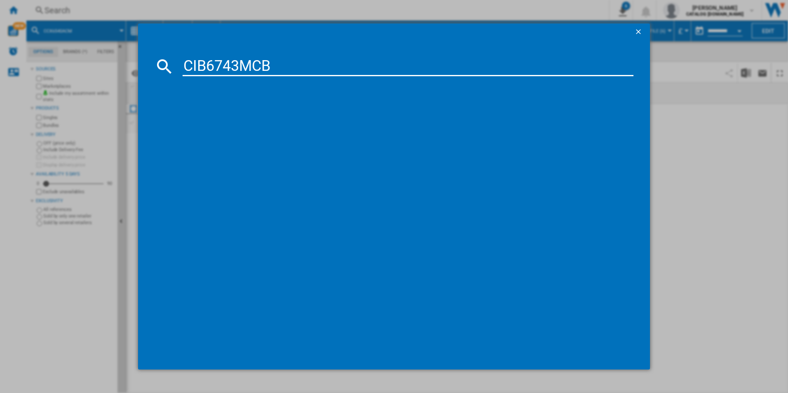
type input "CIB6743MCB"
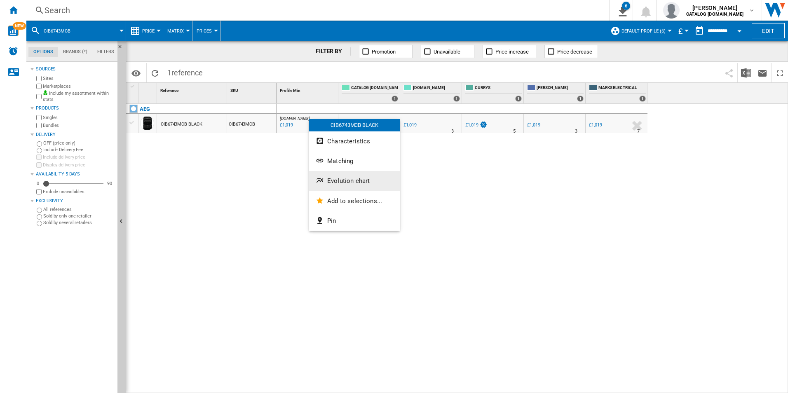
click at [345, 178] on span "Evolution chart" at bounding box center [348, 180] width 42 height 7
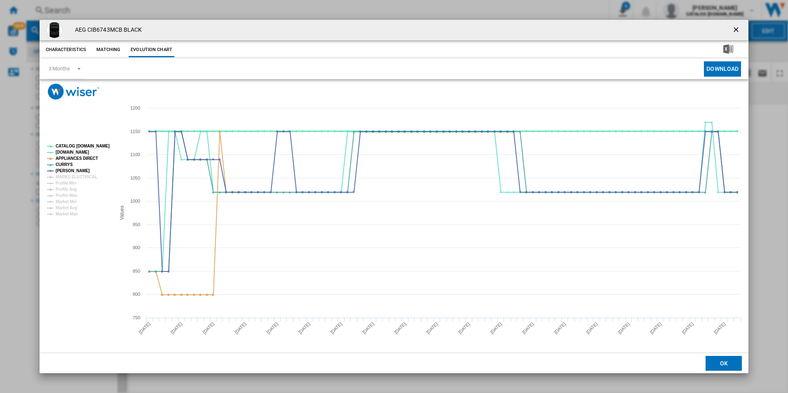
click at [103, 145] on tspan "CATALOG [DOMAIN_NAME]" at bounding box center [83, 146] width 54 height 5
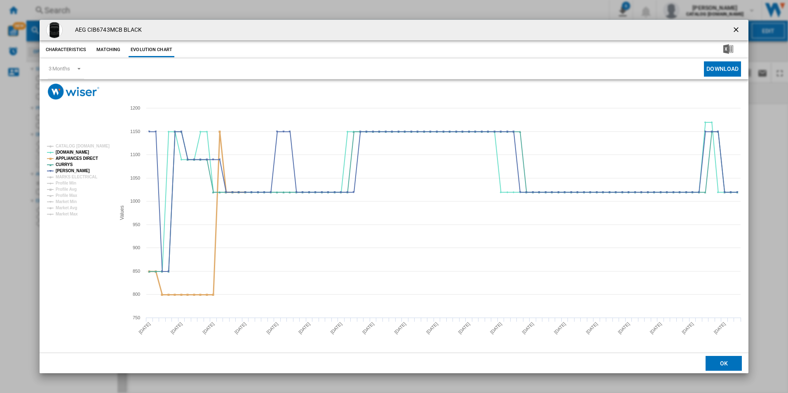
click at [87, 157] on tspan "APPLIANCES DIRECT" at bounding box center [77, 158] width 42 height 5
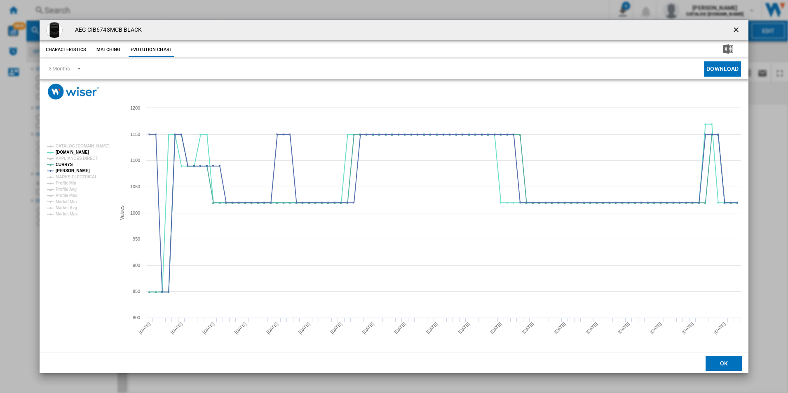
drag, startPoint x: 736, startPoint y: 29, endPoint x: 732, endPoint y: 28, distance: 4.2
click at [736, 29] on ng-md-icon "getI18NText('BUTTONS.CLOSE_DIALOG')" at bounding box center [737, 31] width 10 height 10
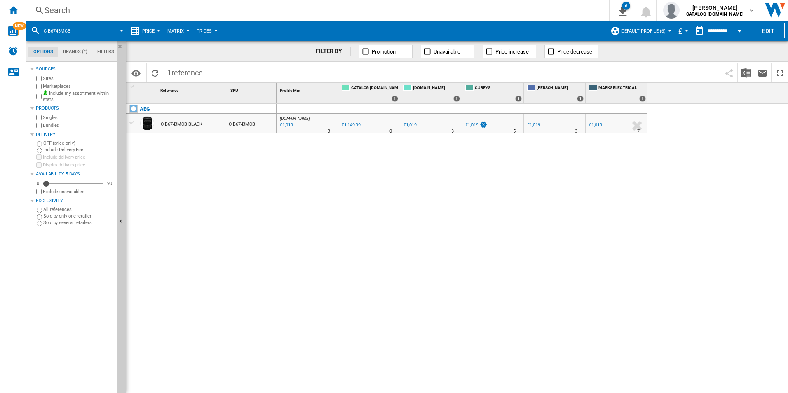
click at [452, 8] on div "Search" at bounding box center [316, 11] width 543 height 12
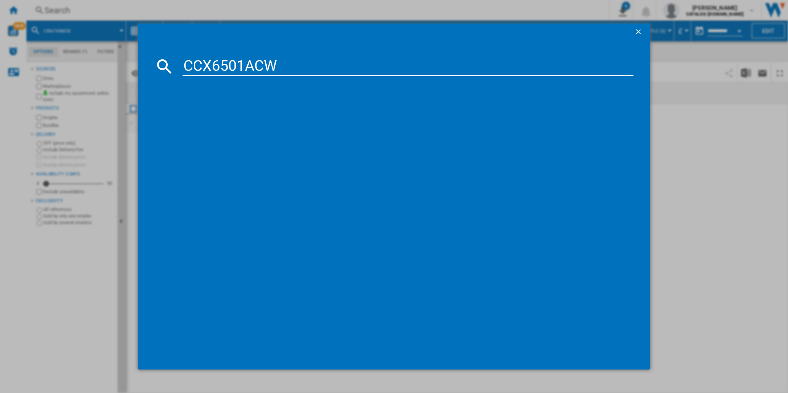
type input "CCX6501ACW"
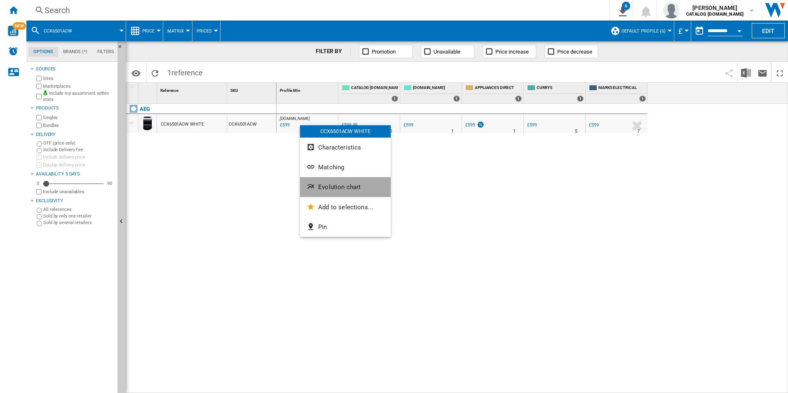
click at [345, 181] on button "Evolution chart" at bounding box center [345, 187] width 91 height 20
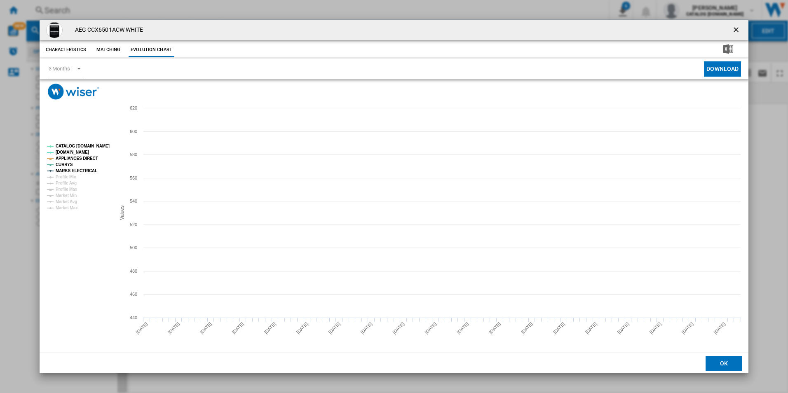
click at [98, 146] on tspan "CATALOG [DOMAIN_NAME]" at bounding box center [83, 146] width 54 height 5
click at [88, 159] on tspan "APPLIANCES DIRECT" at bounding box center [77, 158] width 42 height 5
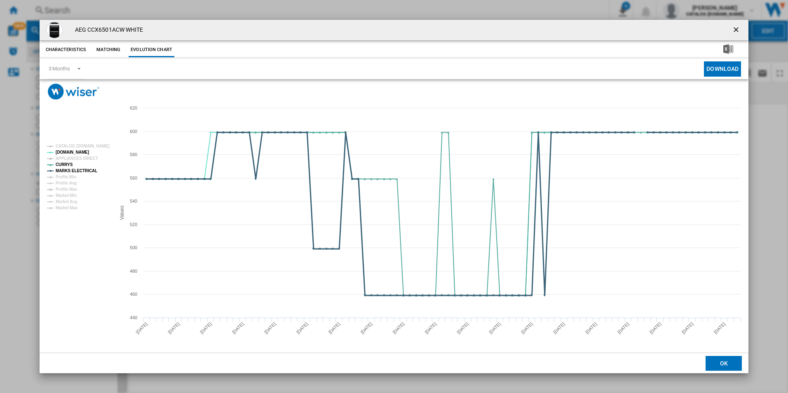
click at [86, 171] on tspan "MARKS ELECTRICAL" at bounding box center [77, 171] width 42 height 5
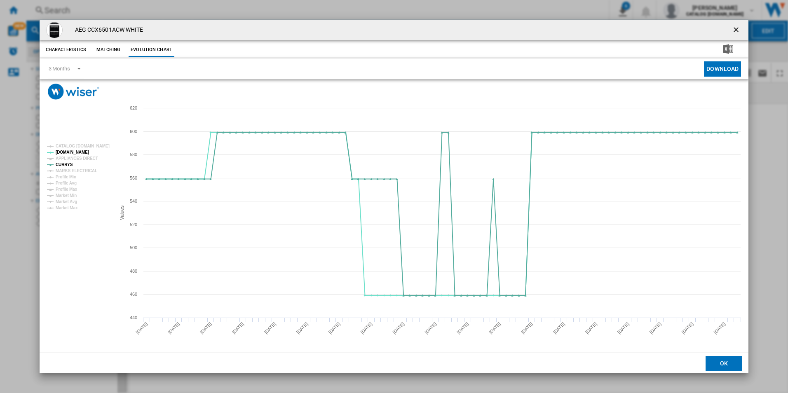
drag, startPoint x: 736, startPoint y: 27, endPoint x: 511, endPoint y: 28, distance: 224.2
click at [736, 27] on ng-md-icon "getI18NText('BUTTONS.CLOSE_DIALOG')" at bounding box center [737, 31] width 10 height 10
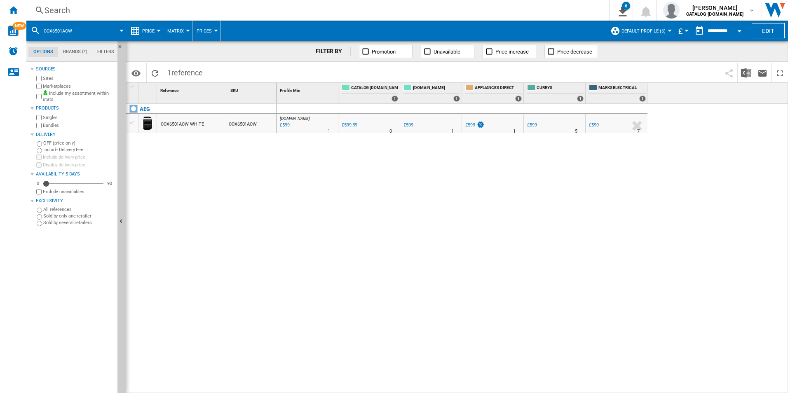
click at [483, 11] on div "Search" at bounding box center [316, 11] width 543 height 12
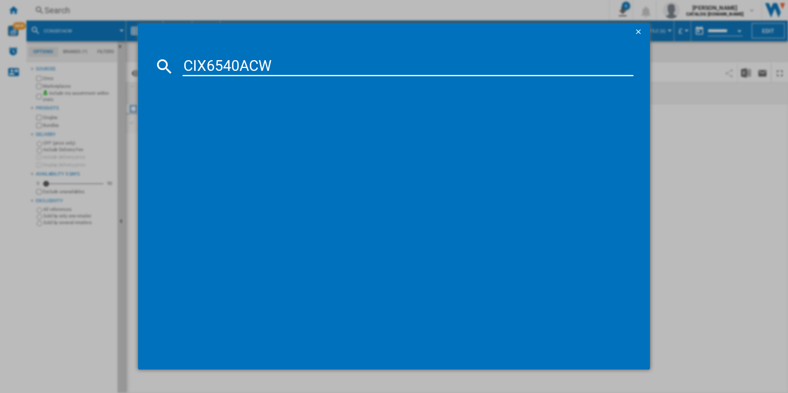
type input "CIX6540ACW"
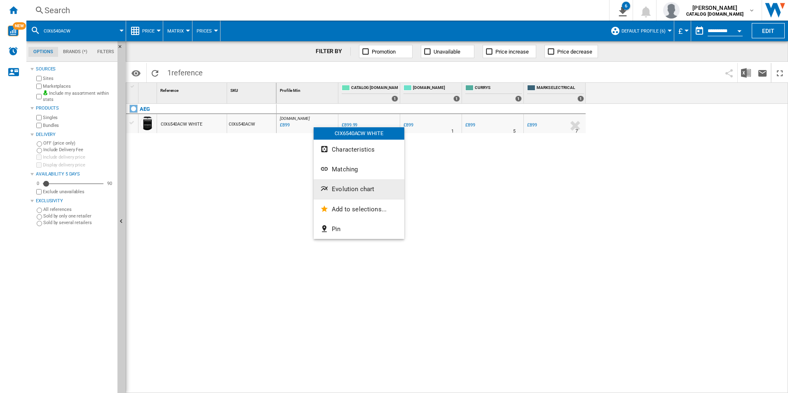
click at [350, 193] on button "Evolution chart" at bounding box center [359, 189] width 91 height 20
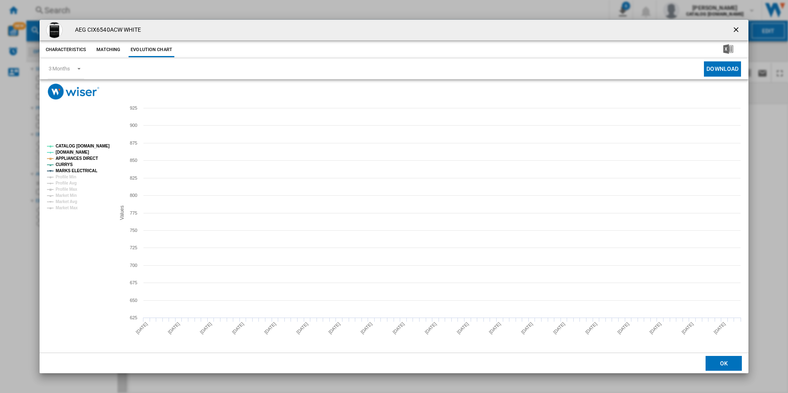
click at [89, 146] on tspan "CATALOG [DOMAIN_NAME]" at bounding box center [83, 146] width 54 height 5
drag, startPoint x: 84, startPoint y: 155, endPoint x: 87, endPoint y: 159, distance: 4.6
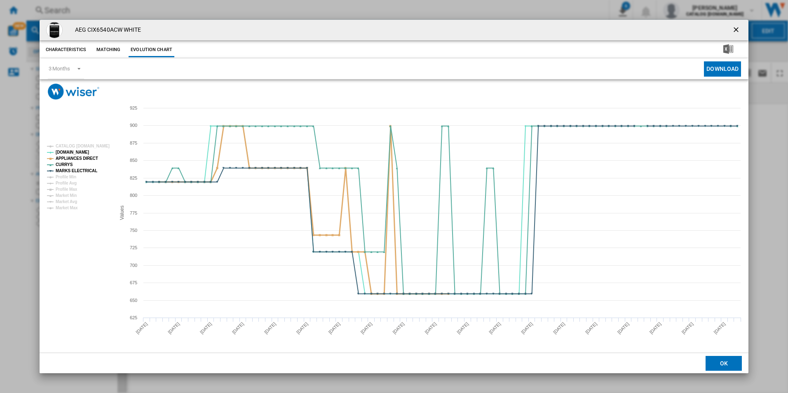
click at [84, 156] on tspan "APPLIANCES DIRECT" at bounding box center [77, 158] width 42 height 5
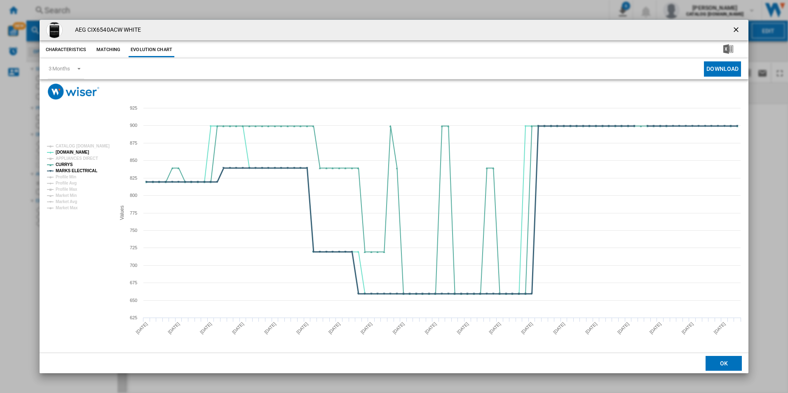
click at [89, 169] on tspan "MARKS ELECTRICAL" at bounding box center [77, 171] width 42 height 5
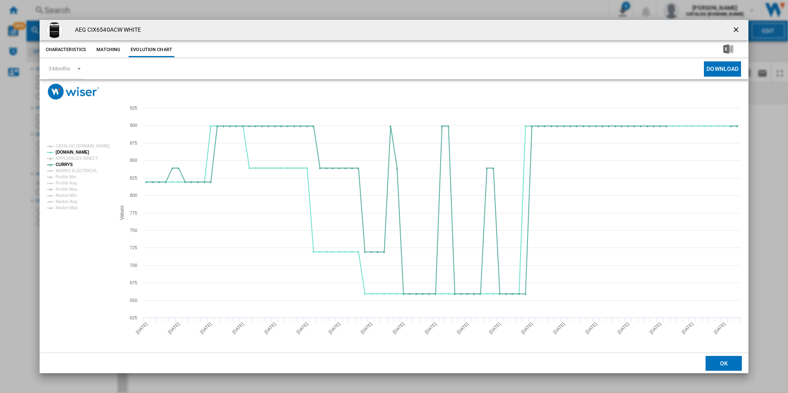
drag, startPoint x: 736, startPoint y: 27, endPoint x: 504, endPoint y: 41, distance: 232.8
click at [736, 27] on ng-md-icon "getI18NText('BUTTONS.CLOSE_DIALOG')" at bounding box center [737, 31] width 10 height 10
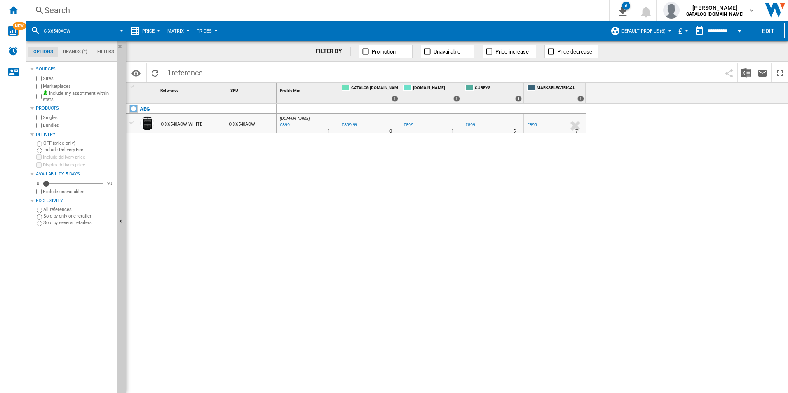
click at [469, 12] on div "Search" at bounding box center [316, 11] width 543 height 12
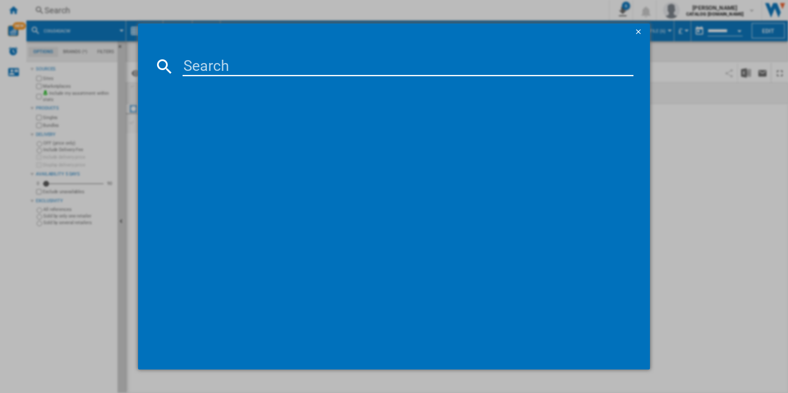
paste input "CIB6743ACB"
type input "CIB6743ACB"
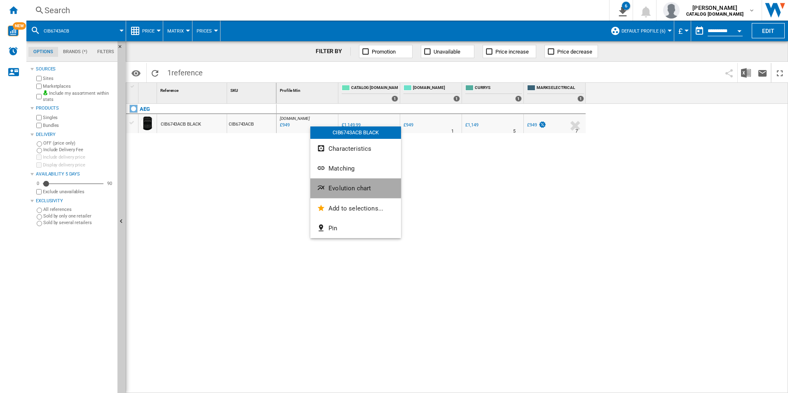
click at [340, 185] on span "Evolution chart" at bounding box center [349, 188] width 42 height 7
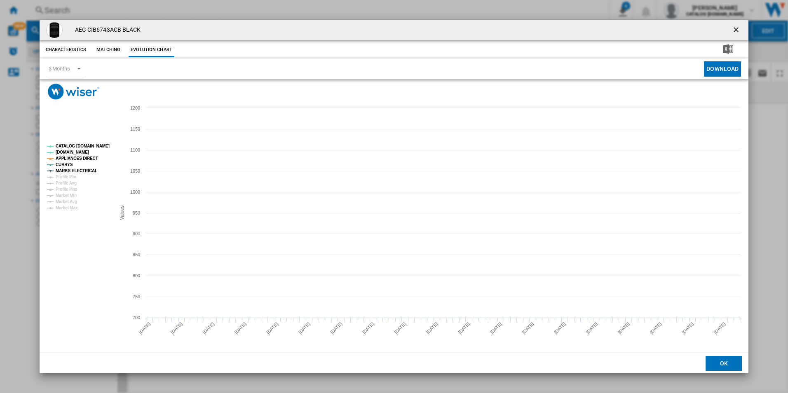
click at [103, 145] on tspan "CATALOG [DOMAIN_NAME]" at bounding box center [83, 146] width 54 height 5
click at [84, 159] on tspan "APPLIANCES DIRECT" at bounding box center [77, 158] width 42 height 5
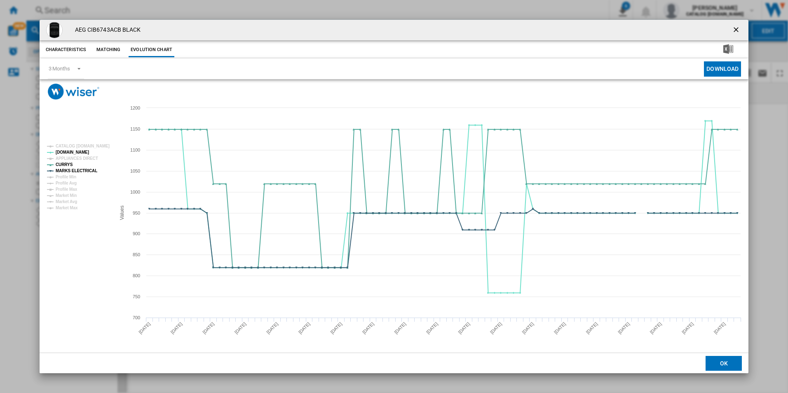
click at [88, 175] on rect "Product popup" at bounding box center [78, 177] width 68 height 73
click at [88, 173] on tspan "MARKS ELECTRICAL" at bounding box center [77, 171] width 42 height 5
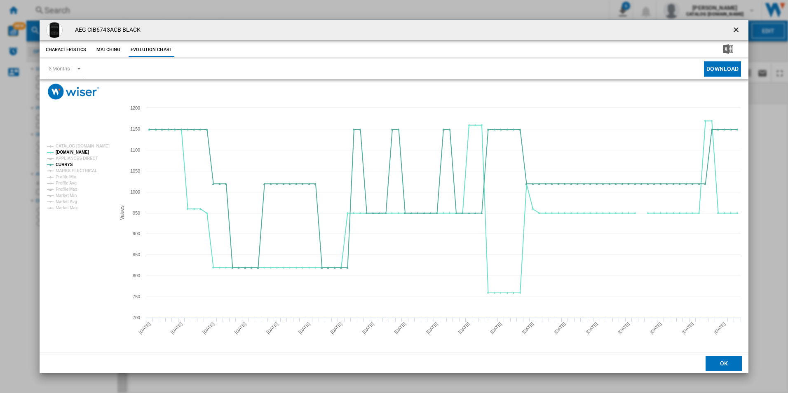
drag, startPoint x: 738, startPoint y: 28, endPoint x: 521, endPoint y: 9, distance: 217.2
click at [738, 28] on ng-md-icon "getI18NText('BUTTONS.CLOSE_DIALOG')" at bounding box center [737, 31] width 10 height 10
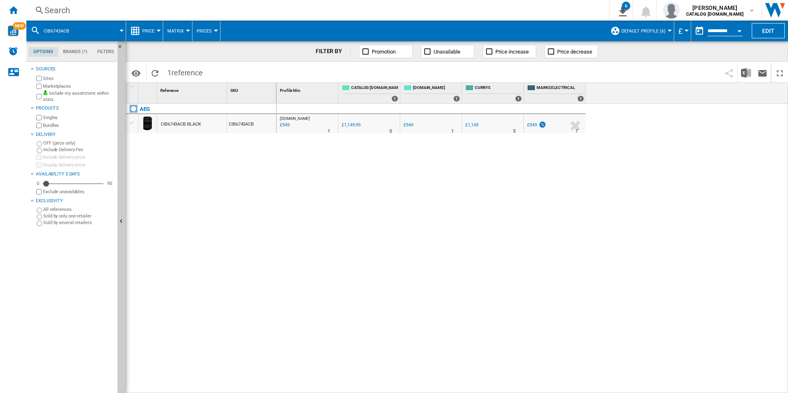
click at [454, 11] on div "Search" at bounding box center [316, 11] width 543 height 12
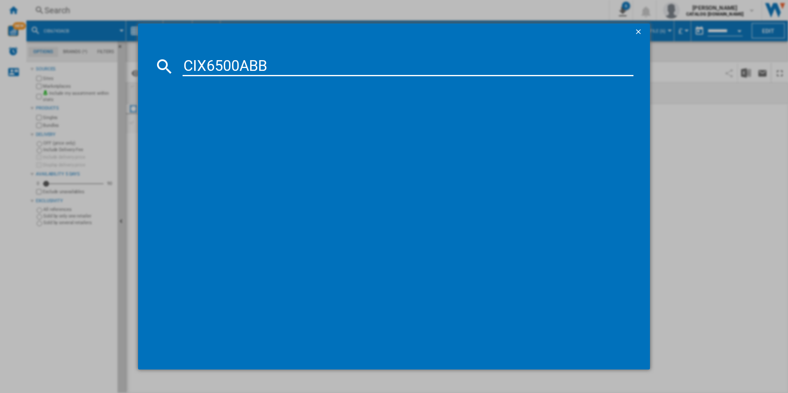
type input "CIX6500ABB"
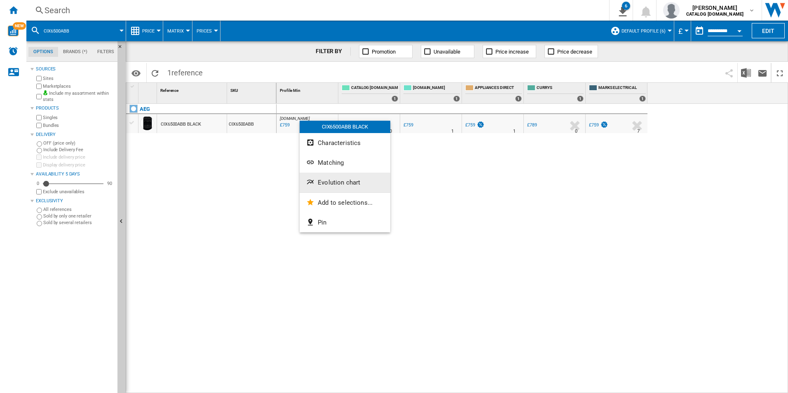
click at [327, 179] on span "Evolution chart" at bounding box center [339, 182] width 42 height 7
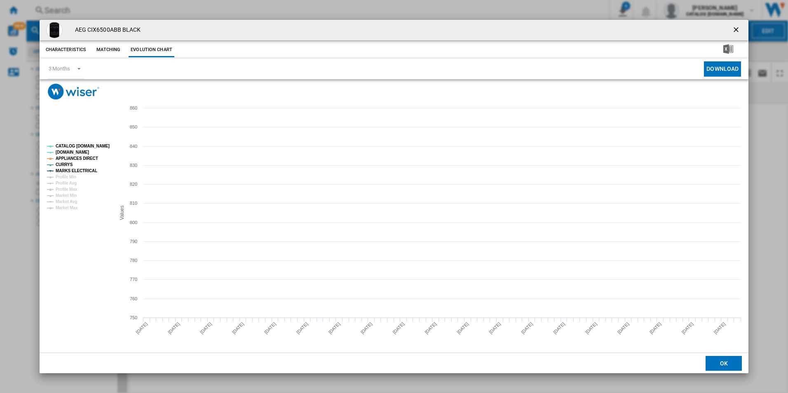
click at [101, 147] on tspan "CATALOG [DOMAIN_NAME]" at bounding box center [83, 146] width 54 height 5
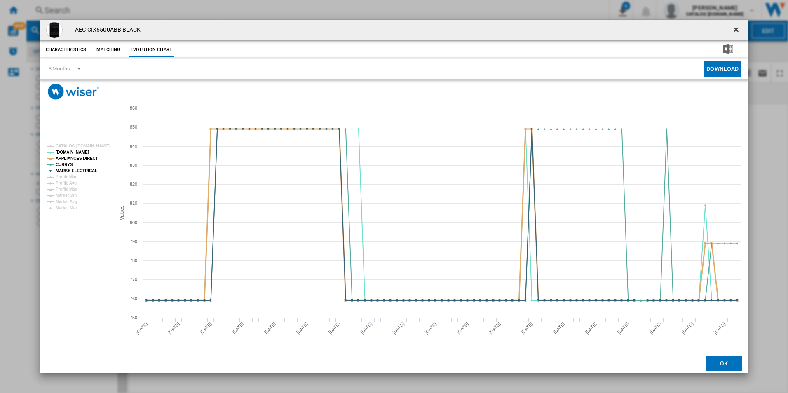
click at [89, 156] on tspan "APPLIANCES DIRECT" at bounding box center [77, 158] width 42 height 5
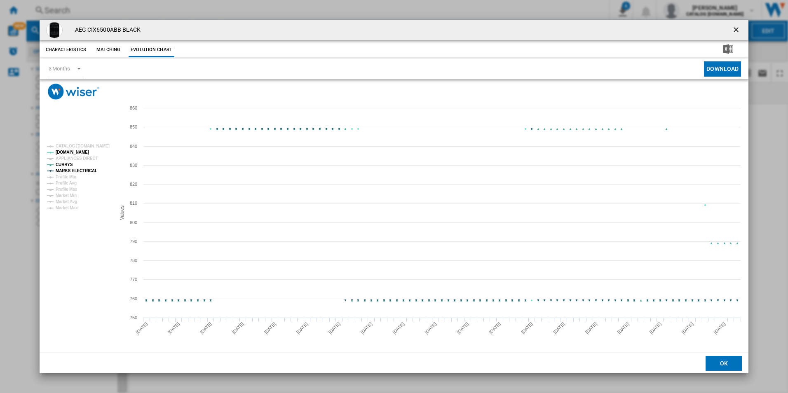
click at [86, 170] on tspan "MARKS ELECTRICAL" at bounding box center [77, 171] width 42 height 5
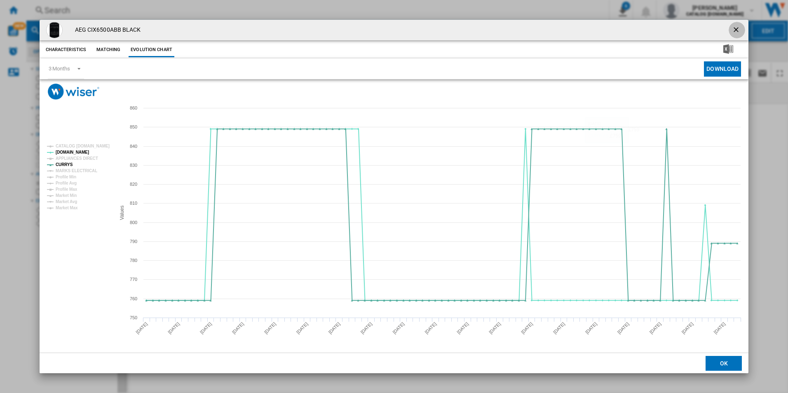
drag, startPoint x: 736, startPoint y: 26, endPoint x: 586, endPoint y: 32, distance: 149.7
click at [736, 26] on ng-md-icon "getI18NText('BUTTONS.CLOSE_DIALOG')" at bounding box center [737, 31] width 10 height 10
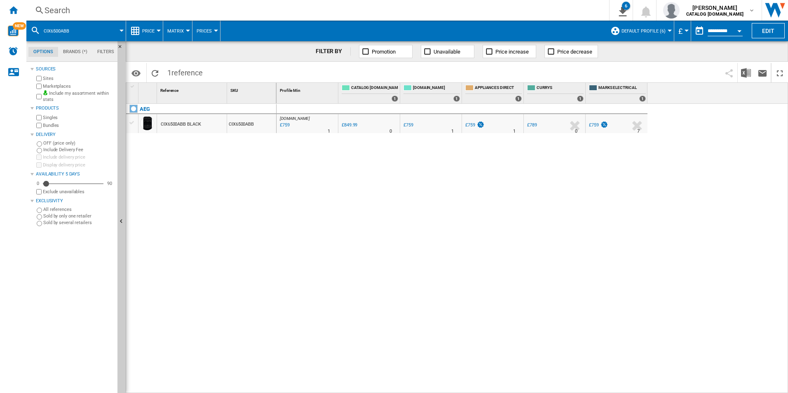
click at [509, 13] on div "Search" at bounding box center [316, 11] width 543 height 12
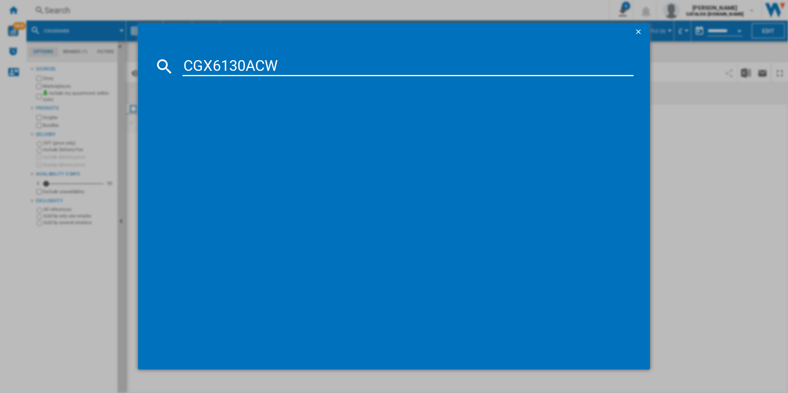
type input "CGX6130ACW"
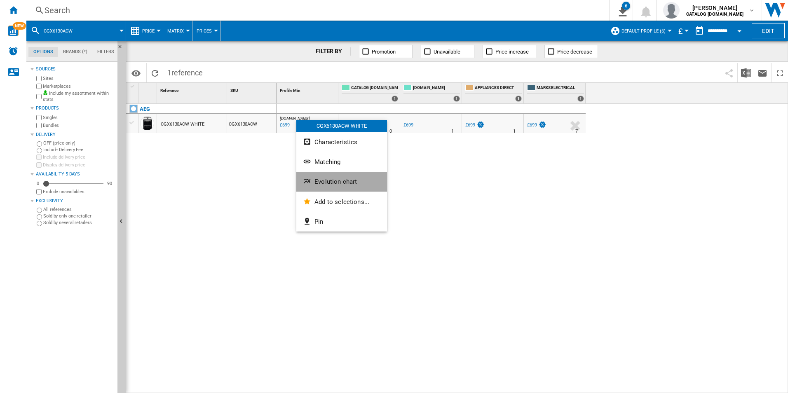
click at [329, 186] on button "Evolution chart" at bounding box center [341, 182] width 91 height 20
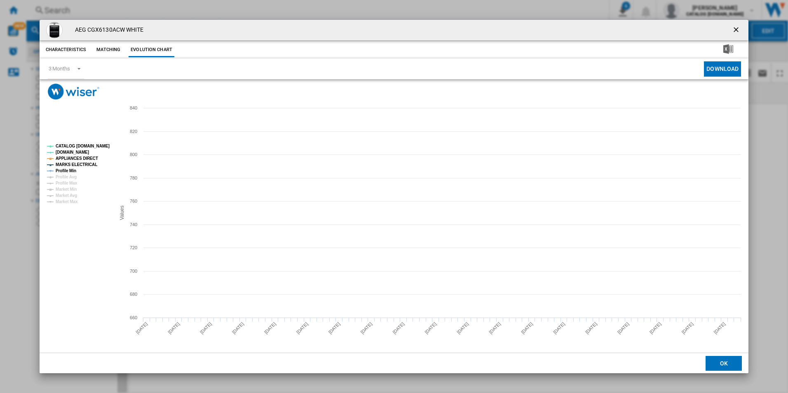
click at [94, 145] on tspan "CATALOG [DOMAIN_NAME]" at bounding box center [83, 146] width 54 height 5
click at [85, 165] on tspan "MARKS ELECTRICAL" at bounding box center [77, 164] width 42 height 5
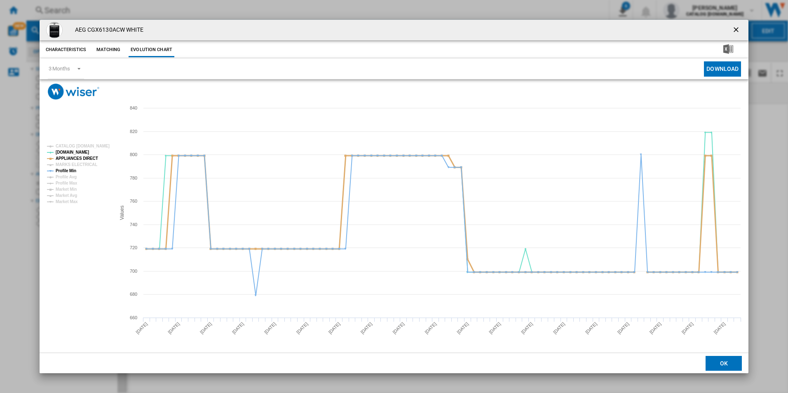
click at [88, 158] on tspan "APPLIANCES DIRECT" at bounding box center [77, 158] width 42 height 5
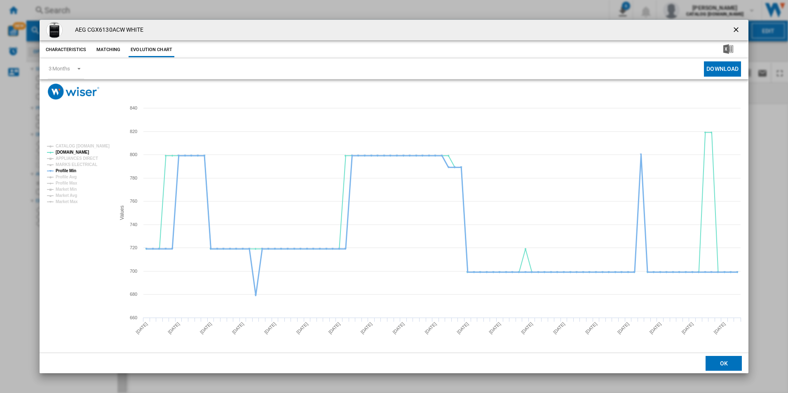
click at [67, 173] on tspan "Profile Min" at bounding box center [66, 171] width 21 height 5
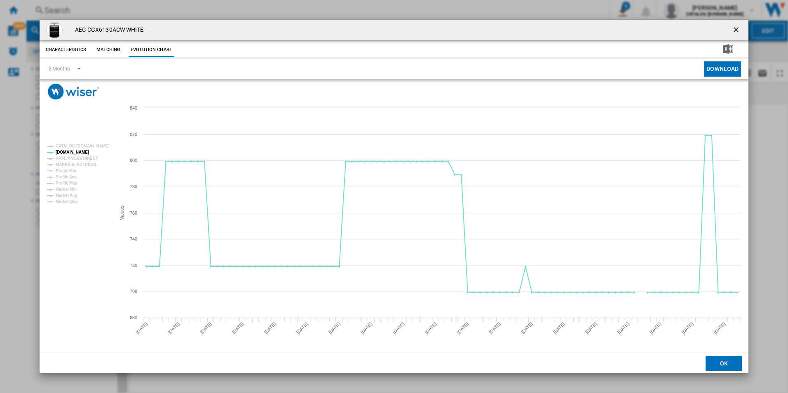
drag, startPoint x: 734, startPoint y: 30, endPoint x: 751, endPoint y: 36, distance: 18.0
click at [734, 30] on ng-md-icon "getI18NText('BUTTONS.CLOSE_DIALOG')" at bounding box center [737, 31] width 10 height 10
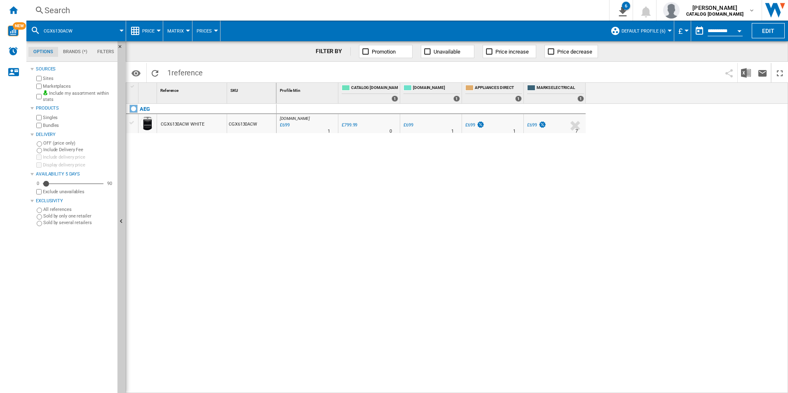
click at [221, 12] on div "Search" at bounding box center [316, 11] width 543 height 12
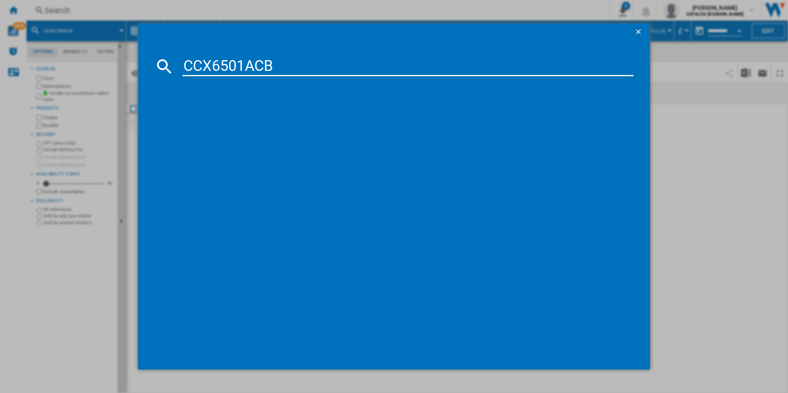
type input "CCX6501ACB"
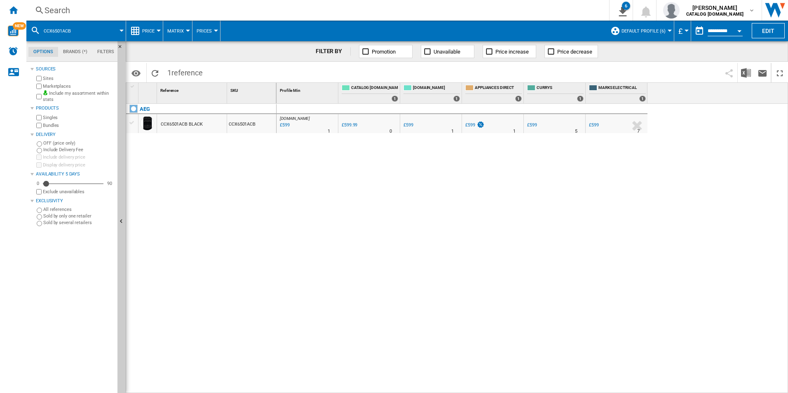
click at [231, 11] on div "Search" at bounding box center [316, 11] width 543 height 12
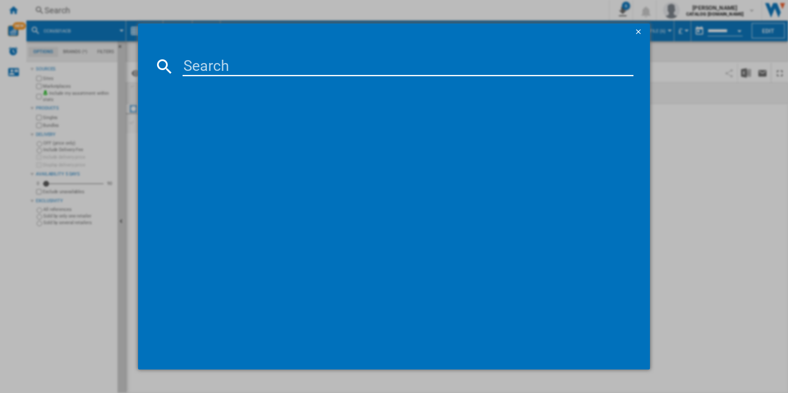
type input "CCX6501ACB"
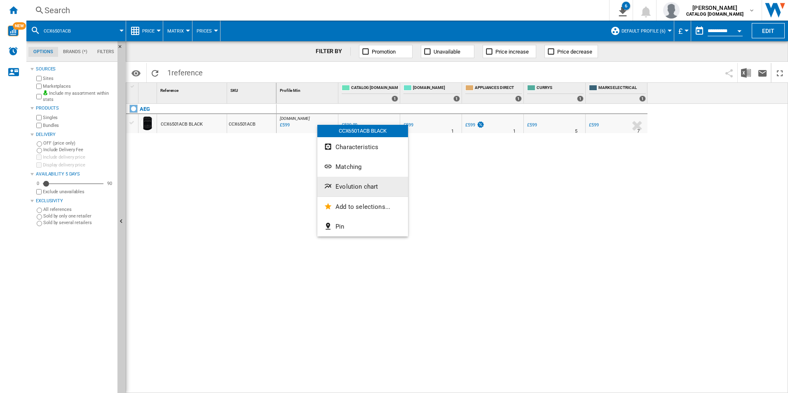
click at [352, 189] on span "Evolution chart" at bounding box center [356, 186] width 42 height 7
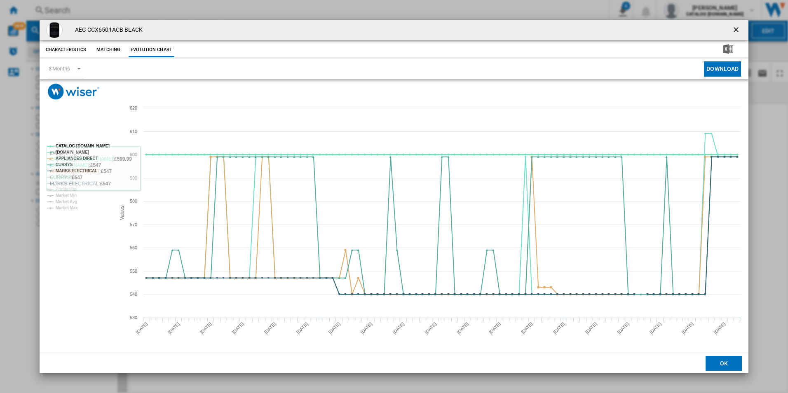
click at [96, 145] on tspan "CATALOG [DOMAIN_NAME]" at bounding box center [83, 146] width 54 height 5
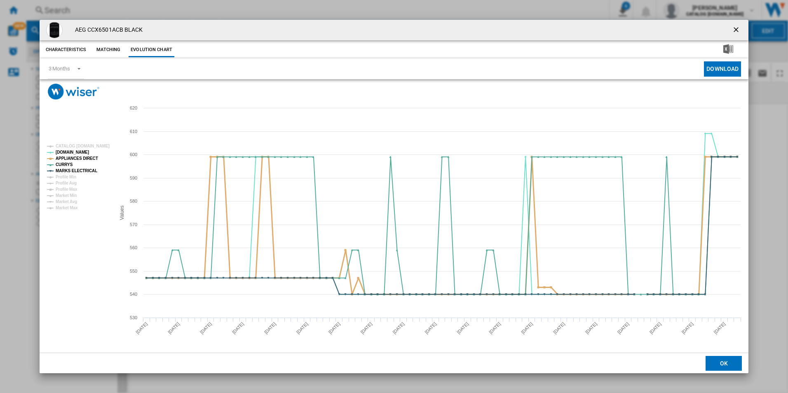
click at [92, 157] on tspan "APPLIANCES DIRECT" at bounding box center [77, 158] width 42 height 5
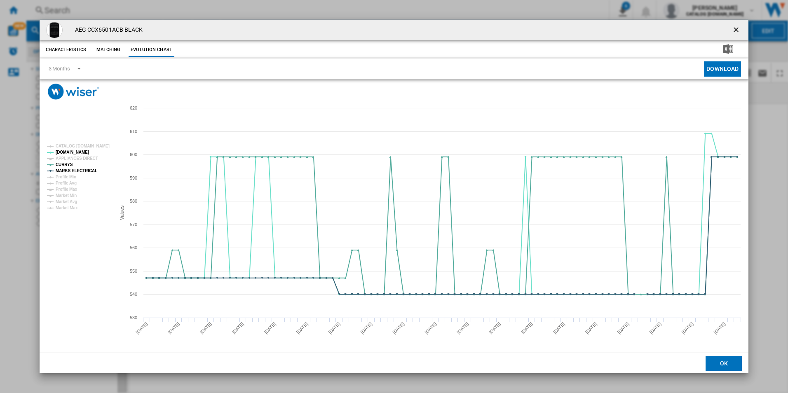
click at [90, 169] on tspan "MARKS ELECTRICAL" at bounding box center [77, 171] width 42 height 5
click at [736, 29] on ng-md-icon "getI18NText('BUTTONS.CLOSE_DIALOG')" at bounding box center [737, 31] width 10 height 10
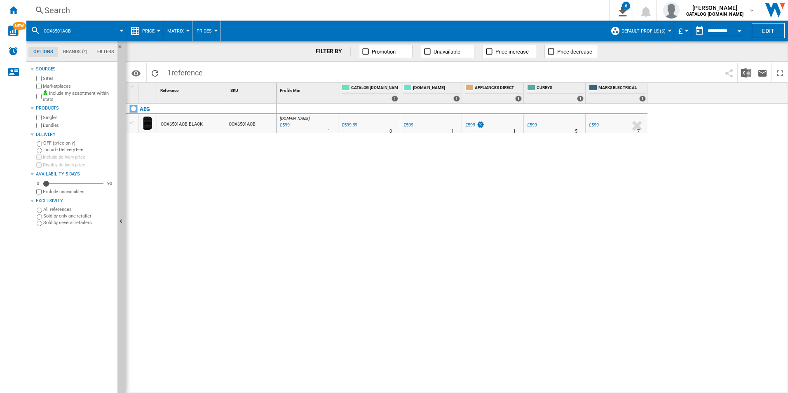
click at [503, 10] on div "Search" at bounding box center [316, 11] width 543 height 12
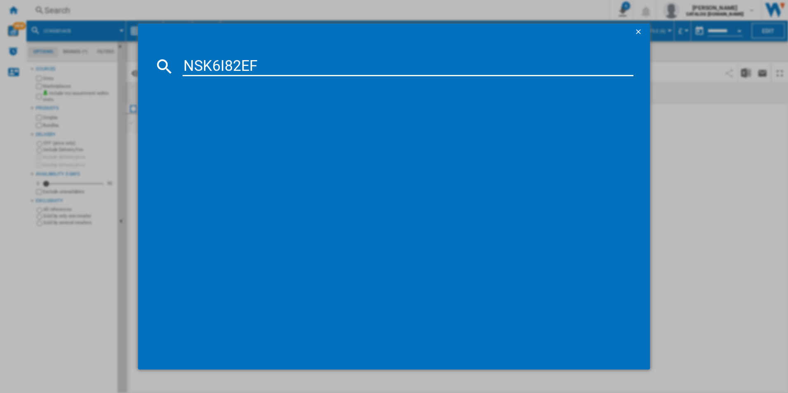
type input "NSK6I82EF"
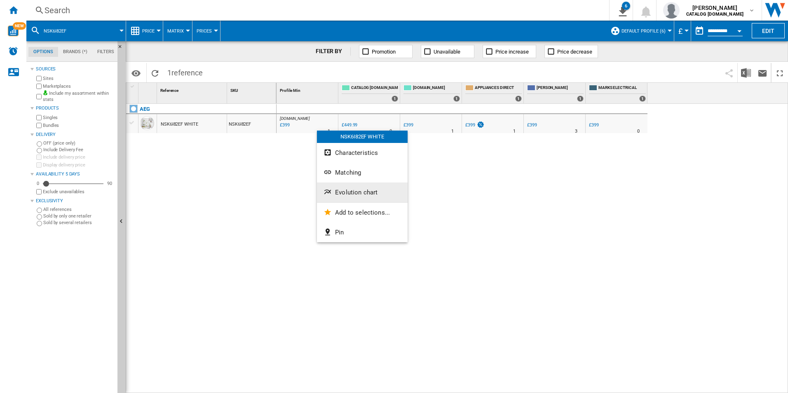
click at [340, 189] on span "Evolution chart" at bounding box center [356, 192] width 42 height 7
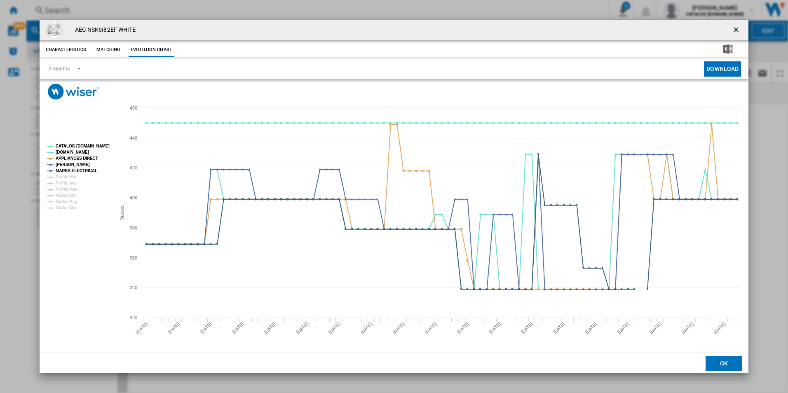
click at [101, 142] on rect "Product popup" at bounding box center [78, 177] width 68 height 73
click at [95, 148] on tspan "CATALOG [DOMAIN_NAME]" at bounding box center [83, 146] width 54 height 5
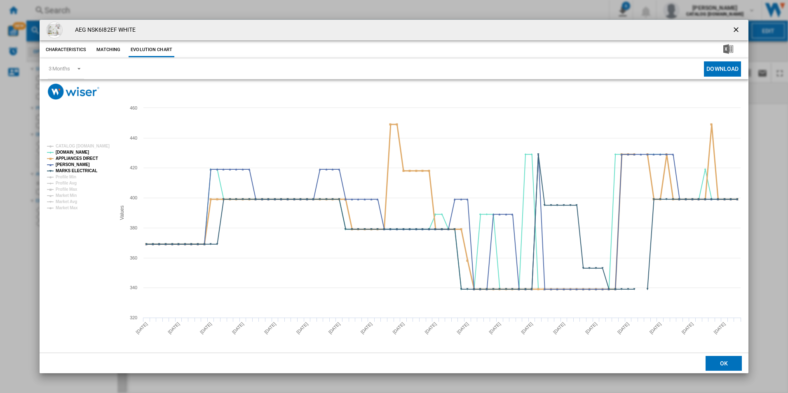
click at [88, 157] on tspan "APPLIANCES DIRECT" at bounding box center [77, 158] width 42 height 5
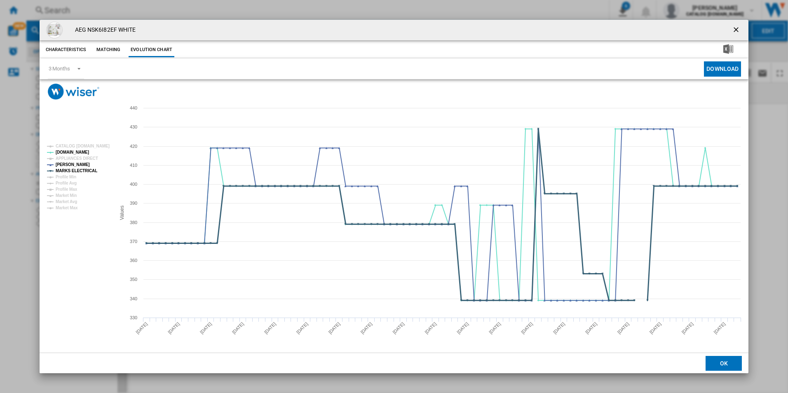
click at [91, 169] on tspan "MARKS ELECTRICAL" at bounding box center [77, 171] width 42 height 5
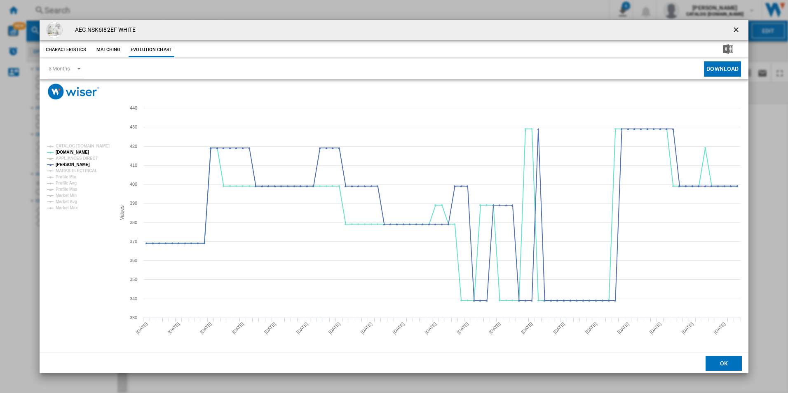
click at [732, 29] on ng-md-icon "getI18NText('BUTTONS.CLOSE_DIALOG')" at bounding box center [737, 31] width 10 height 10
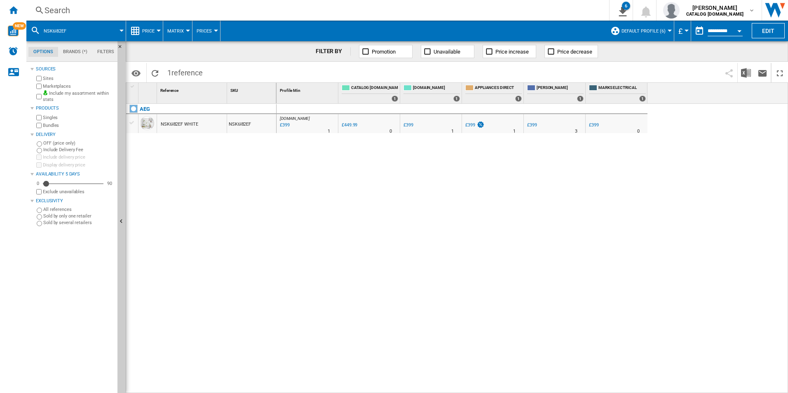
click at [487, 14] on div "Search" at bounding box center [316, 11] width 543 height 12
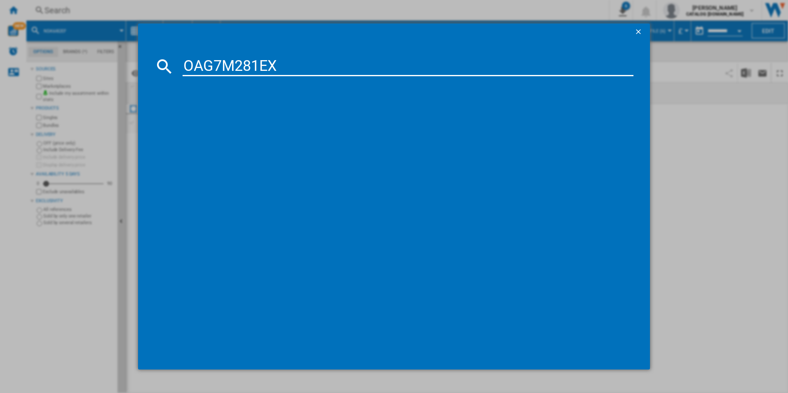
type input "OAG7M281EX"
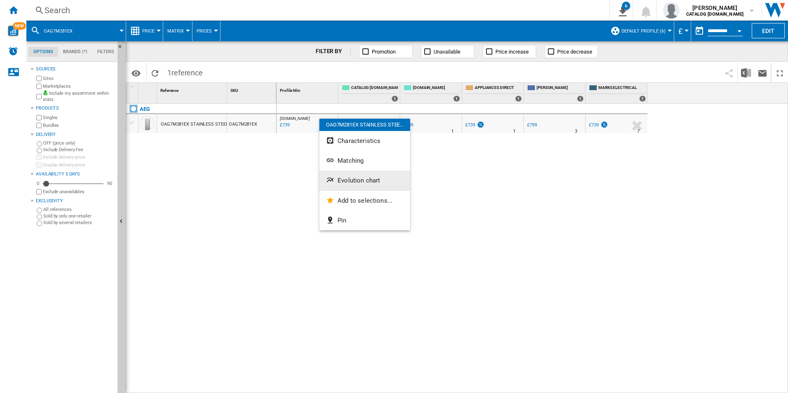
click at [360, 180] on span "Evolution chart" at bounding box center [359, 180] width 42 height 7
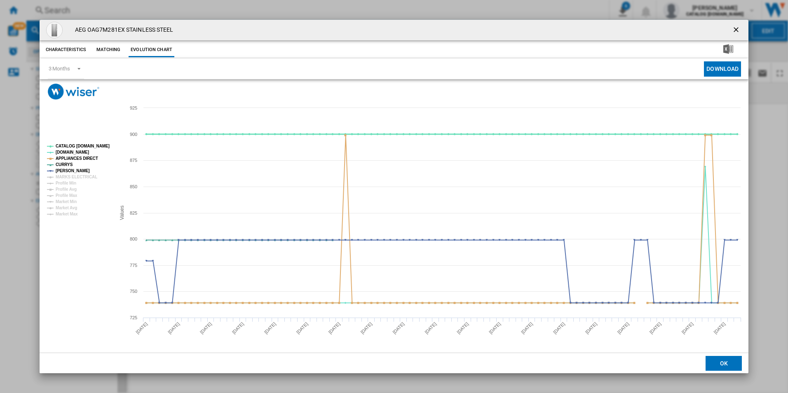
click at [89, 144] on tspan "CATALOG [DOMAIN_NAME]" at bounding box center [83, 146] width 54 height 5
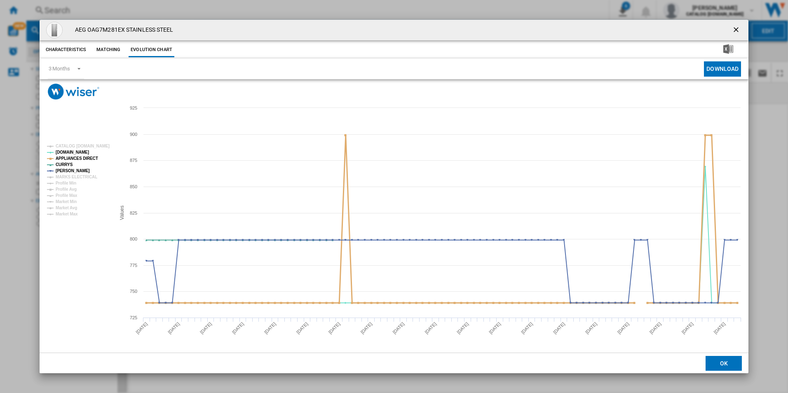
click at [90, 156] on tspan "APPLIANCES DIRECT" at bounding box center [77, 158] width 42 height 5
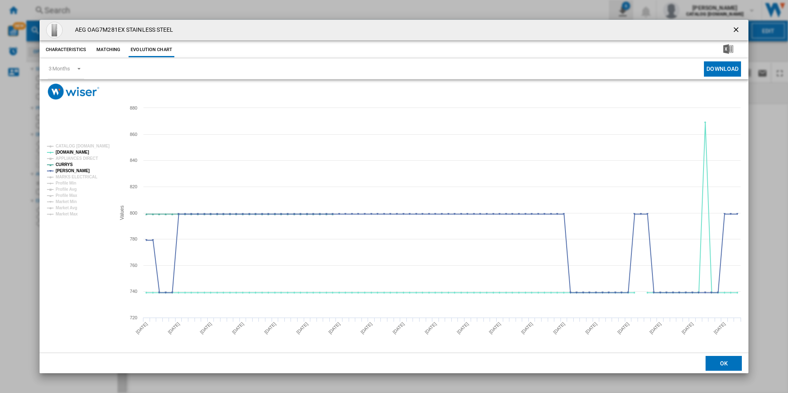
drag, startPoint x: 737, startPoint y: 28, endPoint x: 620, endPoint y: 14, distance: 117.8
click at [737, 28] on ng-md-icon "getI18NText('BUTTONS.CLOSE_DIALOG')" at bounding box center [737, 31] width 10 height 10
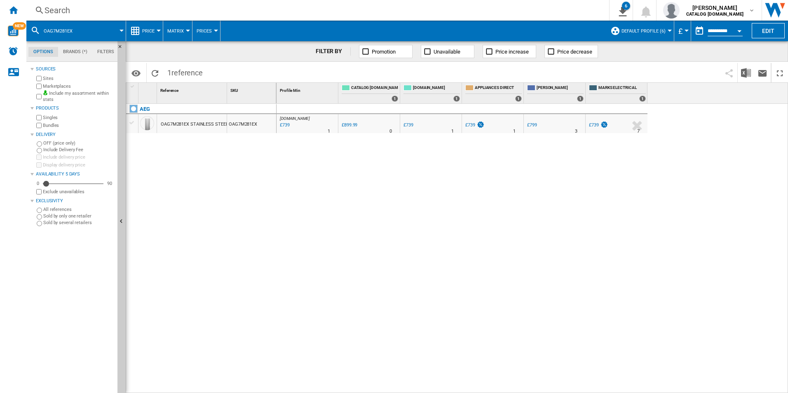
click at [510, 9] on div "Search" at bounding box center [316, 11] width 543 height 12
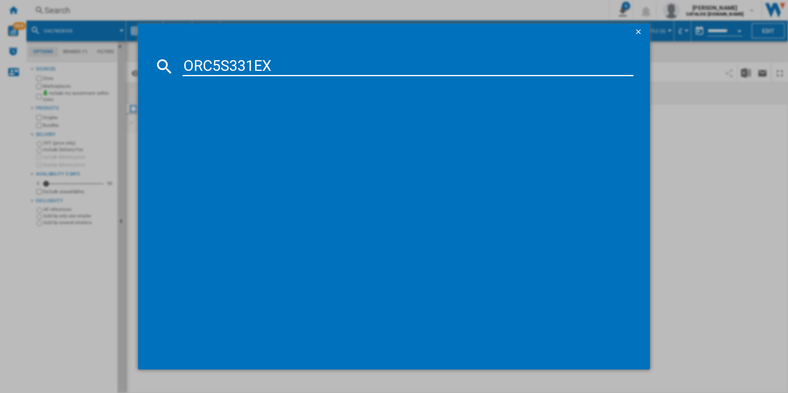
type input "ORC5S331EX"
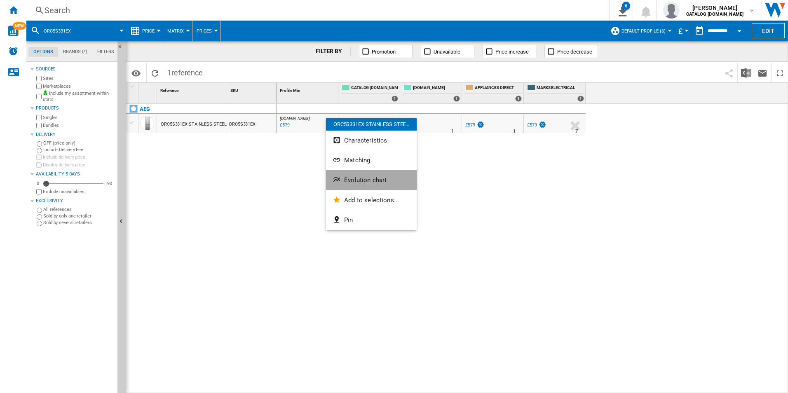
click at [376, 175] on button "Evolution chart" at bounding box center [371, 180] width 91 height 20
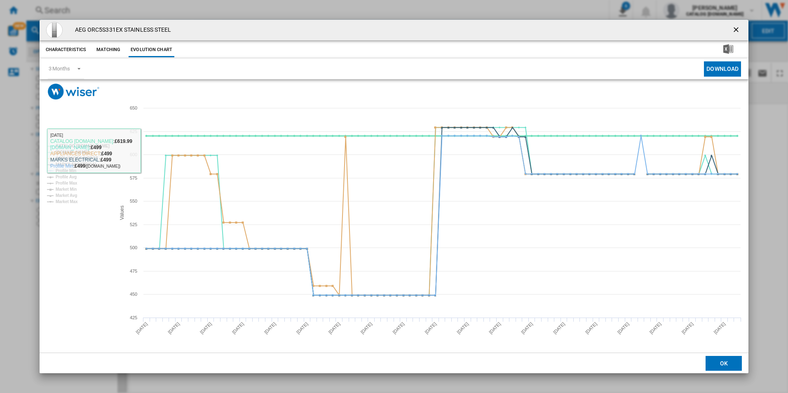
click at [98, 145] on tspan "CATALOG [DOMAIN_NAME]" at bounding box center [83, 146] width 54 height 5
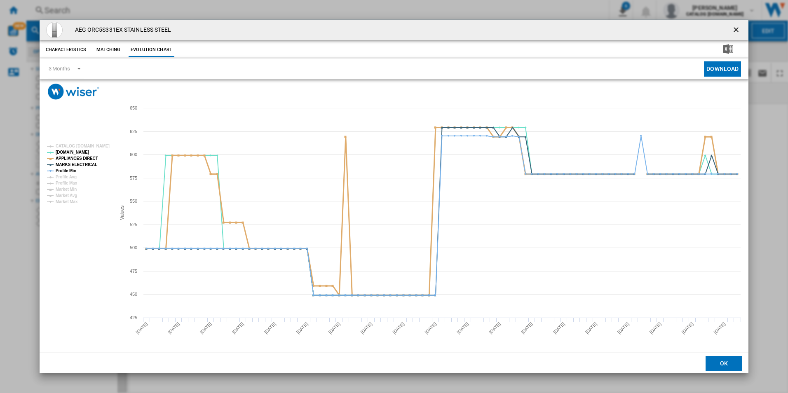
click at [88, 156] on tspan "APPLIANCES DIRECT" at bounding box center [77, 158] width 42 height 5
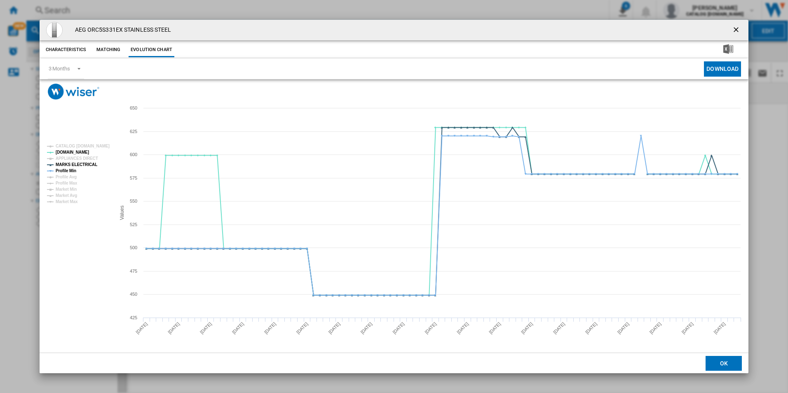
click at [93, 160] on tspan "APPLIANCES DIRECT" at bounding box center [77, 158] width 42 height 5
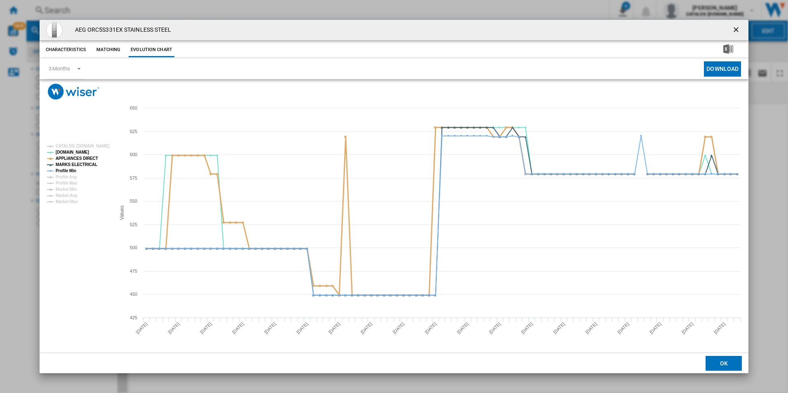
click at [91, 160] on tspan "APPLIANCES DIRECT" at bounding box center [77, 158] width 42 height 5
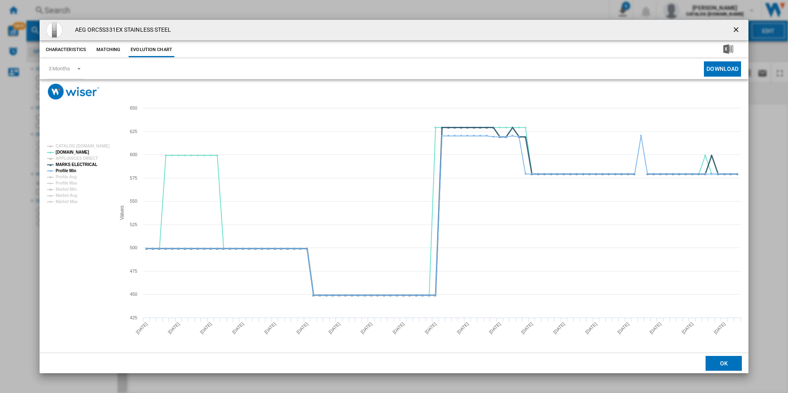
click at [89, 164] on tspan "MARKS ELECTRICAL" at bounding box center [77, 164] width 42 height 5
click at [76, 171] on tspan "Profile Min" at bounding box center [66, 171] width 21 height 5
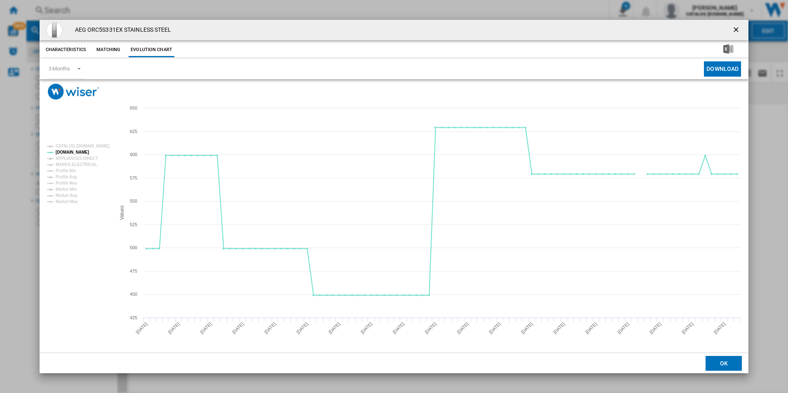
drag, startPoint x: 736, startPoint y: 28, endPoint x: 620, endPoint y: 25, distance: 116.3
click at [736, 28] on ng-md-icon "getI18NText('BUTTONS.CLOSE_DIALOG')" at bounding box center [737, 31] width 10 height 10
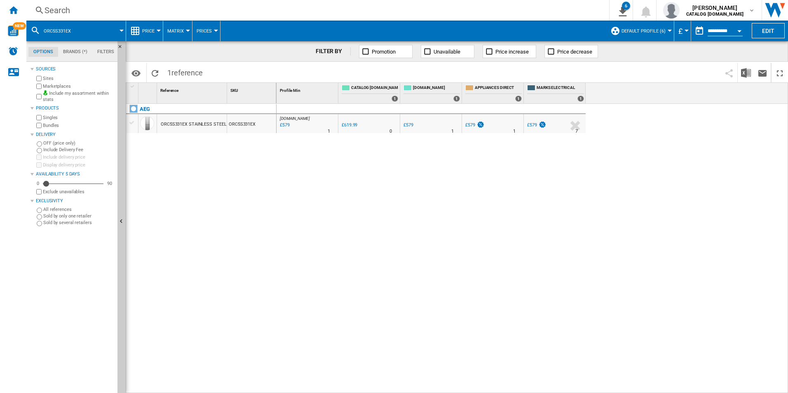
click at [555, 13] on div "Search" at bounding box center [316, 11] width 543 height 12
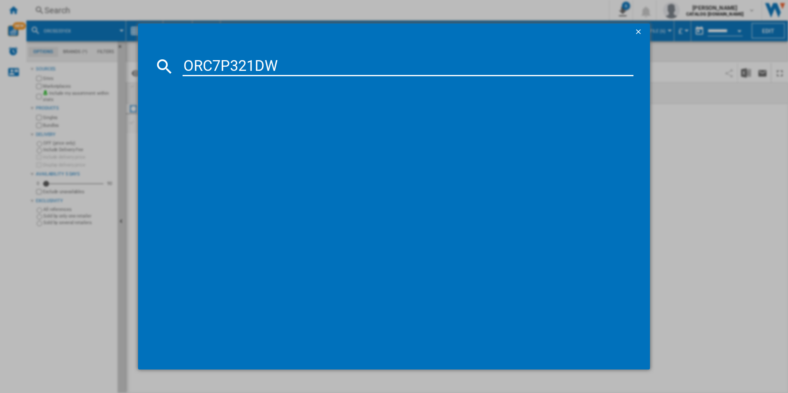
type input "ORC7P321DW"
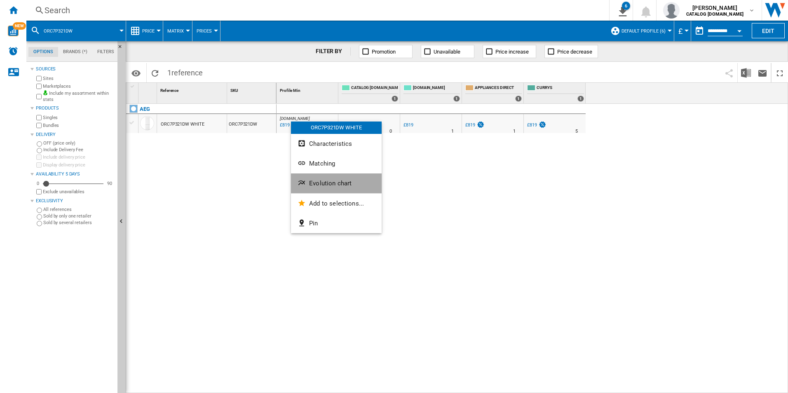
click at [342, 188] on button "Evolution chart" at bounding box center [336, 184] width 91 height 20
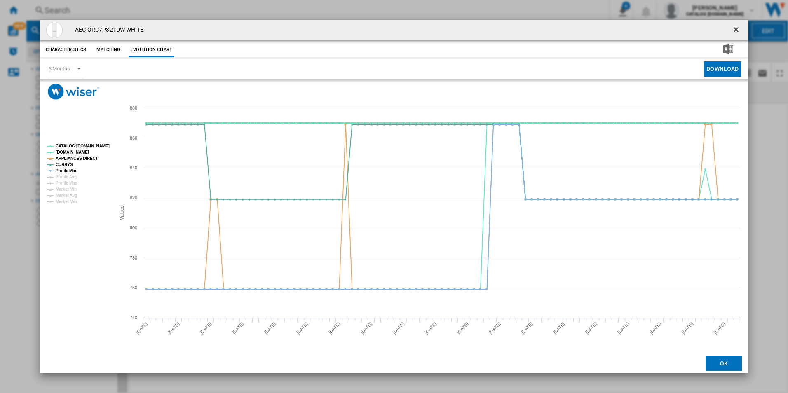
click at [96, 145] on tspan "CATALOG [DOMAIN_NAME]" at bounding box center [83, 146] width 54 height 5
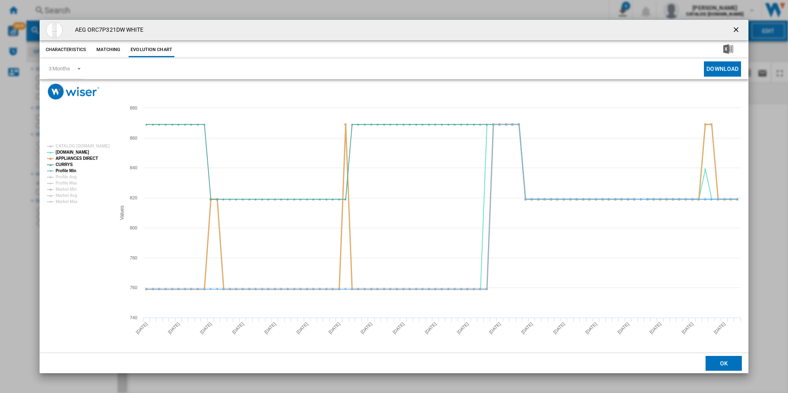
click at [83, 157] on tspan "APPLIANCES DIRECT" at bounding box center [77, 158] width 42 height 5
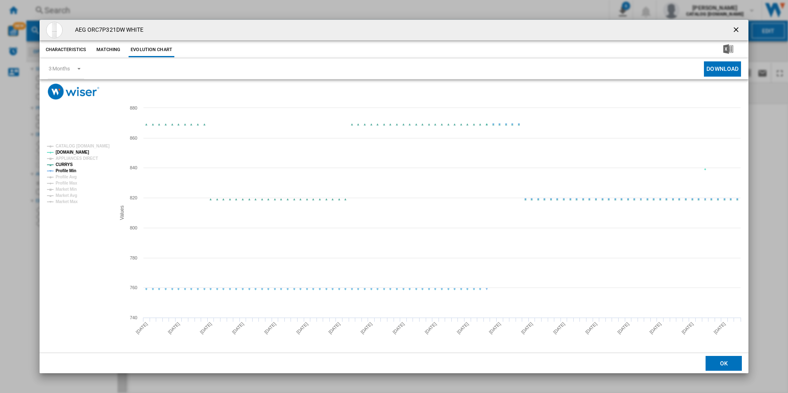
click at [69, 170] on tspan "Profile Min" at bounding box center [66, 171] width 21 height 5
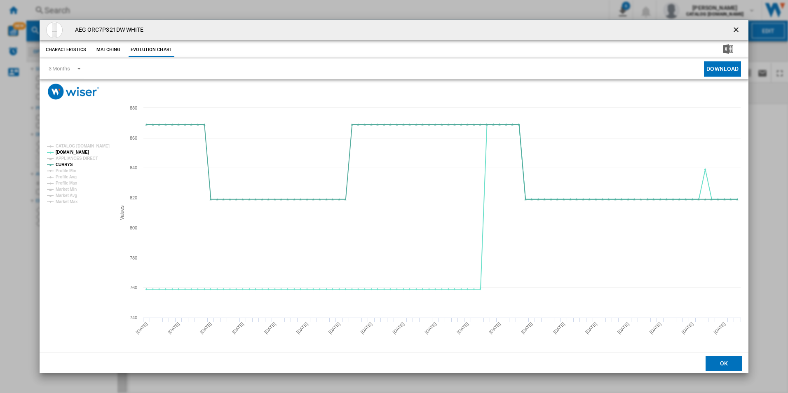
drag, startPoint x: 743, startPoint y: 33, endPoint x: 734, endPoint y: 31, distance: 9.4
click at [743, 33] on button "Product popup" at bounding box center [737, 30] width 16 height 16
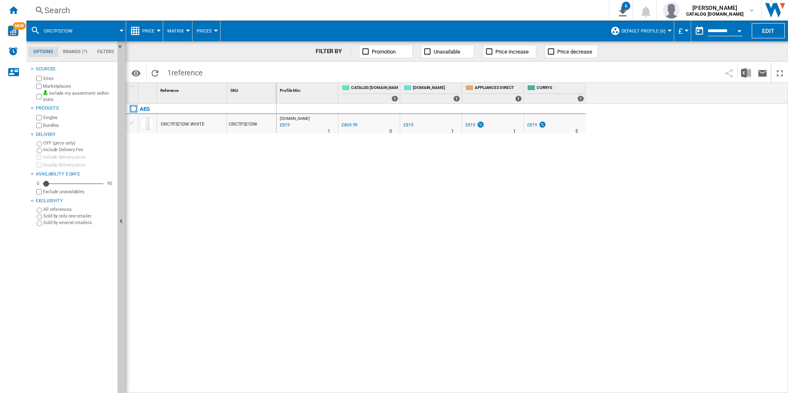
click at [518, 12] on div "Search" at bounding box center [316, 11] width 543 height 12
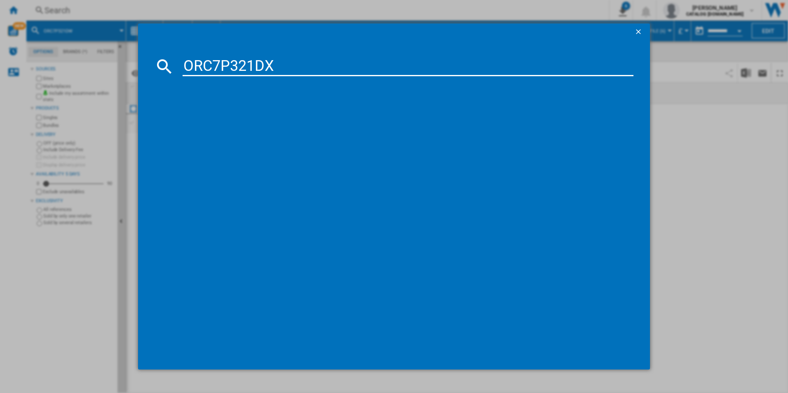
type input "ORC7P321DX"
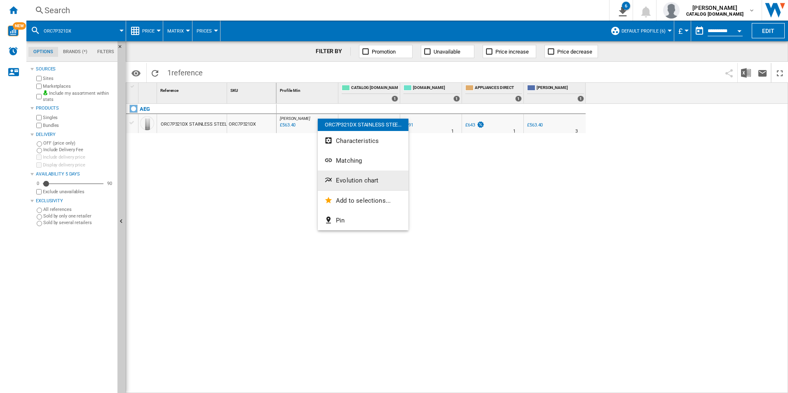
click at [352, 176] on button "Evolution chart" at bounding box center [363, 181] width 91 height 20
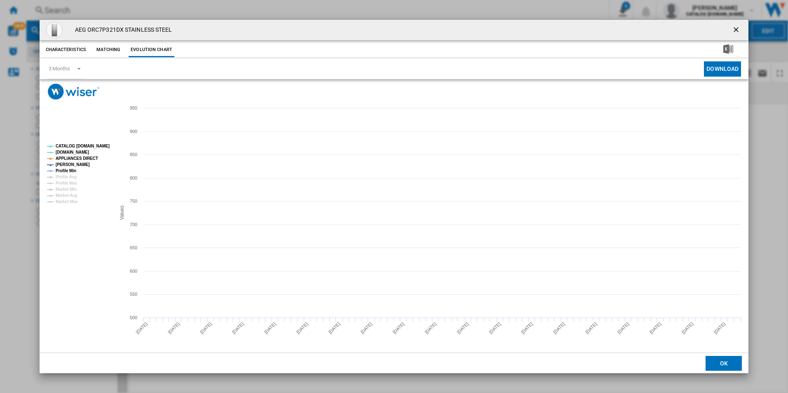
click at [94, 145] on tspan "CATALOG [DOMAIN_NAME]" at bounding box center [83, 146] width 54 height 5
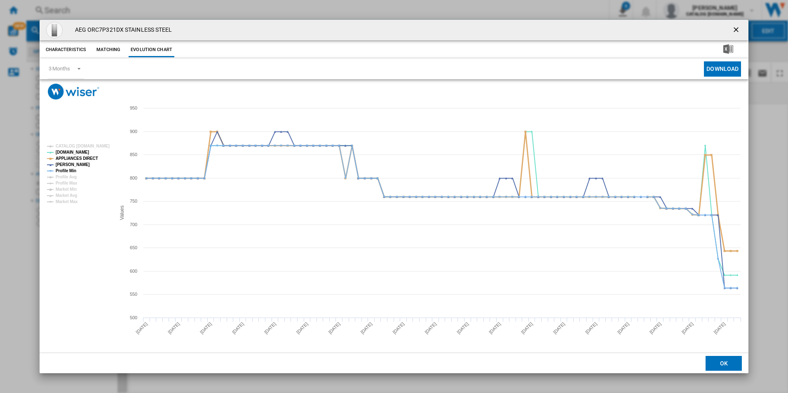
click at [88, 160] on tspan "APPLIANCES DIRECT" at bounding box center [77, 158] width 42 height 5
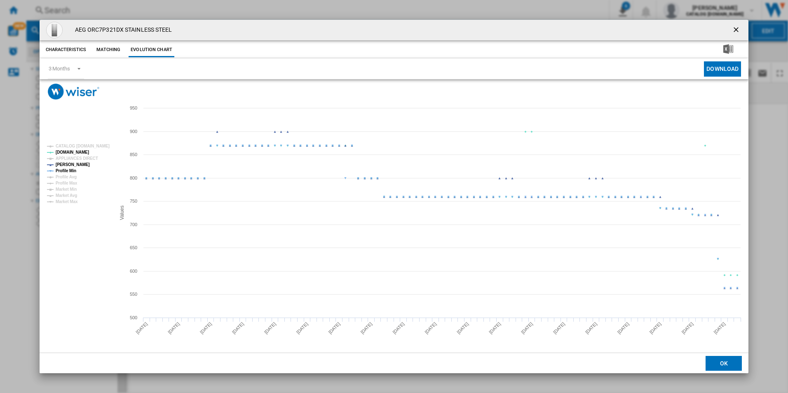
click at [66, 169] on tspan "Profile Min" at bounding box center [66, 171] width 21 height 5
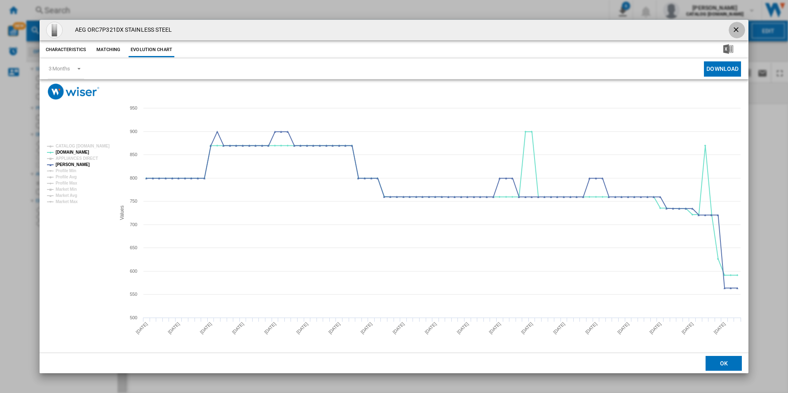
drag, startPoint x: 736, startPoint y: 26, endPoint x: 722, endPoint y: 30, distance: 14.2
click at [736, 26] on ng-md-icon "getI18NText('BUTTONS.CLOSE_DIALOG')" at bounding box center [737, 31] width 10 height 10
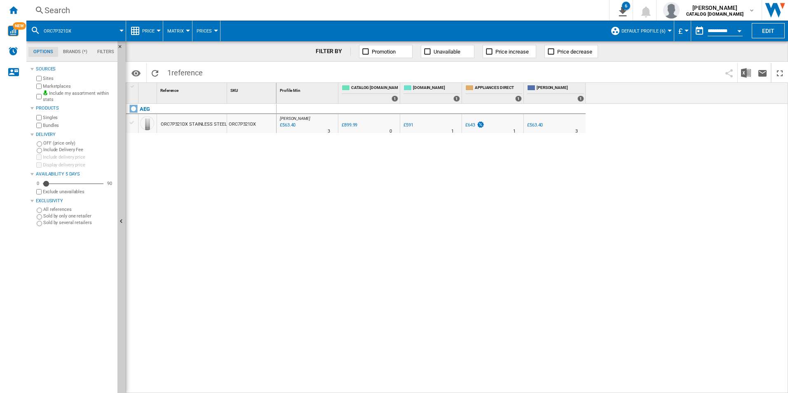
click at [535, 5] on div "Search" at bounding box center [316, 11] width 543 height 12
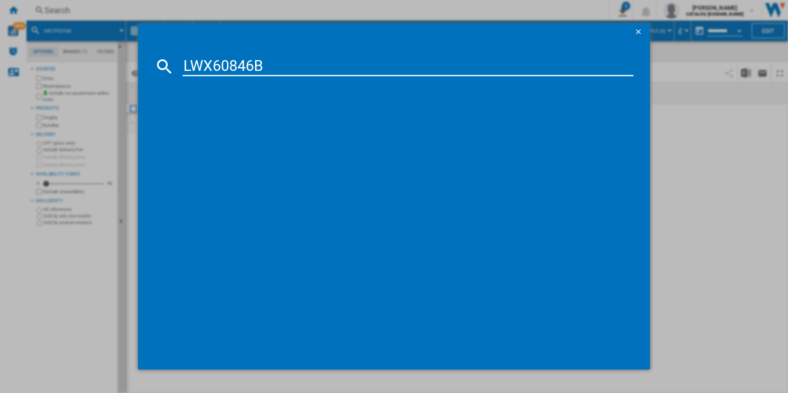
type input "LWX60846B"
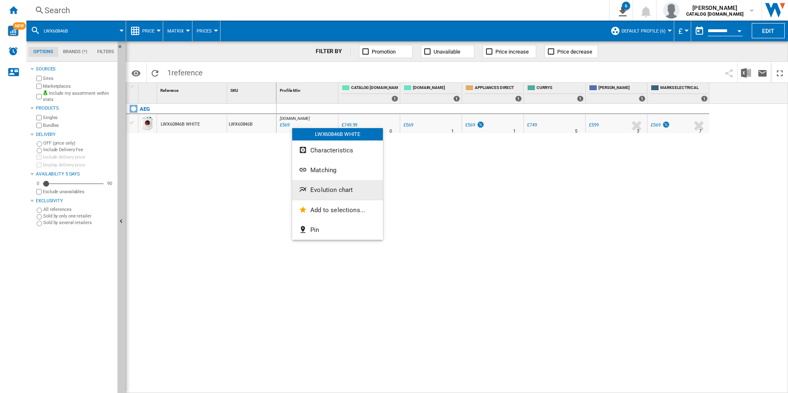
click at [314, 191] on span "Evolution chart" at bounding box center [331, 189] width 42 height 7
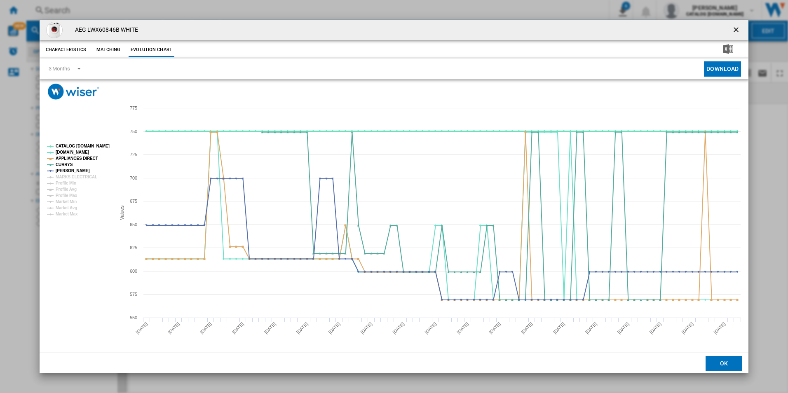
click at [90, 146] on tspan "CATALOG [DOMAIN_NAME]" at bounding box center [83, 146] width 54 height 5
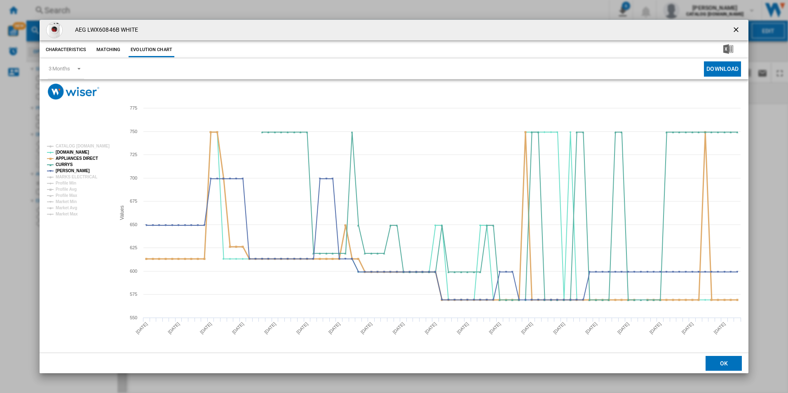
click at [87, 158] on tspan "APPLIANCES DIRECT" at bounding box center [77, 158] width 42 height 5
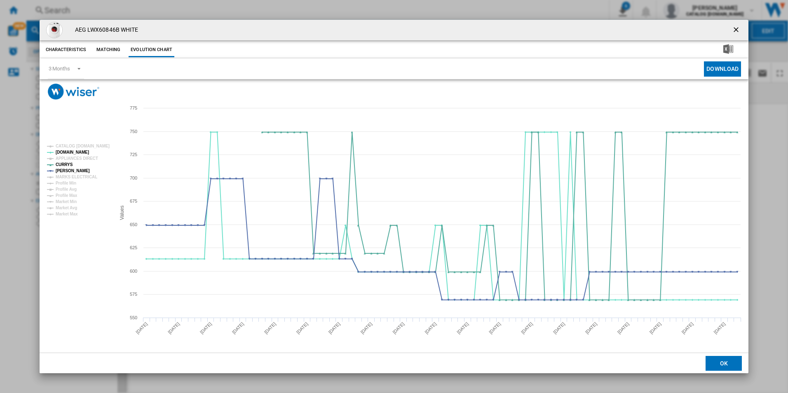
drag, startPoint x: 734, startPoint y: 30, endPoint x: 640, endPoint y: 17, distance: 95.6
click at [734, 30] on ng-md-icon "getI18NText('BUTTONS.CLOSE_DIALOG')" at bounding box center [737, 31] width 10 height 10
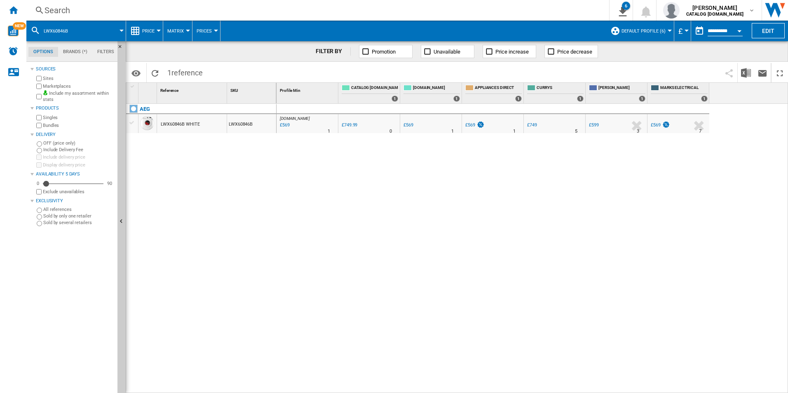
click at [545, 9] on div "Search" at bounding box center [316, 11] width 543 height 12
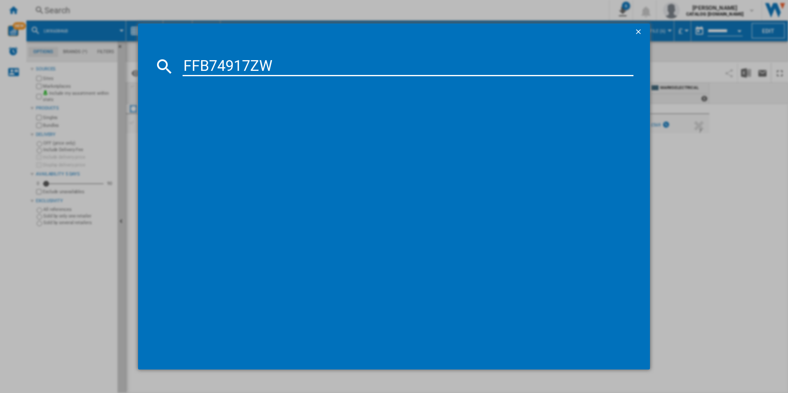
type input "FFB74917ZW"
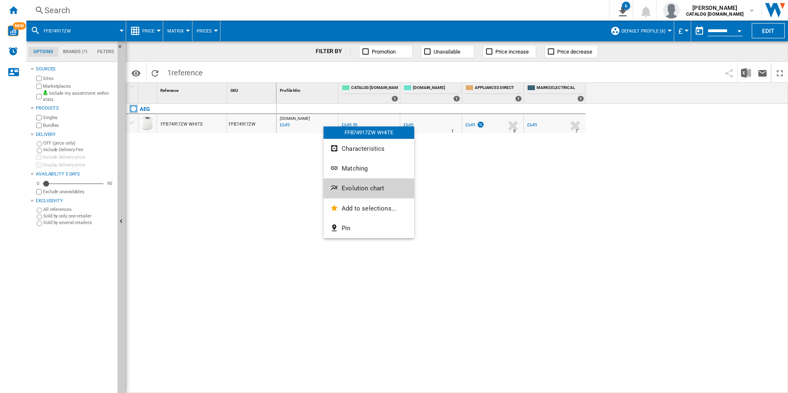
click at [345, 182] on button "Evolution chart" at bounding box center [369, 188] width 91 height 20
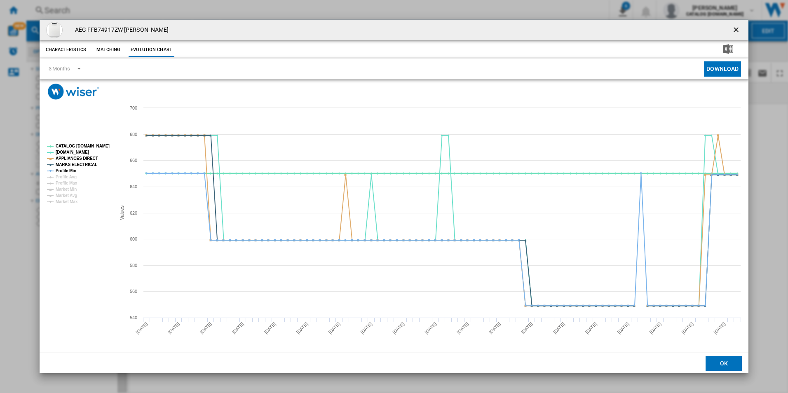
click at [94, 148] on tspan "CATALOG [DOMAIN_NAME]" at bounding box center [83, 146] width 54 height 5
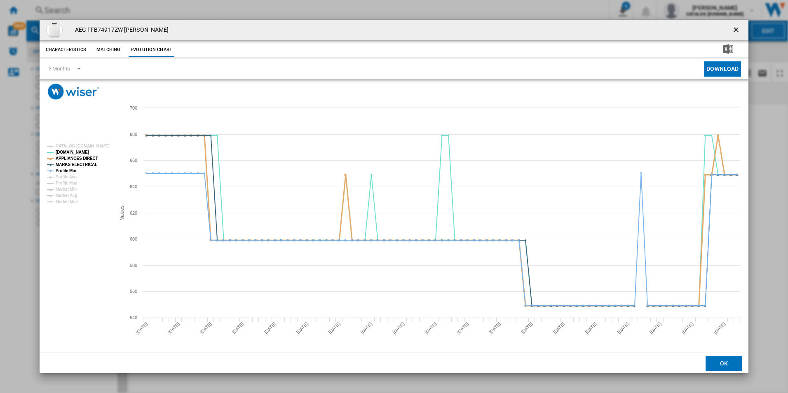
click at [88, 157] on tspan "APPLIANCES DIRECT" at bounding box center [77, 158] width 42 height 5
click at [88, 163] on tspan "MARKS ELECTRICAL" at bounding box center [77, 164] width 42 height 5
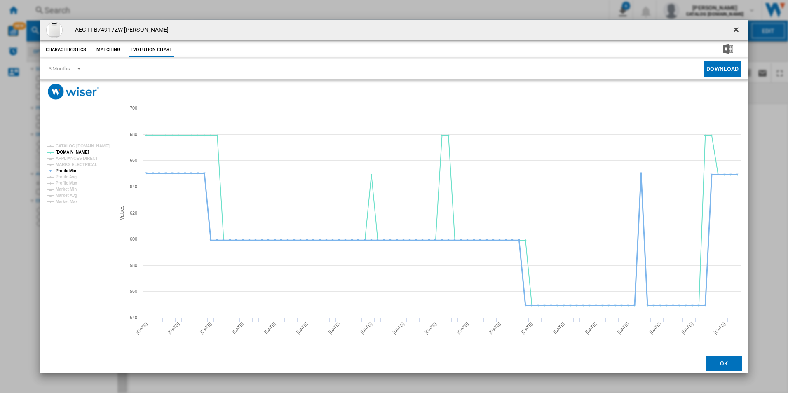
click at [70, 171] on tspan "Profile Min" at bounding box center [66, 171] width 21 height 5
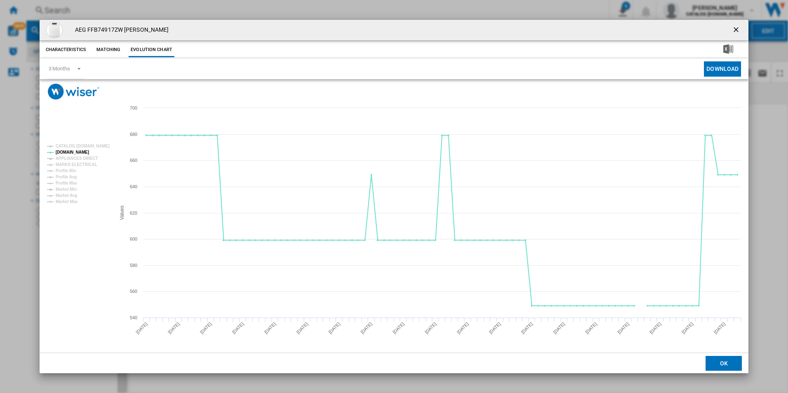
drag, startPoint x: 737, startPoint y: 33, endPoint x: 557, endPoint y: 24, distance: 180.3
click at [737, 33] on ng-md-icon "getI18NText('BUTTONS.CLOSE_DIALOG')" at bounding box center [737, 31] width 10 height 10
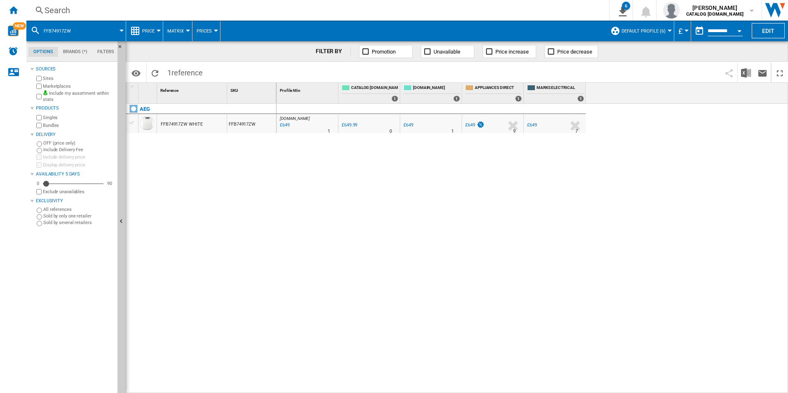
click at [526, 8] on div "Search" at bounding box center [316, 11] width 543 height 12
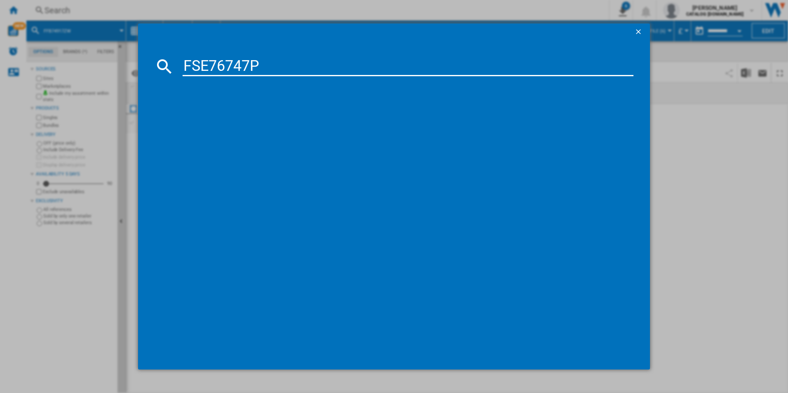
type input "FSE76747P"
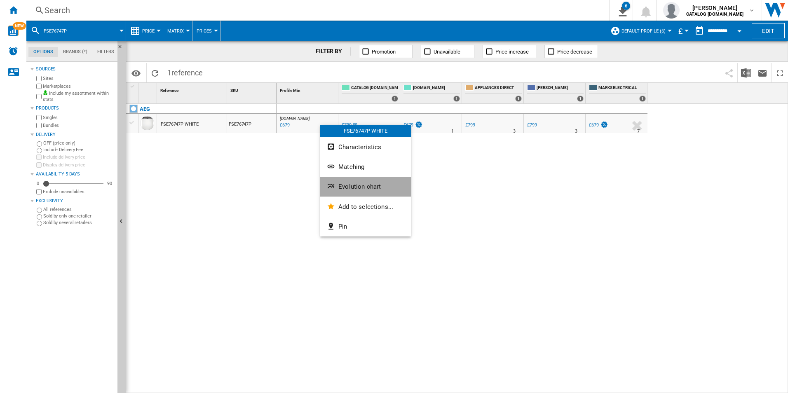
click at [349, 183] on span "Evolution chart" at bounding box center [359, 186] width 42 height 7
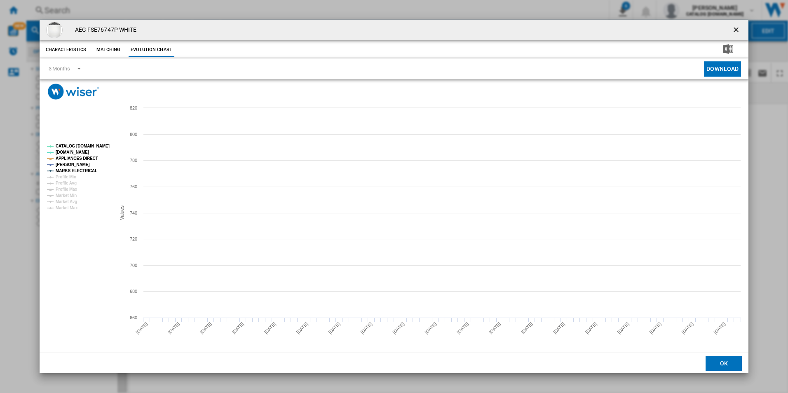
click at [105, 145] on tspan "CATALOG [DOMAIN_NAME]" at bounding box center [83, 146] width 54 height 5
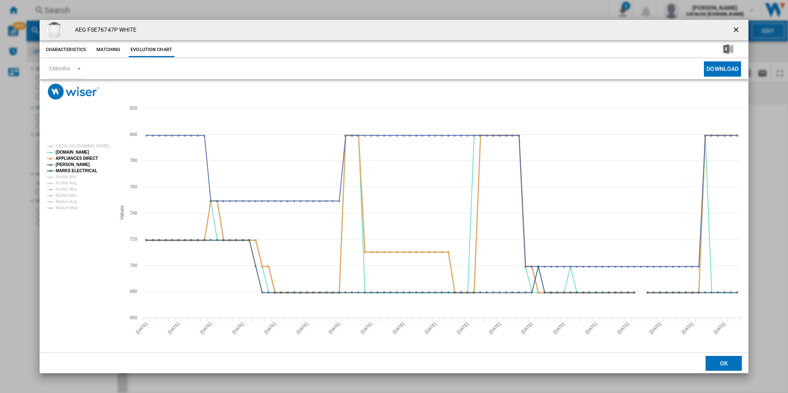
click at [85, 161] on tspan "APPLIANCES DIRECT" at bounding box center [77, 158] width 42 height 5
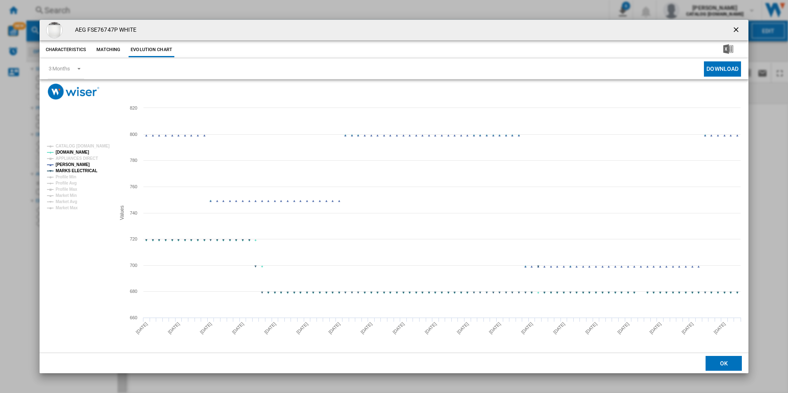
click at [88, 170] on tspan "MARKS ELECTRICAL" at bounding box center [77, 171] width 42 height 5
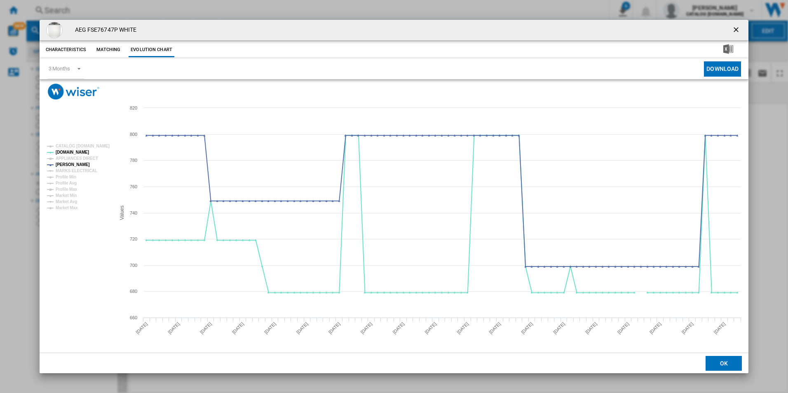
drag, startPoint x: 735, startPoint y: 28, endPoint x: 707, endPoint y: 24, distance: 28.8
click at [735, 28] on ng-md-icon "getI18NText('BUTTONS.CLOSE_DIALOG')" at bounding box center [737, 31] width 10 height 10
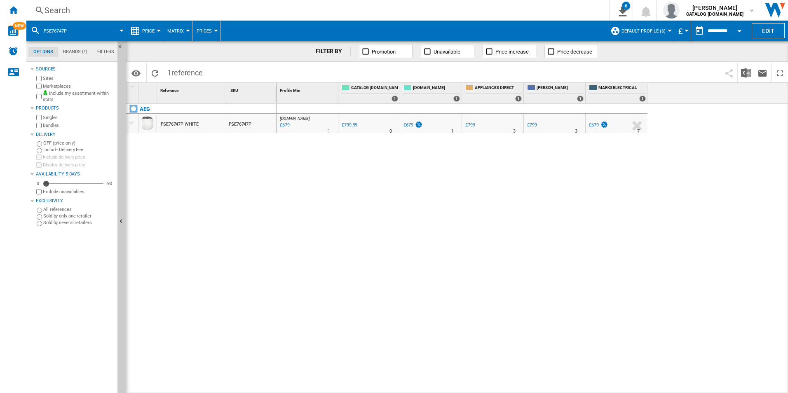
click at [568, 11] on div "Search" at bounding box center [316, 11] width 543 height 12
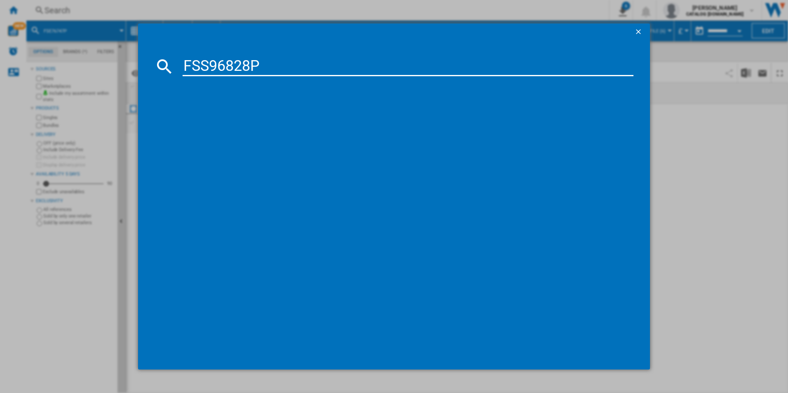
type input "FSS96828P"
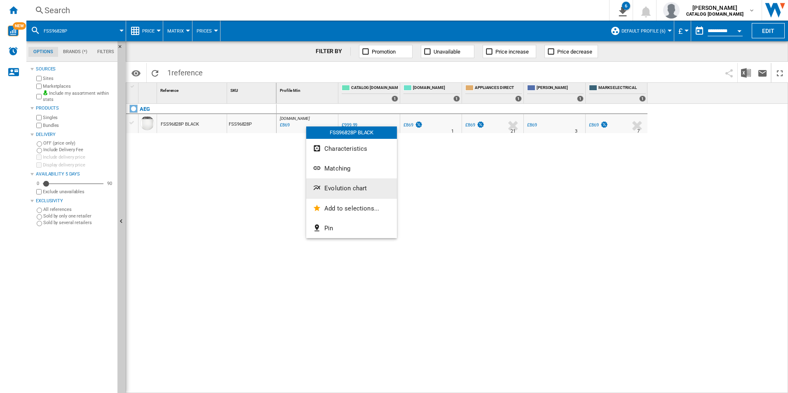
click at [328, 180] on button "Evolution chart" at bounding box center [351, 188] width 91 height 20
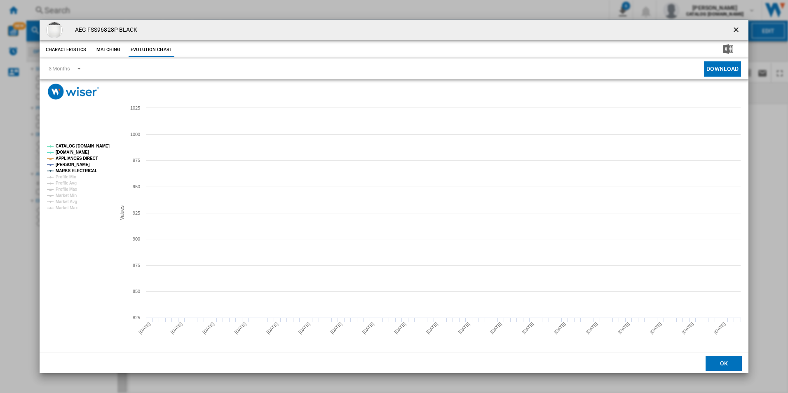
click at [94, 147] on tspan "CATALOG [DOMAIN_NAME]" at bounding box center [83, 146] width 54 height 5
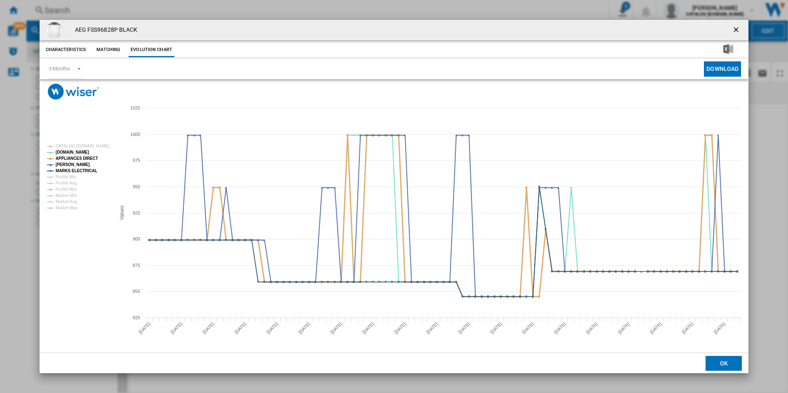
click at [92, 157] on tspan "APPLIANCES DIRECT" at bounding box center [77, 158] width 42 height 5
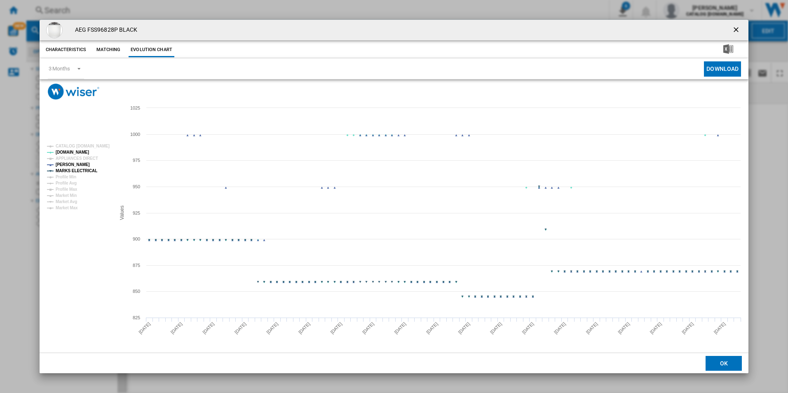
click at [87, 171] on tspan "MARKS ELECTRICAL" at bounding box center [77, 171] width 42 height 5
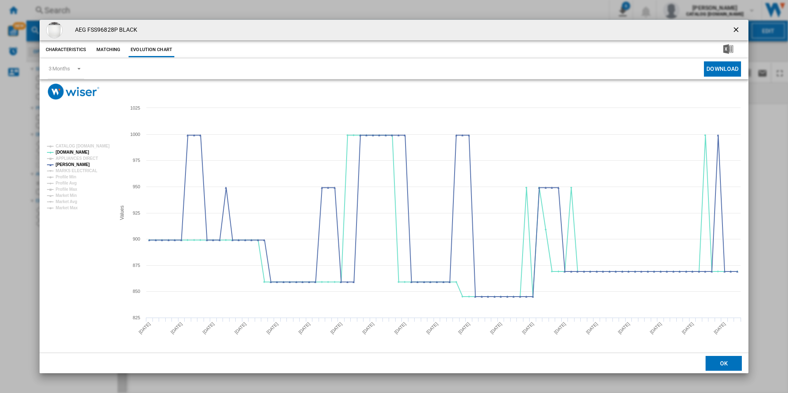
click at [739, 32] on ng-md-icon "getI18NText('BUTTONS.CLOSE_DIALOG')" at bounding box center [737, 31] width 10 height 10
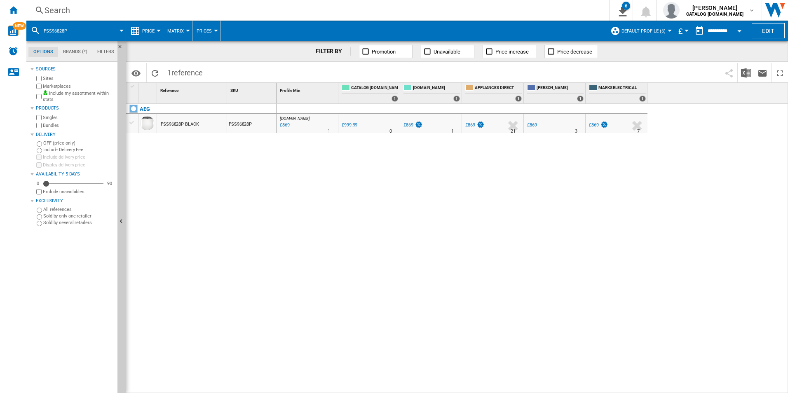
click at [564, 10] on div "Search" at bounding box center [316, 11] width 543 height 12
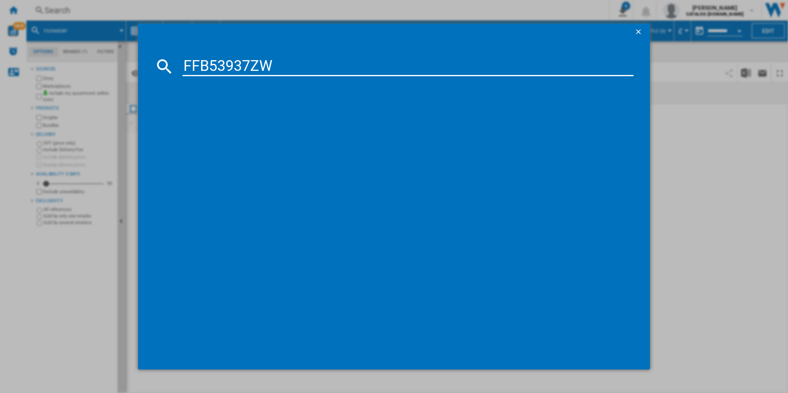
type input "FFB53937ZW"
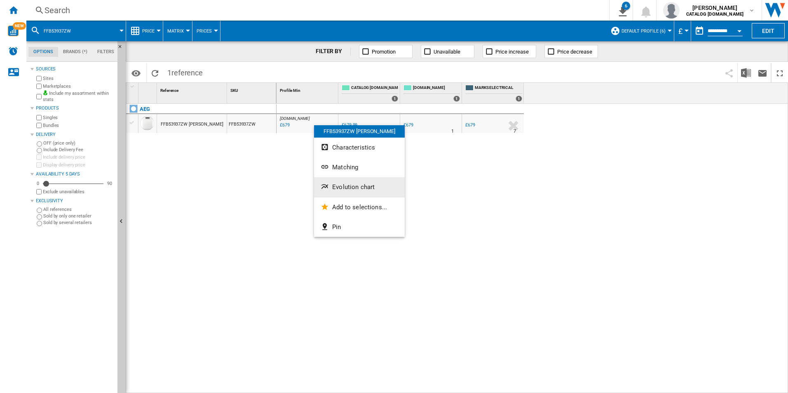
click at [351, 184] on span "Evolution chart" at bounding box center [353, 186] width 42 height 7
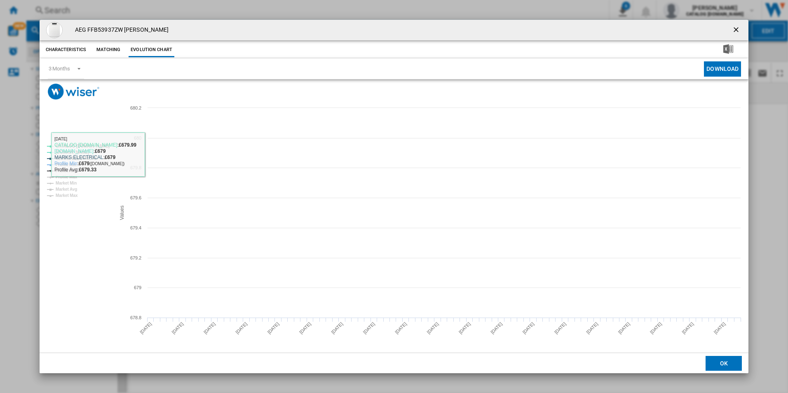
click at [103, 144] on tspan "CATALOG [DOMAIN_NAME]" at bounding box center [83, 146] width 54 height 5
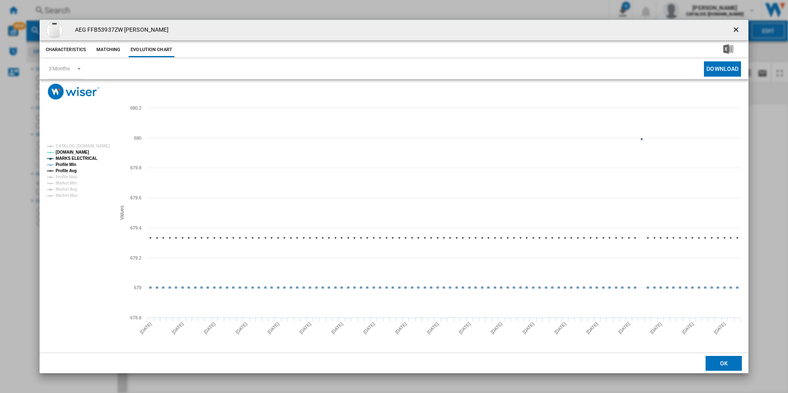
click at [76, 162] on tspan "Profile Min" at bounding box center [66, 164] width 21 height 5
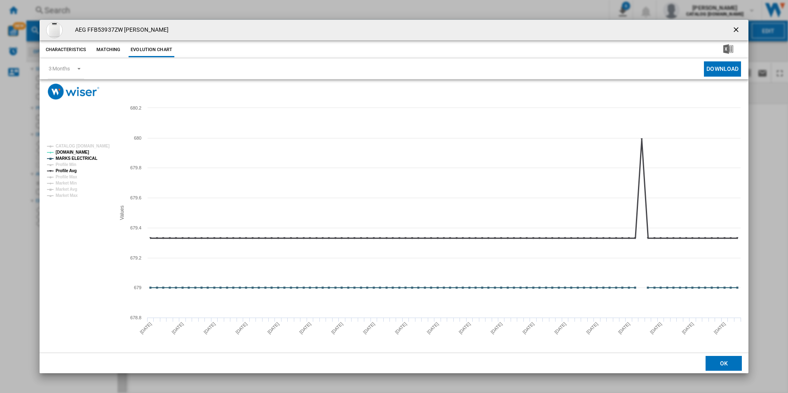
click at [72, 169] on tspan "Profile Avg" at bounding box center [66, 171] width 21 height 5
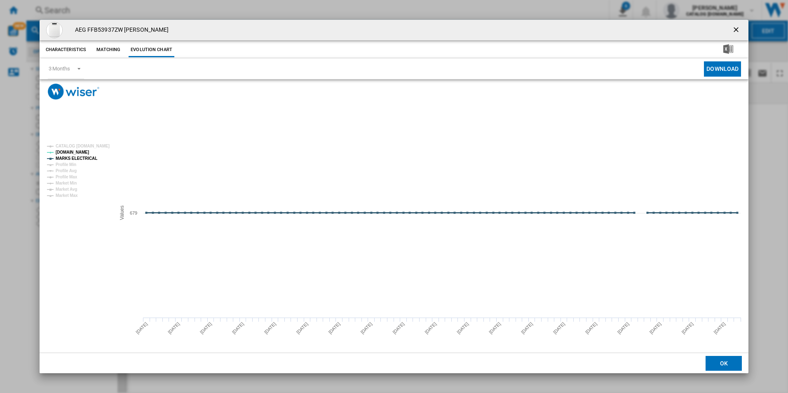
click at [80, 156] on tspan "MARKS ELECTRICAL" at bounding box center [77, 158] width 42 height 5
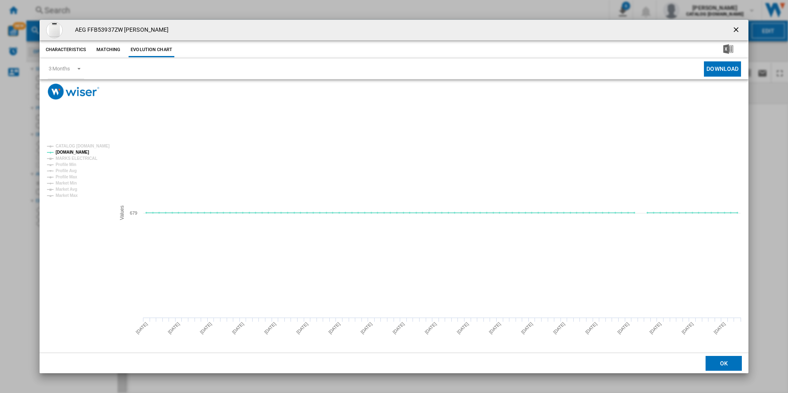
drag, startPoint x: 736, startPoint y: 30, endPoint x: 664, endPoint y: 28, distance: 72.1
click at [736, 30] on ng-md-icon "getI18NText('BUTTONS.CLOSE_DIALOG')" at bounding box center [737, 31] width 10 height 10
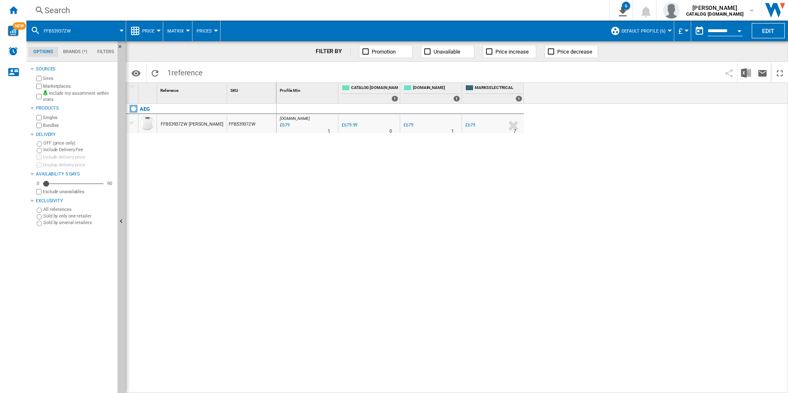
click at [536, 7] on div "Search" at bounding box center [316, 11] width 543 height 12
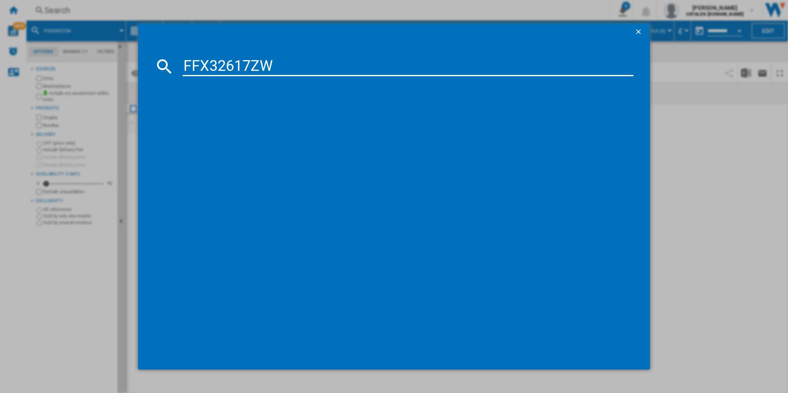
type input "FFX32617ZW"
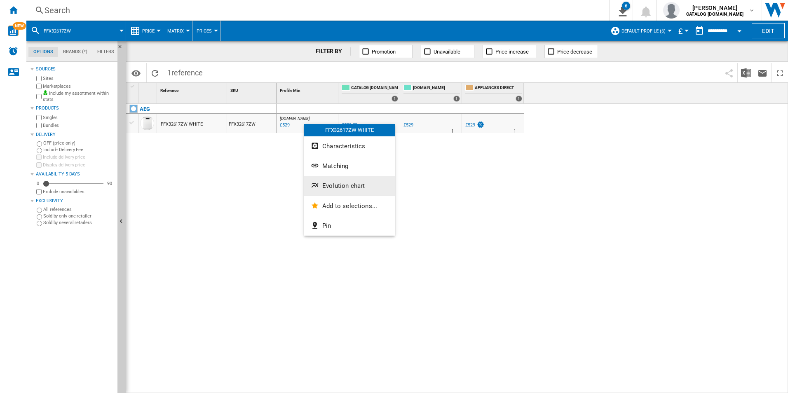
click at [322, 185] on span "Evolution chart" at bounding box center [343, 185] width 42 height 7
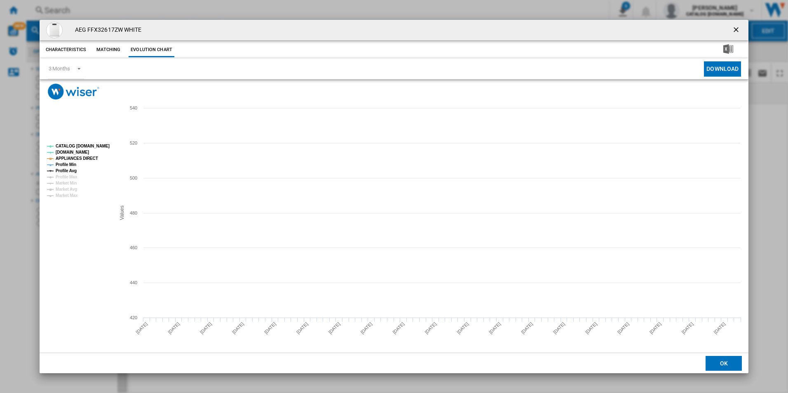
click at [95, 145] on tspan "CATALOG [DOMAIN_NAME]" at bounding box center [83, 146] width 54 height 5
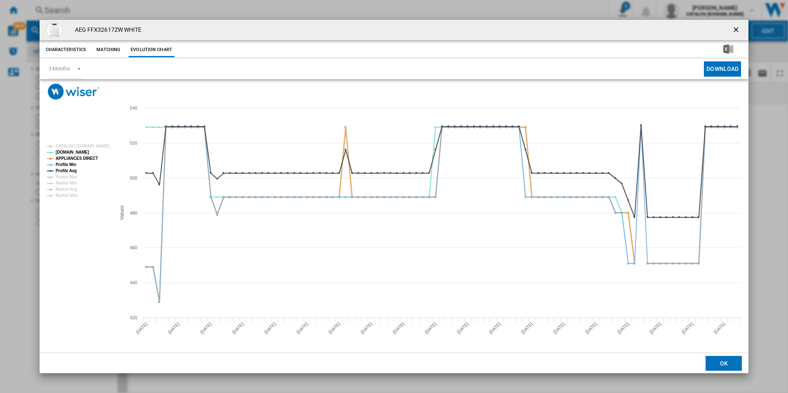
click at [87, 159] on tspan "APPLIANCES DIRECT" at bounding box center [77, 158] width 42 height 5
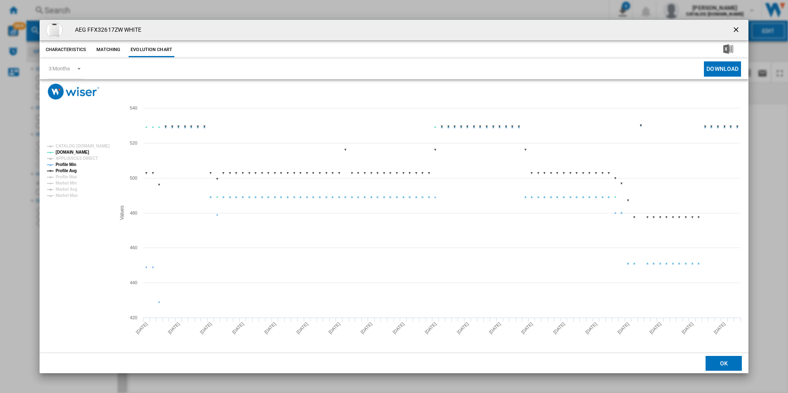
click at [63, 166] on tspan "Profile Min" at bounding box center [66, 164] width 21 height 5
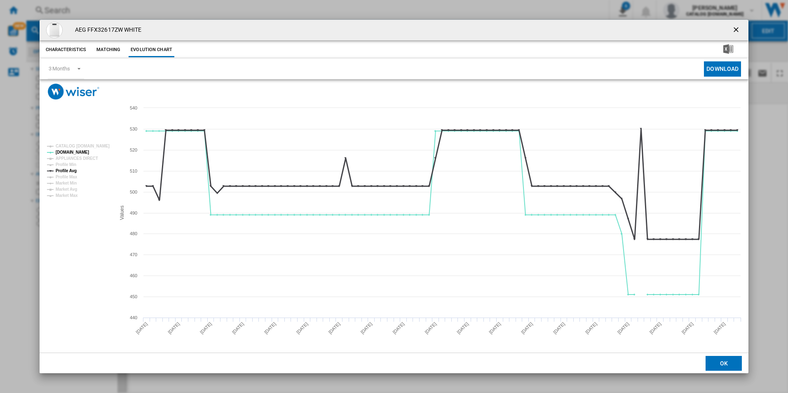
click at [71, 171] on tspan "Profile Avg" at bounding box center [66, 171] width 21 height 5
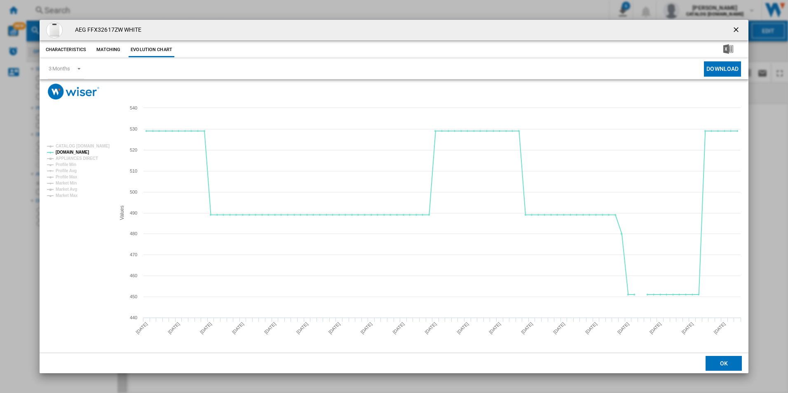
drag, startPoint x: 734, startPoint y: 28, endPoint x: 729, endPoint y: 26, distance: 5.6
click at [734, 28] on ng-md-icon "getI18NText('BUTTONS.CLOSE_DIALOG')" at bounding box center [737, 31] width 10 height 10
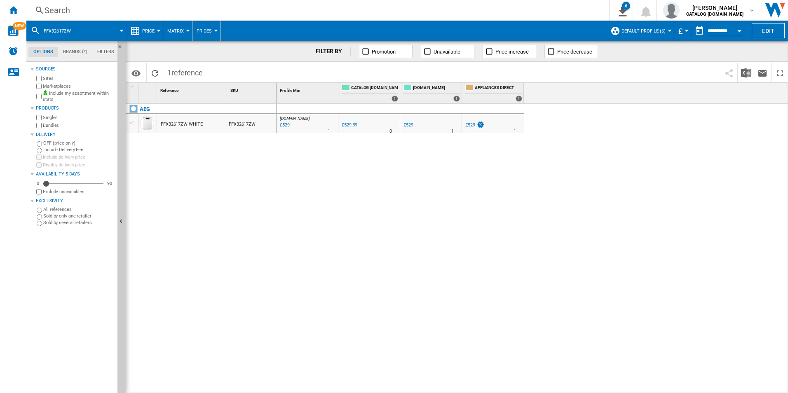
click at [536, 15] on div "Search" at bounding box center [316, 11] width 543 height 12
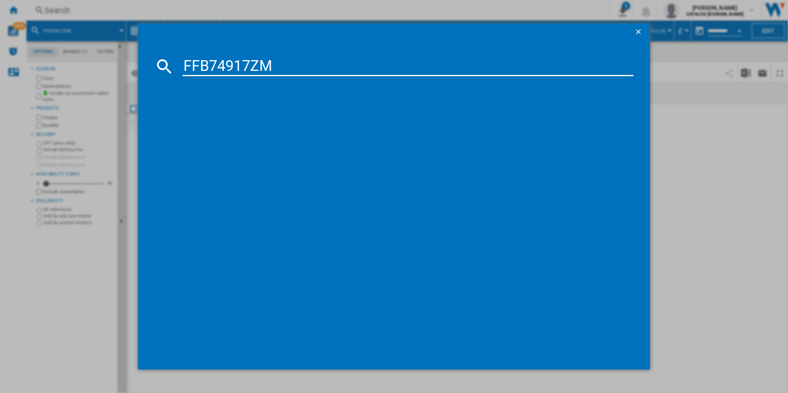
type input "FFB74917ZM"
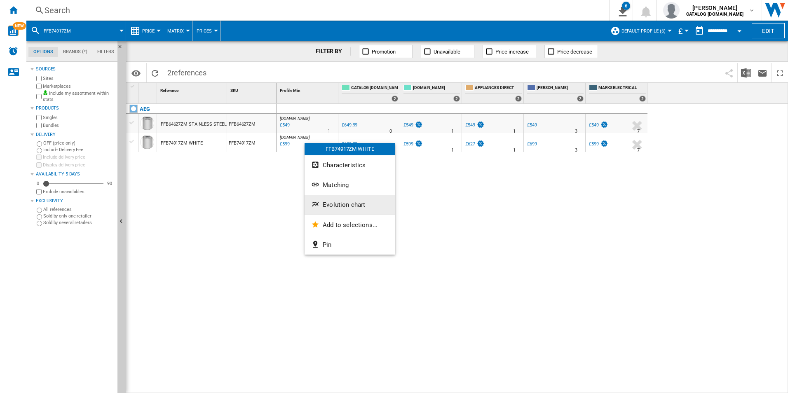
click at [335, 202] on span "Evolution chart" at bounding box center [344, 204] width 42 height 7
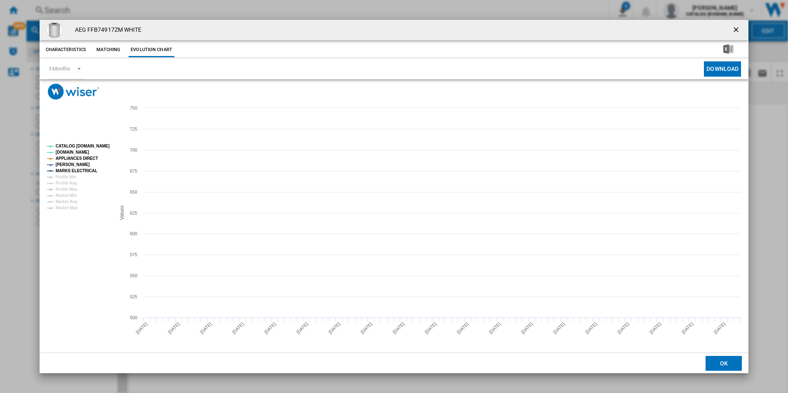
click at [99, 148] on tspan "CATALOG [DOMAIN_NAME]" at bounding box center [83, 146] width 54 height 5
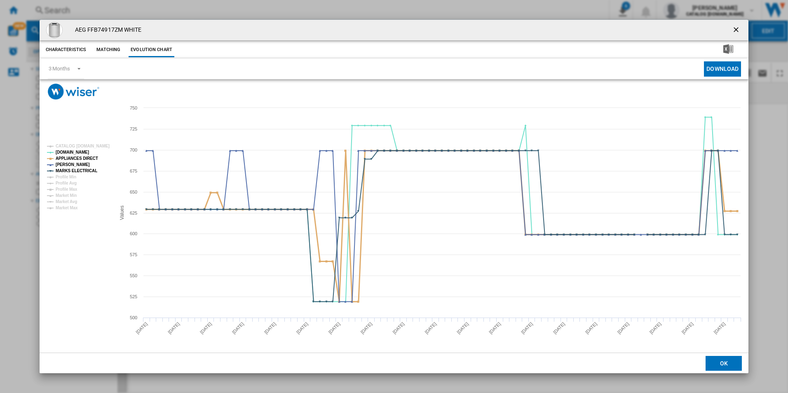
click at [89, 159] on tspan "APPLIANCES DIRECT" at bounding box center [77, 158] width 42 height 5
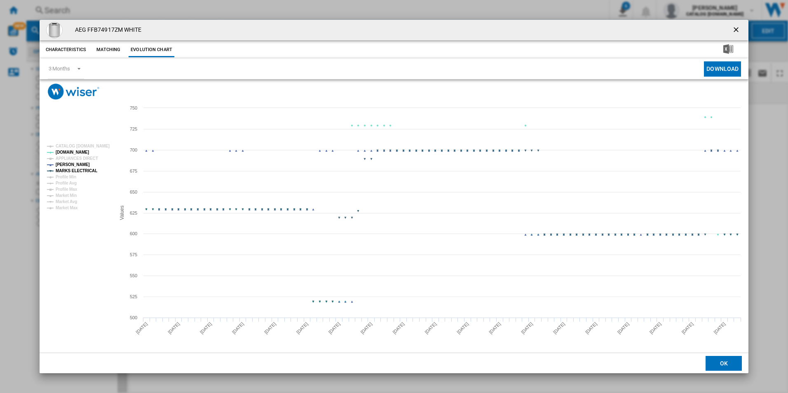
click at [86, 171] on tspan "MARKS ELECTRICAL" at bounding box center [77, 171] width 42 height 5
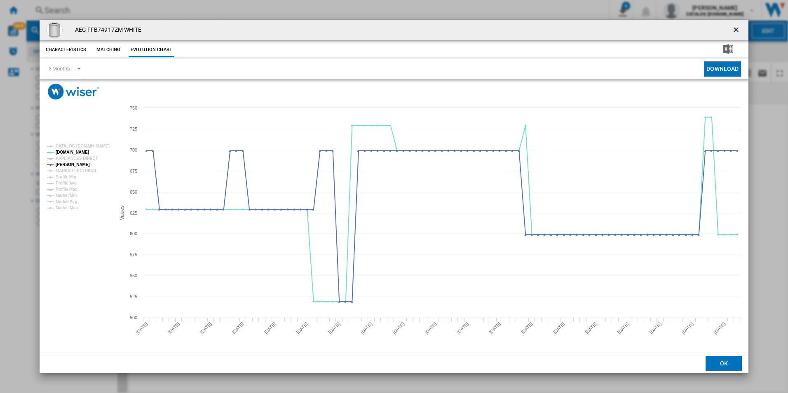
click at [739, 31] on ng-md-icon "getI18NText('BUTTONS.CLOSE_DIALOG')" at bounding box center [737, 31] width 10 height 10
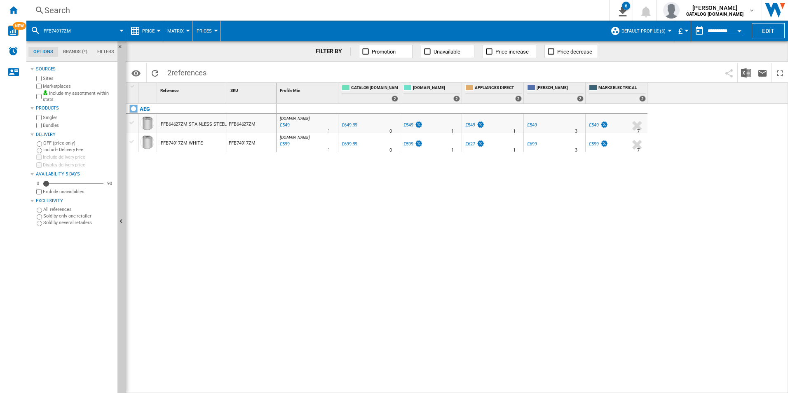
click at [516, 9] on div "Search" at bounding box center [316, 11] width 543 height 12
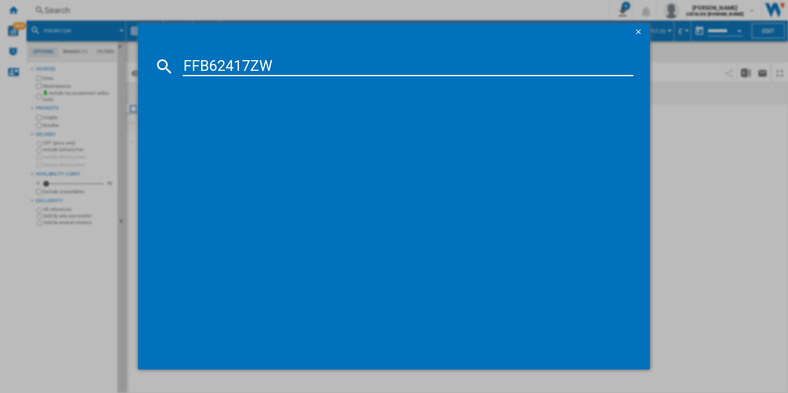
type input "FFB62417ZW"
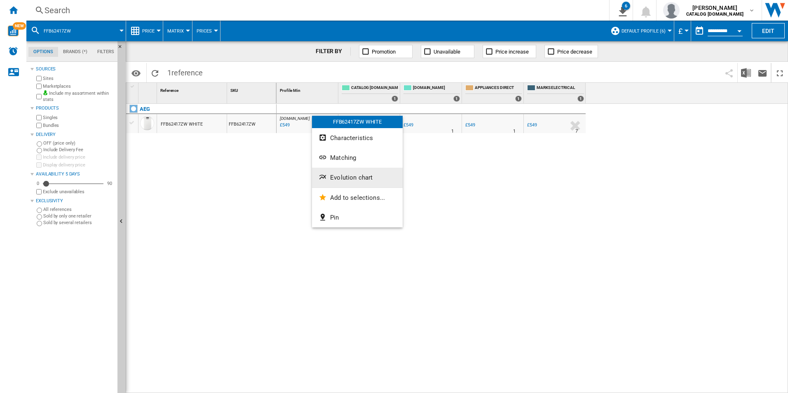
click at [338, 171] on button "Evolution chart" at bounding box center [357, 178] width 91 height 20
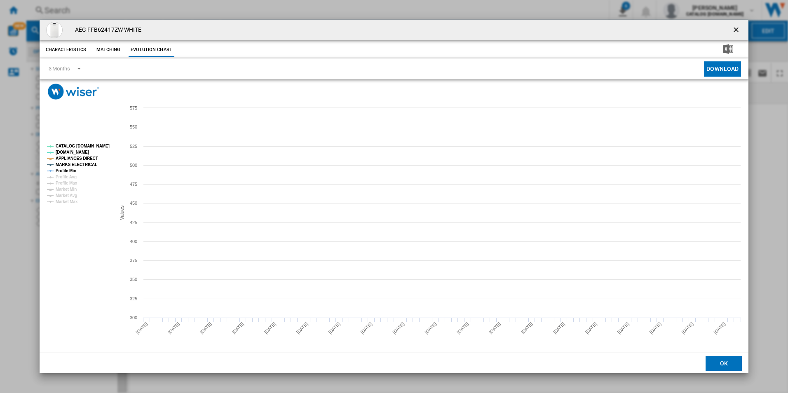
click at [85, 147] on tspan "CATALOG [DOMAIN_NAME]" at bounding box center [83, 146] width 54 height 5
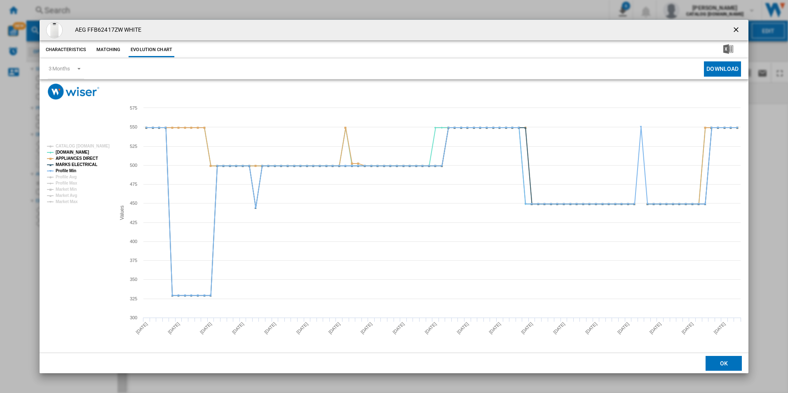
click at [82, 154] on rect "Product popup" at bounding box center [78, 174] width 68 height 66
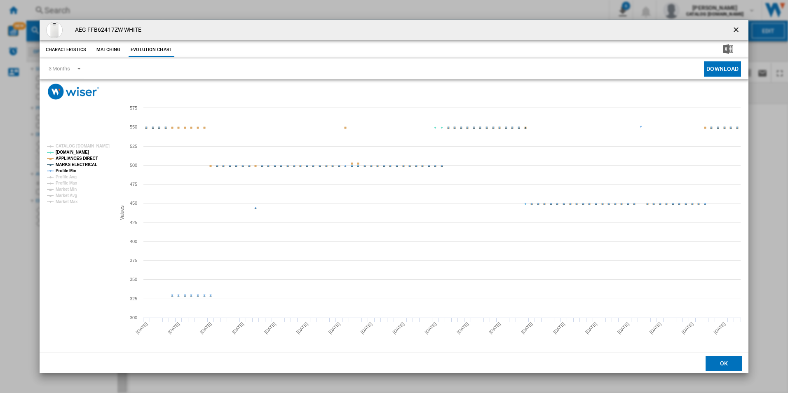
click at [82, 160] on tspan "APPLIANCES DIRECT" at bounding box center [77, 158] width 42 height 5
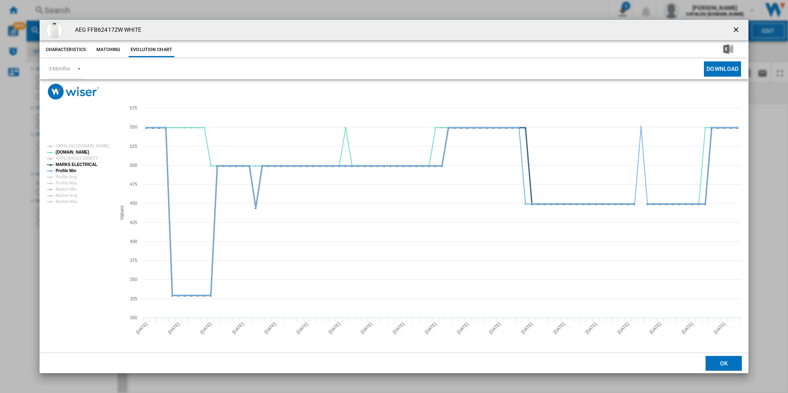
click at [82, 164] on tspan "MARKS ELECTRICAL" at bounding box center [77, 164] width 42 height 5
click at [74, 169] on tspan "Profile Min" at bounding box center [66, 171] width 21 height 5
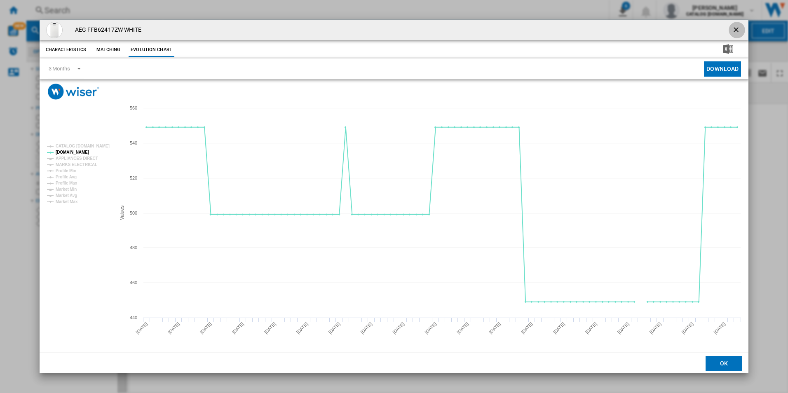
click at [734, 28] on ng-md-icon "getI18NText('BUTTONS.CLOSE_DIALOG')" at bounding box center [737, 31] width 10 height 10
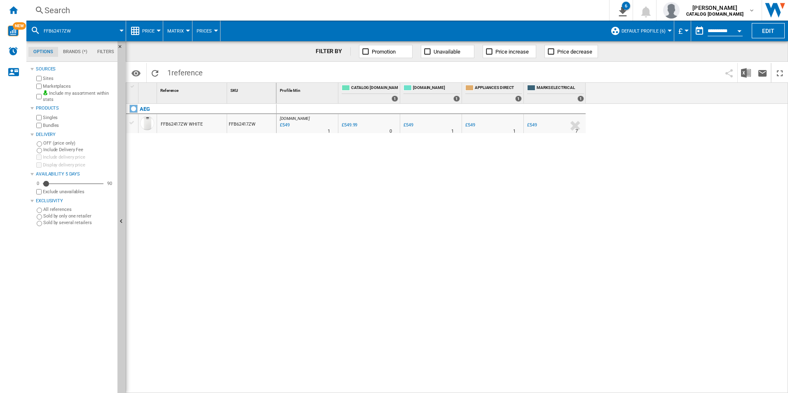
click at [506, 12] on div "Search" at bounding box center [316, 11] width 543 height 12
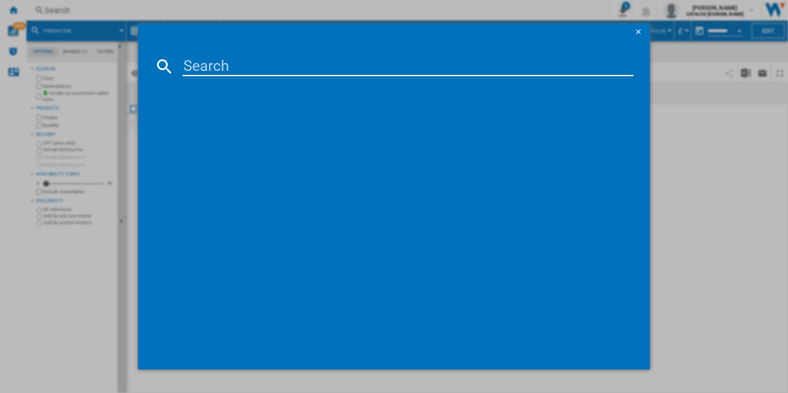
paste input "FSE84708P"
type input "FSE84708P"
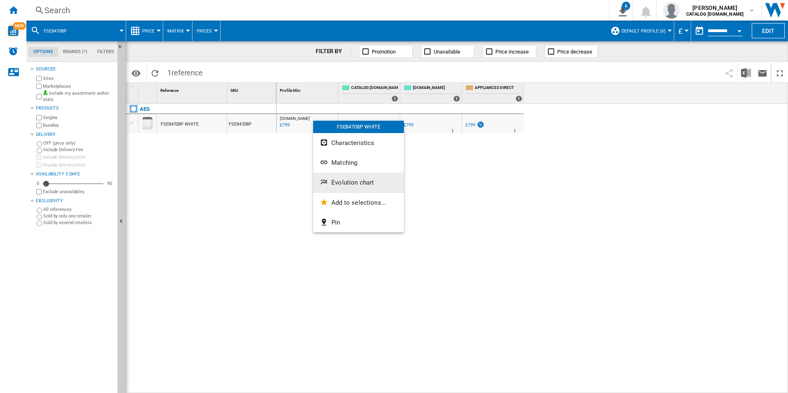
click at [322, 183] on ng-md-icon "Evolution chart" at bounding box center [325, 183] width 10 height 10
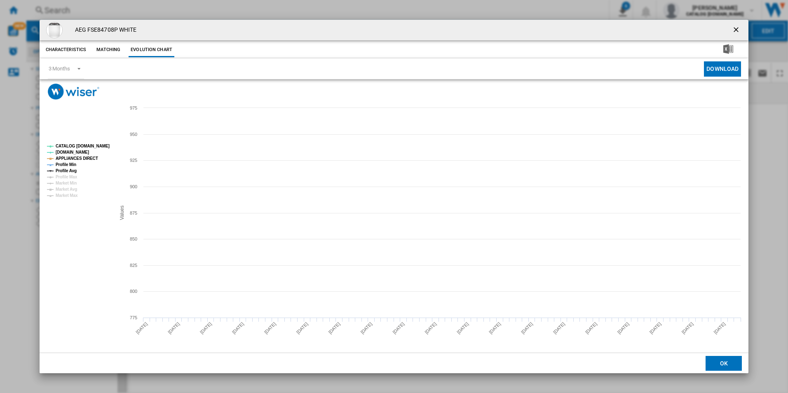
click at [104, 145] on tspan "CATALOG [DOMAIN_NAME]" at bounding box center [83, 146] width 54 height 5
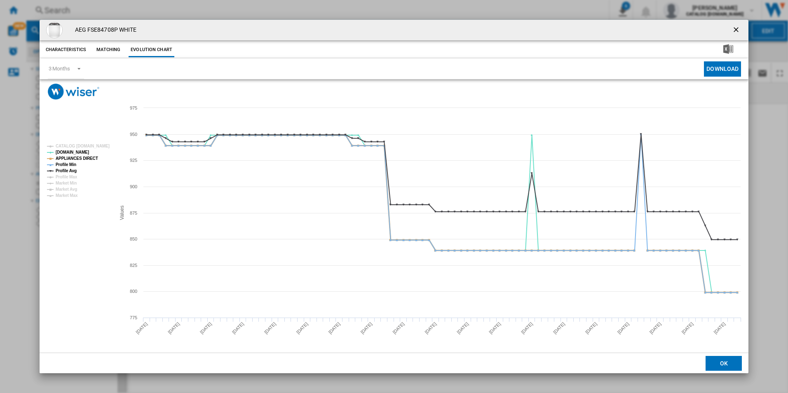
click at [83, 160] on tspan "APPLIANCES DIRECT" at bounding box center [77, 158] width 42 height 5
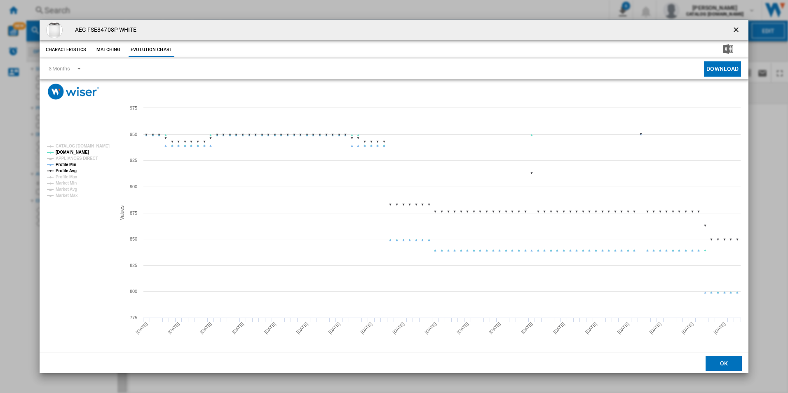
click at [68, 164] on tspan "Profile Min" at bounding box center [66, 164] width 21 height 5
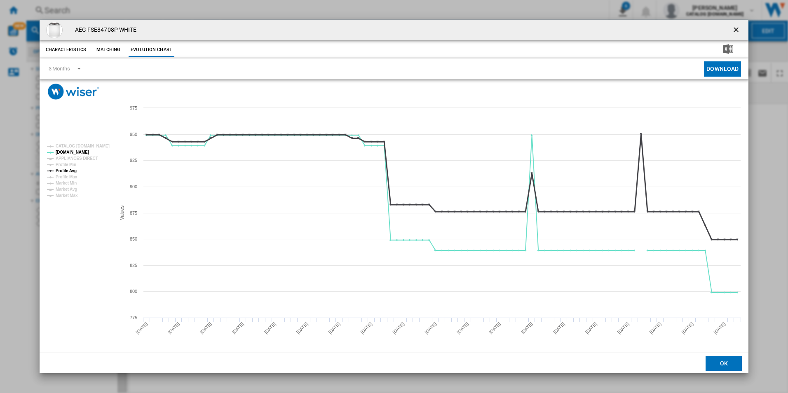
click at [74, 170] on tspan "Profile Avg" at bounding box center [66, 171] width 21 height 5
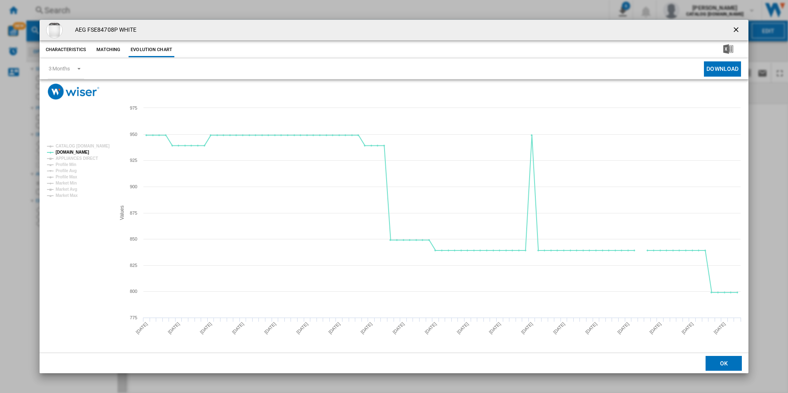
click at [732, 28] on ng-md-icon "getI18NText('BUTTONS.CLOSE_DIALOG')" at bounding box center [737, 31] width 10 height 10
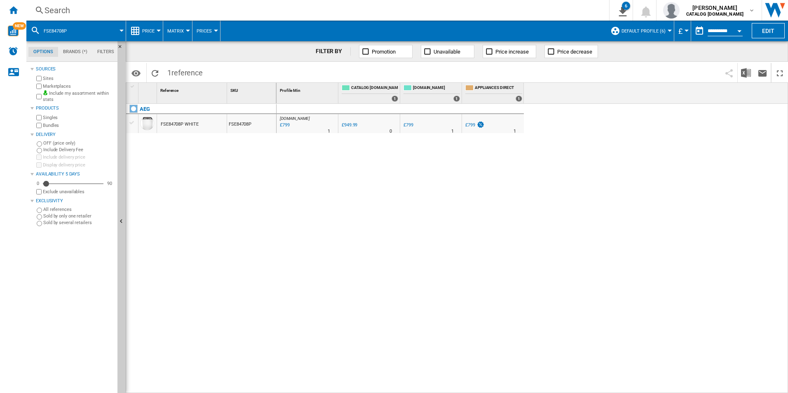
click at [542, 9] on div "Search" at bounding box center [316, 11] width 543 height 12
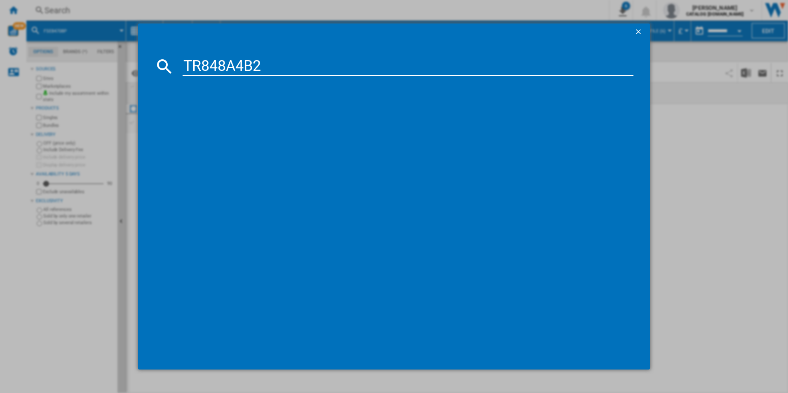
type input "TR848A4B2"
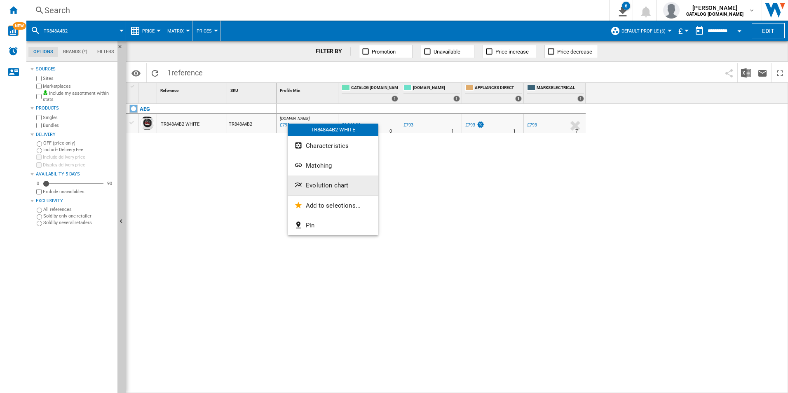
click at [330, 178] on button "Evolution chart" at bounding box center [333, 186] width 91 height 20
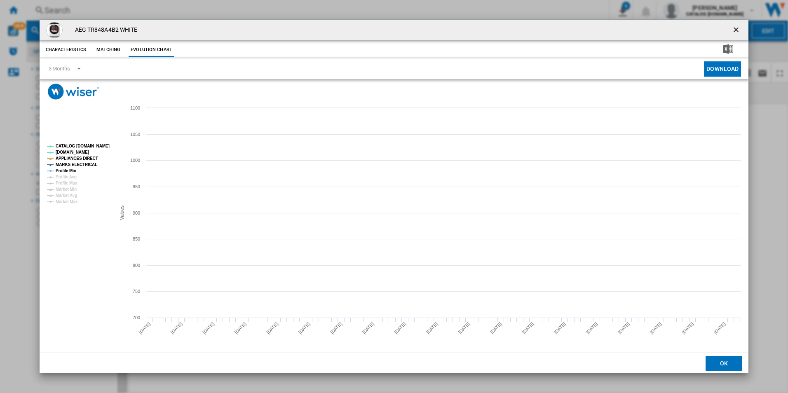
click at [97, 148] on tspan "CATALOG [DOMAIN_NAME]" at bounding box center [83, 146] width 54 height 5
click at [87, 158] on tspan "APPLIANCES DIRECT" at bounding box center [77, 158] width 42 height 5
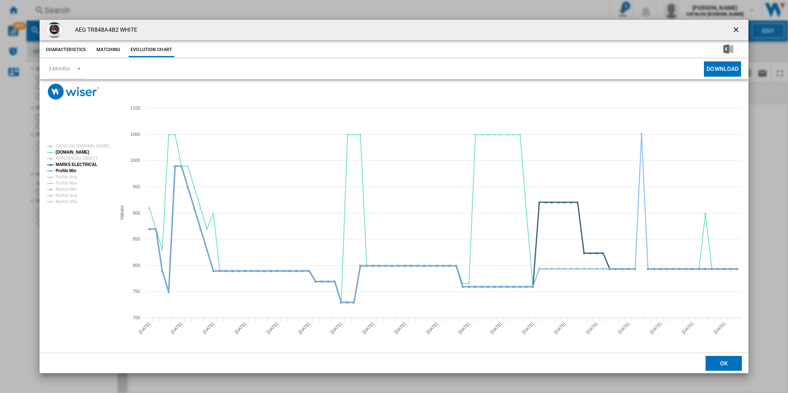
click at [86, 163] on tspan "MARKS ELECTRICAL" at bounding box center [77, 164] width 42 height 5
click at [74, 169] on tspan "Profile Min" at bounding box center [66, 171] width 21 height 5
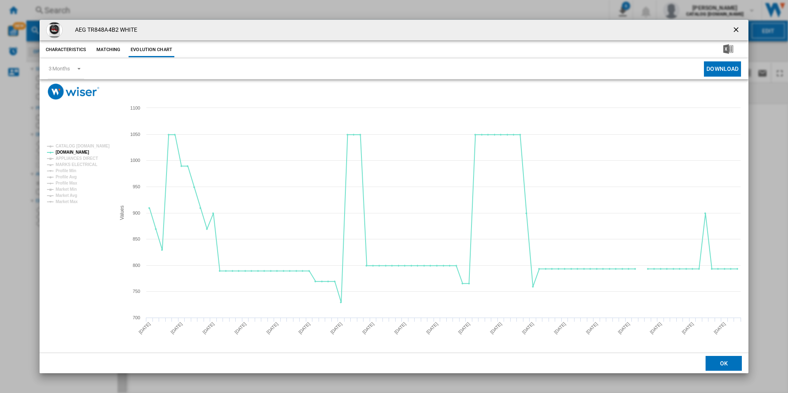
drag, startPoint x: 737, startPoint y: 26, endPoint x: 702, endPoint y: 28, distance: 35.1
click at [737, 26] on ng-md-icon "getI18NText('BUTTONS.CLOSE_DIALOG')" at bounding box center [737, 31] width 10 height 10
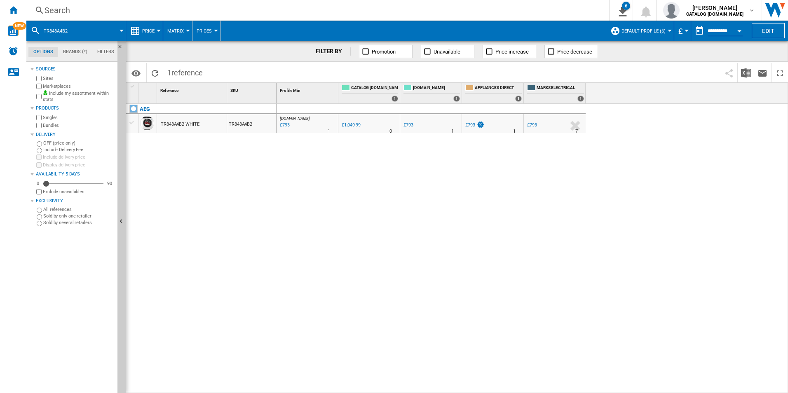
click at [553, 8] on div "Search" at bounding box center [316, 11] width 543 height 12
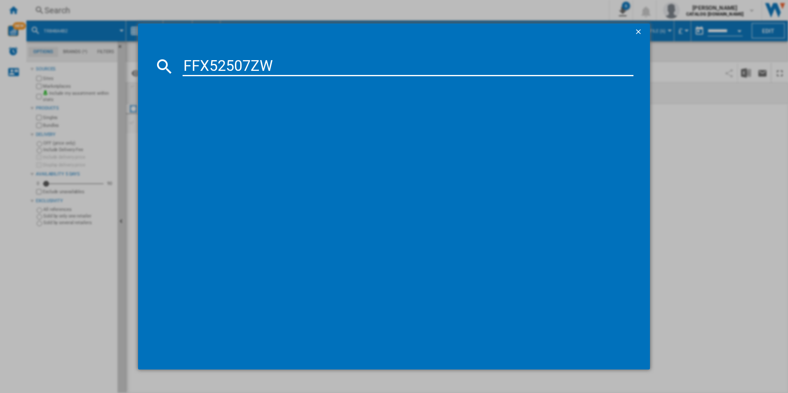
type input "FFX52507ZW"
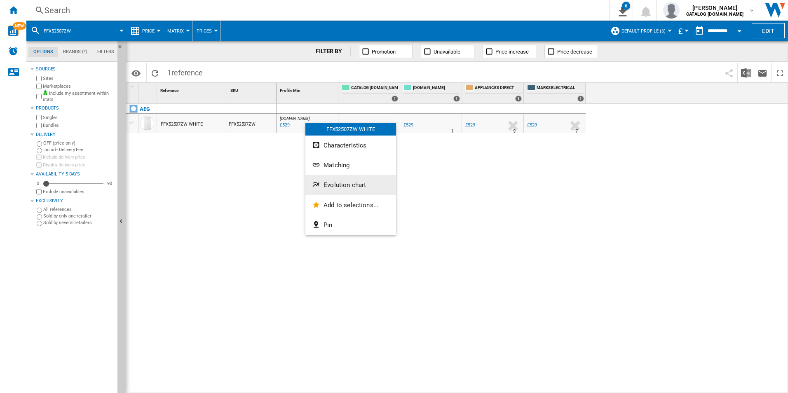
click at [339, 185] on span "Evolution chart" at bounding box center [345, 184] width 42 height 7
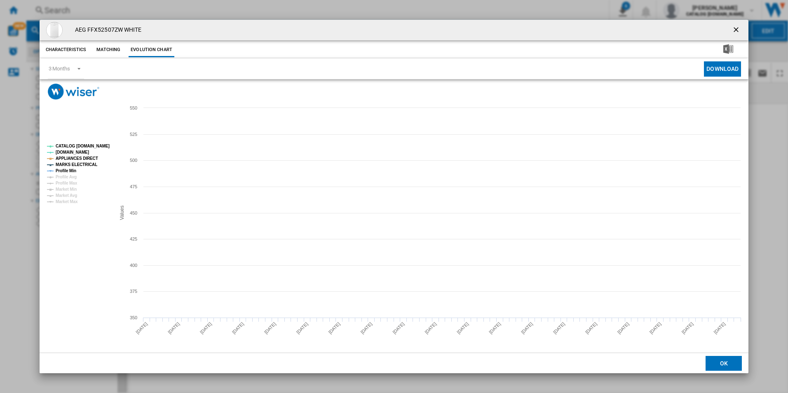
click at [101, 145] on tspan "CATALOG [DOMAIN_NAME]" at bounding box center [83, 146] width 54 height 5
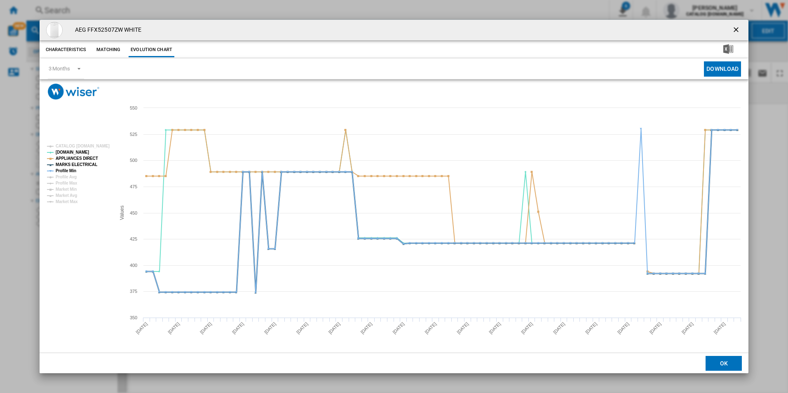
click at [87, 162] on tspan "MARKS ELECTRICAL" at bounding box center [77, 164] width 42 height 5
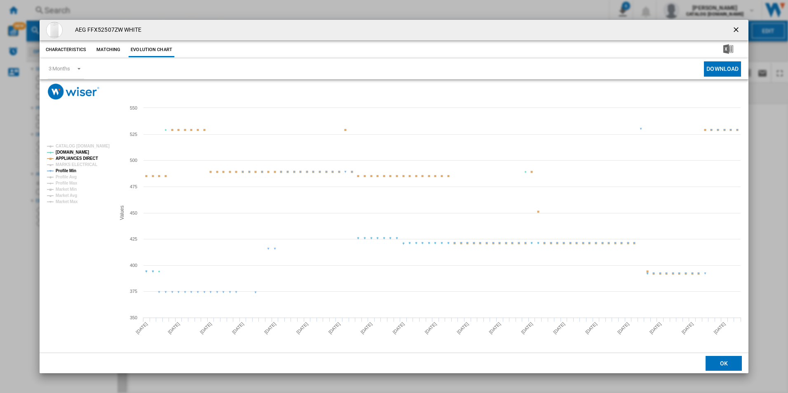
click at [85, 157] on tspan "APPLIANCES DIRECT" at bounding box center [77, 158] width 42 height 5
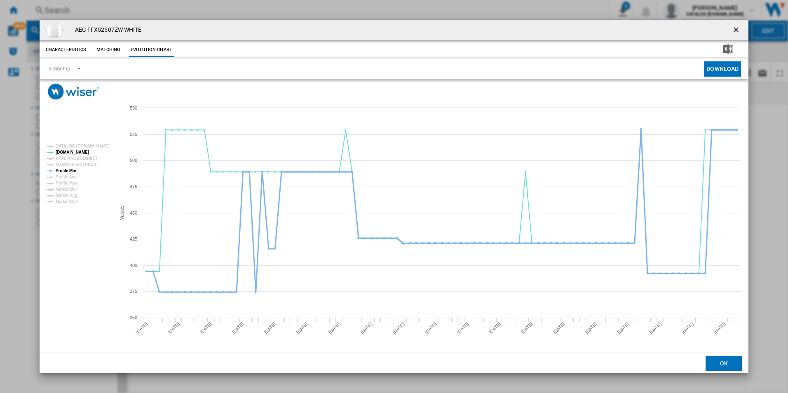
click at [70, 169] on tspan "Profile Min" at bounding box center [66, 171] width 21 height 5
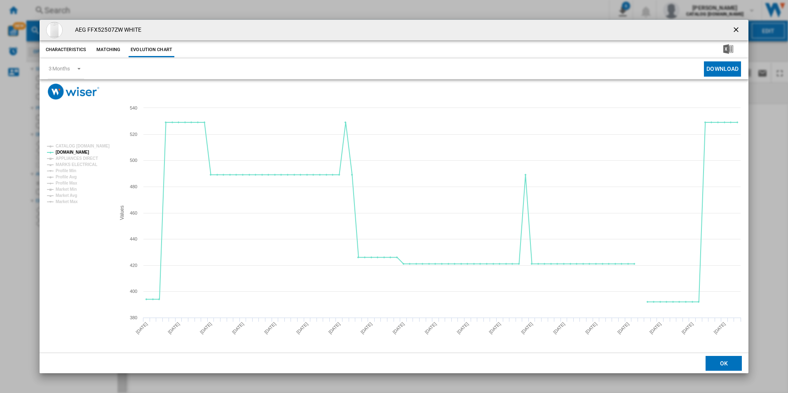
click at [732, 26] on ng-md-icon "getI18NText('BUTTONS.CLOSE_DIALOG')" at bounding box center [737, 31] width 10 height 10
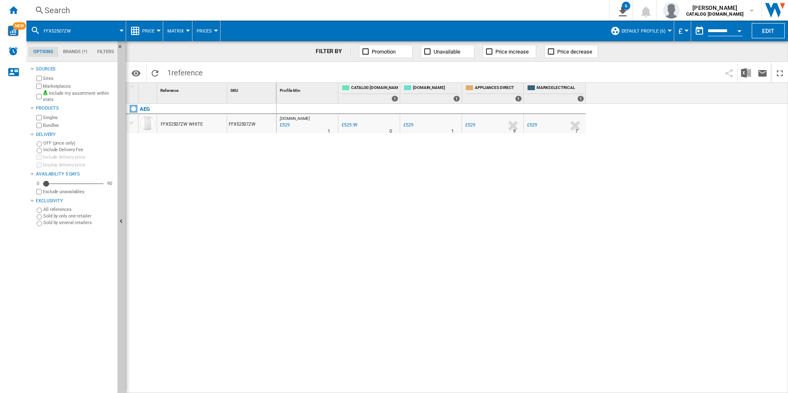
click at [524, 5] on div "Search" at bounding box center [316, 11] width 543 height 12
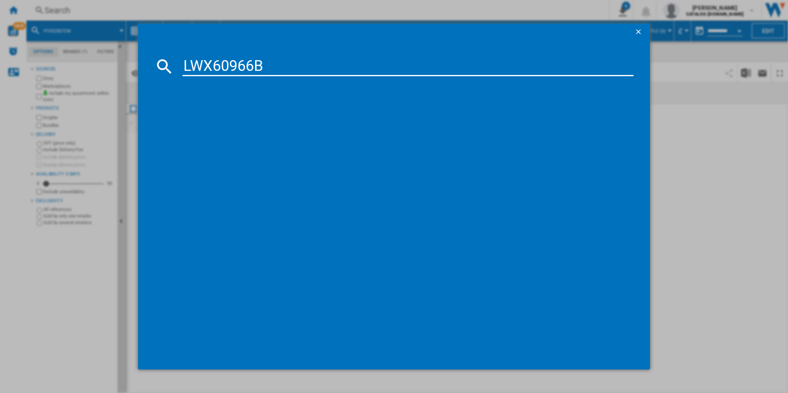
type input "LWX60966B"
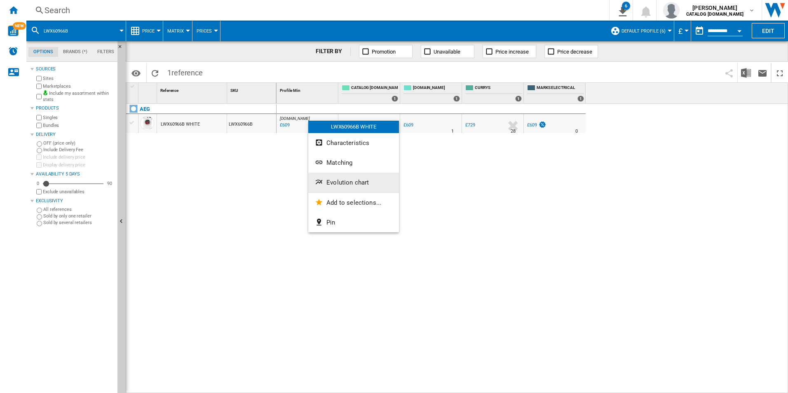
click at [332, 181] on span "Evolution chart" at bounding box center [347, 182] width 42 height 7
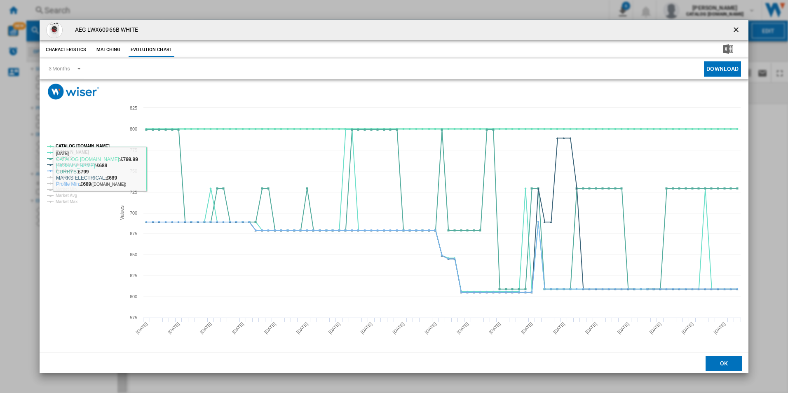
click at [102, 145] on tspan "CATALOG [DOMAIN_NAME]" at bounding box center [83, 146] width 54 height 5
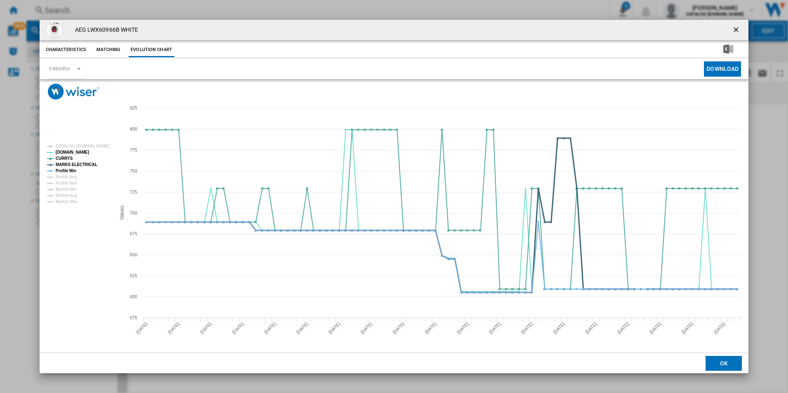
click at [82, 167] on tspan "MARKS ELECTRICAL" at bounding box center [77, 164] width 42 height 5
click at [70, 171] on tspan "Profile Min" at bounding box center [66, 171] width 21 height 5
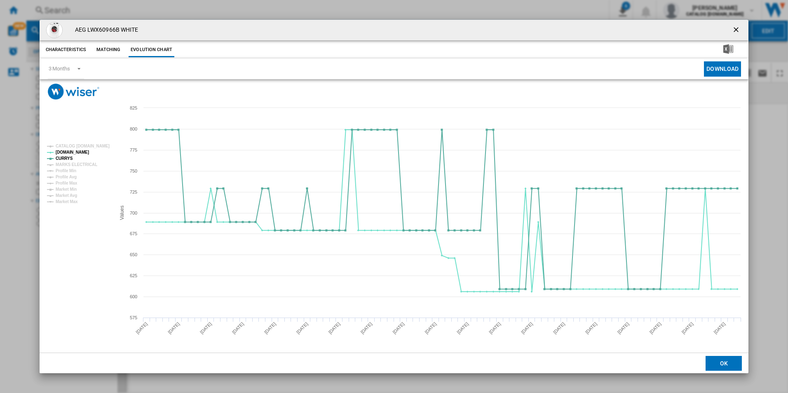
click at [735, 33] on ng-md-icon "getI18NText('BUTTONS.CLOSE_DIALOG')" at bounding box center [737, 31] width 10 height 10
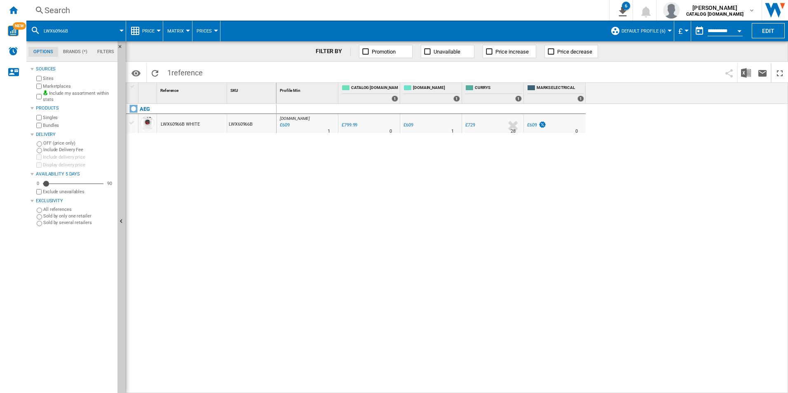
click at [562, 12] on div "Search" at bounding box center [316, 11] width 543 height 12
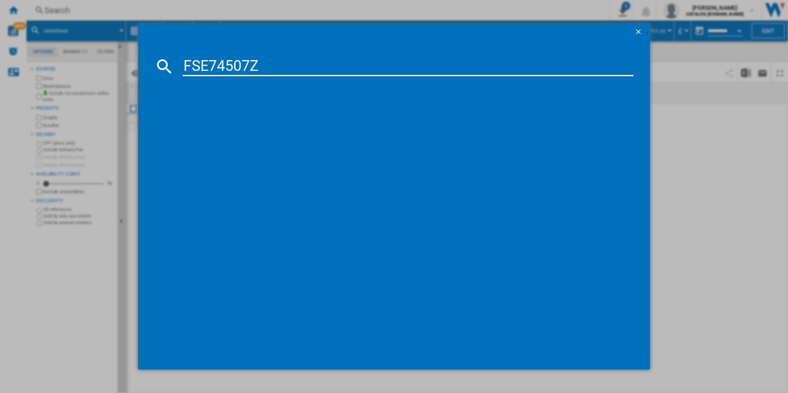
type input "FSE74507Z"
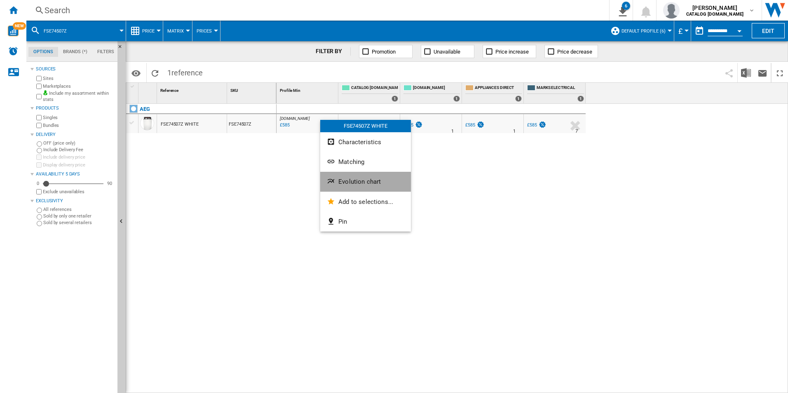
click at [353, 178] on button "Evolution chart" at bounding box center [365, 182] width 91 height 20
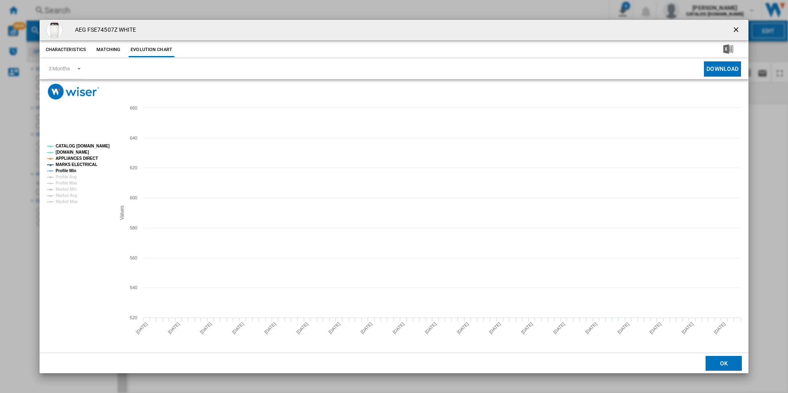
click at [103, 144] on tspan "CATALOG [DOMAIN_NAME]" at bounding box center [83, 146] width 54 height 5
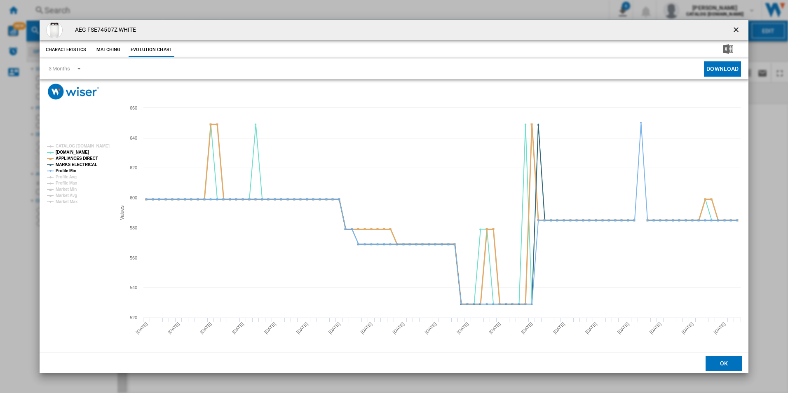
click at [92, 157] on tspan "APPLIANCES DIRECT" at bounding box center [77, 158] width 42 height 5
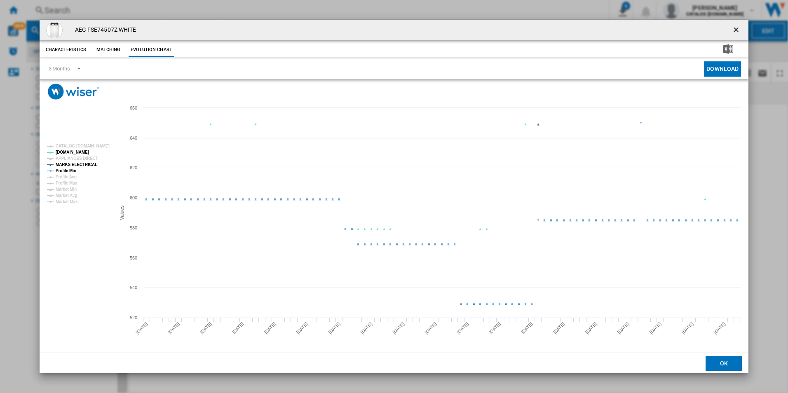
click at [87, 162] on tspan "MARKS ELECTRICAL" at bounding box center [77, 164] width 42 height 5
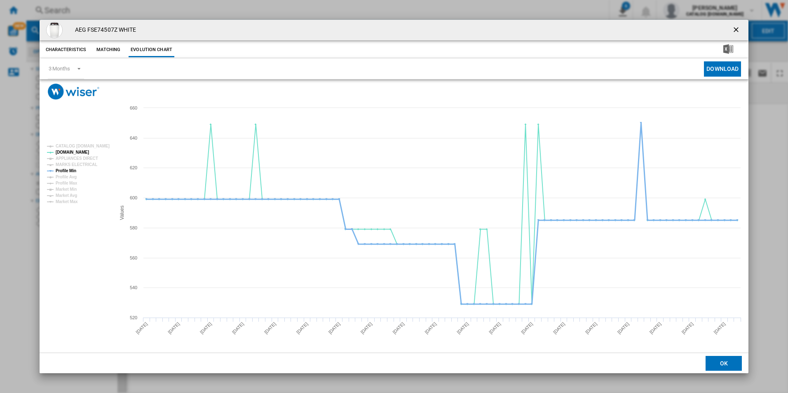
click at [73, 169] on tspan "Profile Min" at bounding box center [66, 171] width 21 height 5
drag, startPoint x: 739, startPoint y: 30, endPoint x: 652, endPoint y: 18, distance: 87.4
click at [739, 30] on ng-md-icon "getI18NText('BUTTONS.CLOSE_DIALOG')" at bounding box center [737, 31] width 10 height 10
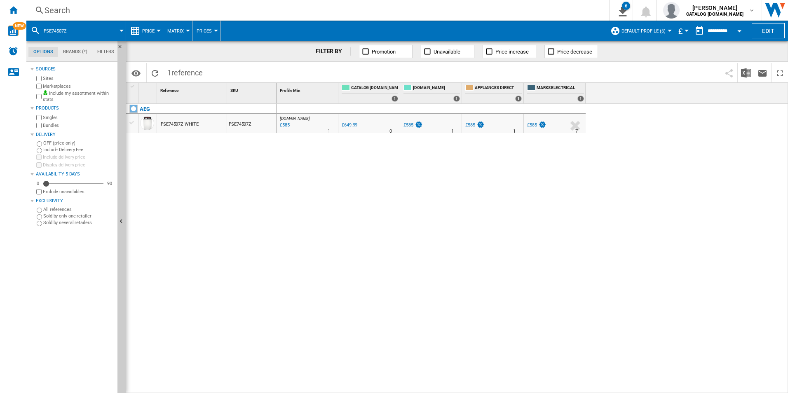
click at [511, 11] on div "Search" at bounding box center [316, 11] width 543 height 12
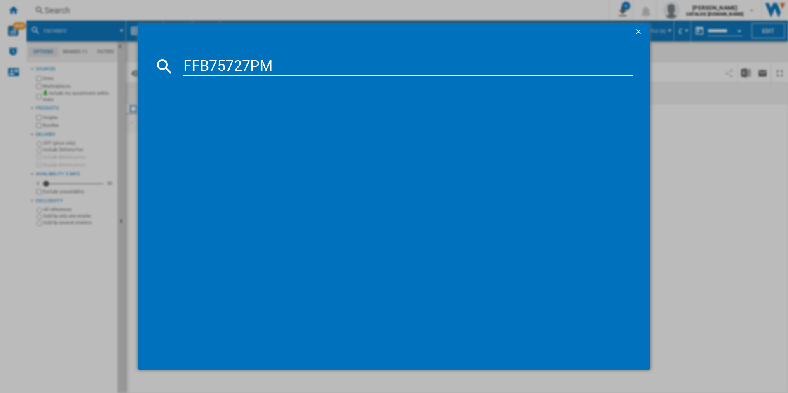
type input "FFB75727PM"
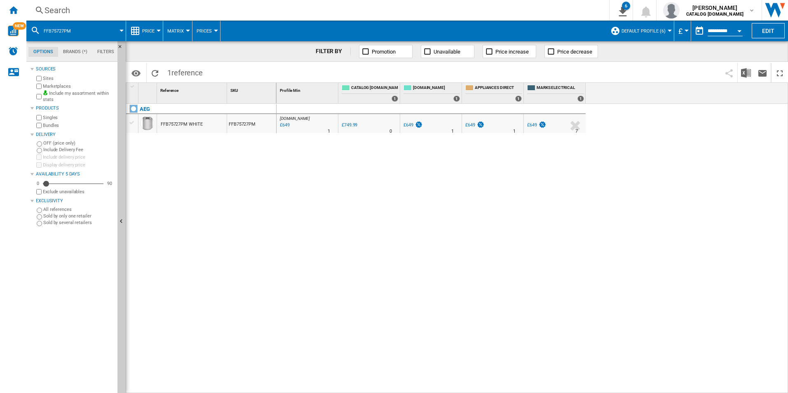
click at [244, 215] on div "AEG FFB75727PM WHITE FFB75727PM" at bounding box center [201, 246] width 150 height 285
click at [403, 260] on div "[DOMAIN_NAME] : AO -13.5 % £649 % N/A 1 [DOMAIN_NAME] : AO 0.0 % £749.99 % N/A 0" at bounding box center [533, 249] width 512 height 290
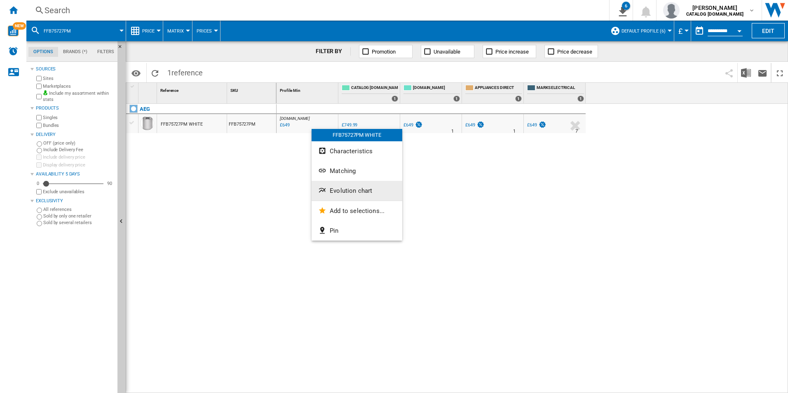
click at [342, 185] on button "Evolution chart" at bounding box center [357, 191] width 91 height 20
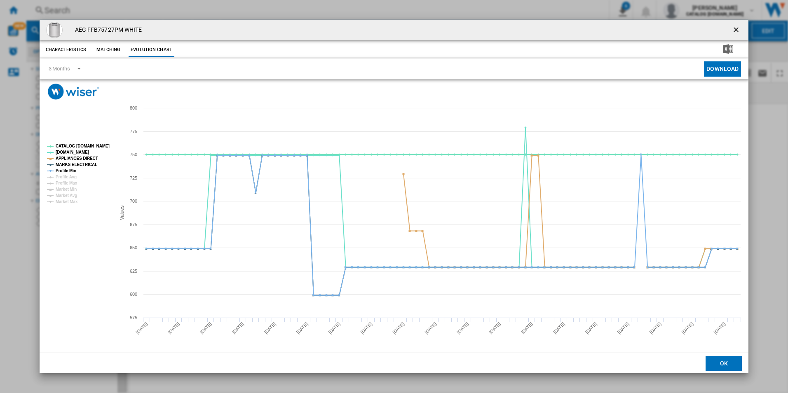
click at [101, 148] on tspan "CATALOG [DOMAIN_NAME]" at bounding box center [83, 146] width 54 height 5
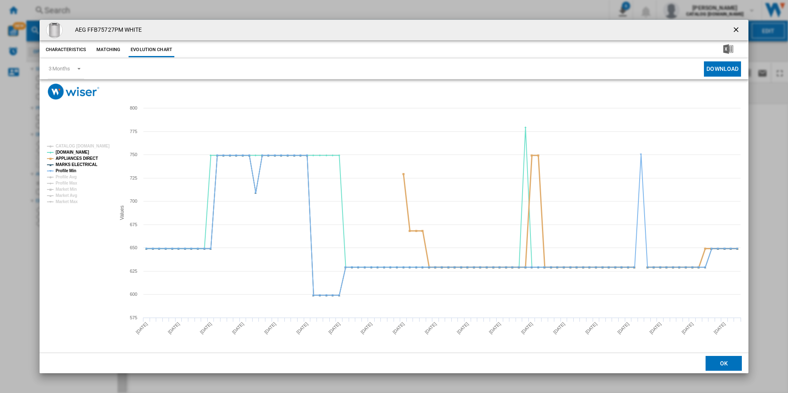
click at [92, 156] on tspan "APPLIANCES DIRECT" at bounding box center [77, 158] width 42 height 5
click at [89, 163] on tspan "MARKS ELECTRICAL" at bounding box center [77, 164] width 42 height 5
click at [76, 169] on tspan "Profile Min" at bounding box center [66, 171] width 21 height 5
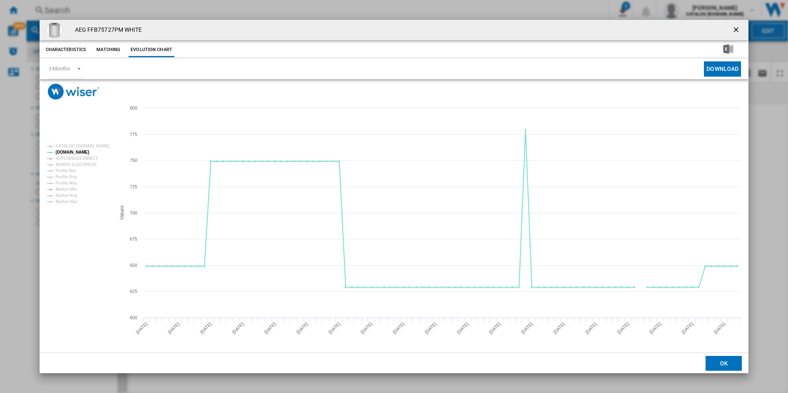
drag, startPoint x: 738, startPoint y: 25, endPoint x: 716, endPoint y: 35, distance: 24.0
click at [738, 26] on ng-md-icon "getI18NText('BUTTONS.CLOSE_DIALOG')" at bounding box center [737, 31] width 10 height 10
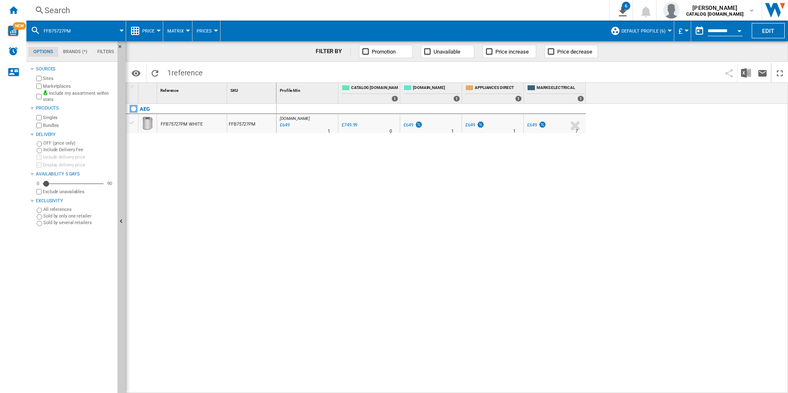
click at [521, 12] on div "Search" at bounding box center [316, 11] width 543 height 12
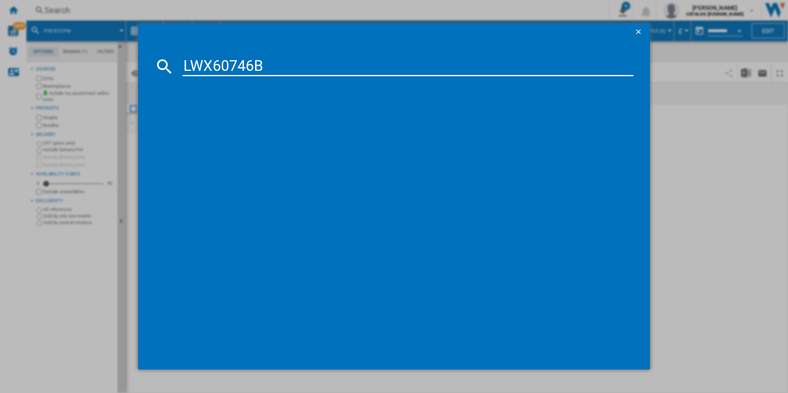
type input "LWX60746B"
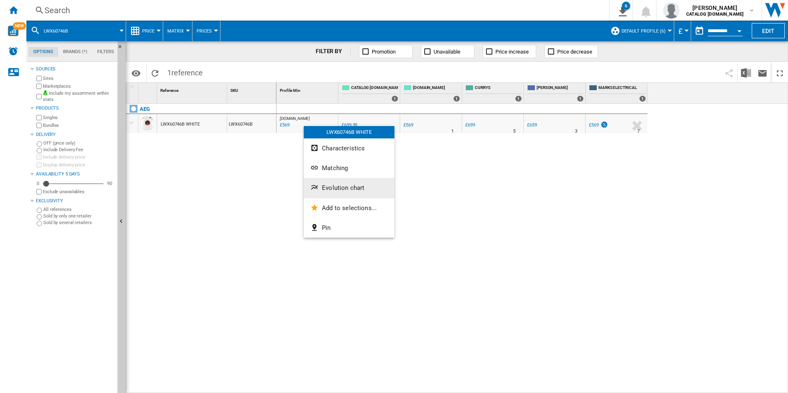
click at [347, 181] on button "Evolution chart" at bounding box center [349, 188] width 91 height 20
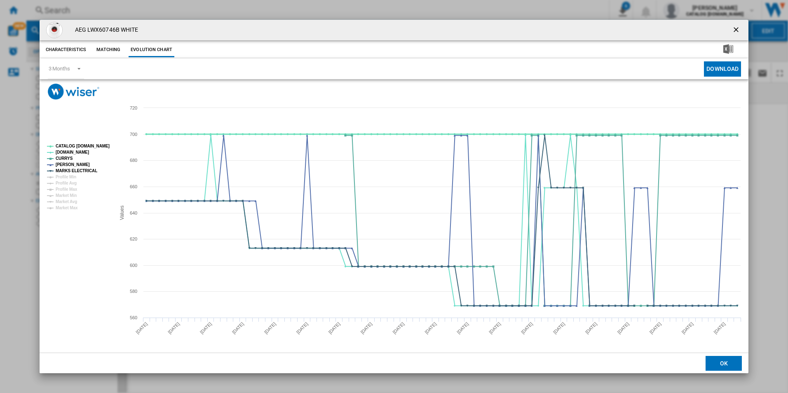
click at [95, 148] on tspan "CATALOG [DOMAIN_NAME]" at bounding box center [83, 146] width 54 height 5
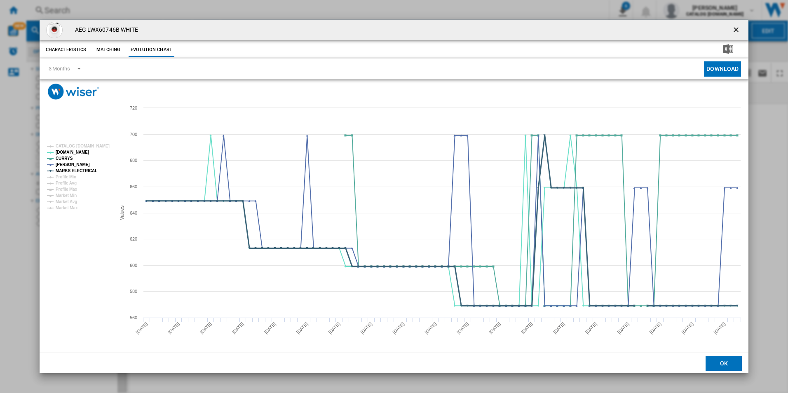
click at [90, 171] on tspan "MARKS ELECTRICAL" at bounding box center [77, 171] width 42 height 5
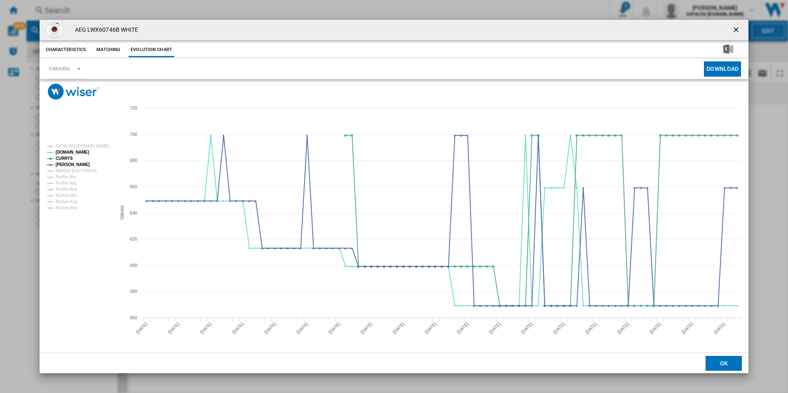
click at [737, 29] on ng-md-icon "getI18NText('BUTTONS.CLOSE_DIALOG')" at bounding box center [737, 31] width 10 height 10
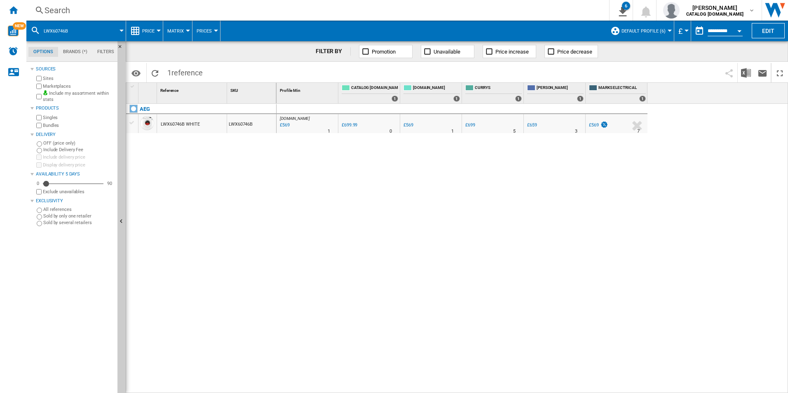
click at [500, 12] on div "Search" at bounding box center [316, 11] width 543 height 12
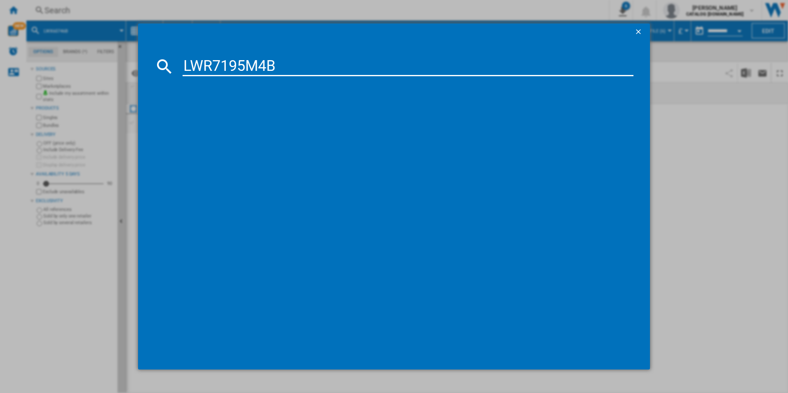
type input "LWR7195M4B"
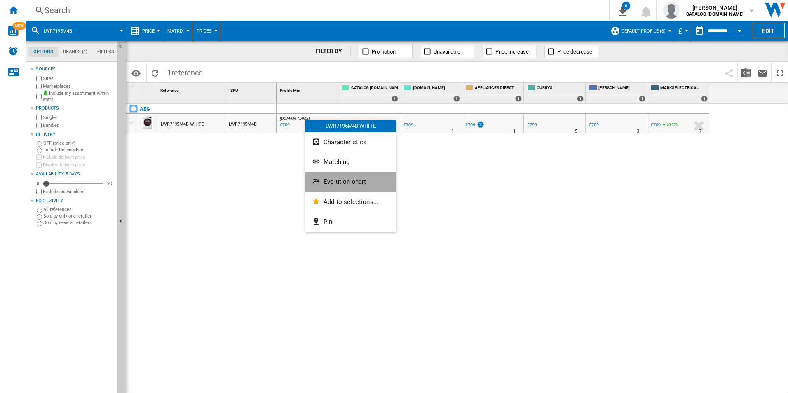
click at [345, 186] on button "Evolution chart" at bounding box center [350, 182] width 91 height 20
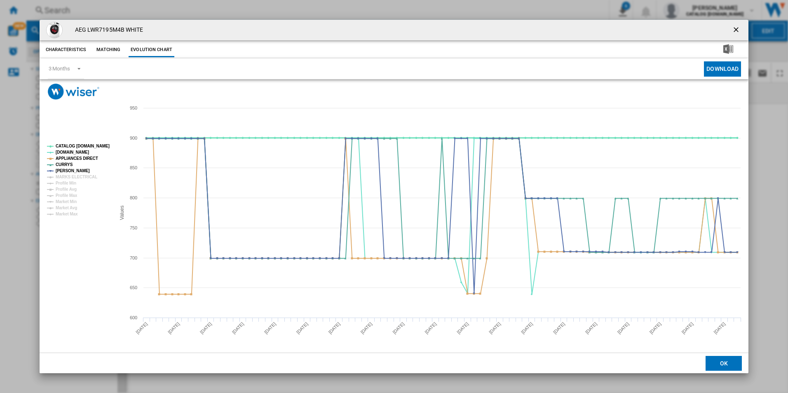
click at [103, 145] on tspan "CATALOG [DOMAIN_NAME]" at bounding box center [83, 146] width 54 height 5
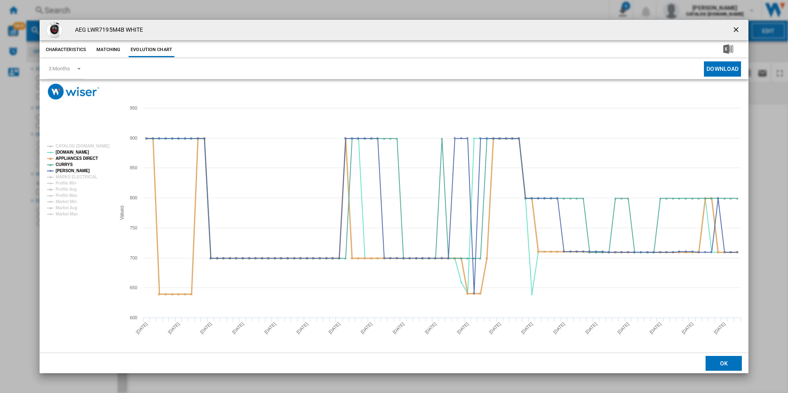
click at [89, 157] on tspan "APPLIANCES DIRECT" at bounding box center [77, 158] width 42 height 5
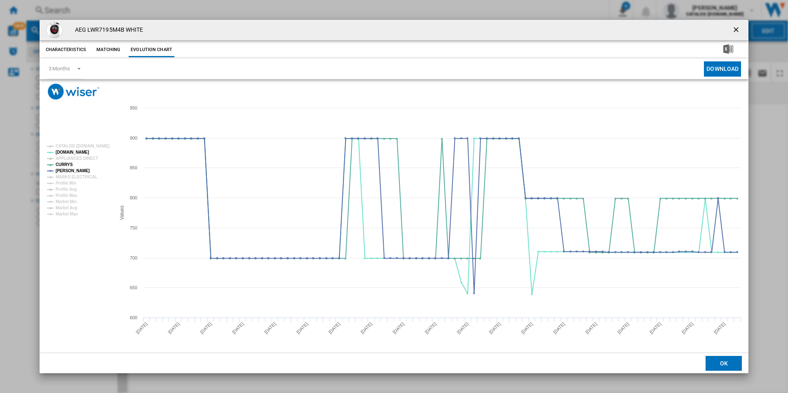
drag, startPoint x: 732, startPoint y: 29, endPoint x: 724, endPoint y: 30, distance: 7.9
click at [732, 29] on ng-md-icon "getI18NText('BUTTONS.CLOSE_DIALOG')" at bounding box center [737, 31] width 10 height 10
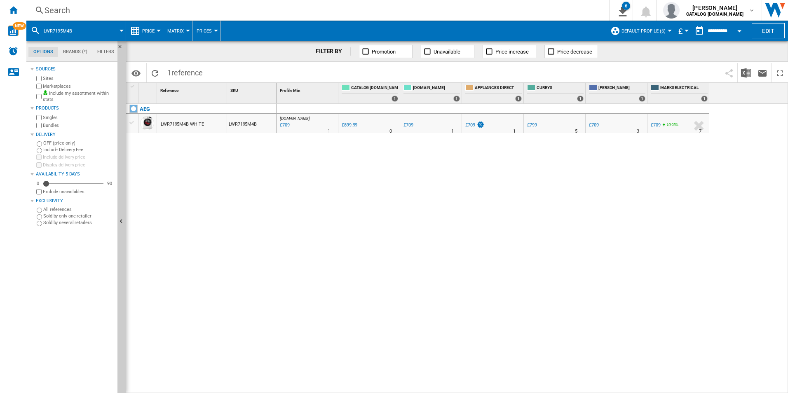
click at [501, 10] on div "Search" at bounding box center [316, 11] width 543 height 12
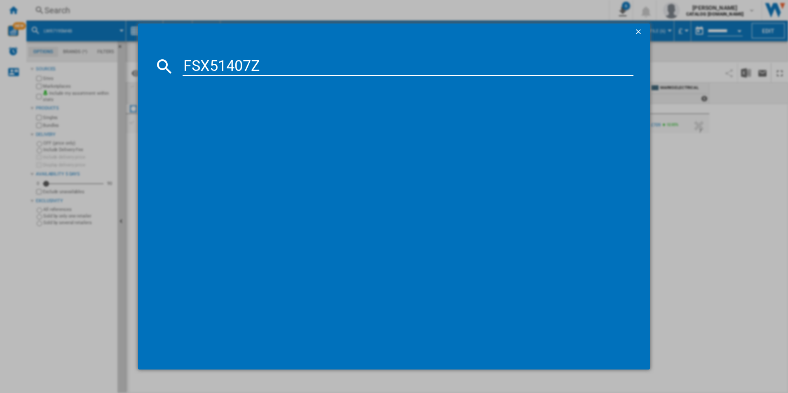
type input "FSX51407Z"
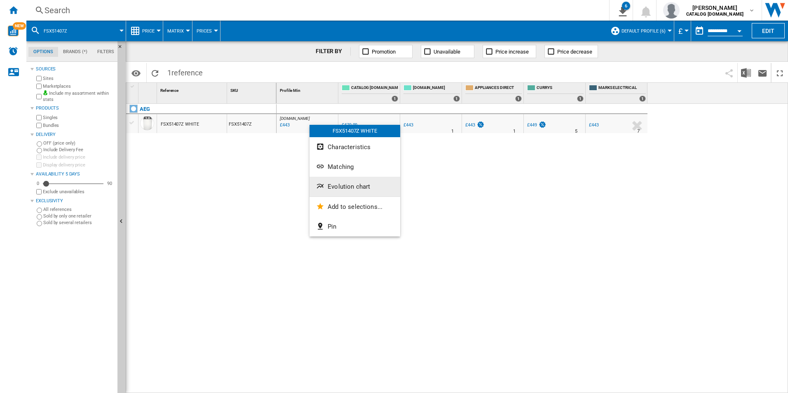
click at [340, 189] on span "Evolution chart" at bounding box center [349, 186] width 42 height 7
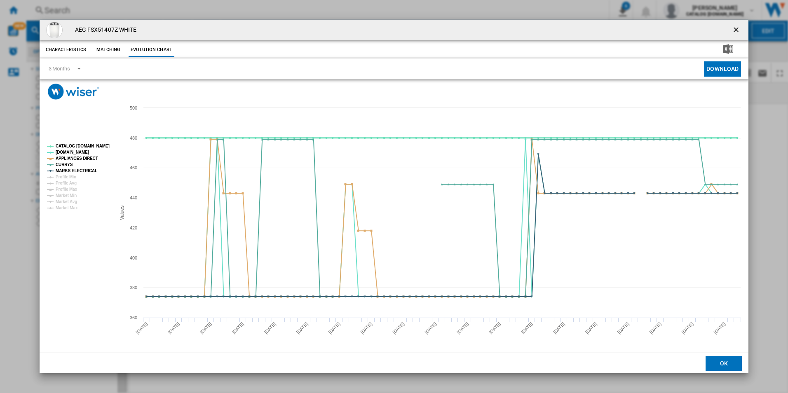
click at [91, 145] on tspan "CATALOG [DOMAIN_NAME]" at bounding box center [83, 146] width 54 height 5
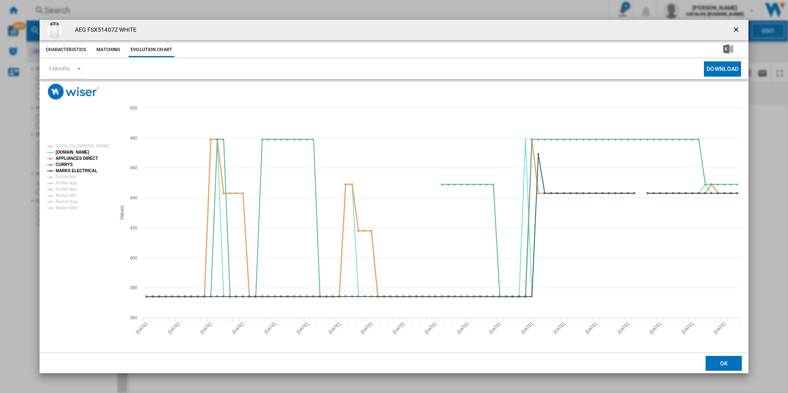
click at [88, 157] on tspan "APPLIANCES DIRECT" at bounding box center [77, 158] width 42 height 5
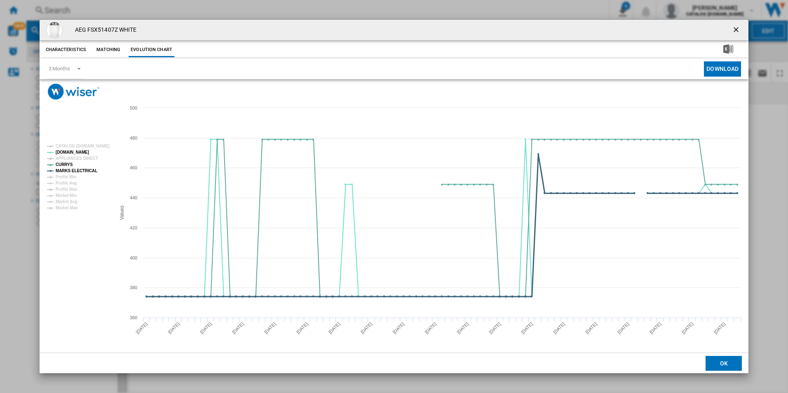
click at [87, 171] on tspan "MARKS ELECTRICAL" at bounding box center [77, 171] width 42 height 5
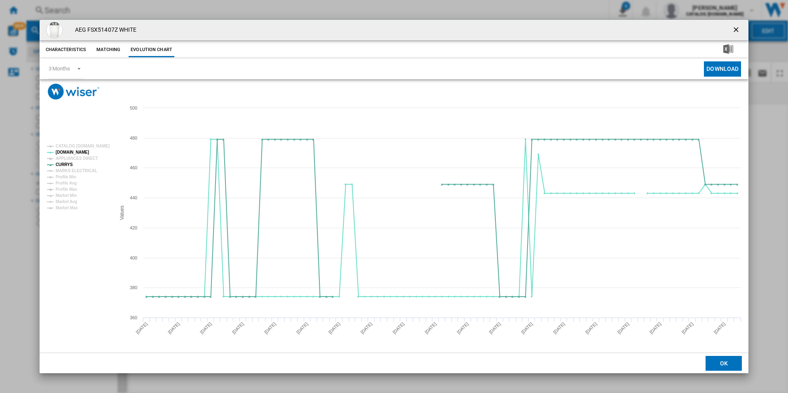
drag, startPoint x: 736, startPoint y: 30, endPoint x: 669, endPoint y: 30, distance: 67.6
click at [736, 30] on ng-md-icon "getI18NText('BUTTONS.CLOSE_DIALOG')" at bounding box center [737, 31] width 10 height 10
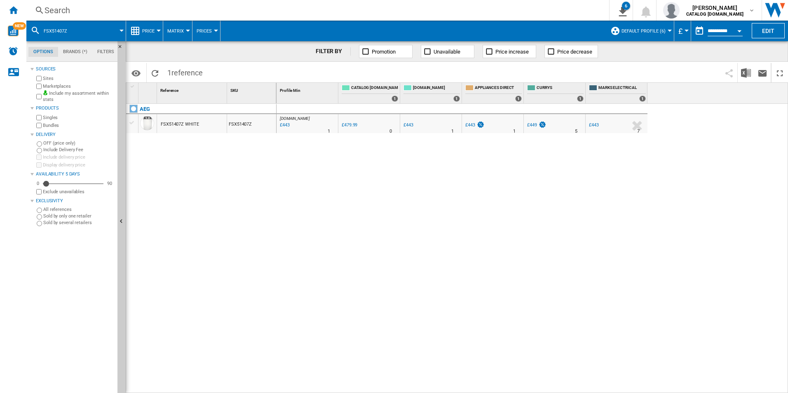
click at [476, 13] on div "Search" at bounding box center [316, 11] width 543 height 12
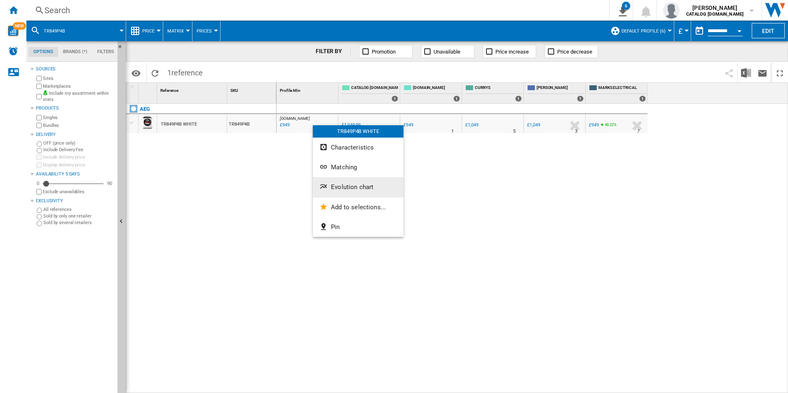
click at [343, 183] on span "Evolution chart" at bounding box center [352, 186] width 42 height 7
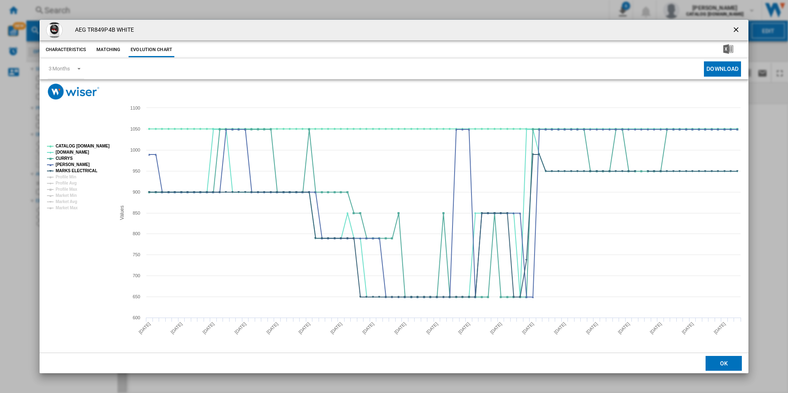
click at [96, 141] on rect "Product popup" at bounding box center [78, 177] width 68 height 73
click at [101, 148] on tspan "CATALOG [DOMAIN_NAME]" at bounding box center [83, 146] width 54 height 5
click at [87, 170] on tspan "MARKS ELECTRICAL" at bounding box center [77, 171] width 42 height 5
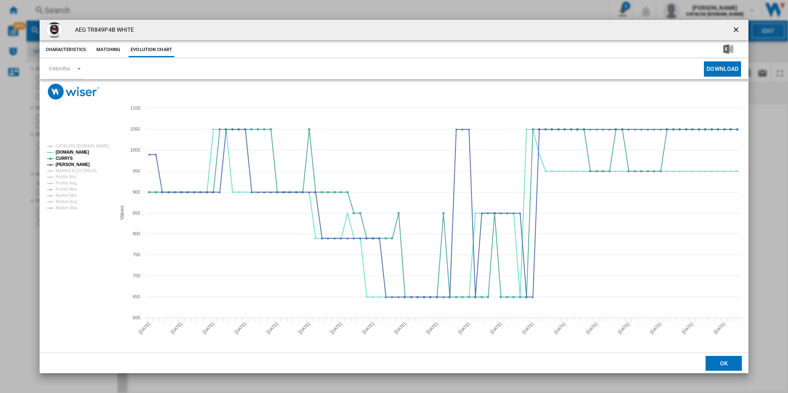
drag, startPoint x: 739, startPoint y: 28, endPoint x: 507, endPoint y: 22, distance: 231.3
click at [739, 28] on ng-md-icon "getI18NText('BUTTONS.CLOSE_DIALOG')" at bounding box center [737, 31] width 10 height 10
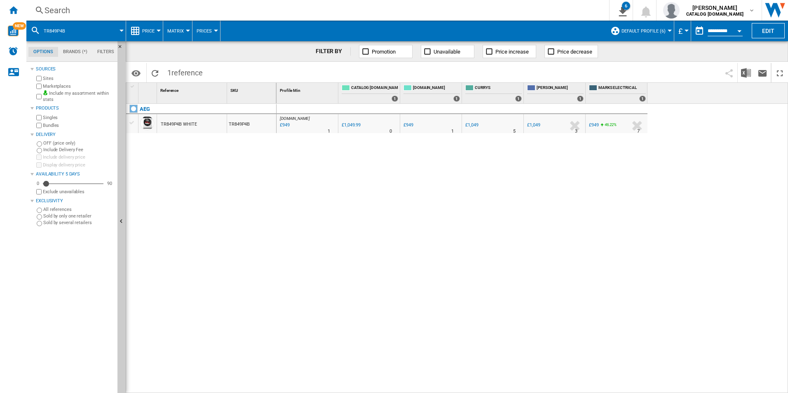
click at [479, 12] on div "Search" at bounding box center [316, 11] width 543 height 12
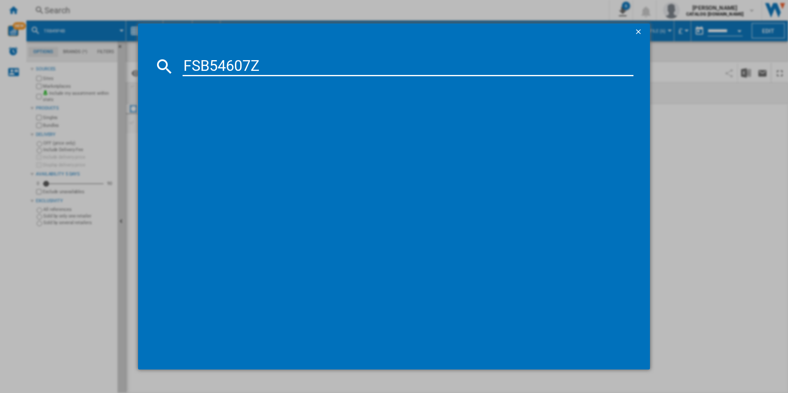
type input "FSB54607Z"
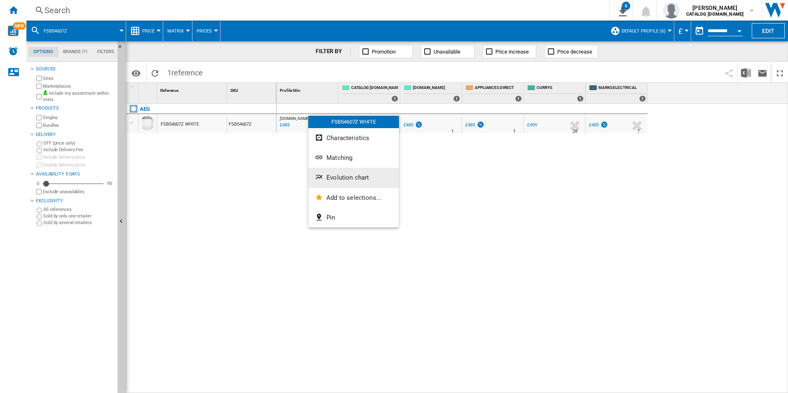
click at [343, 173] on button "Evolution chart" at bounding box center [353, 178] width 91 height 20
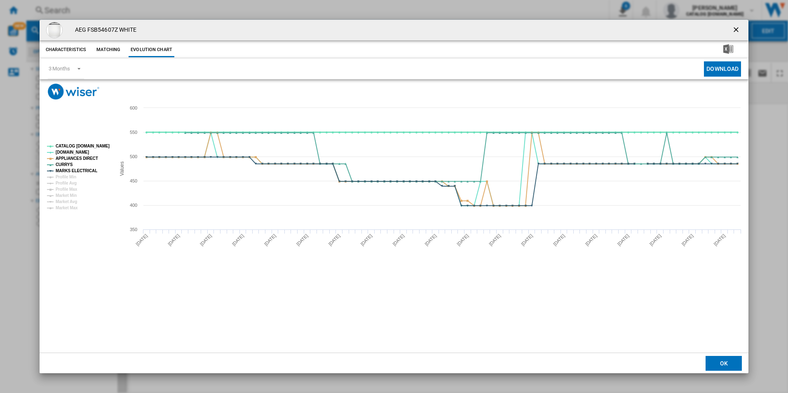
click at [94, 145] on tspan "CATALOG [DOMAIN_NAME]" at bounding box center [83, 146] width 54 height 5
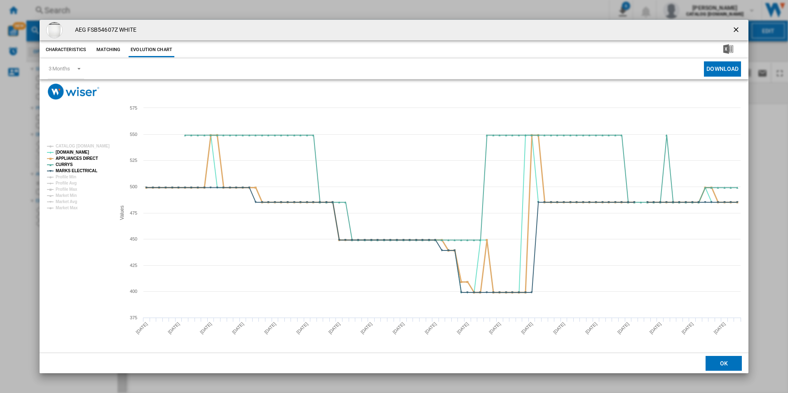
click at [89, 157] on tspan "APPLIANCES DIRECT" at bounding box center [77, 158] width 42 height 5
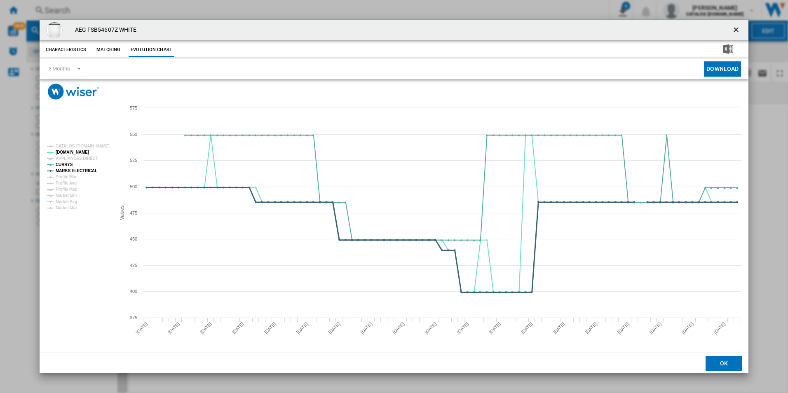
click at [85, 170] on tspan "MARKS ELECTRICAL" at bounding box center [77, 171] width 42 height 5
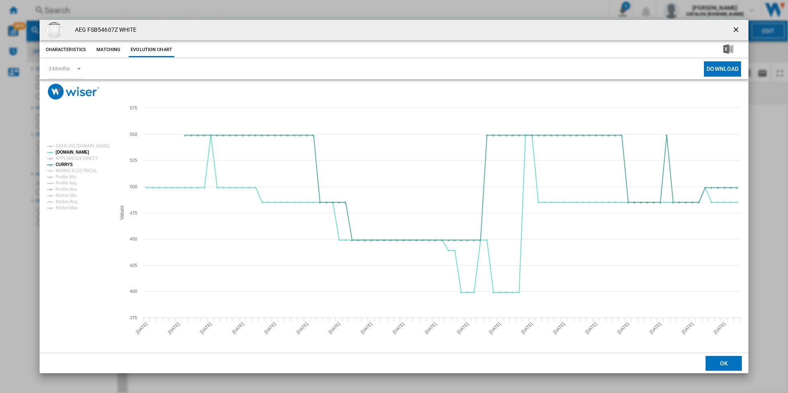
click at [736, 33] on ng-md-icon "getI18NText('BUTTONS.CLOSE_DIALOG')" at bounding box center [737, 31] width 10 height 10
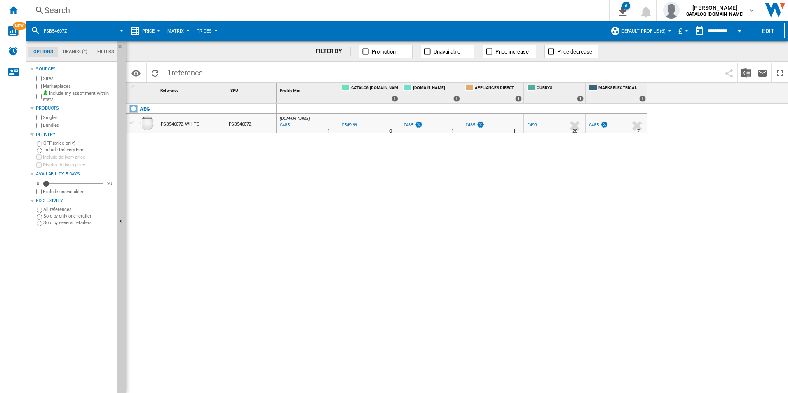
click at [475, 16] on div "Search Search 0 6 ER Report [Price Matrix] ER Report [Price Matrix] ER Report […" at bounding box center [407, 10] width 762 height 21
click at [471, 9] on div "Search" at bounding box center [316, 11] width 543 height 12
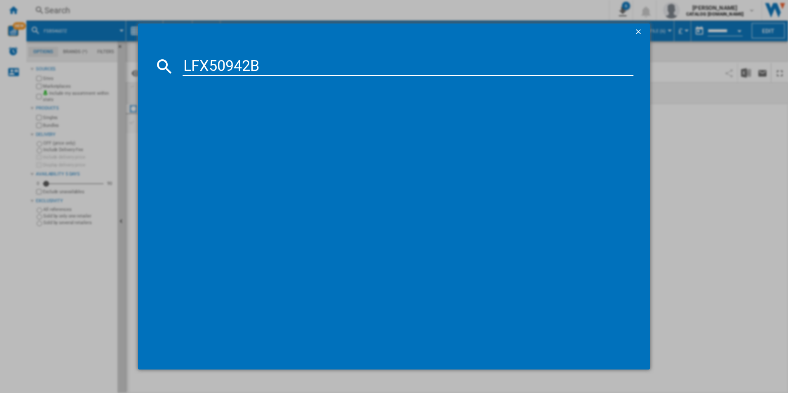
type input "LFX50942B"
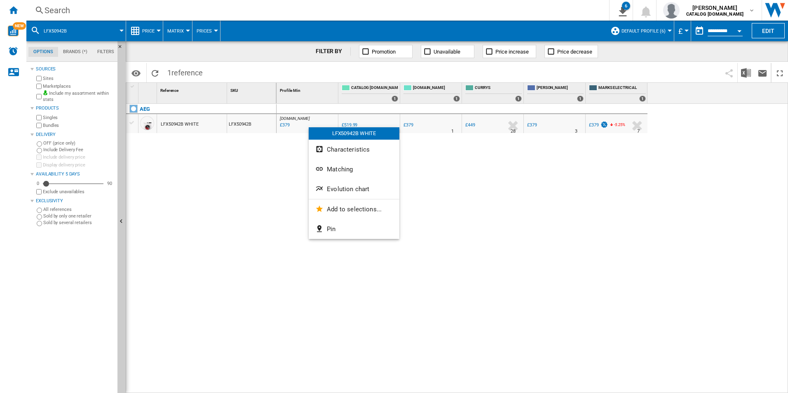
click at [347, 184] on button "Evolution chart" at bounding box center [354, 189] width 91 height 20
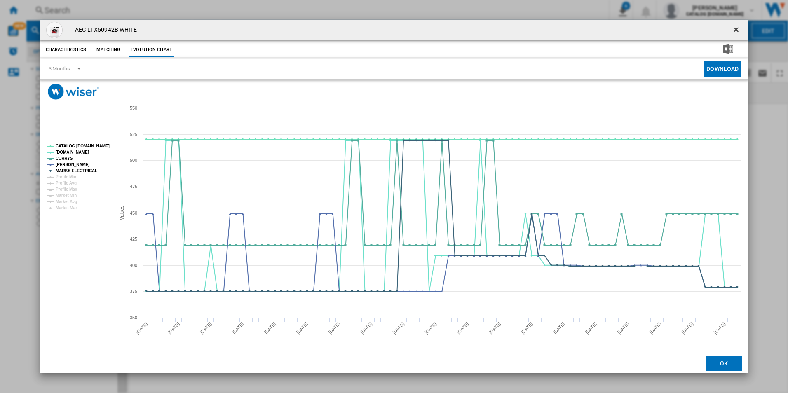
click at [92, 146] on tspan "CATALOG [DOMAIN_NAME]" at bounding box center [83, 146] width 54 height 5
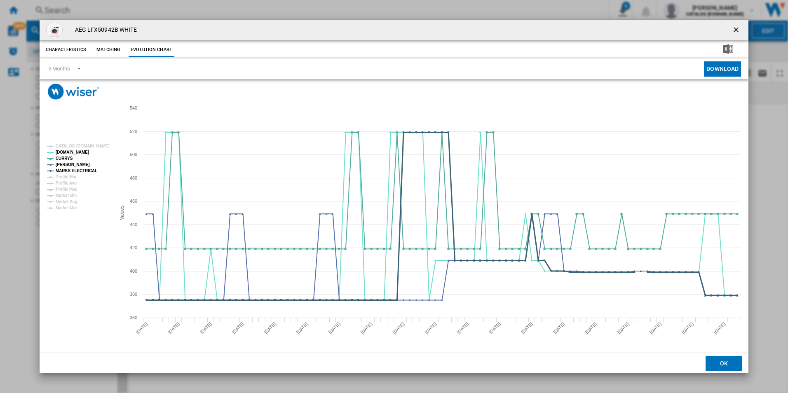
click at [87, 169] on tspan "MARKS ELECTRICAL" at bounding box center [77, 171] width 42 height 5
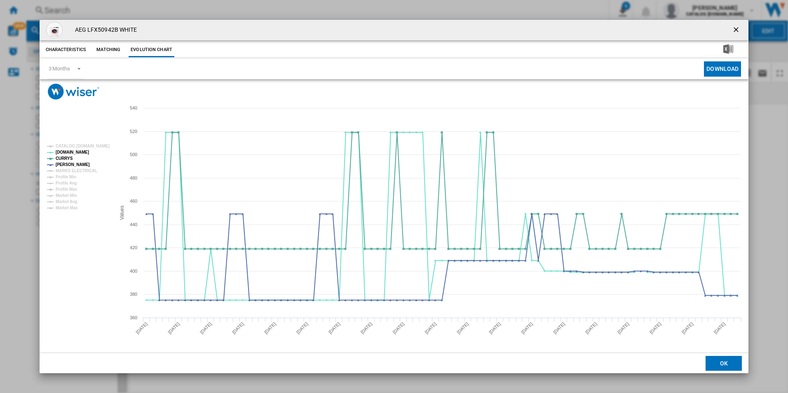
drag, startPoint x: 735, startPoint y: 30, endPoint x: 728, endPoint y: 33, distance: 7.2
click at [735, 30] on ng-md-icon "getI18NText('BUTTONS.CLOSE_DIALOG')" at bounding box center [737, 31] width 10 height 10
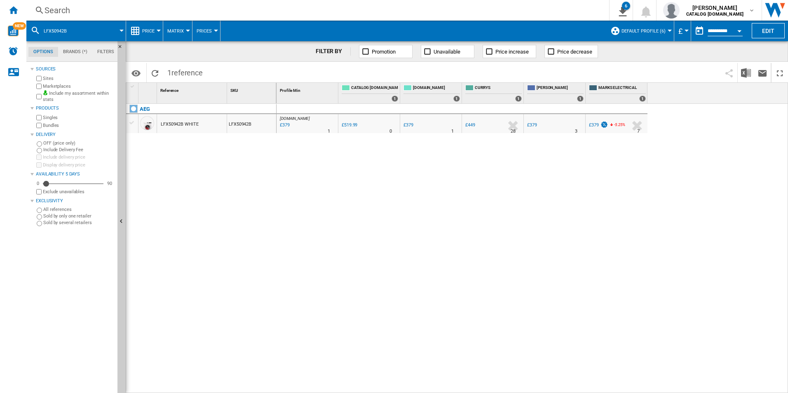
click at [438, 15] on div "Search" at bounding box center [316, 11] width 543 height 12
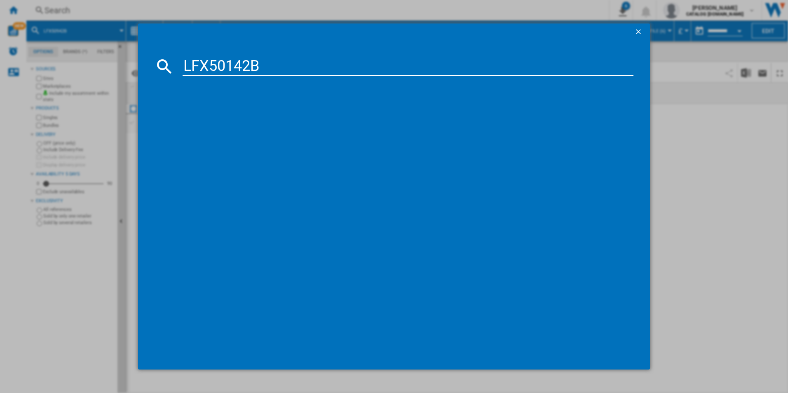
type input "LFX50142B"
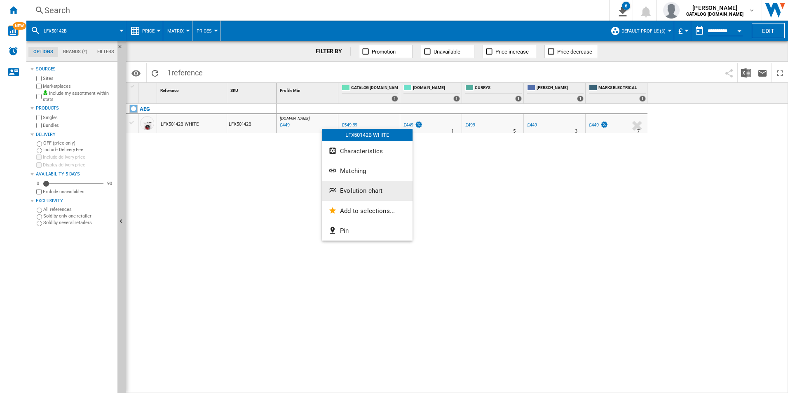
click at [360, 193] on span "Evolution chart" at bounding box center [361, 190] width 42 height 7
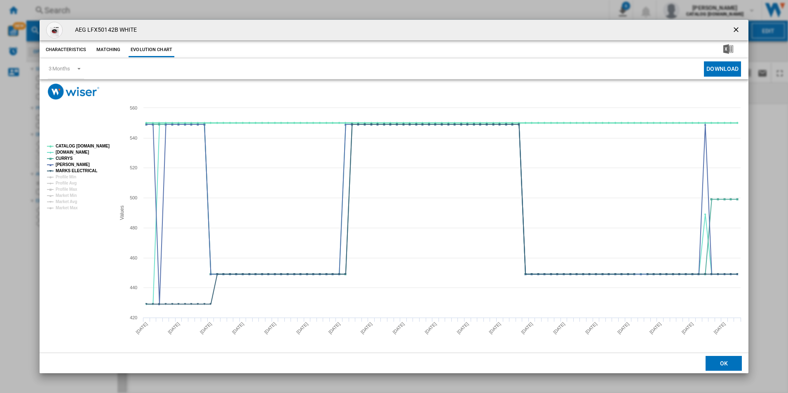
click at [103, 147] on tspan "CATALOG [DOMAIN_NAME]" at bounding box center [83, 146] width 54 height 5
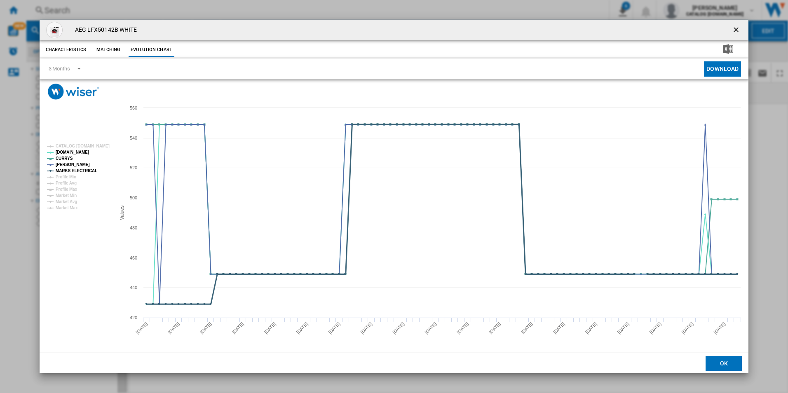
click at [92, 171] on tspan "MARKS ELECTRICAL" at bounding box center [77, 171] width 42 height 5
click at [736, 29] on ng-md-icon "getI18NText('BUTTONS.CLOSE_DIALOG')" at bounding box center [737, 31] width 10 height 10
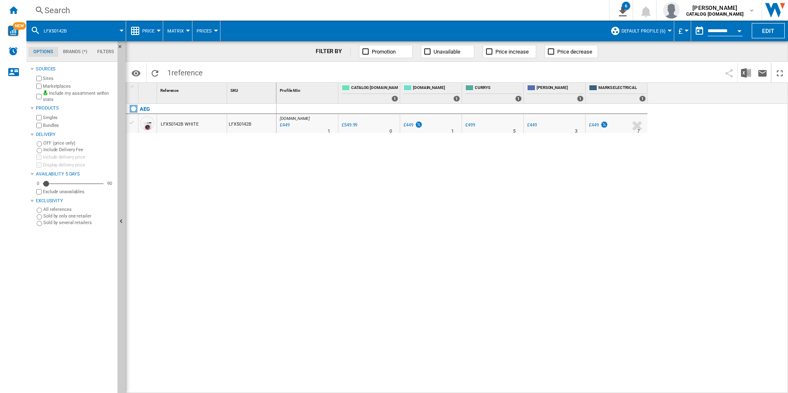
click at [553, 231] on div "[DOMAIN_NAME] : AO -18.4 % £449 % N/A 1 [DOMAIN_NAME] : AO 0.0 % £549.99 % N/A" at bounding box center [533, 249] width 512 height 290
click at [530, 231] on div "[DOMAIN_NAME] : AO -18.4 % £449 % N/A 1 [DOMAIN_NAME] : AO 0.0 % £549.99 % N/A" at bounding box center [533, 249] width 512 height 290
click at [585, 313] on div "[DOMAIN_NAME] : AO -18.4 % £449 % N/A 1 [DOMAIN_NAME] : AO 0.0 % £549.99 % N/A" at bounding box center [533, 249] width 512 height 290
click at [668, 230] on div "[DOMAIN_NAME] : AO -18.4 % £449 % N/A 1 [DOMAIN_NAME] : AO 0.0 % £549.99 % N/A" at bounding box center [533, 249] width 512 height 290
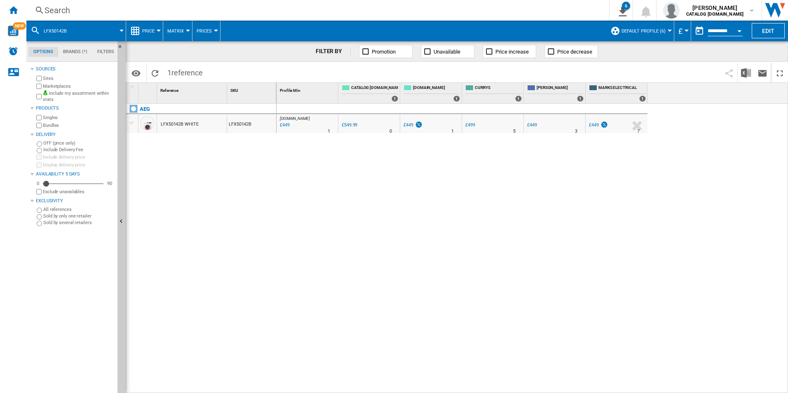
click at [329, 207] on div "[DOMAIN_NAME] : AO -18.4 % £449 % N/A 1 [DOMAIN_NAME] : AO 0.0 % £549.99 % N/A" at bounding box center [533, 249] width 512 height 290
click at [574, 161] on div "[DOMAIN_NAME] : AO -18.4 % £449 % N/A 1 [DOMAIN_NAME] : AO 0.0 % £549.99 % N/A" at bounding box center [533, 249] width 512 height 290
